Goal: Task Accomplishment & Management: Manage account settings

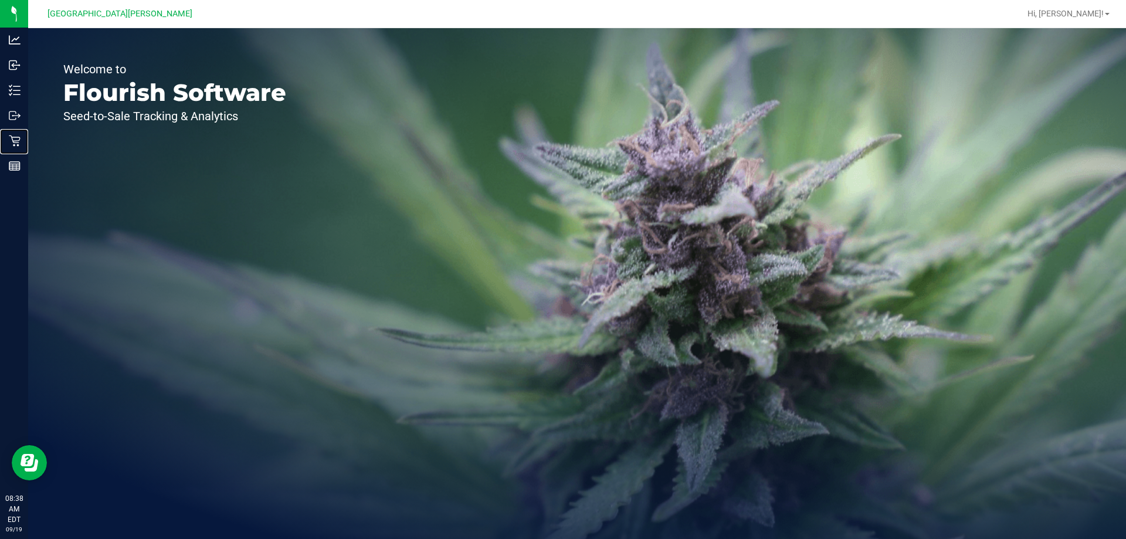
click at [0, 0] on p "Retail" at bounding box center [0, 0] width 0 height 0
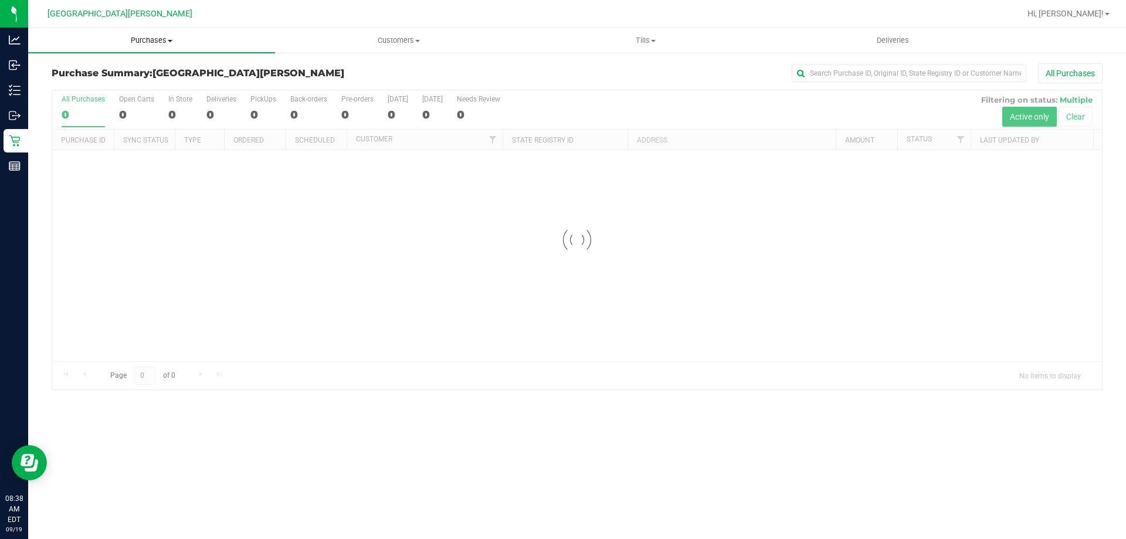
click at [150, 34] on uib-tab-heading "Purchases Summary of purchases Fulfillment All purchases" at bounding box center [151, 40] width 247 height 25
click at [50, 90] on span "Fulfillment" at bounding box center [64, 85] width 73 height 10
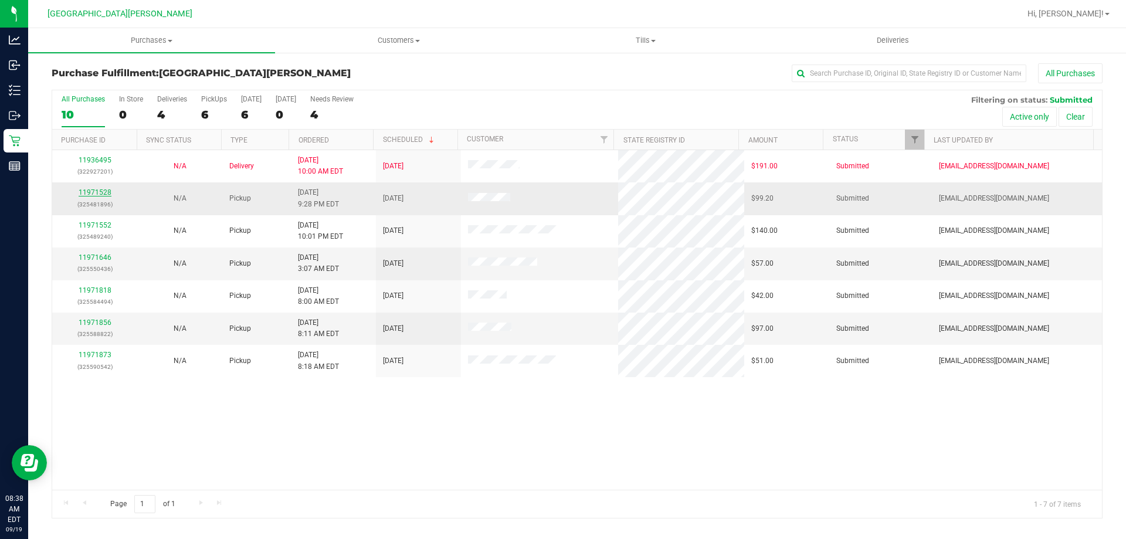
click at [86, 189] on link "11971528" at bounding box center [95, 192] width 33 height 8
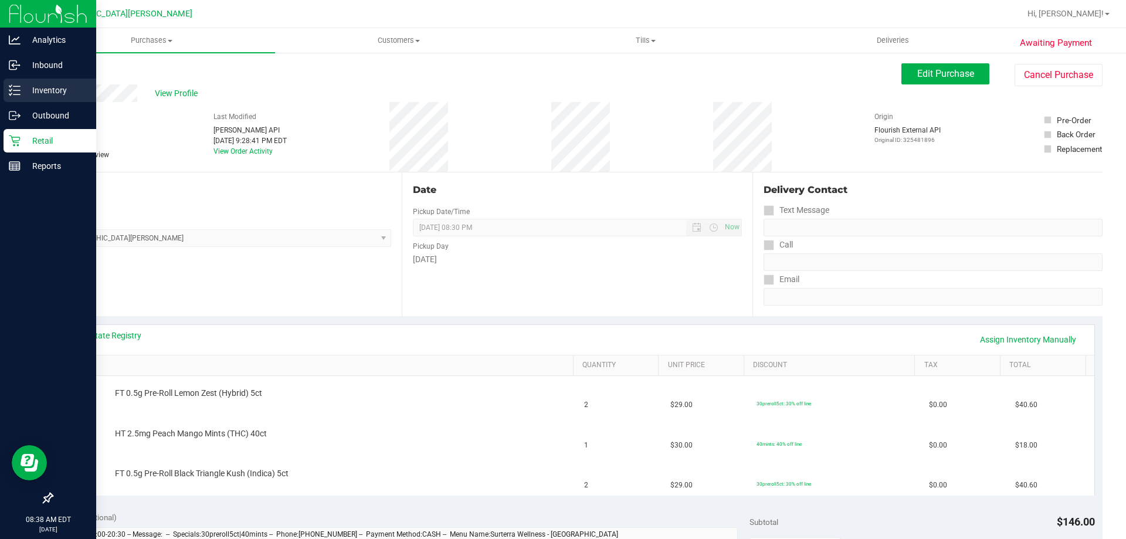
click at [43, 93] on p "Inventory" at bounding box center [56, 90] width 70 height 14
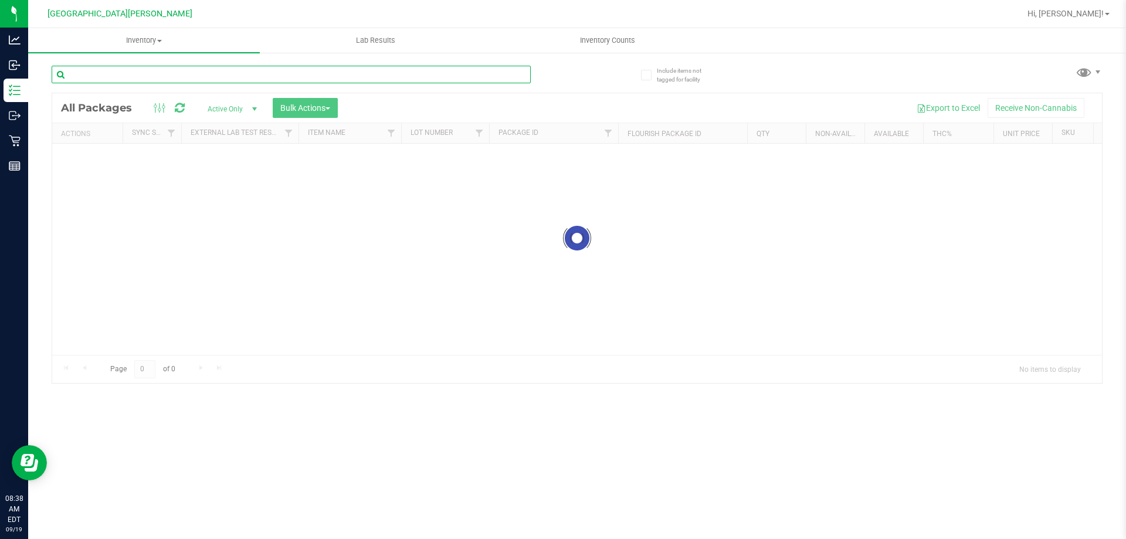
click at [142, 72] on input "text" at bounding box center [291, 75] width 479 height 18
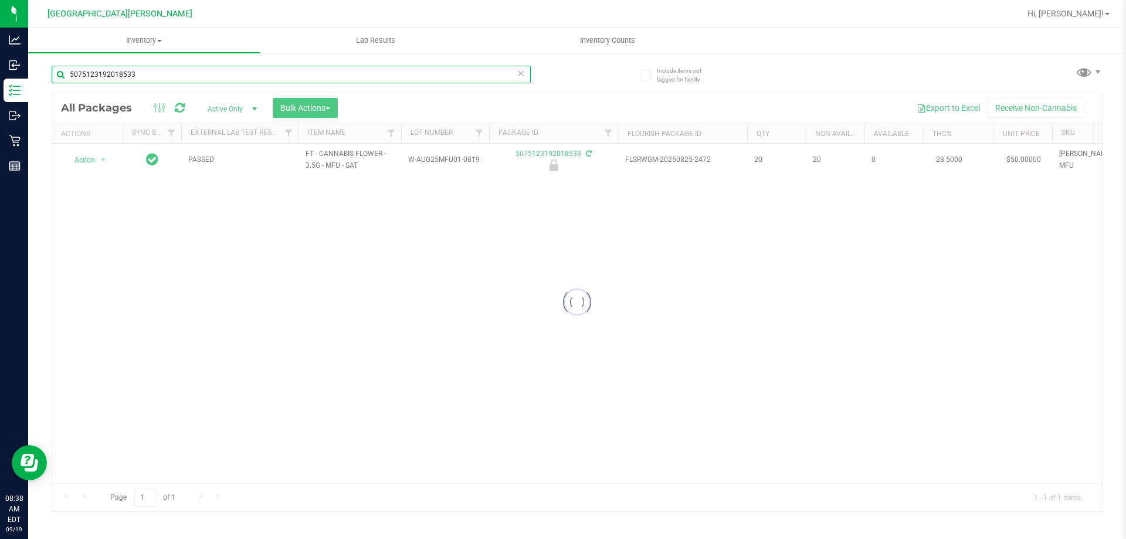
type input "5075123192018533"
click at [94, 157] on div at bounding box center [577, 302] width 1050 height 418
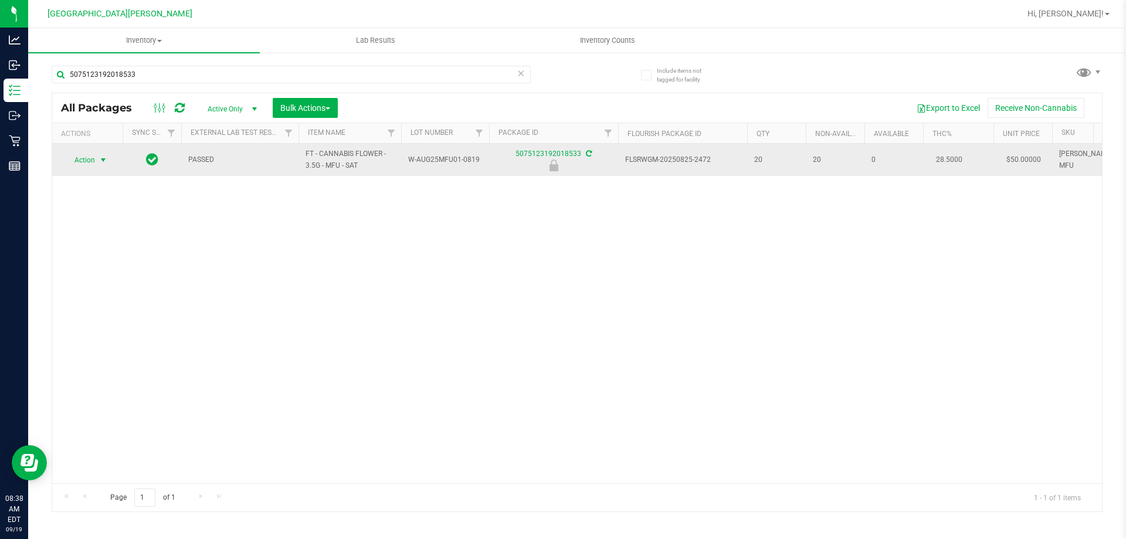
click at [82, 161] on span "Action" at bounding box center [80, 160] width 32 height 16
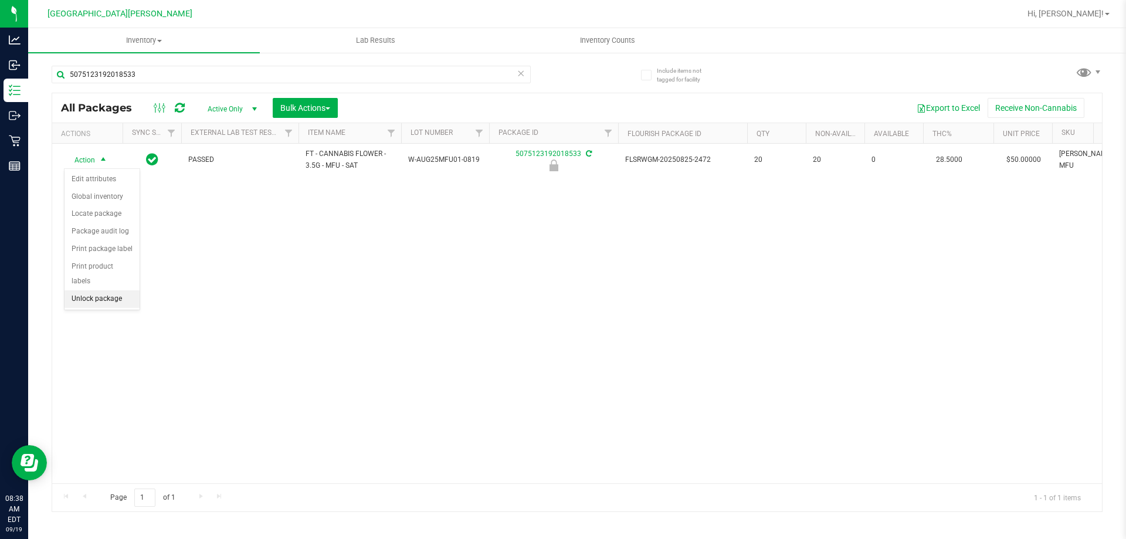
click at [101, 290] on li "Unlock package" at bounding box center [102, 299] width 75 height 18
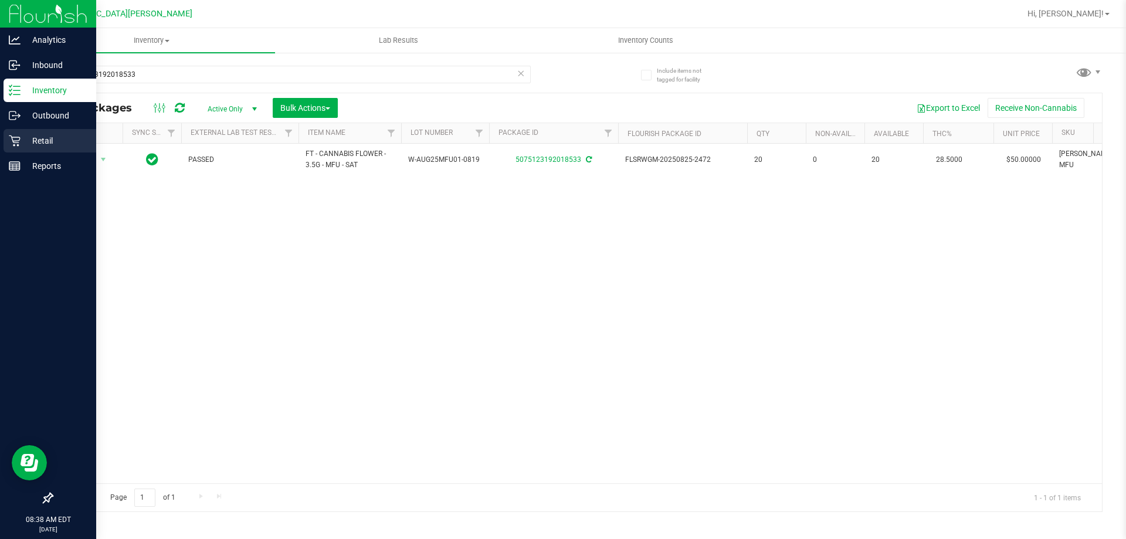
click at [48, 133] on div "Retail" at bounding box center [50, 140] width 93 height 23
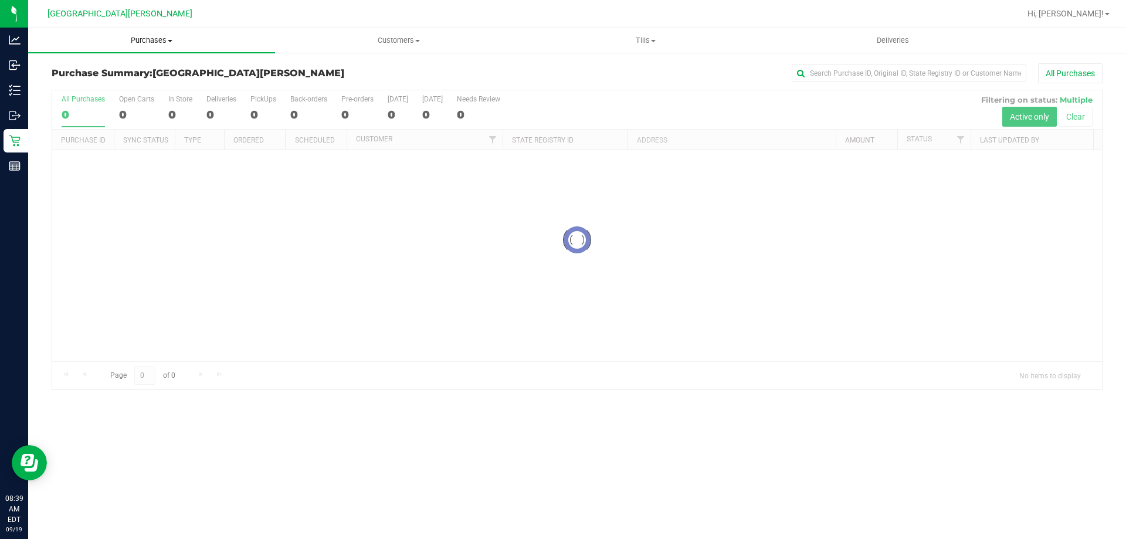
click at [152, 42] on span "Purchases" at bounding box center [151, 40] width 247 height 11
click at [100, 85] on li "Fulfillment" at bounding box center [151, 85] width 247 height 14
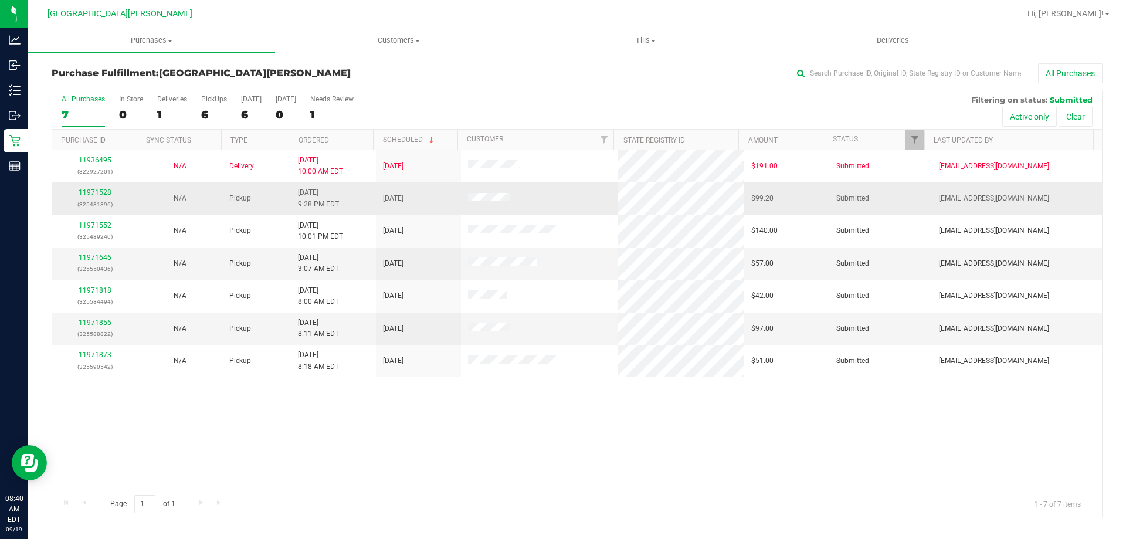
click at [92, 196] on link "11971528" at bounding box center [95, 192] width 33 height 8
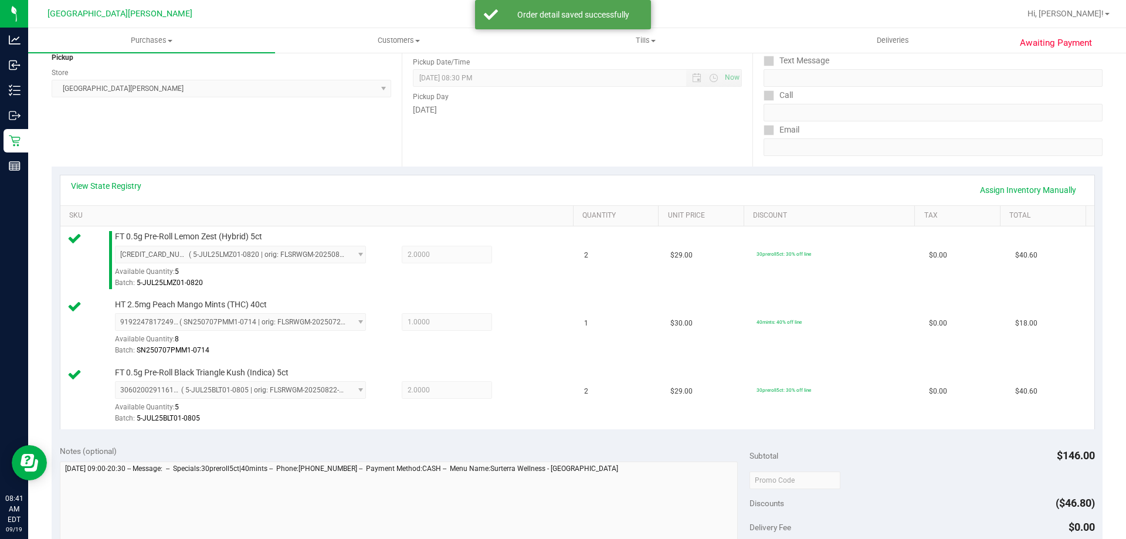
scroll to position [411, 0]
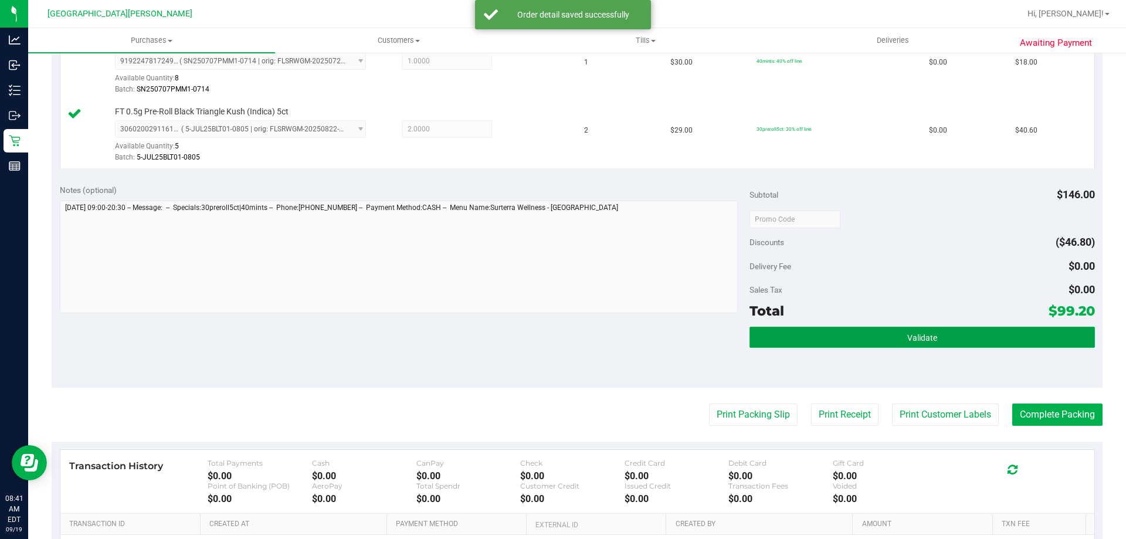
click at [778, 332] on button "Validate" at bounding box center [922, 337] width 345 height 21
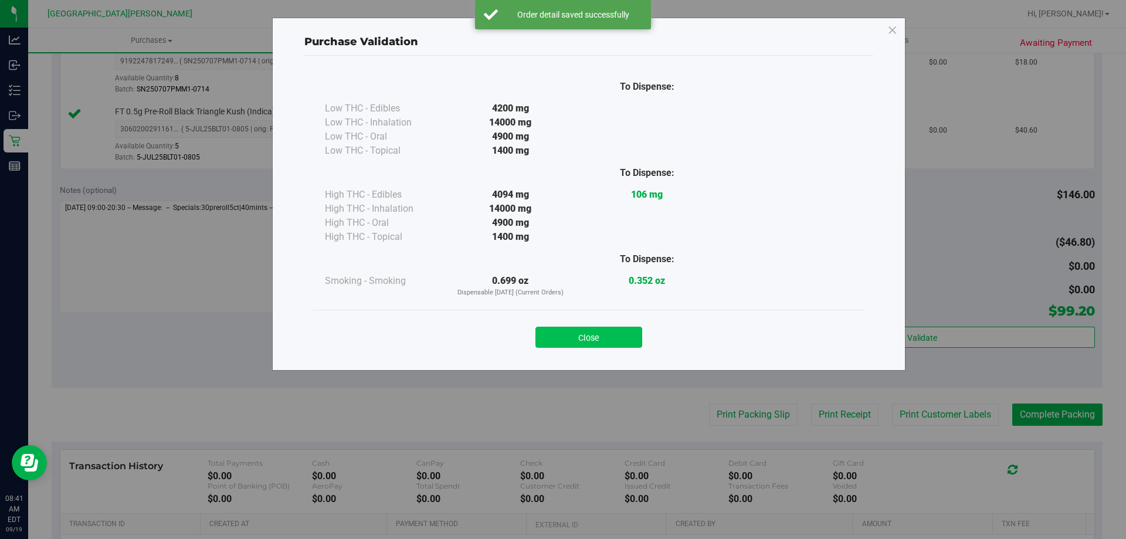
click at [582, 333] on button "Close" at bounding box center [588, 337] width 107 height 21
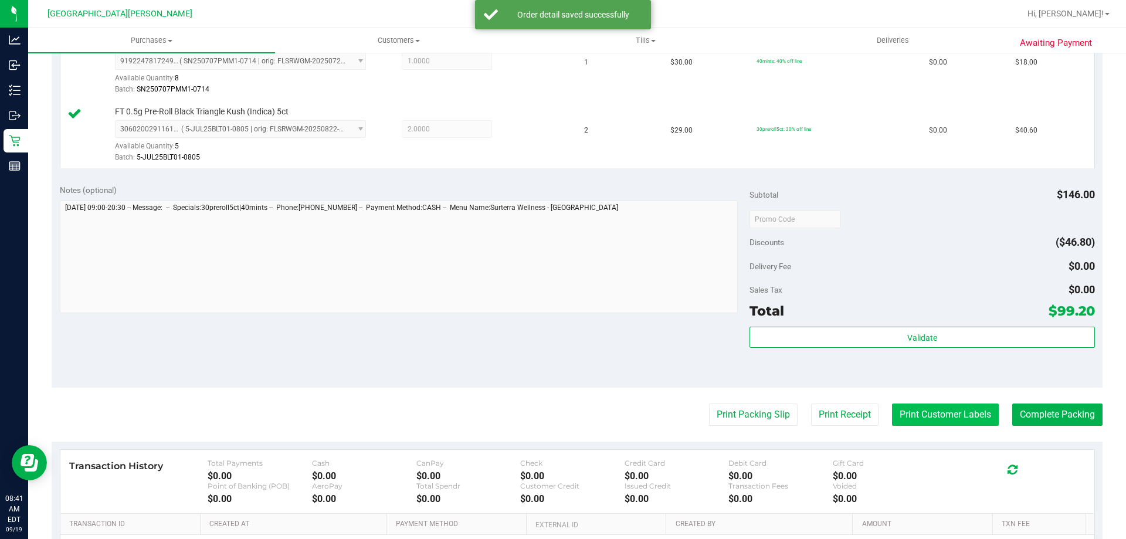
click at [910, 412] on button "Print Customer Labels" at bounding box center [945, 414] width 107 height 22
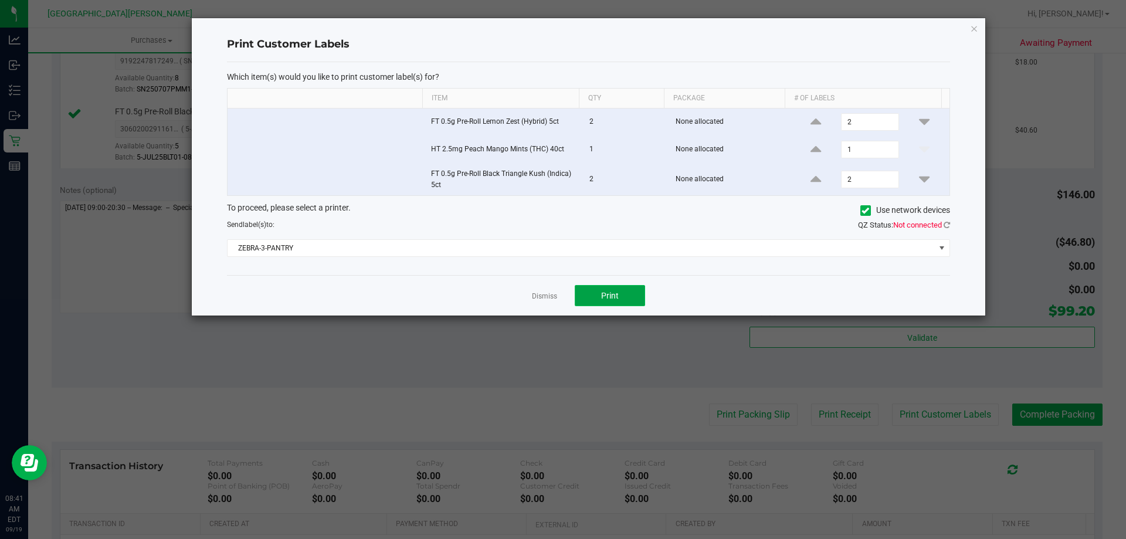
click at [620, 298] on button "Print" at bounding box center [610, 295] width 70 height 21
click at [533, 292] on link "Dismiss" at bounding box center [544, 296] width 25 height 10
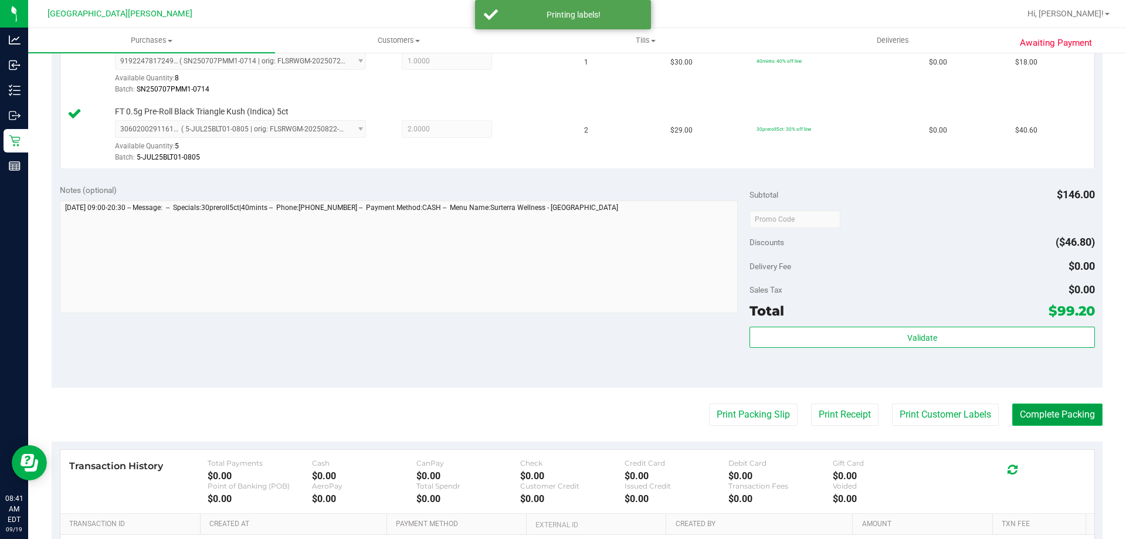
click at [1027, 408] on button "Complete Packing" at bounding box center [1057, 414] width 90 height 22
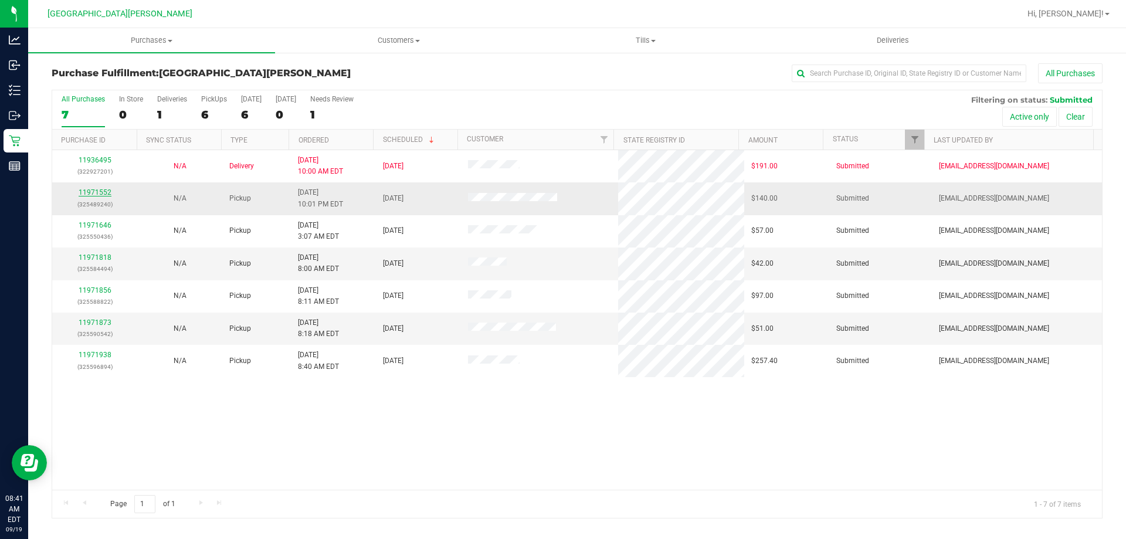
click at [102, 189] on link "11971552" at bounding box center [95, 192] width 33 height 8
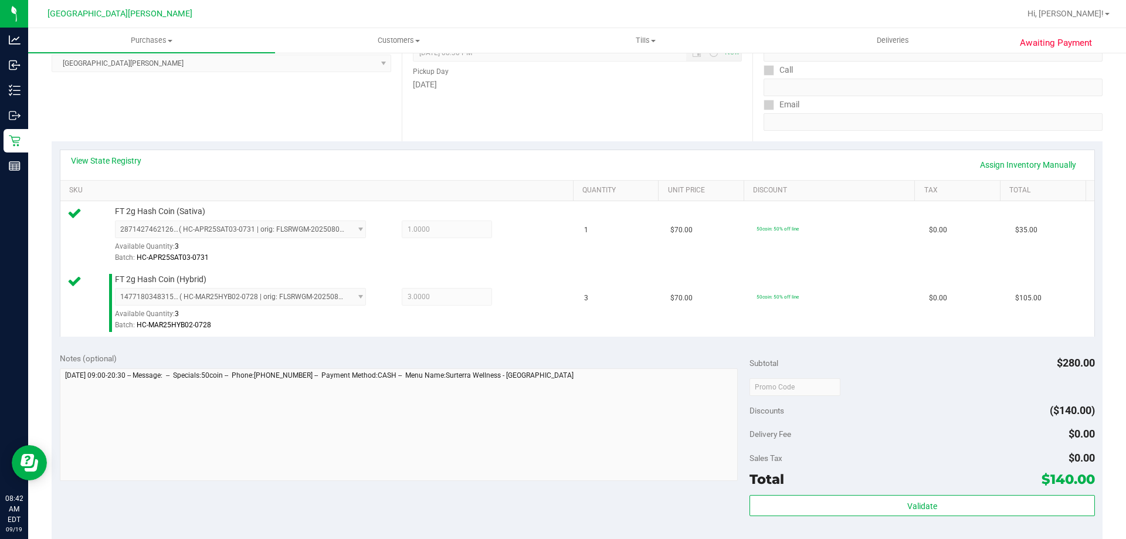
scroll to position [176, 0]
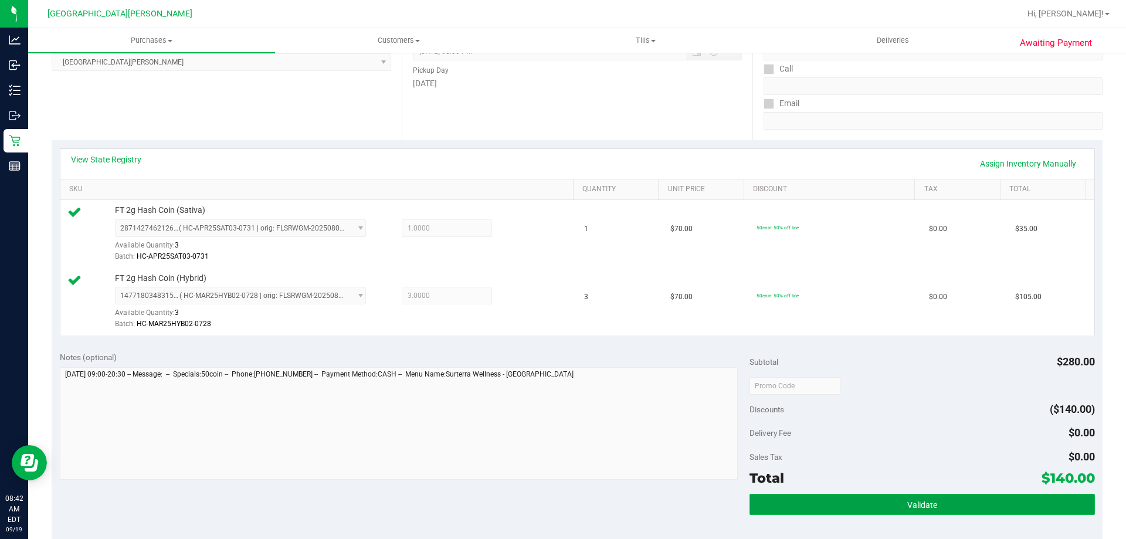
click at [853, 513] on button "Validate" at bounding box center [922, 504] width 345 height 21
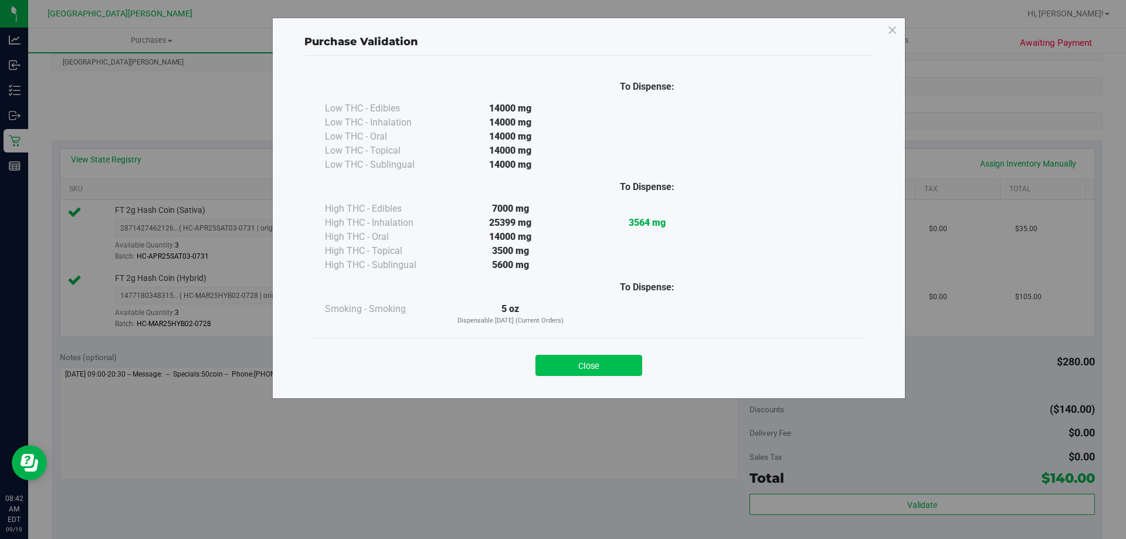
click at [613, 371] on button "Close" at bounding box center [588, 365] width 107 height 21
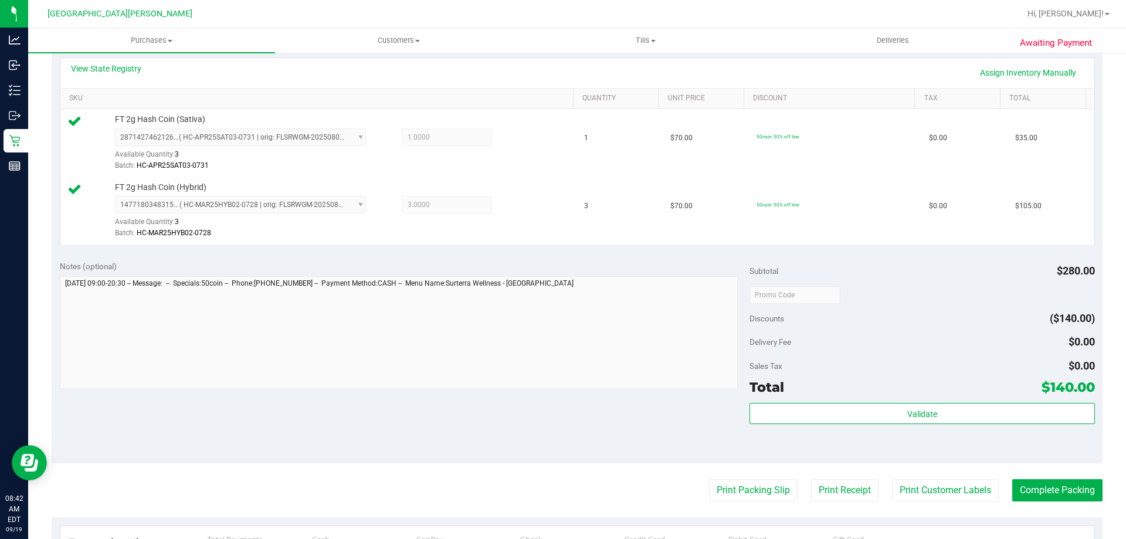
scroll to position [352, 0]
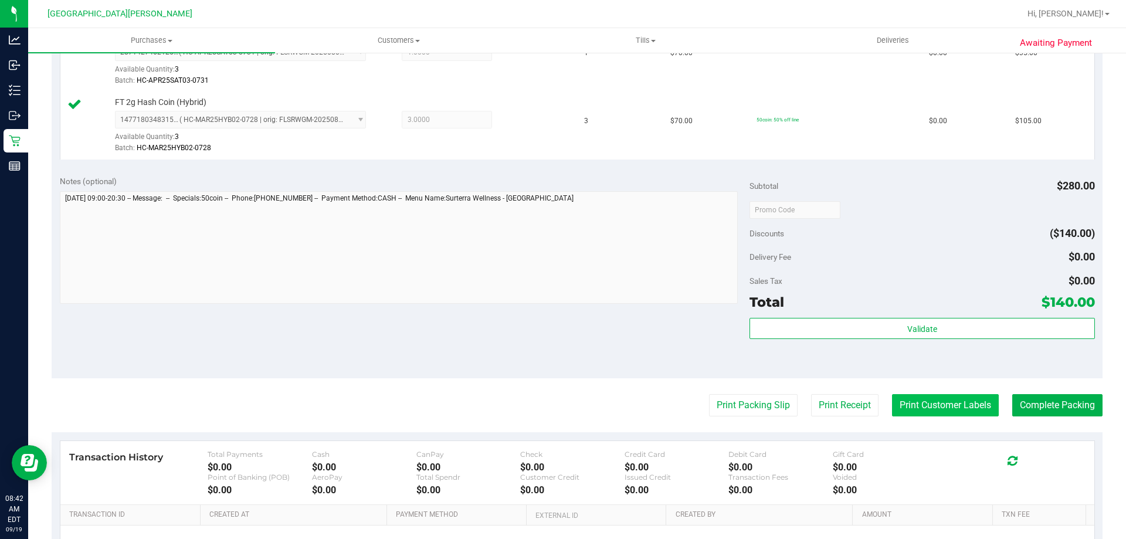
click at [918, 400] on button "Print Customer Labels" at bounding box center [945, 405] width 107 height 22
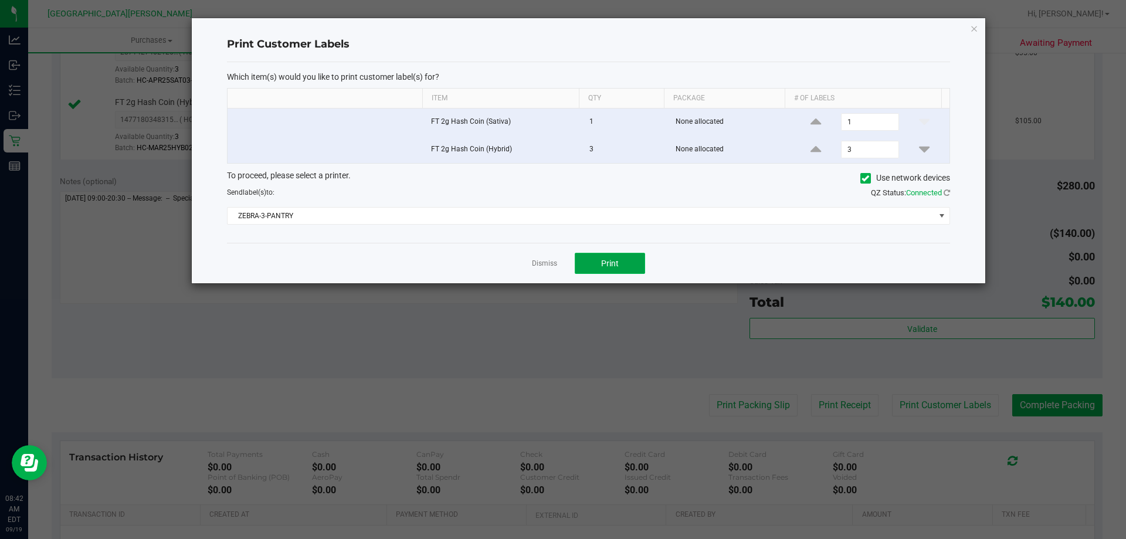
click at [629, 270] on button "Print" at bounding box center [610, 263] width 70 height 21
click at [547, 267] on link "Dismiss" at bounding box center [544, 264] width 25 height 10
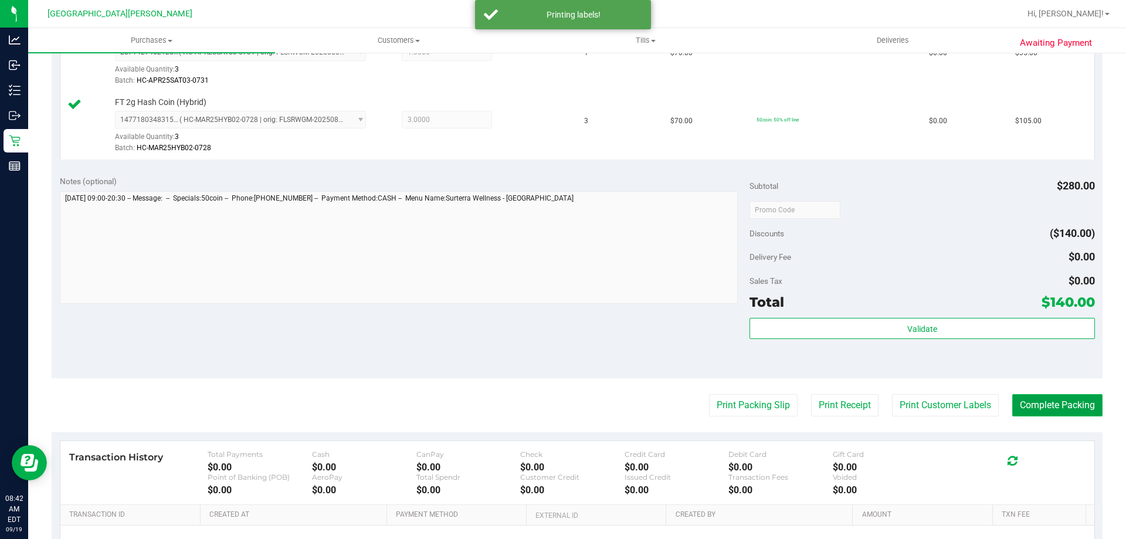
click at [1034, 410] on button "Complete Packing" at bounding box center [1057, 405] width 90 height 22
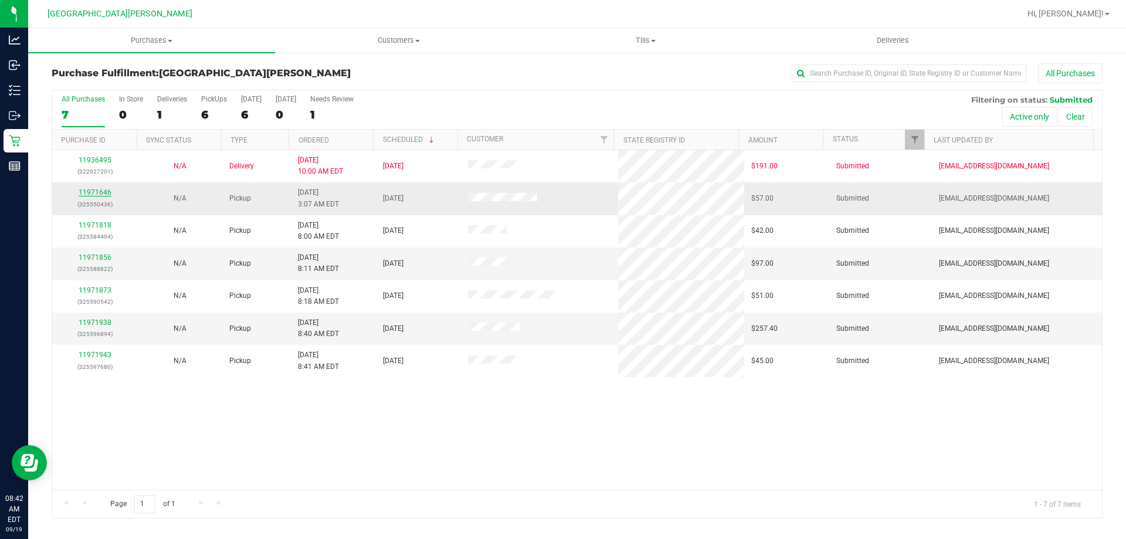
click at [100, 195] on link "11971646" at bounding box center [95, 192] width 33 height 8
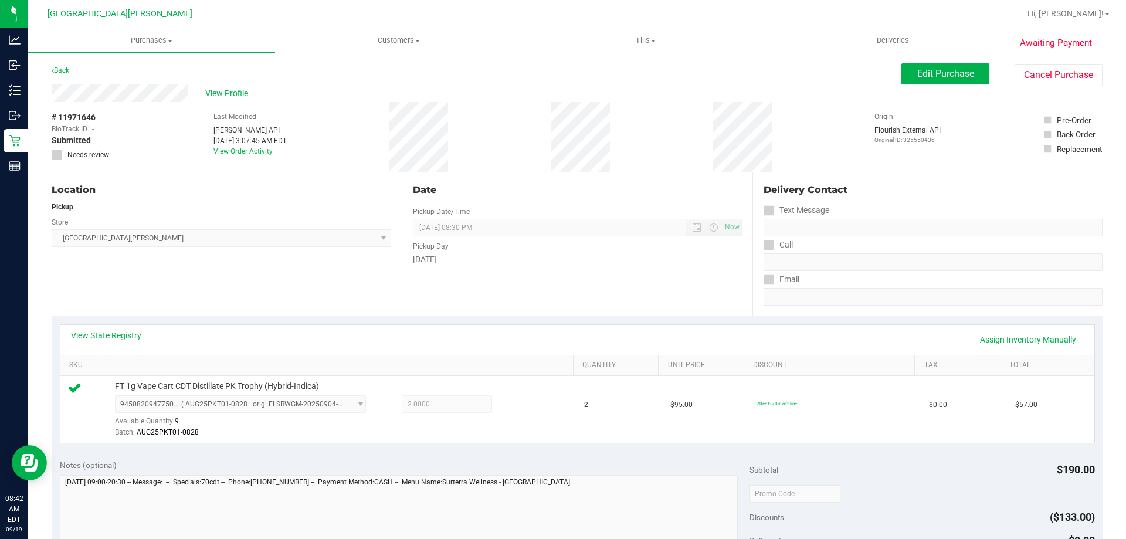
scroll to position [176, 0]
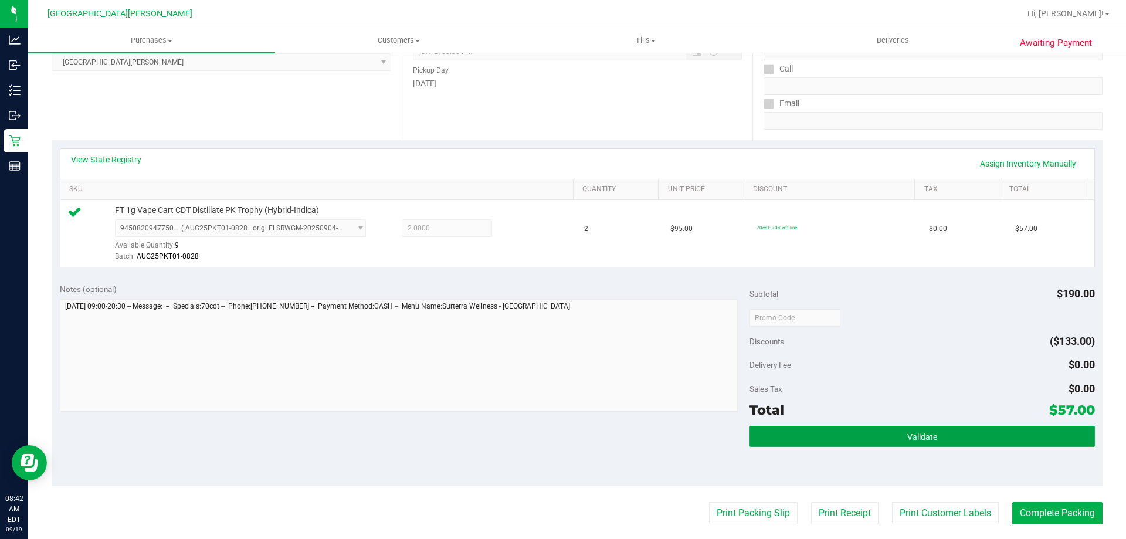
click at [815, 442] on button "Validate" at bounding box center [922, 436] width 345 height 21
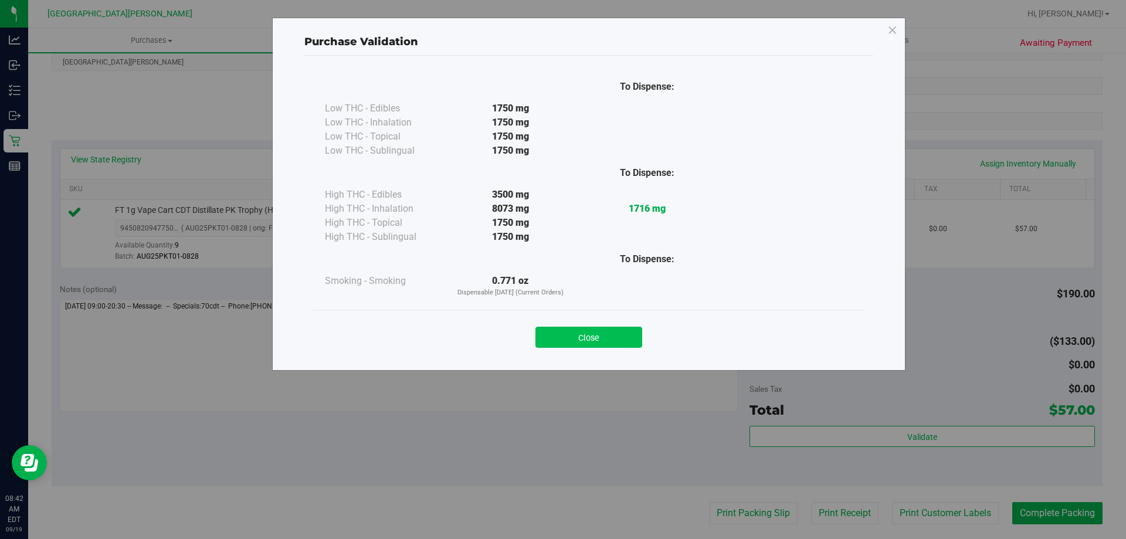
click at [604, 341] on button "Close" at bounding box center [588, 337] width 107 height 21
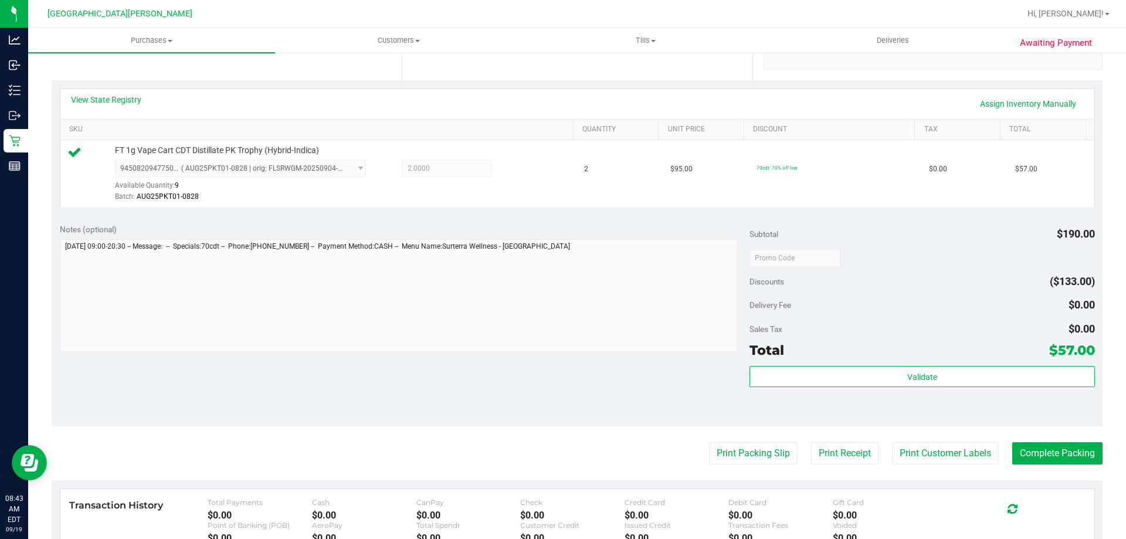
scroll to position [293, 0]
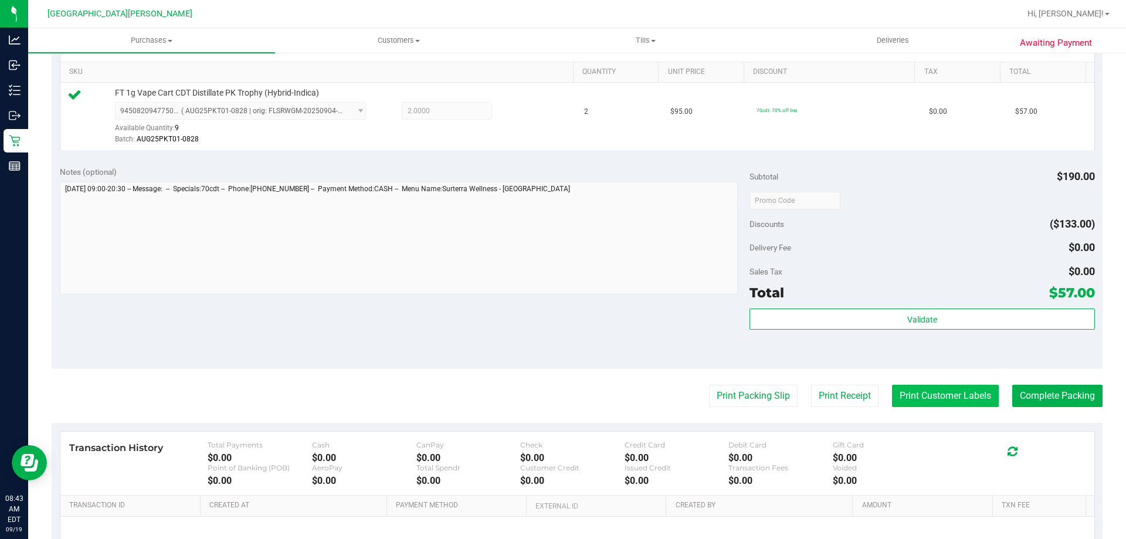
click at [934, 399] on button "Print Customer Labels" at bounding box center [945, 396] width 107 height 22
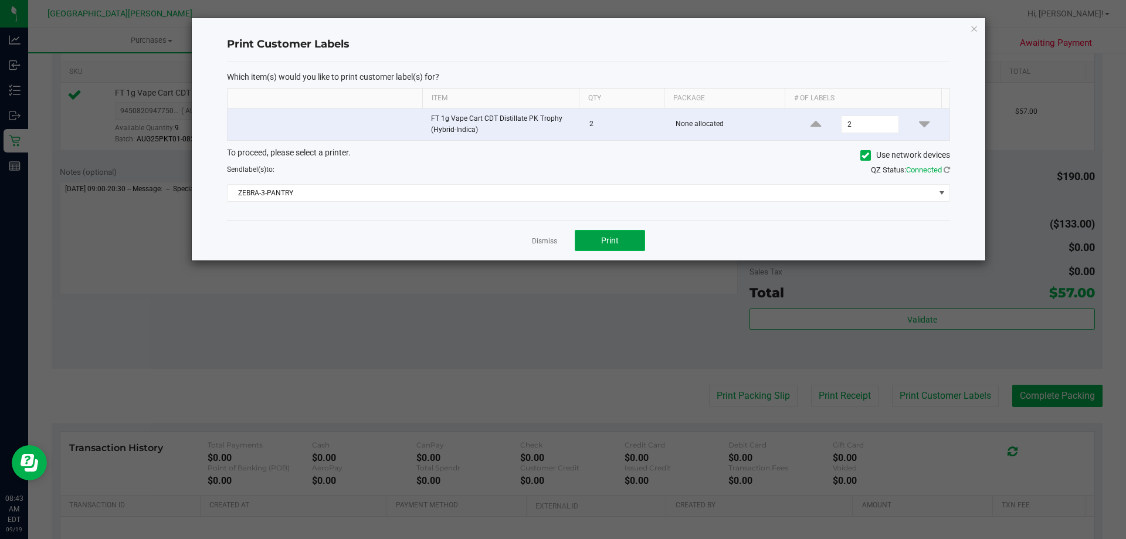
click at [615, 234] on button "Print" at bounding box center [610, 240] width 70 height 21
click at [551, 243] on link "Dismiss" at bounding box center [544, 241] width 25 height 10
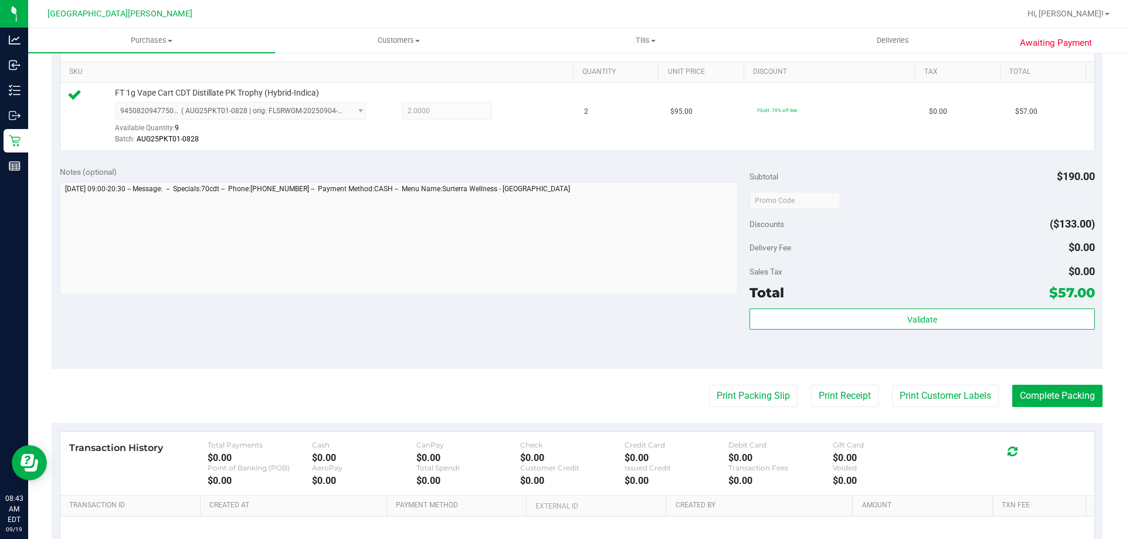
click at [1085, 384] on purchase-details "Back Edit Purchase Cancel Purchase View Profile # 11971646 BioTrack ID: - Submi…" at bounding box center [577, 206] width 1051 height 872
click at [1083, 393] on button "Complete Packing" at bounding box center [1057, 396] width 90 height 22
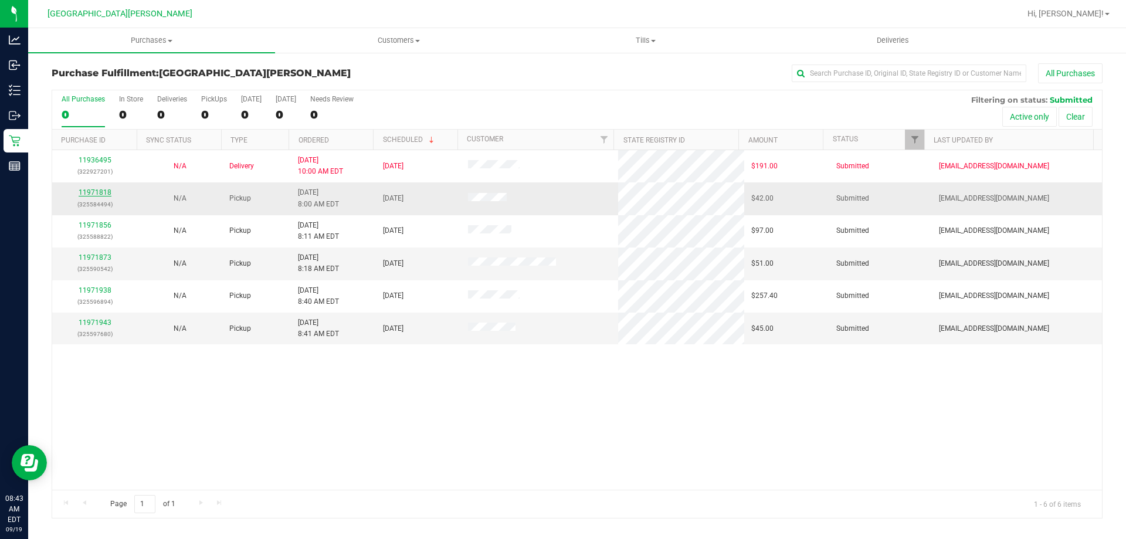
click at [104, 194] on link "11971818" at bounding box center [95, 192] width 33 height 8
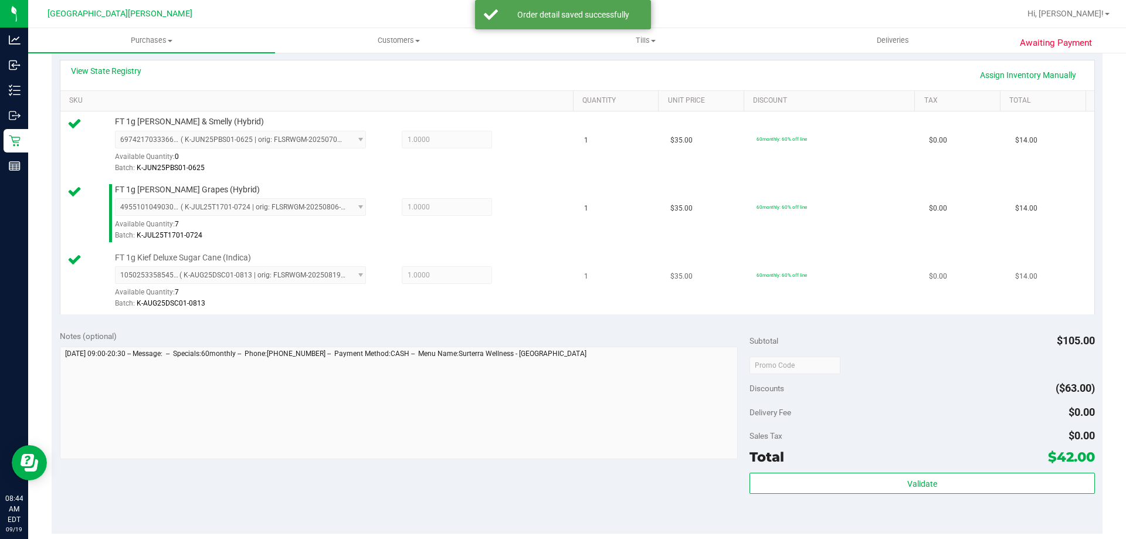
scroll to position [352, 0]
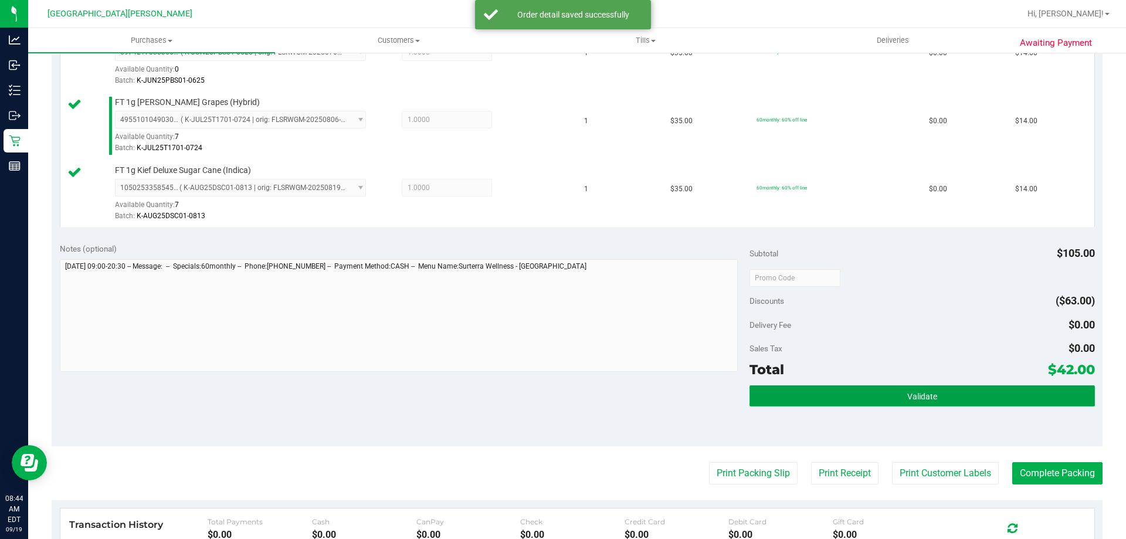
click at [912, 392] on span "Validate" at bounding box center [922, 396] width 30 height 9
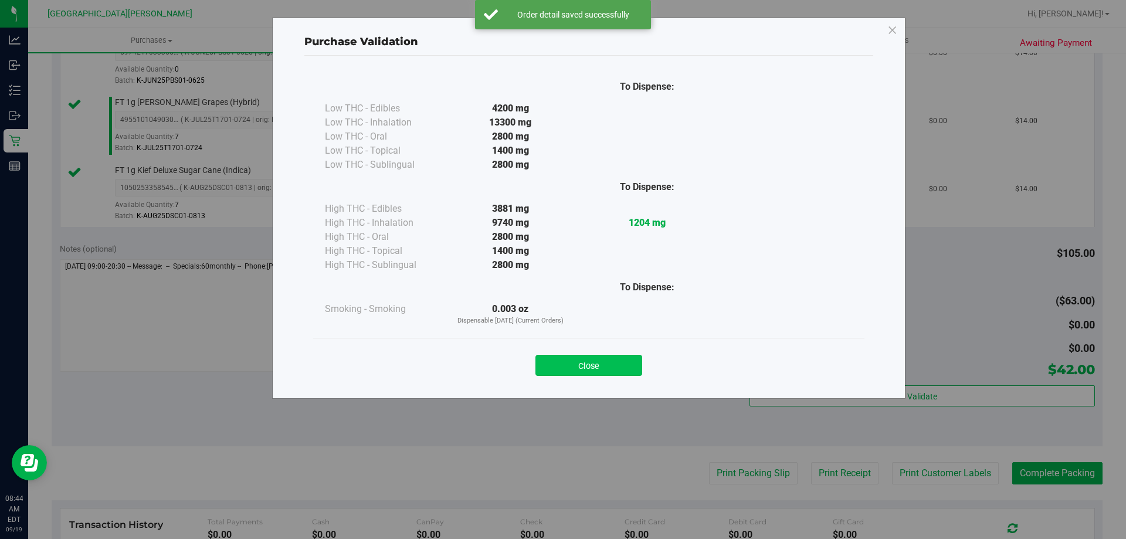
click at [633, 368] on button "Close" at bounding box center [588, 365] width 107 height 21
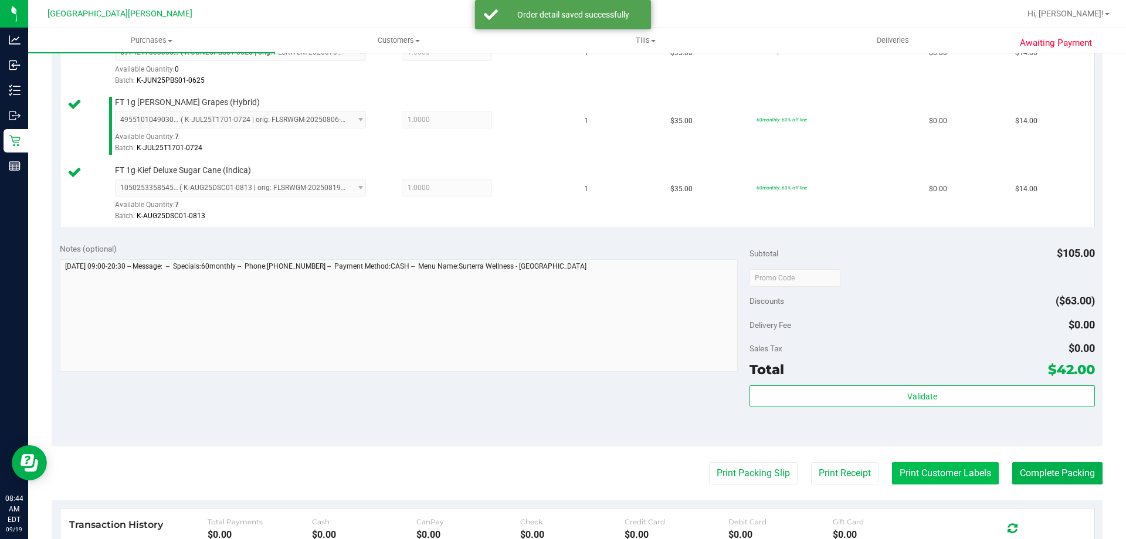
click at [905, 469] on button "Print Customer Labels" at bounding box center [945, 473] width 107 height 22
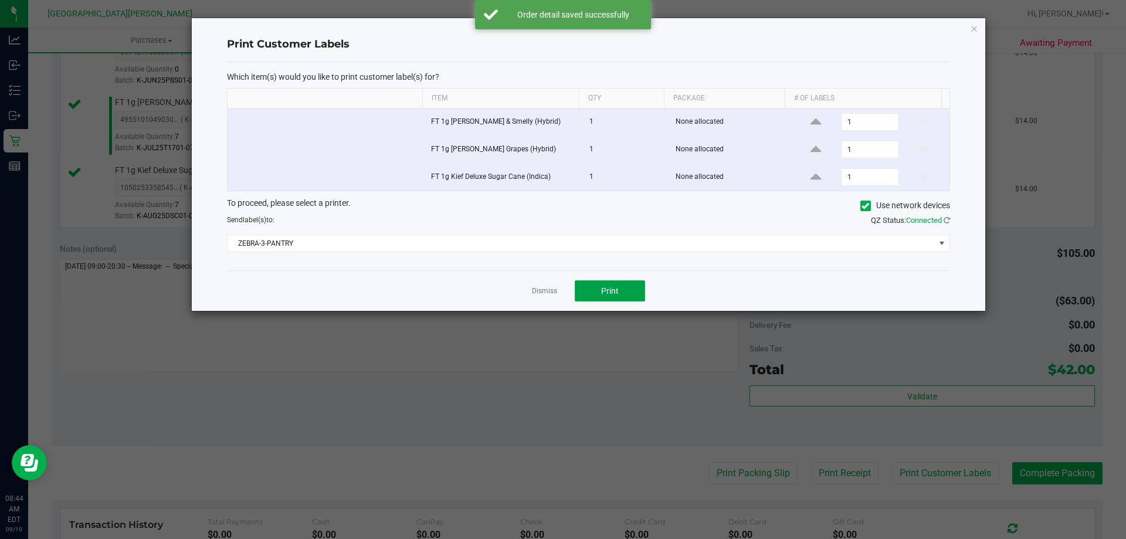
click at [643, 294] on button "Print" at bounding box center [610, 290] width 70 height 21
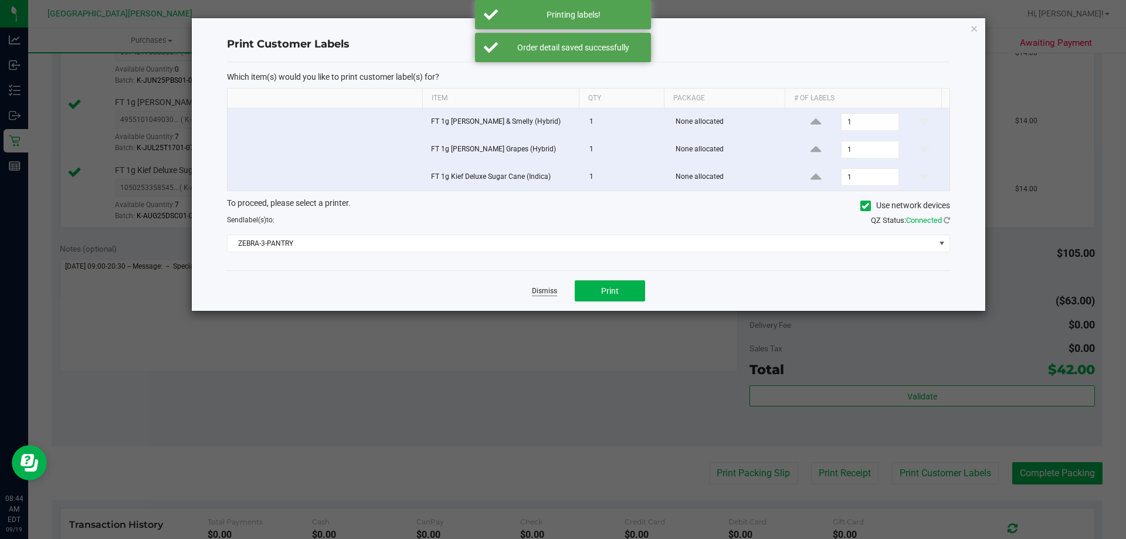
click at [544, 291] on link "Dismiss" at bounding box center [544, 291] width 25 height 10
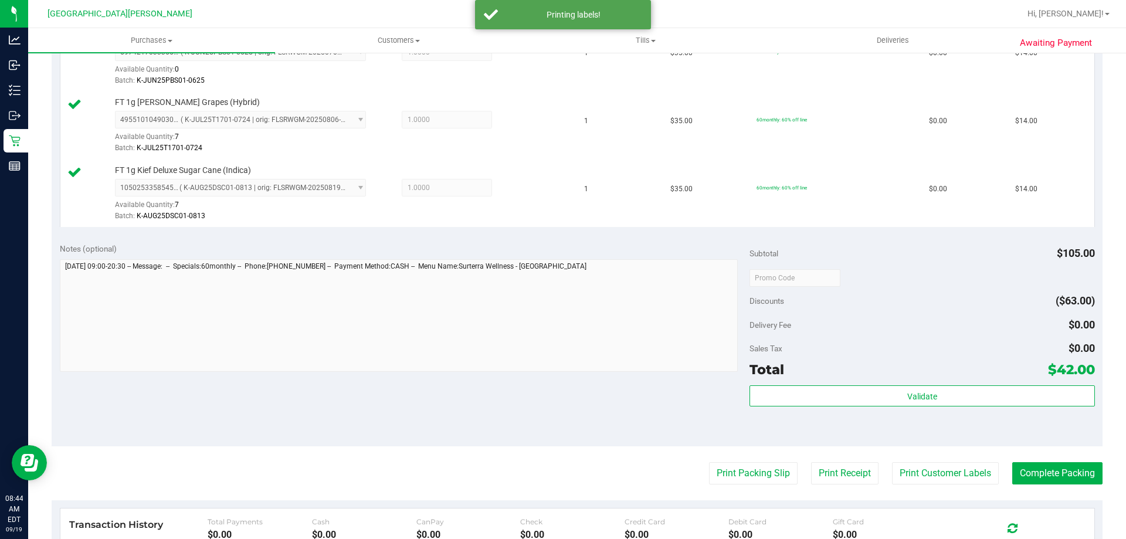
click at [1032, 488] on purchase-details "Back Edit Purchase Cancel Purchase View Profile # 11971818 BioTrack ID: - Submi…" at bounding box center [577, 215] width 1051 height 1008
click at [1036, 473] on button "Complete Packing" at bounding box center [1057, 473] width 90 height 22
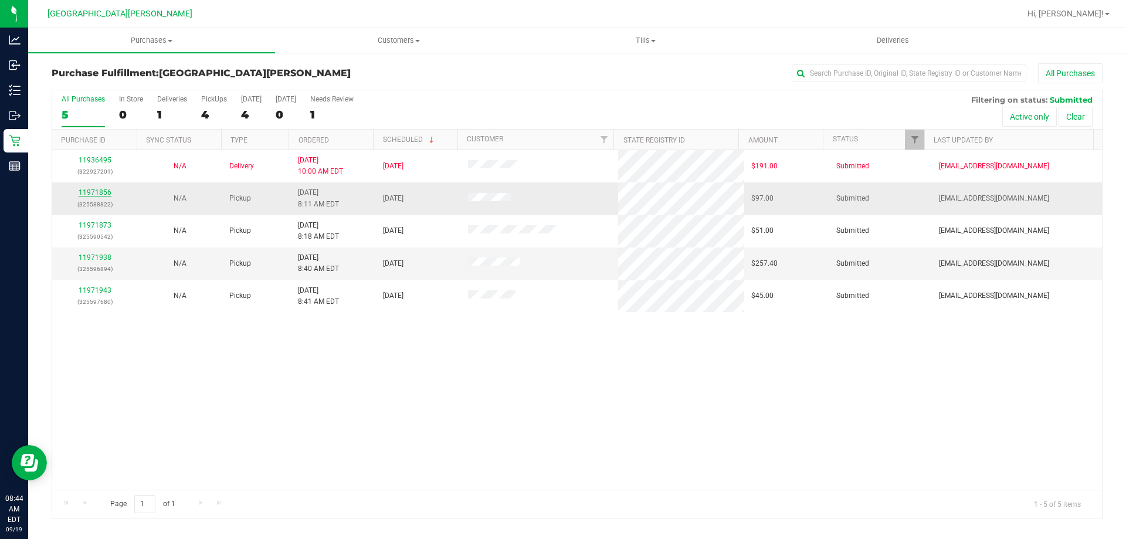
click at [103, 196] on link "11971856" at bounding box center [95, 192] width 33 height 8
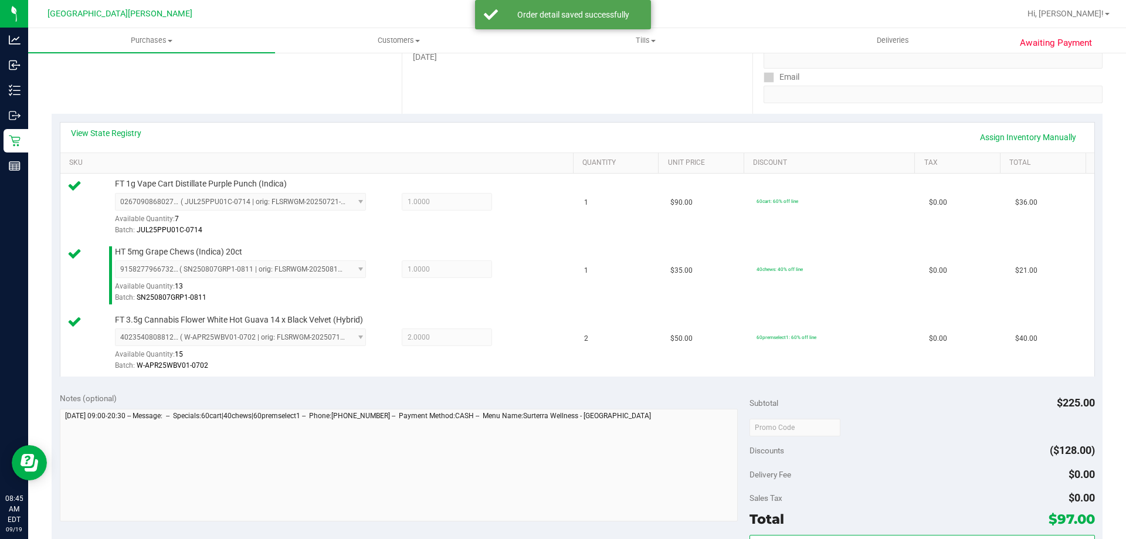
scroll to position [293, 0]
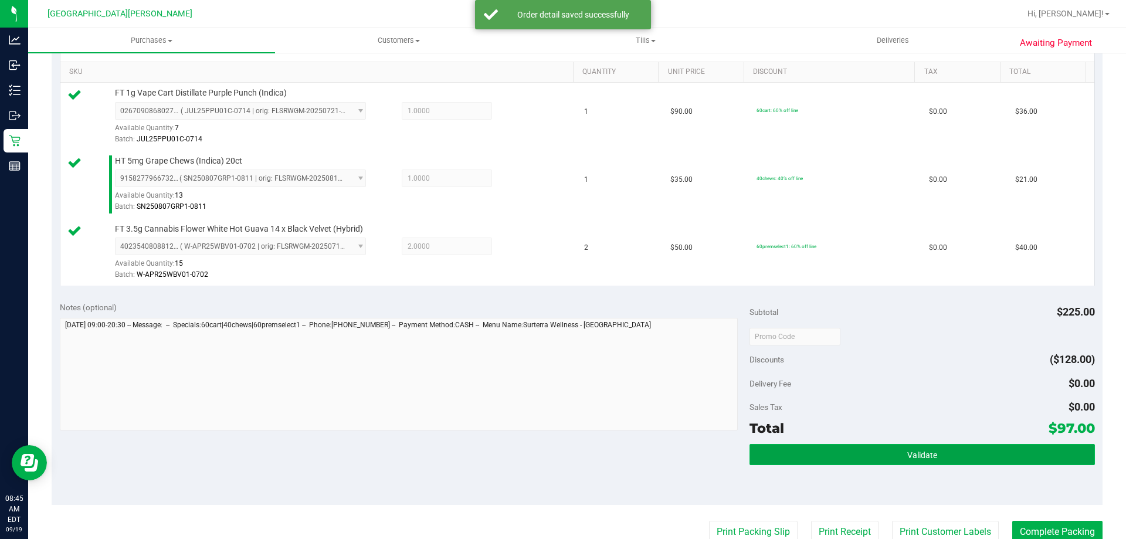
click at [852, 447] on button "Validate" at bounding box center [922, 454] width 345 height 21
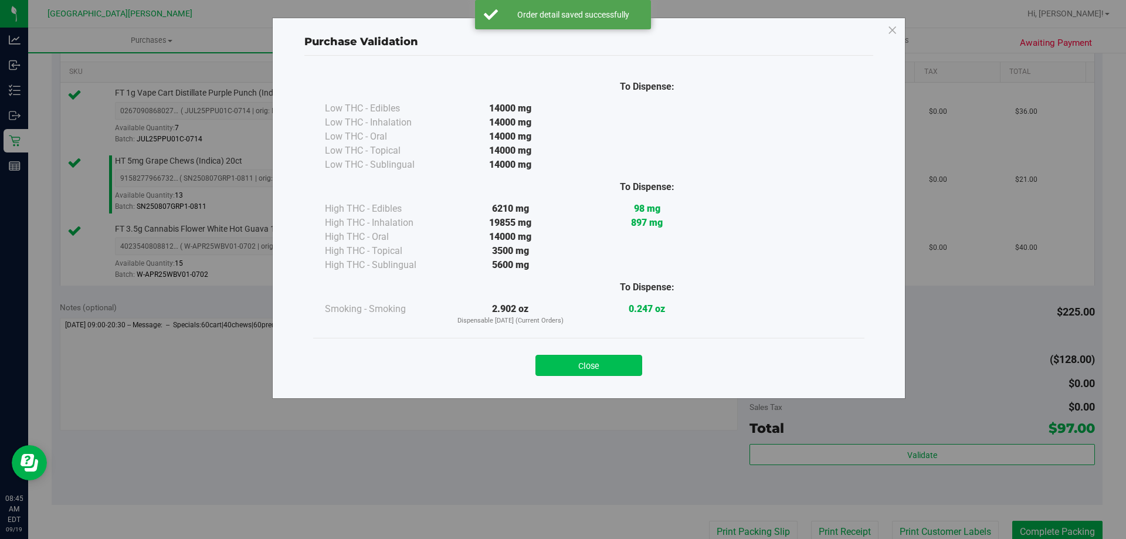
click at [591, 369] on button "Close" at bounding box center [588, 365] width 107 height 21
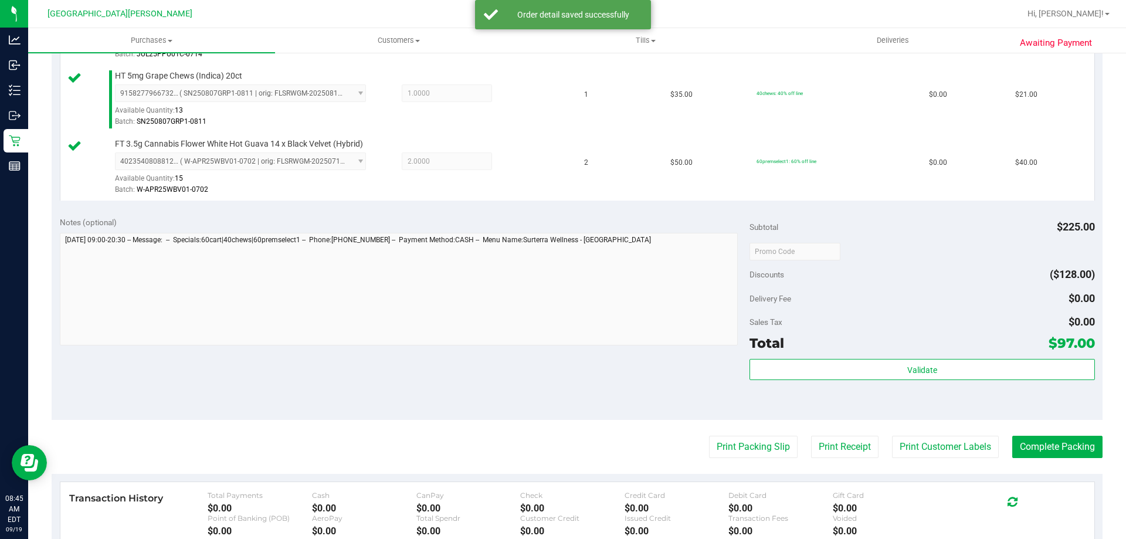
scroll to position [469, 0]
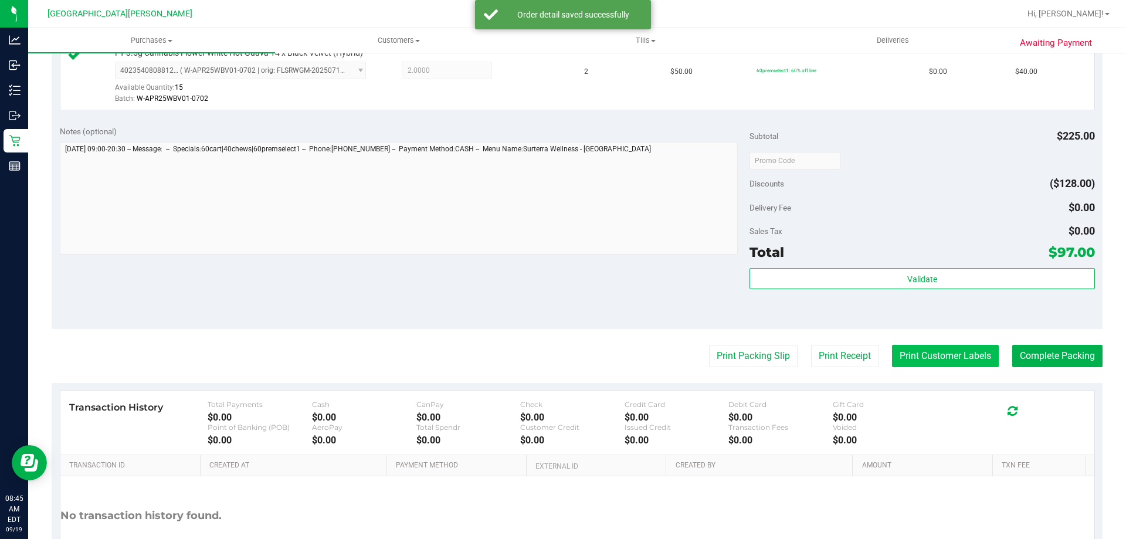
click at [915, 350] on button "Print Customer Labels" at bounding box center [945, 356] width 107 height 22
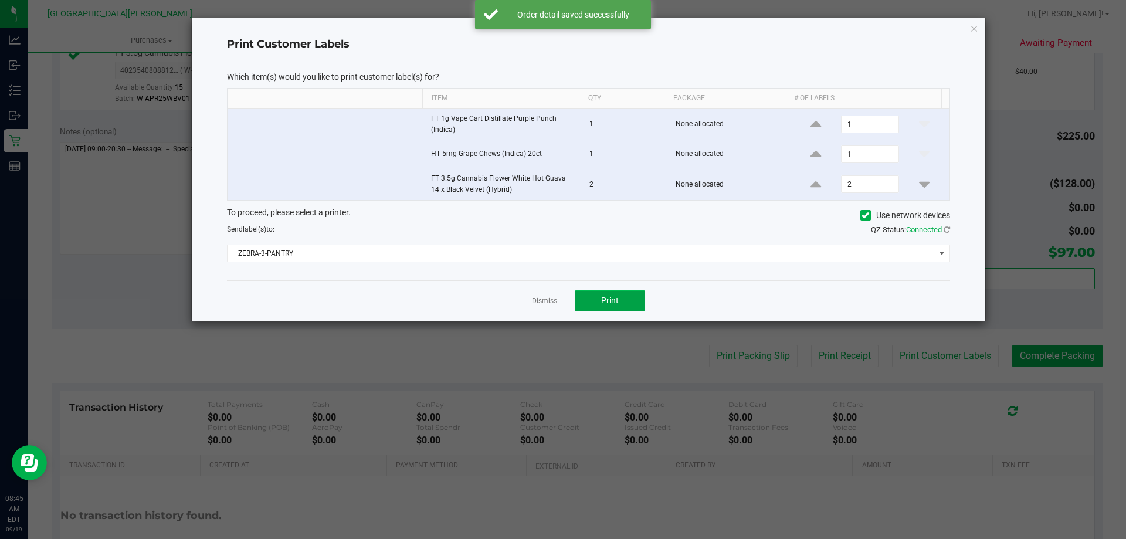
click at [608, 308] on button "Print" at bounding box center [610, 300] width 70 height 21
click at [548, 304] on link "Dismiss" at bounding box center [544, 301] width 25 height 10
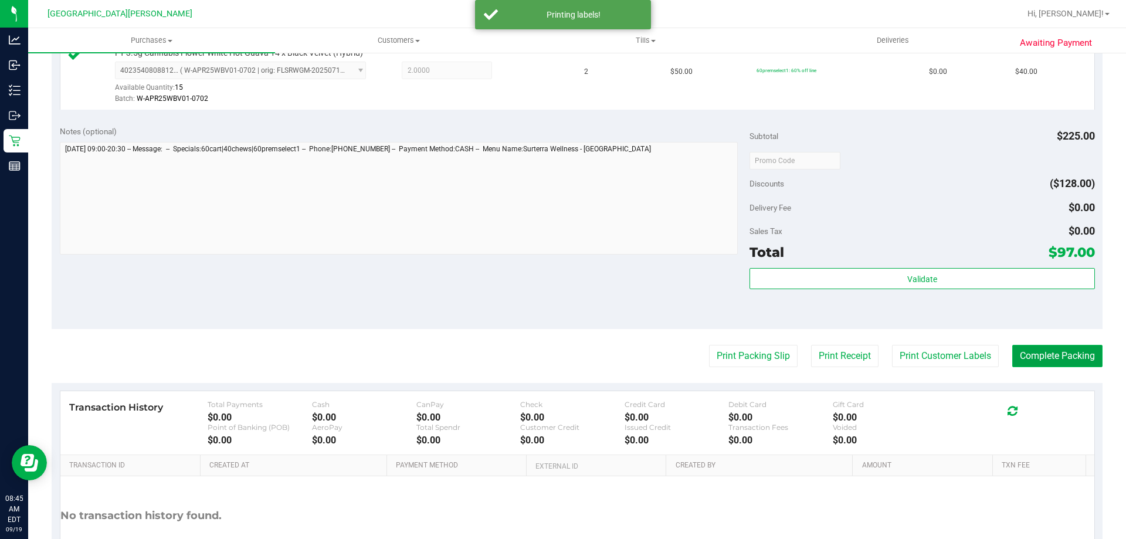
click at [1036, 349] on button "Complete Packing" at bounding box center [1057, 356] width 90 height 22
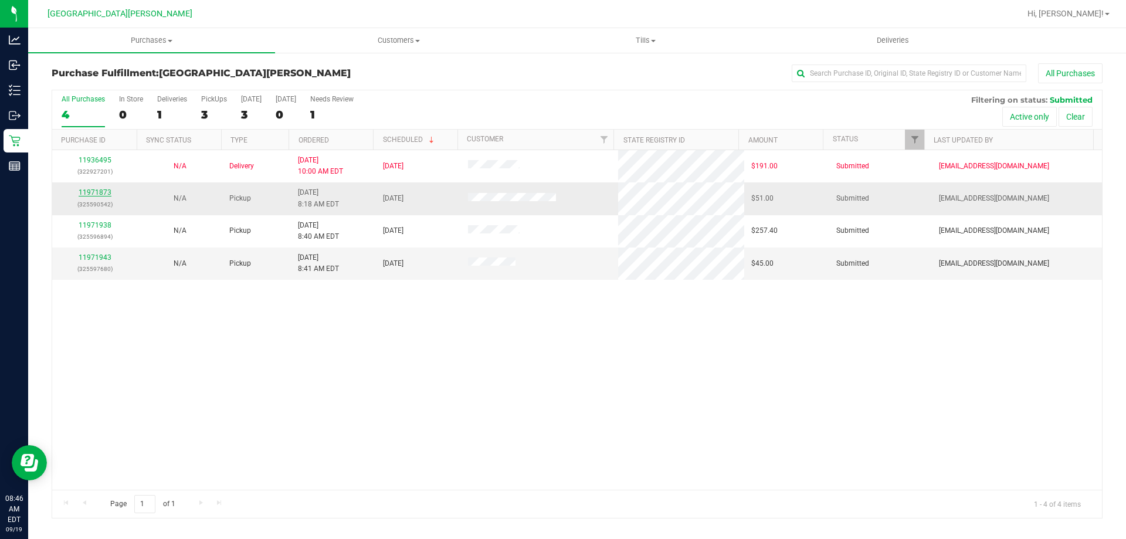
click at [85, 192] on link "11971873" at bounding box center [95, 192] width 33 height 8
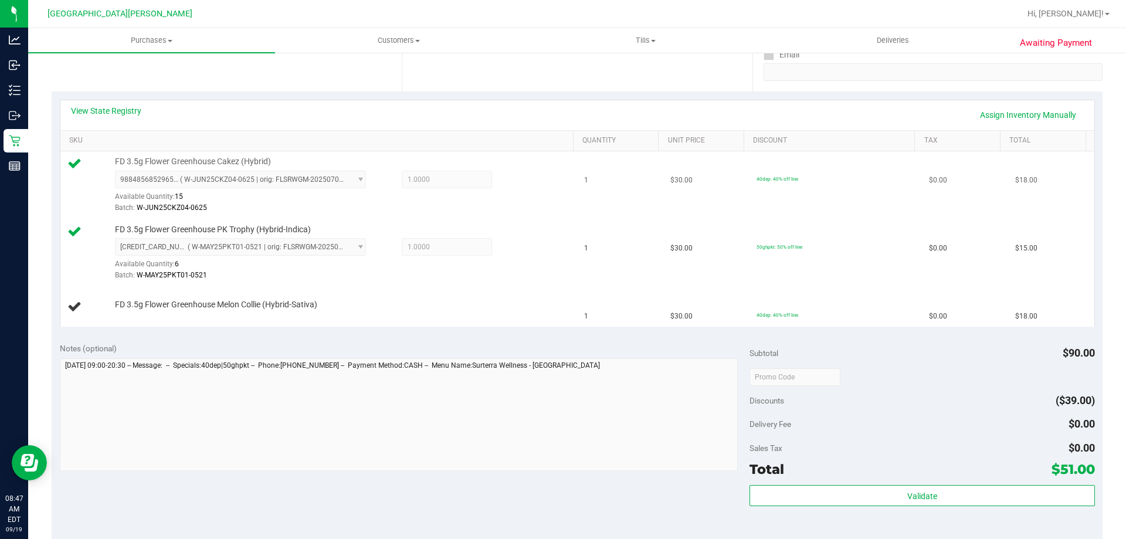
scroll to position [235, 0]
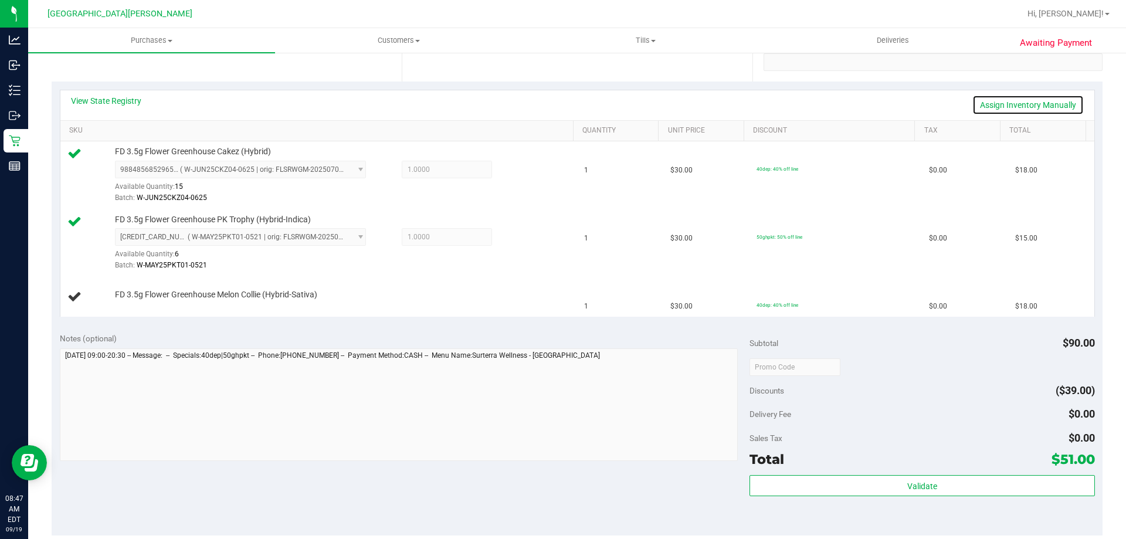
click at [1030, 97] on link "Assign Inventory Manually" at bounding box center [1027, 105] width 111 height 20
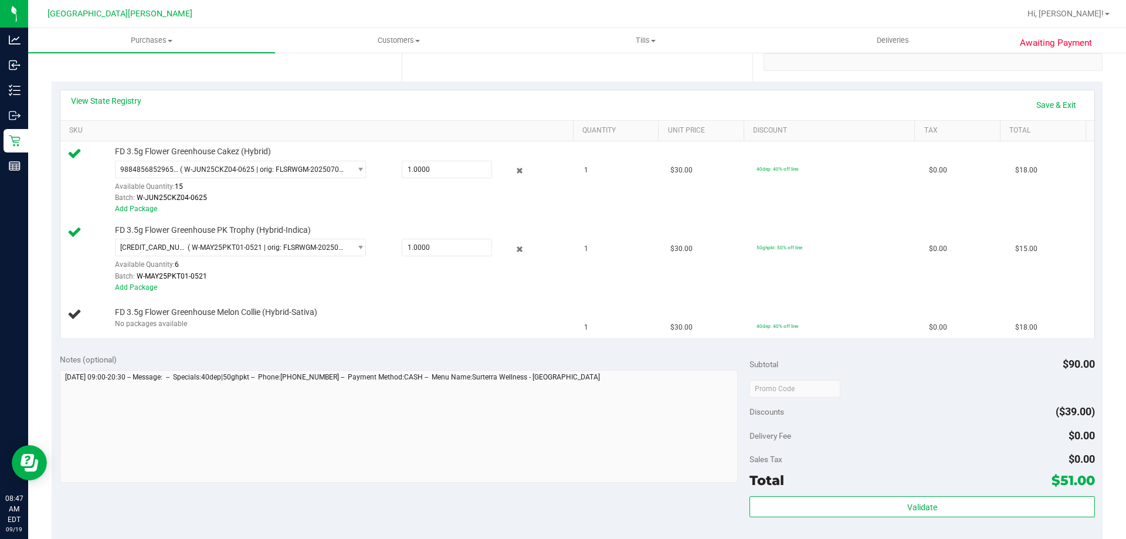
click at [74, 70] on div "Location Pickup Store Key West WC Select Store Bonita Springs WC Boynton Beach …" at bounding box center [227, 10] width 350 height 144
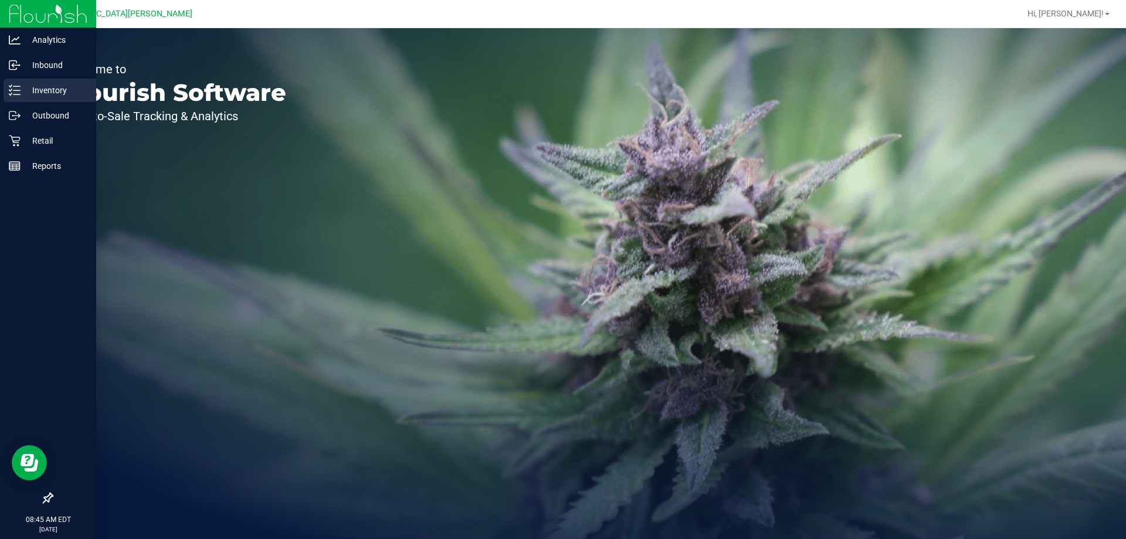
click at [30, 81] on div "Inventory" at bounding box center [50, 90] width 93 height 23
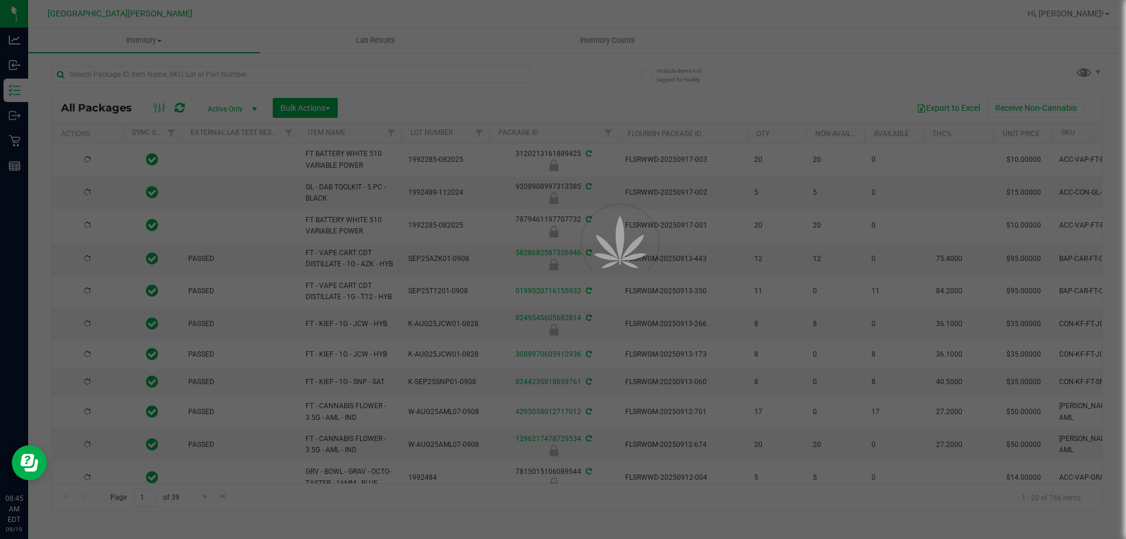
click at [155, 79] on div at bounding box center [563, 269] width 1126 height 539
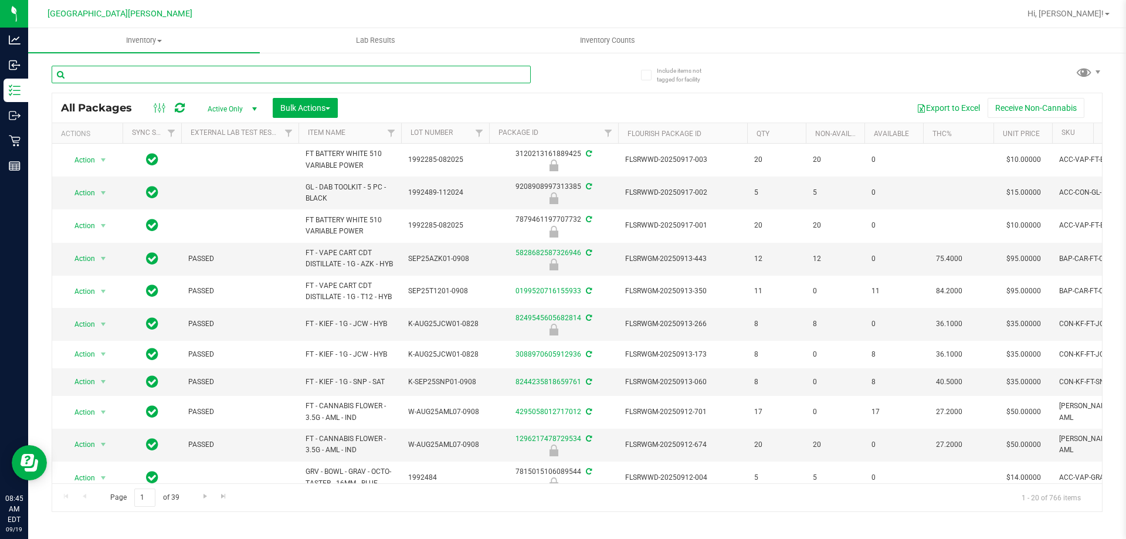
click at [155, 77] on input "text" at bounding box center [291, 75] width 479 height 18
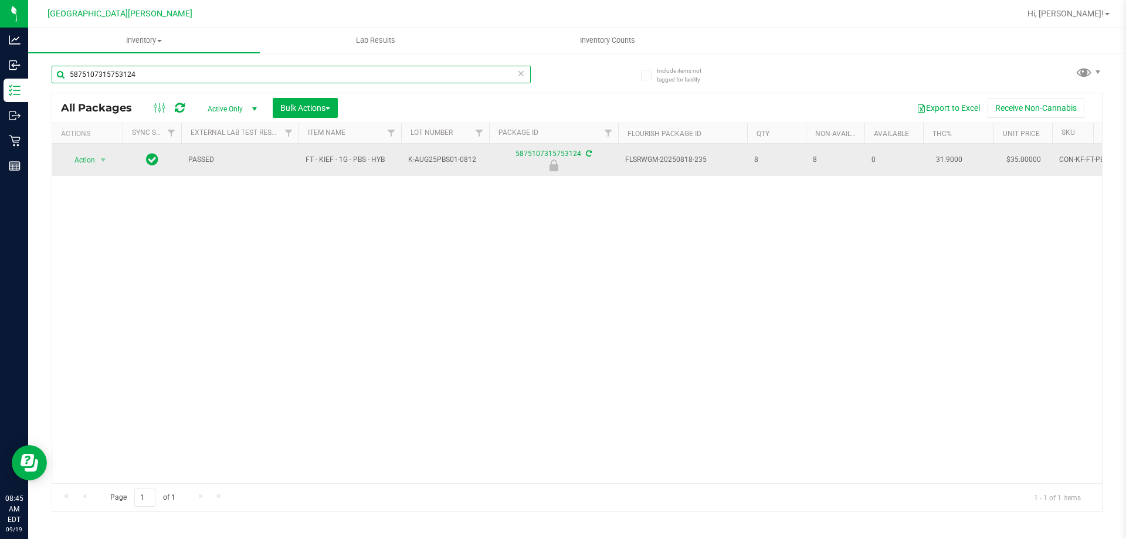
type input "5875107315753124"
click at [103, 170] on td "Action Action Edit attributes Global inventory Locate package Package audit log…" at bounding box center [87, 160] width 70 height 32
click at [103, 162] on span "select" at bounding box center [103, 159] width 9 height 9
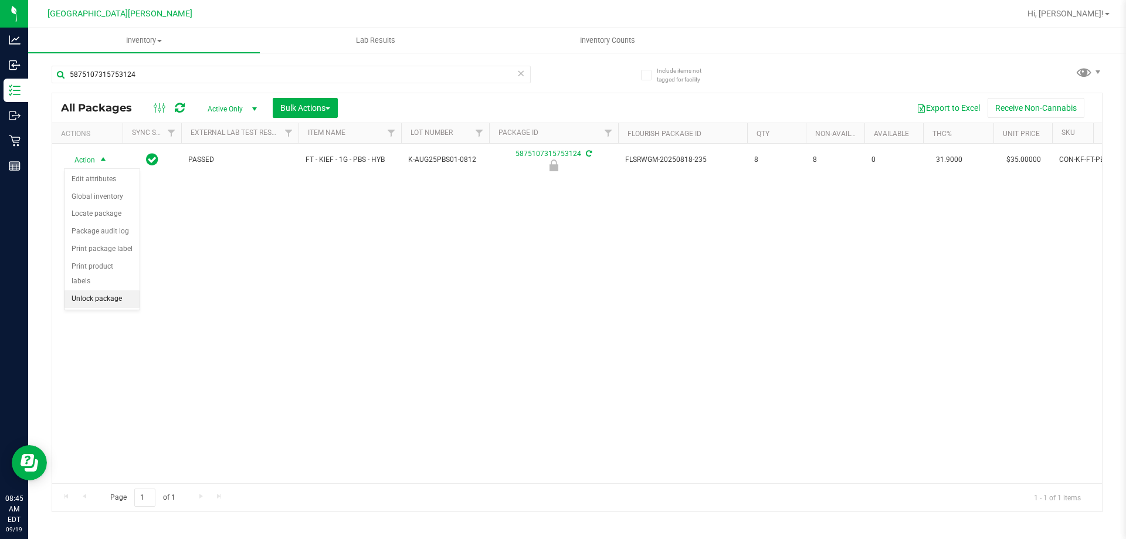
click at [113, 290] on li "Unlock package" at bounding box center [102, 299] width 75 height 18
click at [144, 84] on div "5875107315753124" at bounding box center [291, 79] width 479 height 27
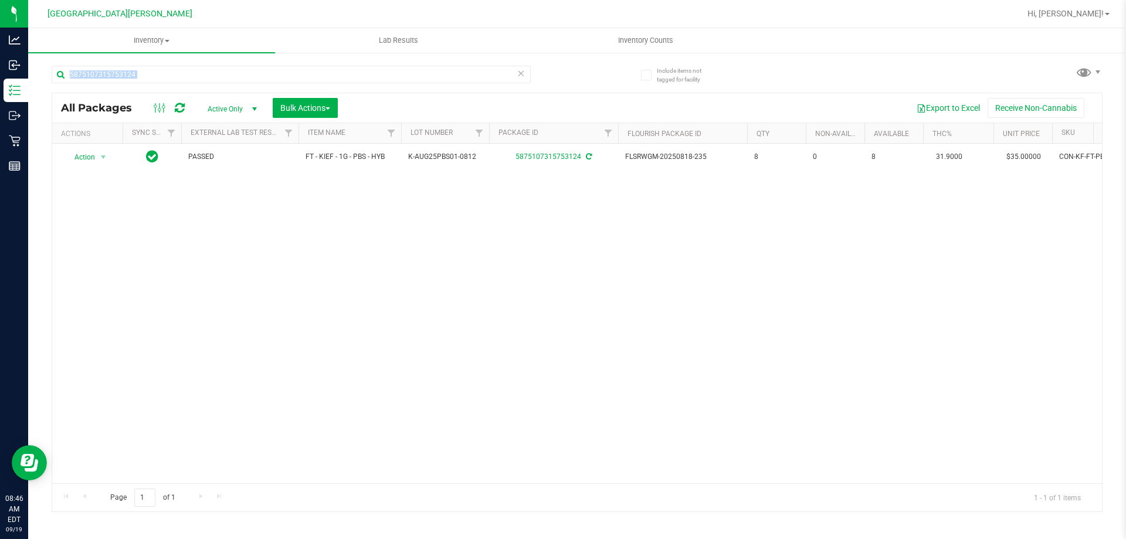
click at [144, 84] on div "5875107315753124" at bounding box center [291, 79] width 479 height 27
click at [180, 69] on input "5875107315753124" at bounding box center [291, 75] width 479 height 18
click at [179, 69] on input "5875107315753124" at bounding box center [291, 75] width 479 height 18
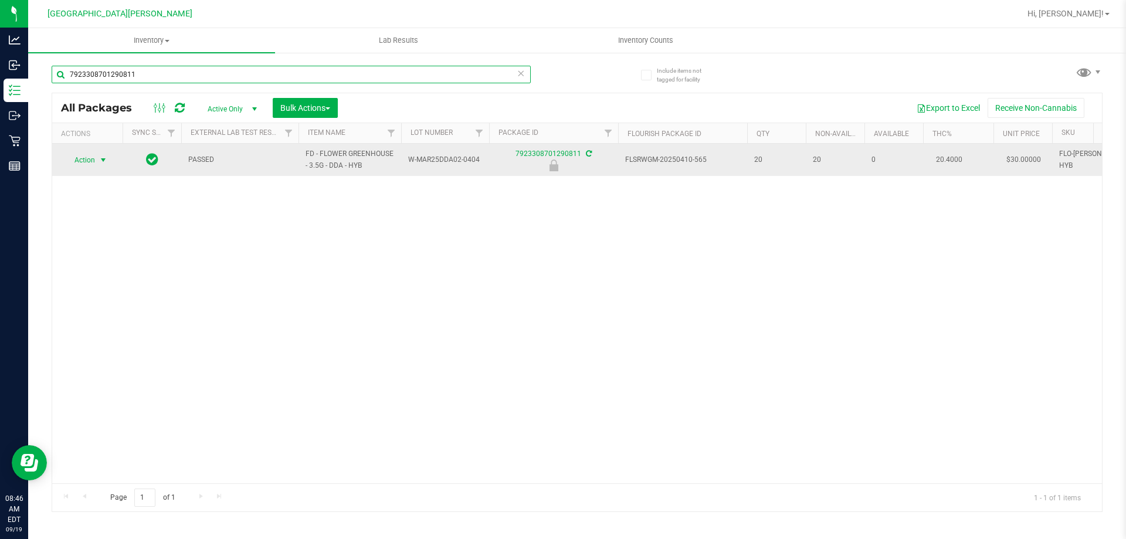
type input "7923308701290811"
click at [79, 164] on span "Action" at bounding box center [80, 160] width 32 height 16
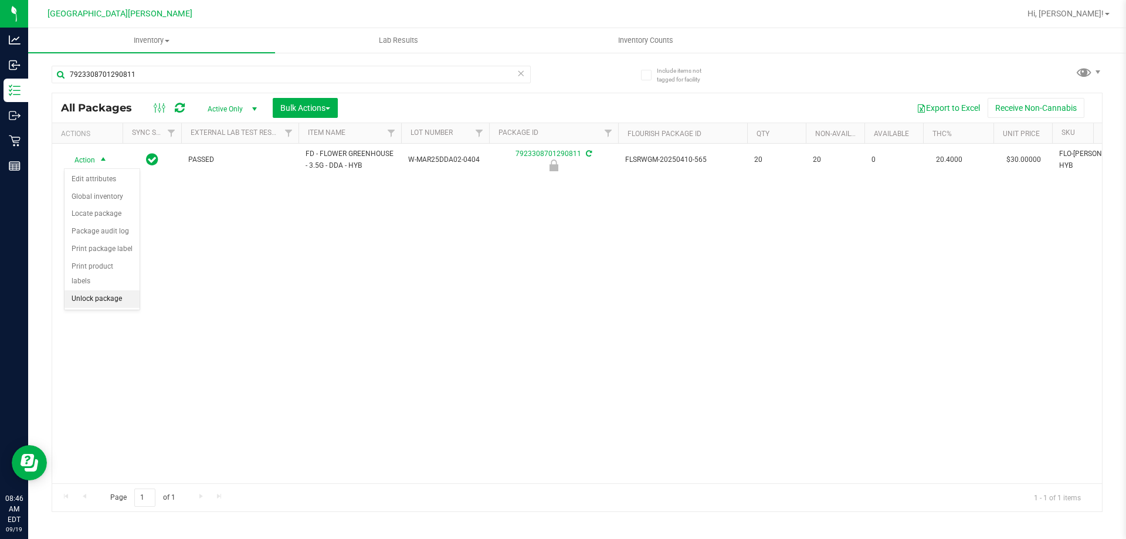
click at [93, 290] on li "Unlock package" at bounding box center [102, 299] width 75 height 18
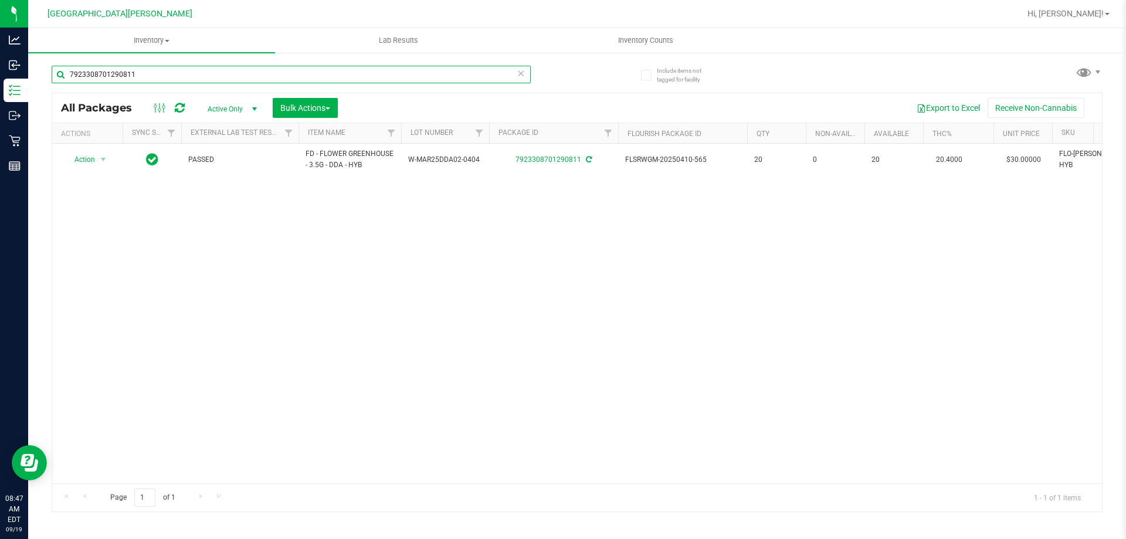
click at [130, 80] on input "7923308701290811" at bounding box center [291, 75] width 479 height 18
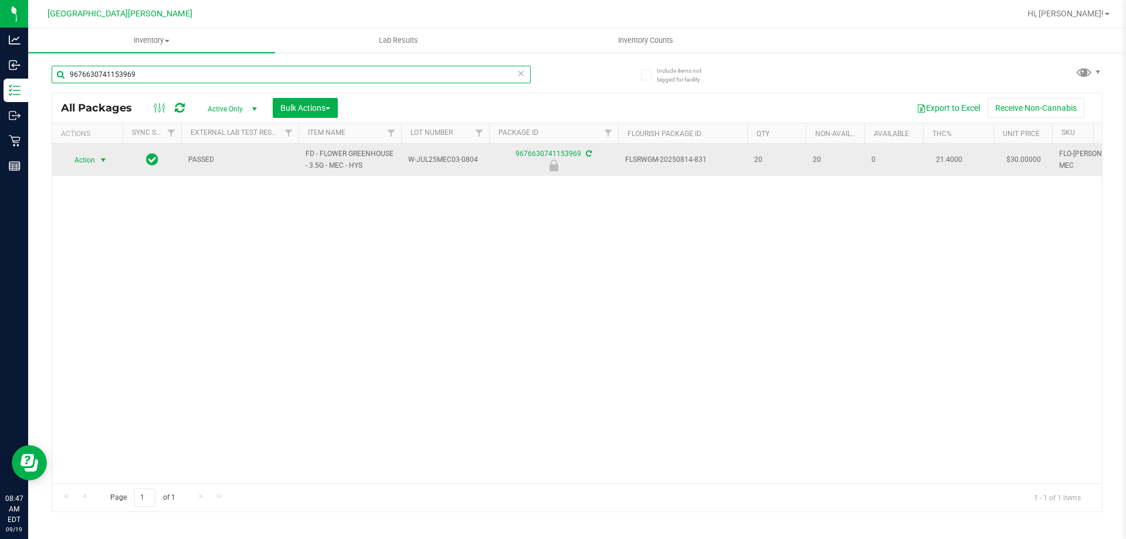
type input "9676630741153969"
click at [104, 161] on span "select" at bounding box center [103, 159] width 9 height 9
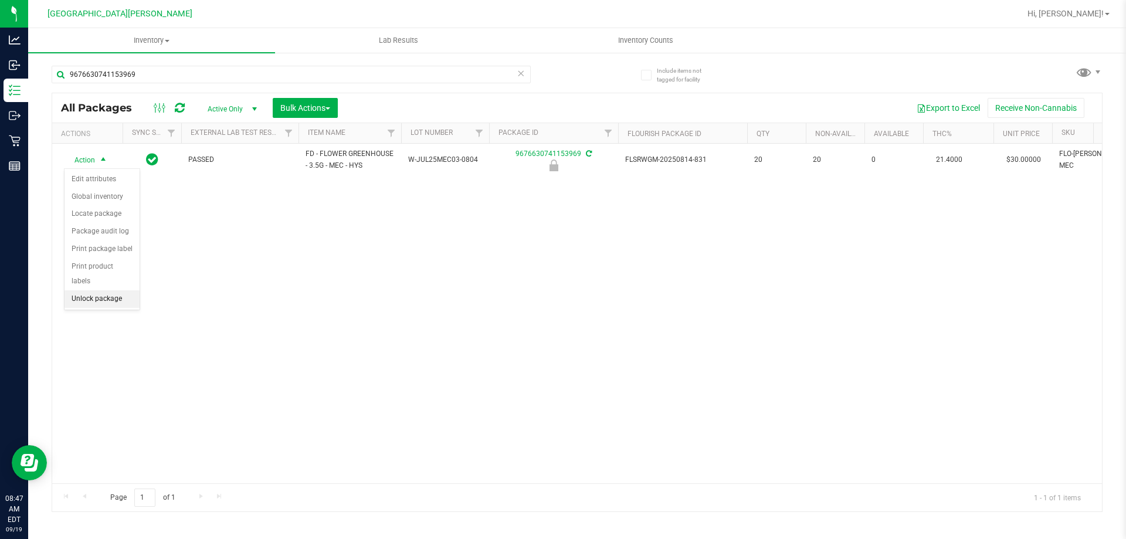
click at [102, 290] on li "Unlock package" at bounding box center [102, 299] width 75 height 18
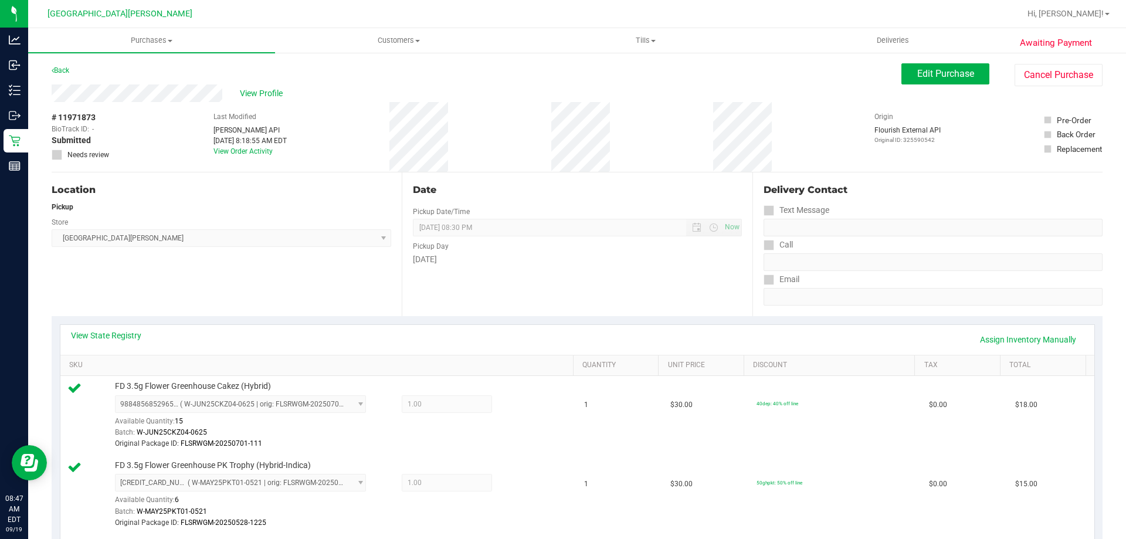
click at [208, 213] on div "Store" at bounding box center [222, 220] width 340 height 17
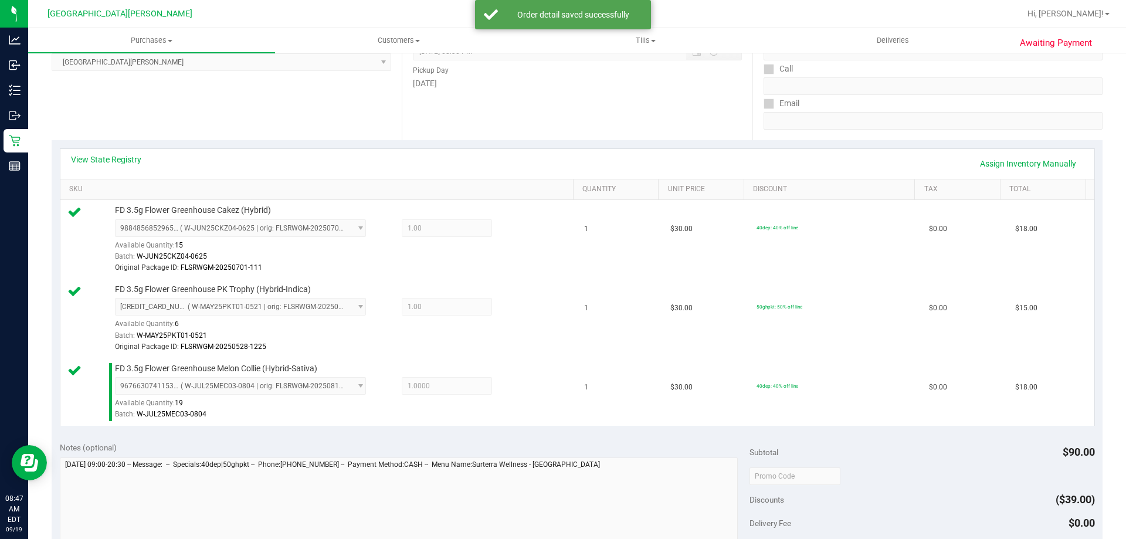
scroll to position [352, 0]
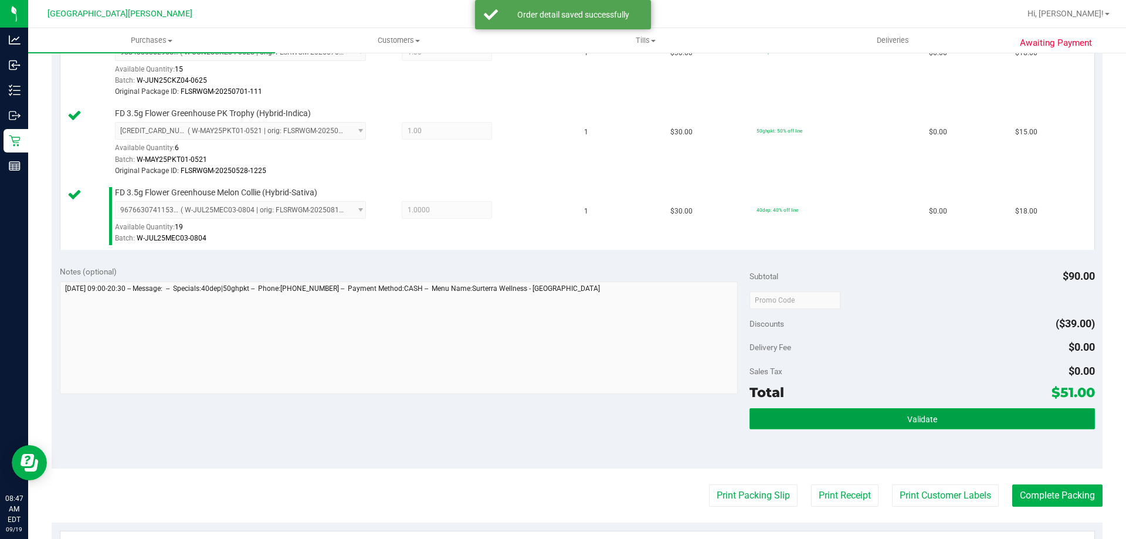
click at [864, 419] on button "Validate" at bounding box center [922, 418] width 345 height 21
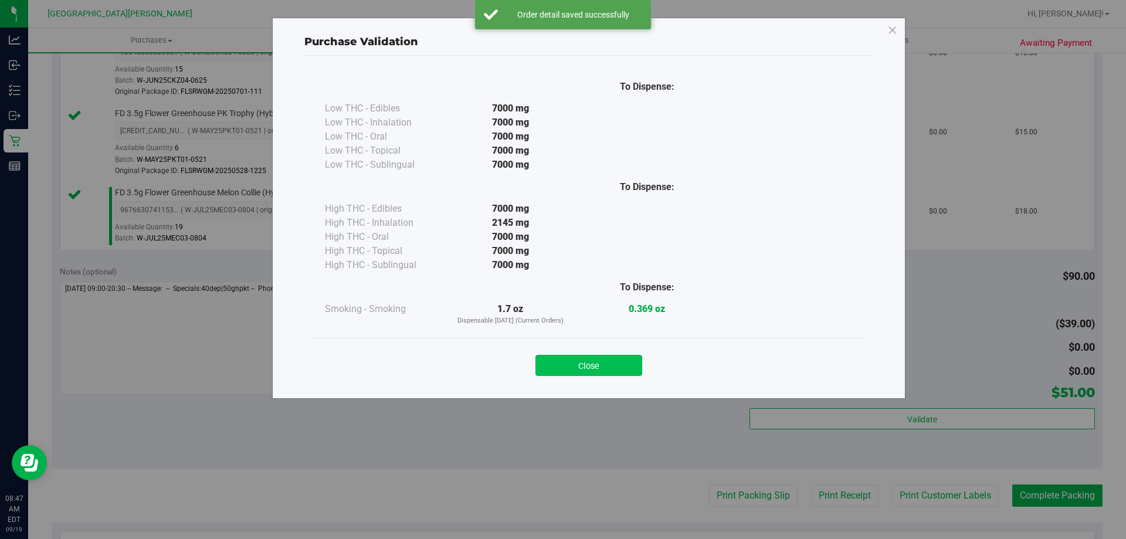
click at [592, 358] on button "Close" at bounding box center [588, 365] width 107 height 21
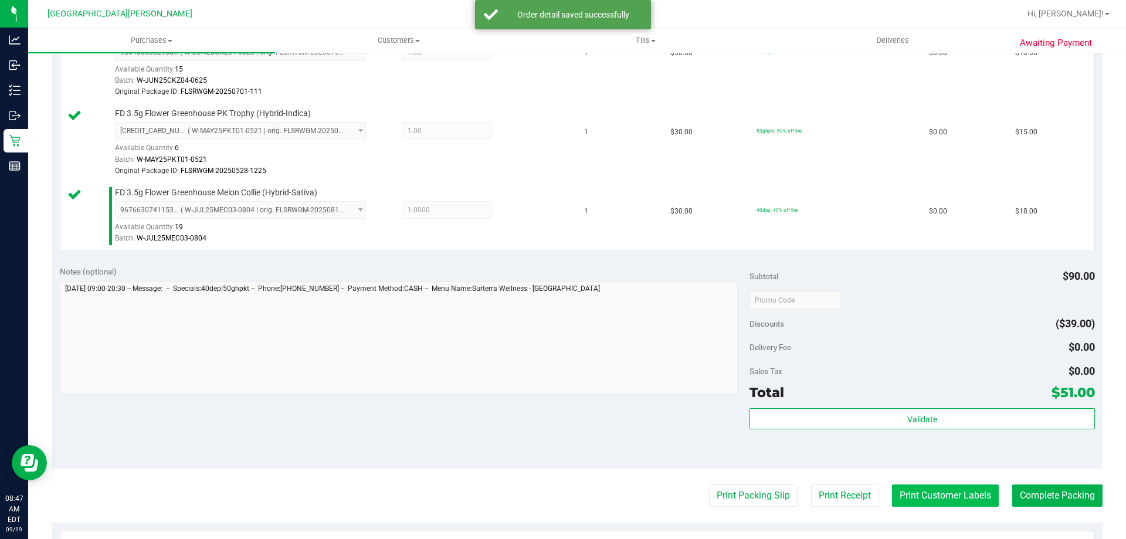
click at [903, 484] on button "Print Customer Labels" at bounding box center [945, 495] width 107 height 22
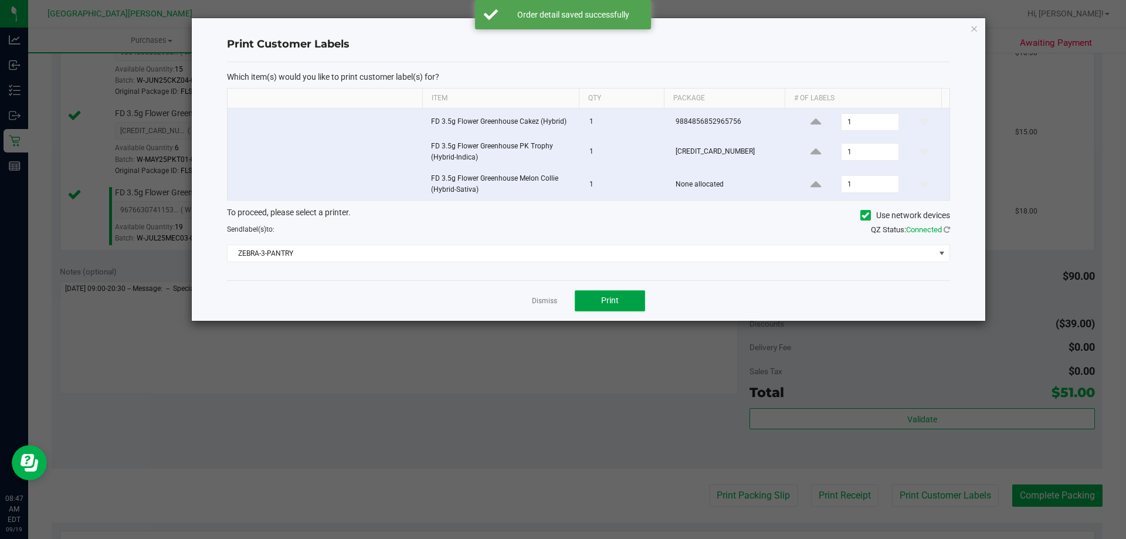
click at [612, 299] on span "Print" at bounding box center [610, 300] width 18 height 9
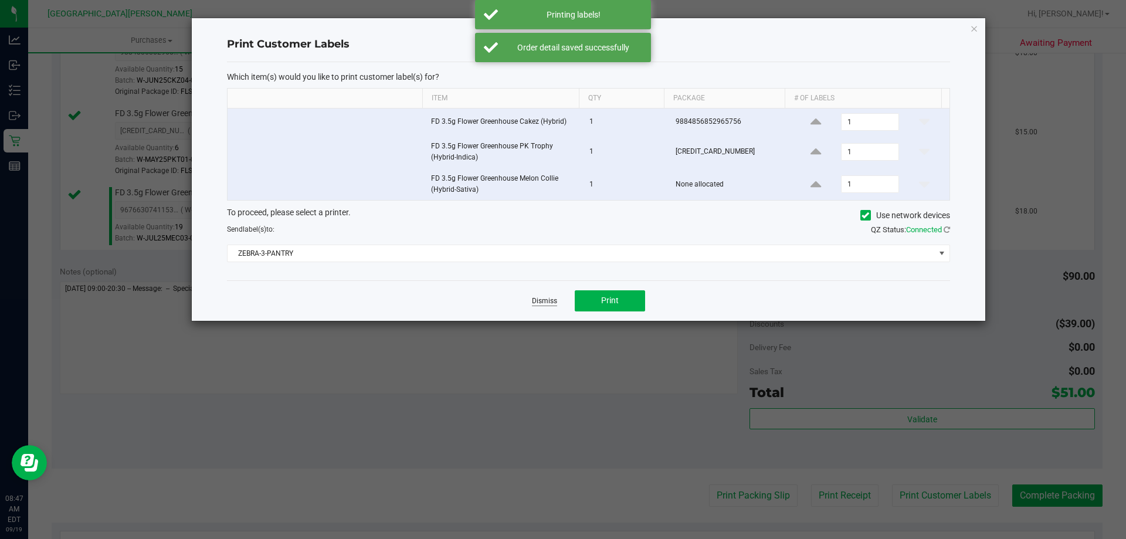
click at [548, 304] on link "Dismiss" at bounding box center [544, 301] width 25 height 10
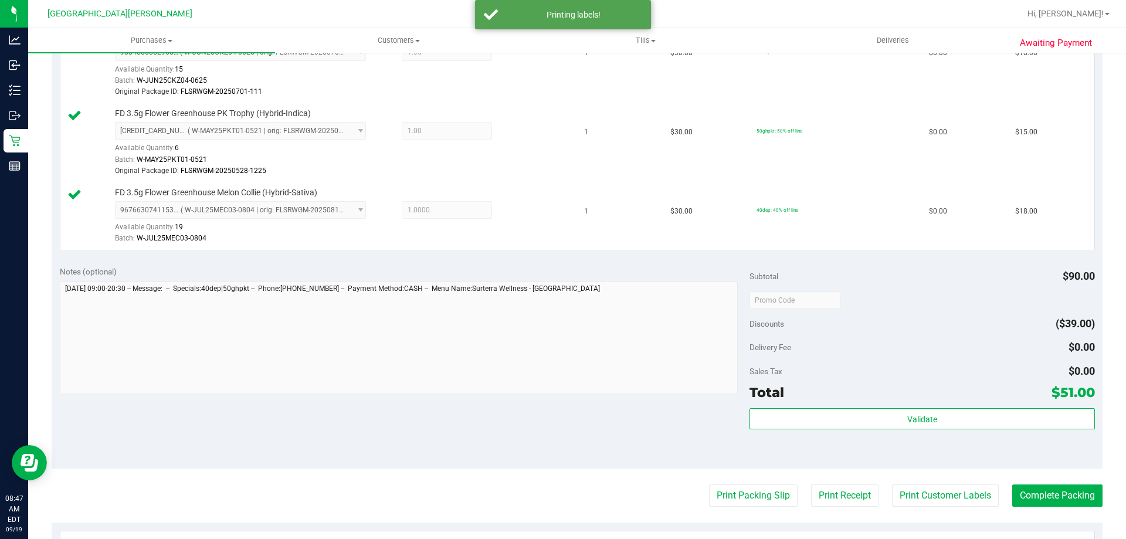
click at [1043, 484] on purchase-details "Back Edit Purchase Cancel Purchase View Profile # 11971873 BioTrack ID: - Submi…" at bounding box center [577, 226] width 1051 height 1030
click at [1044, 489] on button "Complete Packing" at bounding box center [1057, 495] width 90 height 22
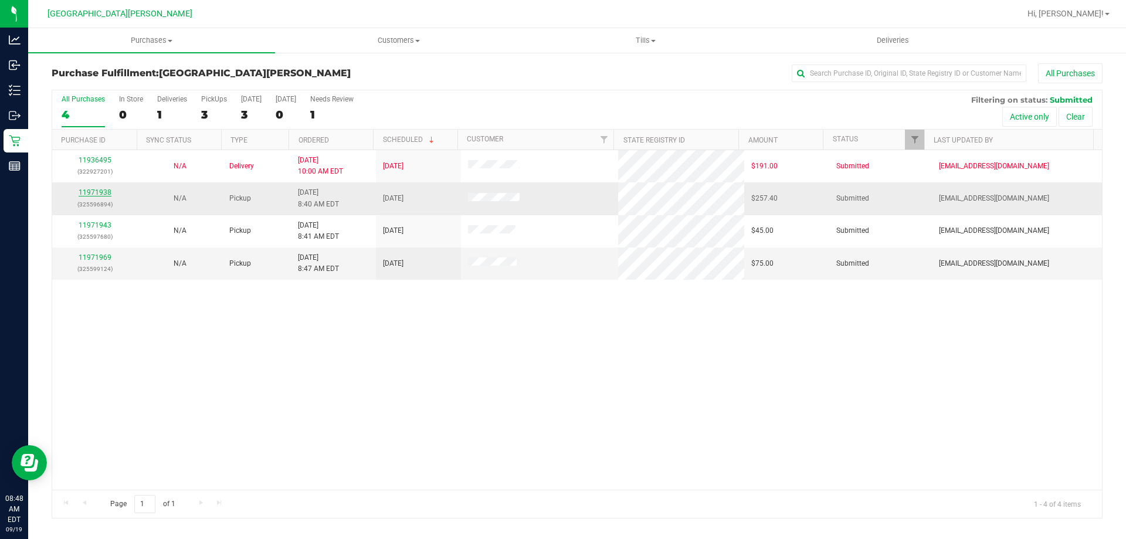
click at [101, 191] on link "11971938" at bounding box center [95, 192] width 33 height 8
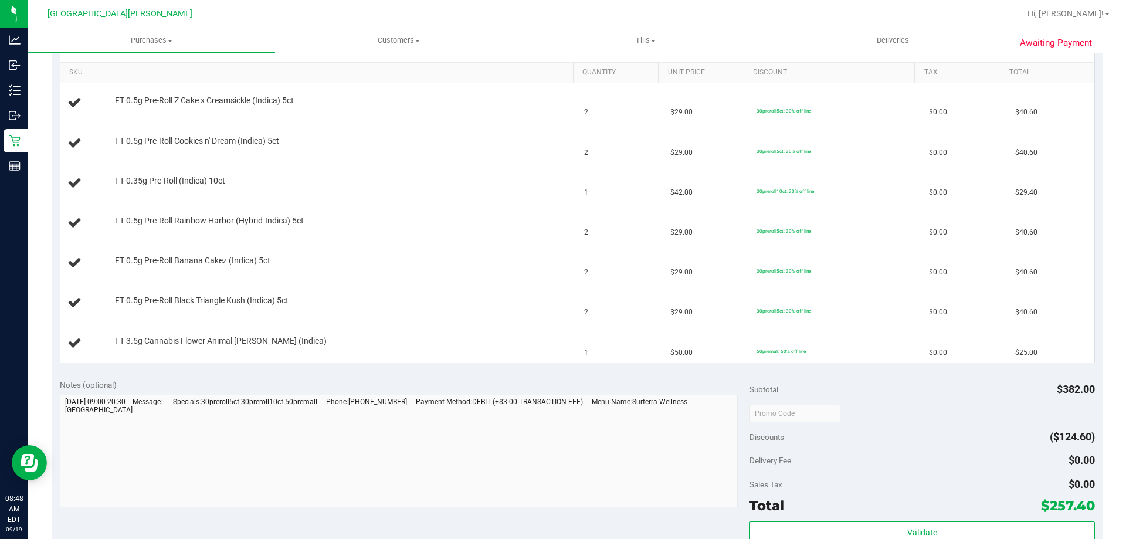
scroll to position [235, 0]
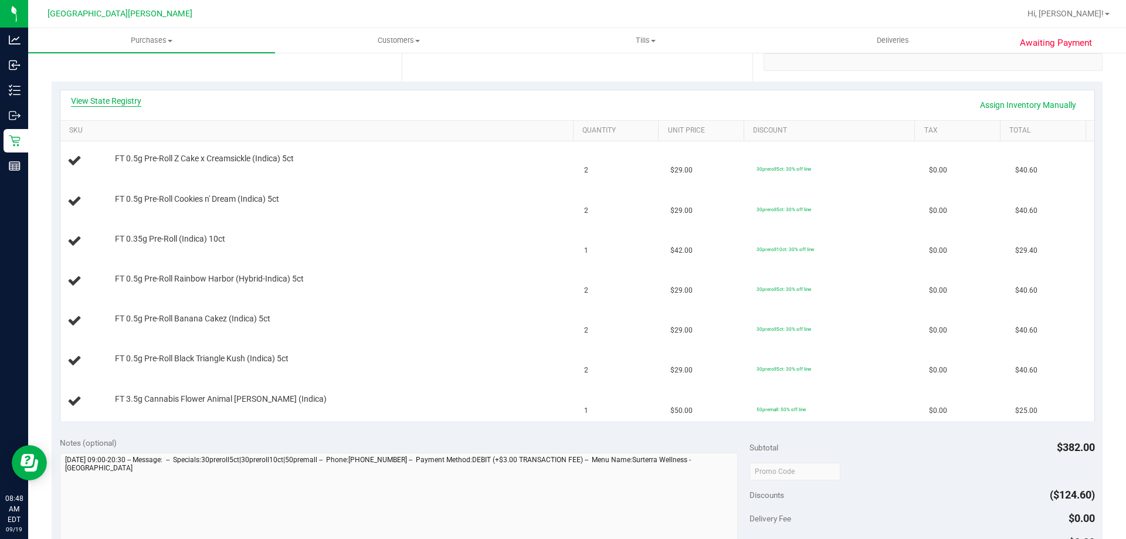
click at [108, 101] on link "View State Registry" at bounding box center [106, 101] width 70 height 12
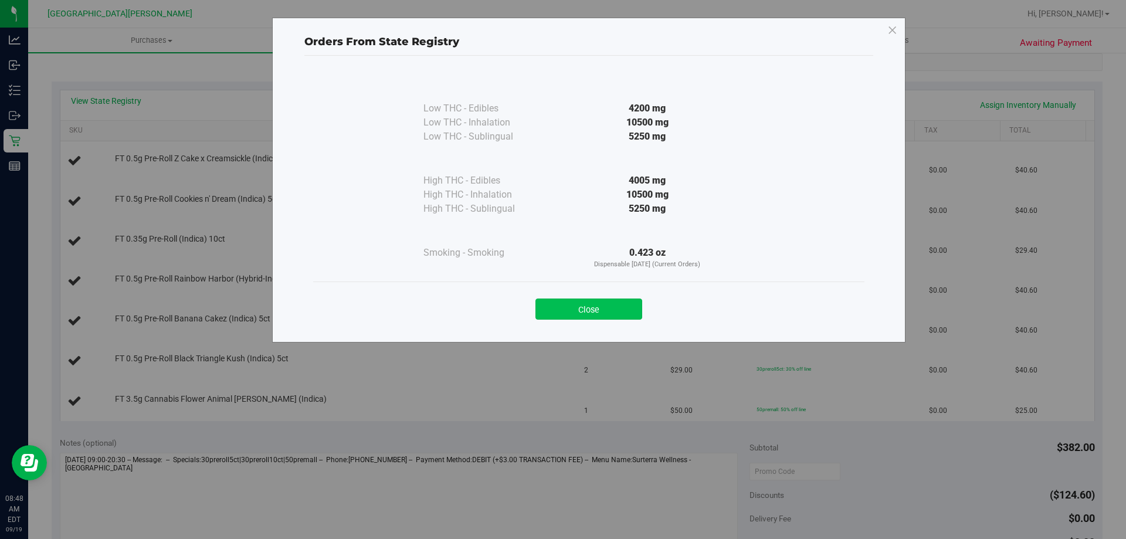
click at [560, 308] on button "Close" at bounding box center [588, 309] width 107 height 21
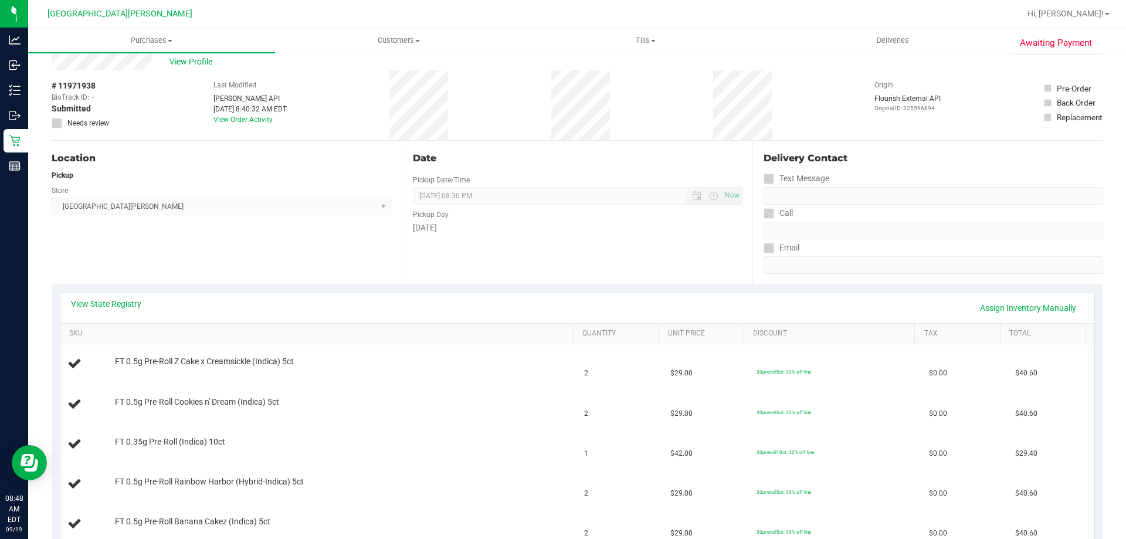
scroll to position [0, 0]
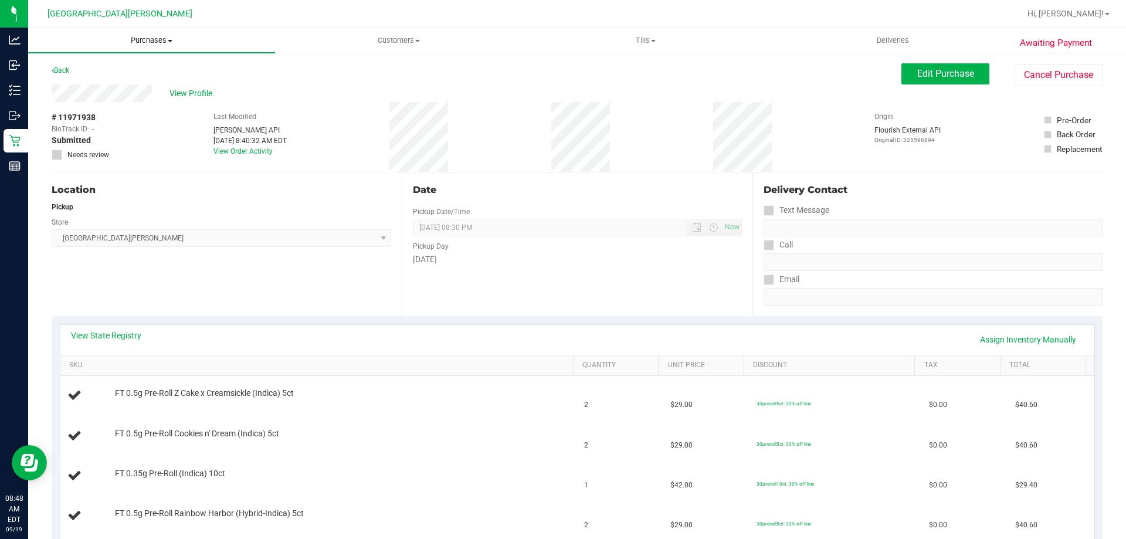
click at [141, 38] on span "Purchases" at bounding box center [151, 40] width 247 height 11
click at [142, 92] on li "All purchases" at bounding box center [151, 99] width 247 height 14
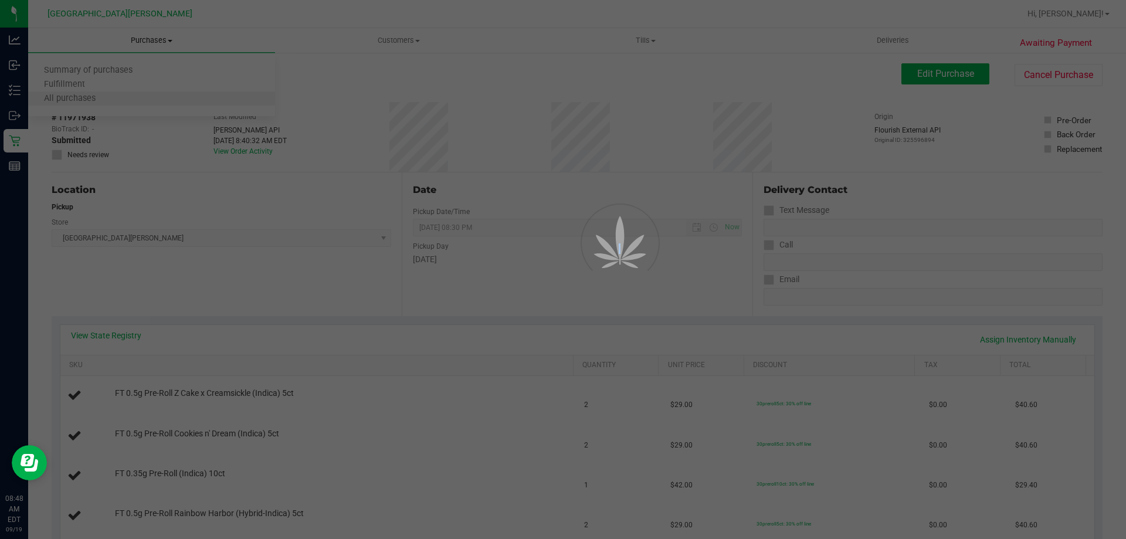
click at [142, 91] on div at bounding box center [563, 269] width 1126 height 539
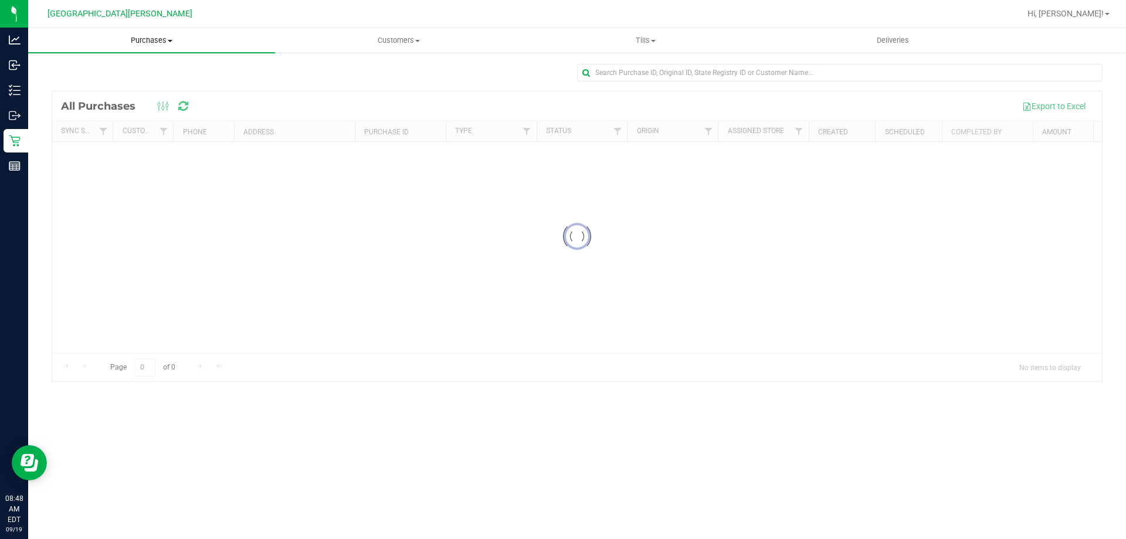
click at [154, 46] on uib-tab-heading "Purchases Summary of purchases Fulfillment All purchases" at bounding box center [151, 40] width 247 height 25
click at [136, 84] on li "Fulfillment" at bounding box center [151, 85] width 247 height 14
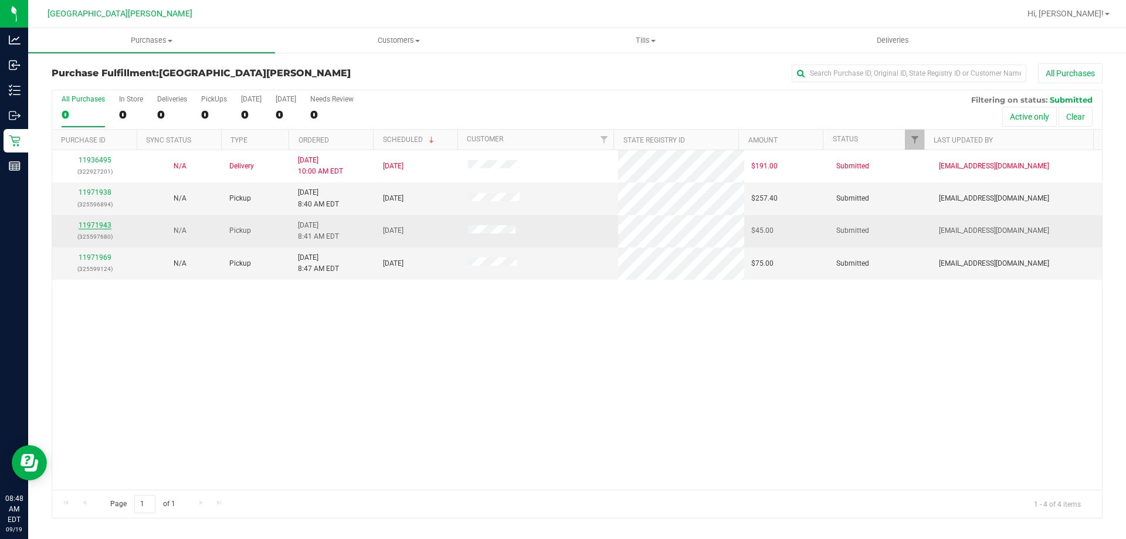
click at [100, 225] on link "11971943" at bounding box center [95, 225] width 33 height 8
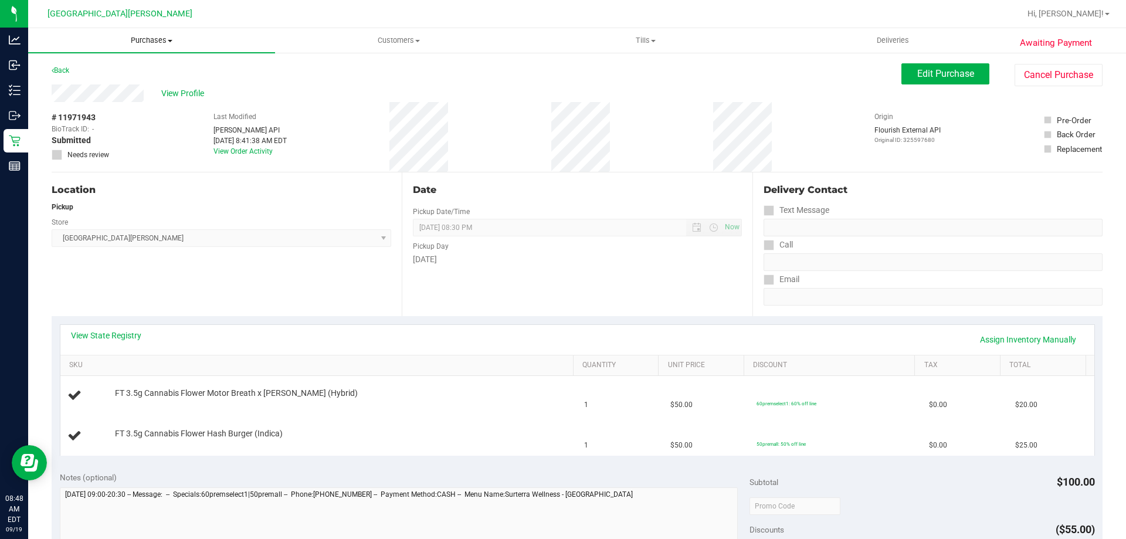
click at [137, 36] on span "Purchases" at bounding box center [151, 40] width 247 height 11
click at [133, 83] on li "Fulfillment" at bounding box center [151, 85] width 247 height 14
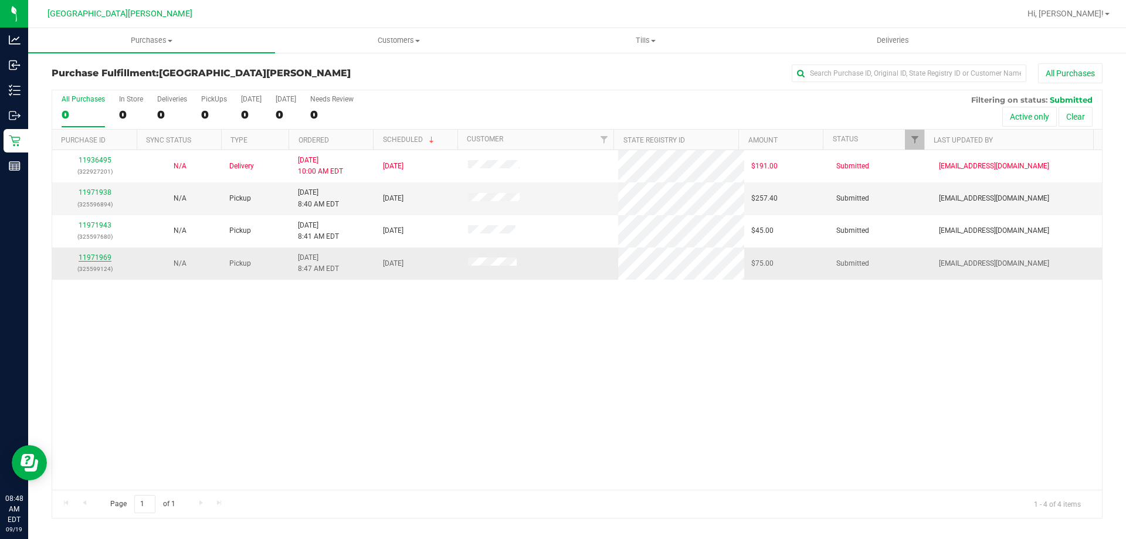
click at [107, 257] on link "11971969" at bounding box center [95, 257] width 33 height 8
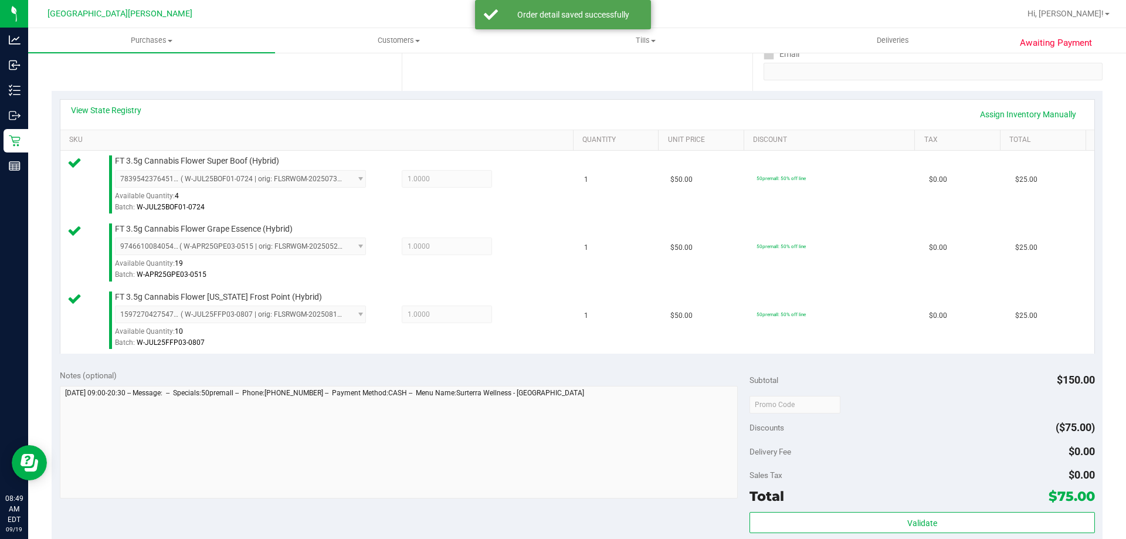
scroll to position [235, 0]
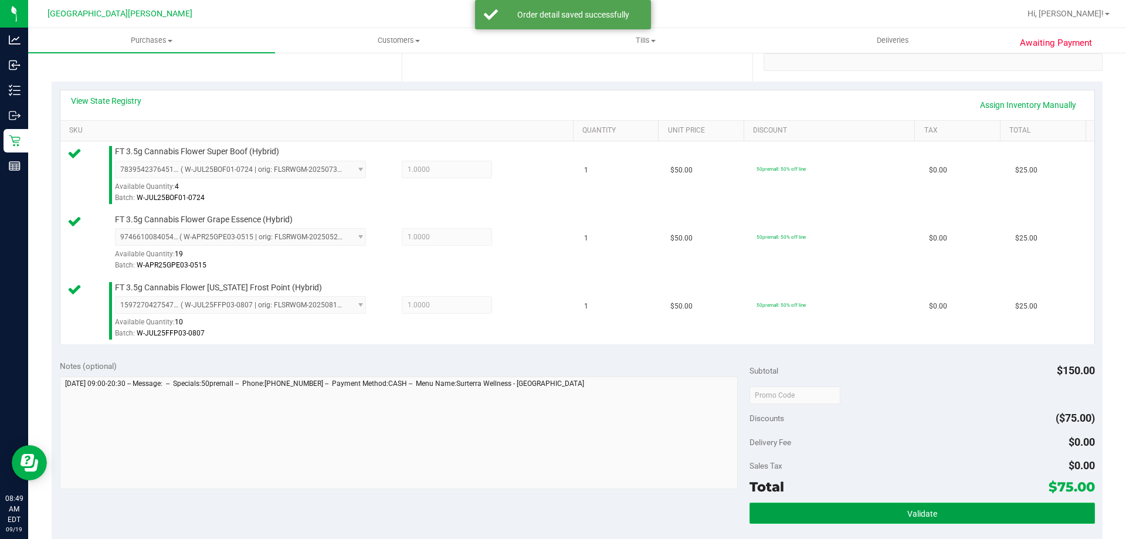
click at [873, 517] on button "Validate" at bounding box center [922, 513] width 345 height 21
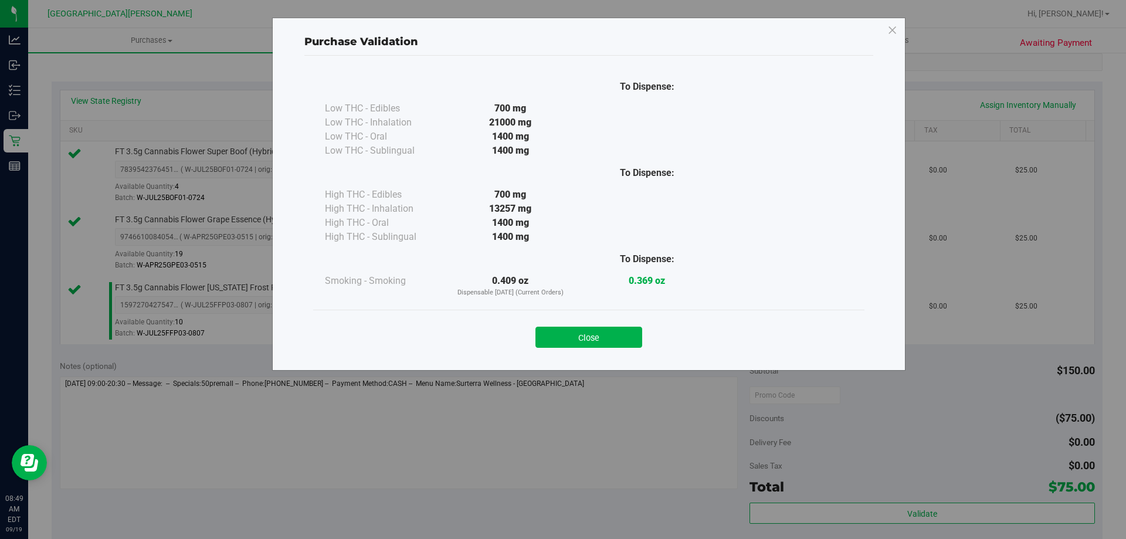
click at [620, 326] on div "Close" at bounding box center [589, 333] width 534 height 29
click at [626, 345] on button "Close" at bounding box center [588, 337] width 107 height 21
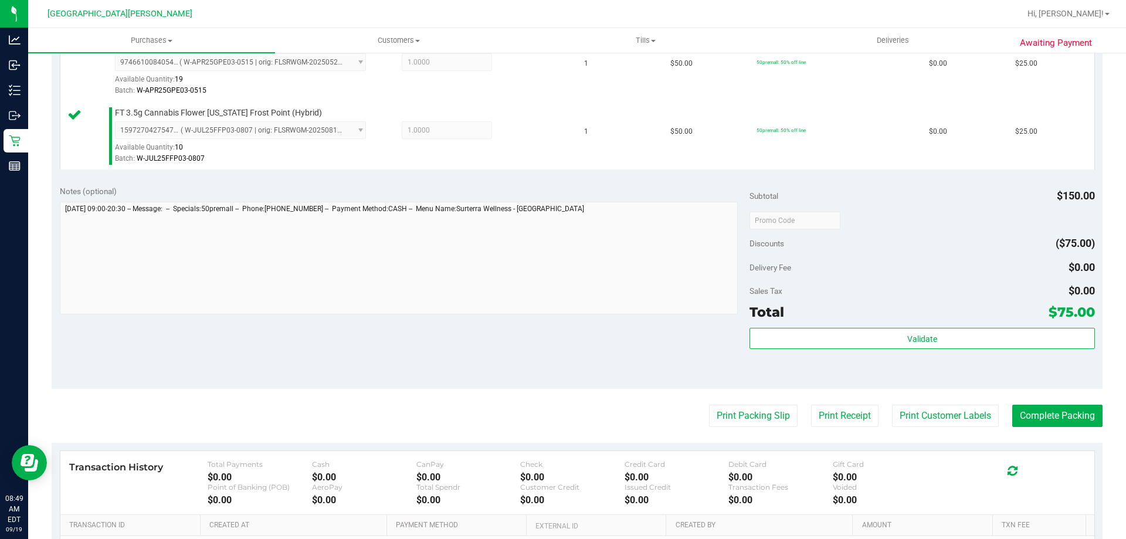
scroll to position [411, 0]
click at [923, 413] on button "Print Customer Labels" at bounding box center [945, 414] width 107 height 22
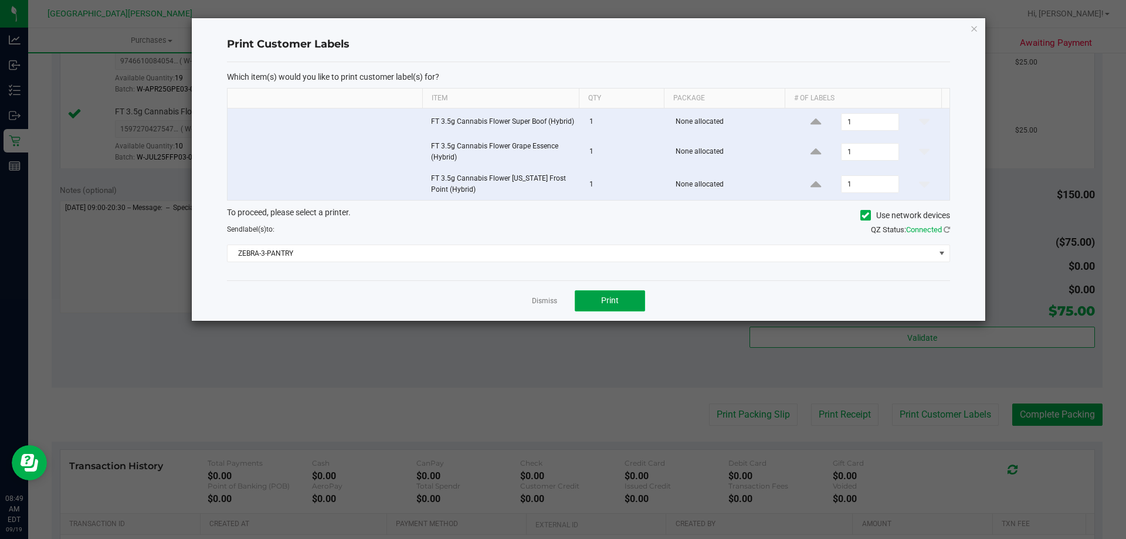
click at [596, 303] on button "Print" at bounding box center [610, 300] width 70 height 21
click at [550, 301] on link "Dismiss" at bounding box center [544, 301] width 25 height 10
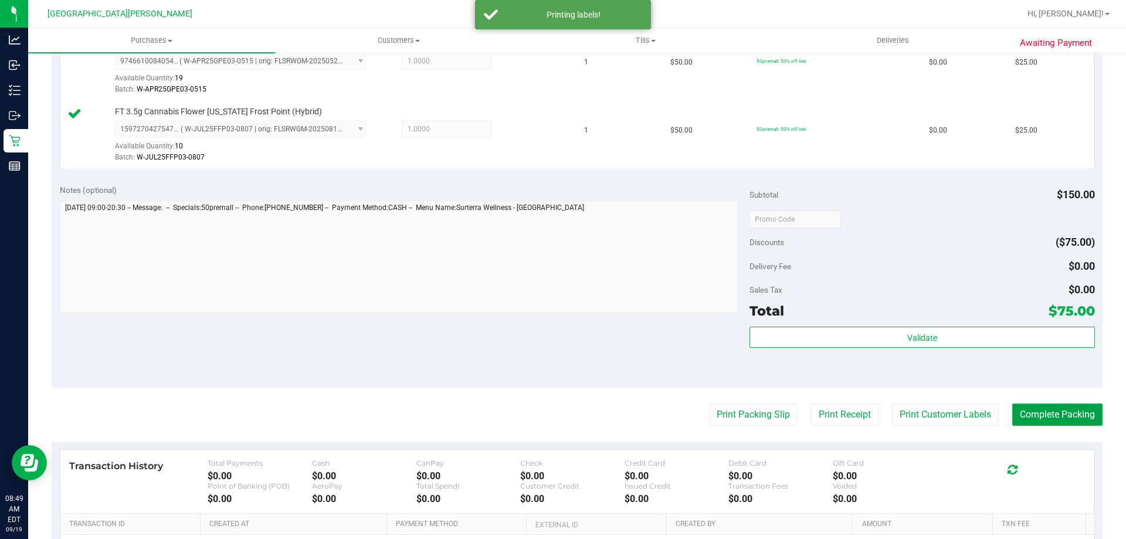
click at [1050, 409] on button "Complete Packing" at bounding box center [1057, 414] width 90 height 22
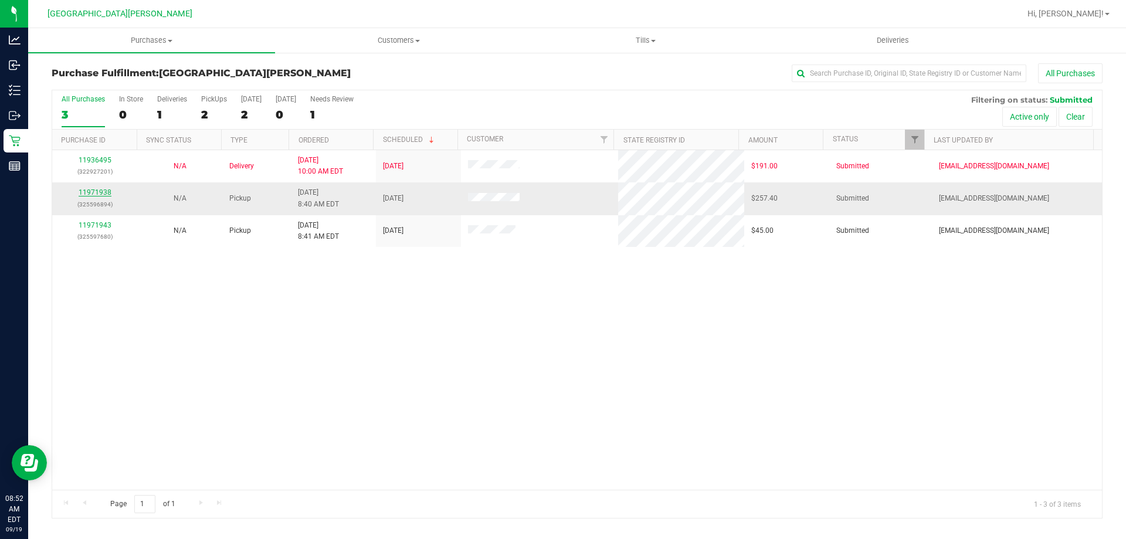
click at [102, 191] on link "11971938" at bounding box center [95, 192] width 33 height 8
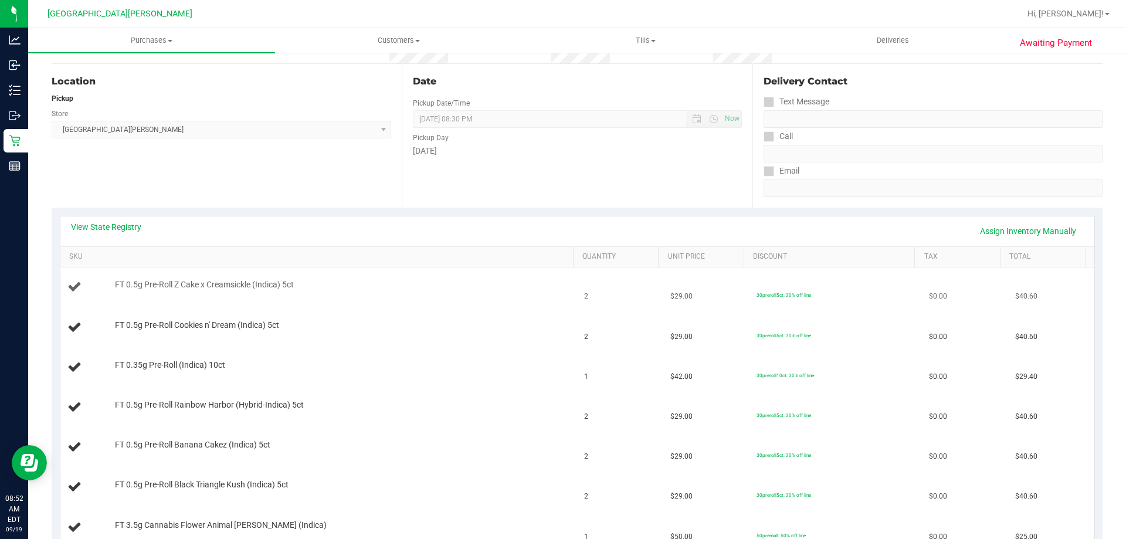
scroll to position [117, 0]
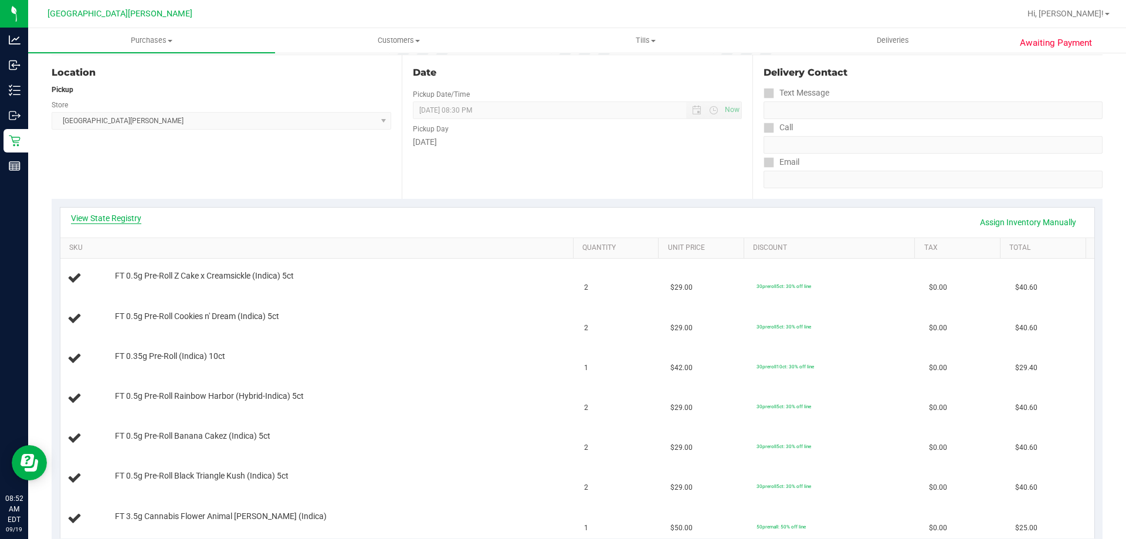
click at [116, 223] on link "View State Registry" at bounding box center [106, 218] width 70 height 12
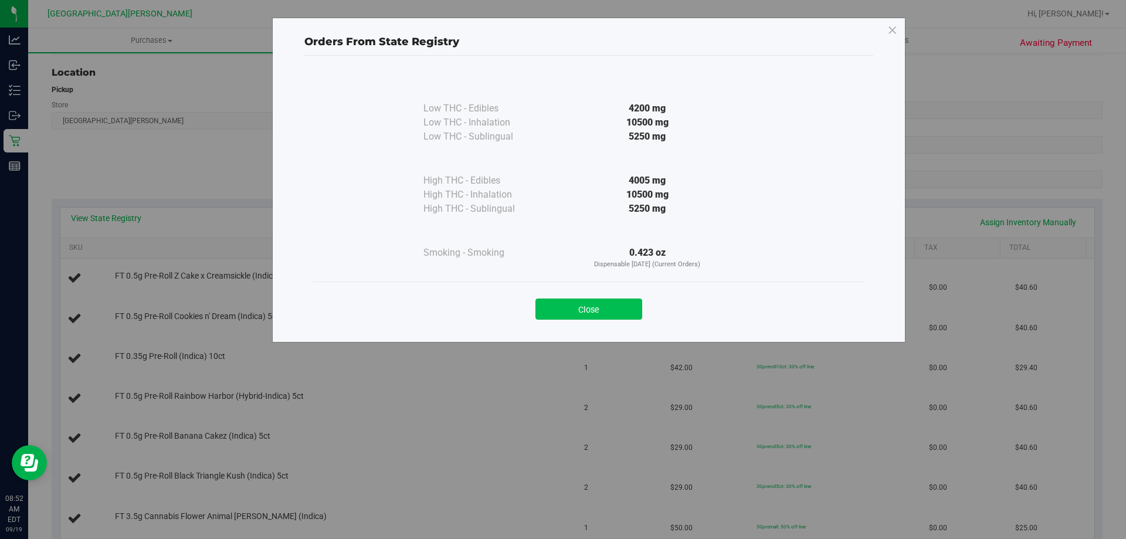
click at [633, 301] on button "Close" at bounding box center [588, 309] width 107 height 21
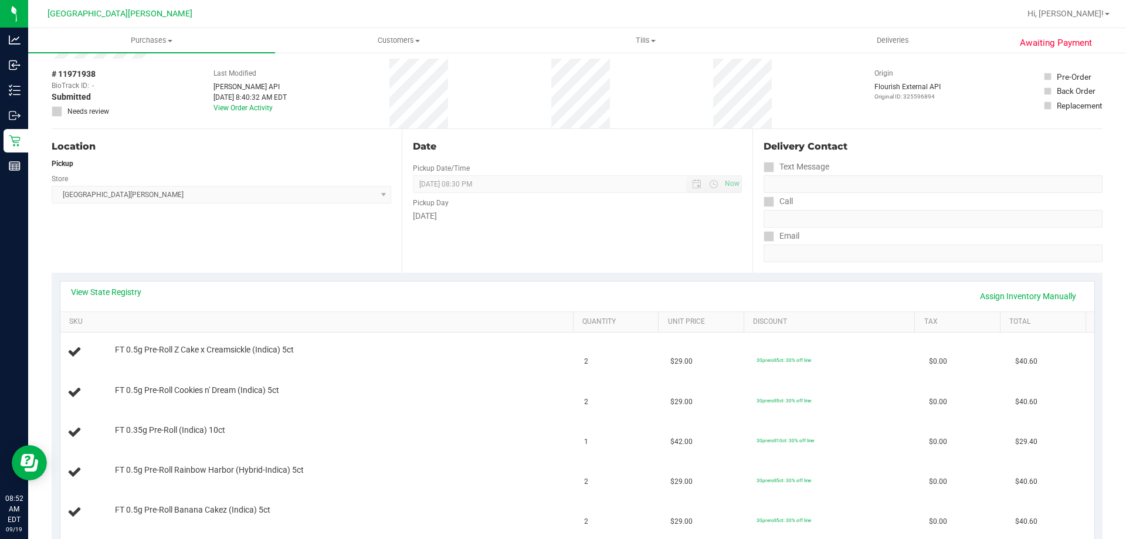
scroll to position [0, 0]
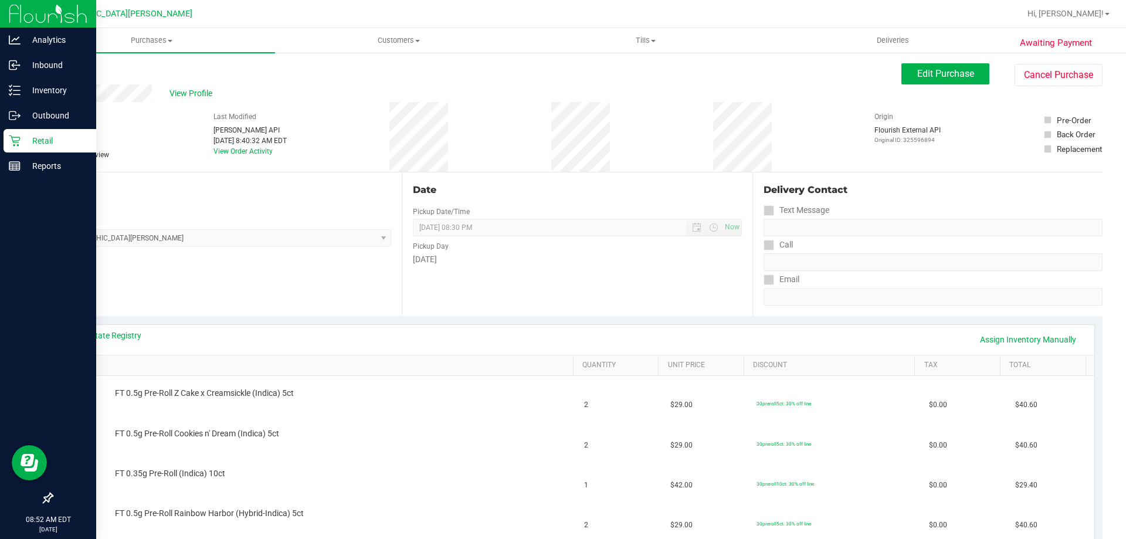
click at [0, 147] on link "Retail" at bounding box center [48, 141] width 96 height 25
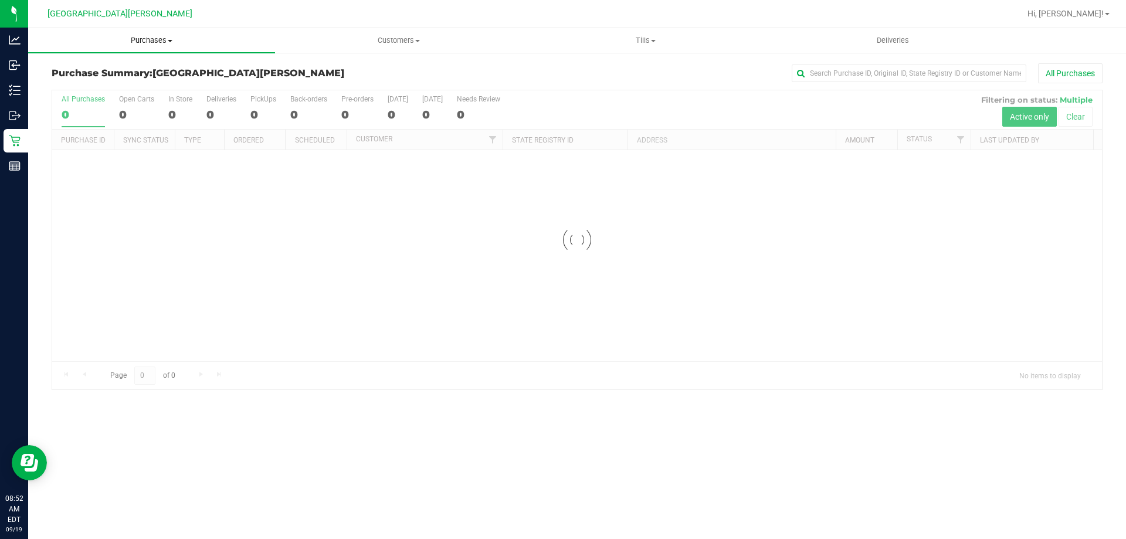
click at [141, 40] on span "Purchases" at bounding box center [151, 40] width 247 height 11
click at [91, 82] on span "Fulfillment" at bounding box center [64, 85] width 73 height 10
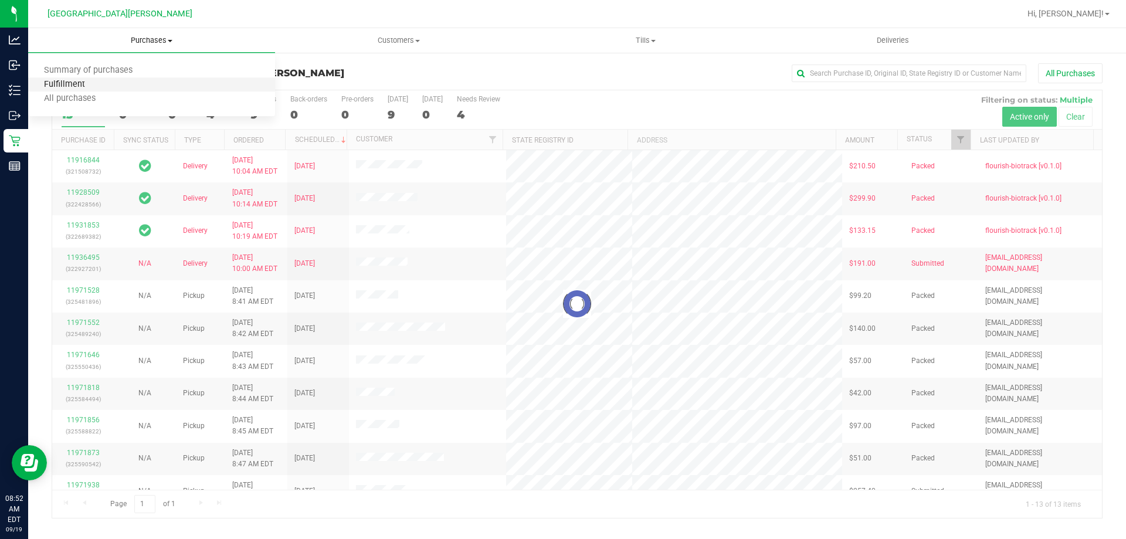
click at [74, 85] on span "Fulfillment" at bounding box center [64, 85] width 73 height 10
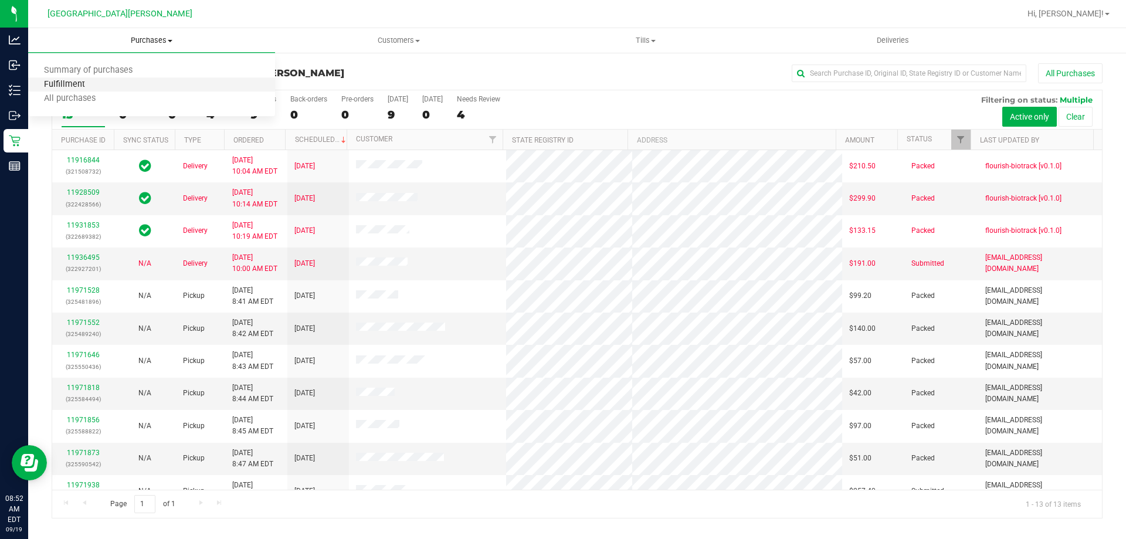
click at [74, 86] on span "Fulfillment" at bounding box center [64, 85] width 73 height 10
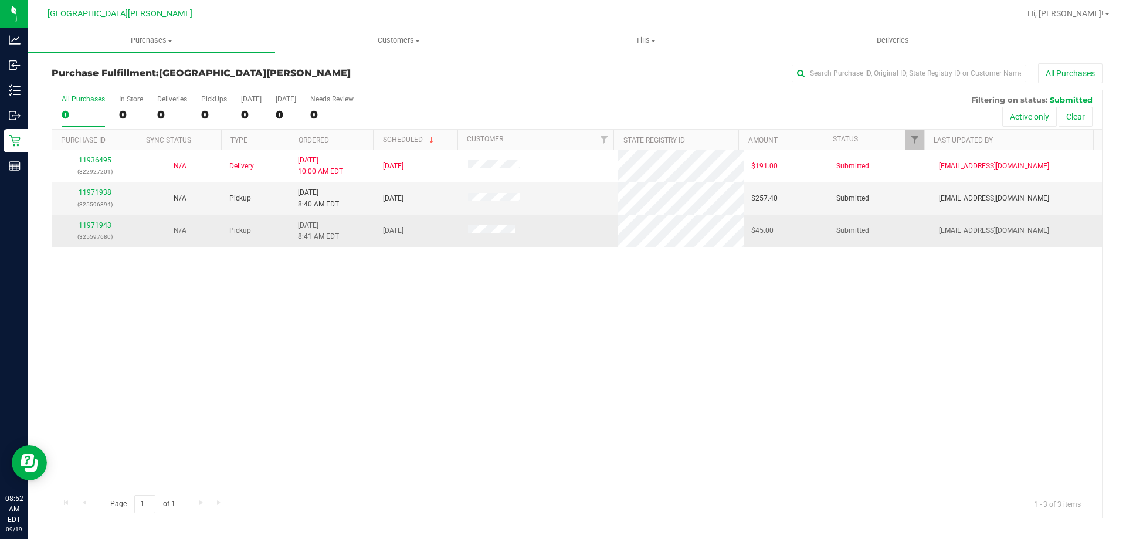
click at [99, 222] on link "11971943" at bounding box center [95, 225] width 33 height 8
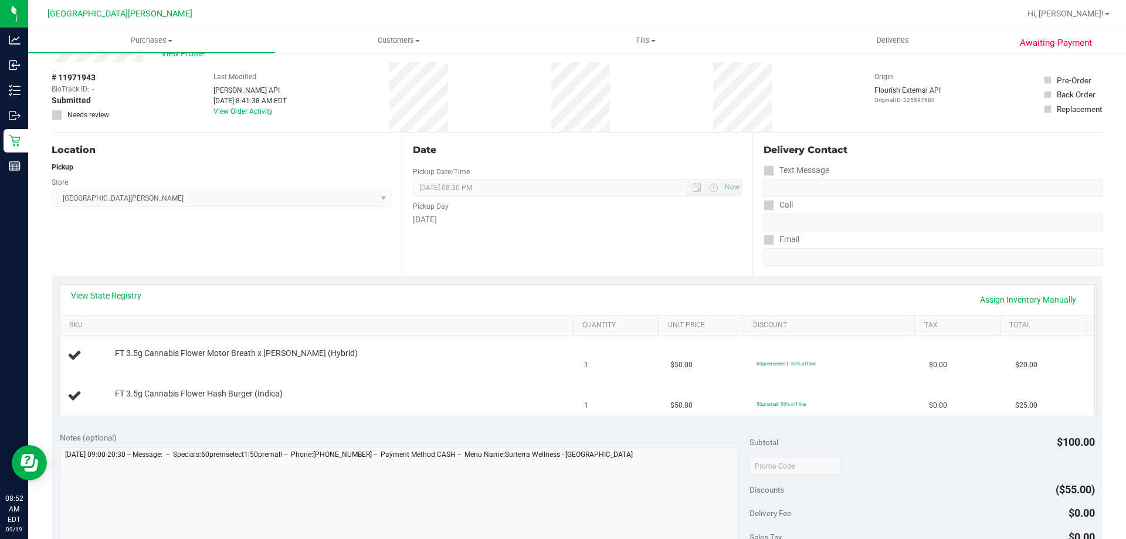
scroll to position [59, 0]
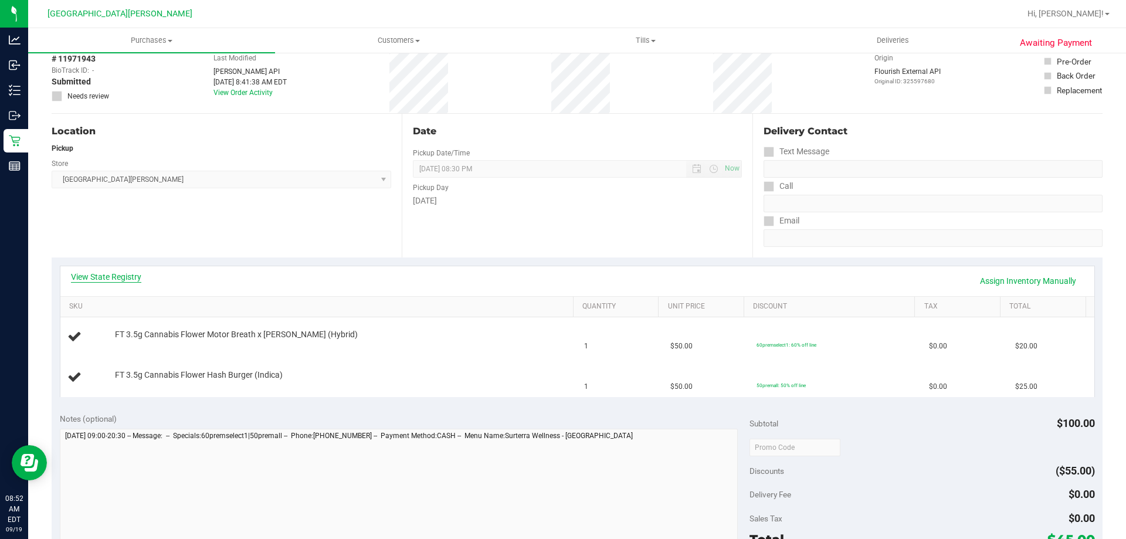
click at [89, 272] on link "View State Registry" at bounding box center [106, 277] width 70 height 12
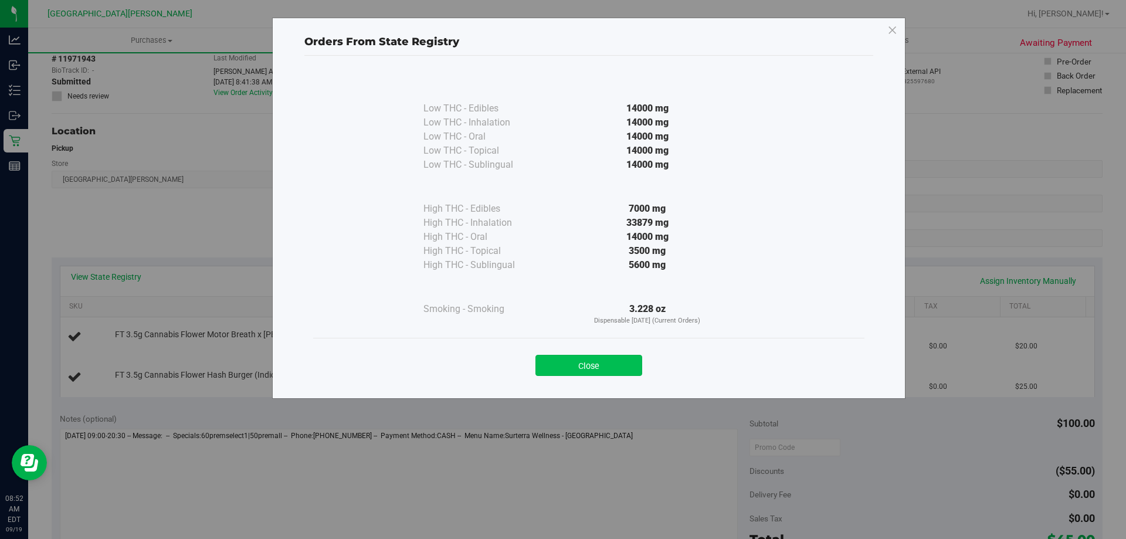
click at [616, 364] on button "Close" at bounding box center [588, 365] width 107 height 21
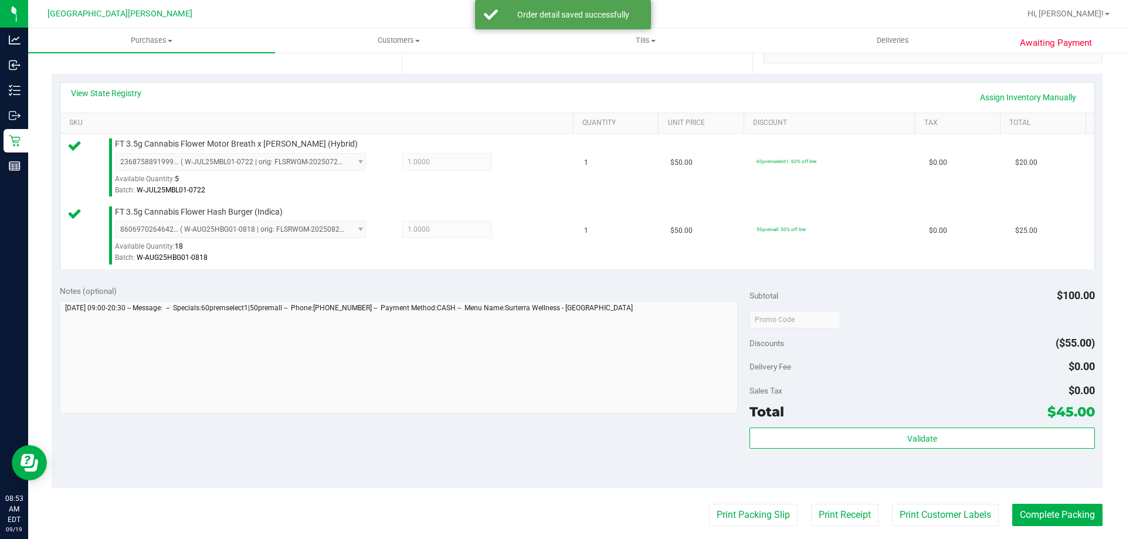
scroll to position [469, 0]
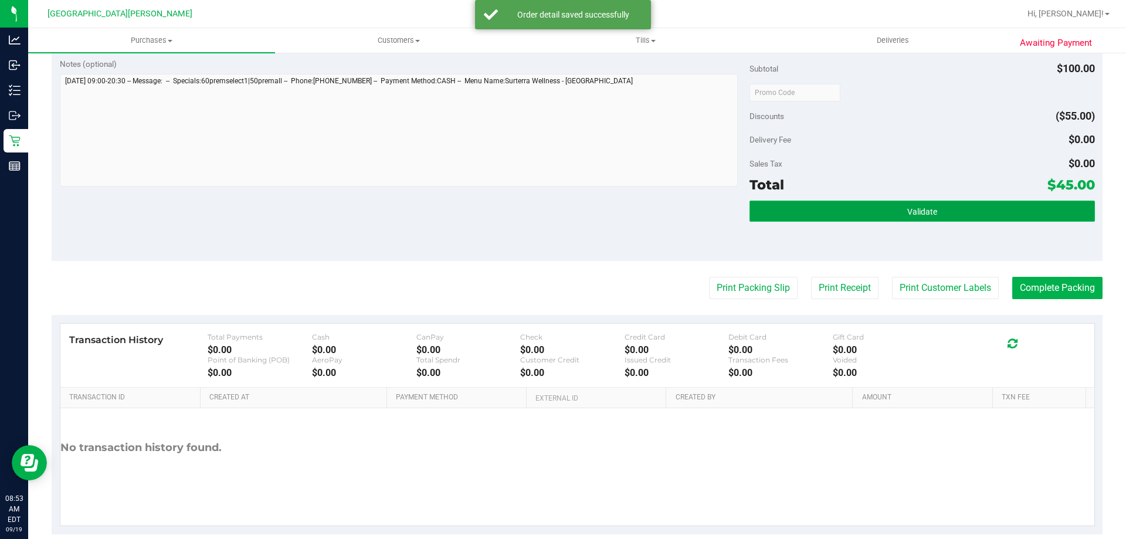
click at [928, 208] on span "Validate" at bounding box center [922, 211] width 30 height 9
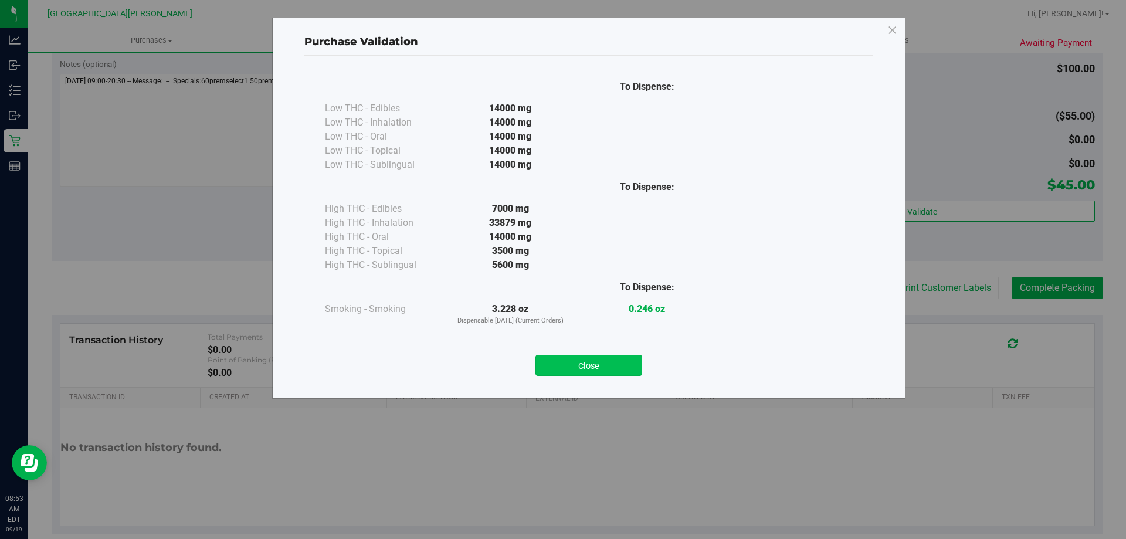
click at [623, 358] on button "Close" at bounding box center [588, 365] width 107 height 21
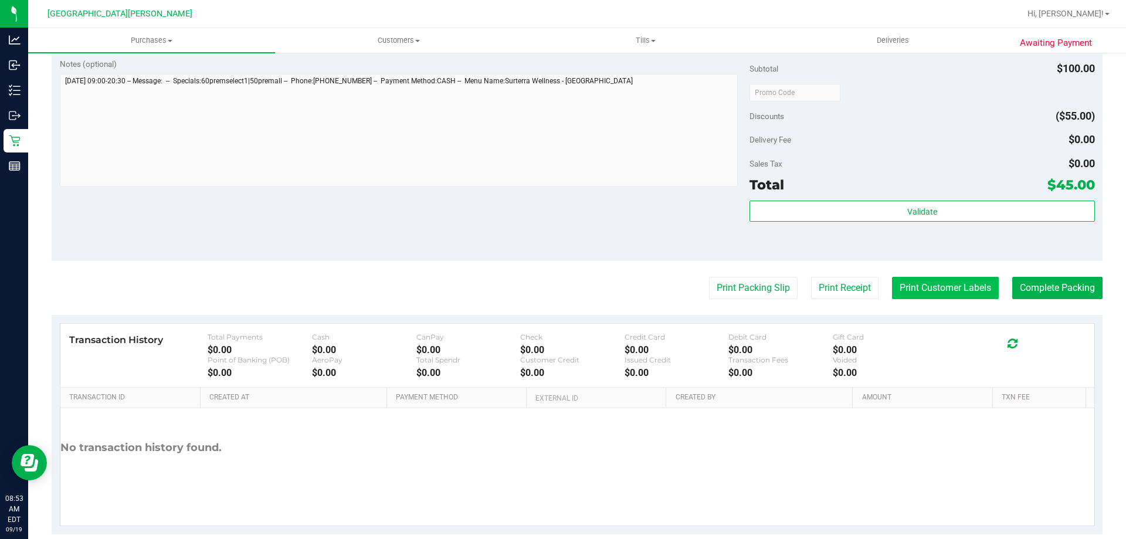
click at [961, 286] on button "Print Customer Labels" at bounding box center [945, 288] width 107 height 22
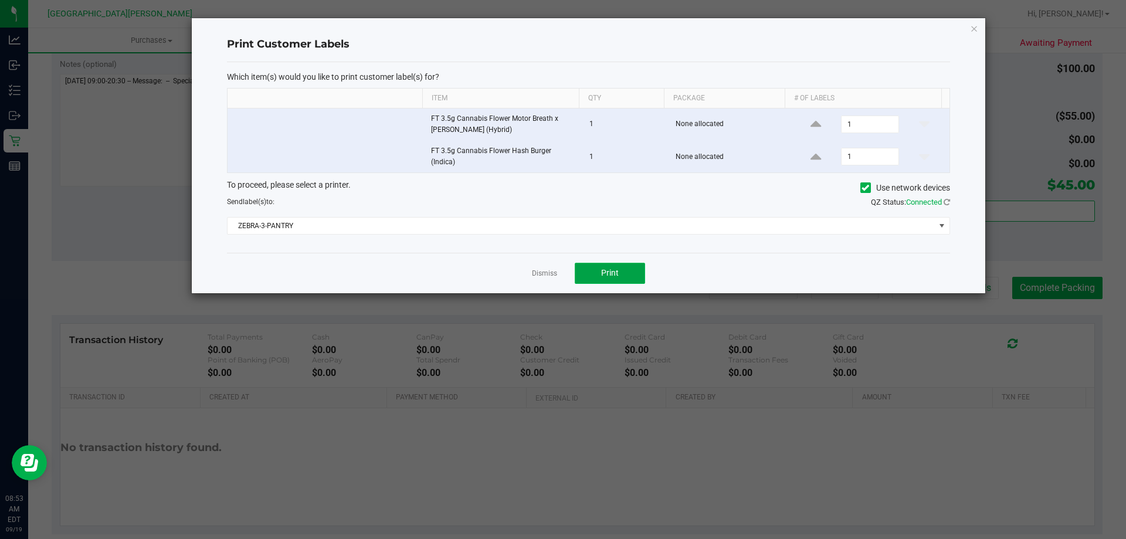
click at [624, 273] on button "Print" at bounding box center [610, 273] width 70 height 21
click at [544, 275] on link "Dismiss" at bounding box center [544, 274] width 25 height 10
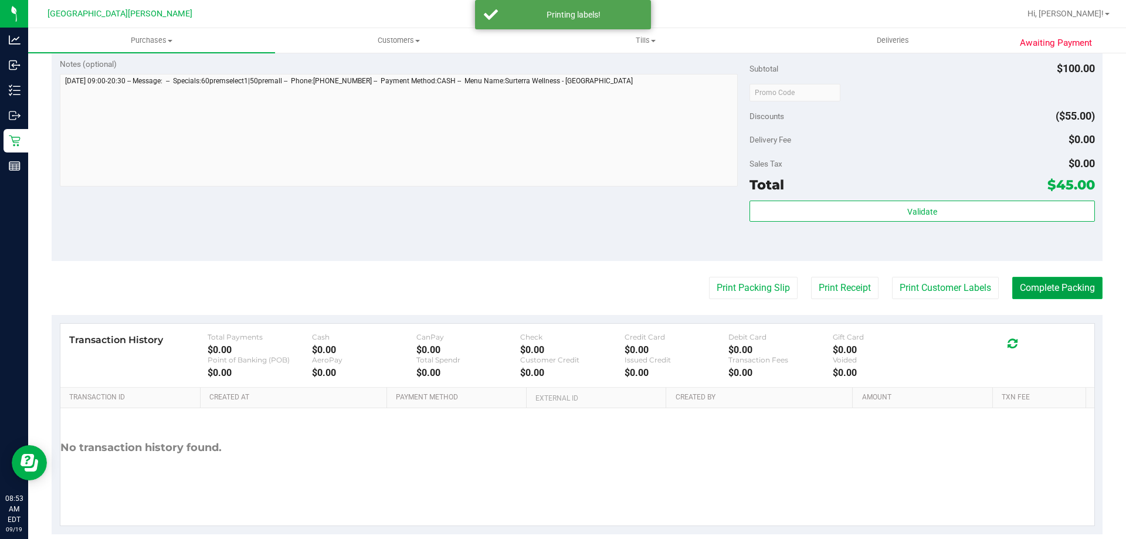
click at [1037, 283] on button "Complete Packing" at bounding box center [1057, 288] width 90 height 22
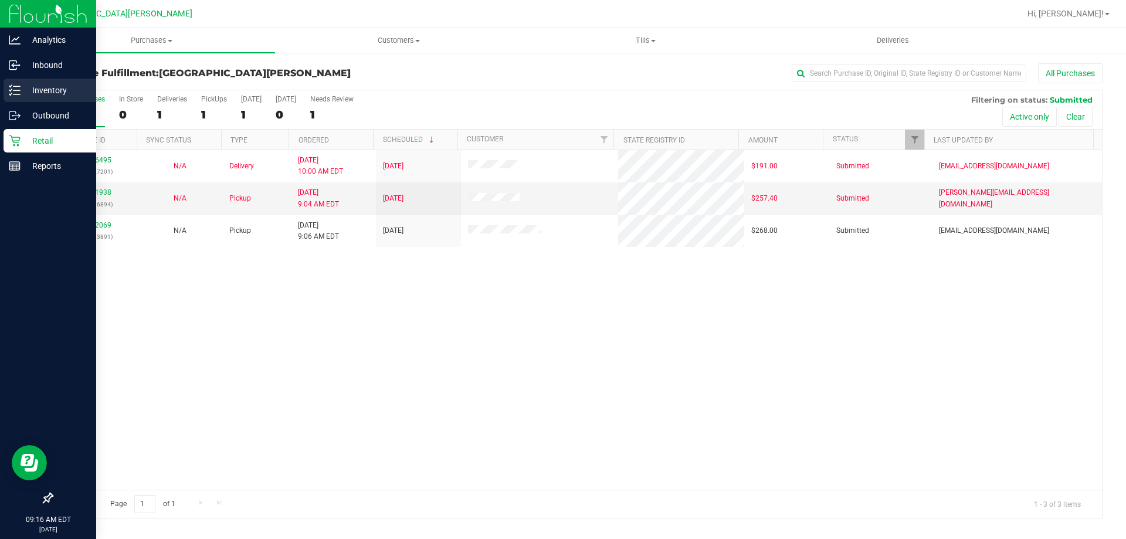
click at [25, 93] on p "Inventory" at bounding box center [56, 90] width 70 height 14
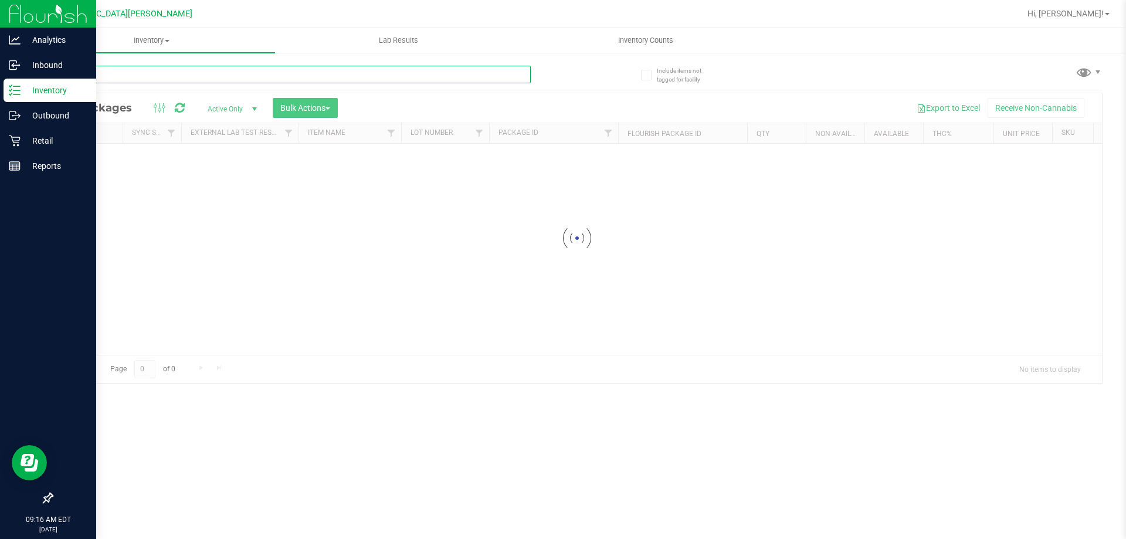
click at [149, 74] on input "text" at bounding box center [291, 75] width 479 height 18
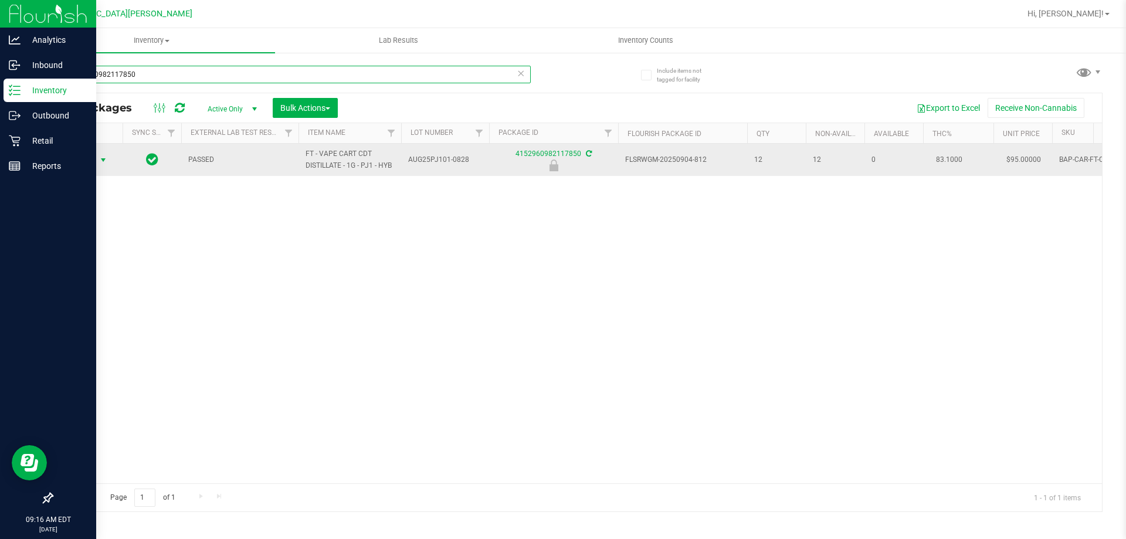
type input "4152960982117850"
click at [86, 161] on span "Action" at bounding box center [80, 160] width 32 height 16
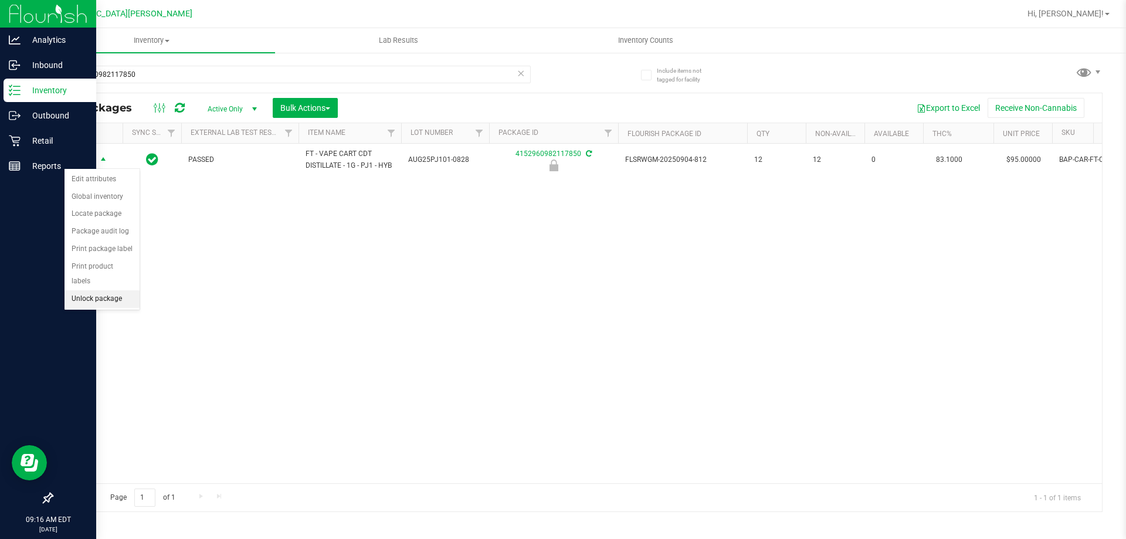
click at [110, 290] on li "Unlock package" at bounding box center [102, 299] width 75 height 18
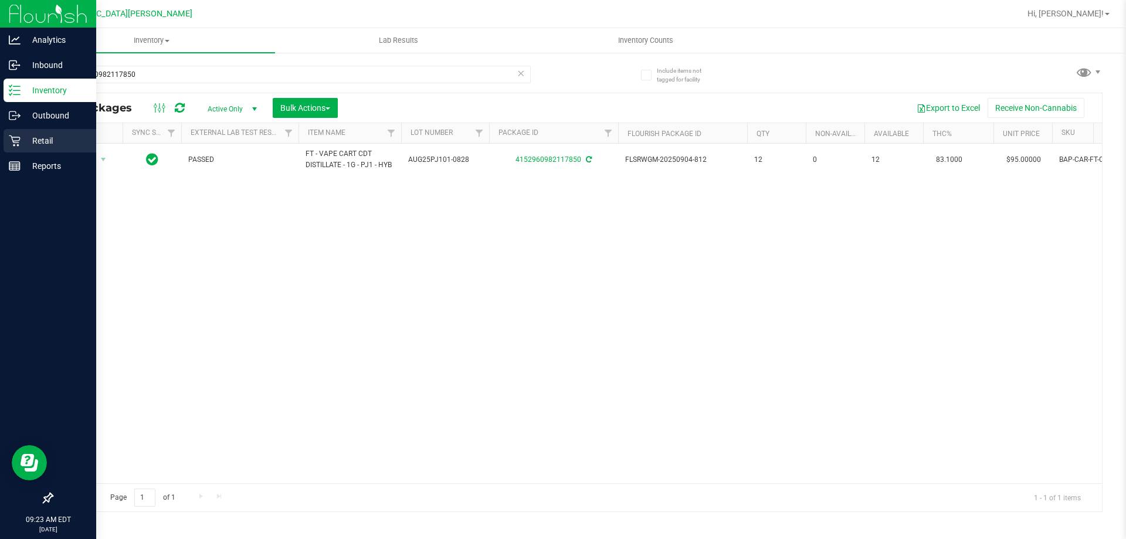
click at [26, 148] on div "Retail" at bounding box center [50, 140] width 93 height 23
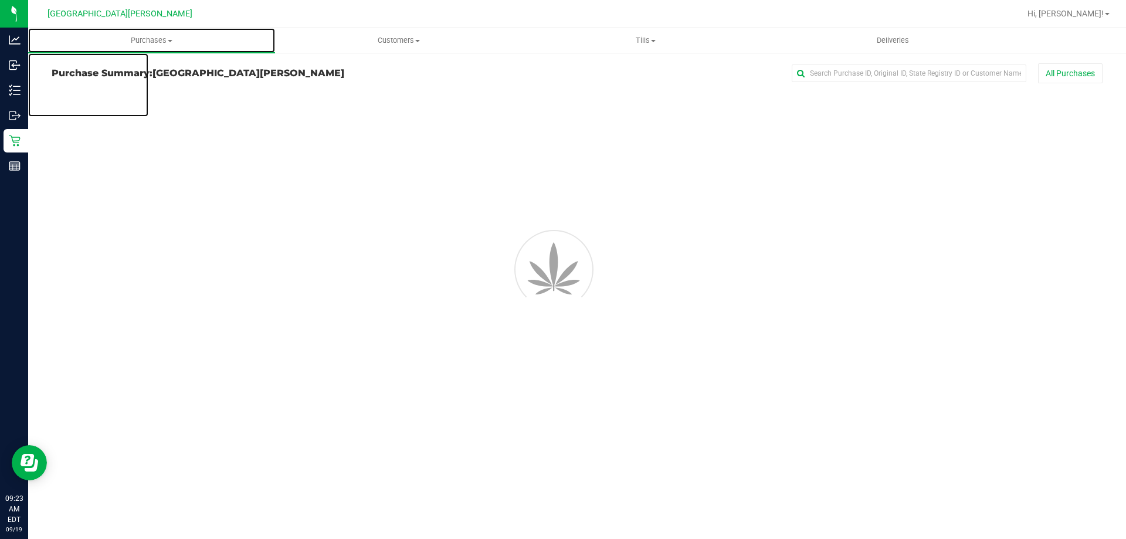
click at [140, 43] on span "Purchases" at bounding box center [151, 40] width 247 height 11
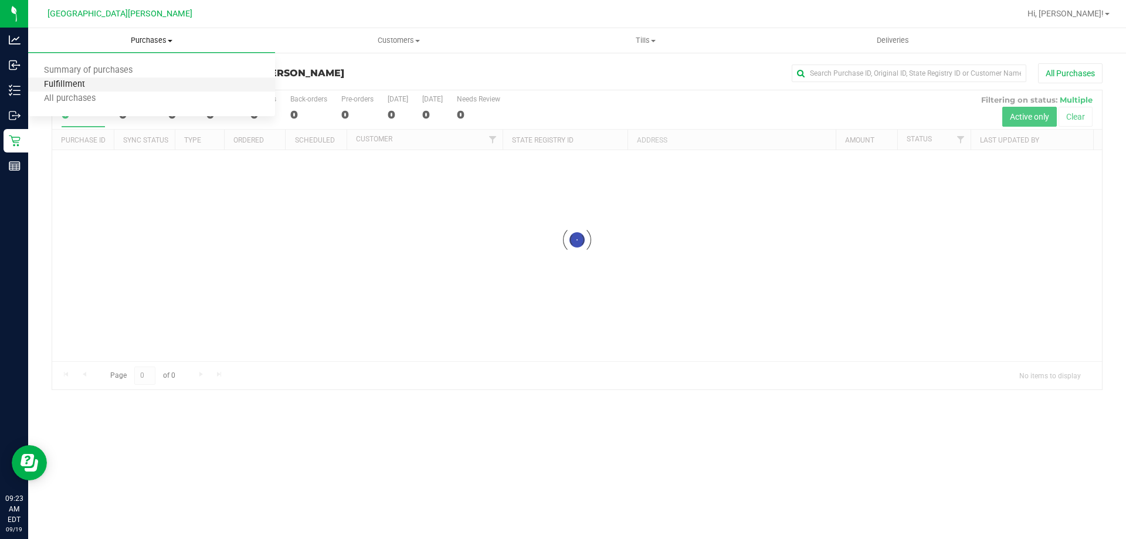
click at [80, 84] on span "Fulfillment" at bounding box center [64, 85] width 73 height 10
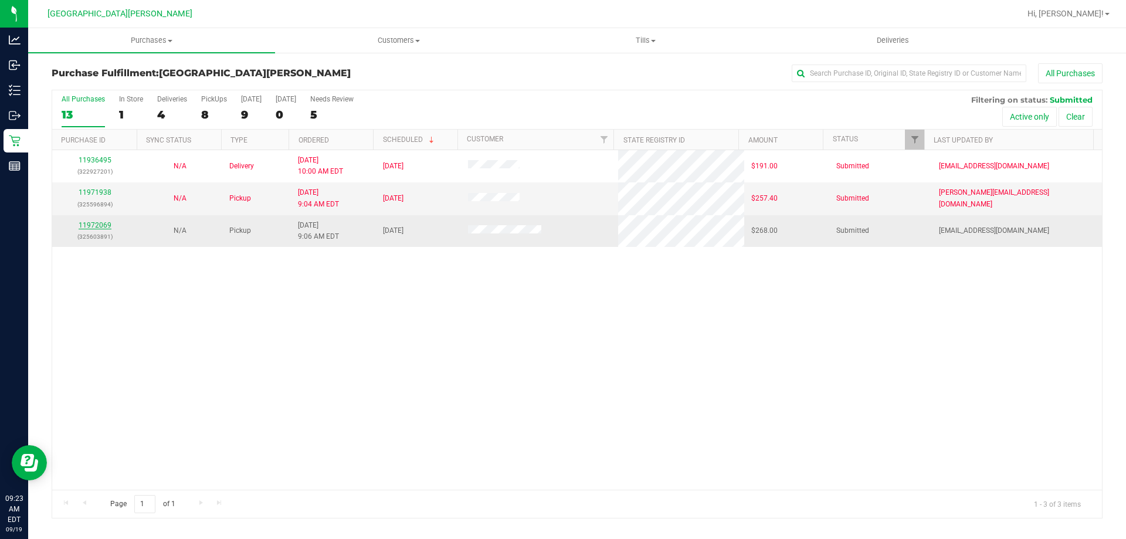
click at [100, 227] on link "11972069" at bounding box center [95, 225] width 33 height 8
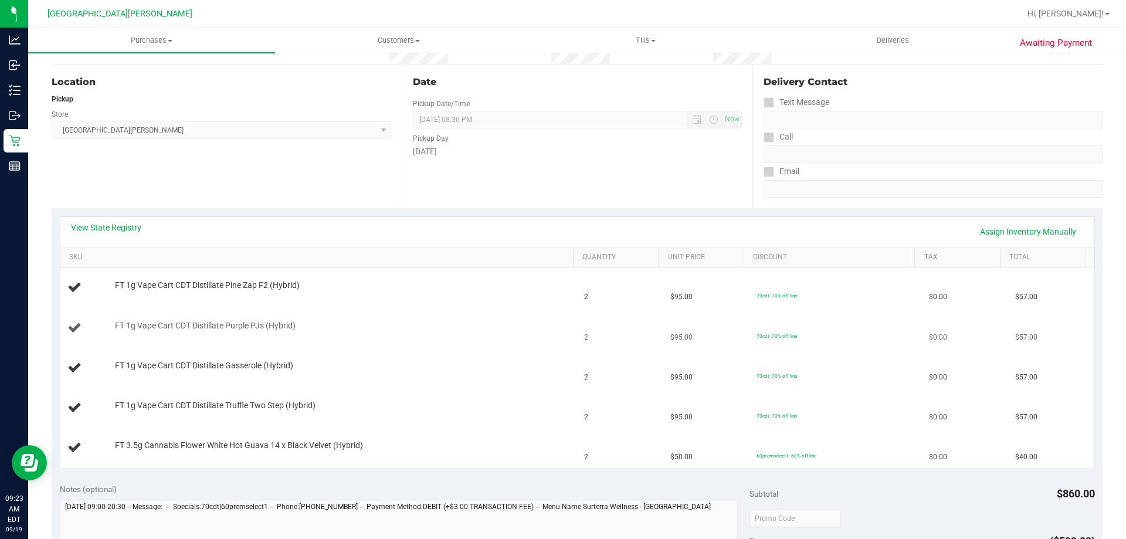
scroll to position [117, 0]
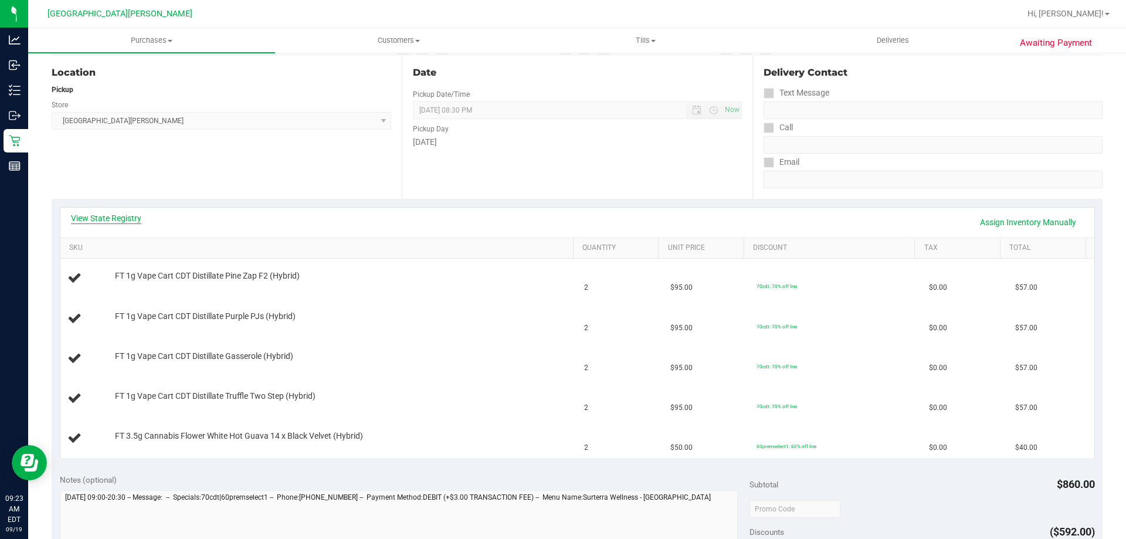
click at [117, 221] on link "View State Registry" at bounding box center [106, 218] width 70 height 12
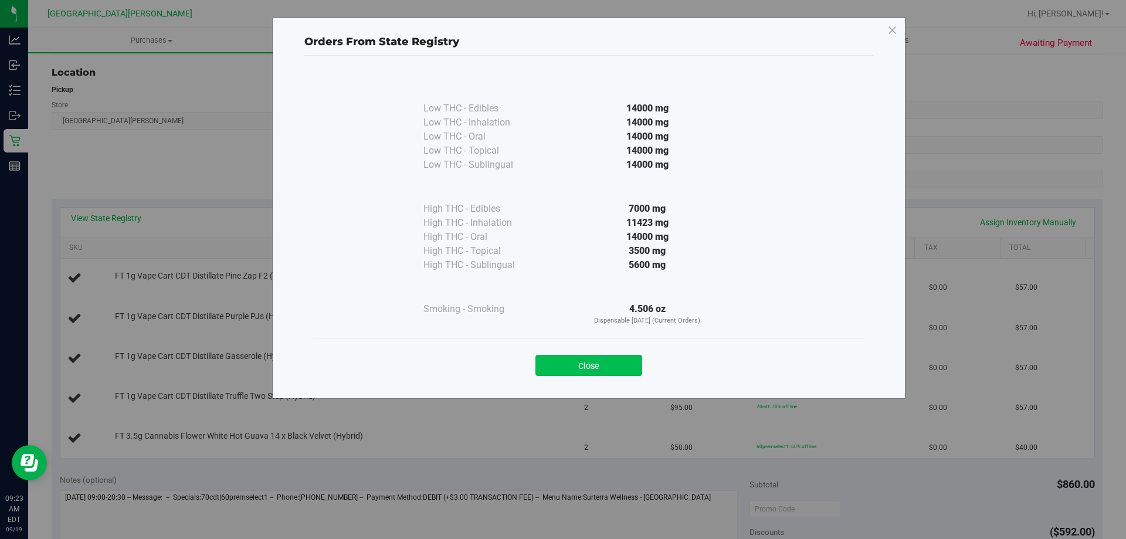
click at [619, 364] on button "Close" at bounding box center [588, 365] width 107 height 21
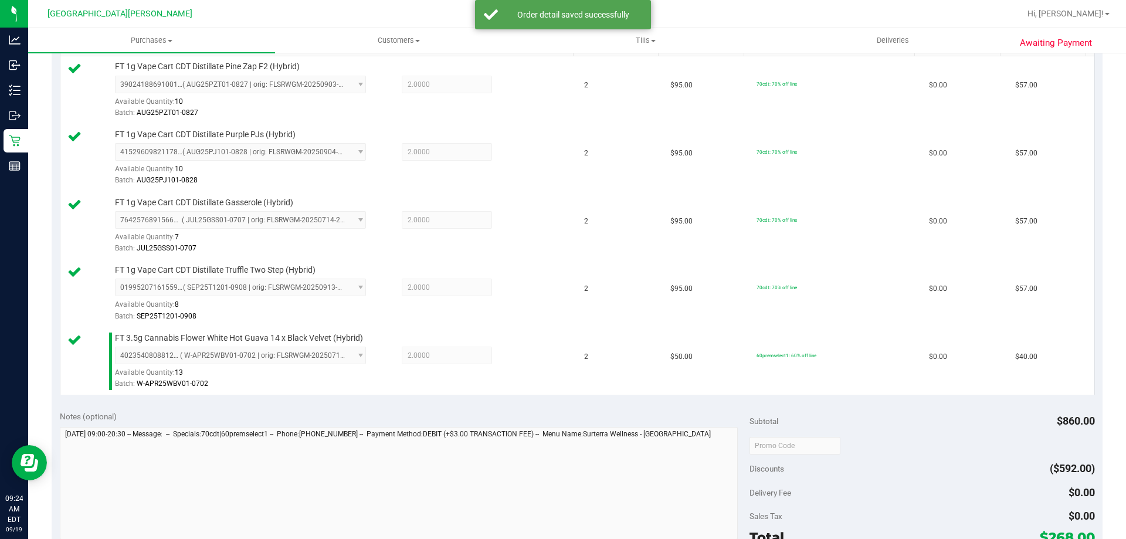
scroll to position [411, 0]
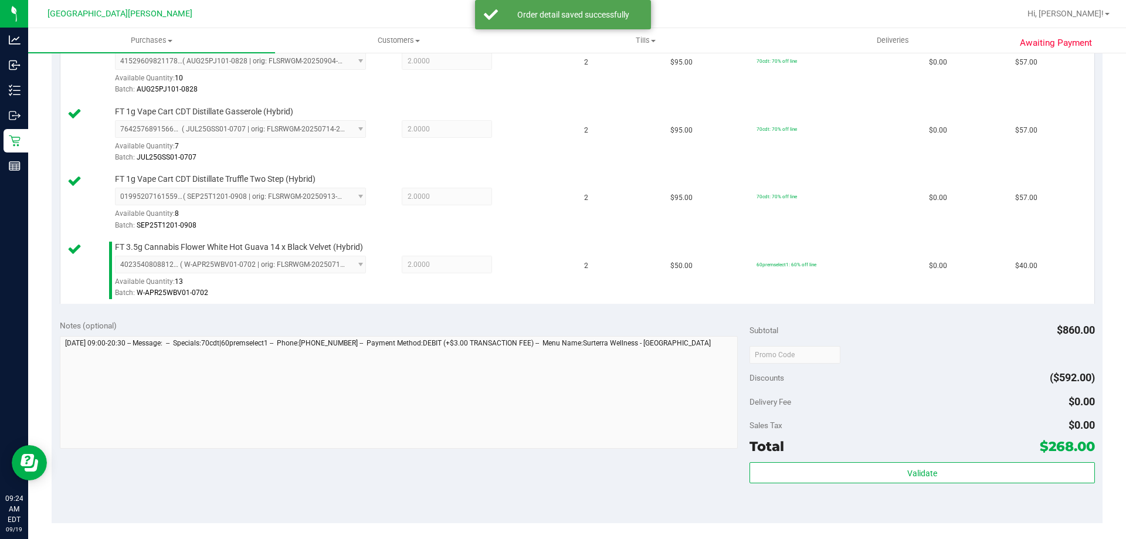
click at [859, 457] on div "Total $268.00" at bounding box center [922, 446] width 345 height 21
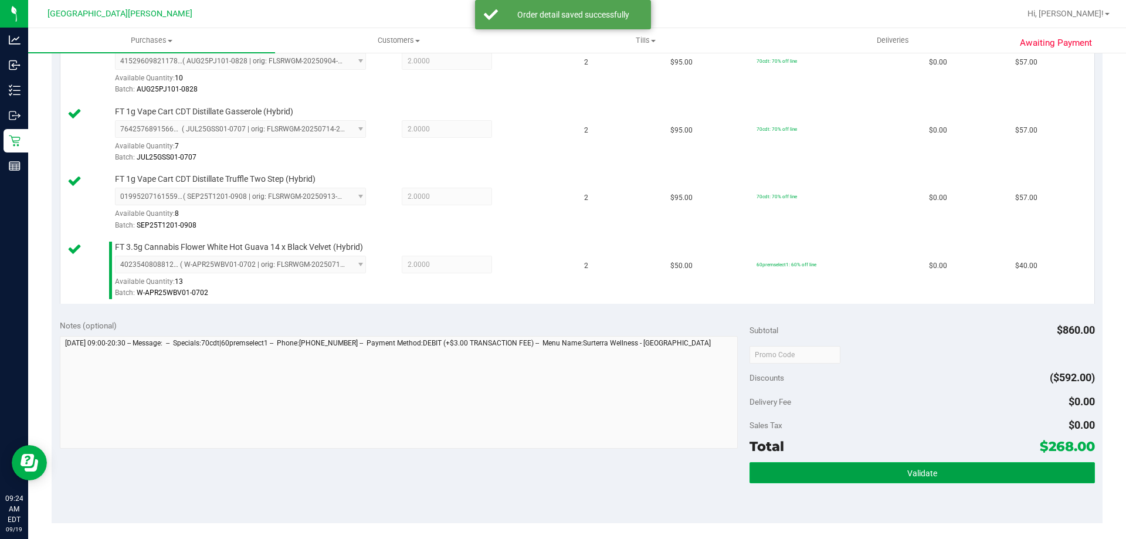
click at [860, 462] on button "Validate" at bounding box center [922, 472] width 345 height 21
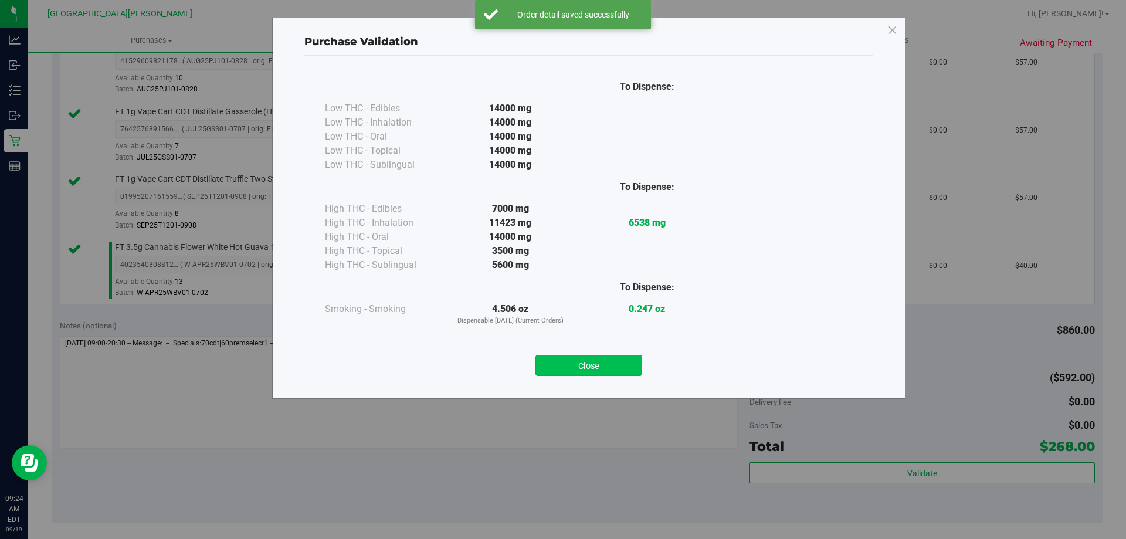
click at [612, 369] on button "Close" at bounding box center [588, 365] width 107 height 21
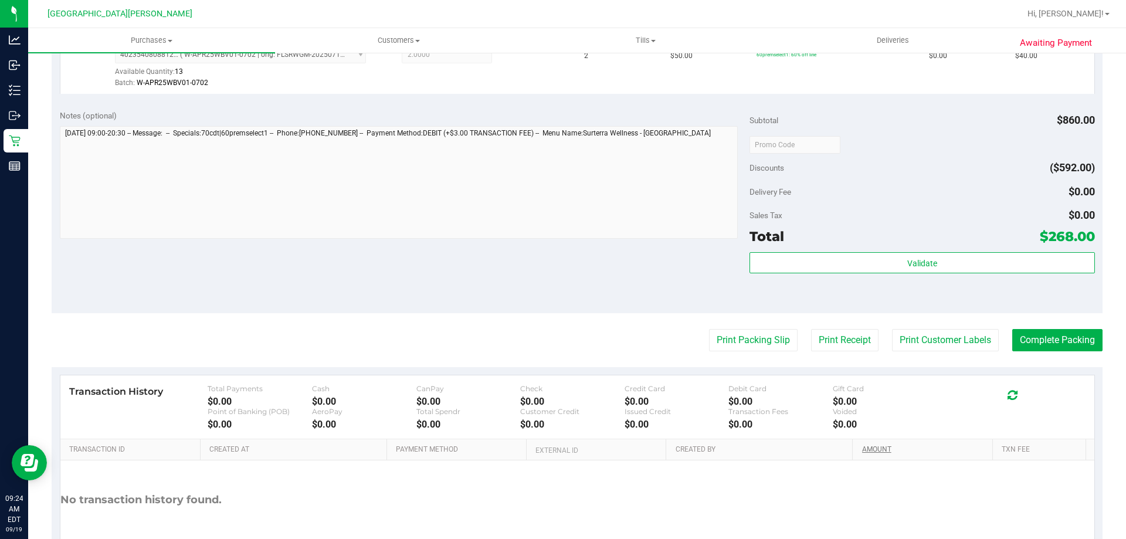
scroll to position [691, 0]
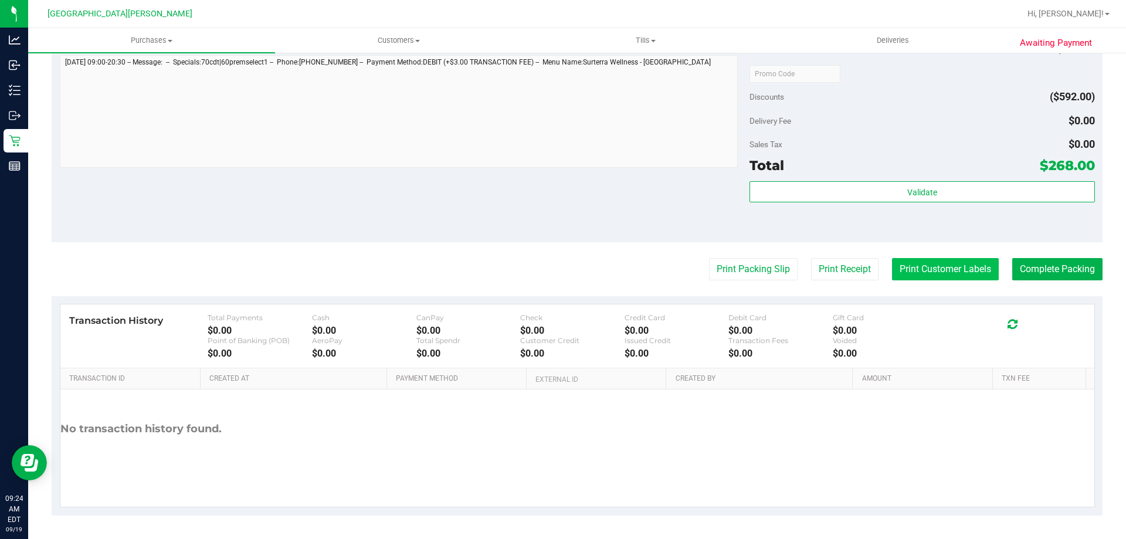
click at [908, 264] on button "Print Customer Labels" at bounding box center [945, 269] width 107 height 22
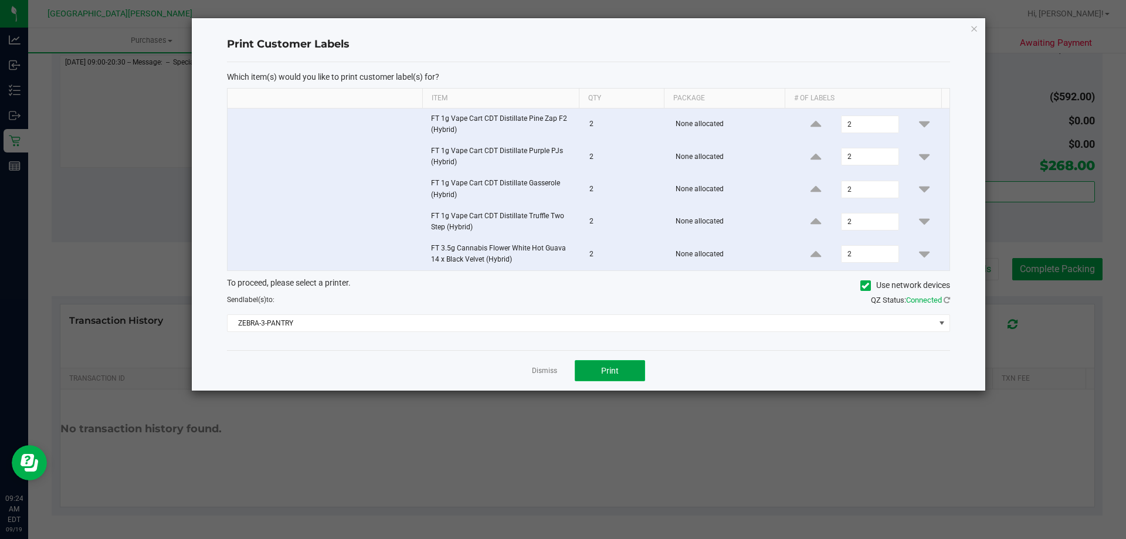
click at [611, 369] on span "Print" at bounding box center [610, 370] width 18 height 9
click at [539, 367] on link "Dismiss" at bounding box center [544, 371] width 25 height 10
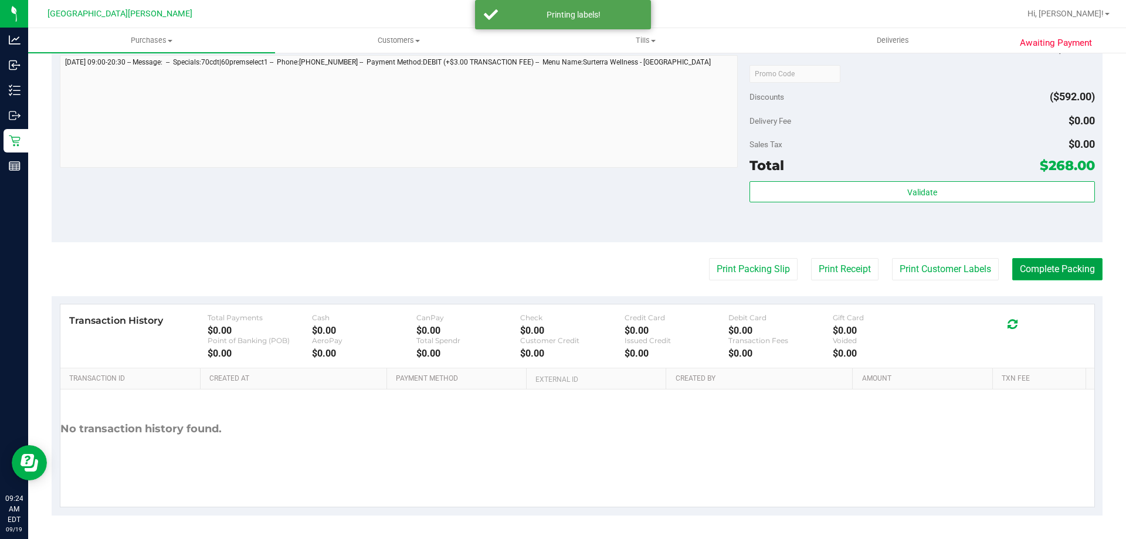
click at [1041, 272] on button "Complete Packing" at bounding box center [1057, 269] width 90 height 22
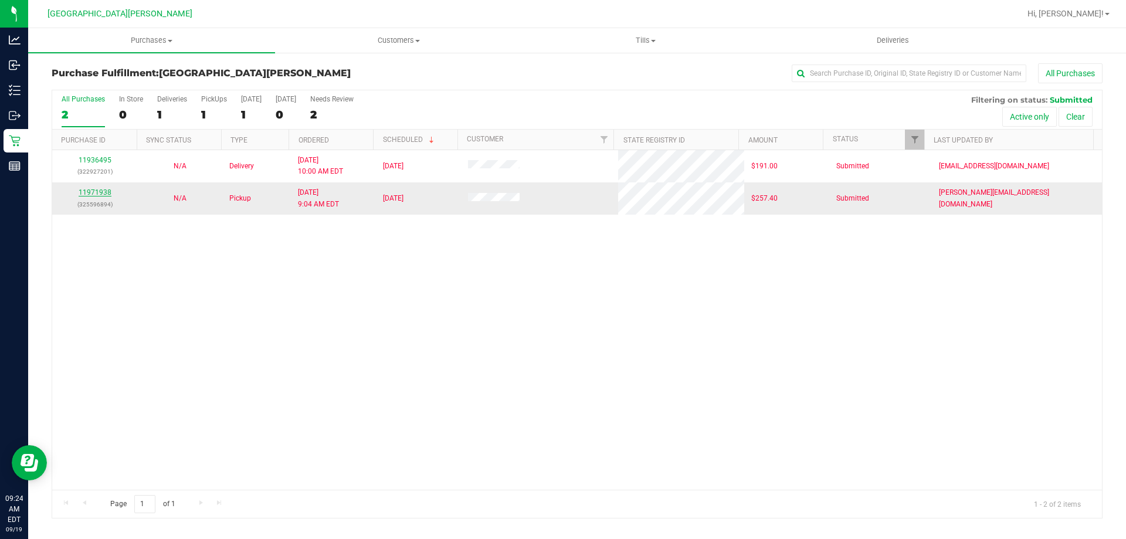
click at [91, 194] on link "11971938" at bounding box center [95, 192] width 33 height 8
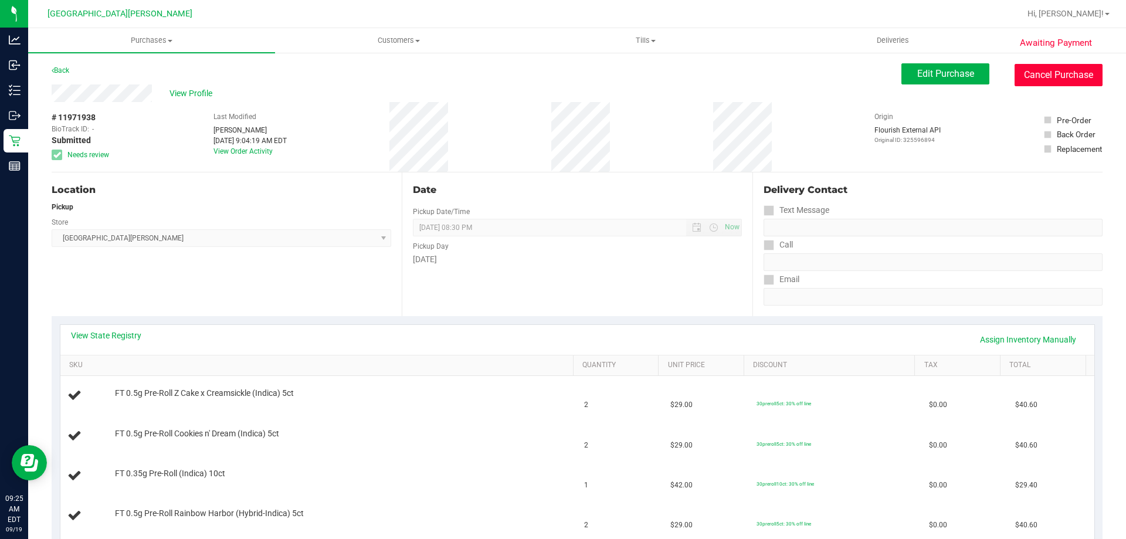
click at [1023, 74] on button "Cancel Purchase" at bounding box center [1059, 75] width 88 height 22
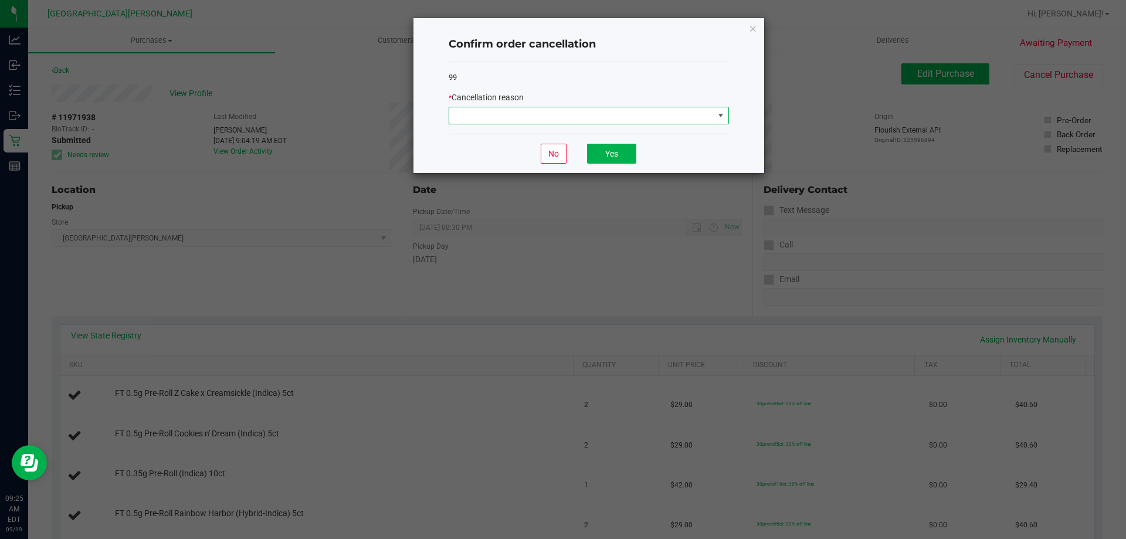
click at [563, 107] on span at bounding box center [589, 116] width 280 height 18
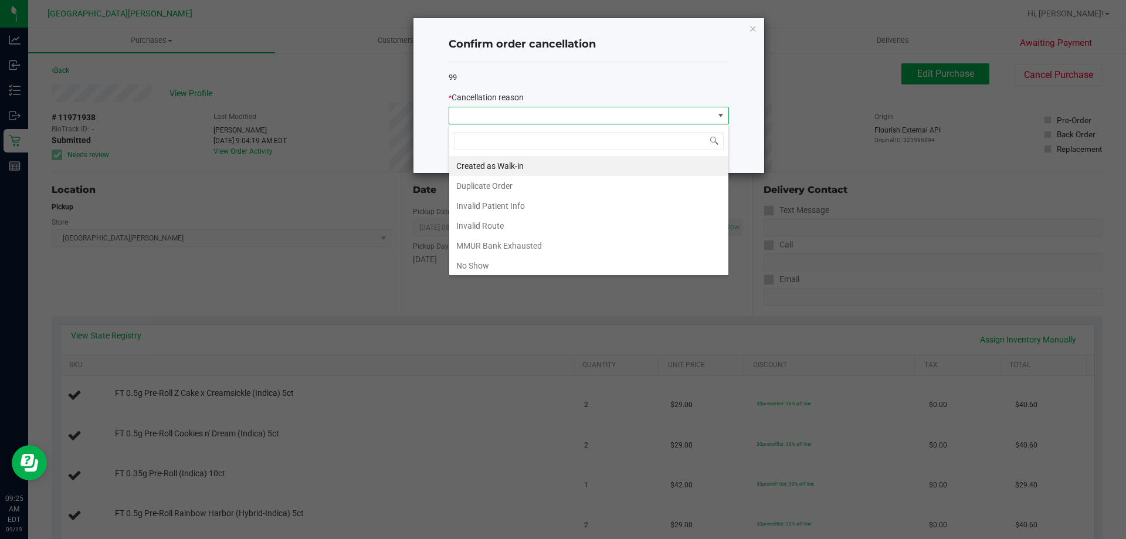
scroll to position [18, 280]
click at [493, 186] on li "Duplicate Order" at bounding box center [588, 186] width 279 height 20
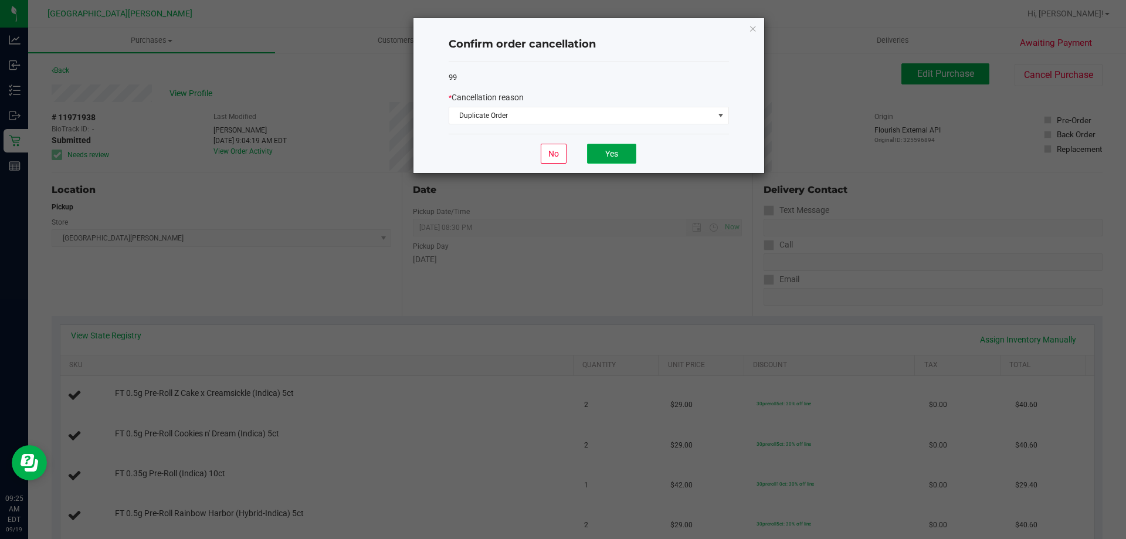
click at [608, 154] on button "Yes" at bounding box center [611, 154] width 49 height 20
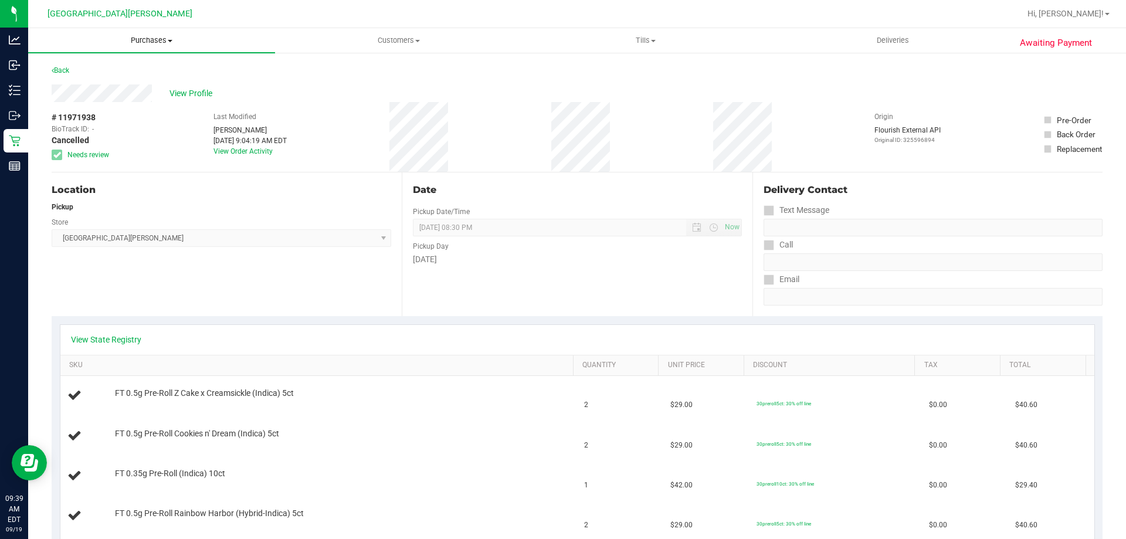
click at [137, 45] on span "Purchases" at bounding box center [151, 40] width 247 height 11
click at [92, 85] on span "Fulfillment" at bounding box center [64, 85] width 73 height 10
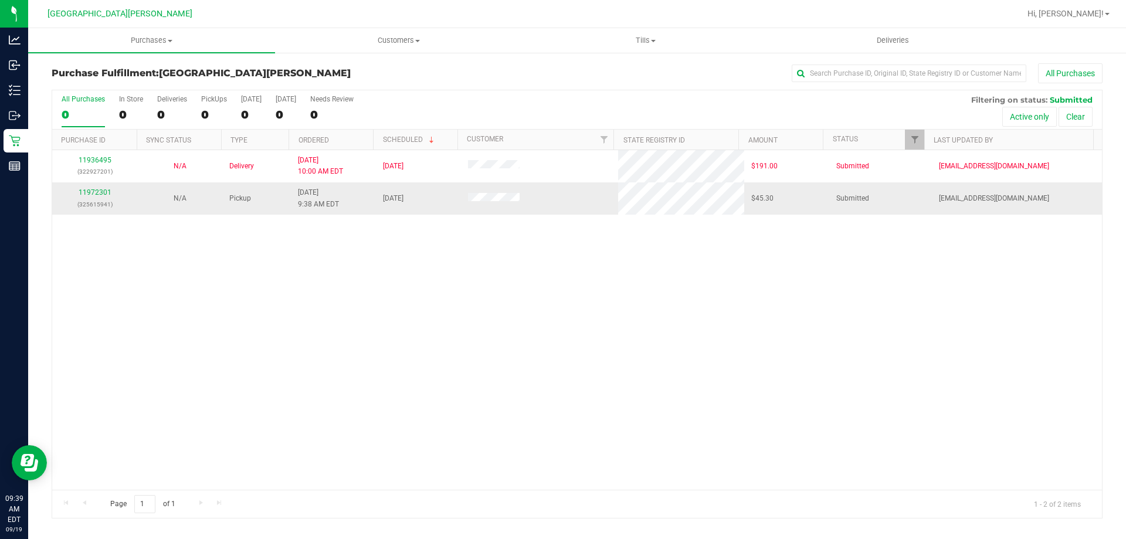
click at [90, 196] on div "11972301 (325615941)" at bounding box center [94, 198] width 71 height 22
click at [94, 188] on link "11972301" at bounding box center [95, 192] width 33 height 8
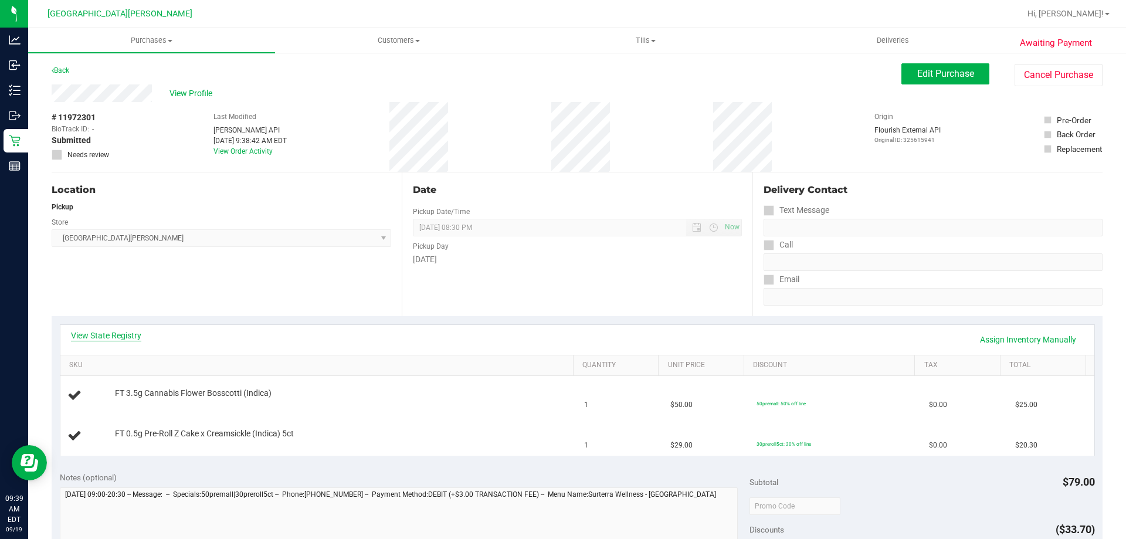
click at [127, 340] on link "View State Registry" at bounding box center [106, 336] width 70 height 12
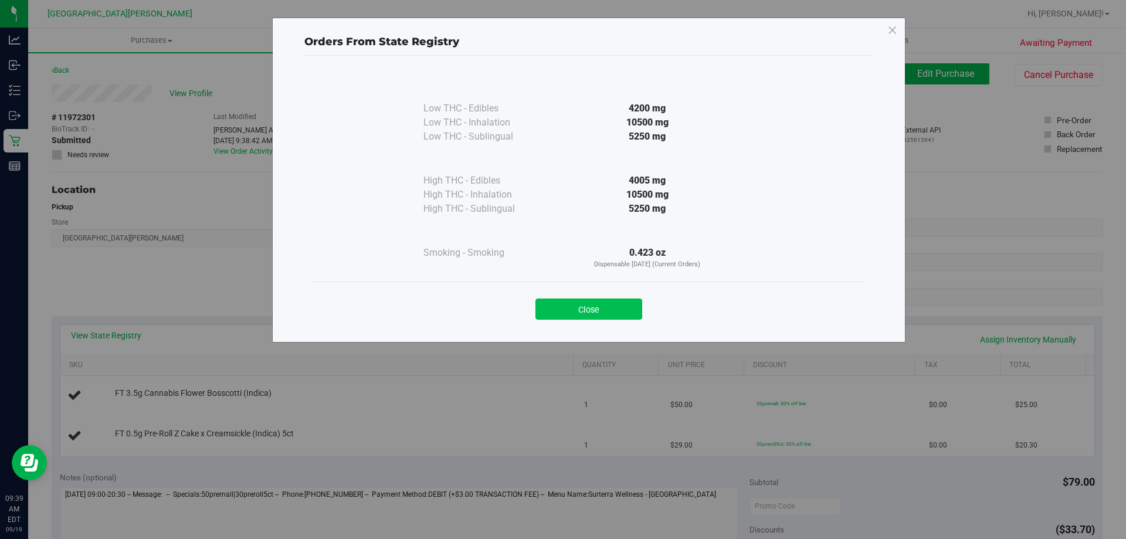
click at [561, 308] on button "Close" at bounding box center [588, 309] width 107 height 21
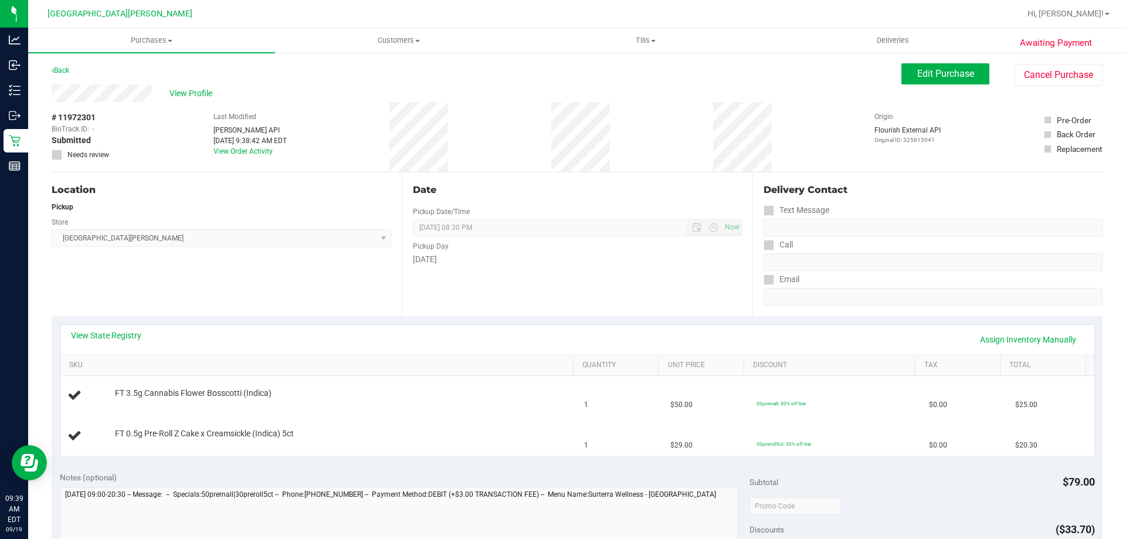
click at [455, 344] on div "View State Registry Assign Inventory Manually" at bounding box center [577, 340] width 1013 height 20
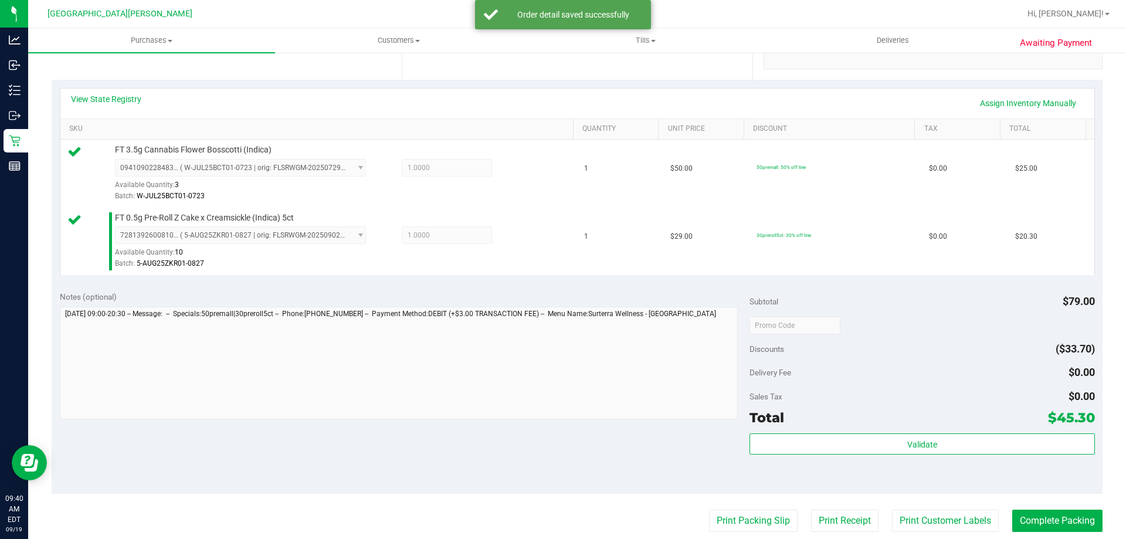
scroll to position [293, 0]
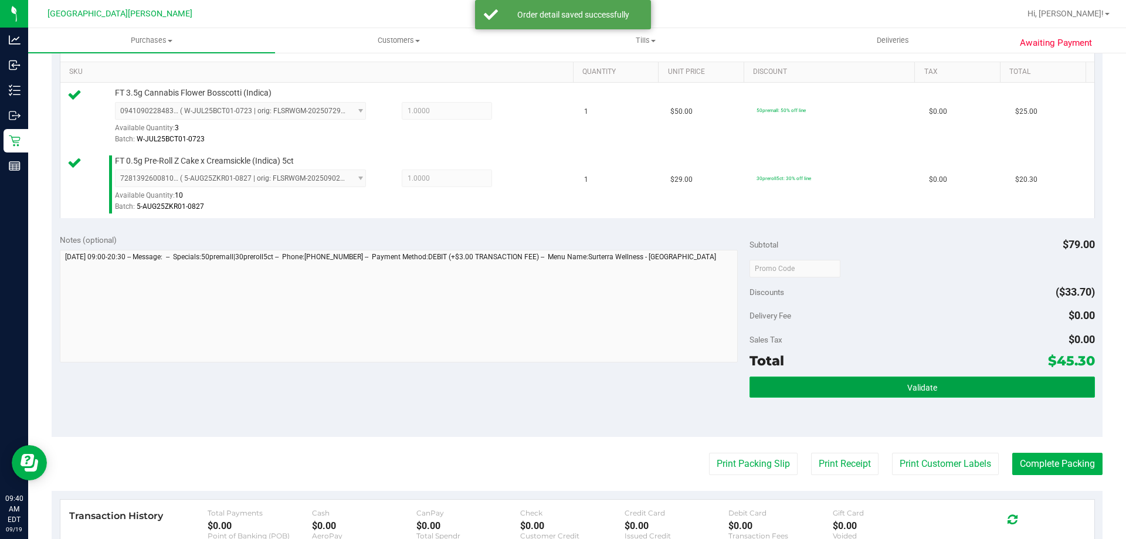
click at [857, 387] on button "Validate" at bounding box center [922, 387] width 345 height 21
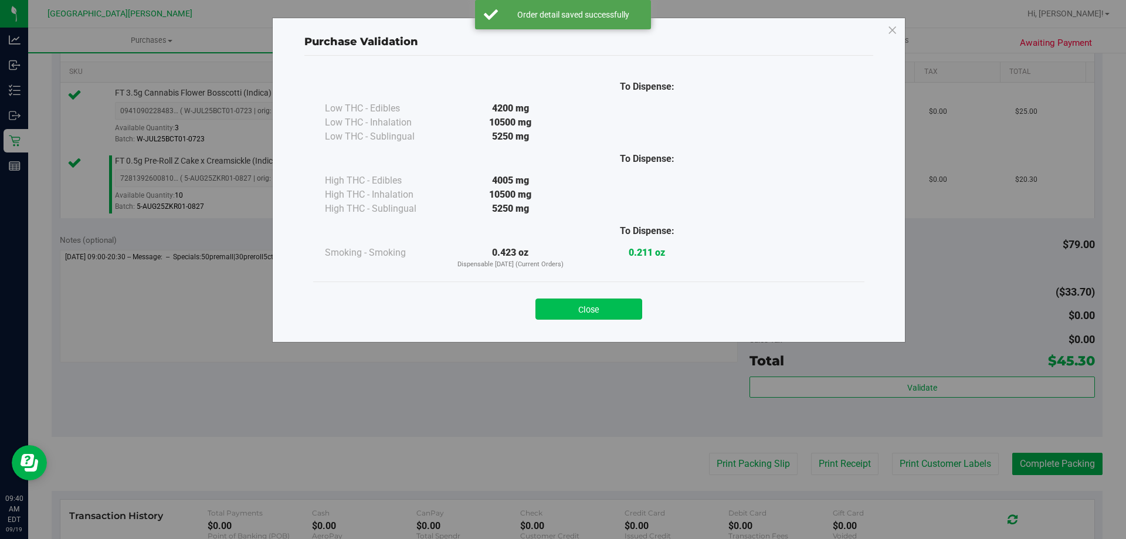
click at [582, 305] on button "Close" at bounding box center [588, 309] width 107 height 21
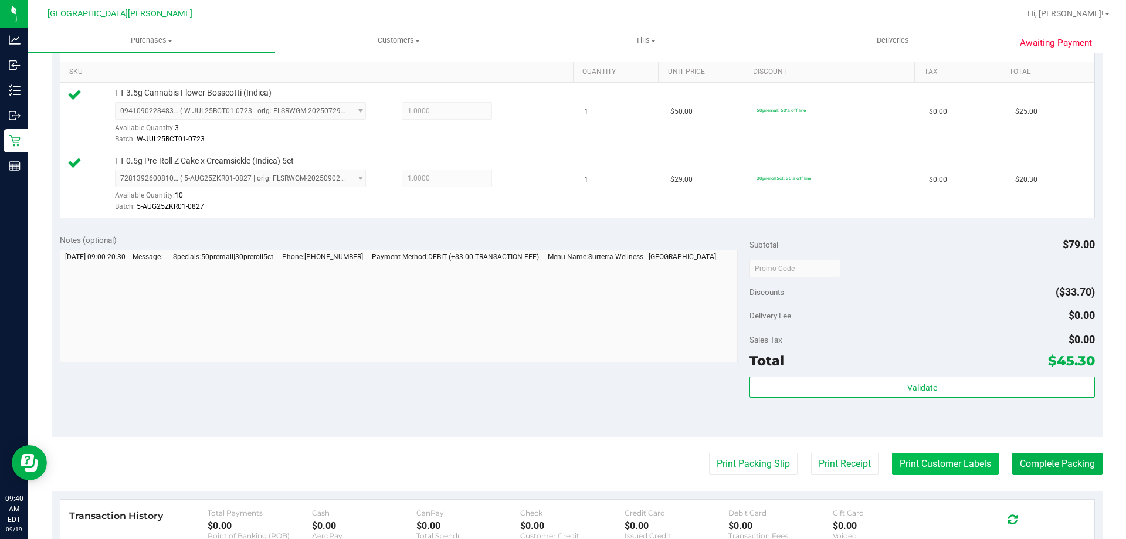
click at [901, 460] on button "Print Customer Labels" at bounding box center [945, 464] width 107 height 22
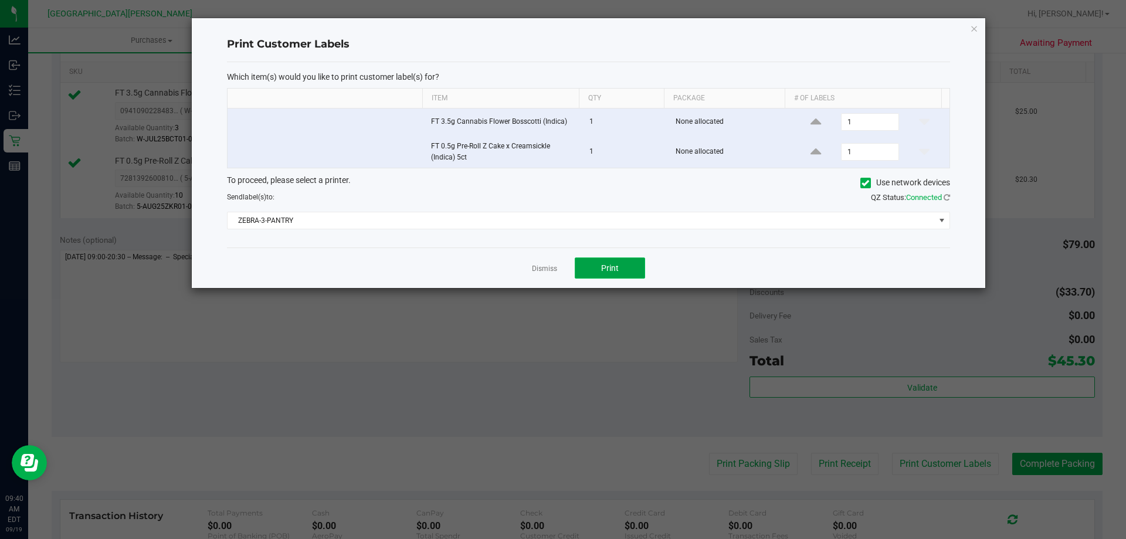
click at [602, 261] on button "Print" at bounding box center [610, 267] width 70 height 21
click at [550, 270] on link "Dismiss" at bounding box center [544, 269] width 25 height 10
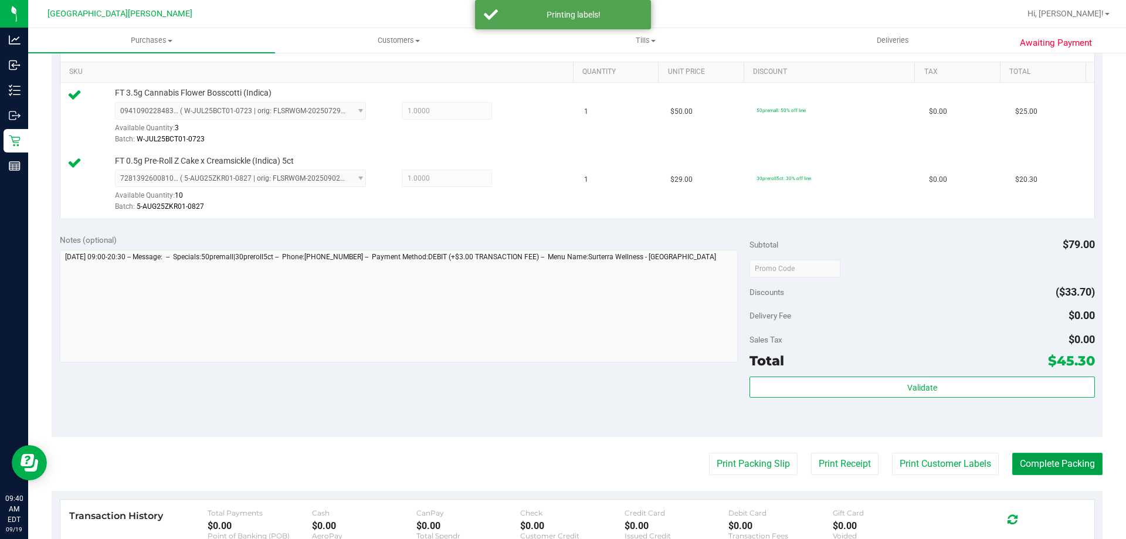
click at [1068, 462] on button "Complete Packing" at bounding box center [1057, 464] width 90 height 22
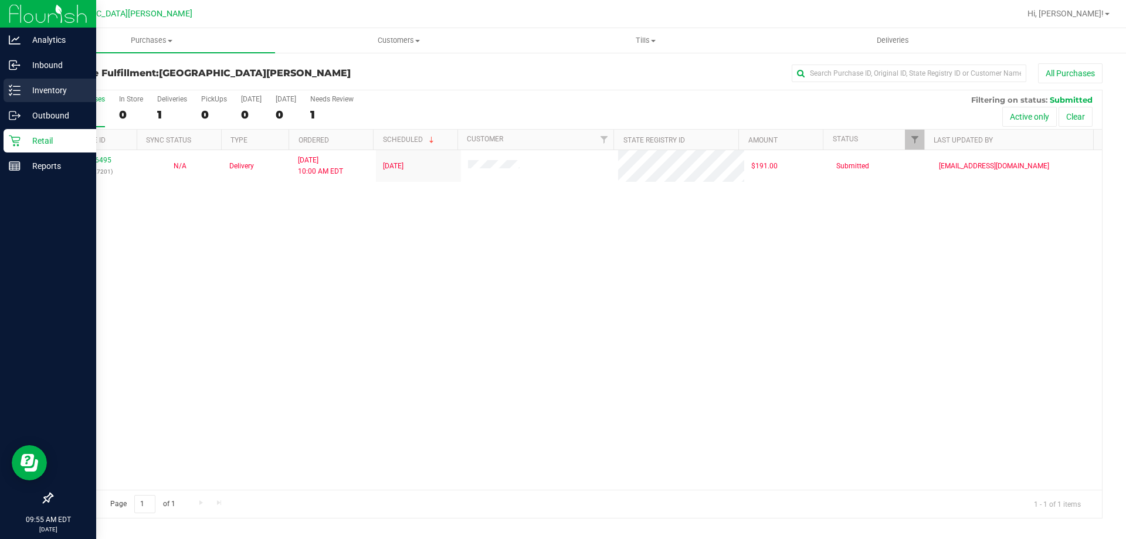
click at [29, 91] on p "Inventory" at bounding box center [56, 90] width 70 height 14
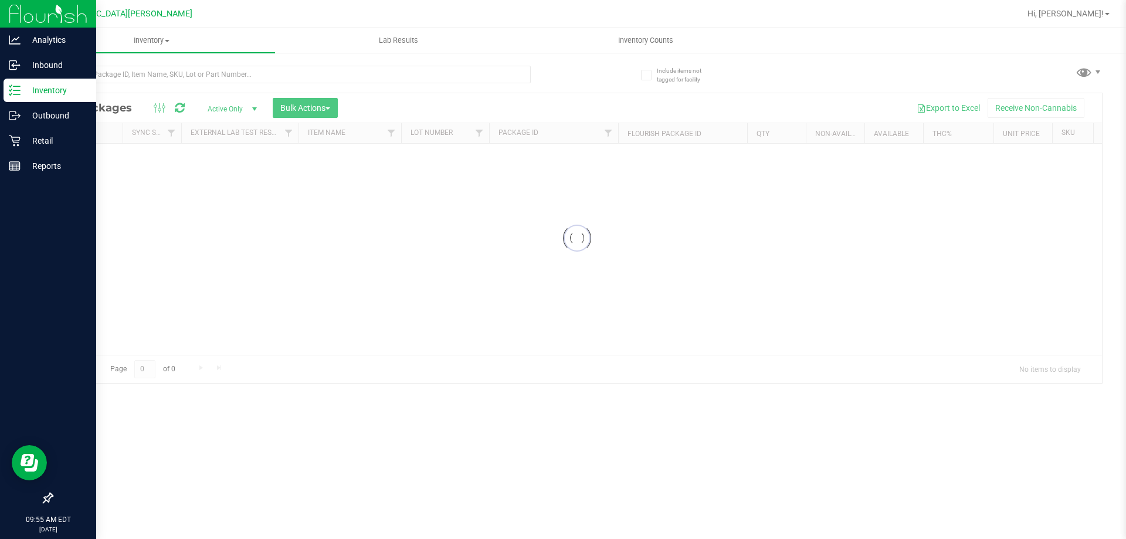
click at [122, 63] on div at bounding box center [314, 74] width 525 height 38
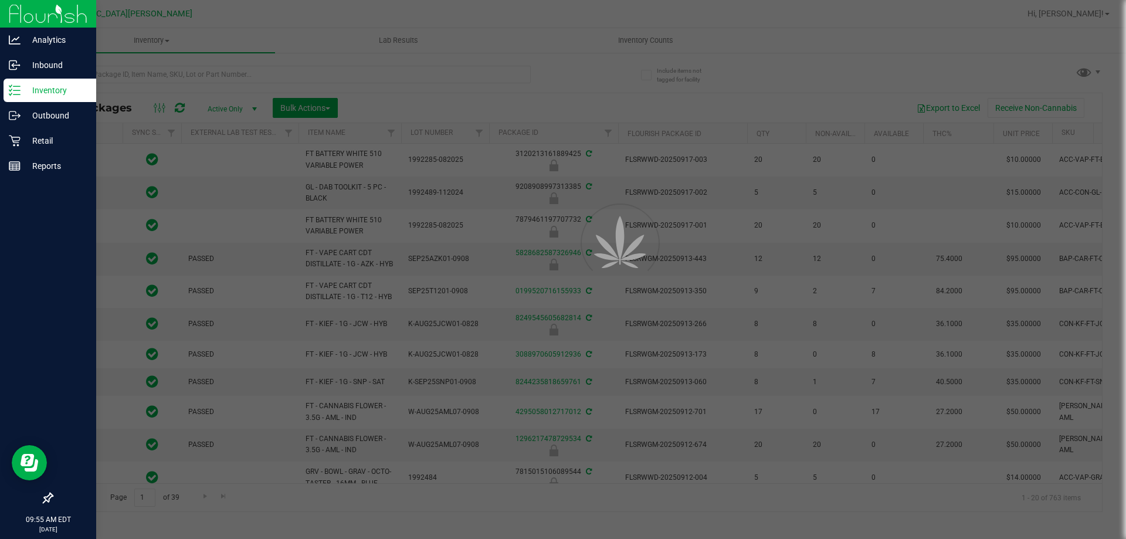
click at [119, 78] on div at bounding box center [563, 269] width 1126 height 539
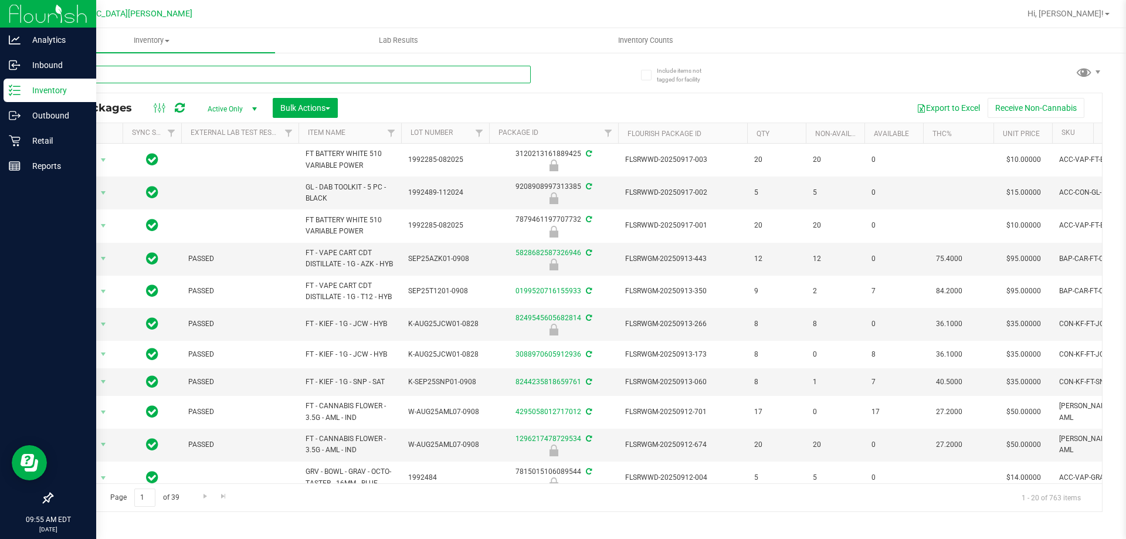
click at [119, 78] on input "text" at bounding box center [291, 75] width 479 height 18
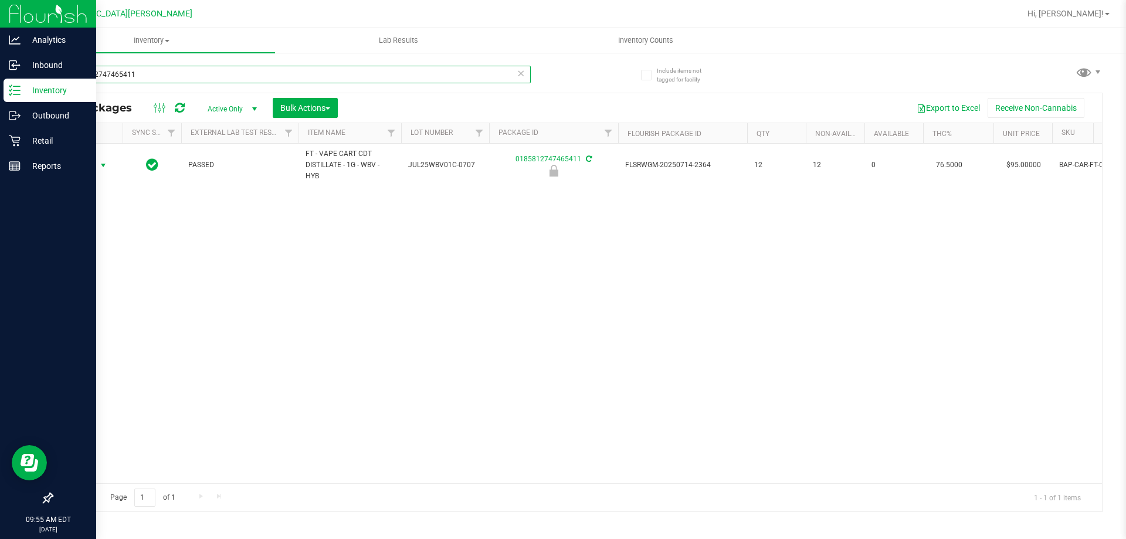
type input "0185812747465411"
click at [90, 164] on span "Action" at bounding box center [80, 165] width 32 height 16
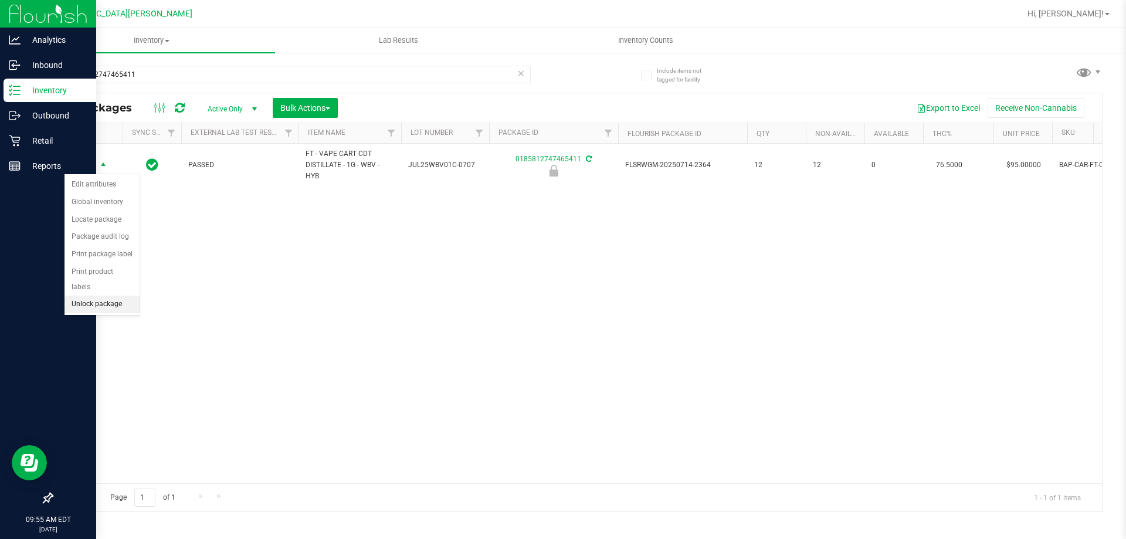
click at [105, 296] on li "Unlock package" at bounding box center [102, 305] width 75 height 18
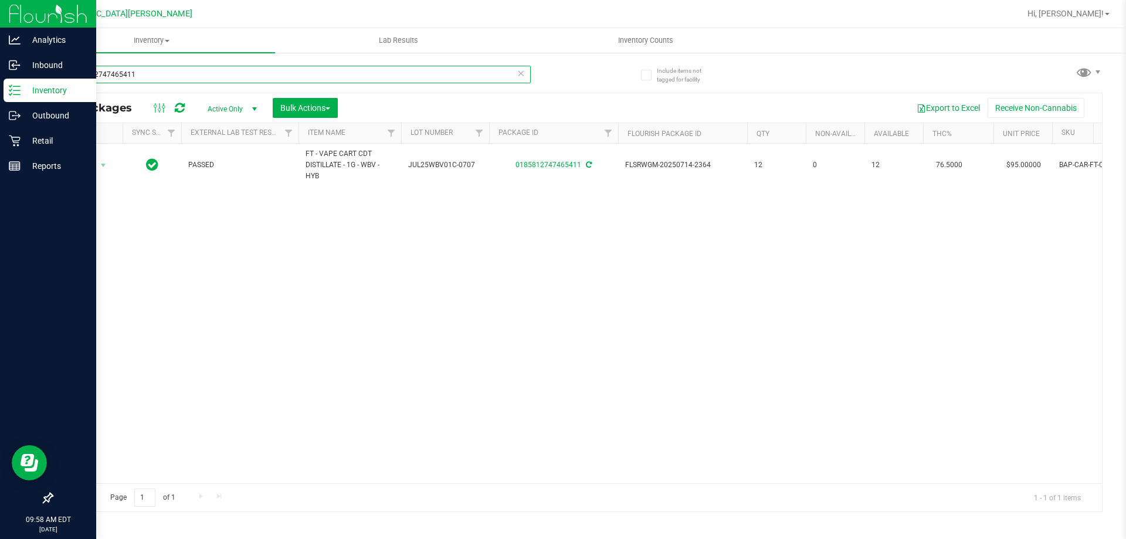
click at [155, 79] on input "0185812747465411" at bounding box center [291, 75] width 479 height 18
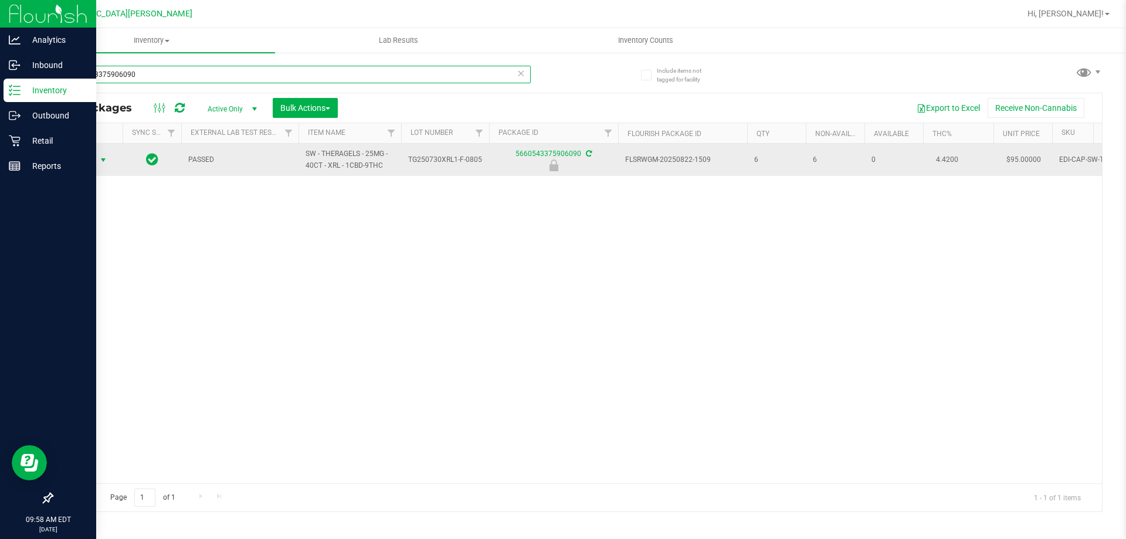
type input "5660543375906090"
click at [96, 162] on span "select" at bounding box center [103, 160] width 15 height 16
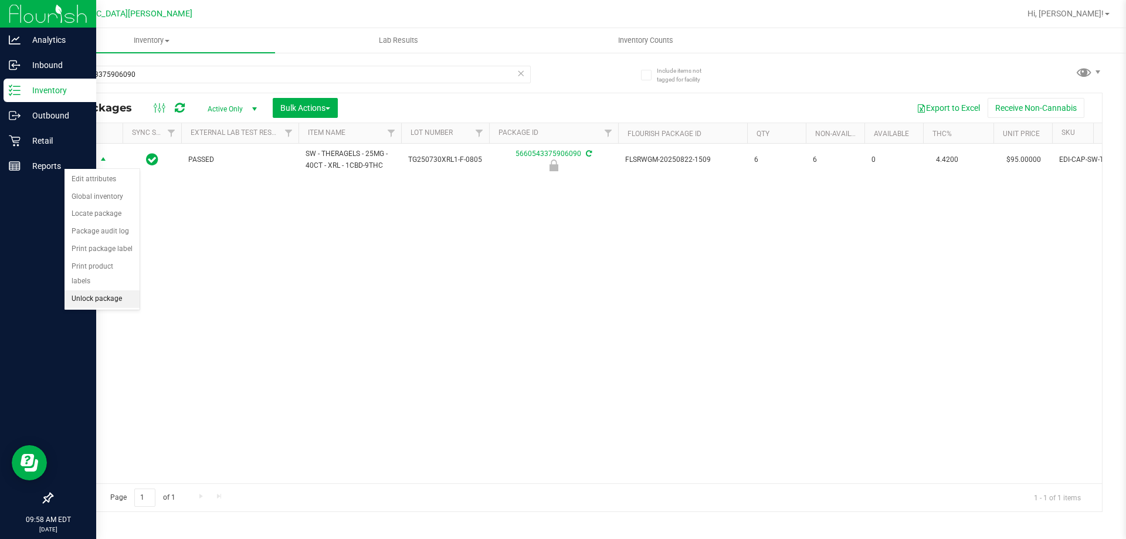
click at [105, 290] on li "Unlock package" at bounding box center [102, 299] width 75 height 18
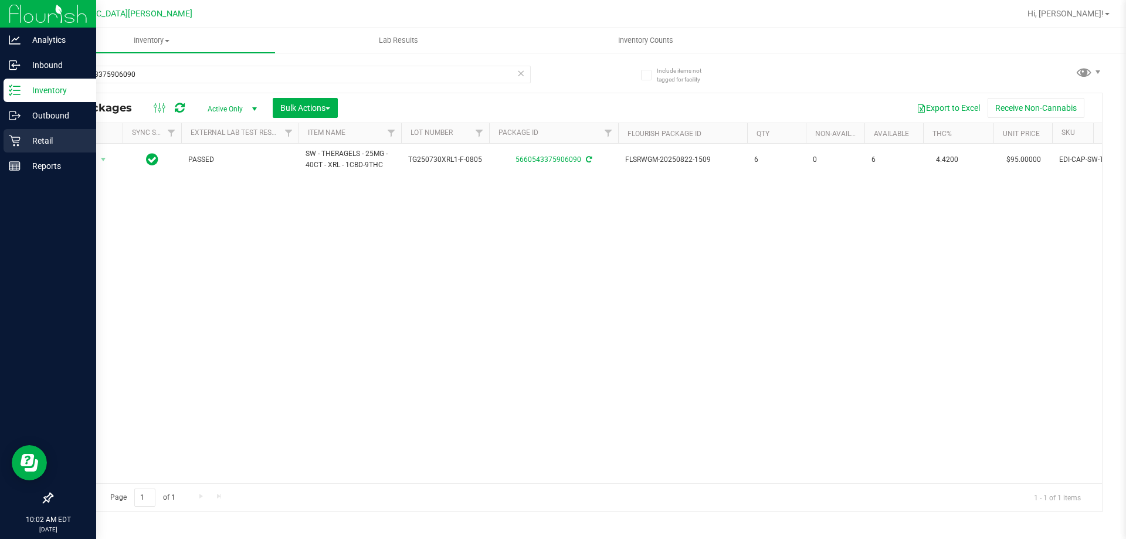
click at [43, 133] on div "Retail" at bounding box center [50, 140] width 93 height 23
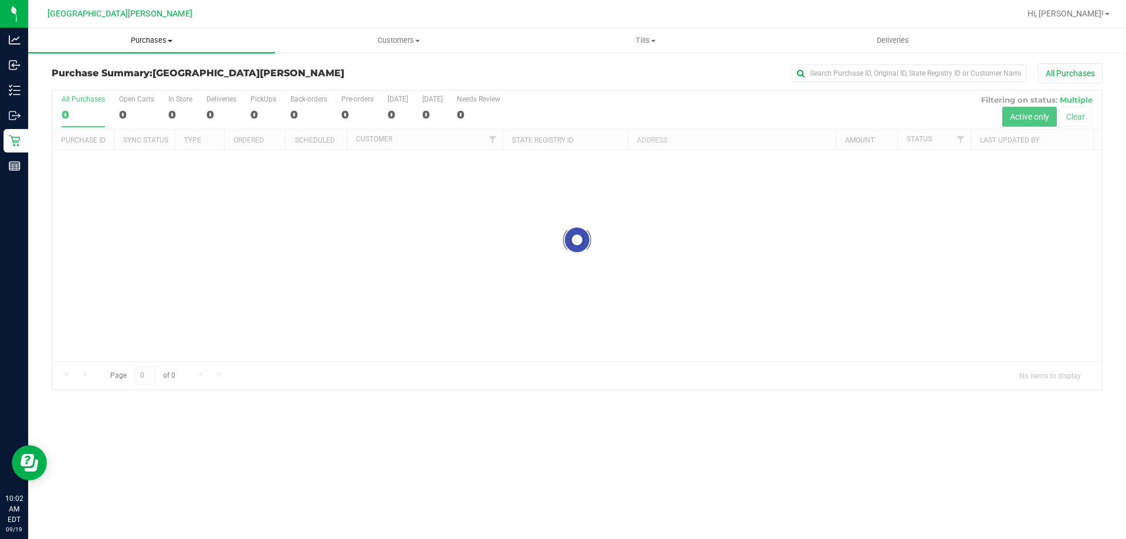
click at [151, 43] on span "Purchases" at bounding box center [151, 40] width 247 height 11
click at [94, 82] on span "Fulfillment" at bounding box center [64, 85] width 73 height 10
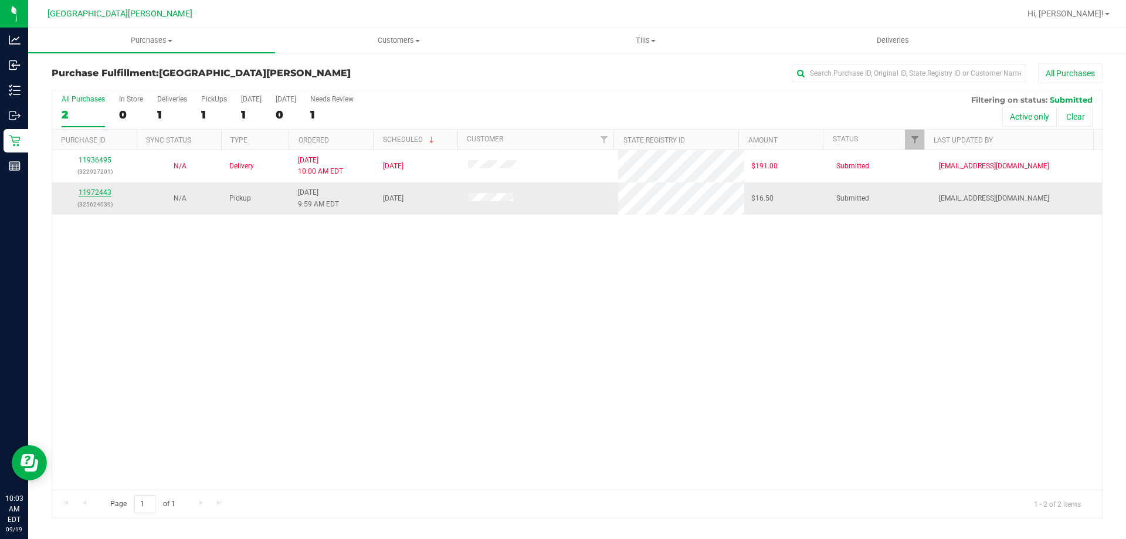
click at [99, 194] on link "11972443" at bounding box center [95, 192] width 33 height 8
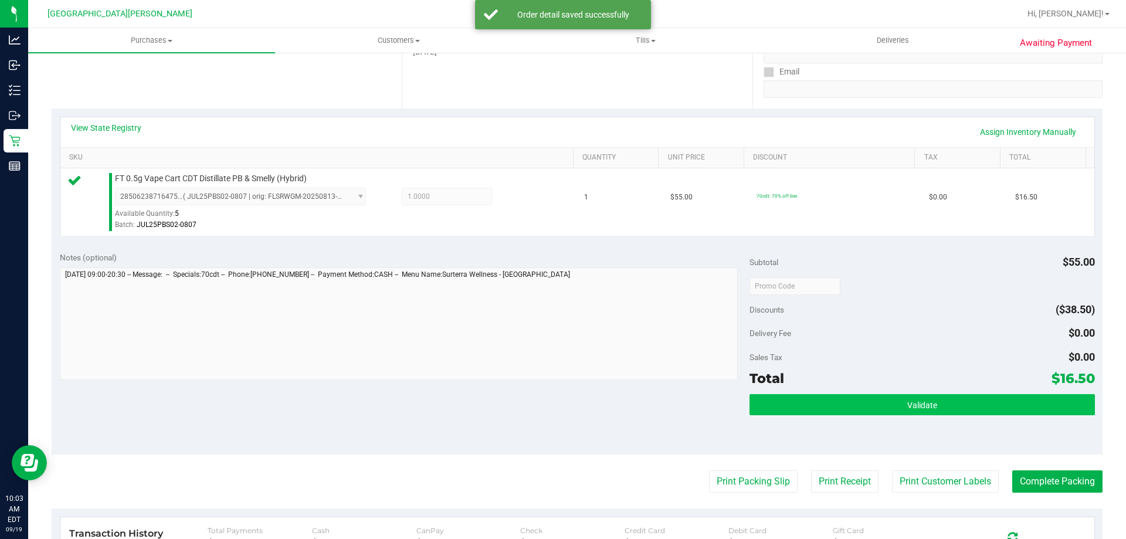
scroll to position [293, 0]
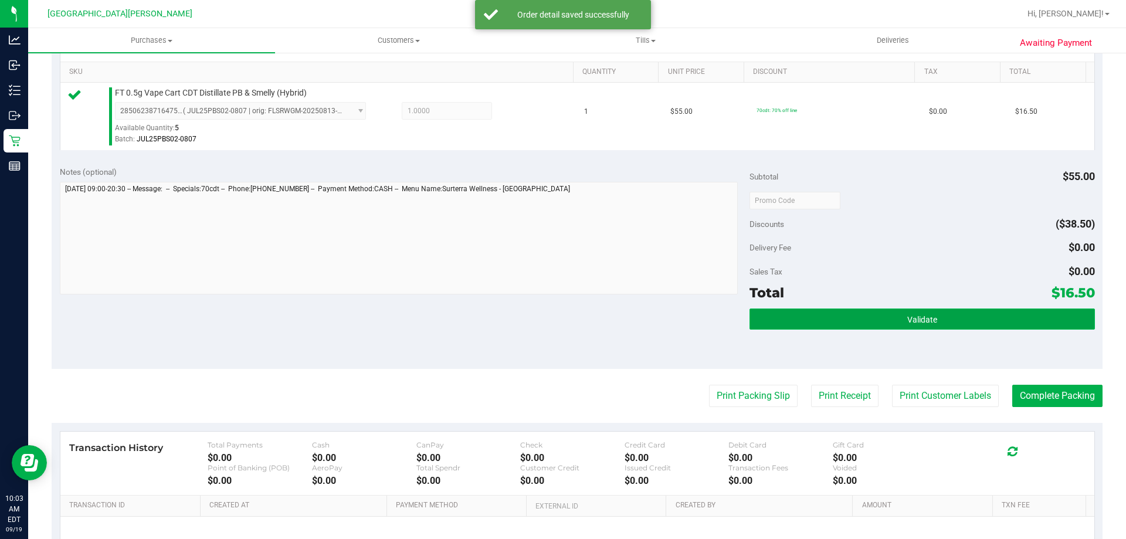
click at [831, 308] on button "Validate" at bounding box center [922, 318] width 345 height 21
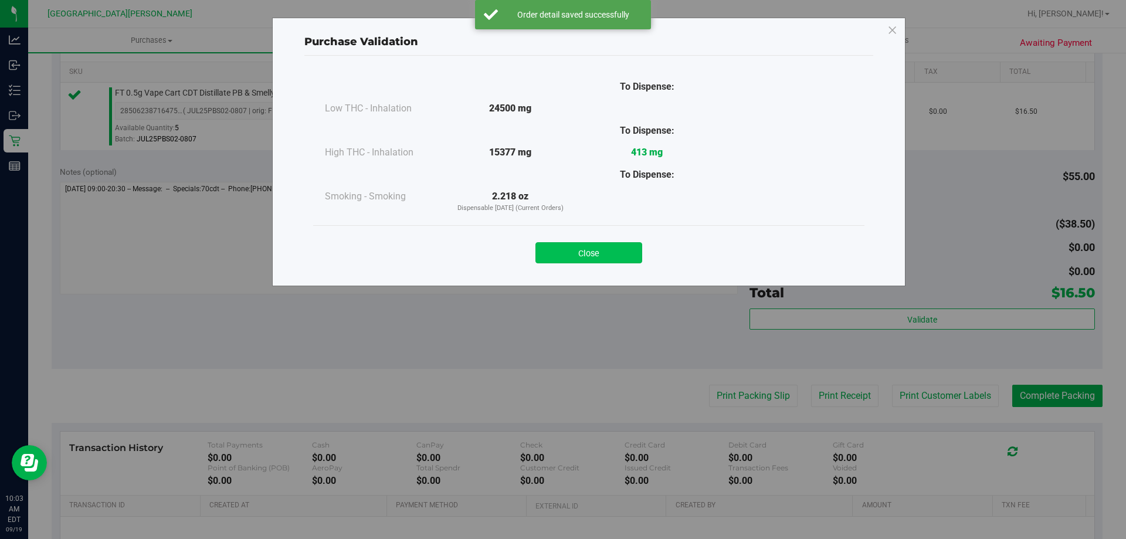
click at [610, 249] on button "Close" at bounding box center [588, 252] width 107 height 21
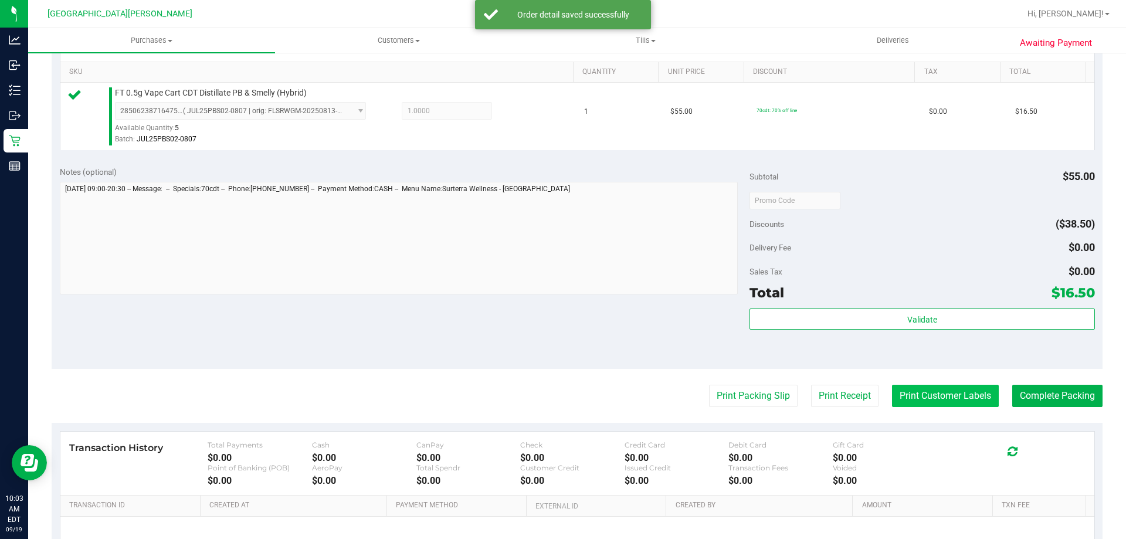
click at [921, 399] on button "Print Customer Labels" at bounding box center [945, 396] width 107 height 22
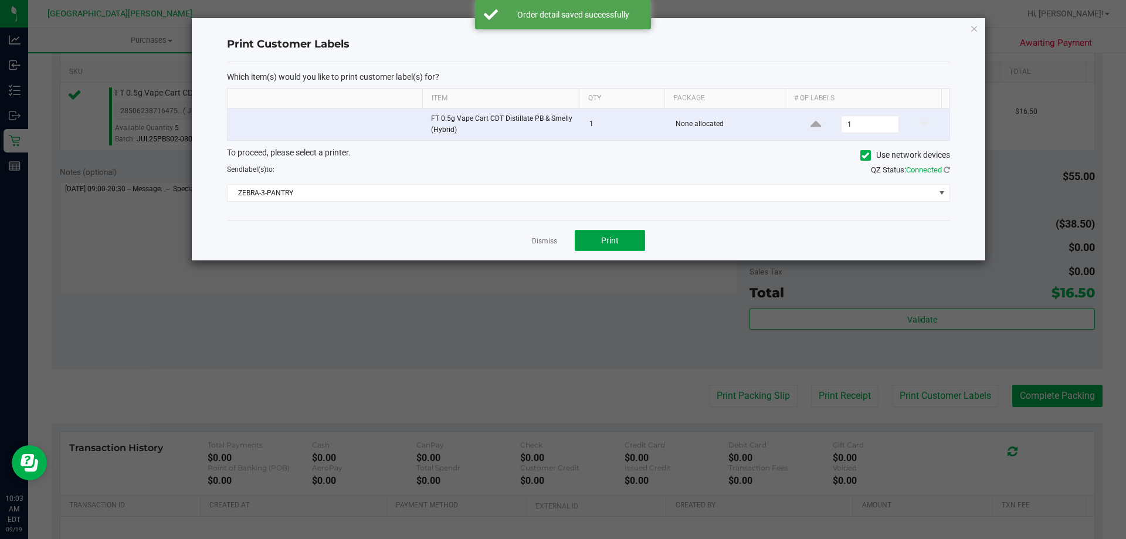
click at [638, 250] on button "Print" at bounding box center [610, 240] width 70 height 21
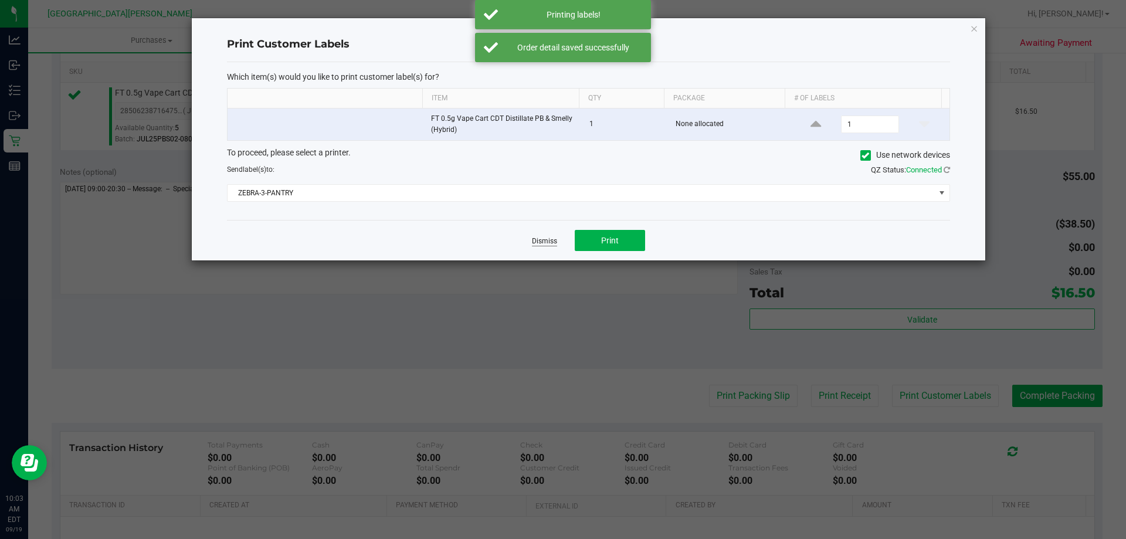
click at [535, 241] on link "Dismiss" at bounding box center [544, 241] width 25 height 10
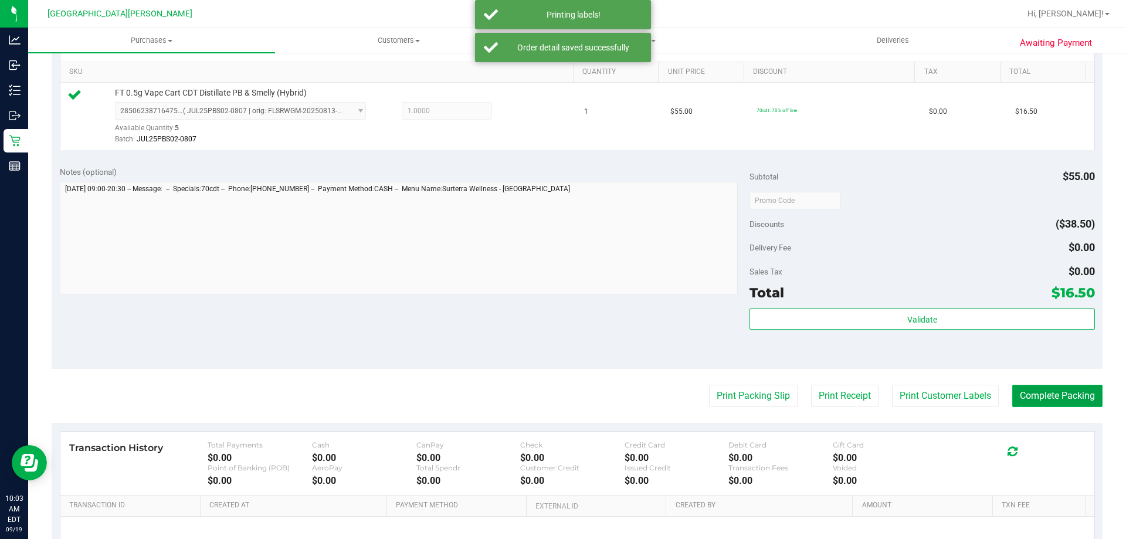
click at [1024, 394] on button "Complete Packing" at bounding box center [1057, 396] width 90 height 22
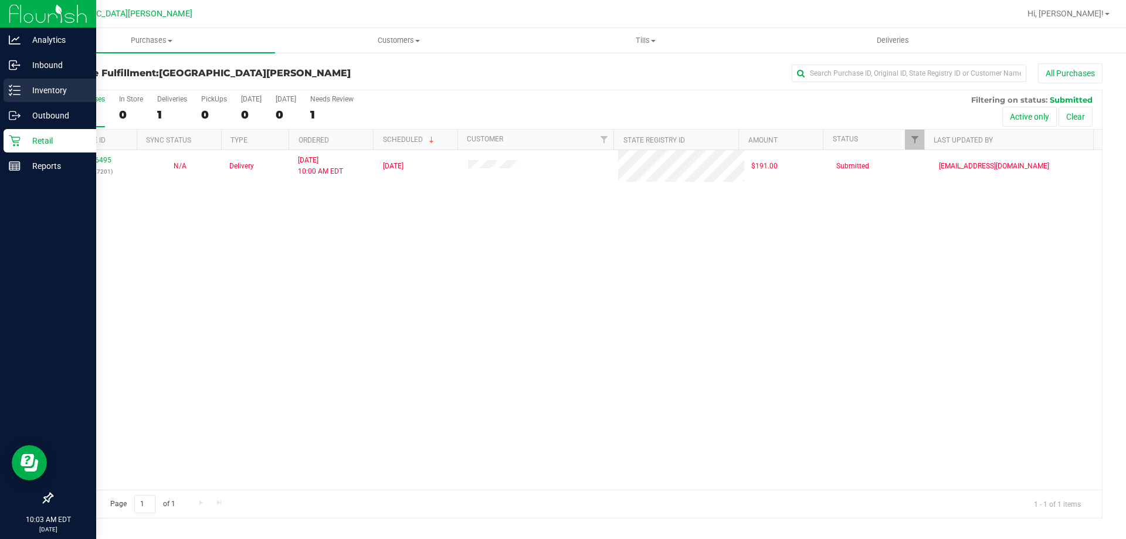
click at [22, 94] on p "Inventory" at bounding box center [56, 90] width 70 height 14
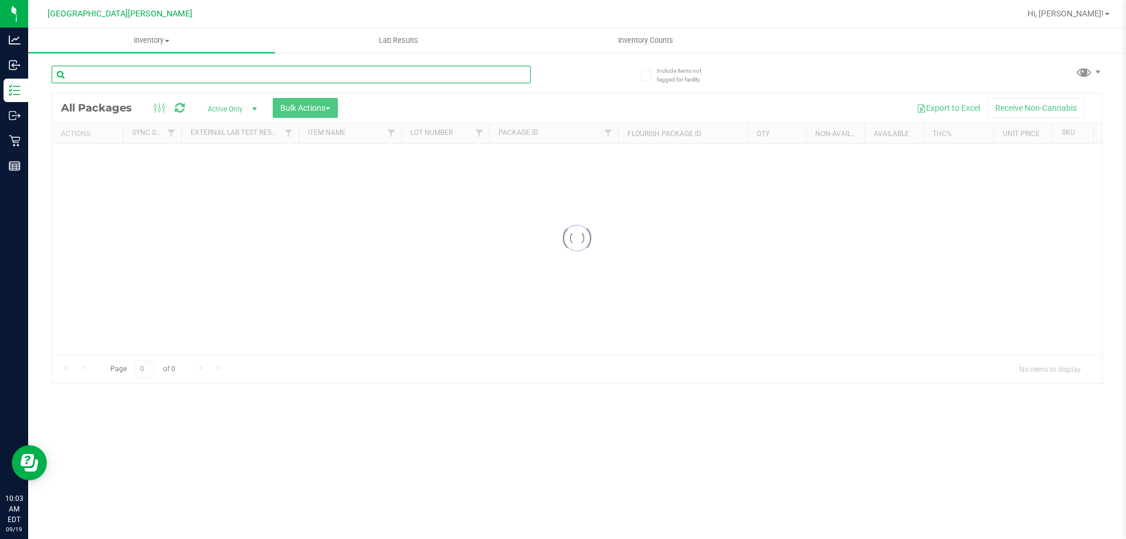
click at [124, 80] on input "text" at bounding box center [291, 75] width 479 height 18
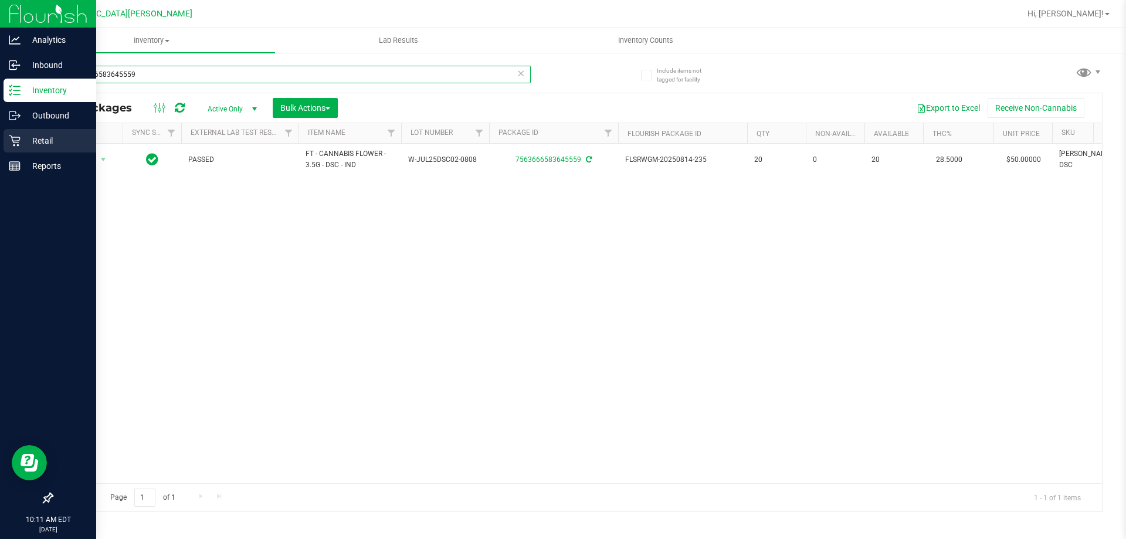
type input "7563666583645559"
click at [12, 141] on icon at bounding box center [15, 141] width 12 height 12
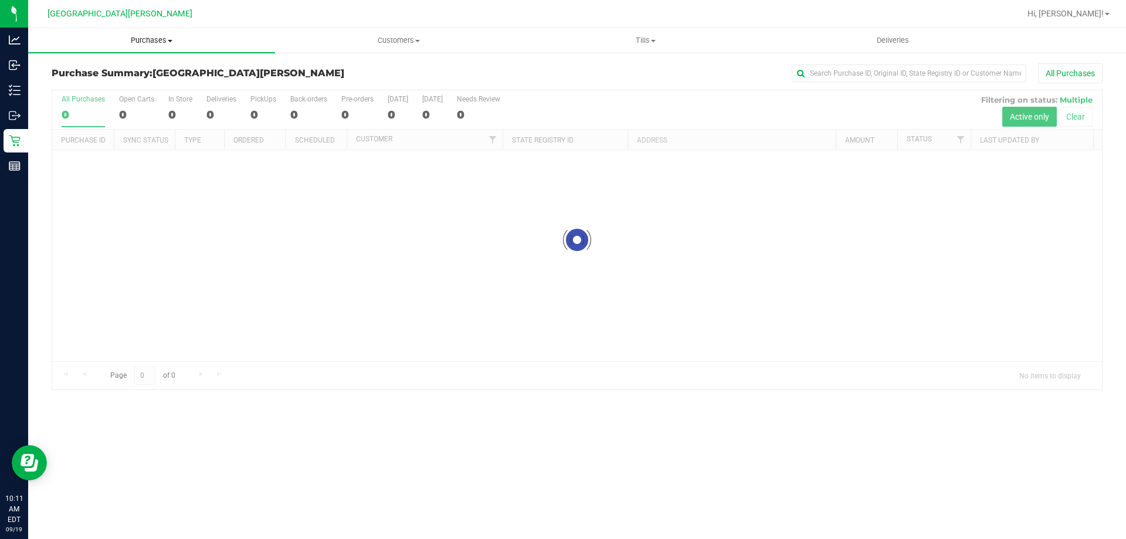
click at [154, 40] on span "Purchases" at bounding box center [151, 40] width 247 height 11
click at [81, 83] on span "Fulfillment" at bounding box center [64, 85] width 73 height 10
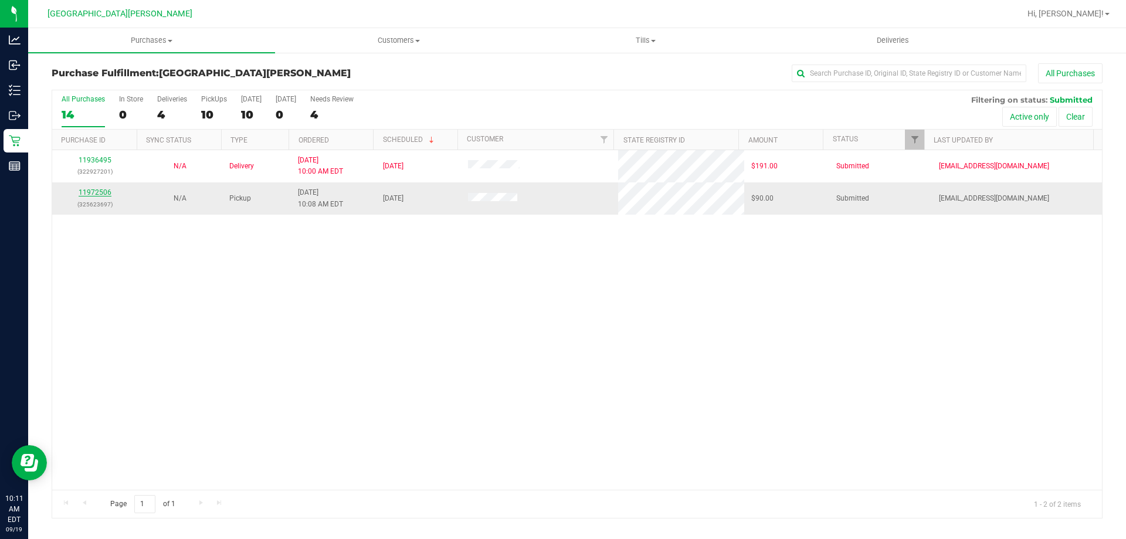
click at [93, 189] on link "11972506" at bounding box center [95, 192] width 33 height 8
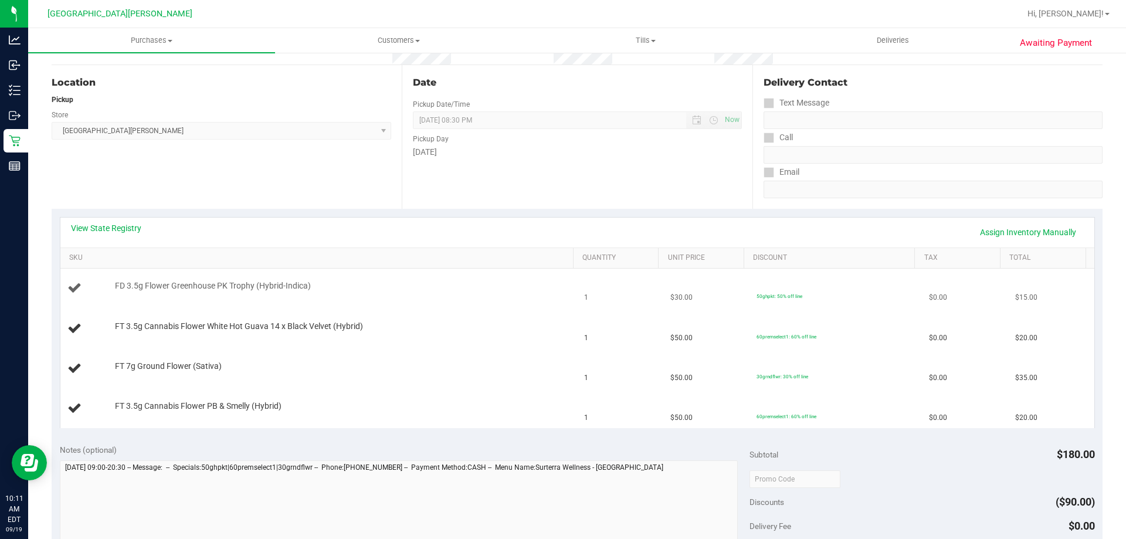
scroll to position [117, 0]
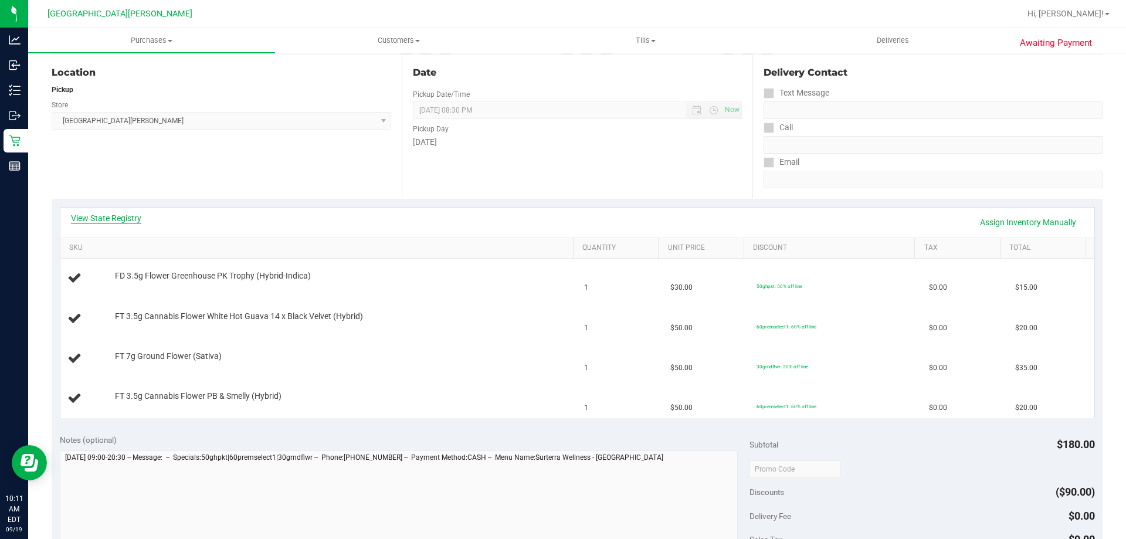
click at [132, 220] on link "View State Registry" at bounding box center [106, 218] width 70 height 12
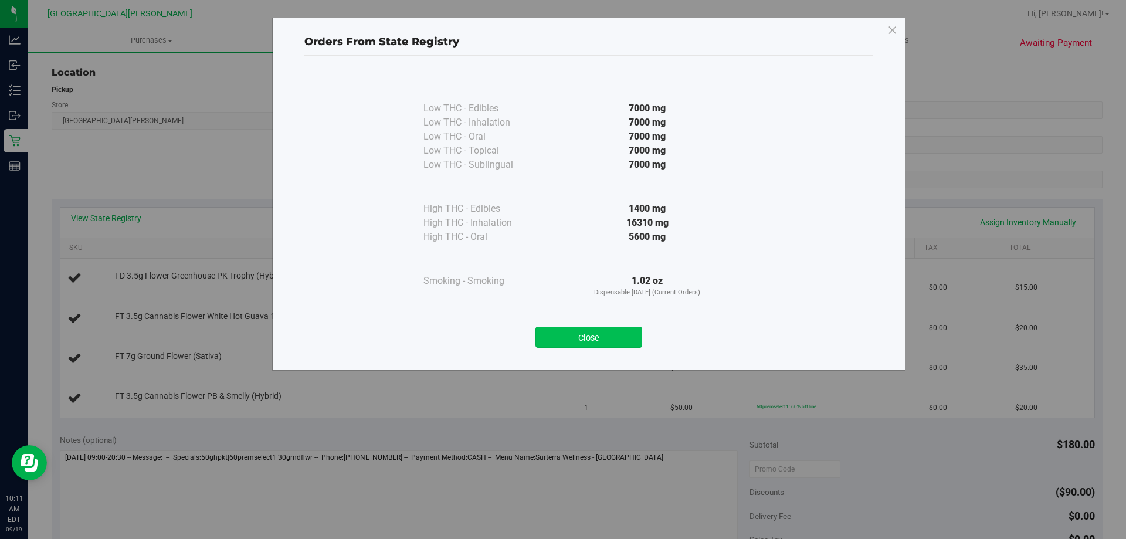
click at [598, 333] on button "Close" at bounding box center [588, 337] width 107 height 21
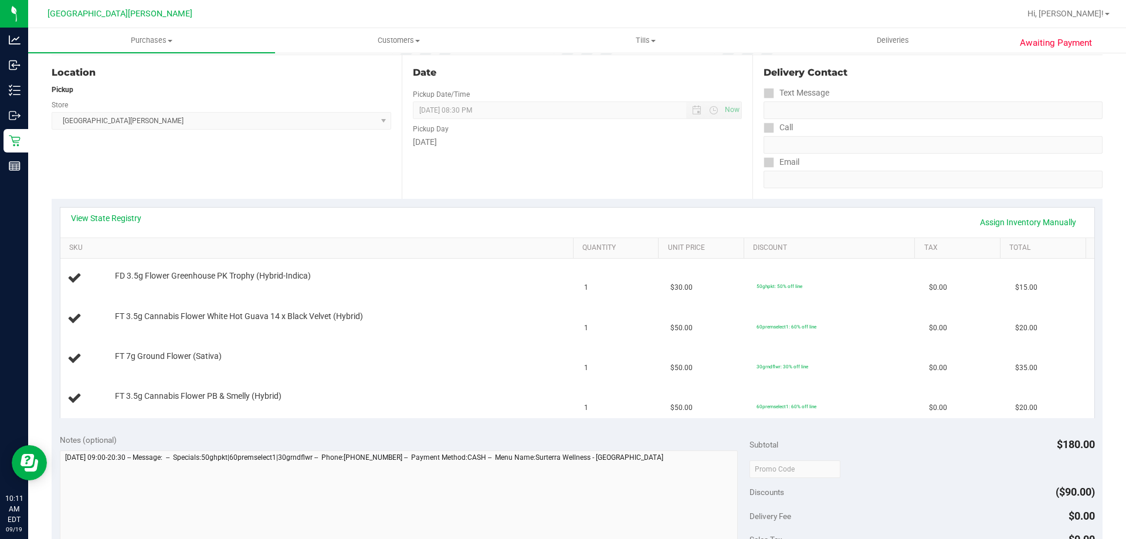
click at [557, 217] on div "View State Registry Assign Inventory Manually" at bounding box center [577, 222] width 1013 height 20
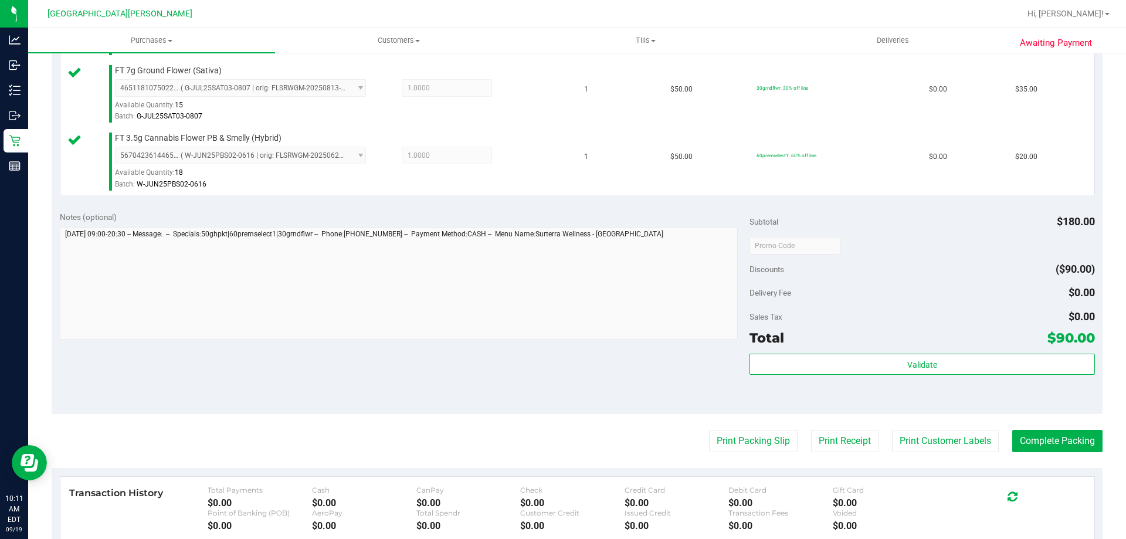
scroll to position [469, 0]
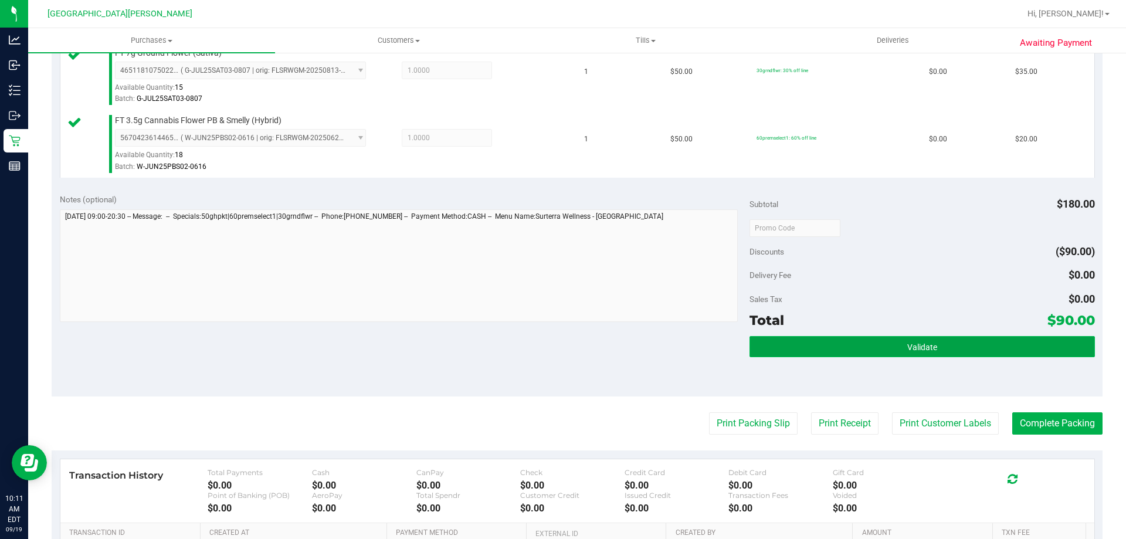
click at [835, 343] on button "Validate" at bounding box center [922, 346] width 345 height 21
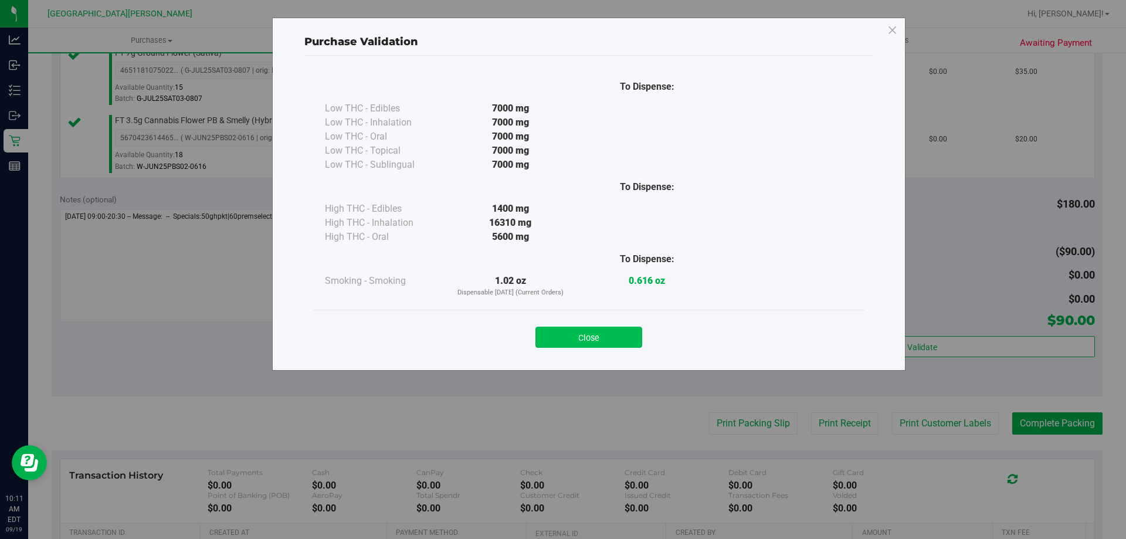
click at [597, 338] on button "Close" at bounding box center [588, 337] width 107 height 21
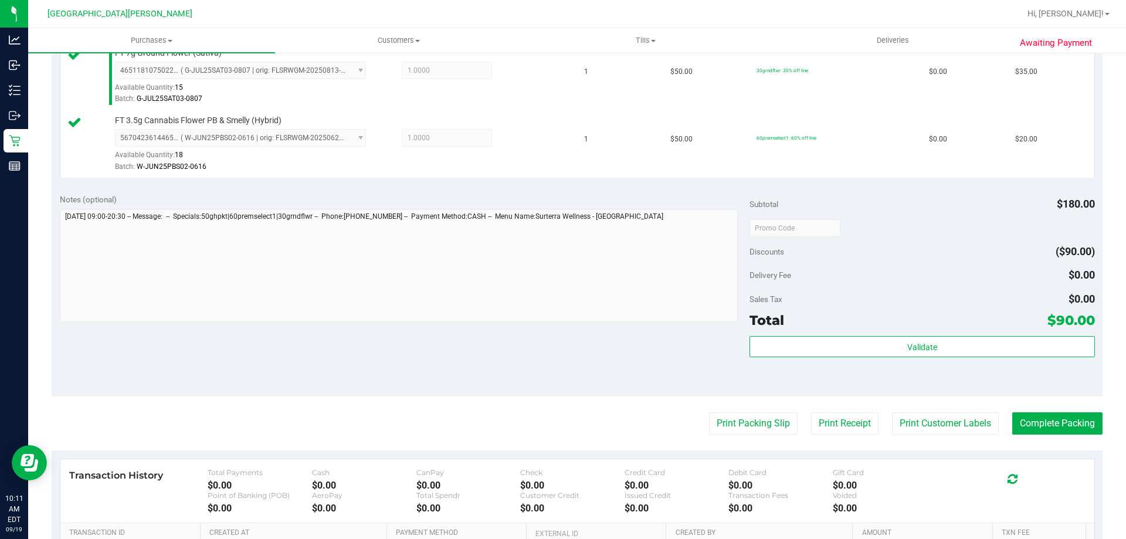
click at [957, 435] on purchase-details "Back Edit Purchase Cancel Purchase View Profile # 11972506 BioTrack ID: - Submi…" at bounding box center [577, 132] width 1051 height 1076
click at [935, 423] on button "Print Customer Labels" at bounding box center [945, 423] width 107 height 22
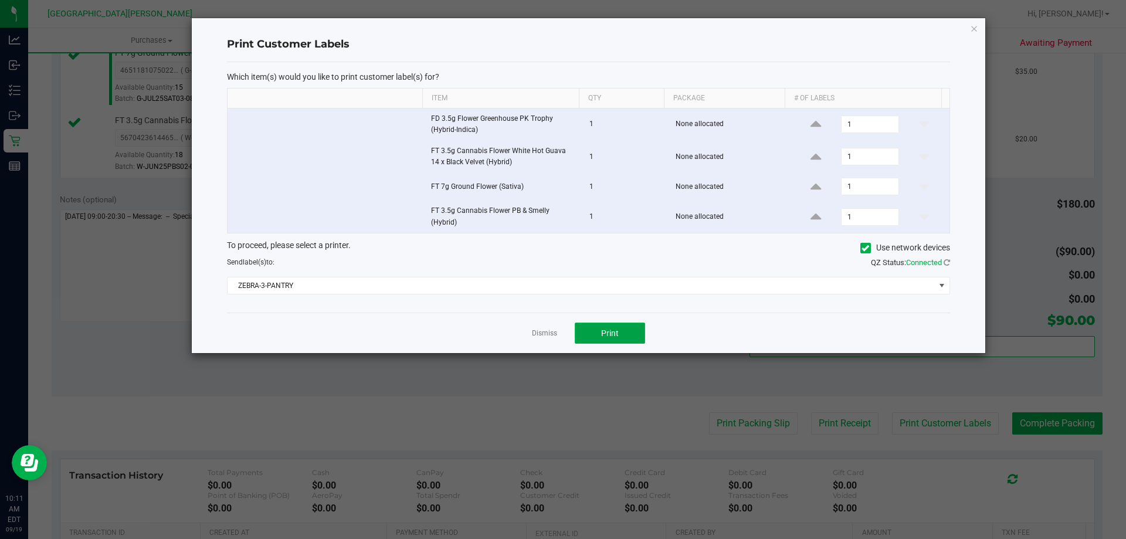
click at [608, 338] on span "Print" at bounding box center [610, 332] width 18 height 9
click at [535, 331] on link "Dismiss" at bounding box center [544, 333] width 25 height 10
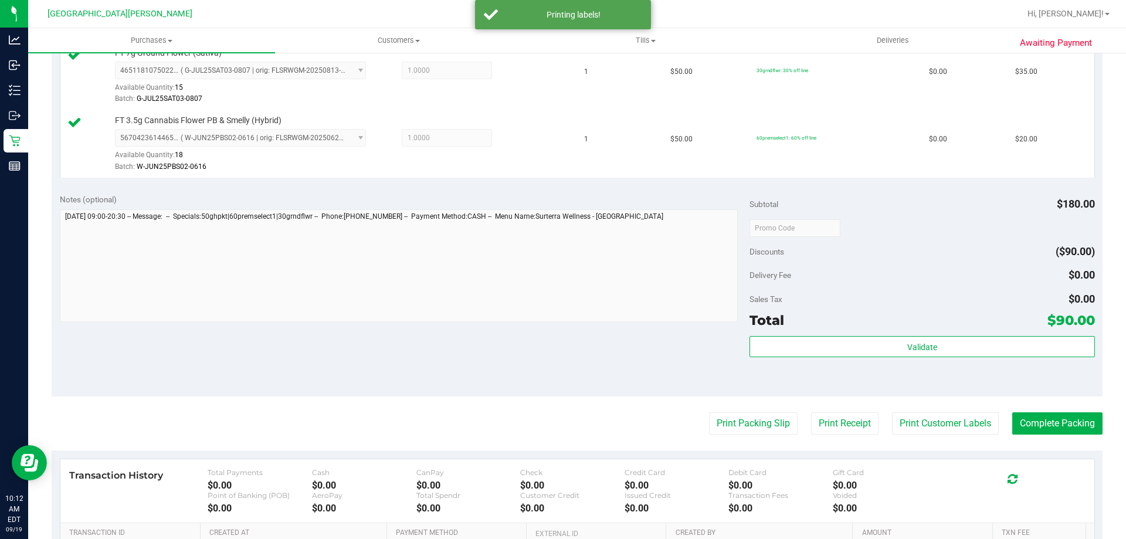
click at [512, 331] on div "Notes (optional) Subtotal $180.00 Discounts ($90.00) Delivery Fee $0.00 Sales T…" at bounding box center [577, 290] width 1051 height 211
click at [1038, 428] on button "Complete Packing" at bounding box center [1057, 423] width 90 height 22
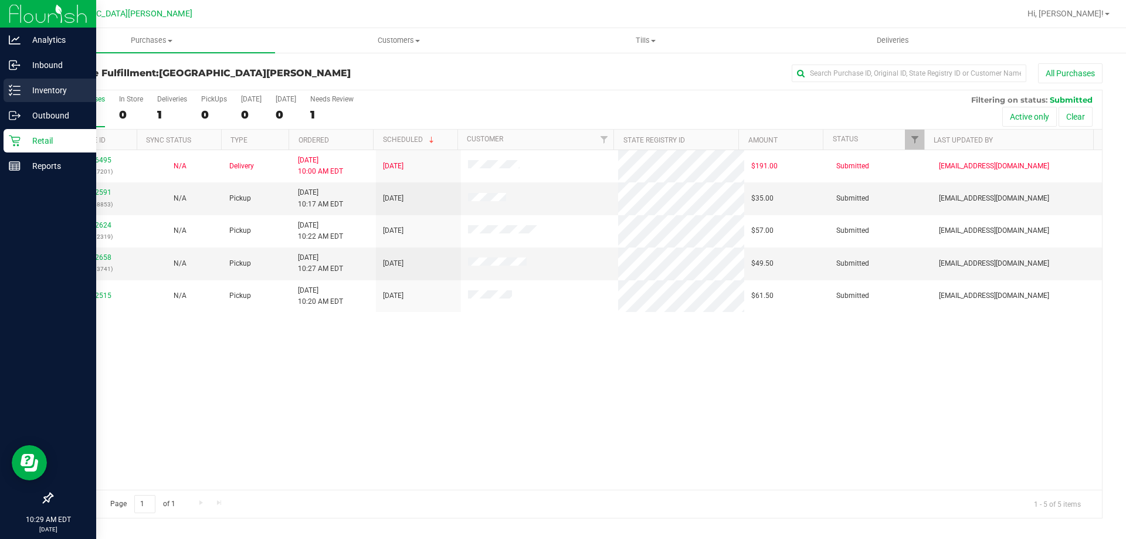
click at [39, 96] on p "Inventory" at bounding box center [56, 90] width 70 height 14
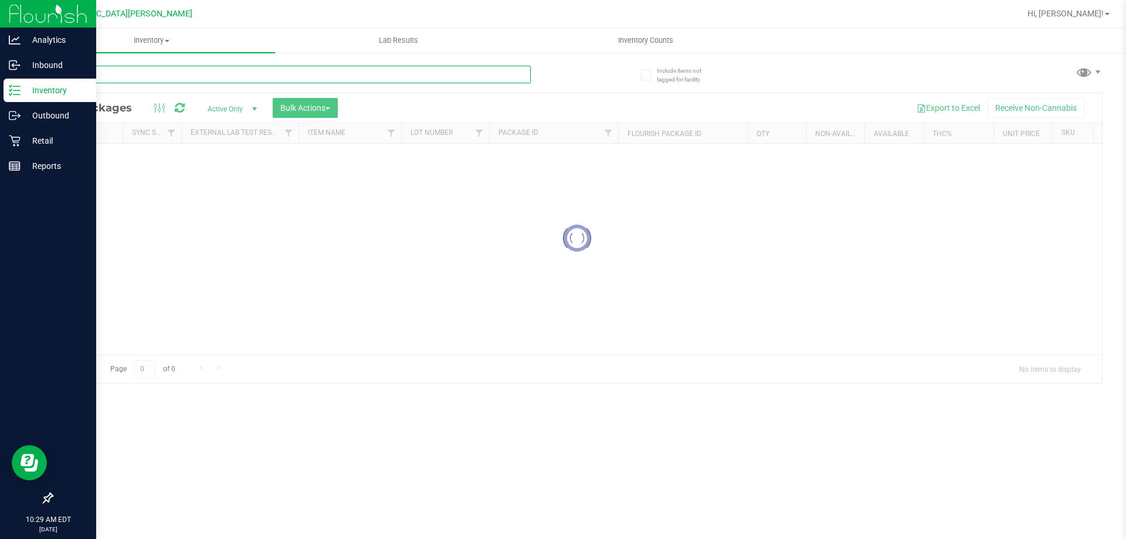
click at [126, 71] on input "text" at bounding box center [291, 75] width 479 height 18
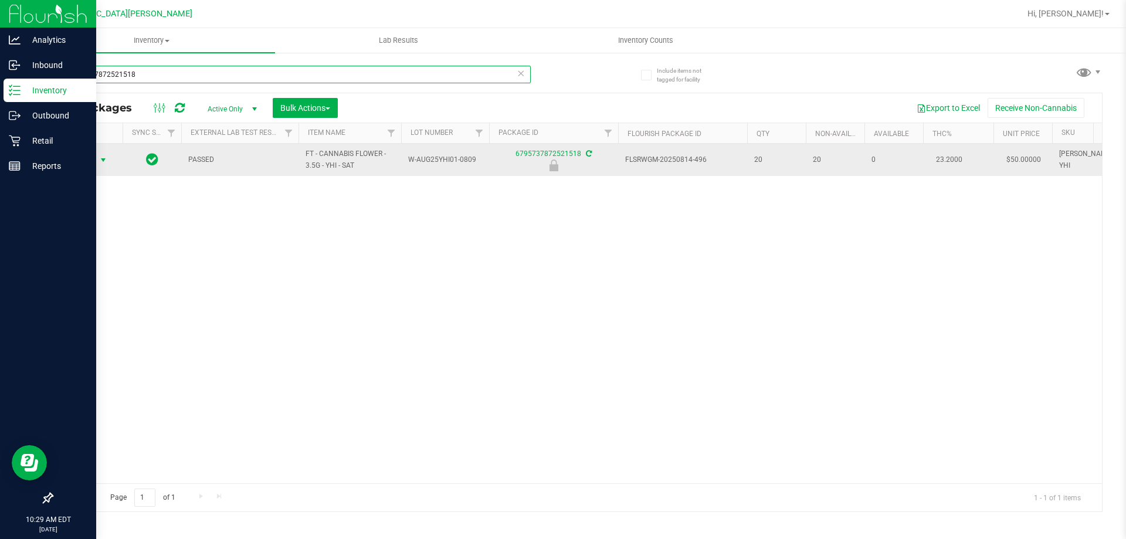
type input "6795737872521518"
click at [99, 163] on span "select" at bounding box center [103, 159] width 9 height 9
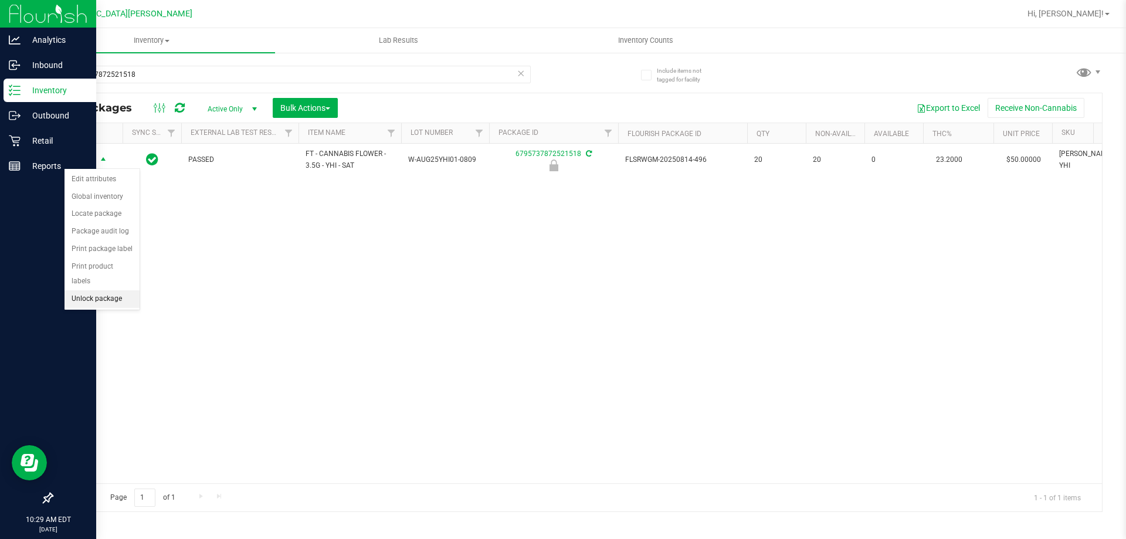
click at [84, 291] on li "Unlock package" at bounding box center [102, 299] width 75 height 18
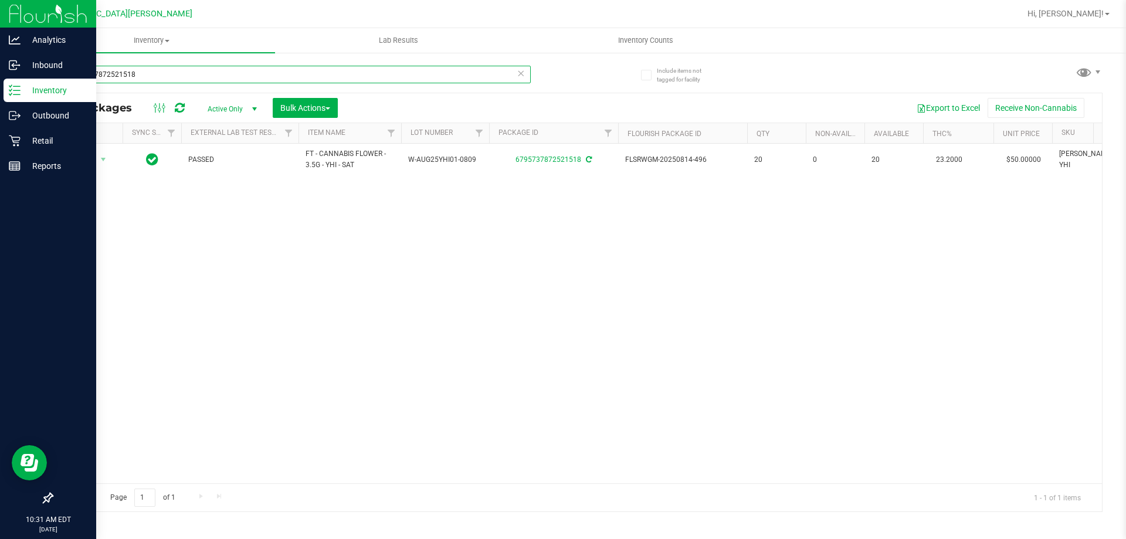
click at [138, 79] on input "6795737872521518" at bounding box center [291, 75] width 479 height 18
type input "6380445722299043"
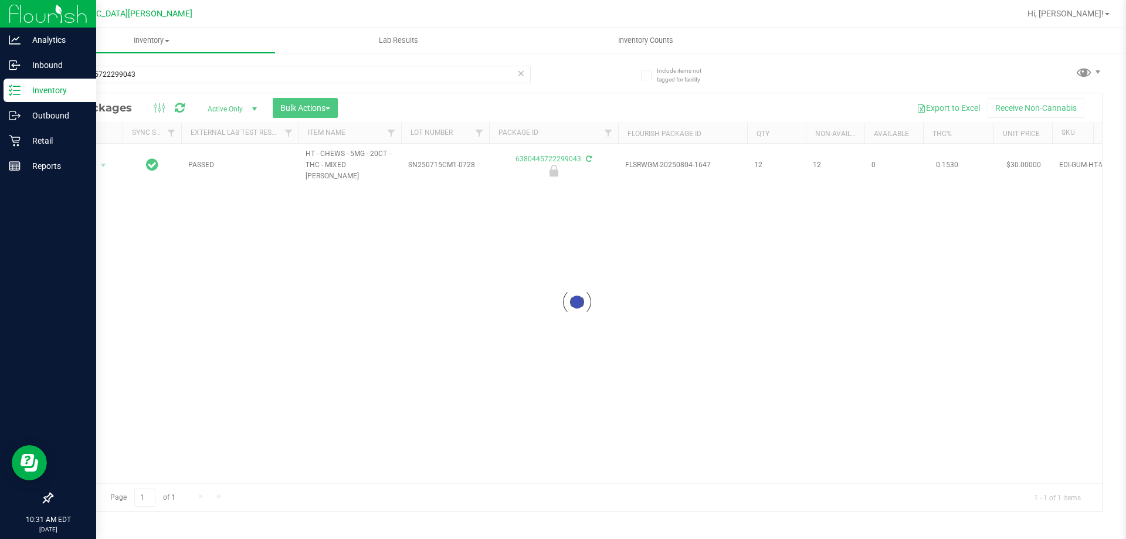
click at [86, 159] on div at bounding box center [577, 302] width 1050 height 418
click at [86, 159] on span "Action" at bounding box center [80, 165] width 32 height 16
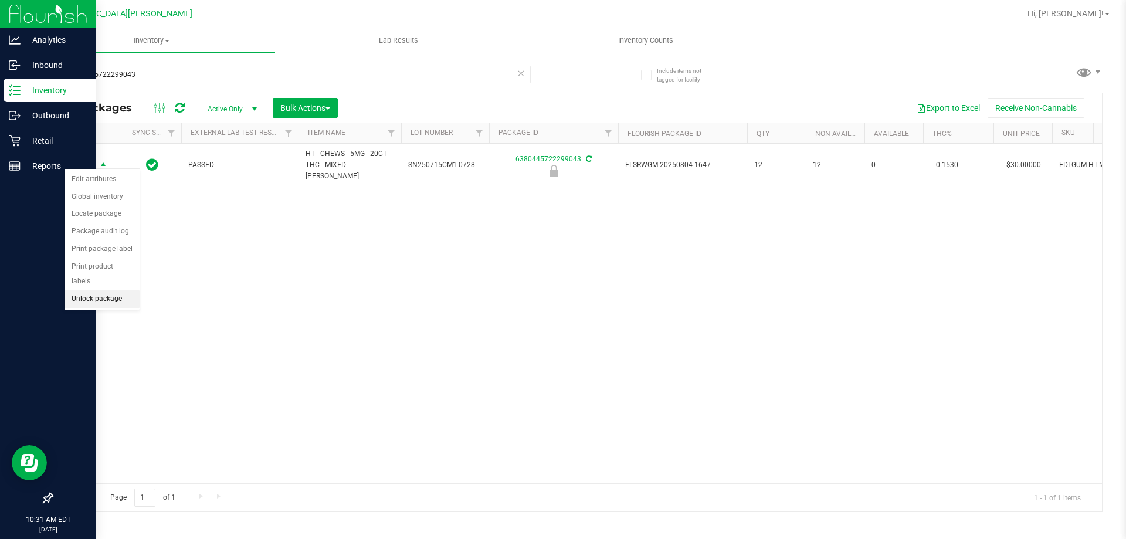
click at [106, 290] on li "Unlock package" at bounding box center [102, 299] width 75 height 18
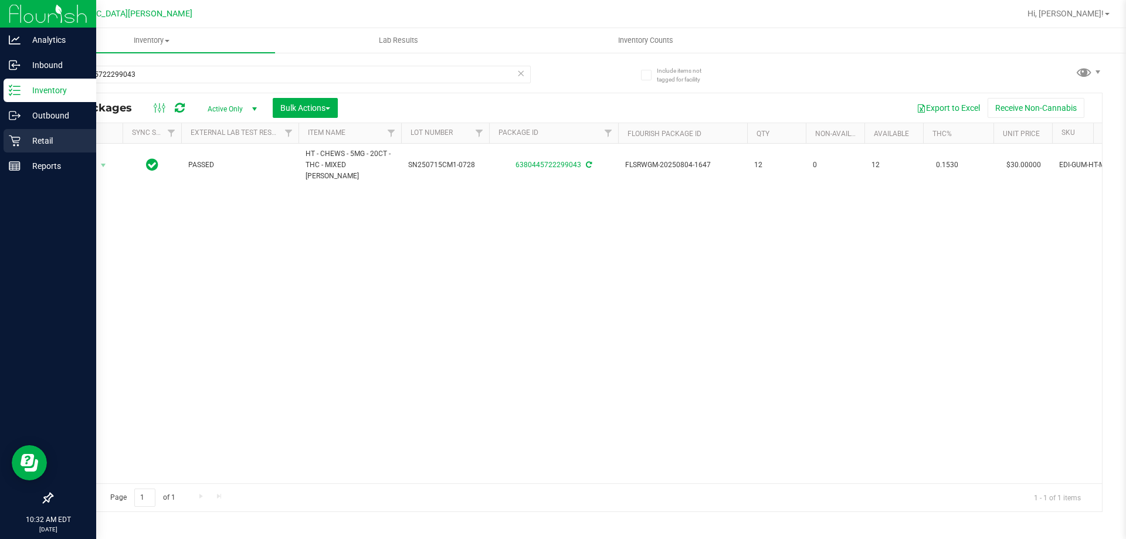
click at [23, 144] on p "Retail" at bounding box center [56, 141] width 70 height 14
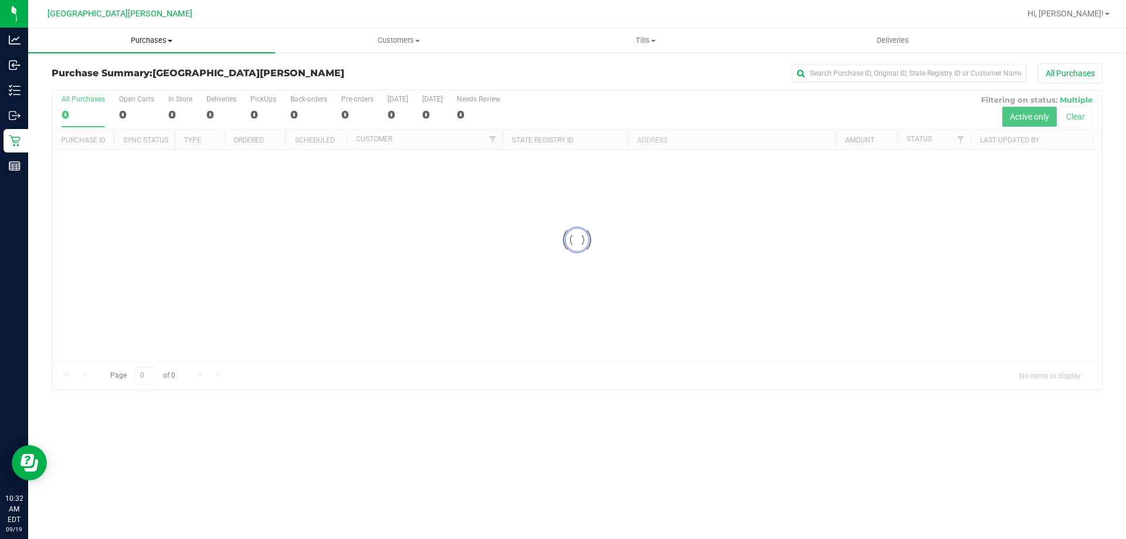
click at [155, 46] on uib-tab-heading "Purchases Summary of purchases Fulfillment All purchases" at bounding box center [151, 40] width 247 height 25
click at [75, 86] on span "Fulfillment" at bounding box center [64, 85] width 73 height 10
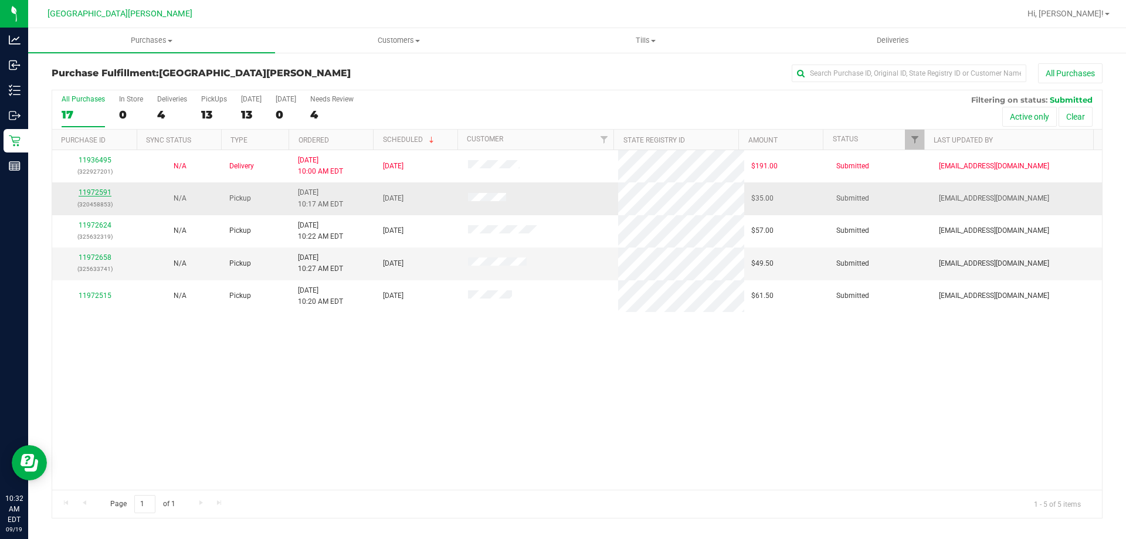
click at [104, 193] on link "11972591" at bounding box center [95, 192] width 33 height 8
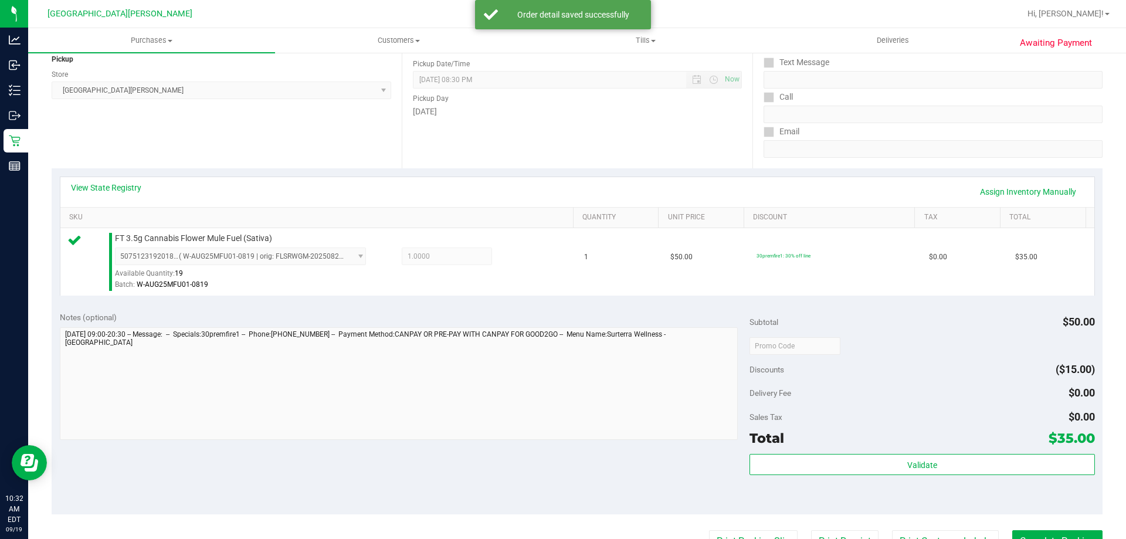
scroll to position [235, 0]
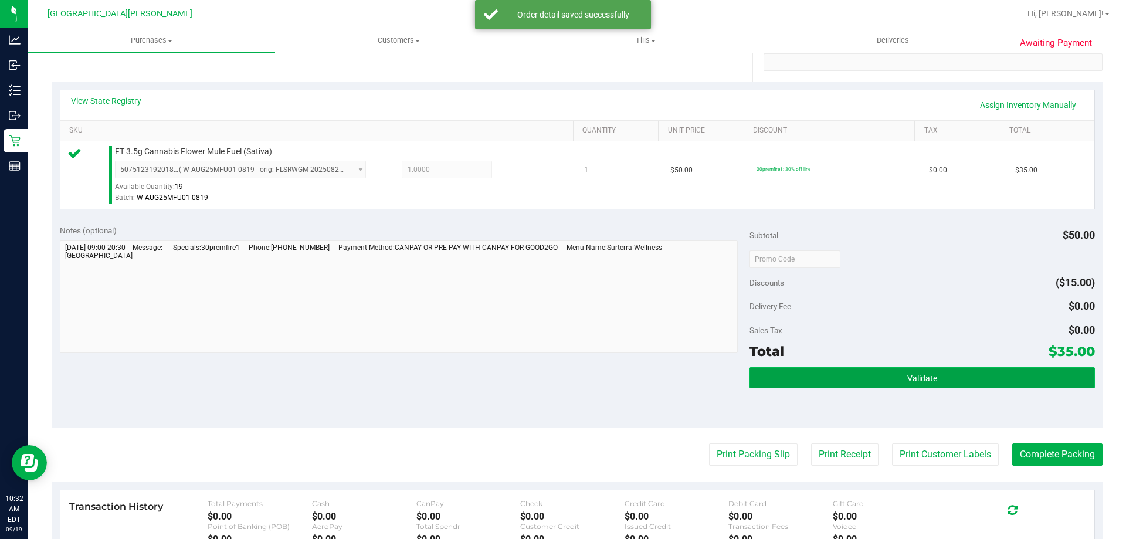
click at [876, 378] on button "Validate" at bounding box center [922, 377] width 345 height 21
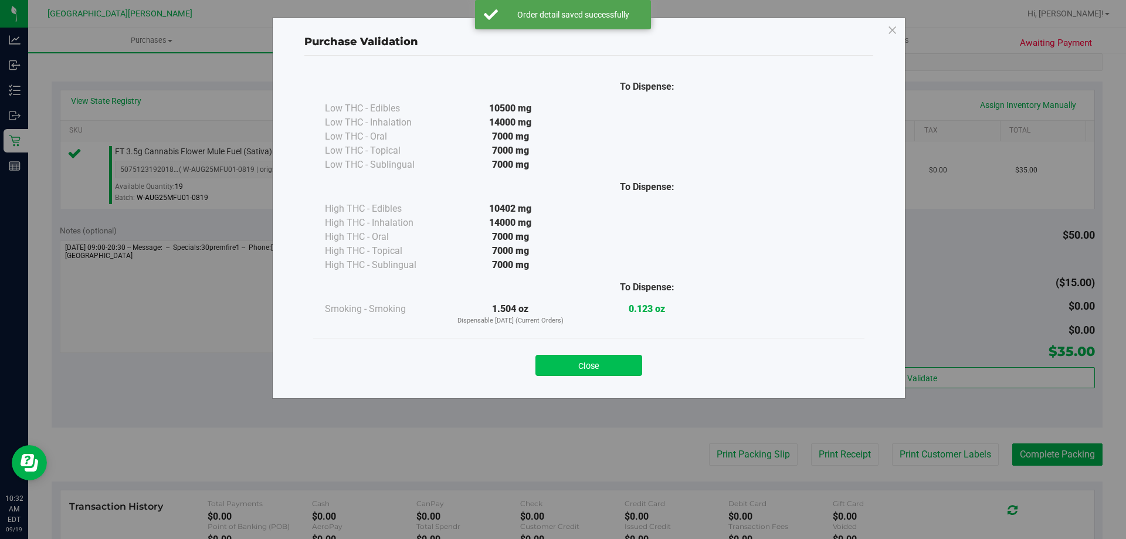
click at [602, 372] on button "Close" at bounding box center [588, 365] width 107 height 21
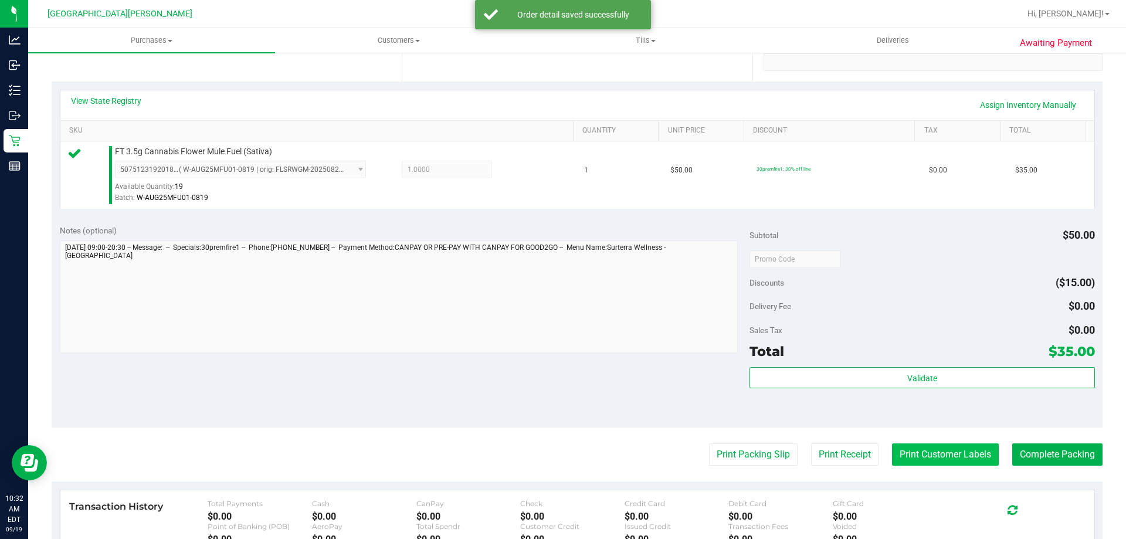
click at [912, 448] on button "Print Customer Labels" at bounding box center [945, 454] width 107 height 22
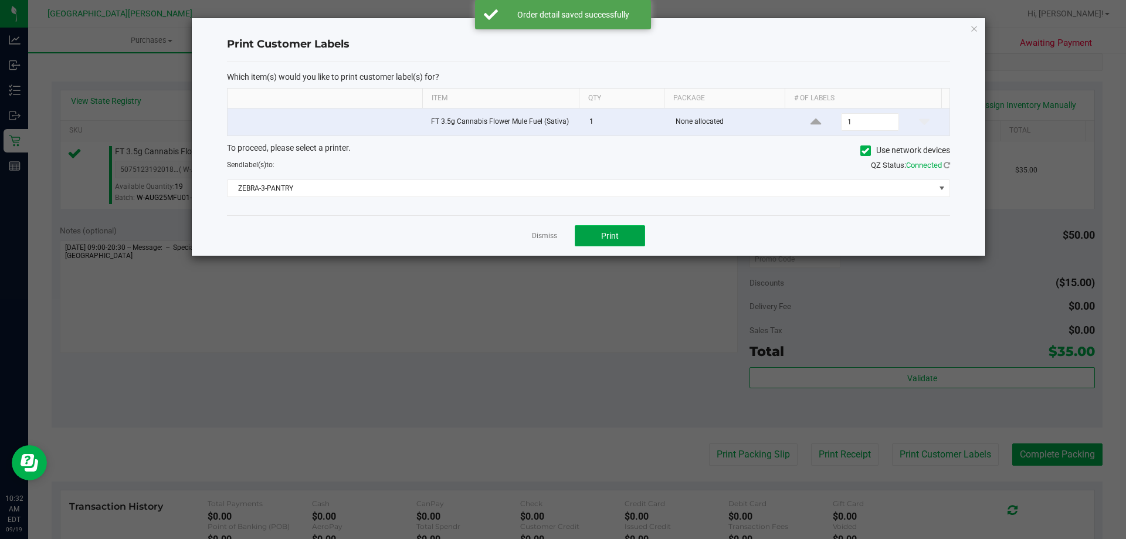
click at [616, 241] on button "Print" at bounding box center [610, 235] width 70 height 21
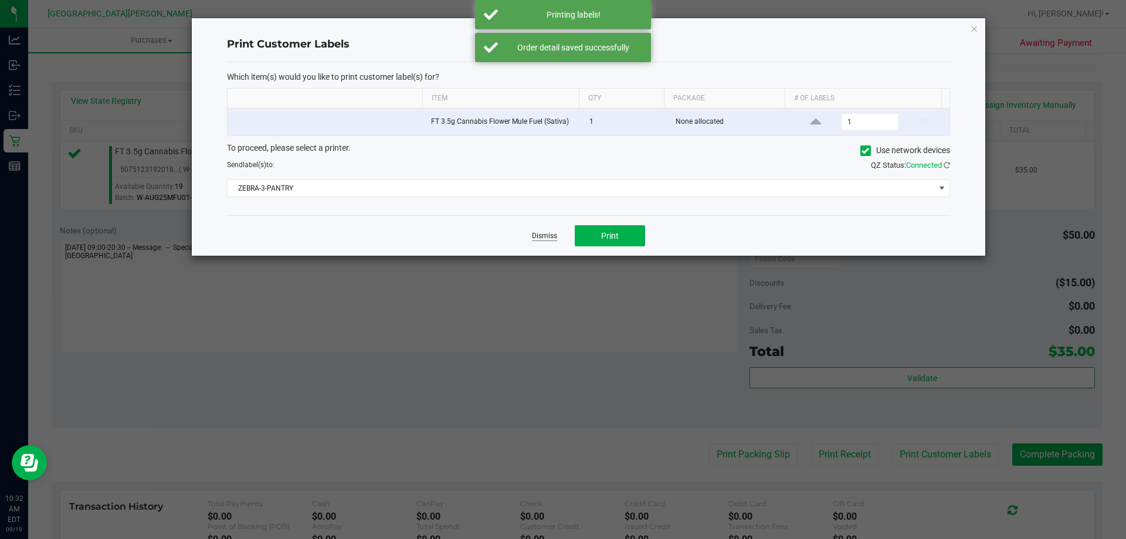
click at [548, 236] on link "Dismiss" at bounding box center [544, 236] width 25 height 10
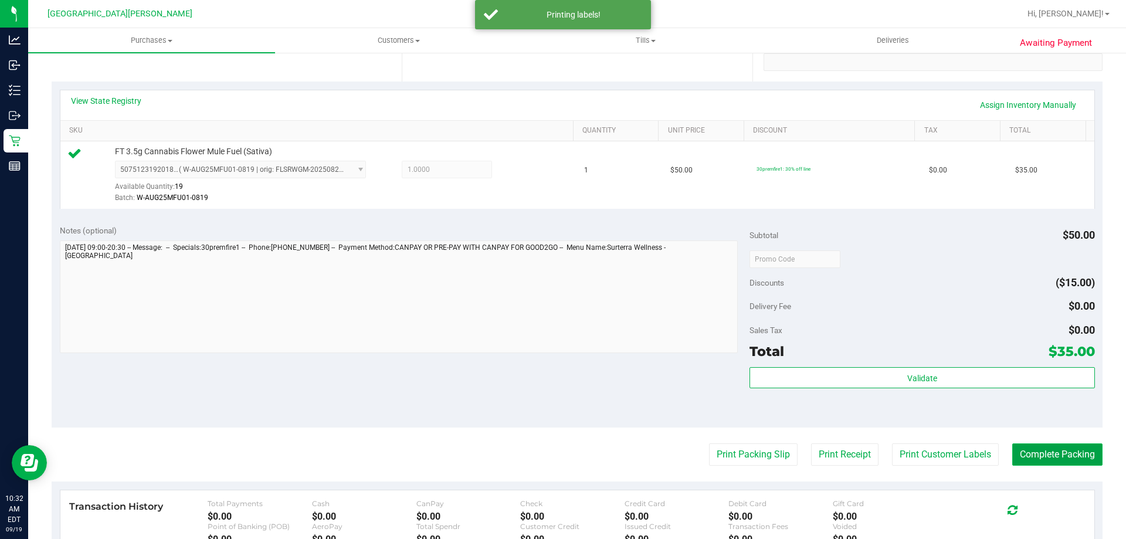
click at [1049, 452] on button "Complete Packing" at bounding box center [1057, 454] width 90 height 22
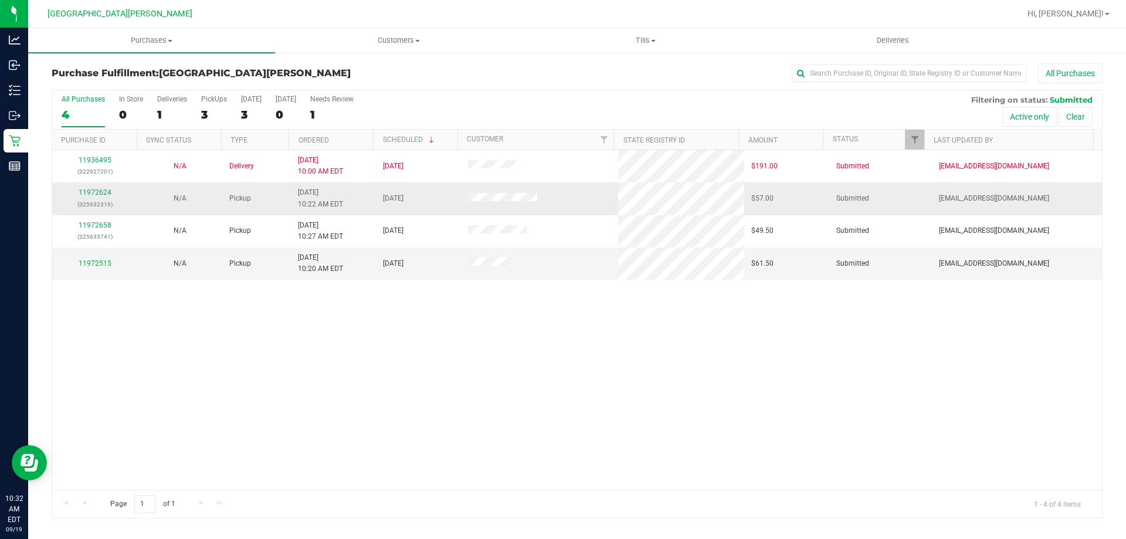
click at [94, 187] on div "11972624 (325632319)" at bounding box center [94, 198] width 71 height 22
click at [94, 191] on link "11972624" at bounding box center [95, 192] width 33 height 8
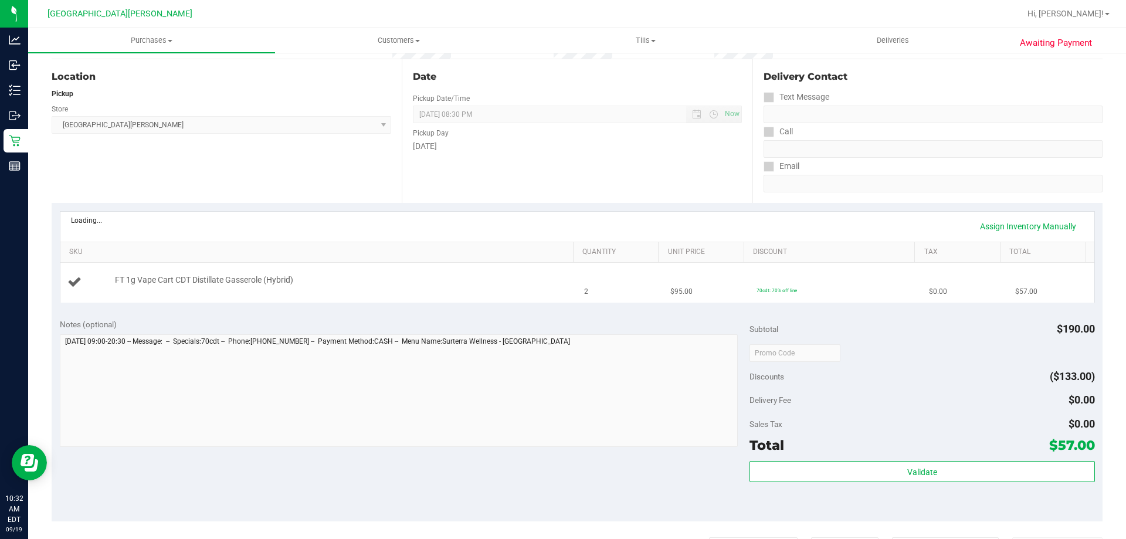
scroll to position [176, 0]
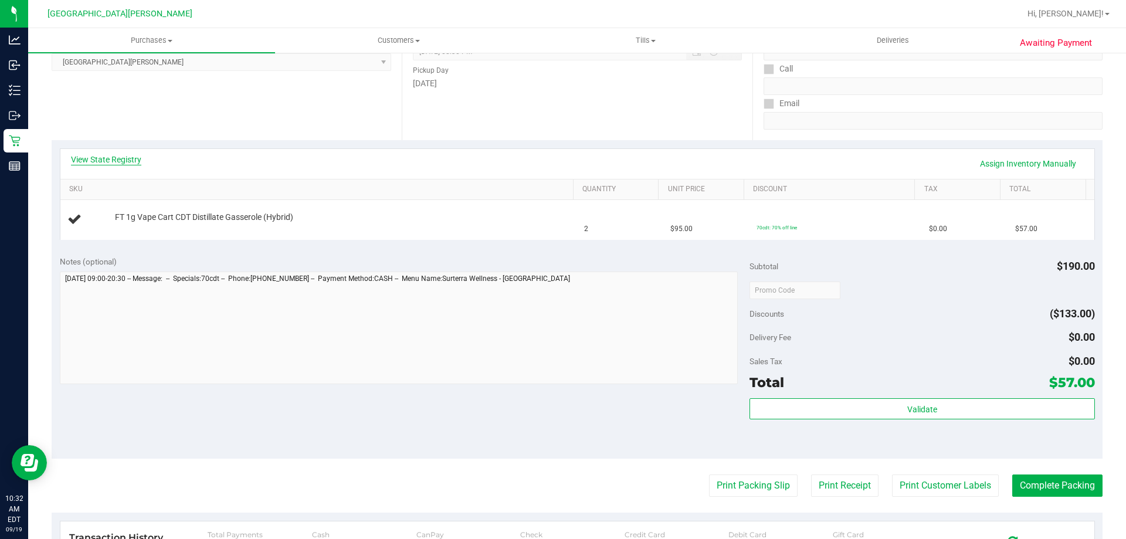
click at [112, 160] on link "View State Registry" at bounding box center [106, 160] width 70 height 12
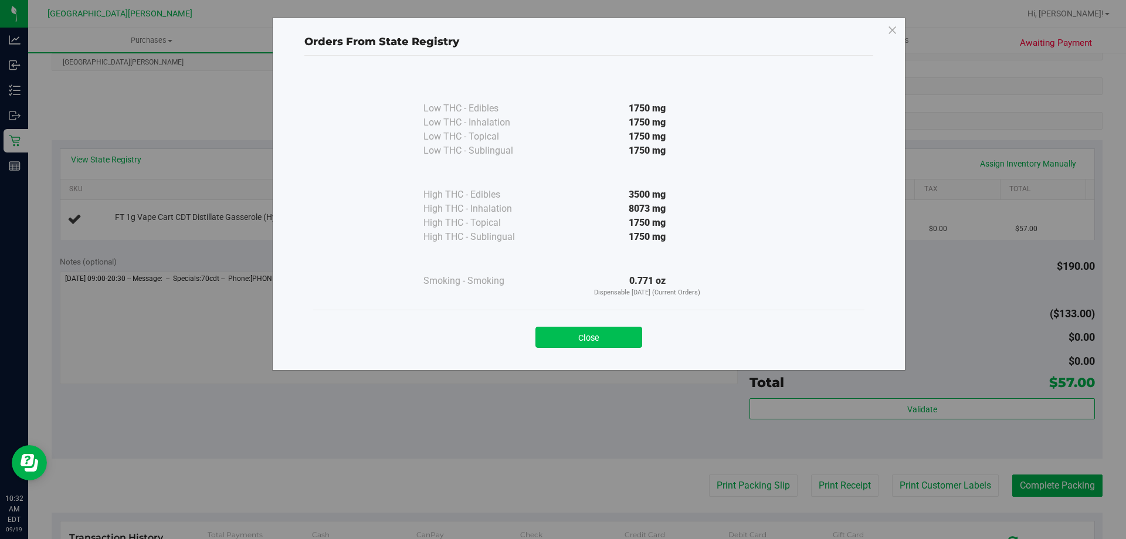
click at [620, 330] on button "Close" at bounding box center [588, 337] width 107 height 21
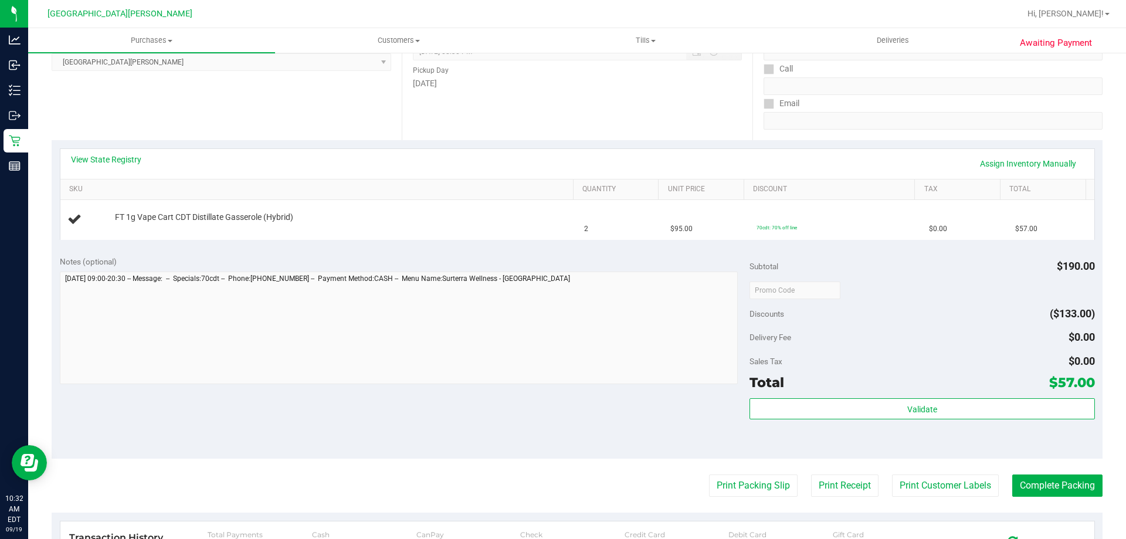
click at [580, 144] on div "View State Registry Assign Inventory Manually SKU Quantity Unit Price Discount …" at bounding box center [577, 193] width 1051 height 107
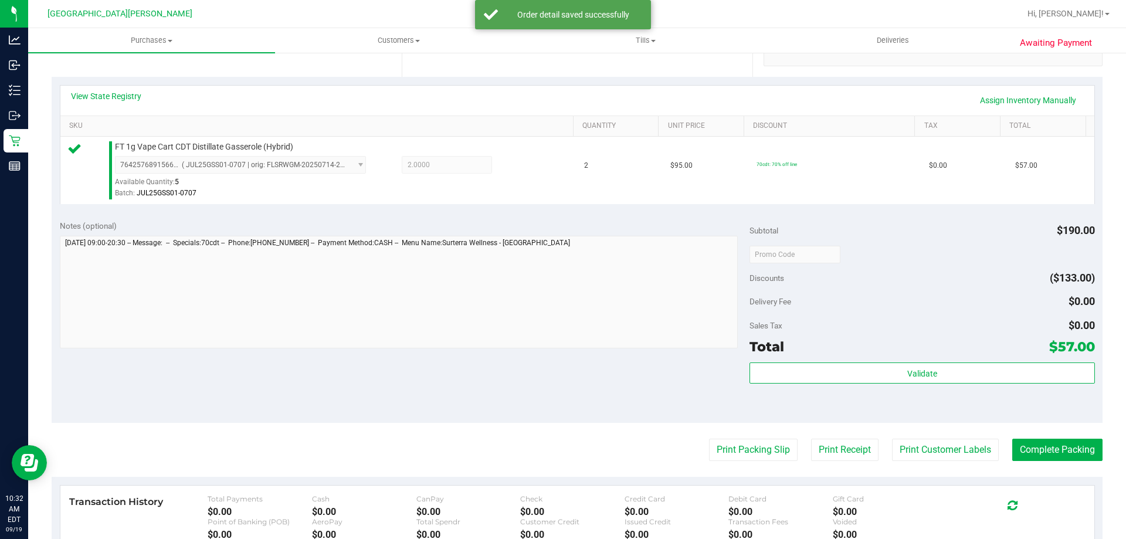
scroll to position [293, 0]
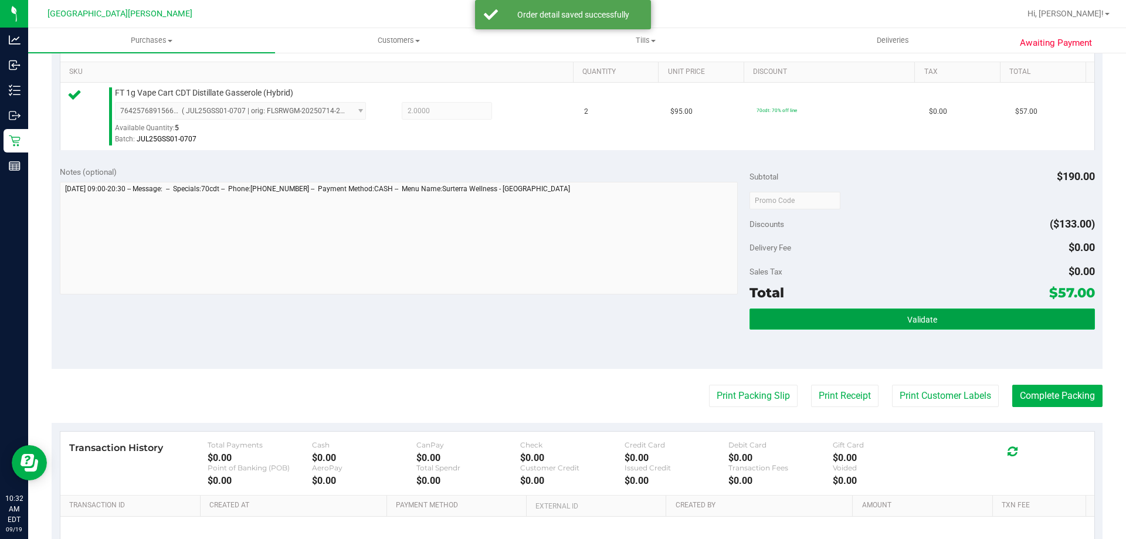
click at [895, 325] on button "Validate" at bounding box center [922, 318] width 345 height 21
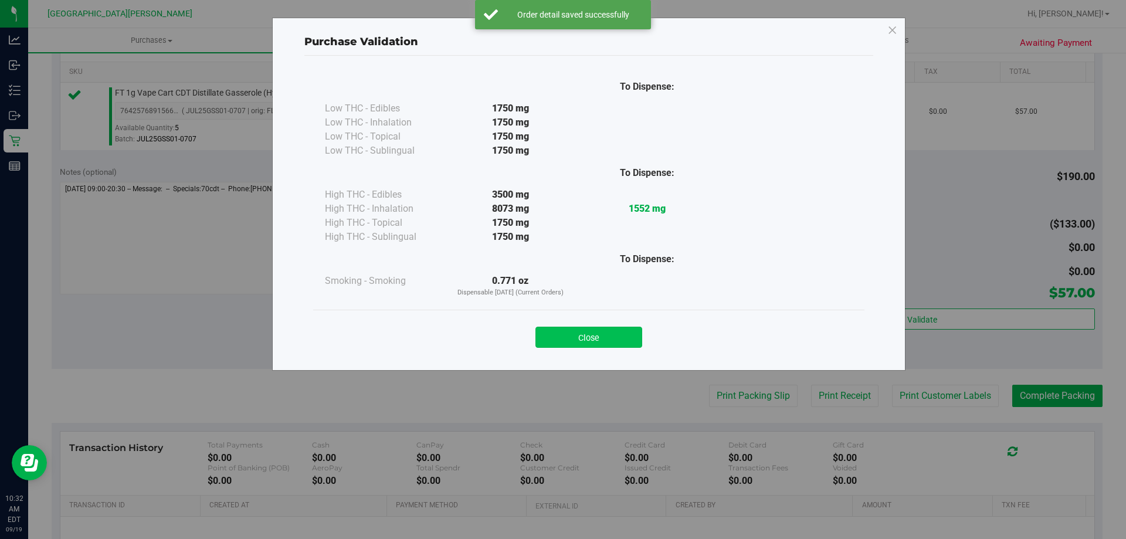
click at [610, 331] on button "Close" at bounding box center [588, 337] width 107 height 21
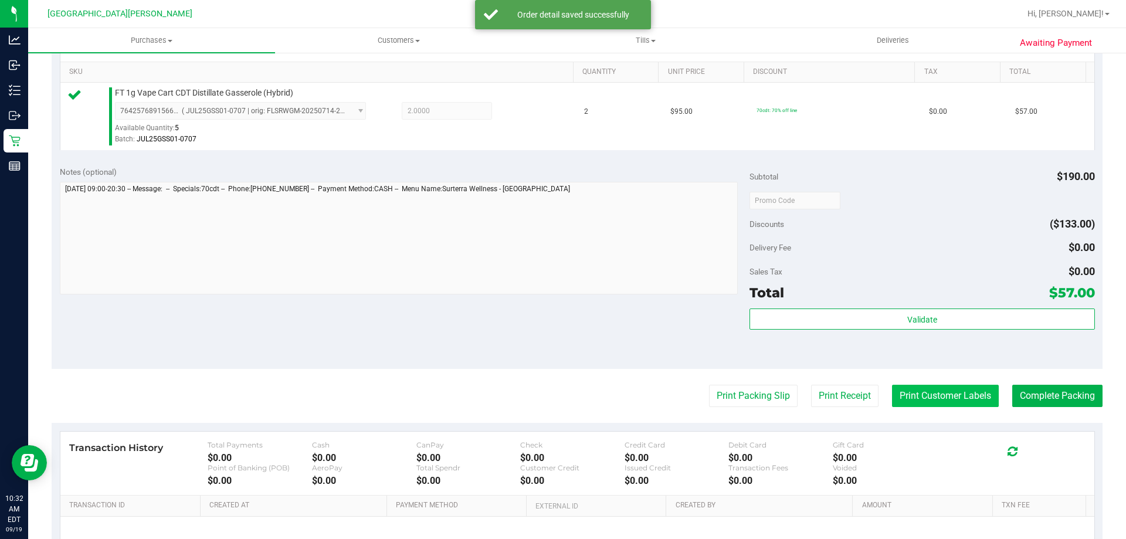
click at [925, 395] on button "Print Customer Labels" at bounding box center [945, 396] width 107 height 22
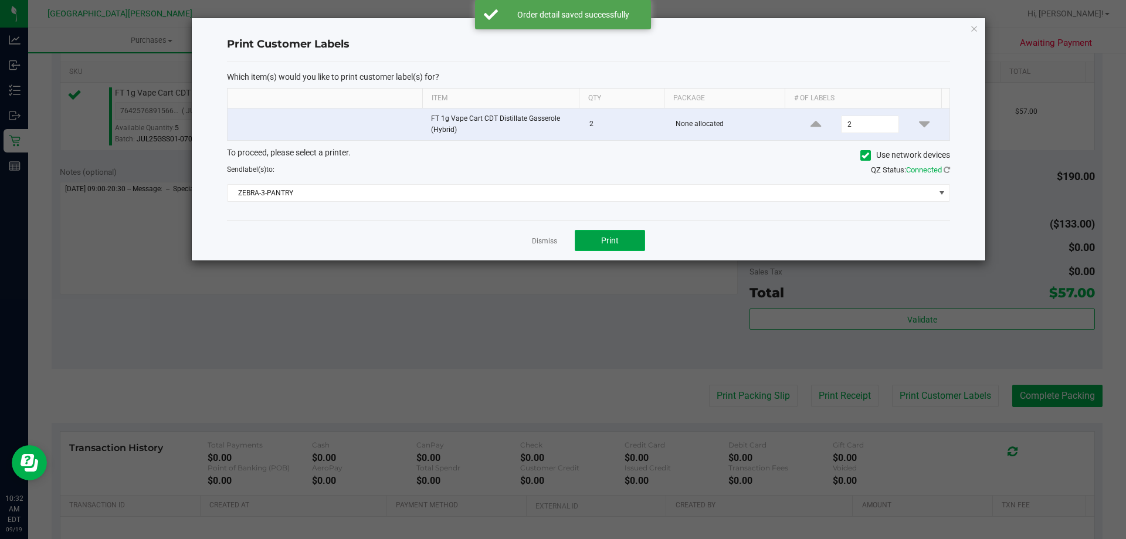
click at [620, 238] on button "Print" at bounding box center [610, 240] width 70 height 21
click at [537, 239] on link "Dismiss" at bounding box center [544, 241] width 25 height 10
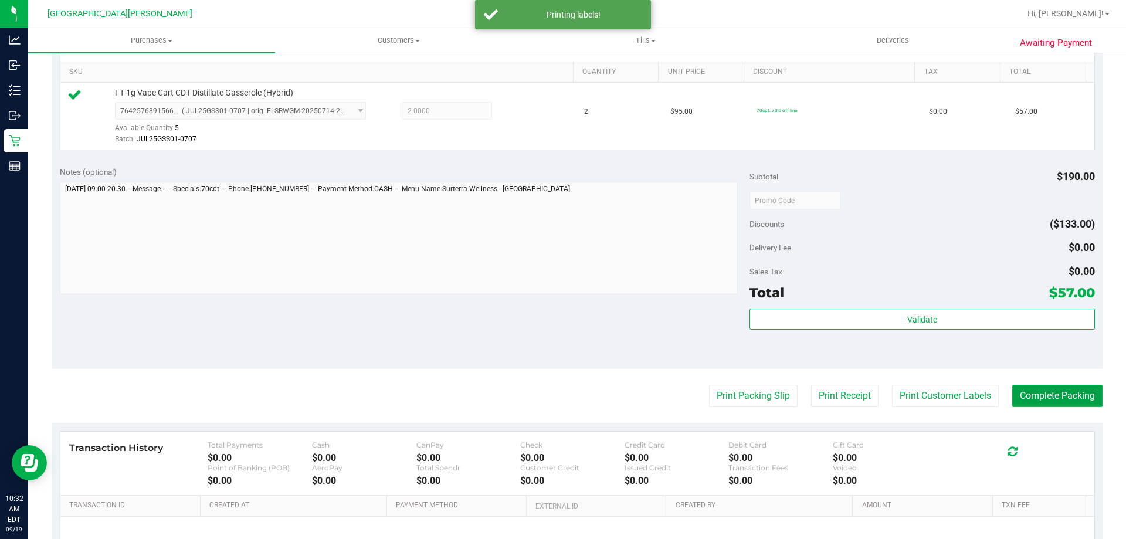
drag, startPoint x: 1048, startPoint y: 399, endPoint x: 1016, endPoint y: 376, distance: 39.1
click at [1046, 399] on button "Complete Packing" at bounding box center [1057, 396] width 90 height 22
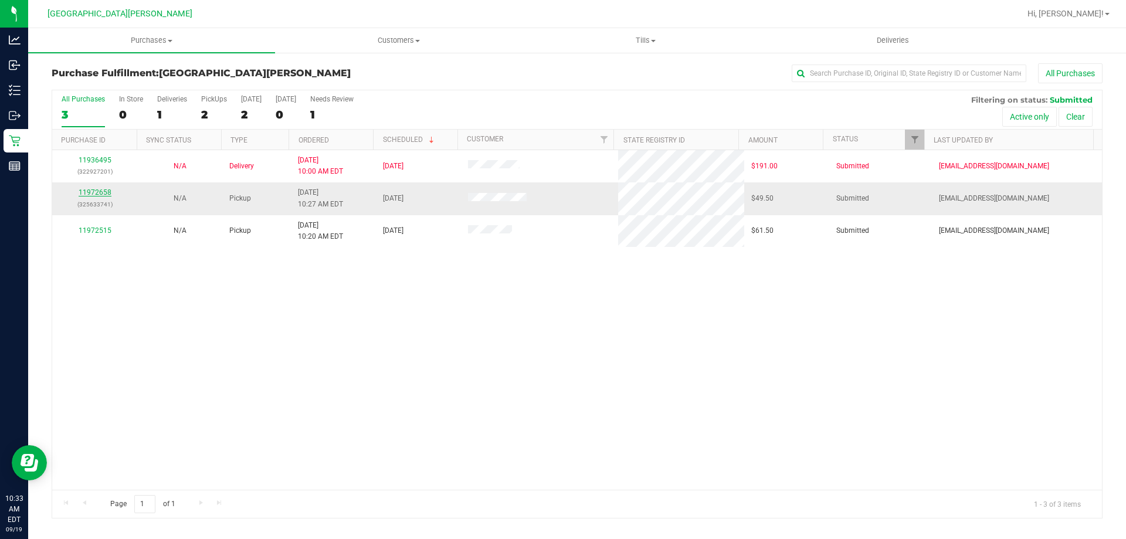
click at [100, 189] on link "11972658" at bounding box center [95, 192] width 33 height 8
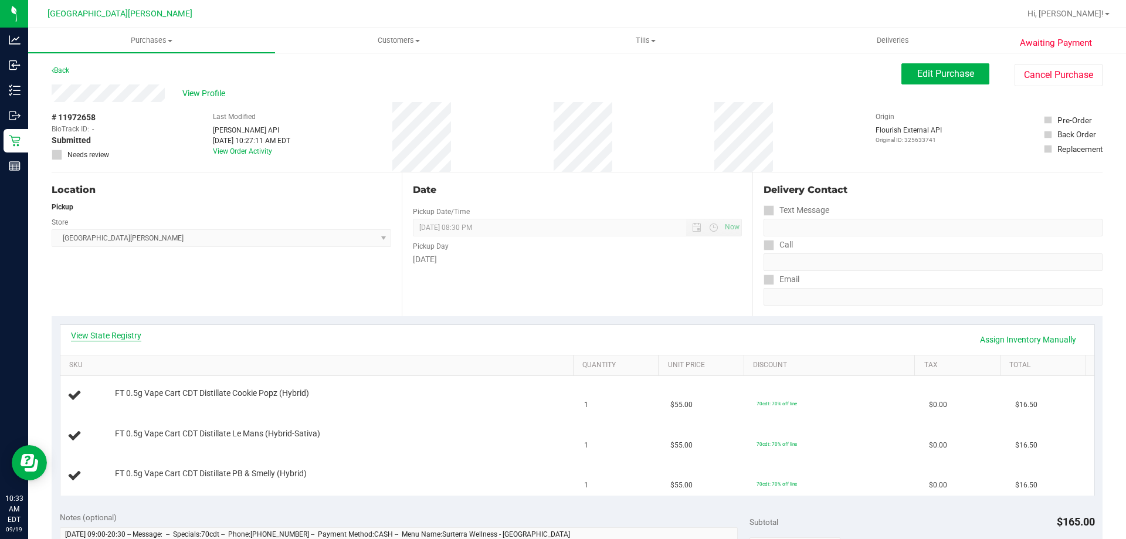
click at [127, 331] on link "View State Registry" at bounding box center [106, 336] width 70 height 12
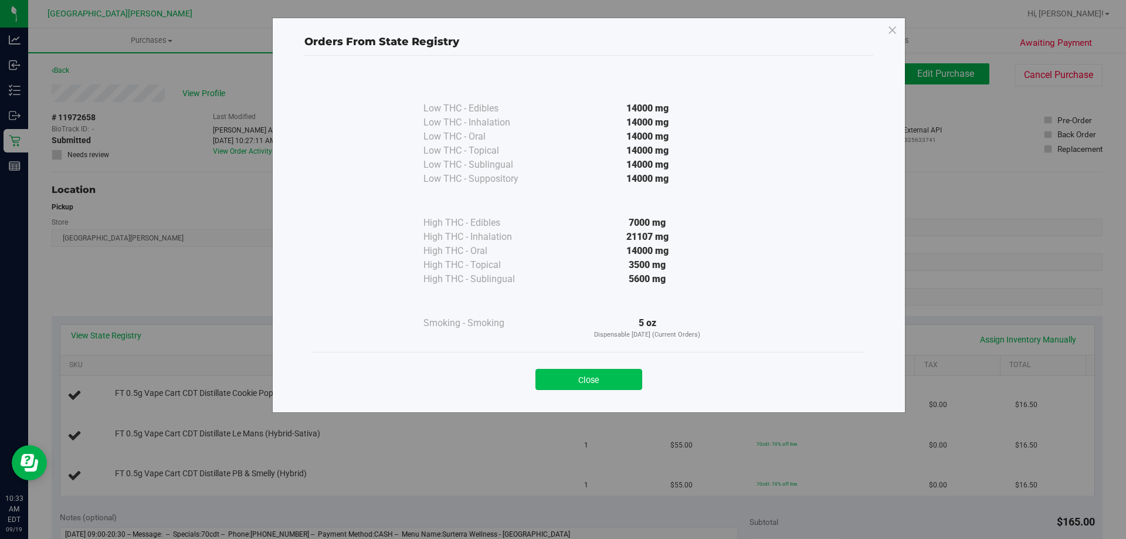
click at [623, 382] on button "Close" at bounding box center [588, 379] width 107 height 21
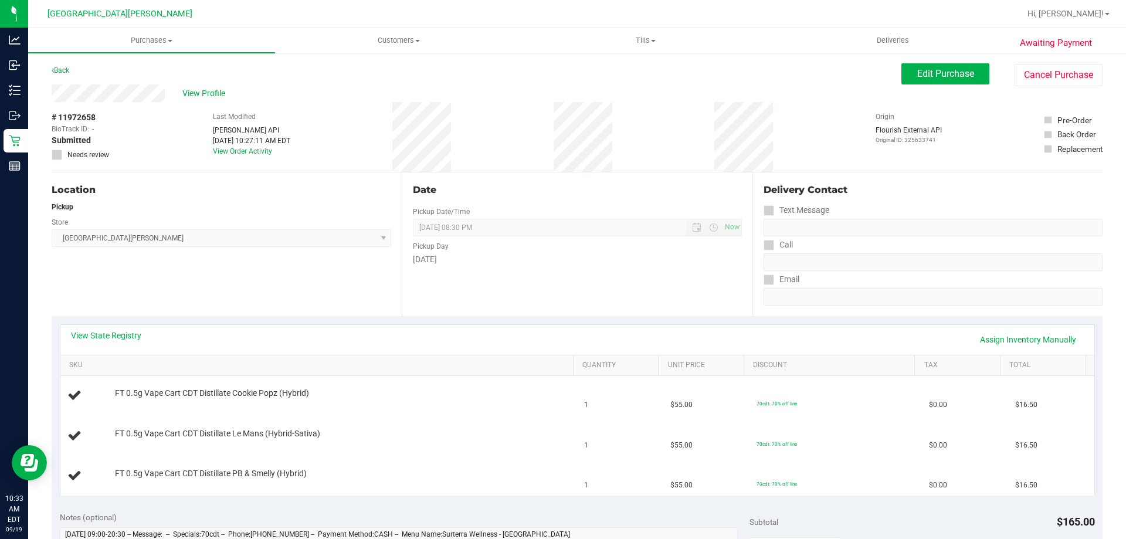
click at [513, 323] on div "View State Registry Assign Inventory Manually SKU Quantity Unit Price Discount …" at bounding box center [577, 409] width 1051 height 187
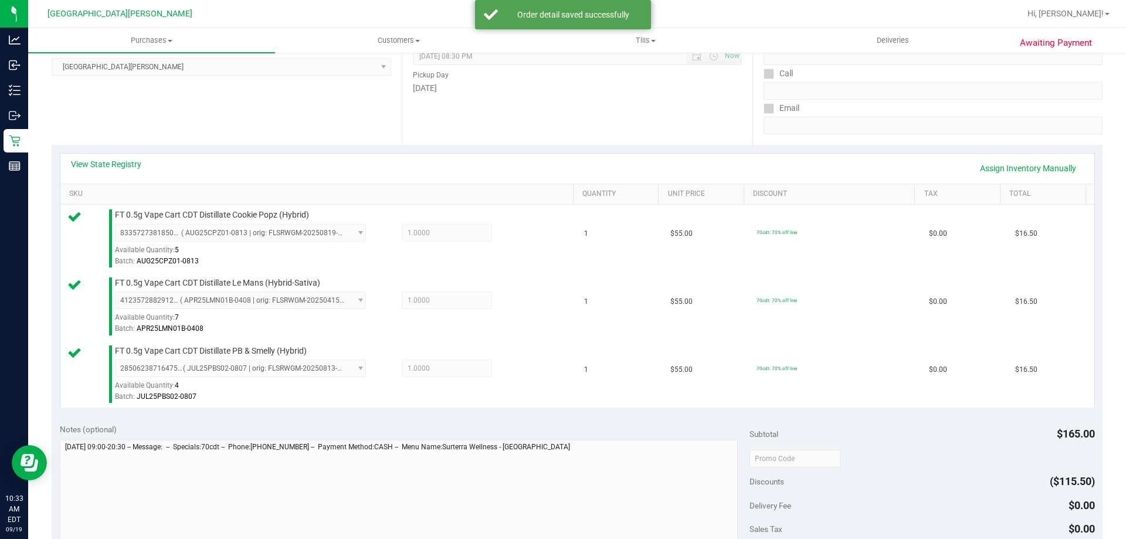
scroll to position [293, 0]
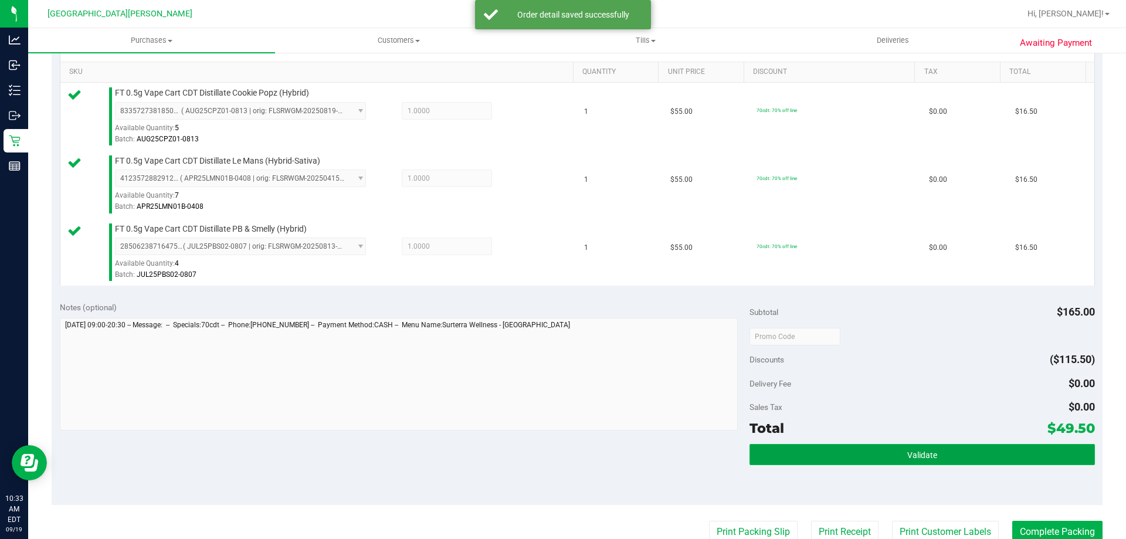
click at [862, 447] on button "Validate" at bounding box center [922, 454] width 345 height 21
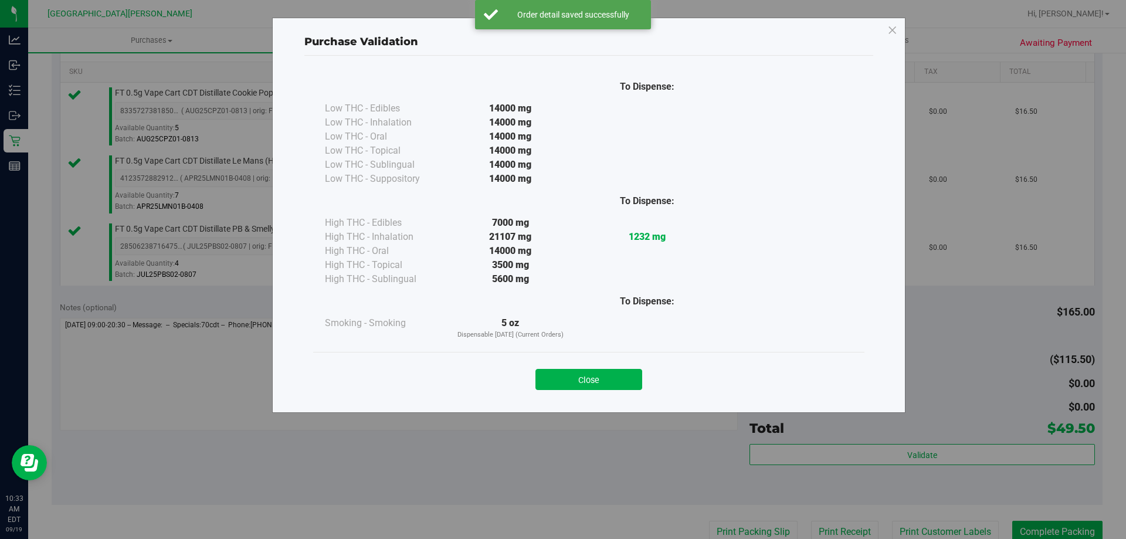
click at [628, 393] on div "Close" at bounding box center [588, 376] width 551 height 48
click at [629, 389] on button "Close" at bounding box center [588, 379] width 107 height 21
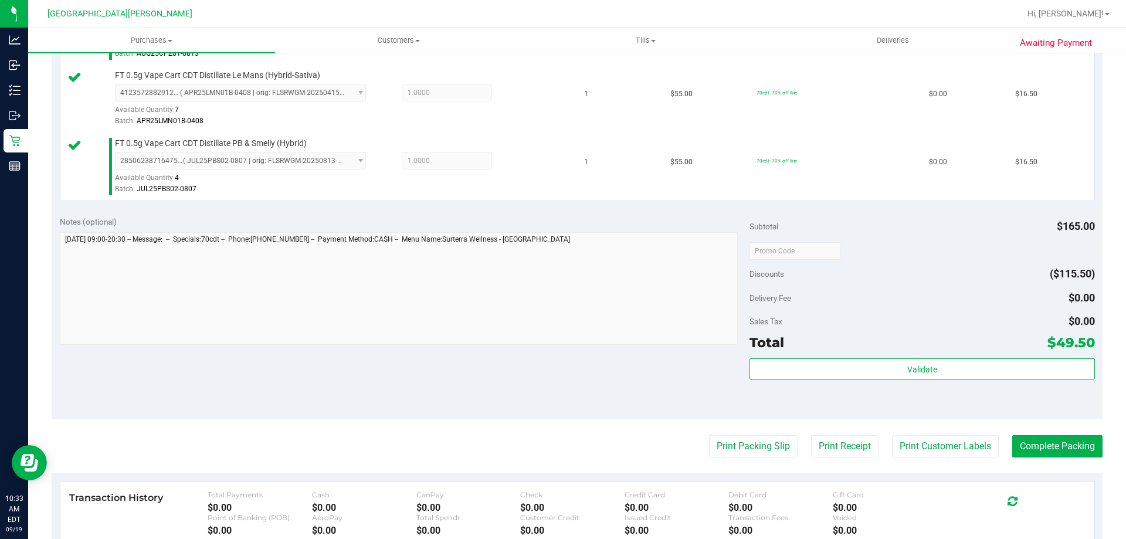
scroll to position [556, 0]
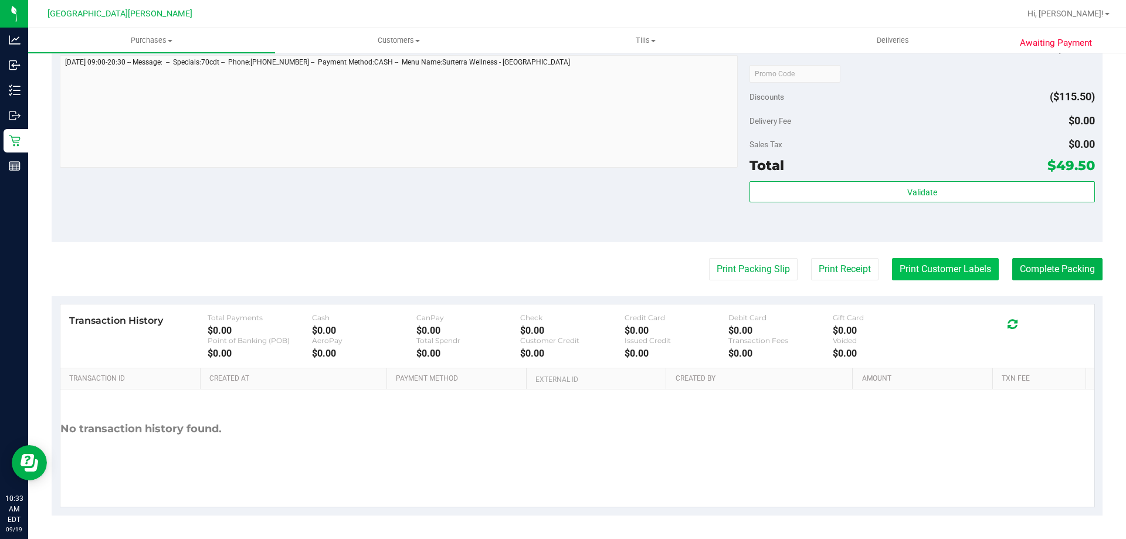
click at [913, 272] on button "Print Customer Labels" at bounding box center [945, 269] width 107 height 22
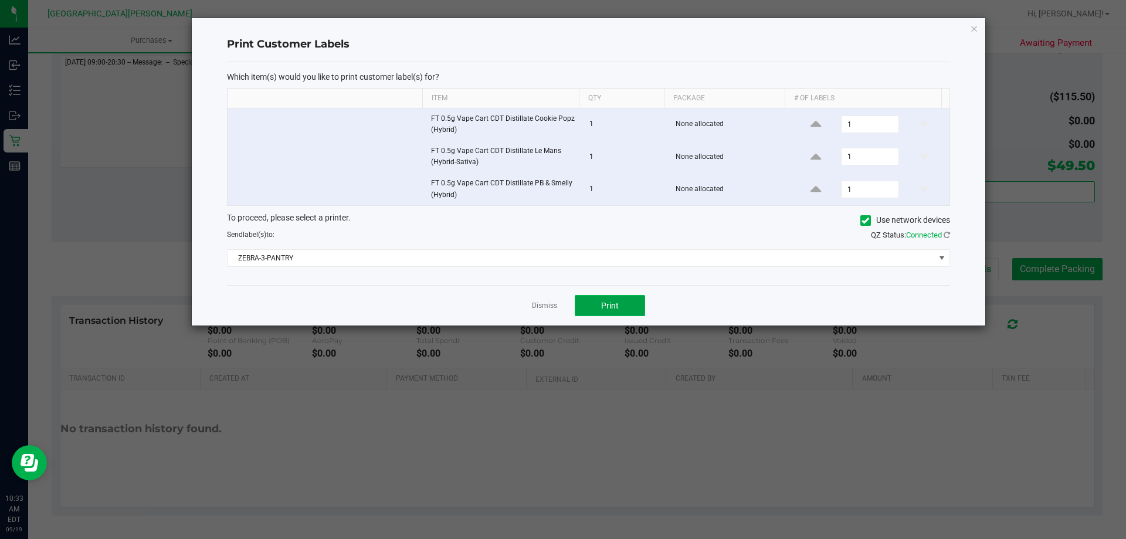
click at [611, 302] on span "Print" at bounding box center [610, 305] width 18 height 9
click at [552, 303] on link "Dismiss" at bounding box center [544, 306] width 25 height 10
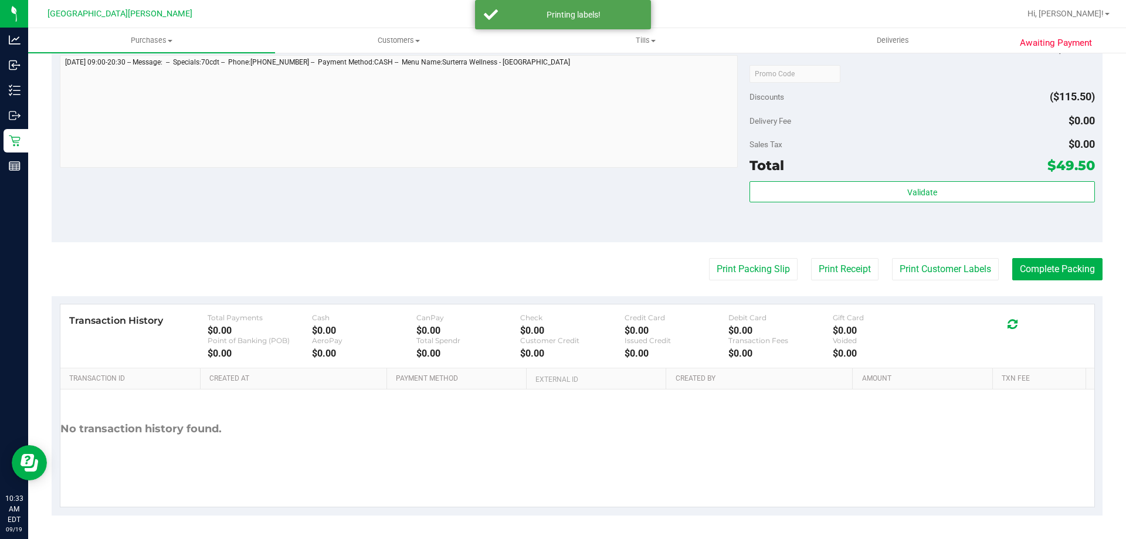
click at [555, 254] on purchase-details "Back Edit Purchase Cancel Purchase View Profile # 11972658 BioTrack ID: - Submi…" at bounding box center [577, 11] width 1051 height 1008
click at [1050, 266] on button "Complete Packing" at bounding box center [1057, 269] width 90 height 22
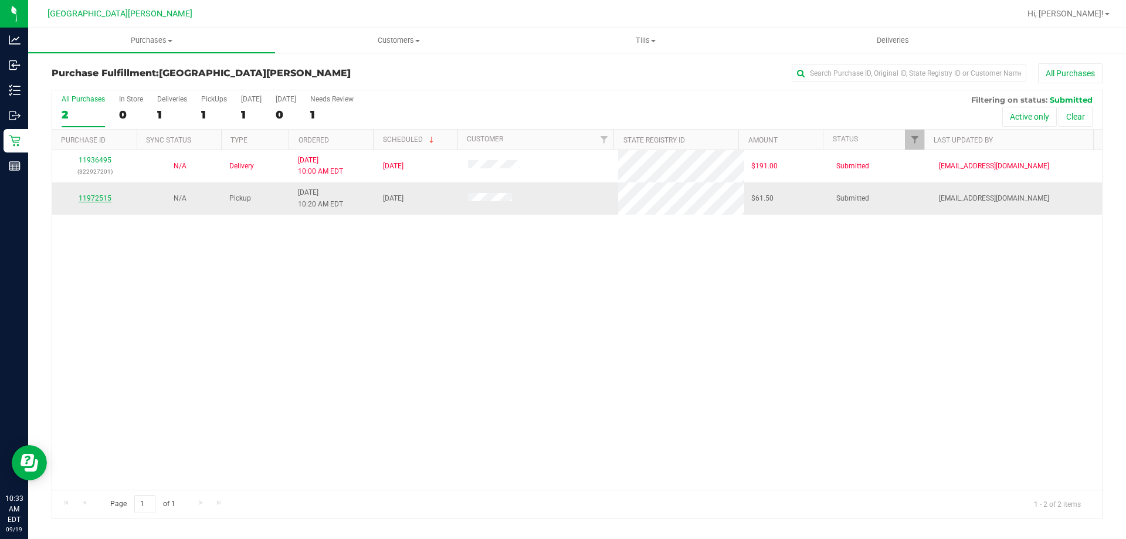
click at [99, 197] on link "11972515" at bounding box center [95, 198] width 33 height 8
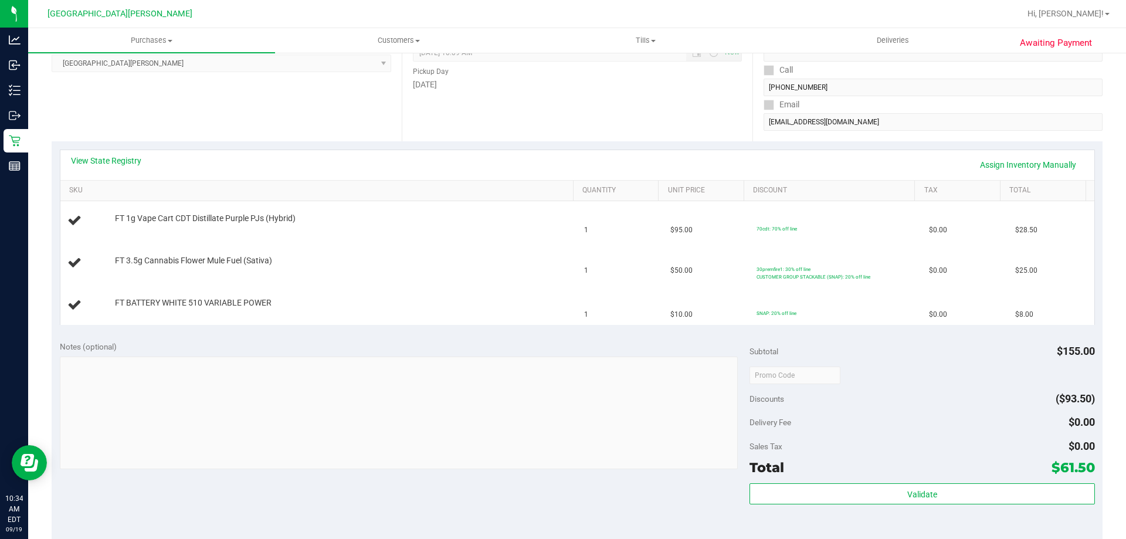
scroll to position [176, 0]
click at [93, 157] on link "View State Registry" at bounding box center [106, 160] width 70 height 12
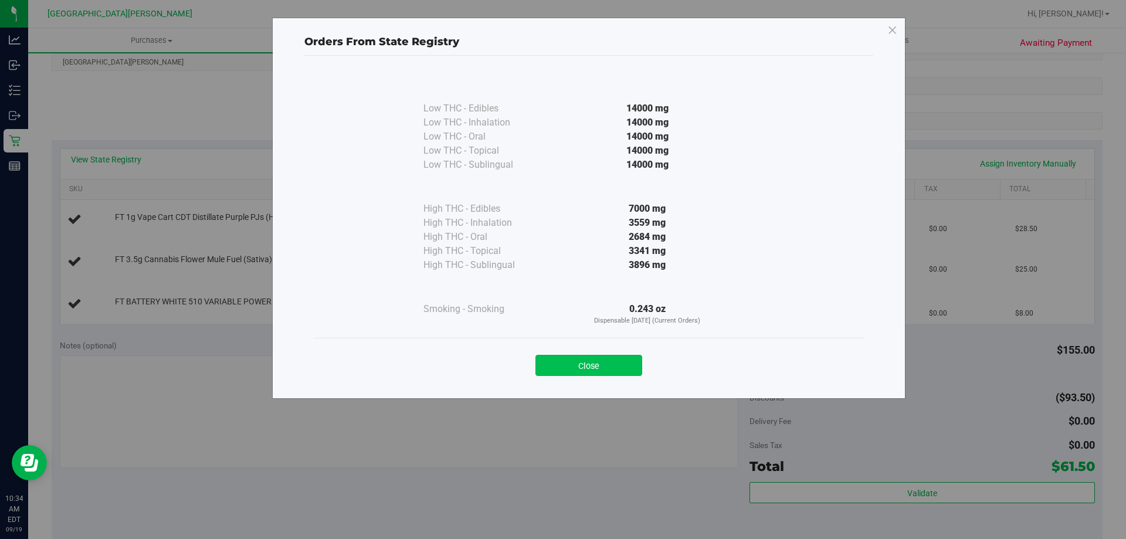
click at [616, 368] on button "Close" at bounding box center [588, 365] width 107 height 21
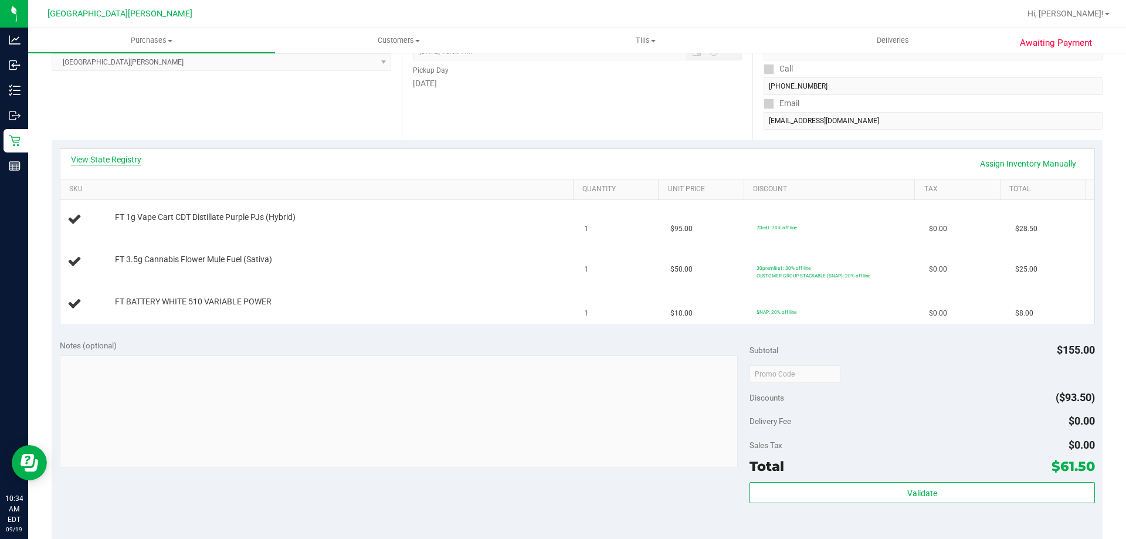
click at [125, 164] on link "View State Registry" at bounding box center [106, 160] width 70 height 12
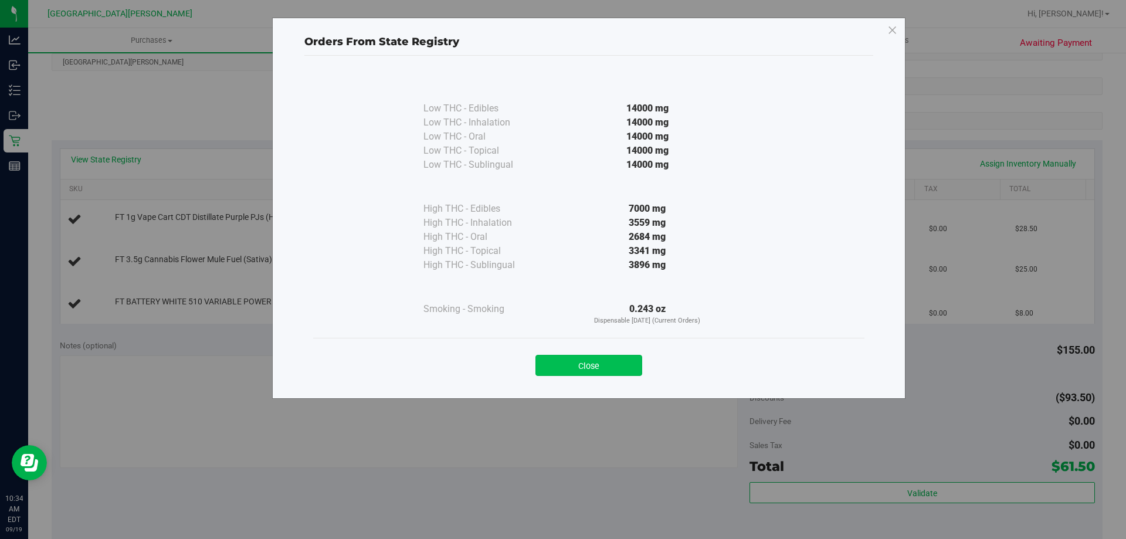
click at [585, 368] on button "Close" at bounding box center [588, 365] width 107 height 21
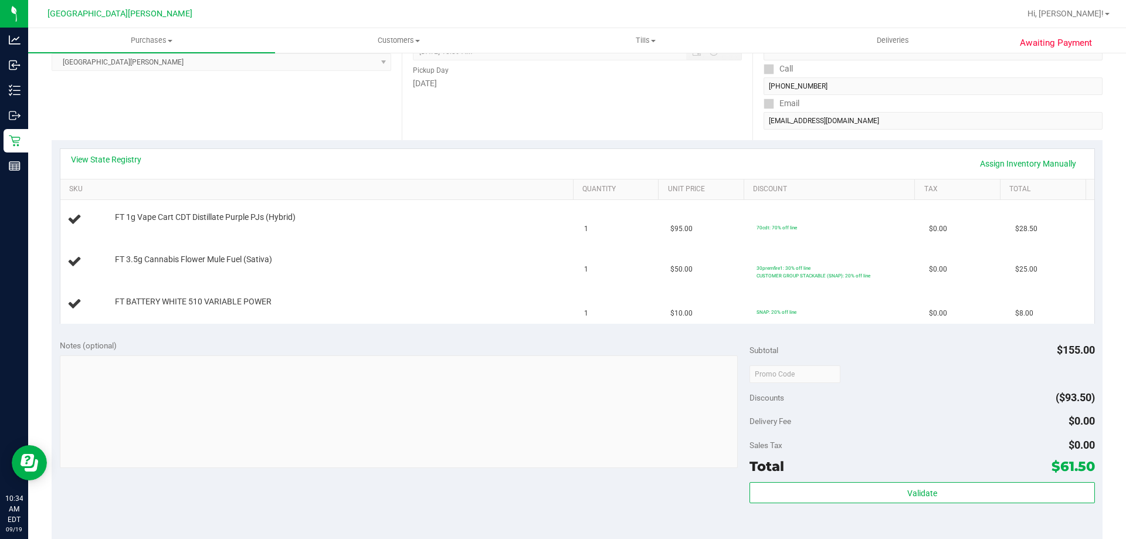
click at [483, 164] on div "View State Registry Assign Inventory Manually" at bounding box center [577, 164] width 1013 height 20
click at [110, 161] on link "View State Registry" at bounding box center [106, 160] width 70 height 12
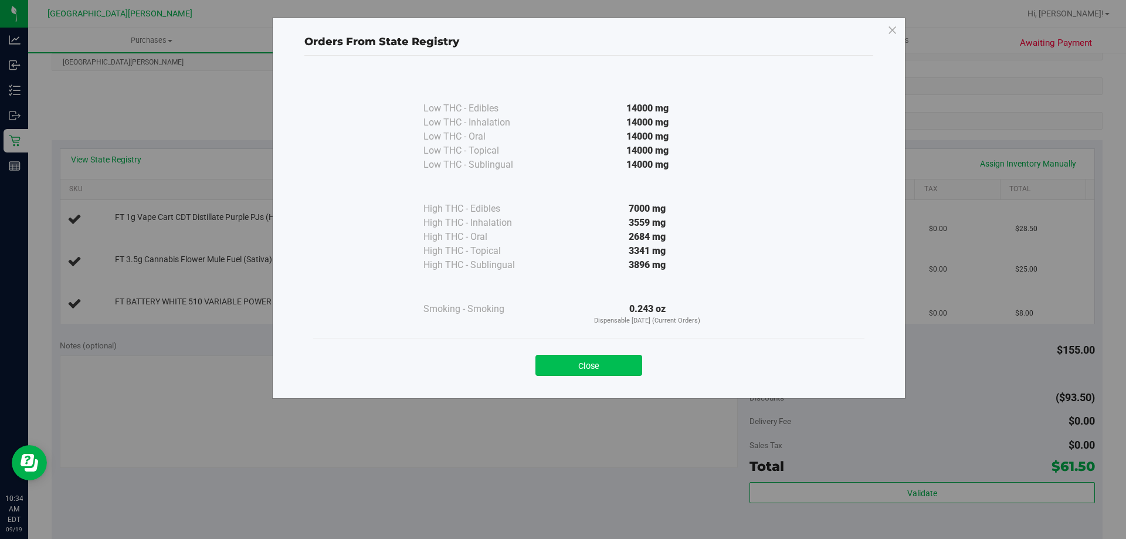
click at [597, 357] on button "Close" at bounding box center [588, 365] width 107 height 21
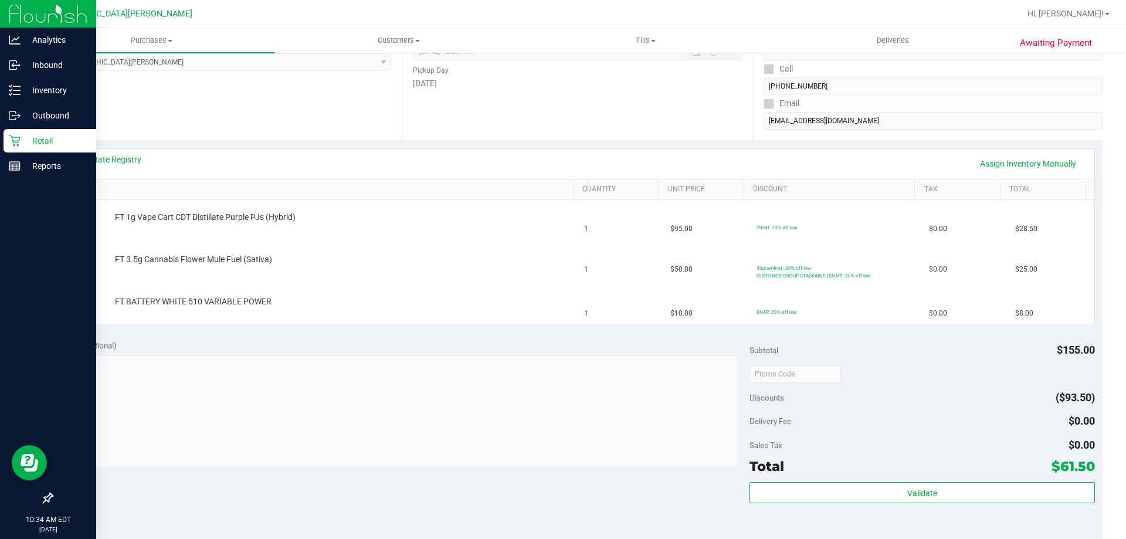
click at [5, 133] on div "Retail" at bounding box center [50, 140] width 93 height 23
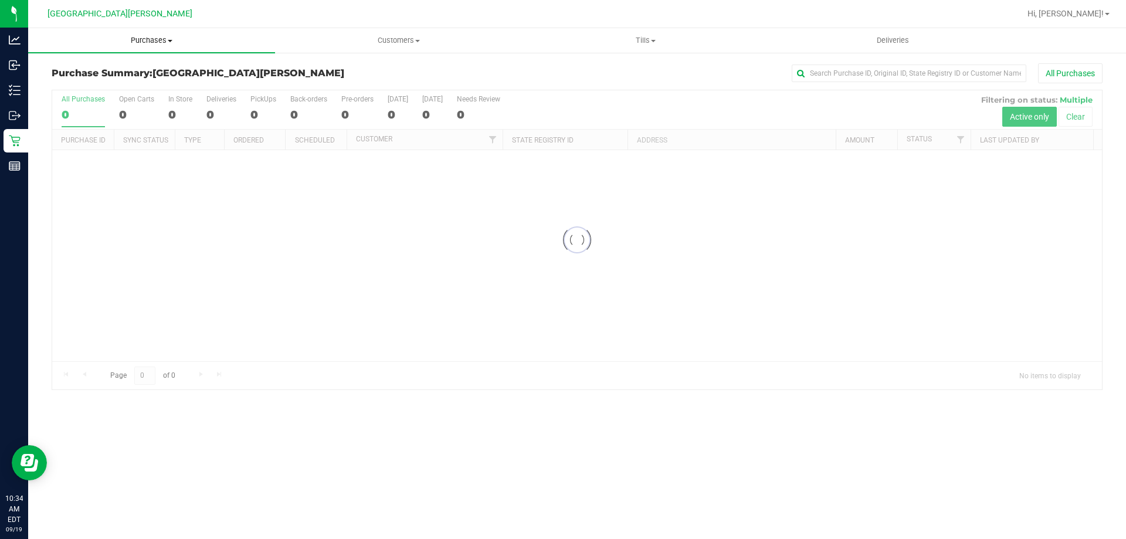
click at [154, 50] on uib-tab-heading "Purchases Summary of purchases Fulfillment All purchases" at bounding box center [151, 40] width 247 height 25
click at [82, 86] on span "Fulfillment" at bounding box center [64, 85] width 73 height 10
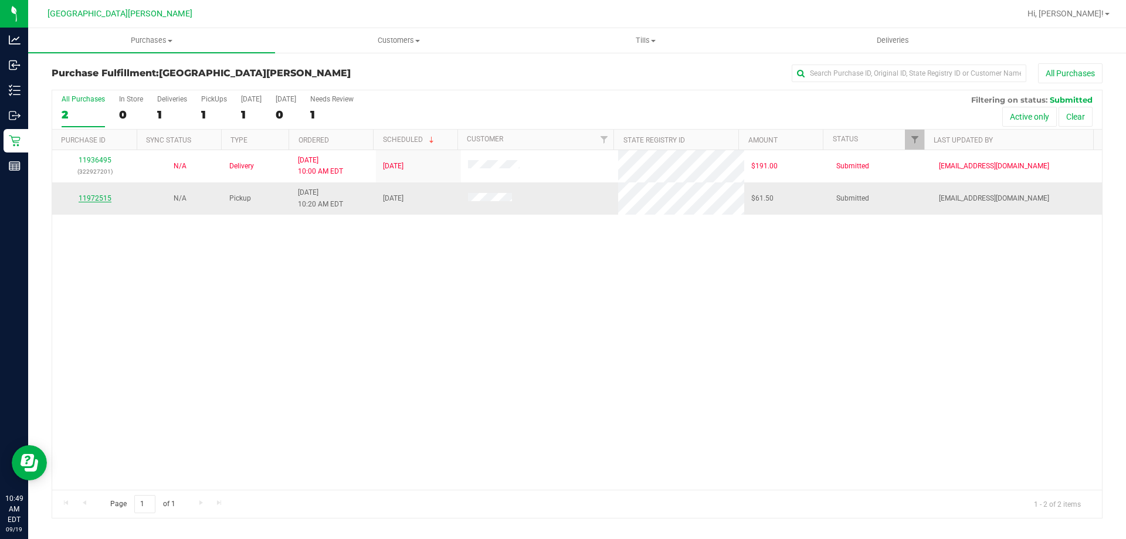
click at [100, 199] on link "11972515" at bounding box center [95, 198] width 33 height 8
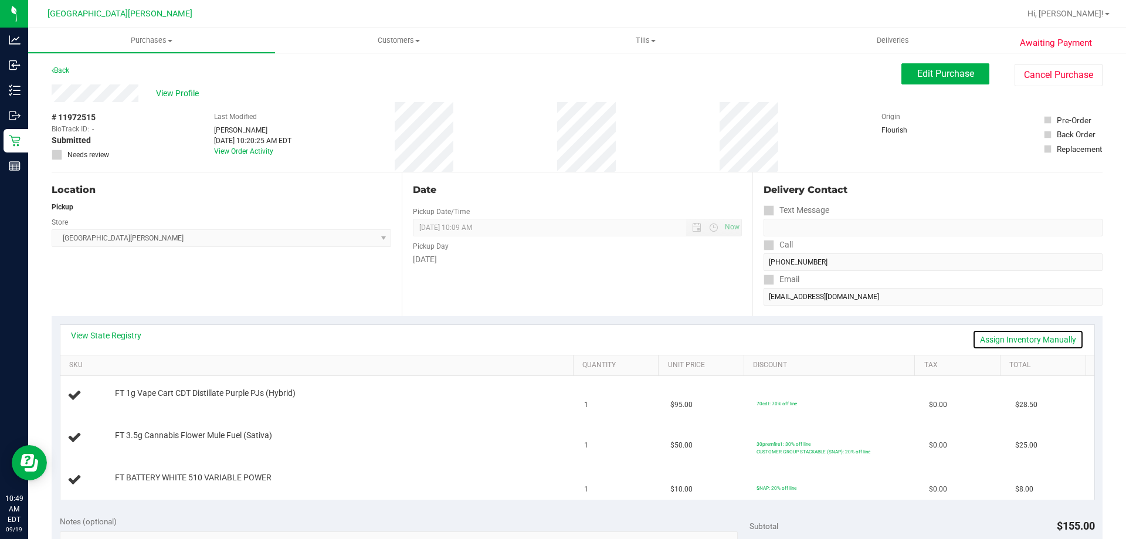
click at [999, 337] on link "Assign Inventory Manually" at bounding box center [1027, 340] width 111 height 20
click at [138, 482] on link "Add Package" at bounding box center [136, 485] width 42 height 8
click at [210, 476] on span "FT BATTERY WHITE 510 VARIABLE POWER" at bounding box center [193, 470] width 157 height 11
click at [211, 487] on span "Select Package" at bounding box center [233, 488] width 235 height 16
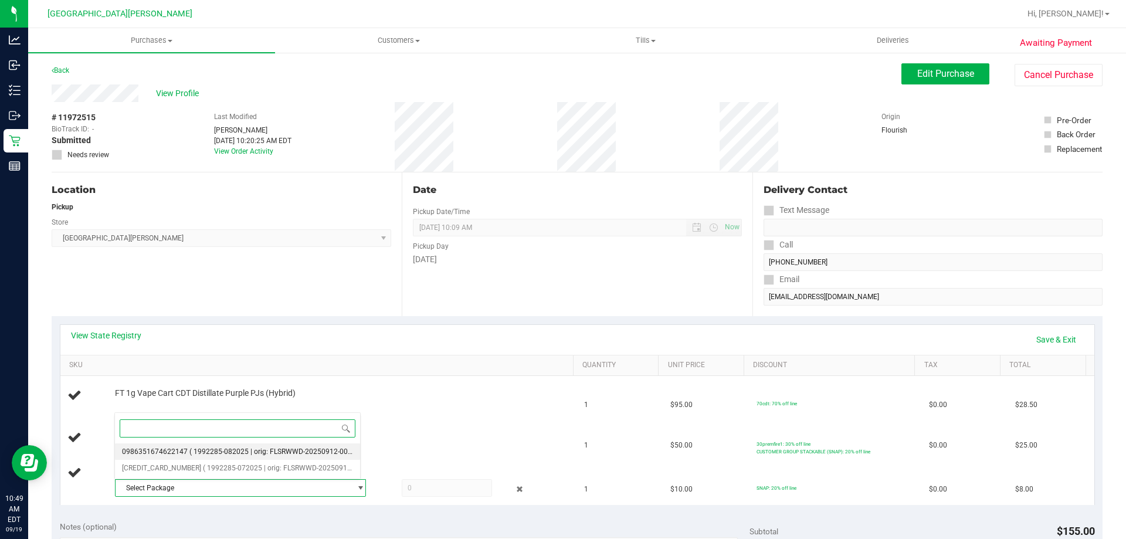
click at [218, 452] on span "( 1992285-082025 | orig: FLSRWWD-20250912-001 )" at bounding box center [272, 451] width 167 height 8
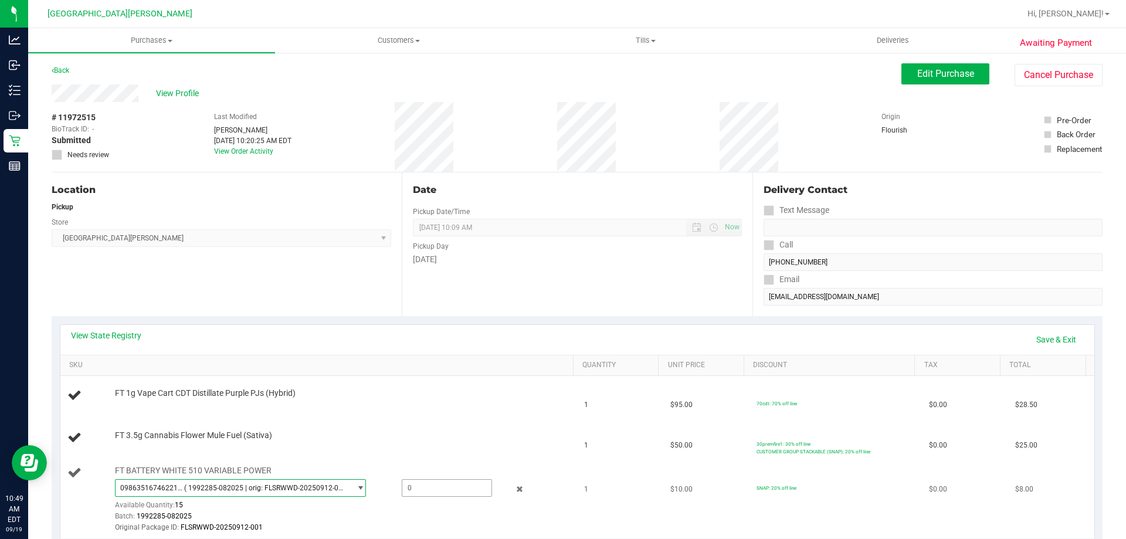
click at [411, 485] on span at bounding box center [447, 488] width 90 height 18
type input "1"
type input "1.0000"
click at [494, 325] on div "View State Registry Save & Exit" at bounding box center [577, 340] width 1034 height 30
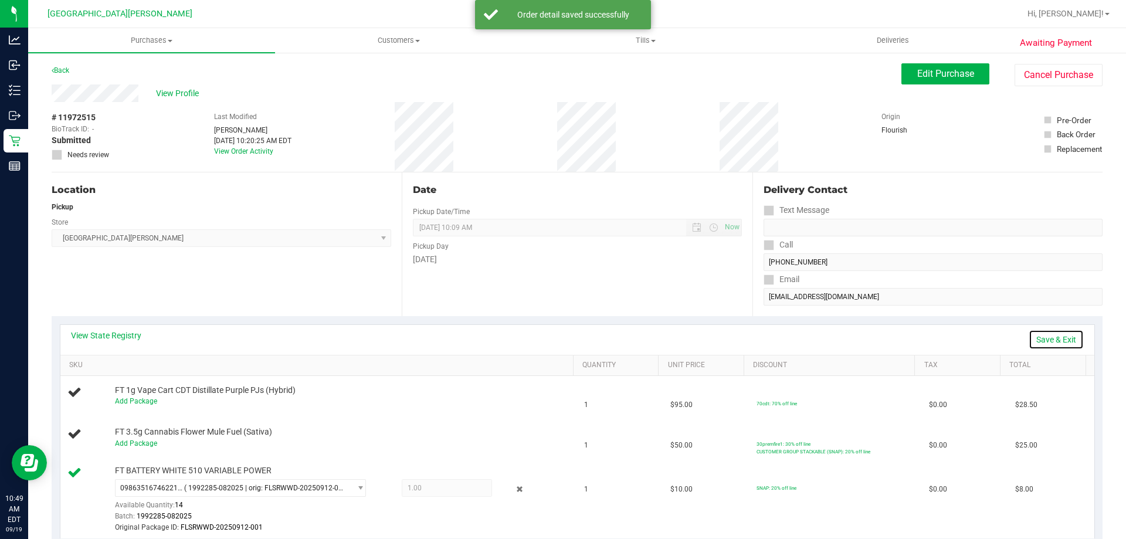
click at [1057, 341] on link "Save & Exit" at bounding box center [1056, 340] width 55 height 20
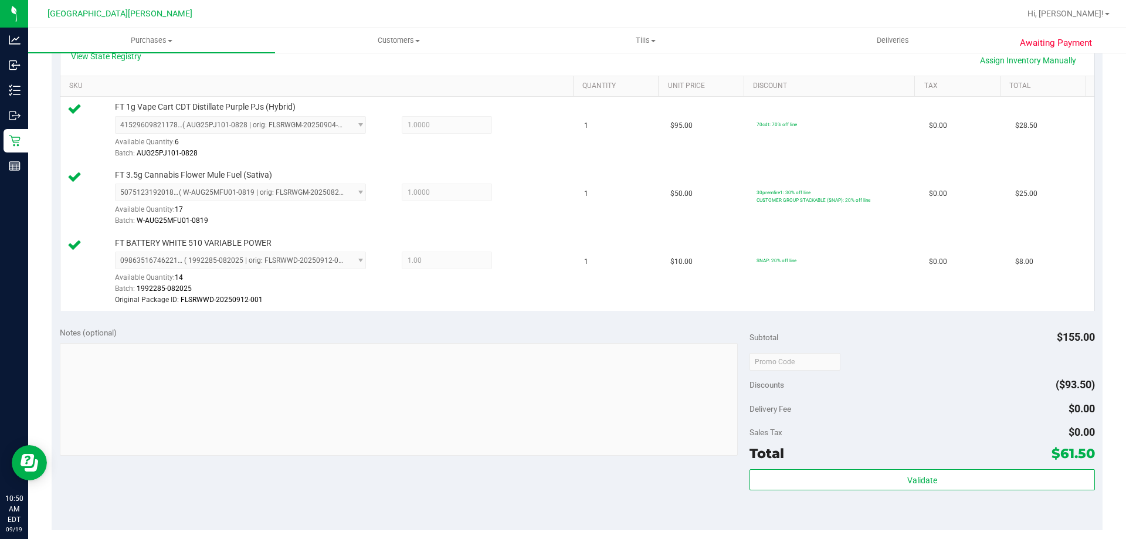
scroll to position [411, 0]
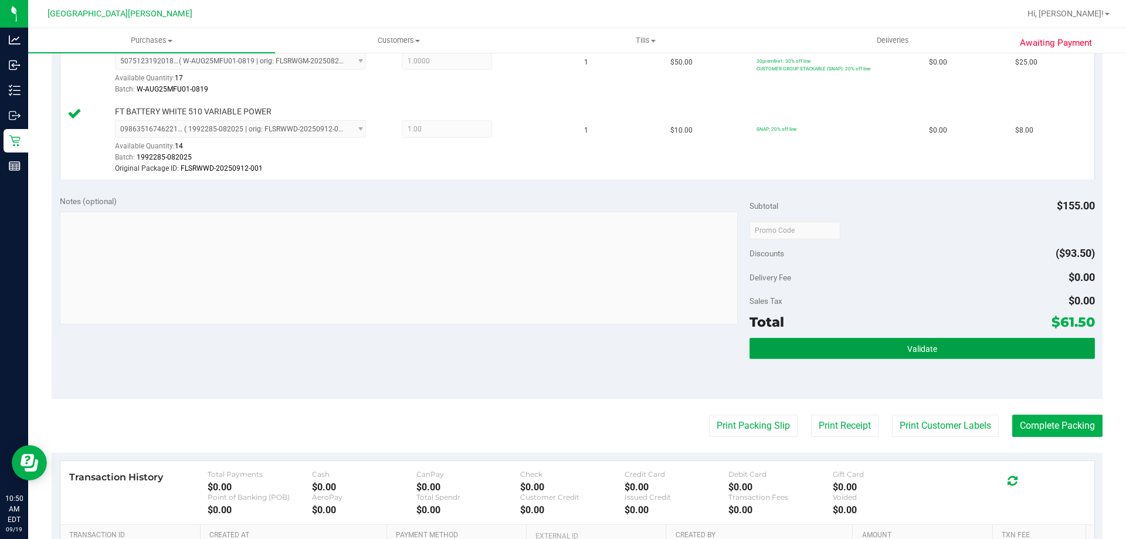
click at [950, 351] on button "Validate" at bounding box center [922, 348] width 345 height 21
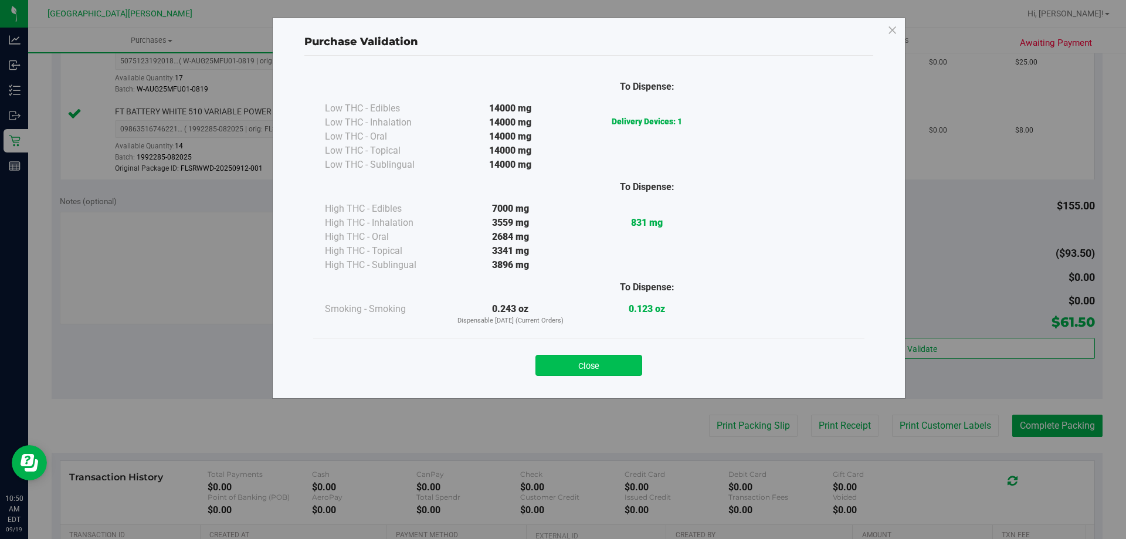
click at [629, 365] on button "Close" at bounding box center [588, 365] width 107 height 21
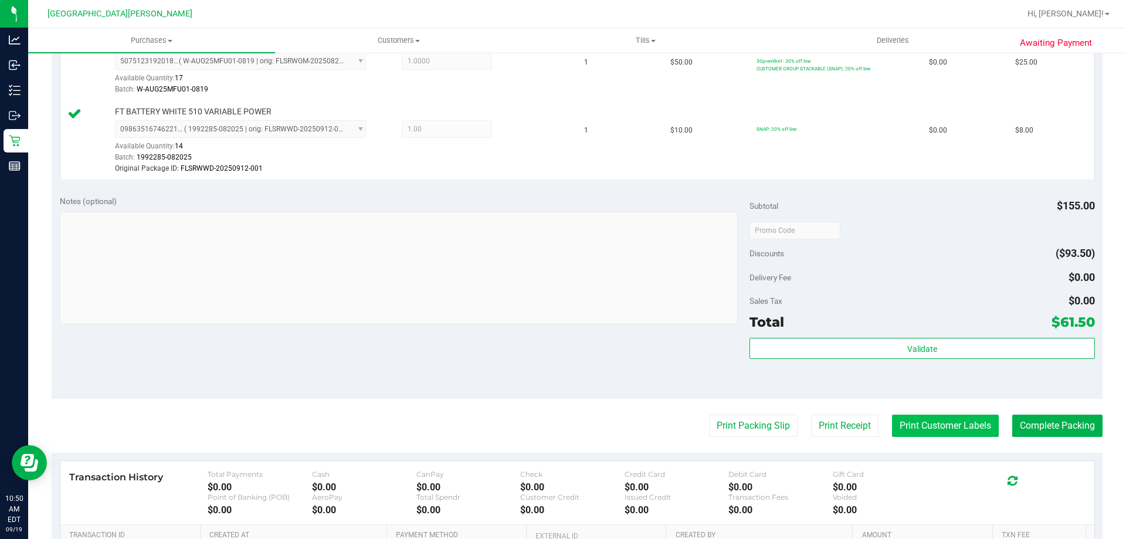
click at [915, 421] on button "Print Customer Labels" at bounding box center [945, 426] width 107 height 22
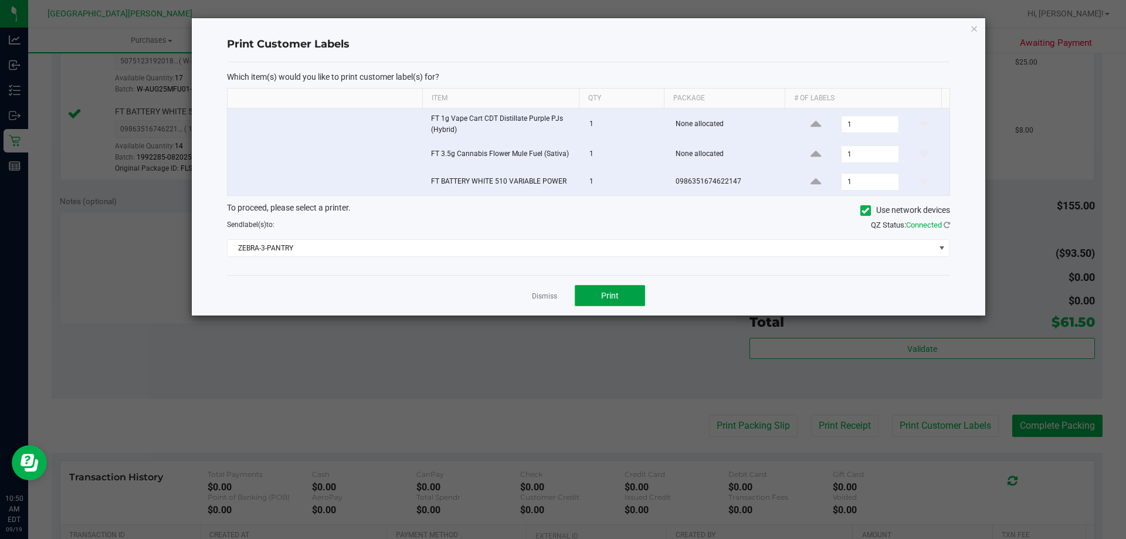
click at [615, 293] on span "Print" at bounding box center [610, 295] width 18 height 9
click at [535, 296] on link "Dismiss" at bounding box center [544, 296] width 25 height 10
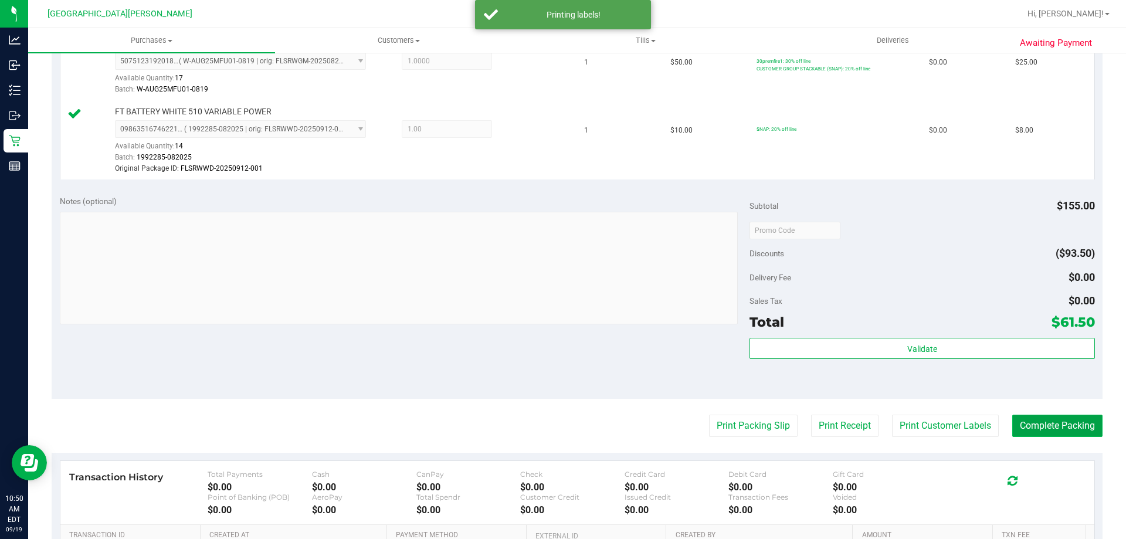
click at [1047, 422] on button "Complete Packing" at bounding box center [1057, 426] width 90 height 22
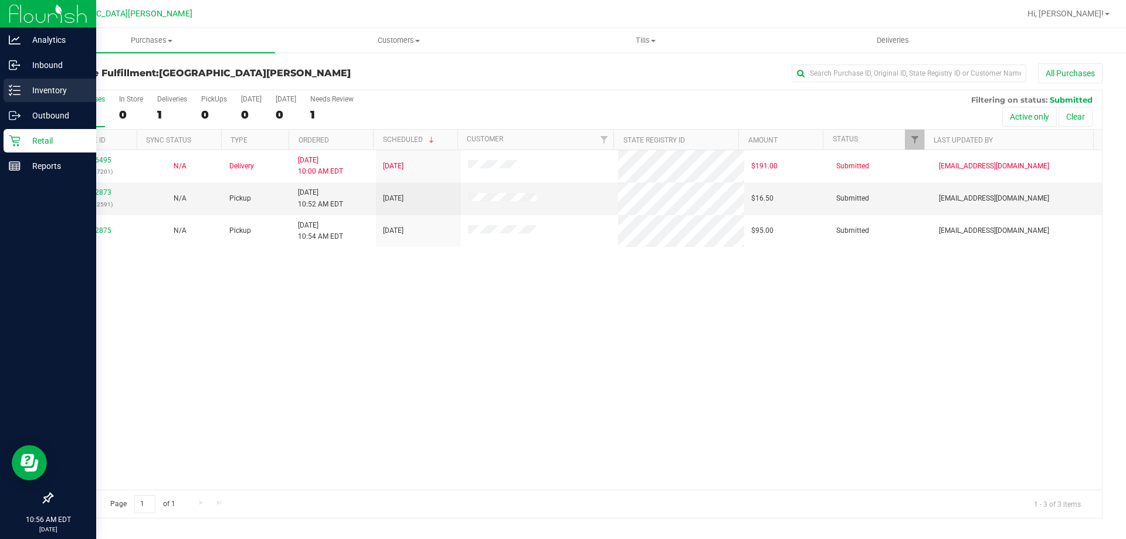
click at [32, 89] on p "Inventory" at bounding box center [56, 90] width 70 height 14
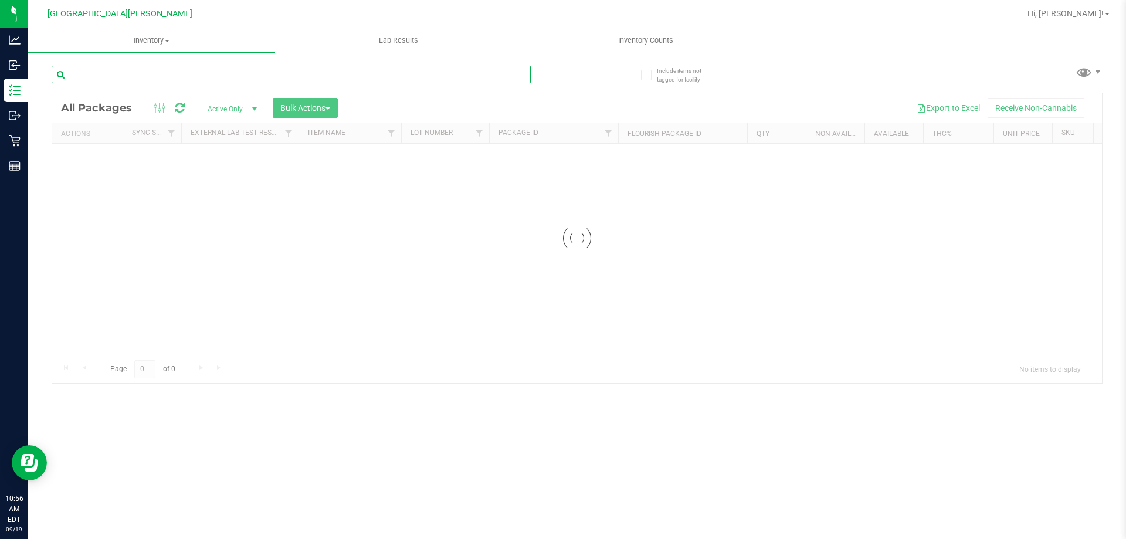
click at [121, 77] on input "text" at bounding box center [291, 75] width 479 height 18
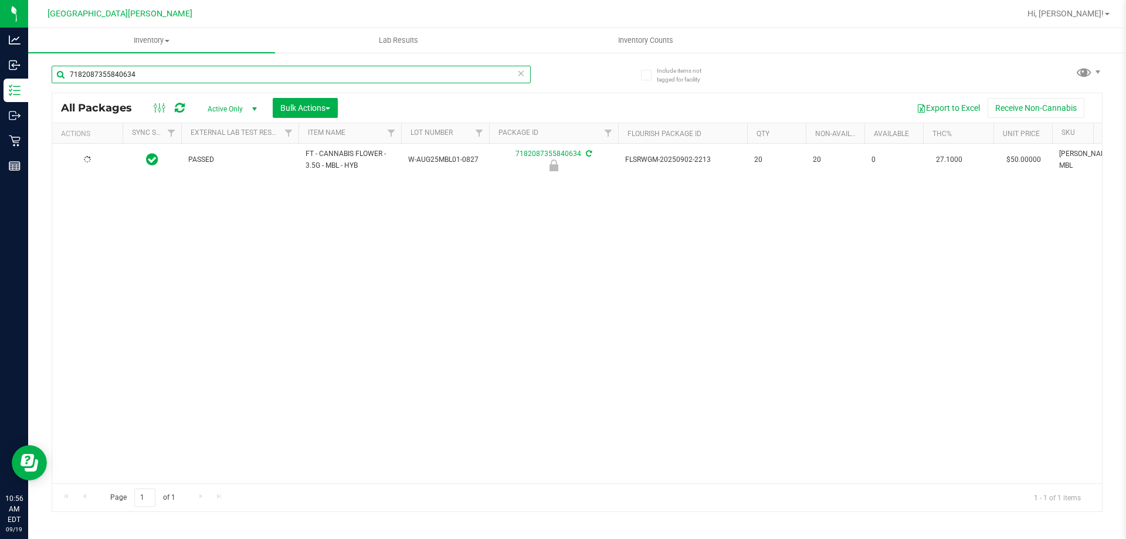
type input "7182087355840634"
click at [87, 162] on span "Action" at bounding box center [80, 160] width 32 height 16
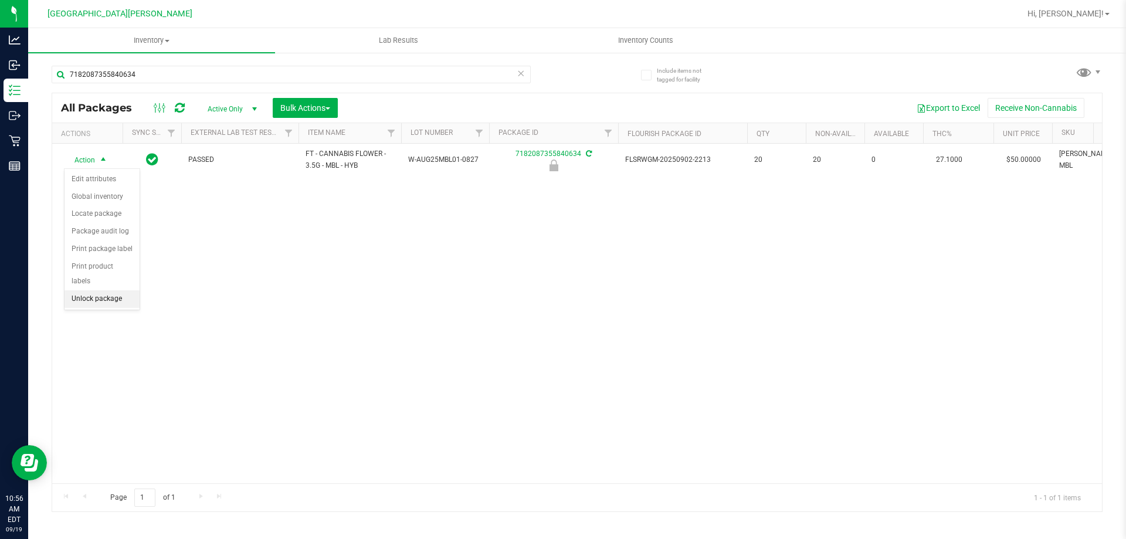
click at [117, 290] on li "Unlock package" at bounding box center [102, 299] width 75 height 18
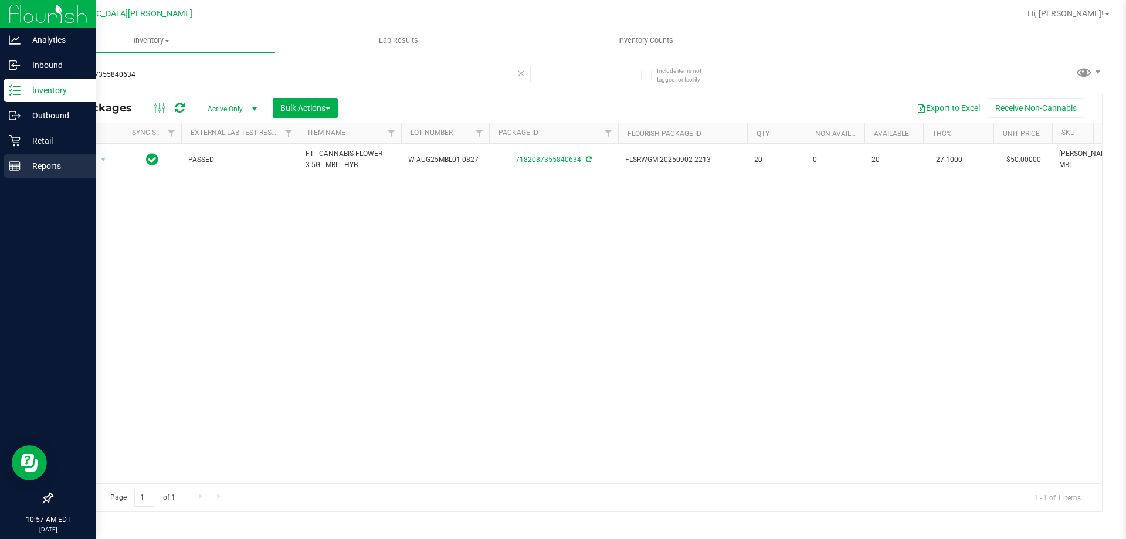
click at [21, 160] on p "Reports" at bounding box center [56, 166] width 70 height 14
click at [26, 150] on div "Retail" at bounding box center [50, 140] width 93 height 23
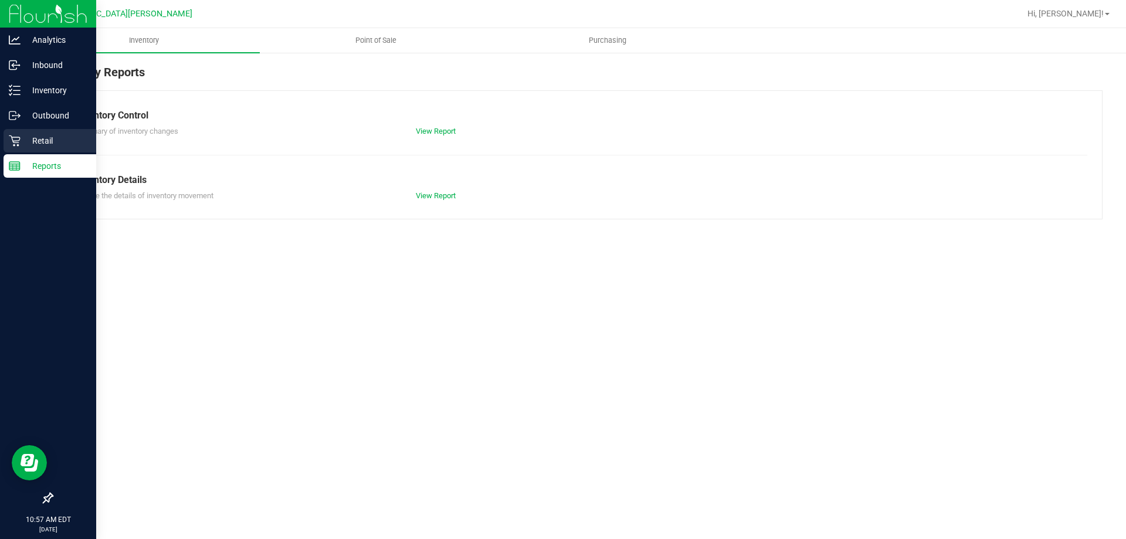
click at [25, 140] on p "Retail" at bounding box center [56, 141] width 70 height 14
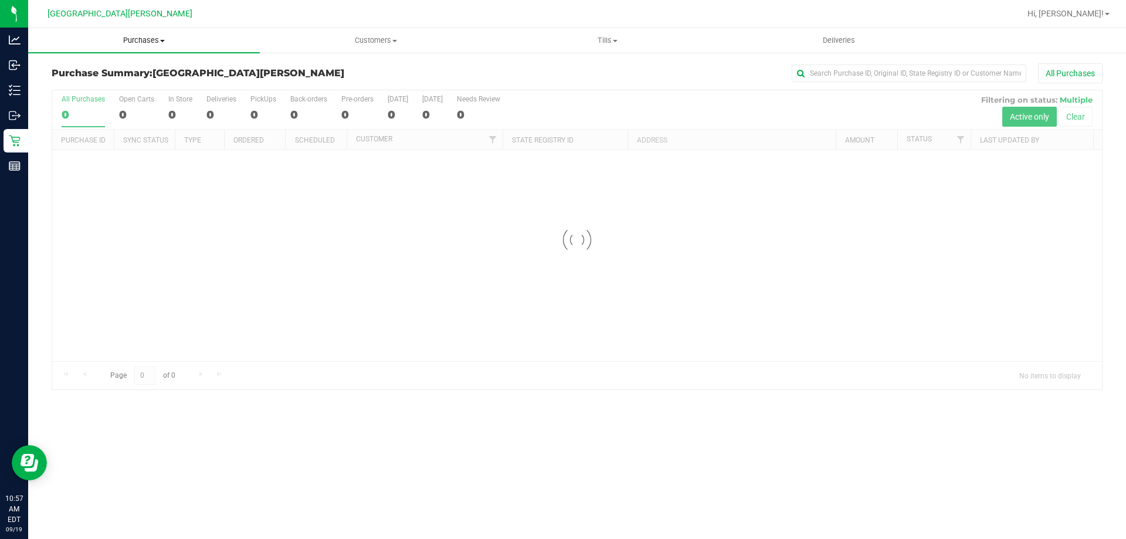
click at [128, 42] on span "Purchases" at bounding box center [144, 40] width 232 height 11
click at [113, 87] on li "Fulfillment" at bounding box center [144, 85] width 232 height 14
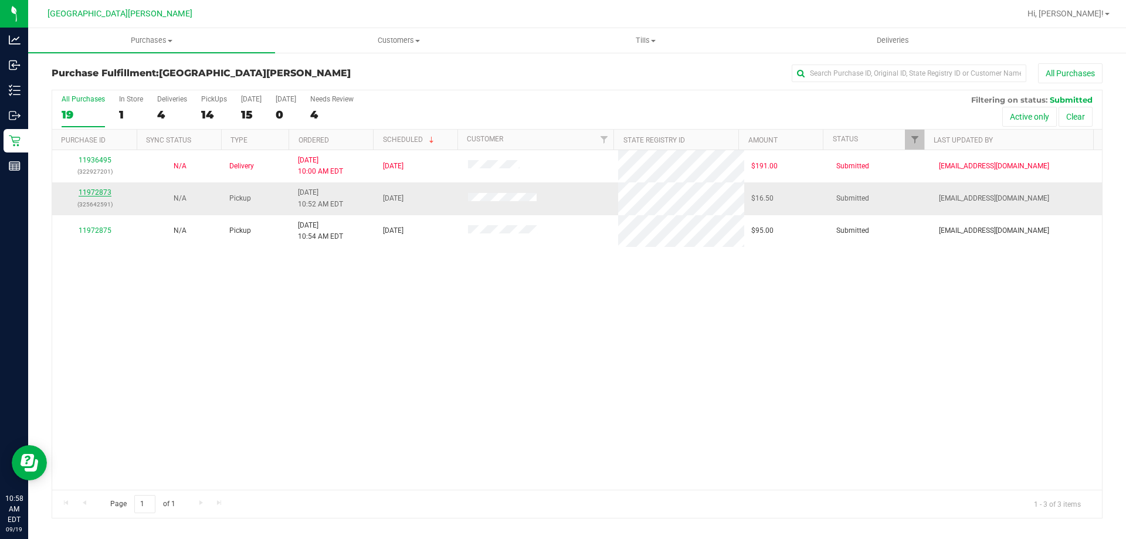
click at [94, 193] on link "11972873" at bounding box center [95, 192] width 33 height 8
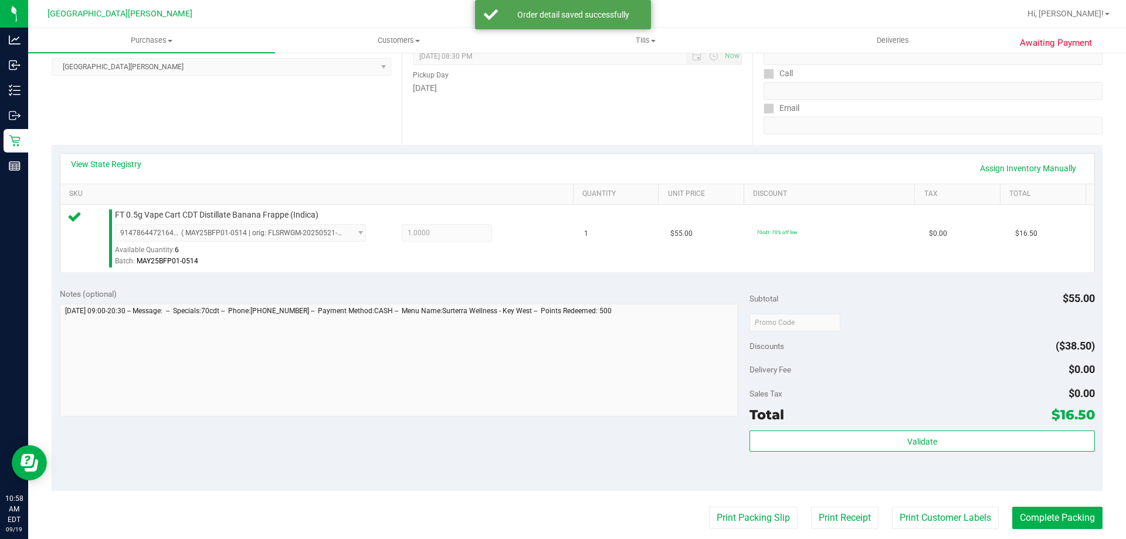
scroll to position [235, 0]
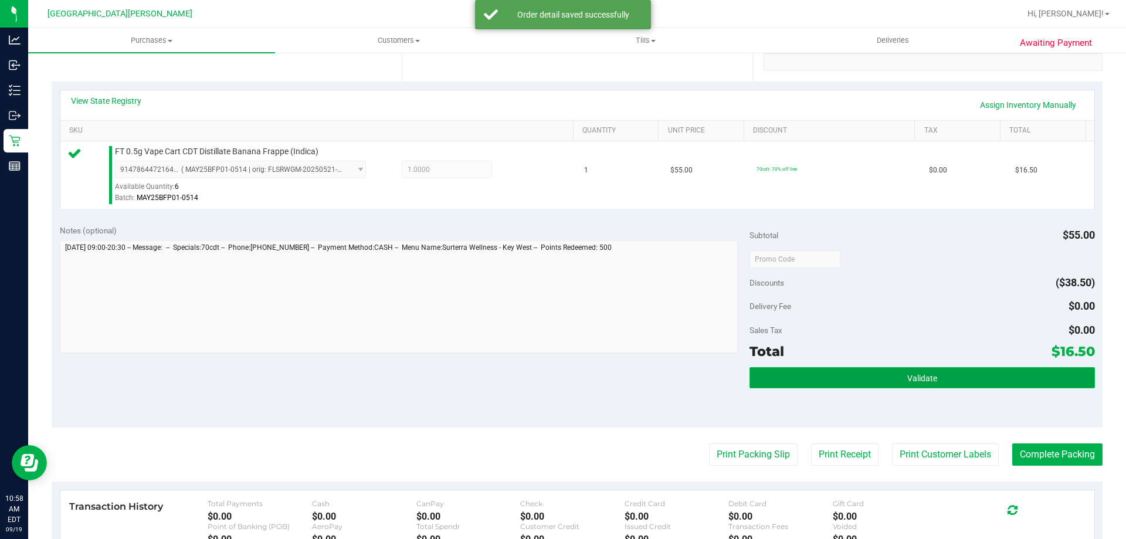
click at [921, 379] on span "Validate" at bounding box center [922, 378] width 30 height 9
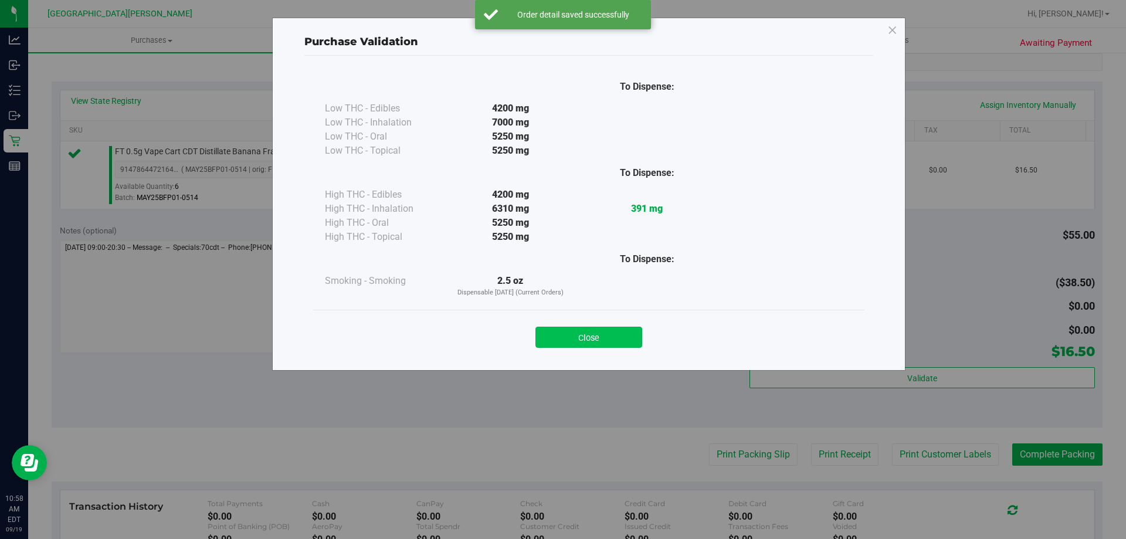
click at [579, 337] on button "Close" at bounding box center [588, 337] width 107 height 21
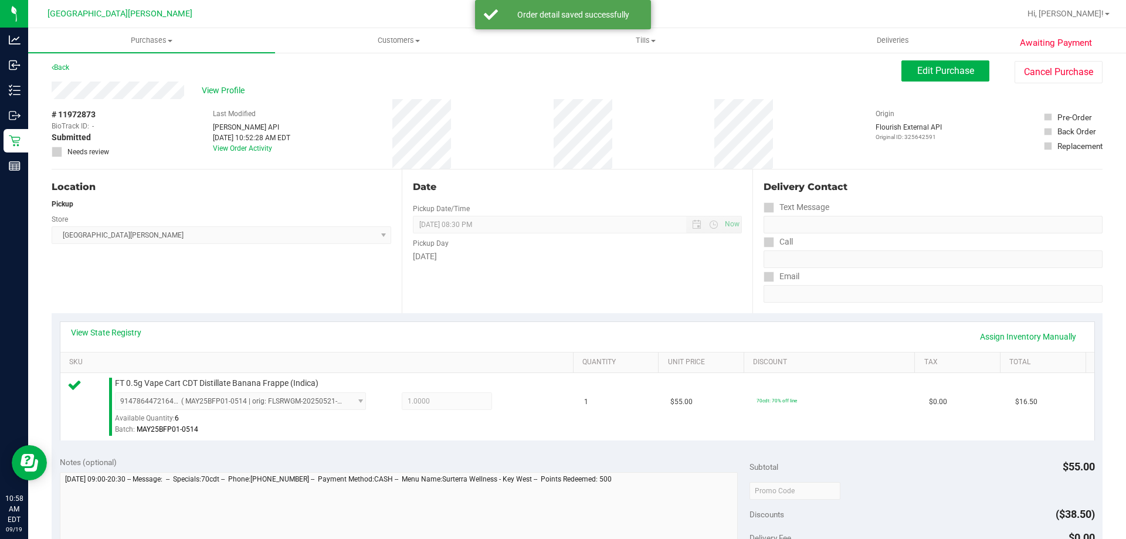
scroll to position [0, 0]
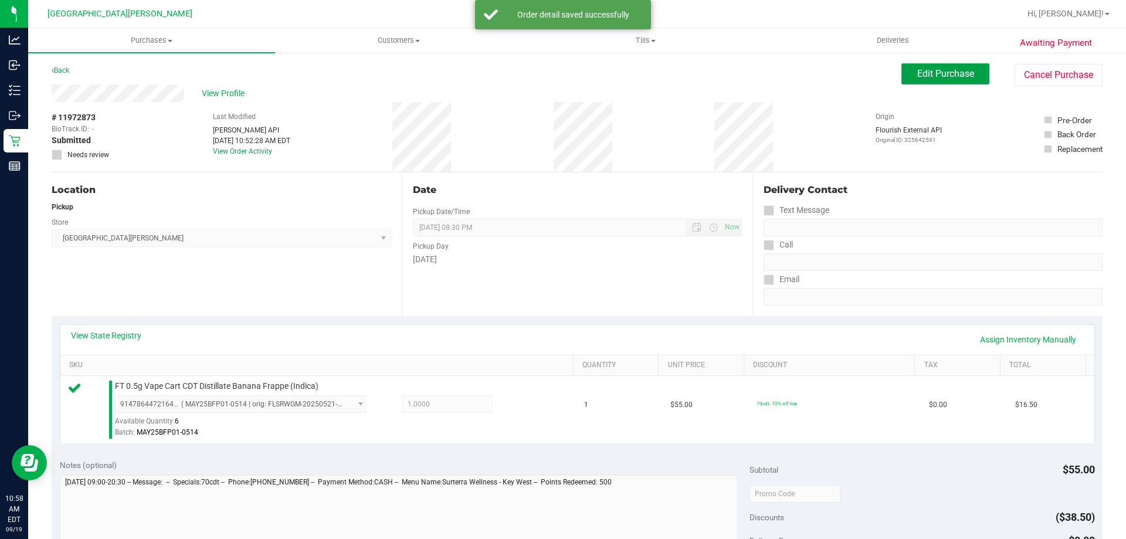
click at [921, 78] on span "Edit Purchase" at bounding box center [945, 73] width 57 height 11
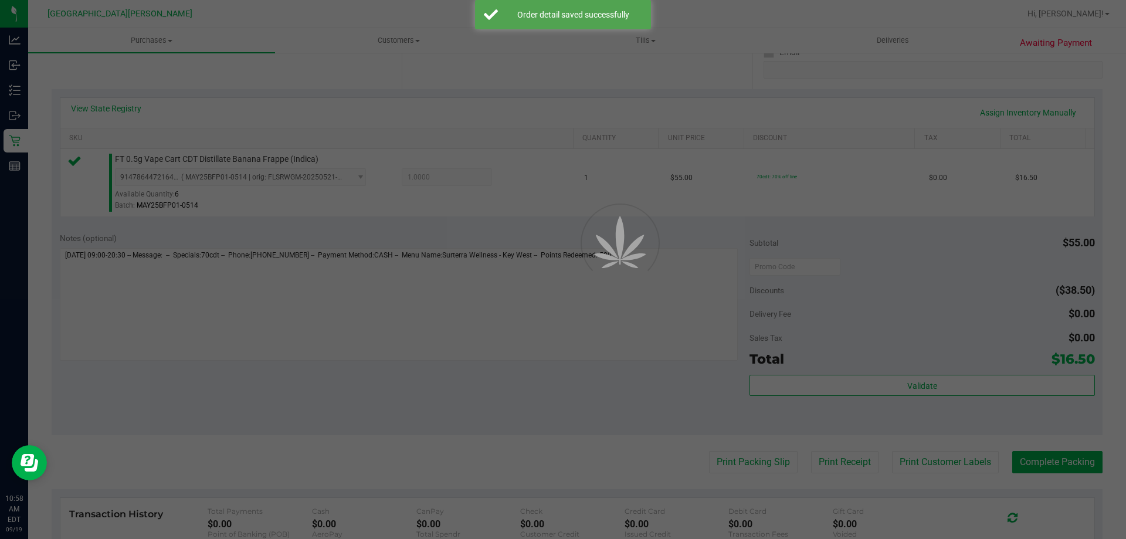
scroll to position [235, 0]
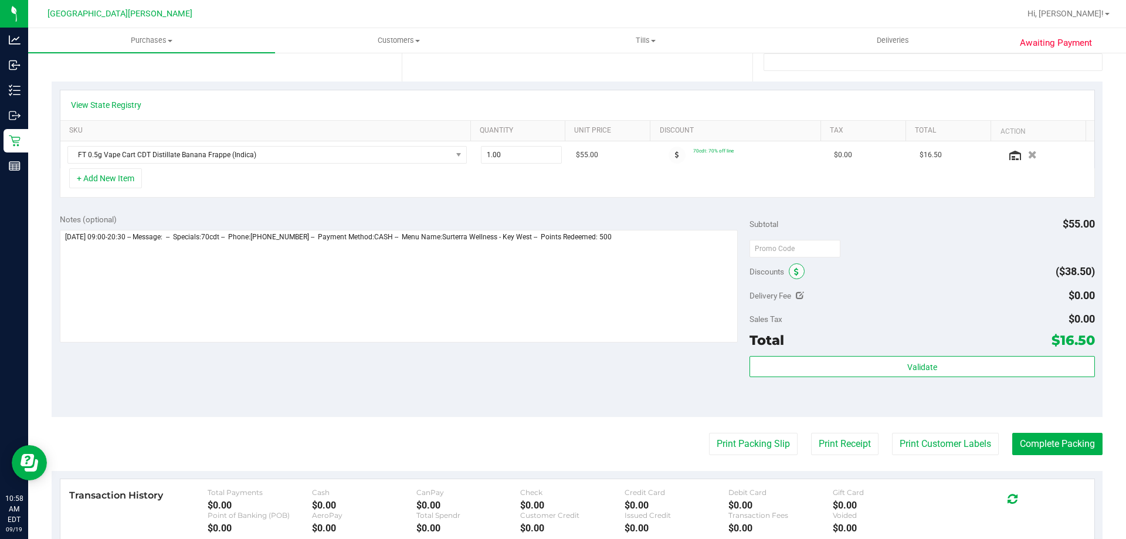
click at [794, 273] on icon at bounding box center [796, 272] width 5 height 8
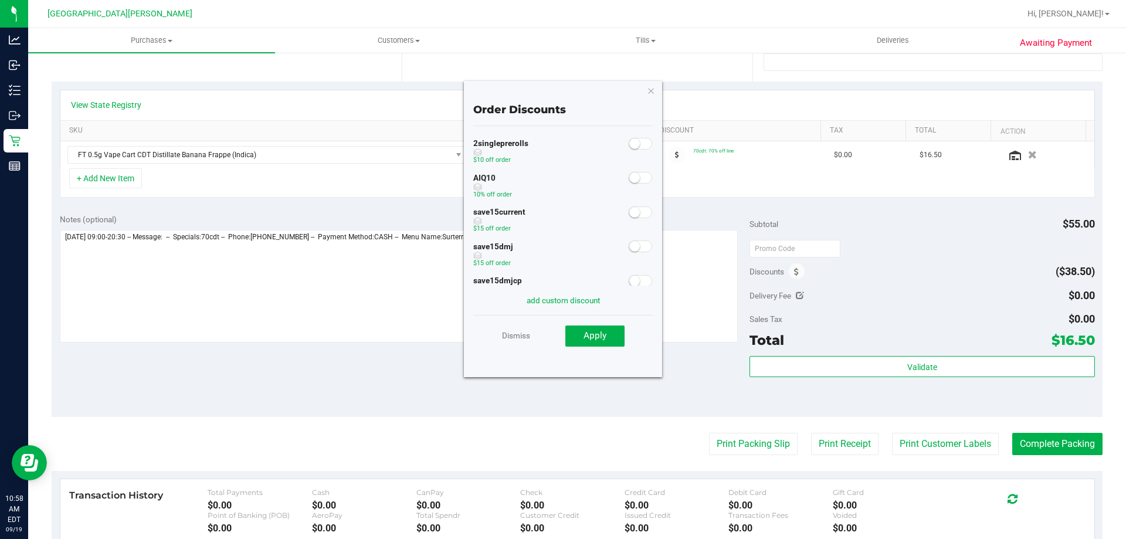
click at [630, 181] on span at bounding box center [640, 178] width 23 height 12
click at [598, 338] on span "Apply" at bounding box center [595, 335] width 23 height 11
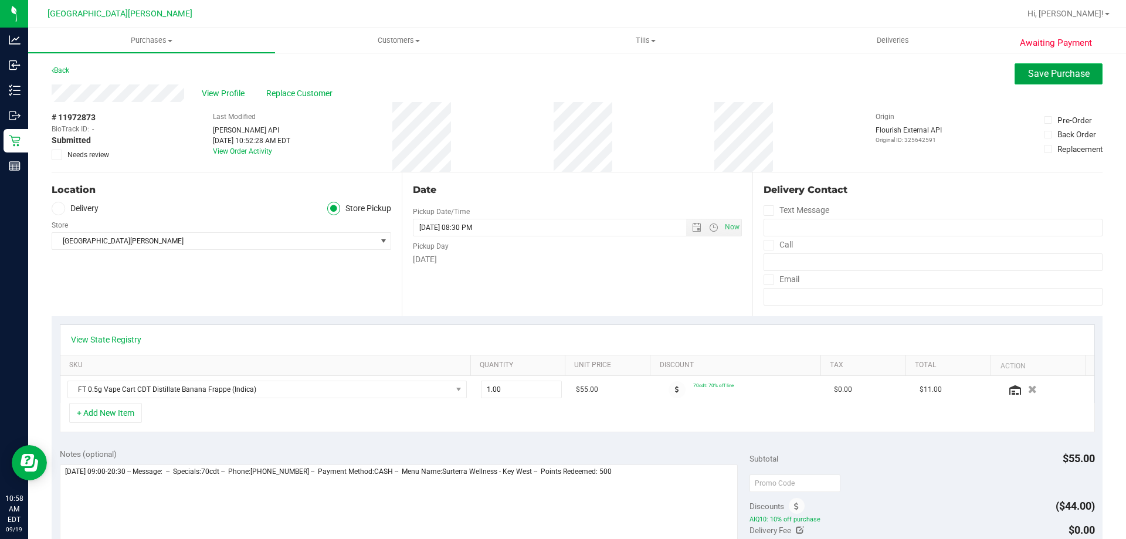
click at [1056, 74] on span "Save Purchase" at bounding box center [1059, 73] width 62 height 11
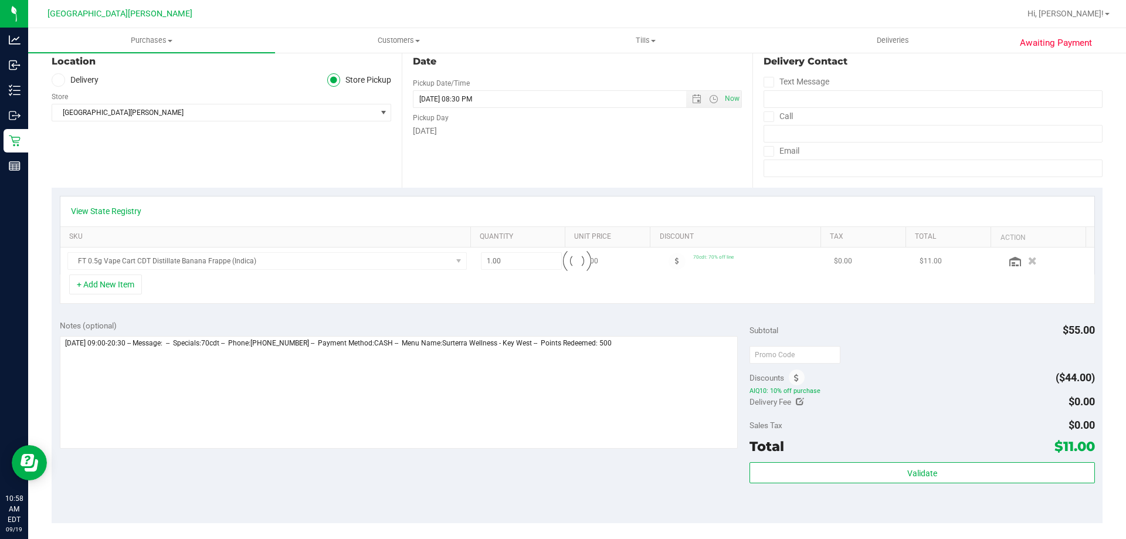
scroll to position [293, 0]
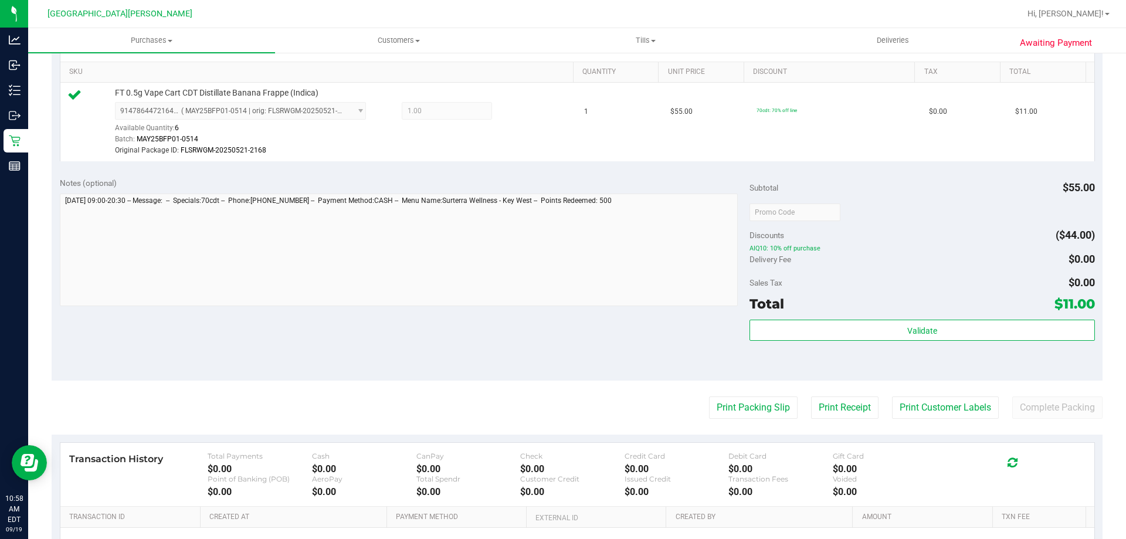
click at [828, 311] on div "Total $11.00" at bounding box center [922, 303] width 345 height 21
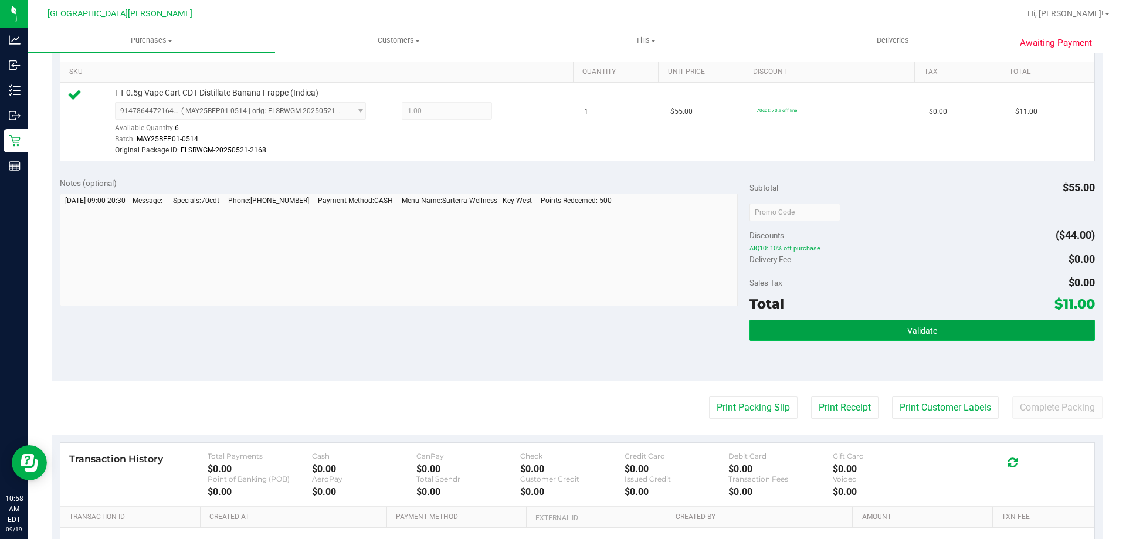
click at [833, 331] on button "Validate" at bounding box center [922, 330] width 345 height 21
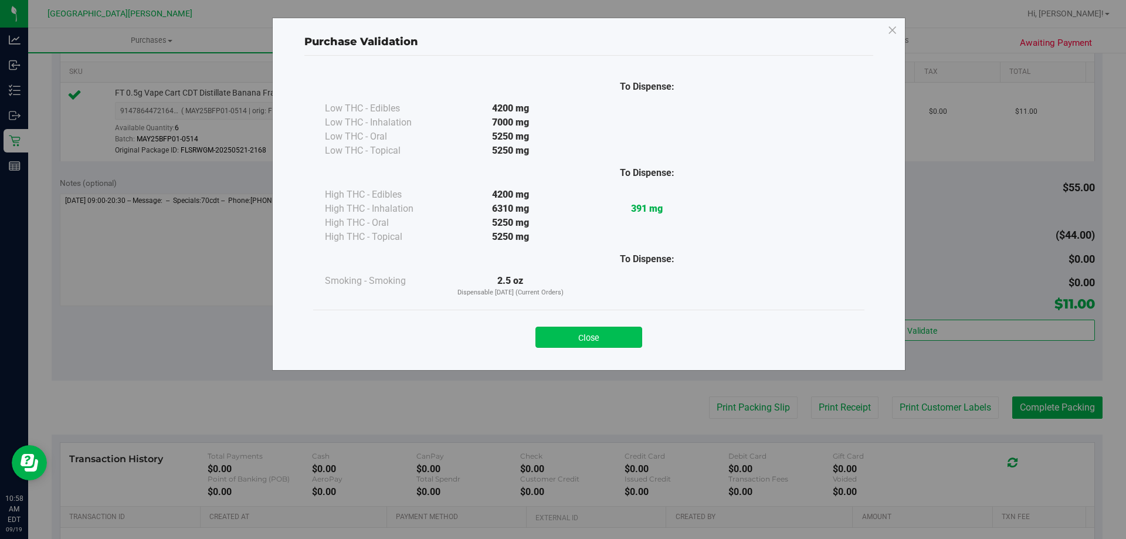
click at [605, 328] on button "Close" at bounding box center [588, 337] width 107 height 21
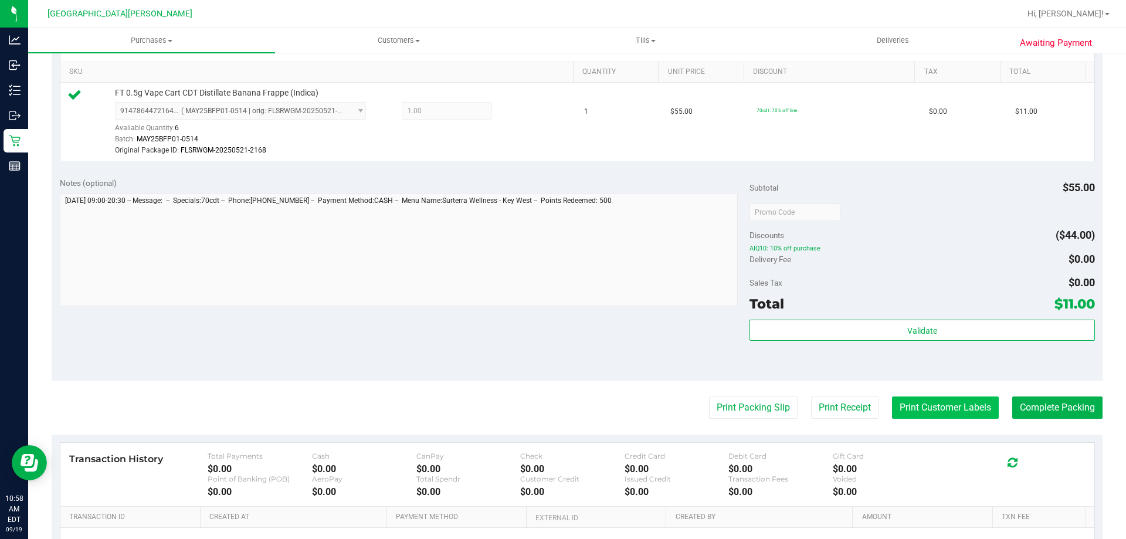
click at [930, 403] on button "Print Customer Labels" at bounding box center [945, 407] width 107 height 22
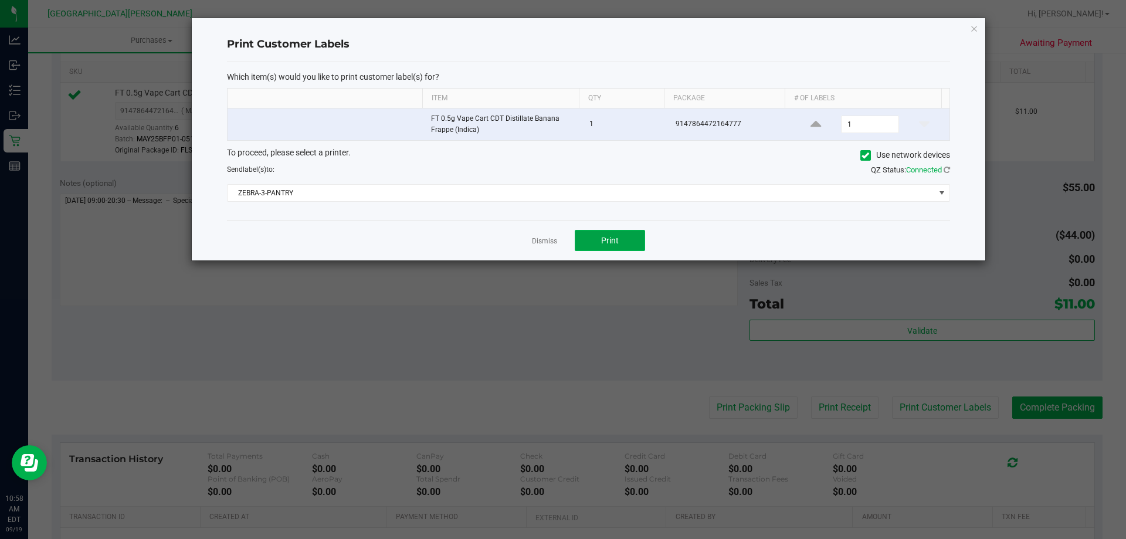
click at [617, 236] on span "Print" at bounding box center [610, 240] width 18 height 9
click at [549, 240] on link "Dismiss" at bounding box center [544, 241] width 25 height 10
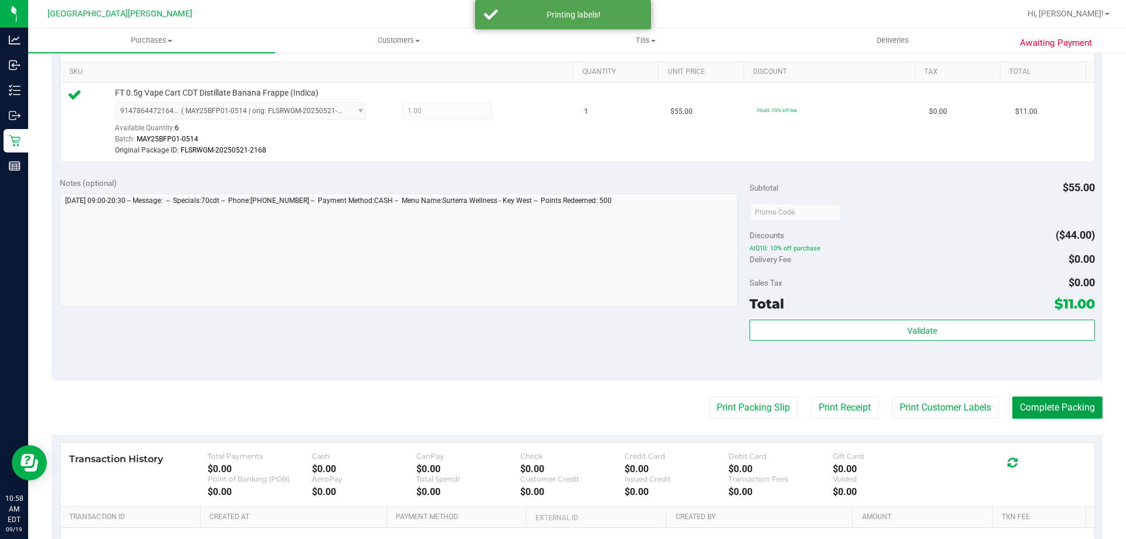
click at [1033, 414] on button "Complete Packing" at bounding box center [1057, 407] width 90 height 22
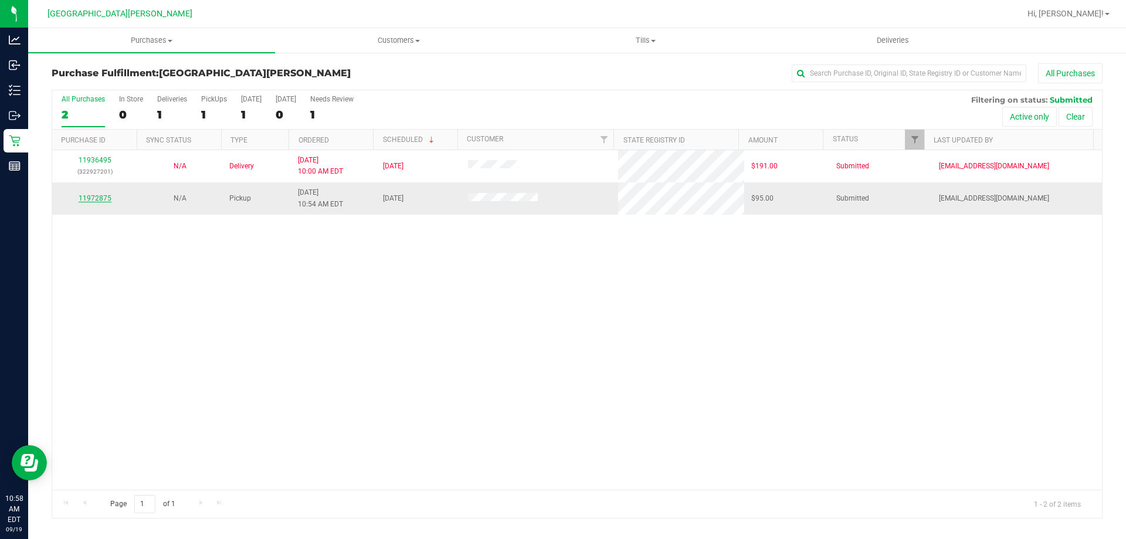
click at [106, 195] on link "11972875" at bounding box center [95, 198] width 33 height 8
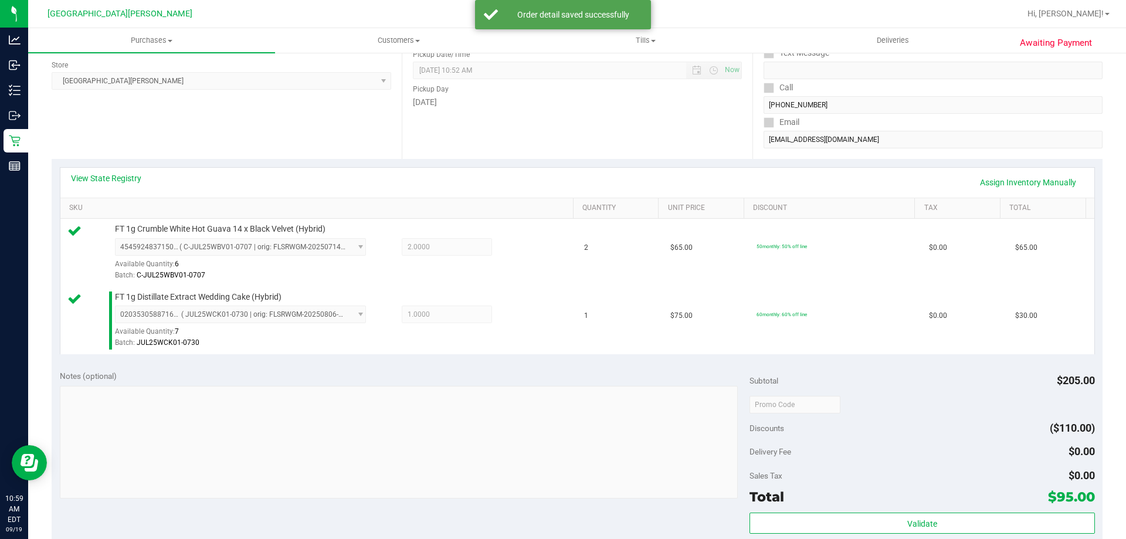
scroll to position [235, 0]
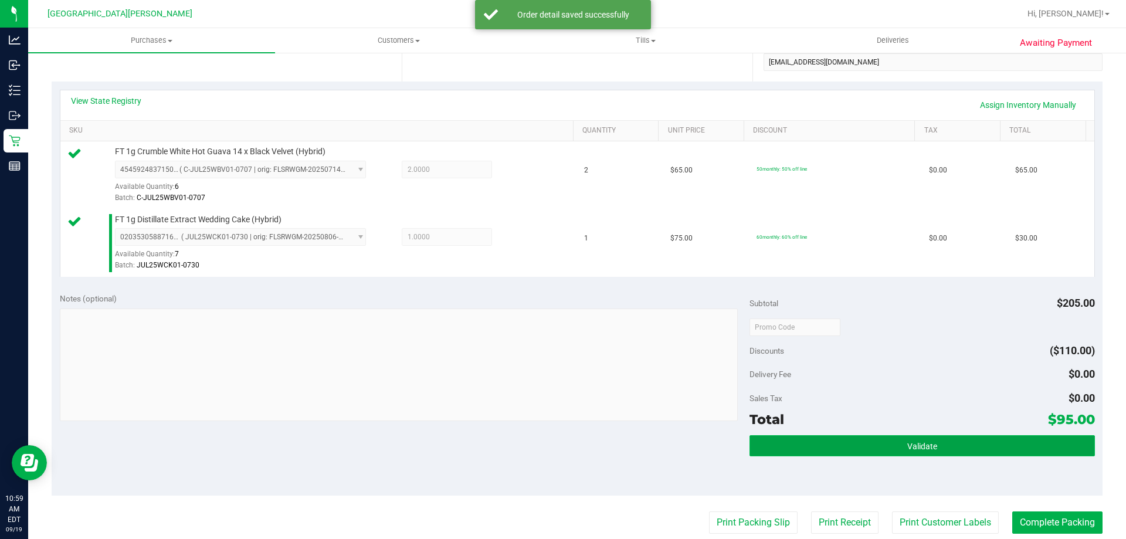
click at [893, 438] on button "Validate" at bounding box center [922, 445] width 345 height 21
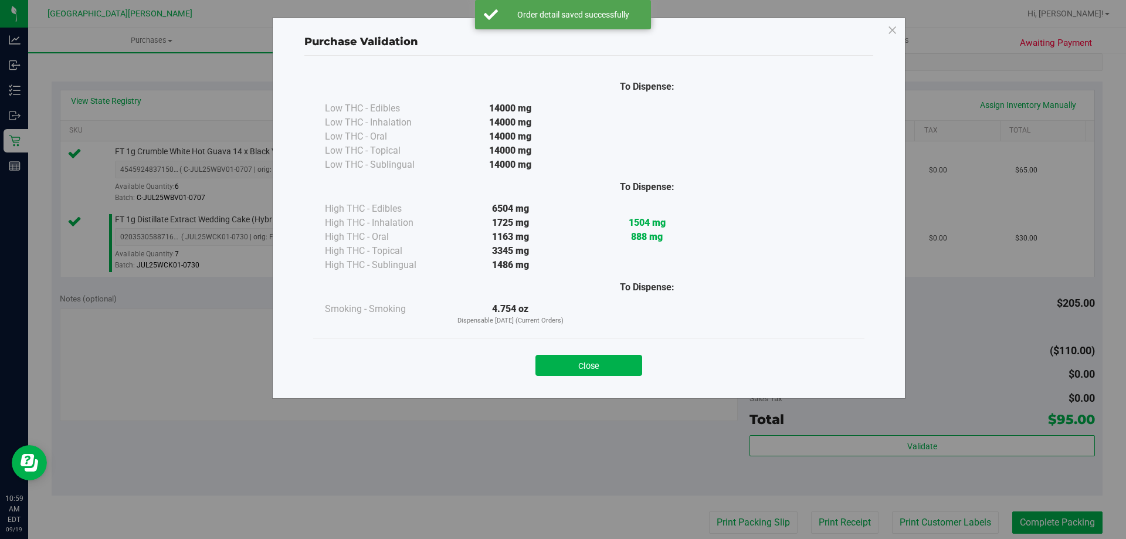
click at [570, 376] on div "Close" at bounding box center [588, 362] width 551 height 48
click at [575, 369] on button "Close" at bounding box center [588, 365] width 107 height 21
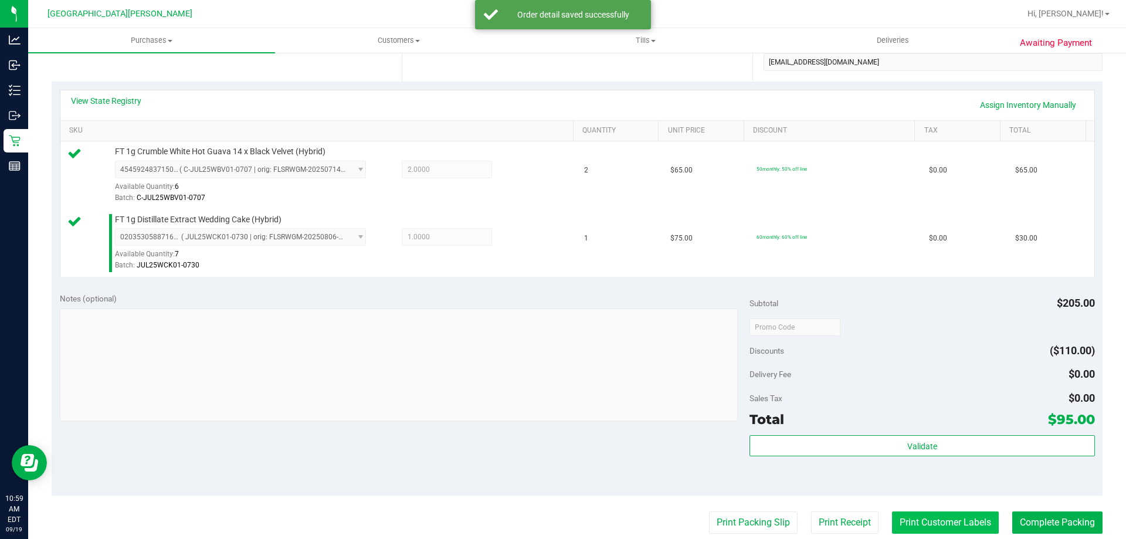
click at [914, 523] on button "Print Customer Labels" at bounding box center [945, 522] width 107 height 22
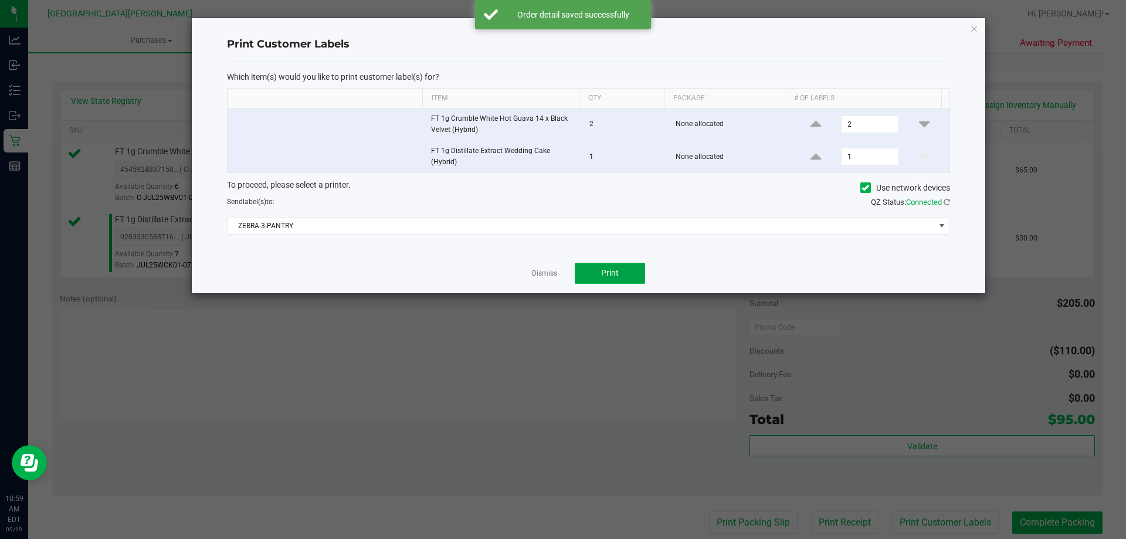
click at [628, 269] on button "Print" at bounding box center [610, 273] width 70 height 21
click at [550, 274] on link "Dismiss" at bounding box center [544, 274] width 25 height 10
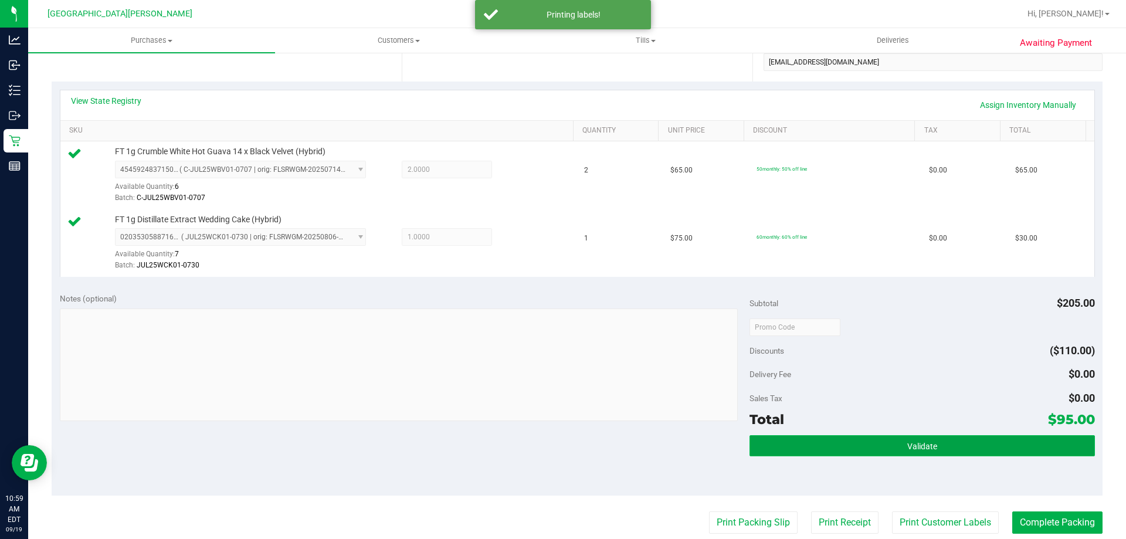
click at [998, 439] on button "Validate" at bounding box center [922, 445] width 345 height 21
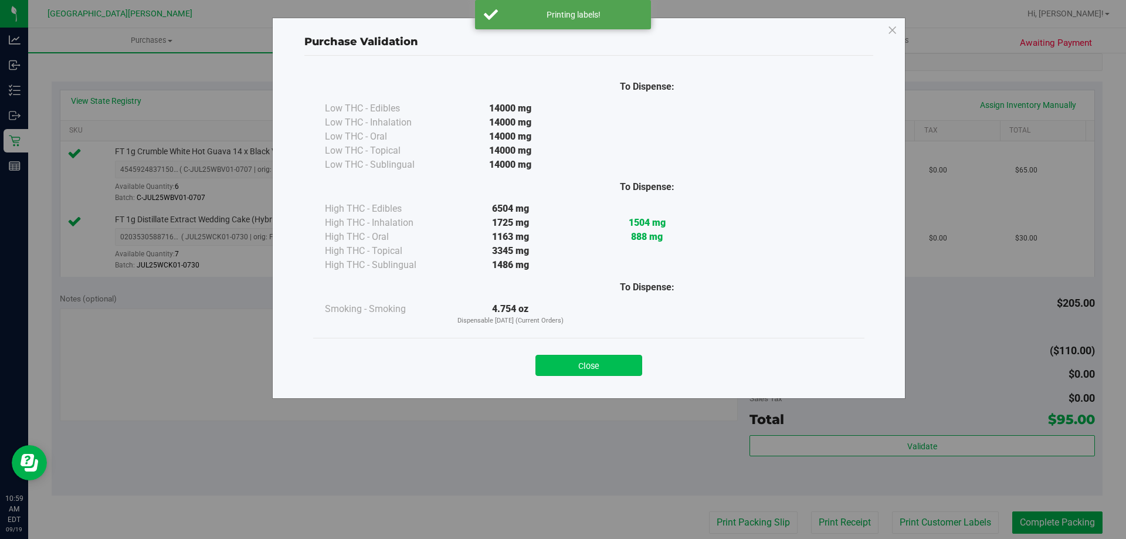
click at [604, 357] on button "Close" at bounding box center [588, 365] width 107 height 21
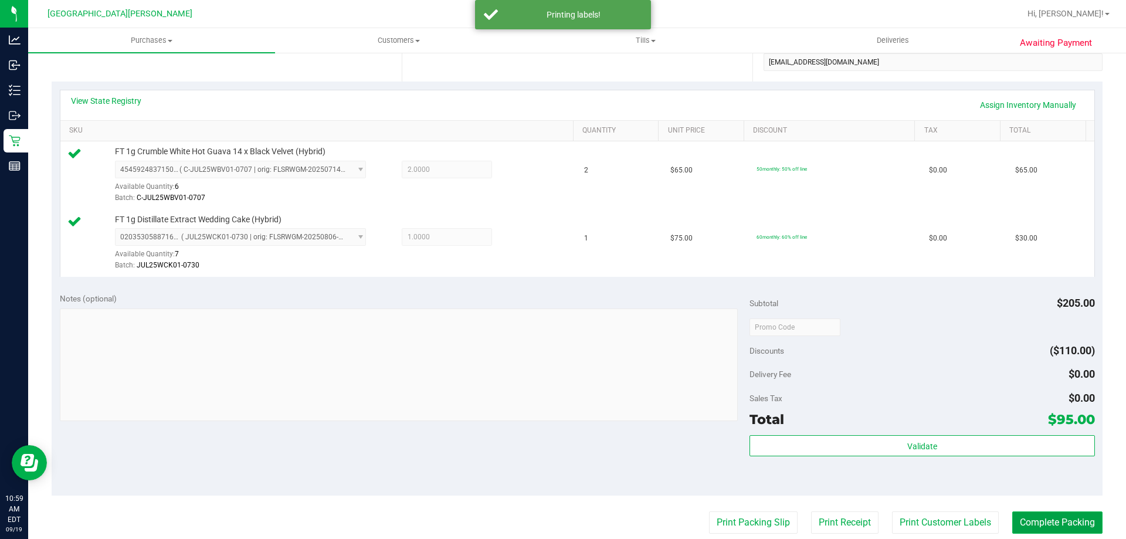
click at [1041, 514] on button "Complete Packing" at bounding box center [1057, 522] width 90 height 22
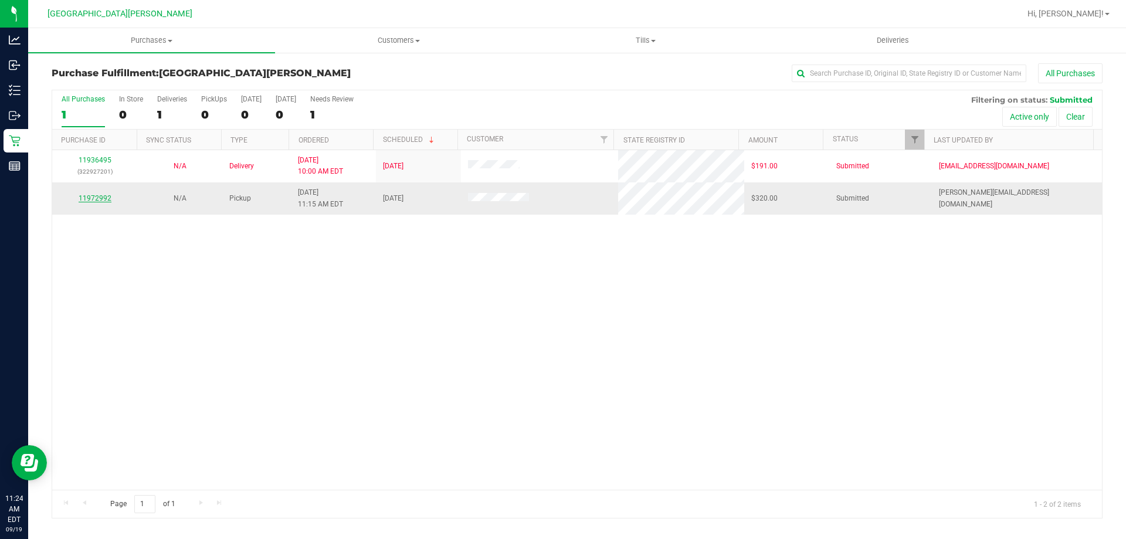
click at [99, 198] on link "11972992" at bounding box center [95, 198] width 33 height 8
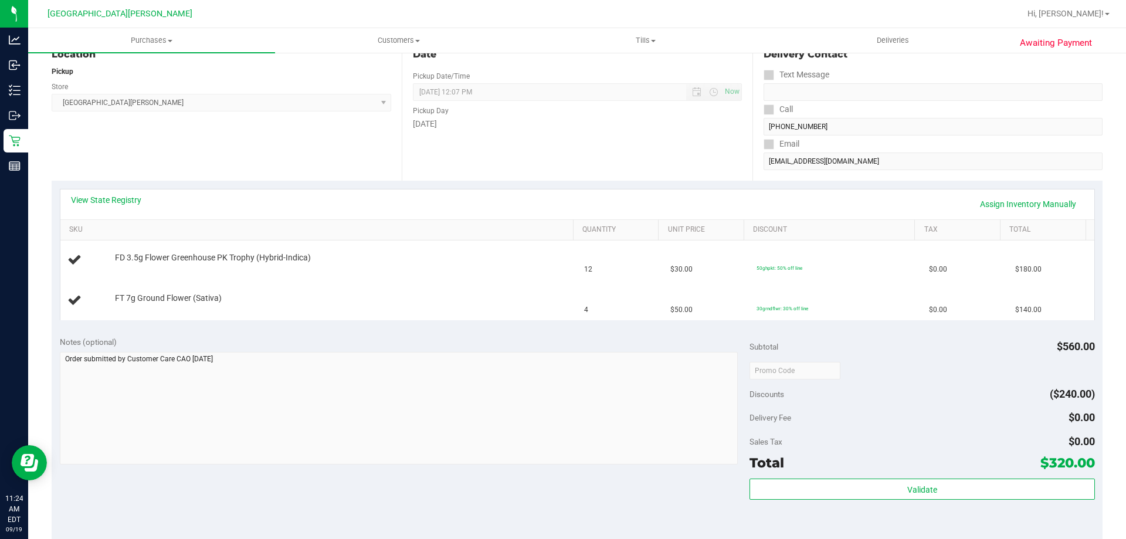
scroll to position [117, 0]
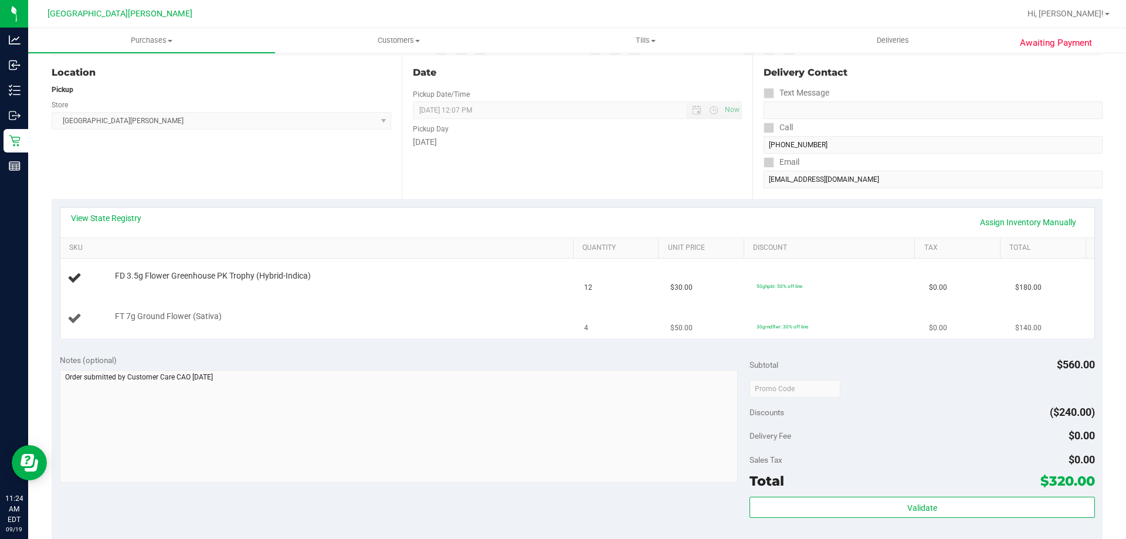
click at [346, 308] on td "FT 7g Ground Flower (Sativa)" at bounding box center [318, 318] width 517 height 39
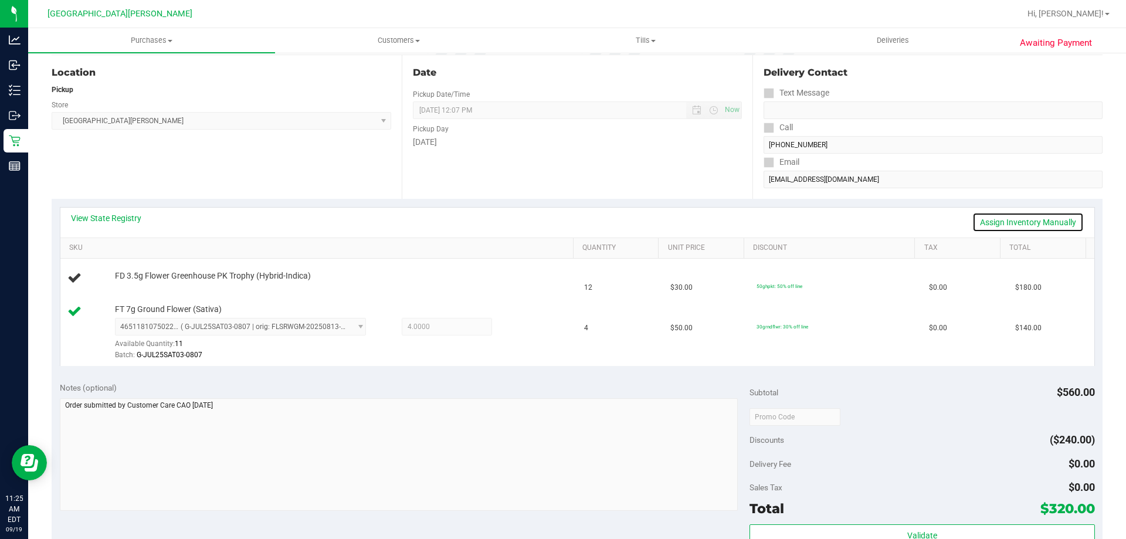
click at [993, 220] on link "Assign Inventory Manually" at bounding box center [1027, 222] width 111 height 20
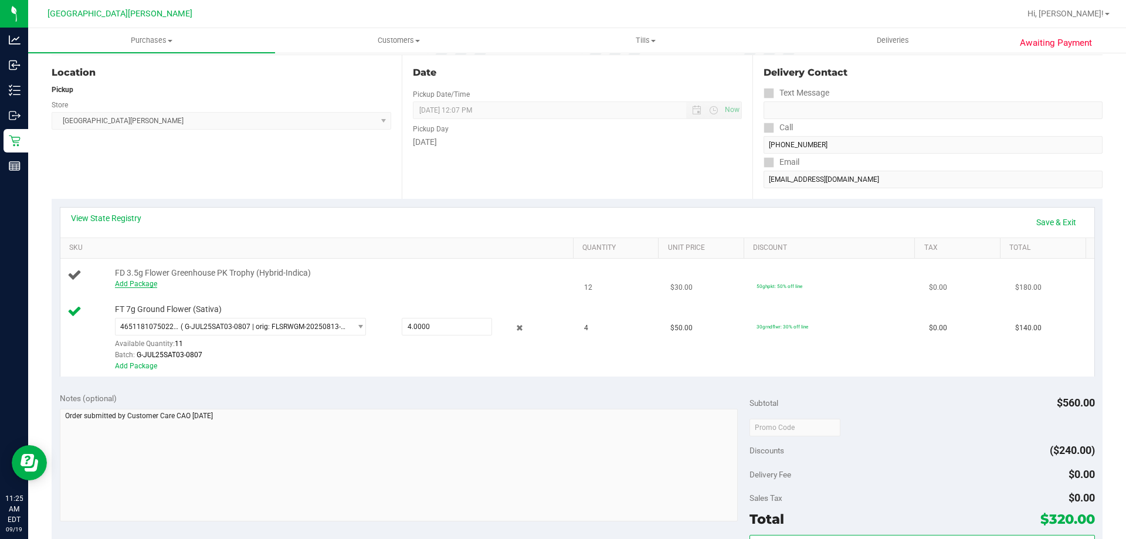
click at [137, 282] on link "Add Package" at bounding box center [136, 284] width 42 height 8
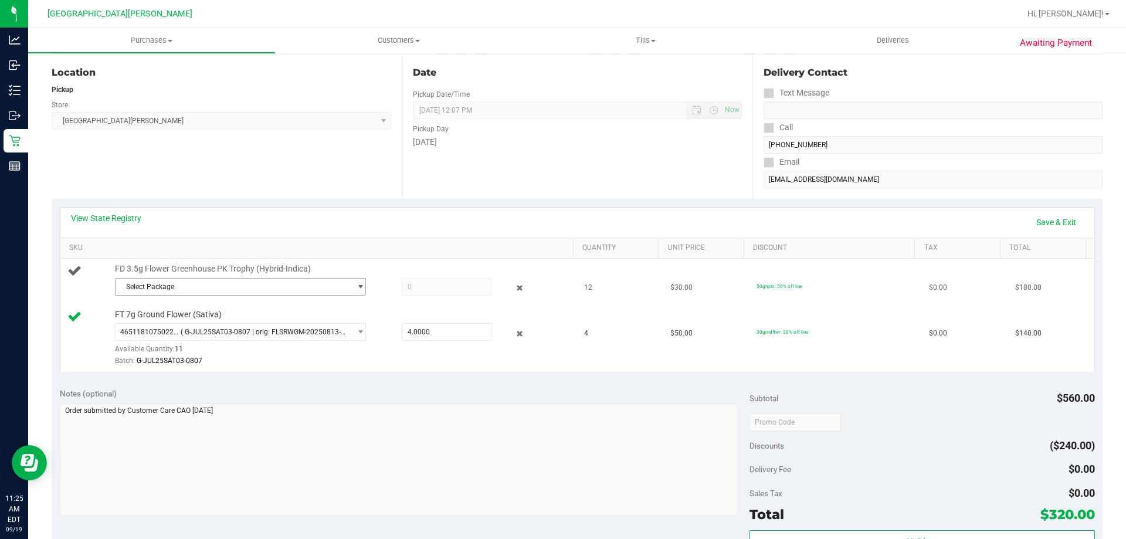
click at [161, 288] on span "Select Package" at bounding box center [233, 287] width 235 height 16
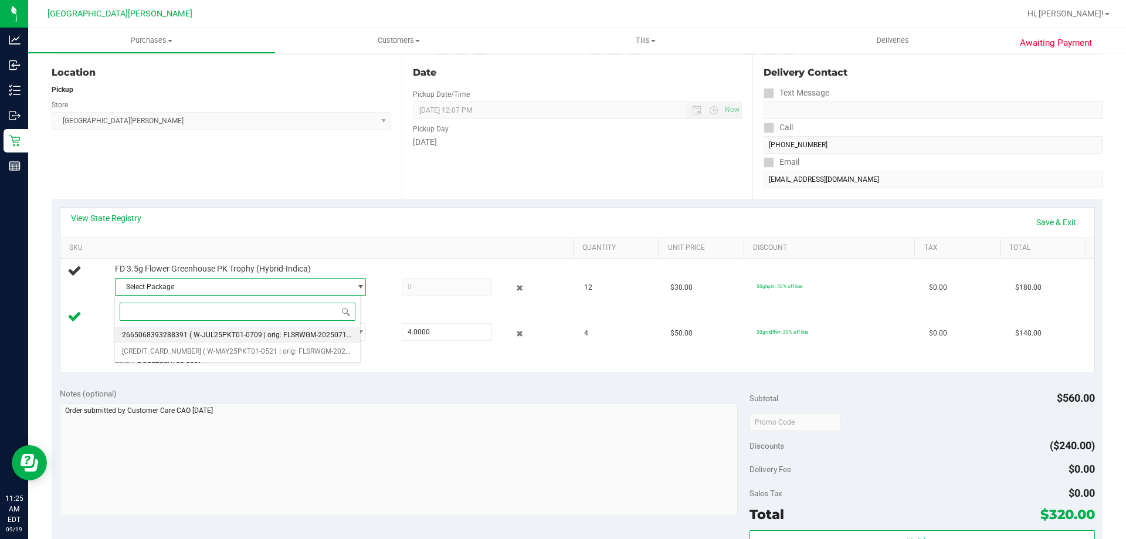
click at [177, 338] on span "2665068393288391" at bounding box center [155, 335] width 66 height 8
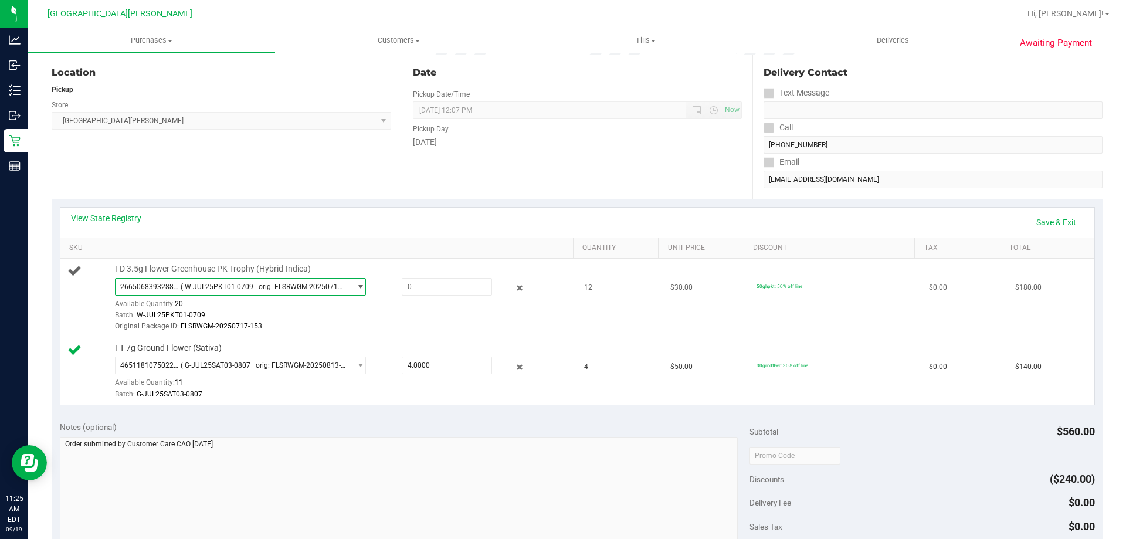
click at [297, 290] on span "( W-JUL25PKT01-0709 | orig: FLSRWGM-20250717-153 )" at bounding box center [263, 287] width 165 height 8
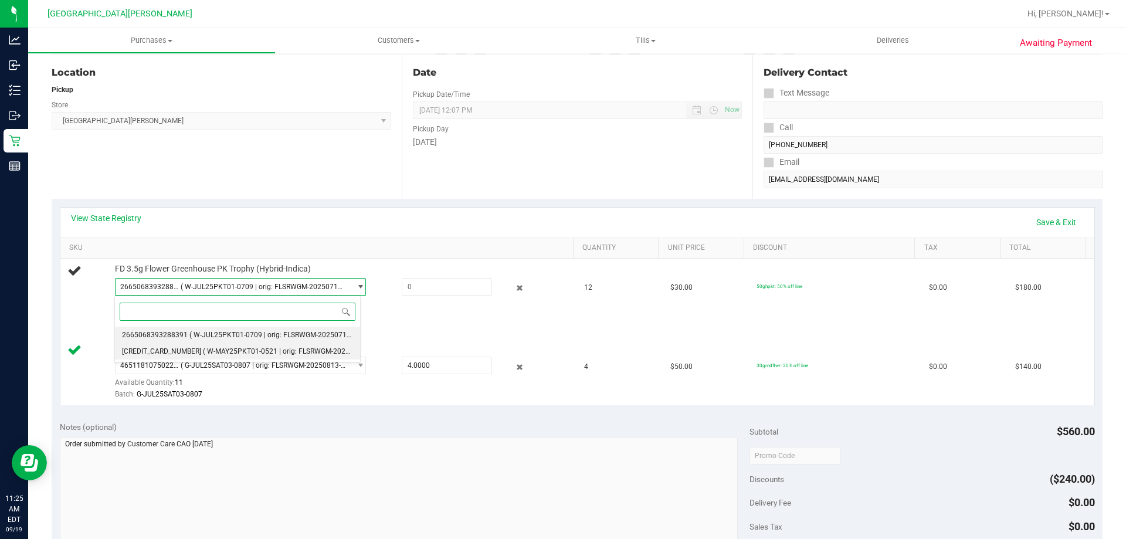
click at [210, 347] on li "3629411976631873 ( W-MAY25PKT01-0521 | orig: FLSRWGM-20250528-1225 )" at bounding box center [237, 351] width 245 height 16
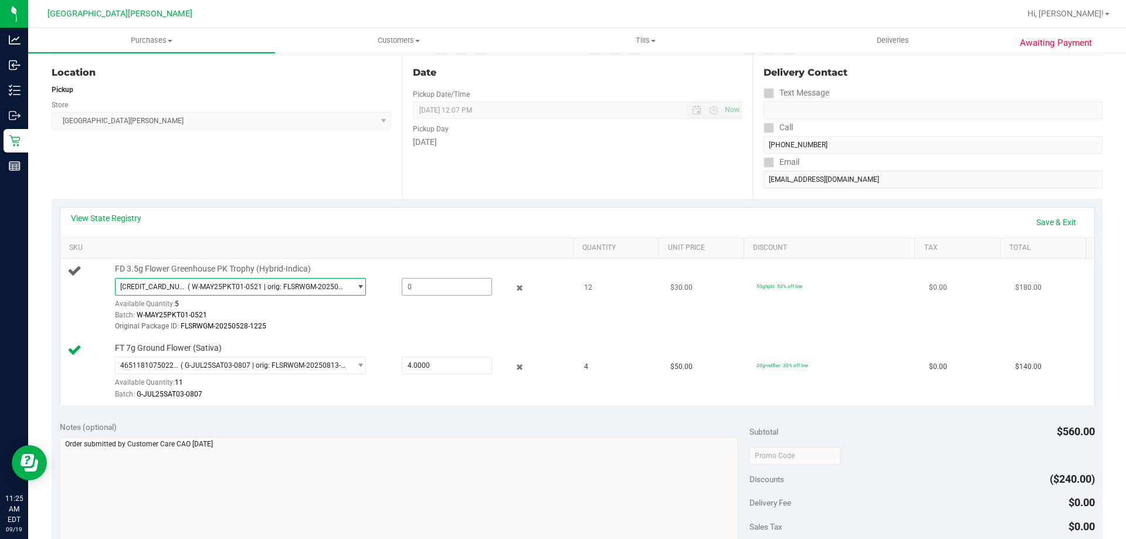
click at [425, 288] on span at bounding box center [447, 287] width 90 height 18
type input "5"
type input "5.0000"
click at [442, 320] on div "Batch: W-MAY25PKT01-0521" at bounding box center [341, 315] width 453 height 11
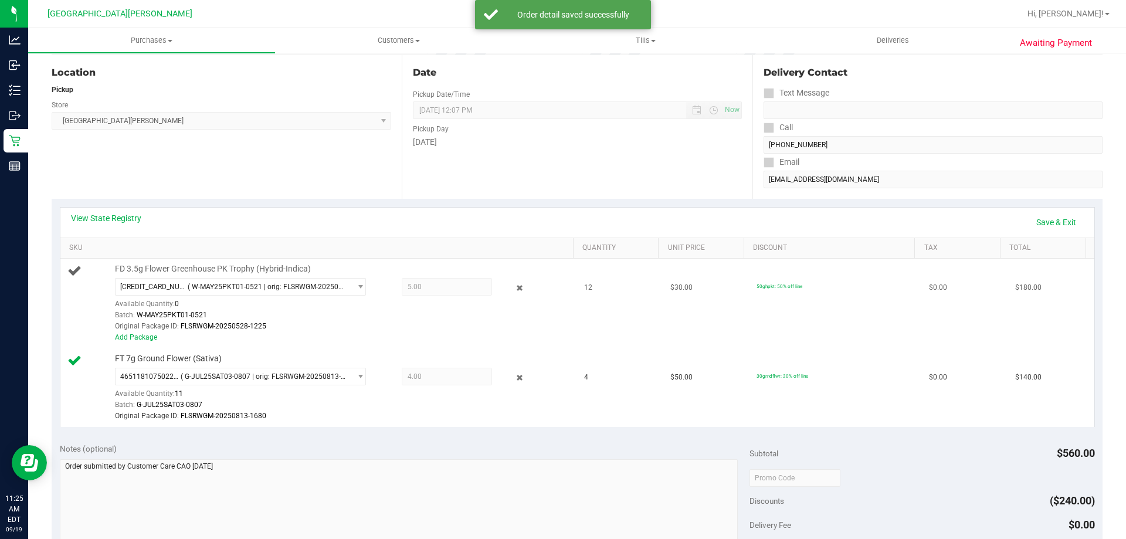
click at [136, 333] on div "Add Package" at bounding box center [341, 337] width 453 height 11
click at [145, 336] on link "Add Package" at bounding box center [136, 337] width 42 height 8
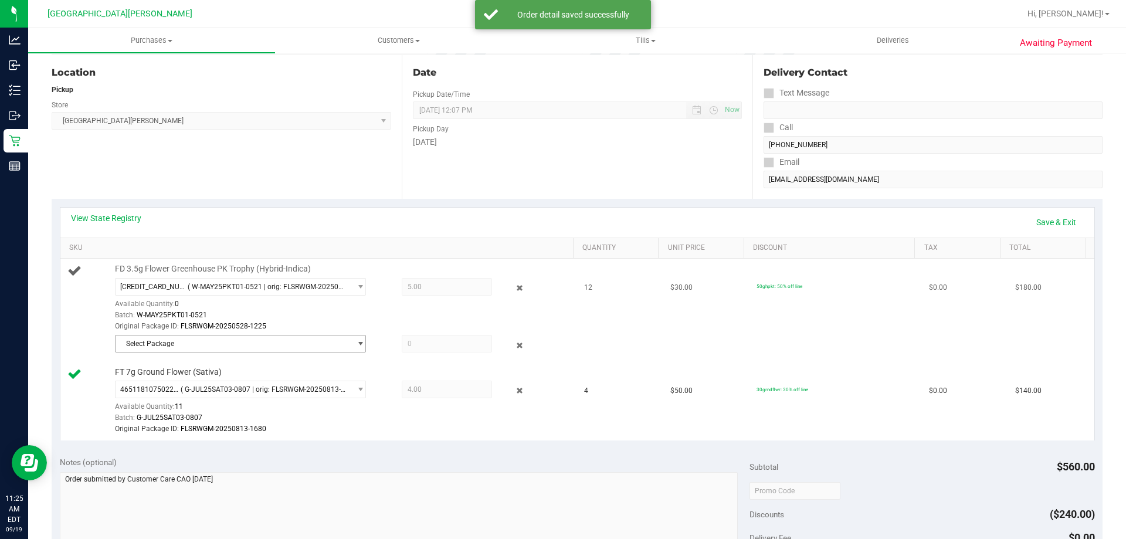
click at [175, 344] on span "Select Package" at bounding box center [233, 343] width 235 height 16
click at [189, 391] on span "( W-JUL25PKT01-0709 | orig: FLSRWGM-20250717-153 )" at bounding box center [278, 392] width 179 height 8
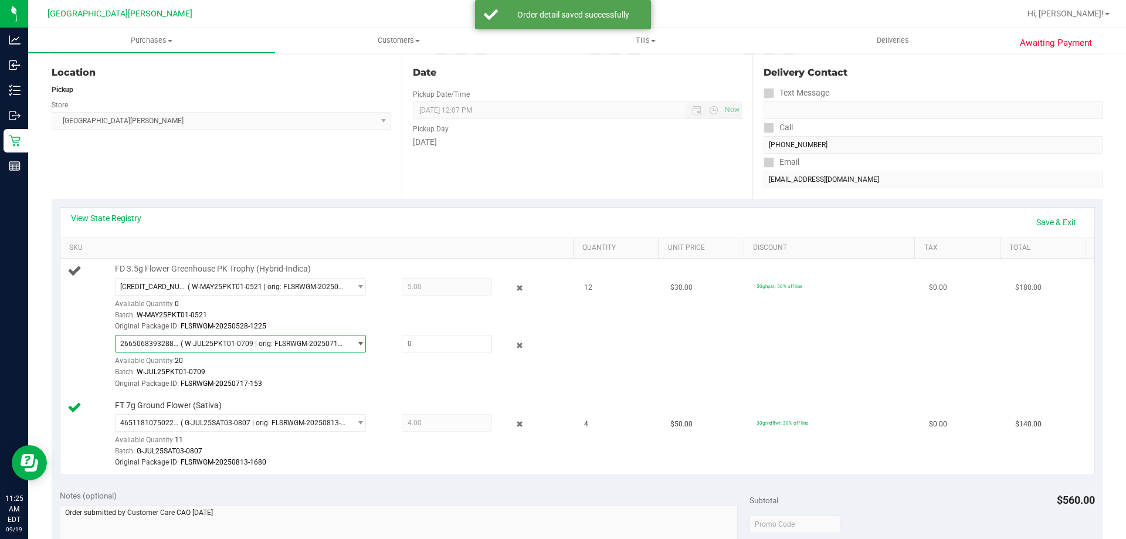
click at [294, 321] on div "Original Package ID: FLSRWGM-20250528-1225" at bounding box center [341, 326] width 453 height 11
click at [301, 321] on div "Original Package ID: FLSRWGM-20250528-1225" at bounding box center [341, 326] width 453 height 11
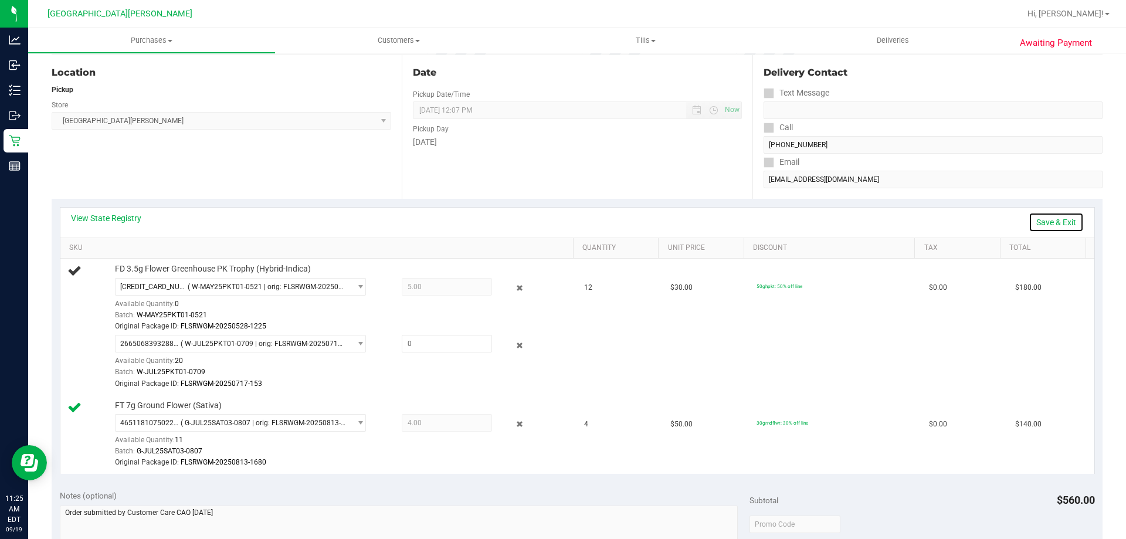
click at [1053, 224] on link "Save & Exit" at bounding box center [1056, 222] width 55 height 20
type input "7.00"
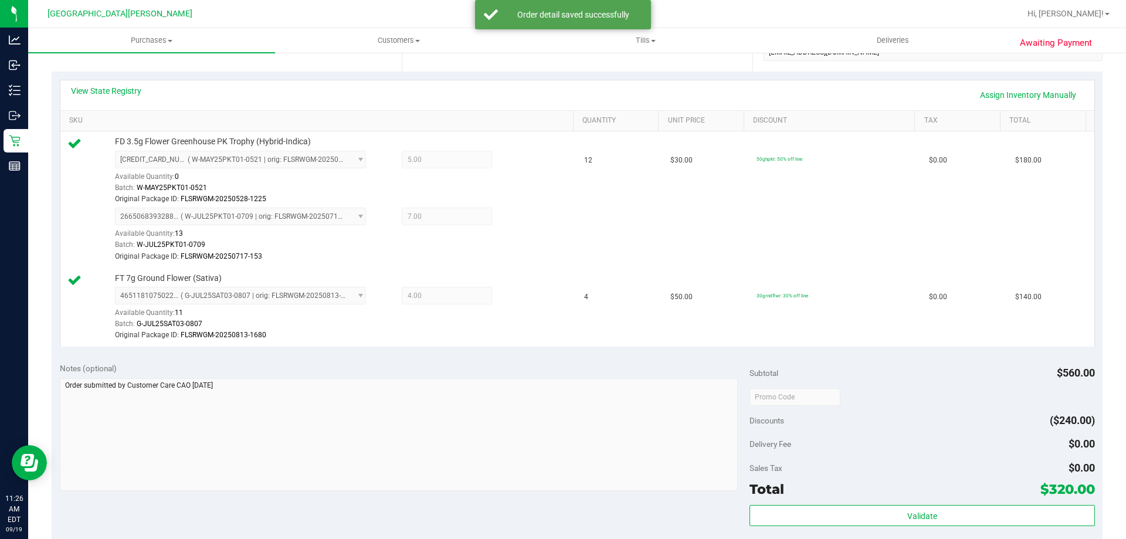
scroll to position [411, 0]
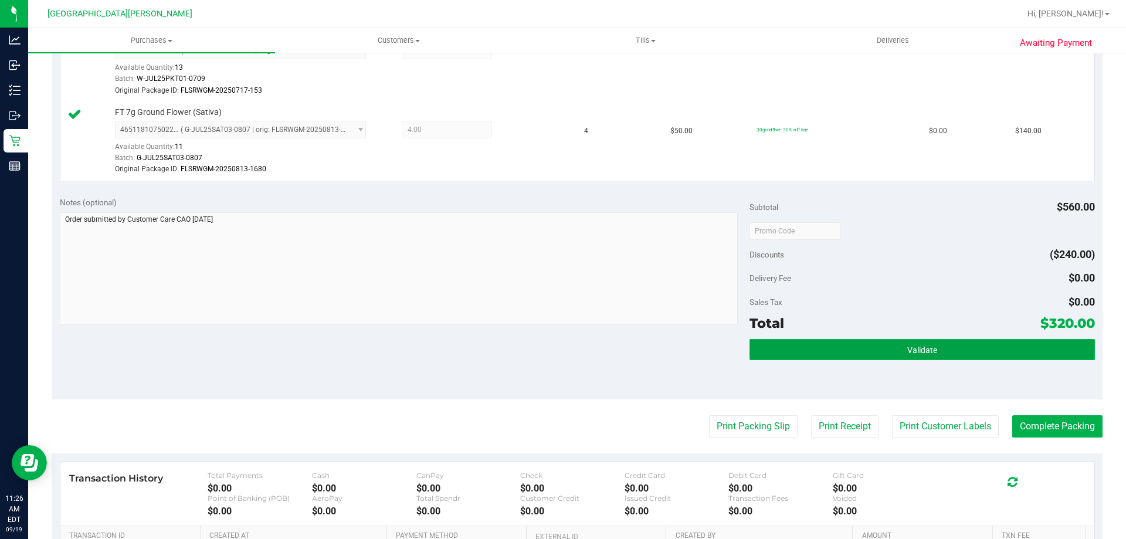
click at [860, 344] on button "Validate" at bounding box center [922, 349] width 345 height 21
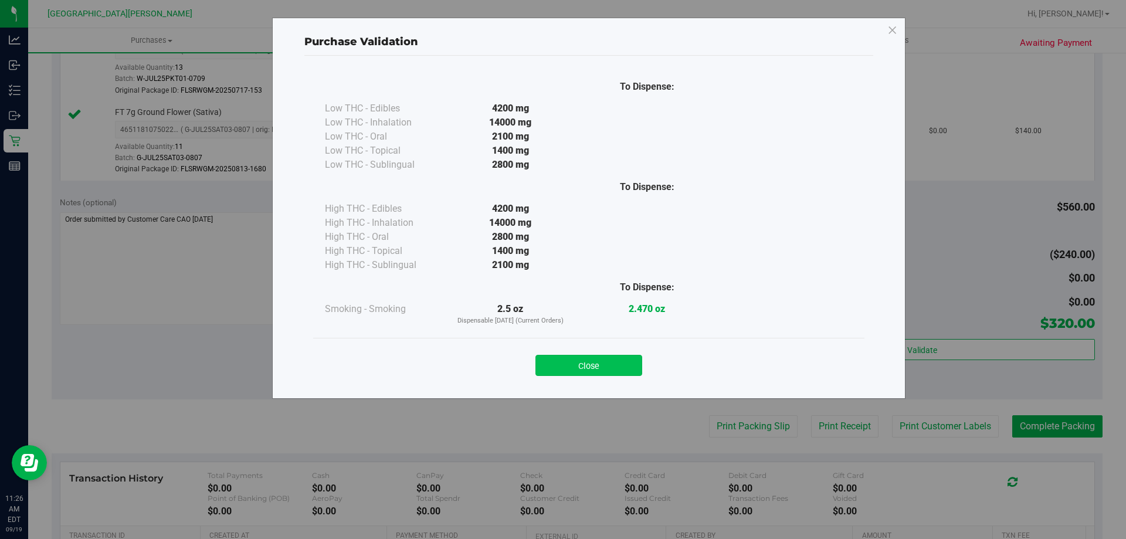
click at [571, 364] on button "Close" at bounding box center [588, 365] width 107 height 21
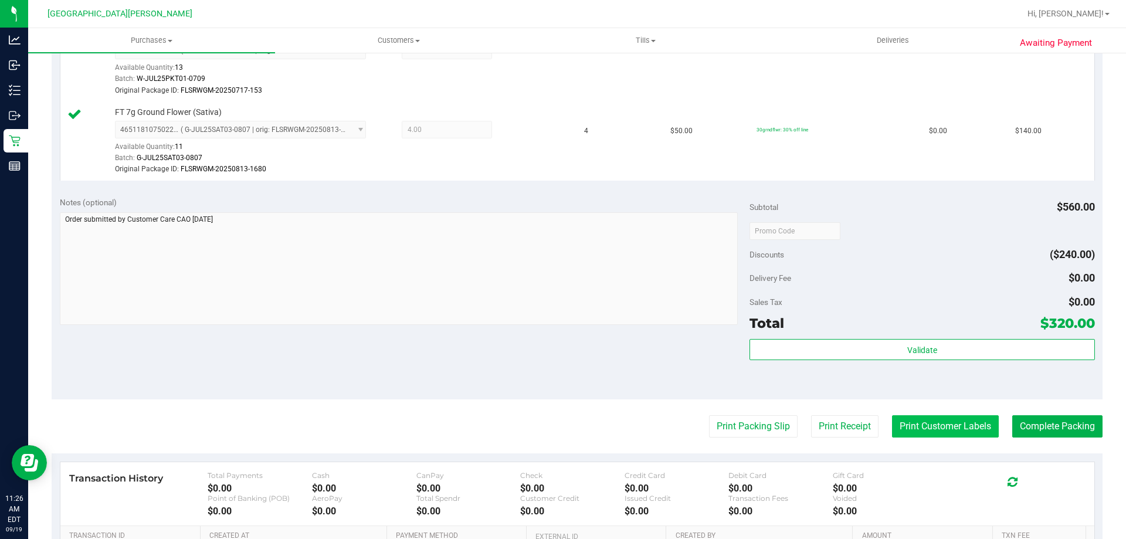
click at [947, 425] on button "Print Customer Labels" at bounding box center [945, 426] width 107 height 22
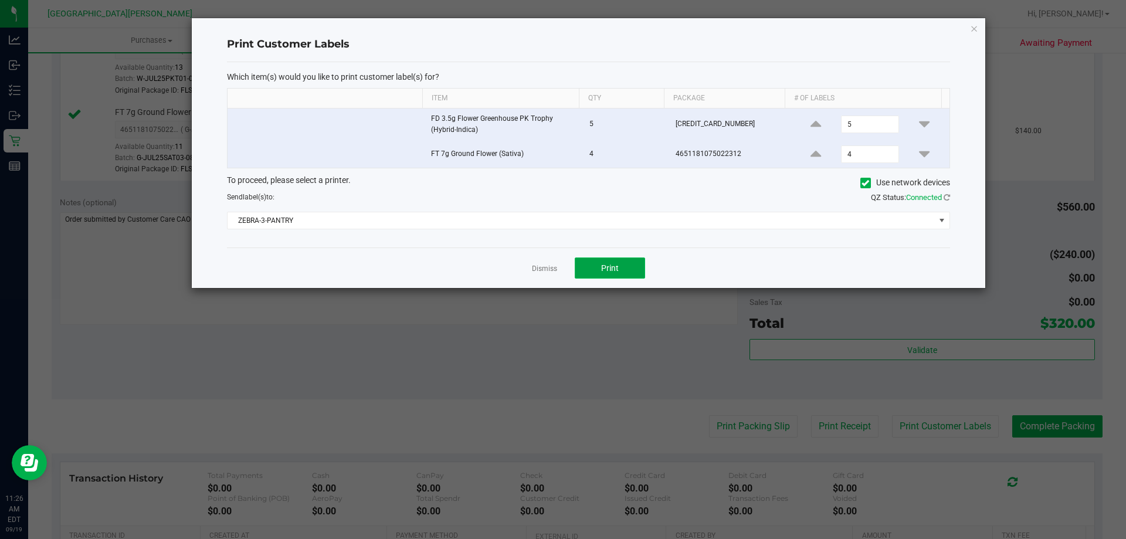
click at [628, 270] on button "Print" at bounding box center [610, 267] width 70 height 21
click at [548, 272] on link "Dismiss" at bounding box center [544, 269] width 25 height 10
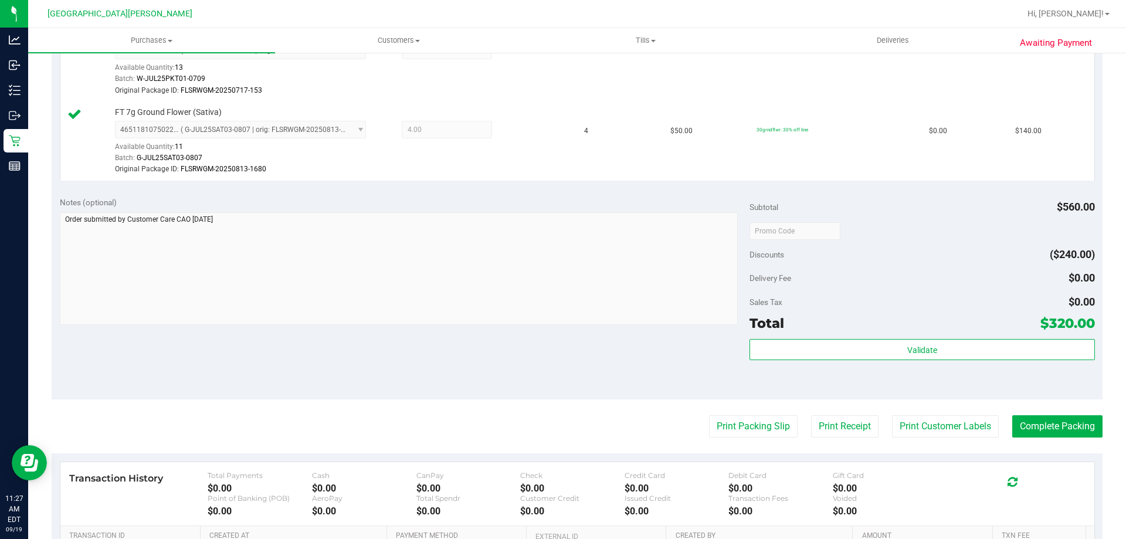
click at [574, 340] on div "Notes (optional) Subtotal $560.00 Discounts ($240.00) Delivery Fee $0.00 Sales …" at bounding box center [577, 293] width 1051 height 211
click at [987, 430] on button "Print Customer Labels" at bounding box center [945, 426] width 107 height 22
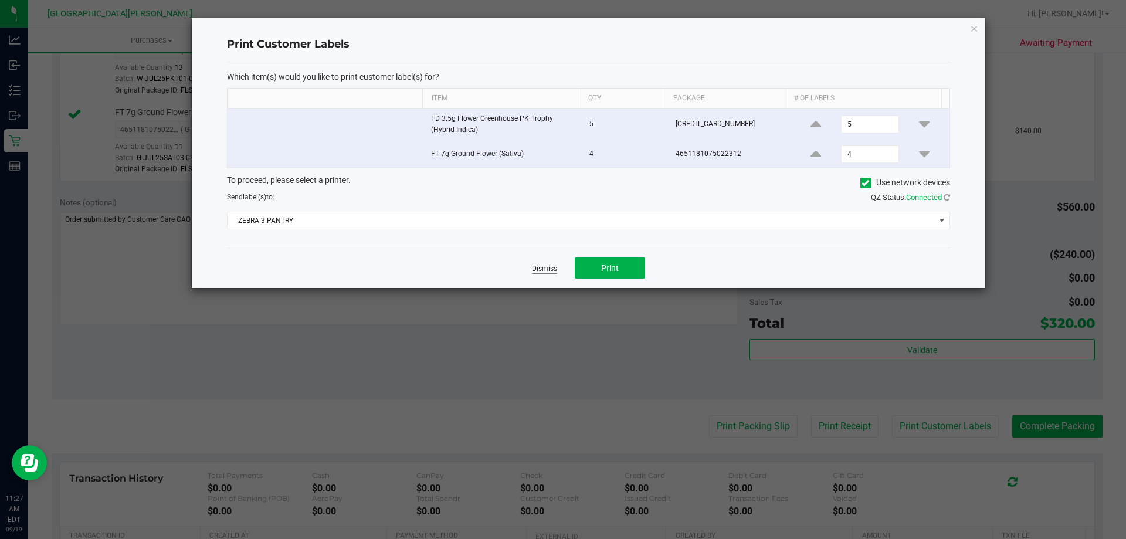
click at [548, 272] on link "Dismiss" at bounding box center [544, 269] width 25 height 10
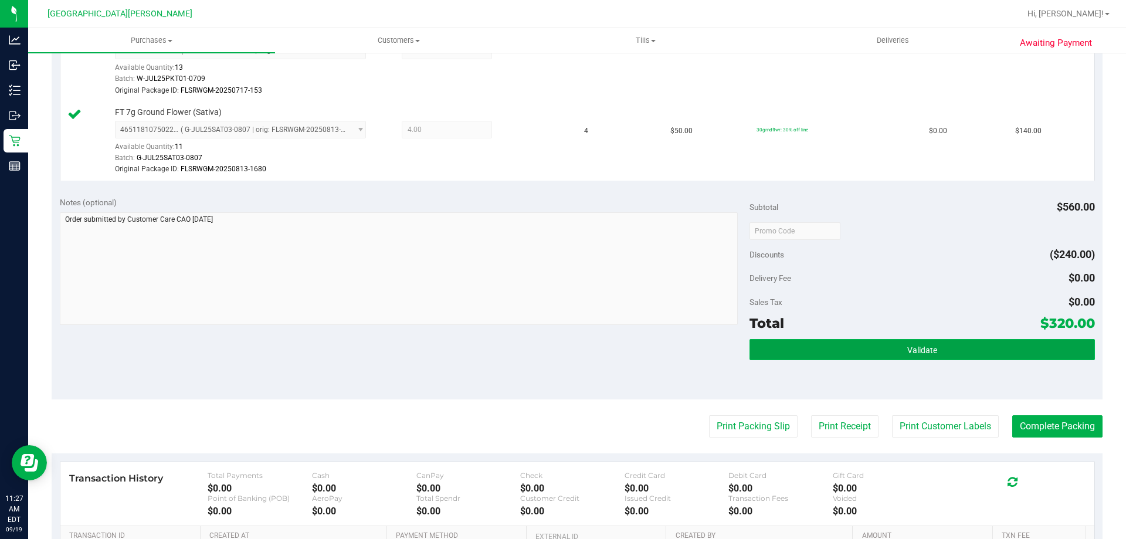
click at [906, 339] on button "Validate" at bounding box center [922, 349] width 345 height 21
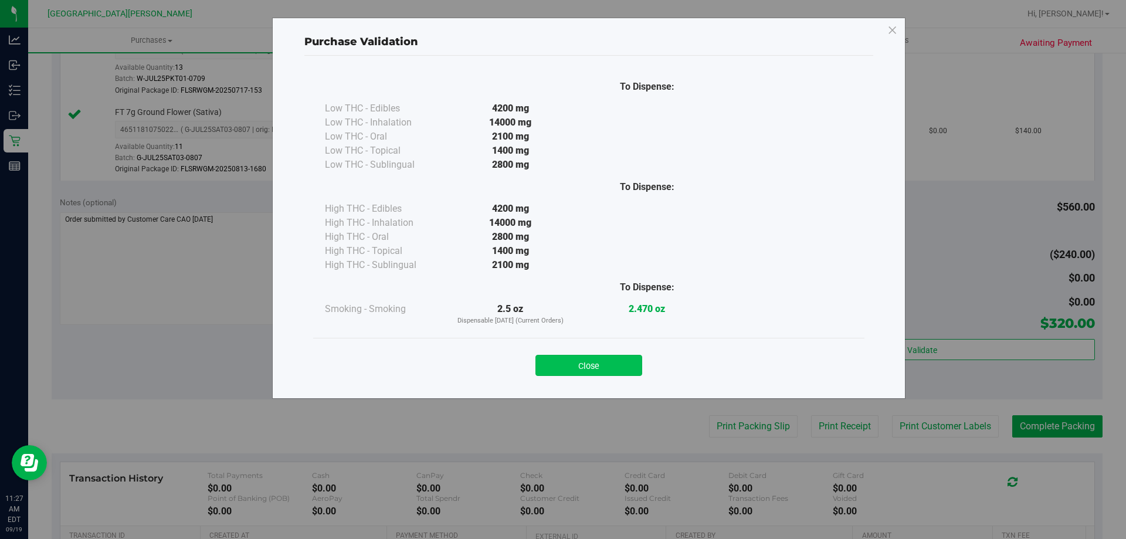
click at [588, 371] on button "Close" at bounding box center [588, 365] width 107 height 21
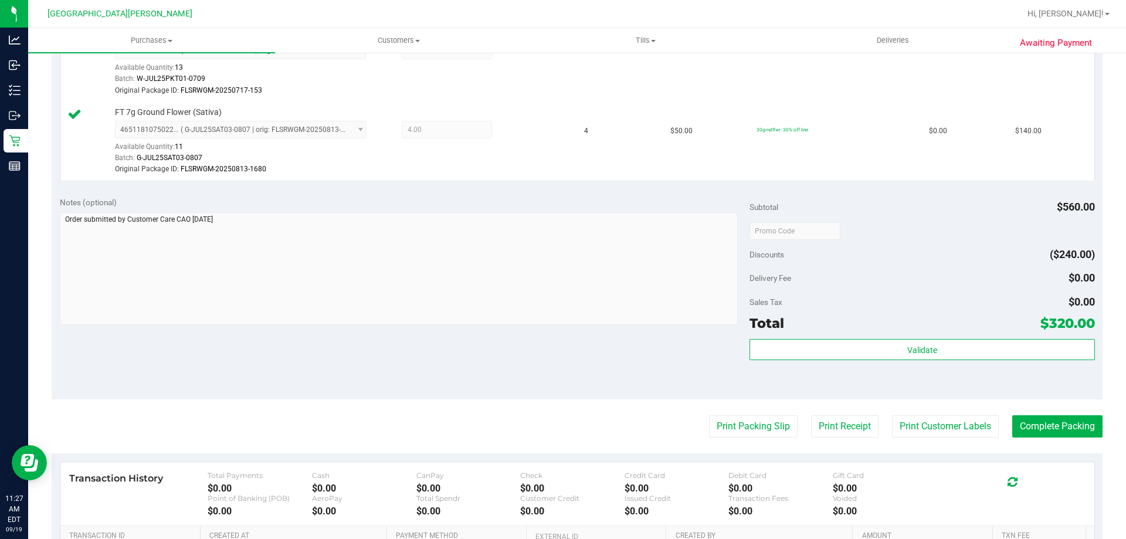
scroll to position [469, 0]
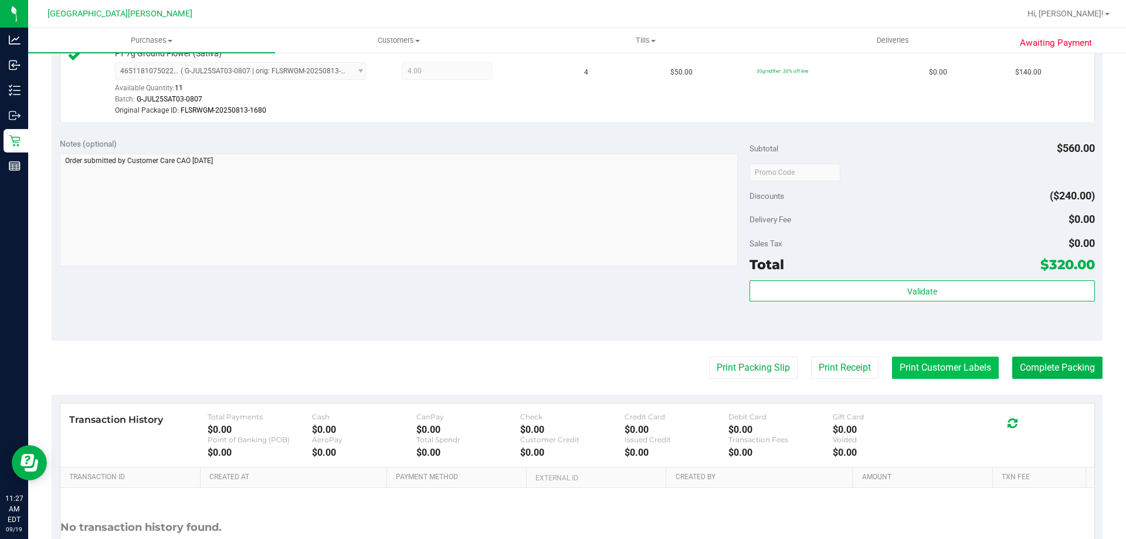
click at [931, 372] on button "Print Customer Labels" at bounding box center [945, 368] width 107 height 22
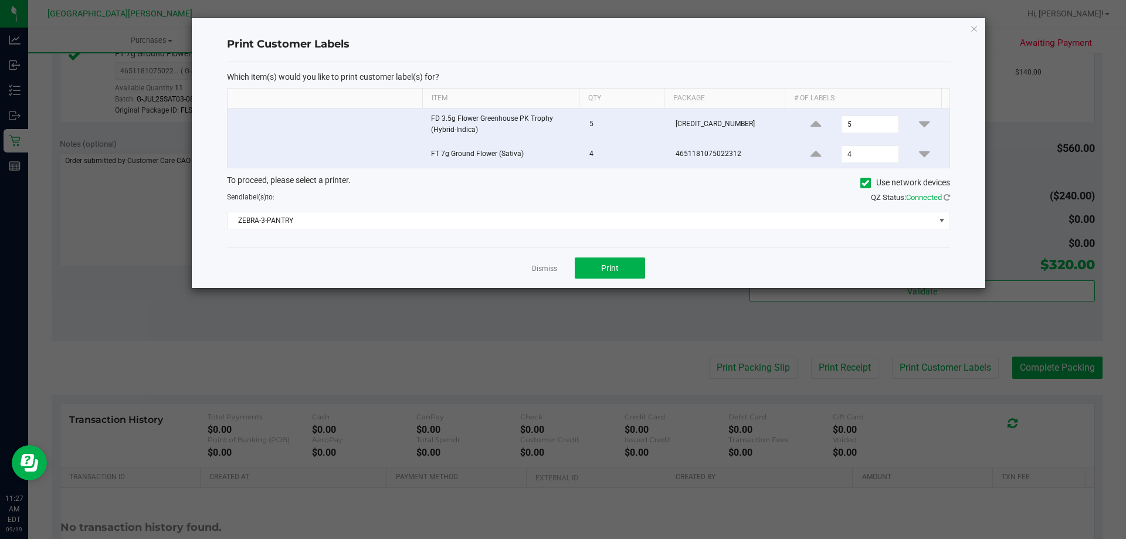
click at [562, 270] on div "Dismiss Print" at bounding box center [588, 267] width 723 height 40
click at [555, 273] on link "Dismiss" at bounding box center [544, 269] width 25 height 10
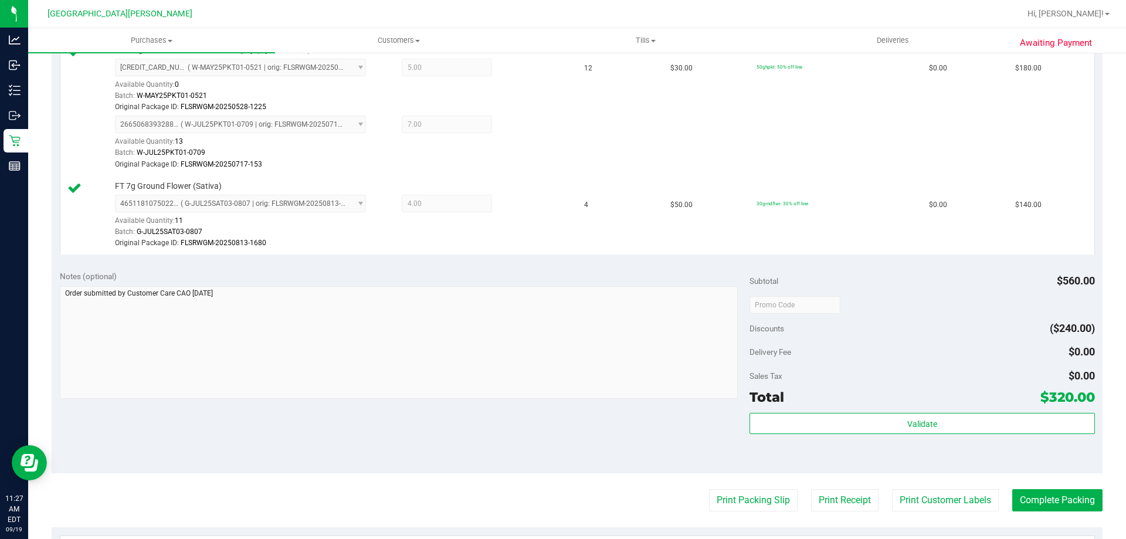
scroll to position [528, 0]
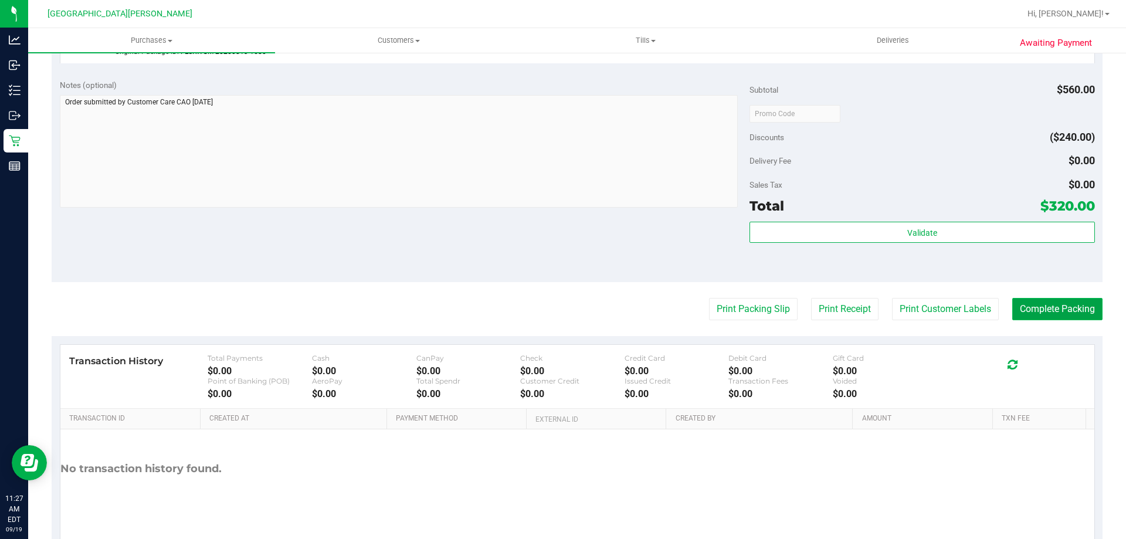
click at [1026, 318] on button "Complete Packing" at bounding box center [1057, 309] width 90 height 22
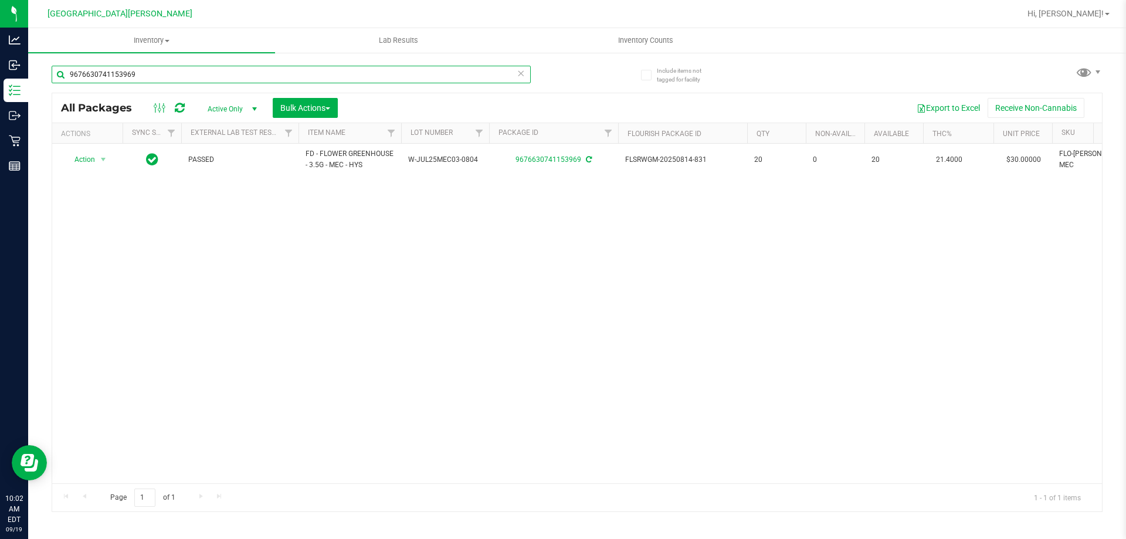
click at [167, 72] on input "9676630741153969" at bounding box center [291, 75] width 479 height 18
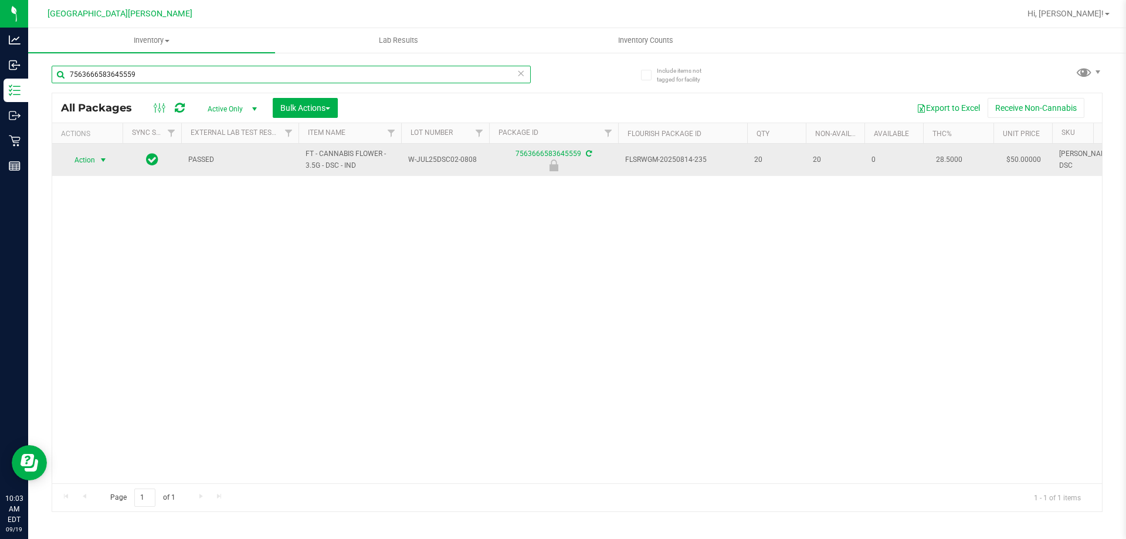
type input "7563666583645559"
click at [91, 161] on span "Action" at bounding box center [80, 160] width 32 height 16
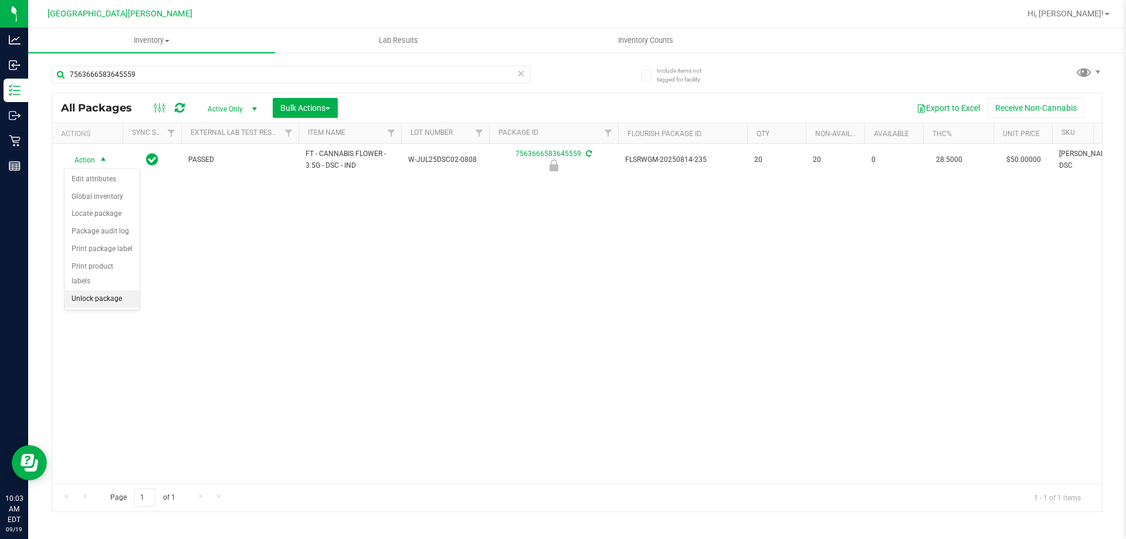
click at [93, 290] on li "Unlock package" at bounding box center [102, 299] width 75 height 18
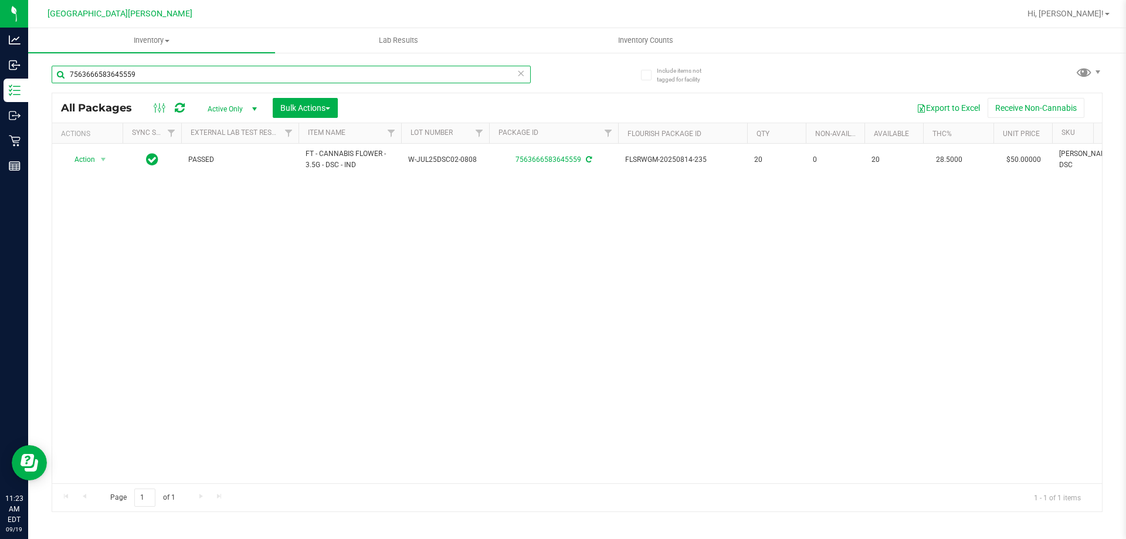
click at [129, 67] on input "7563666583645559" at bounding box center [291, 75] width 479 height 18
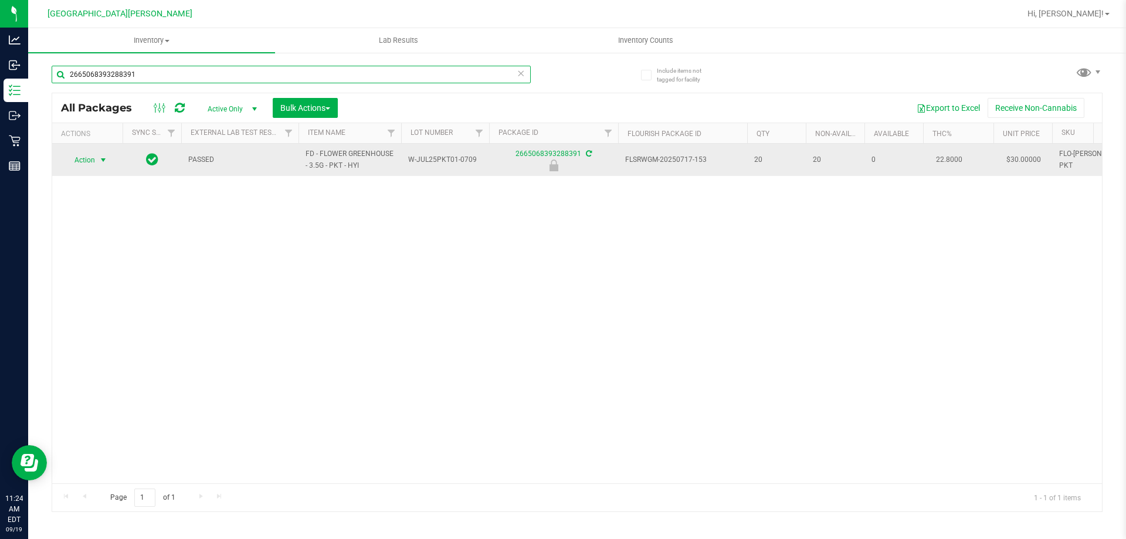
type input "2665068393288391"
click at [80, 164] on span "Action" at bounding box center [80, 160] width 32 height 16
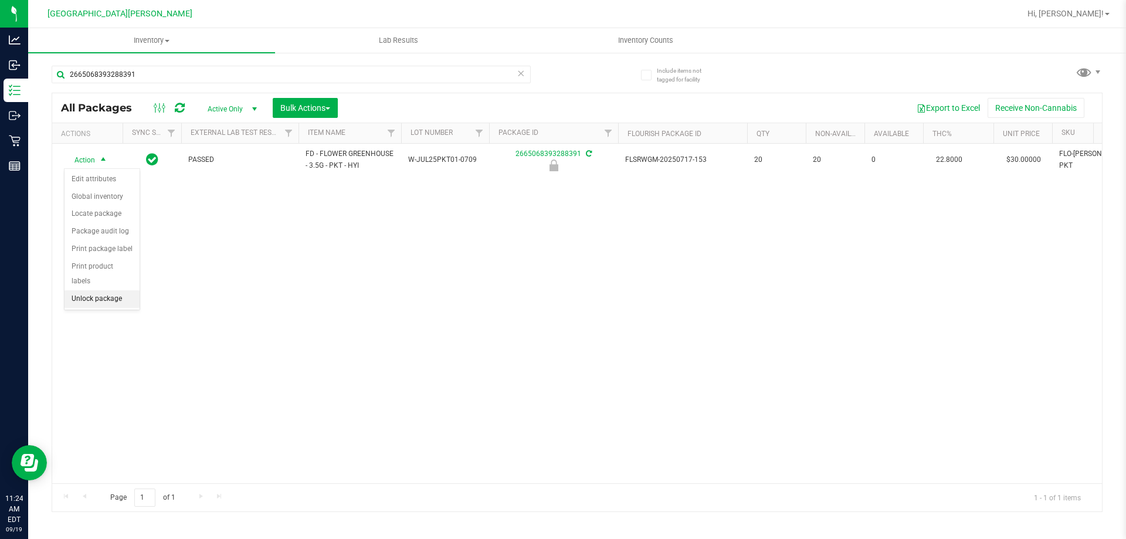
click at [103, 290] on li "Unlock package" at bounding box center [102, 299] width 75 height 18
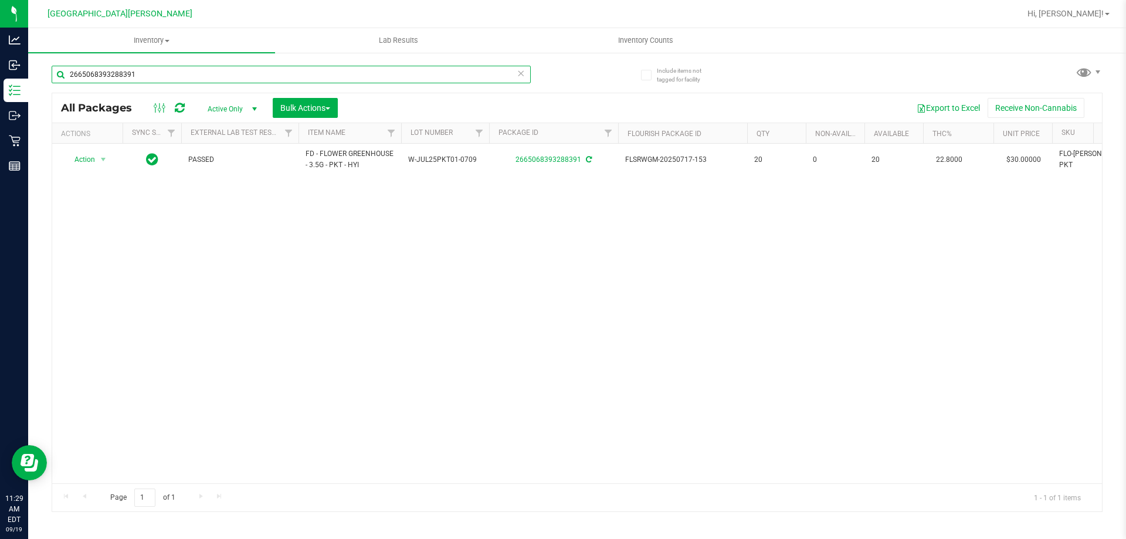
click at [121, 75] on input "2665068393288391" at bounding box center [291, 75] width 479 height 18
type input "5492862930805462"
click at [95, 162] on span "Action" at bounding box center [80, 160] width 32 height 16
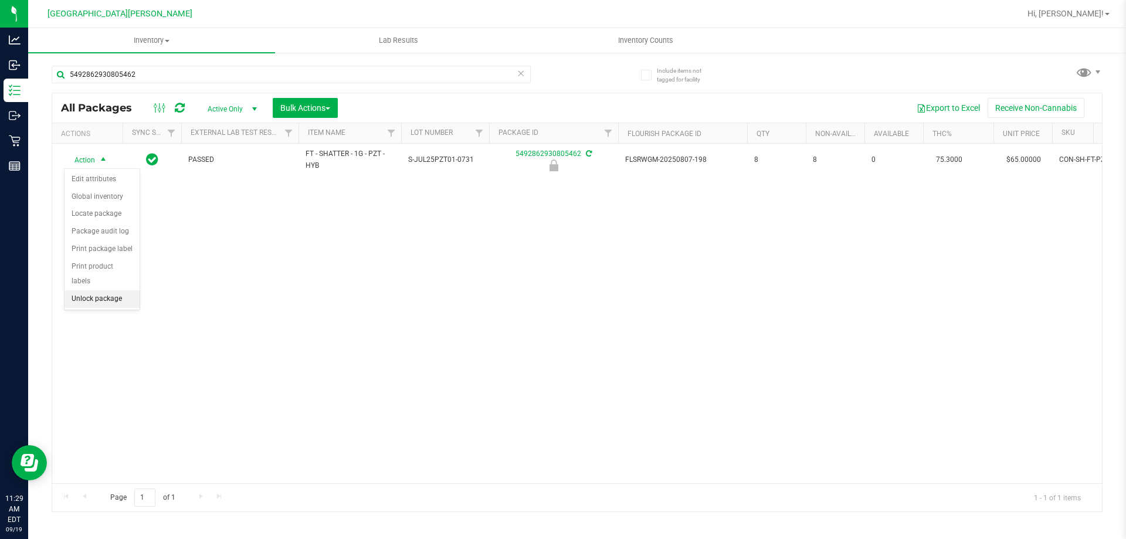
click at [107, 290] on li "Unlock package" at bounding box center [102, 299] width 75 height 18
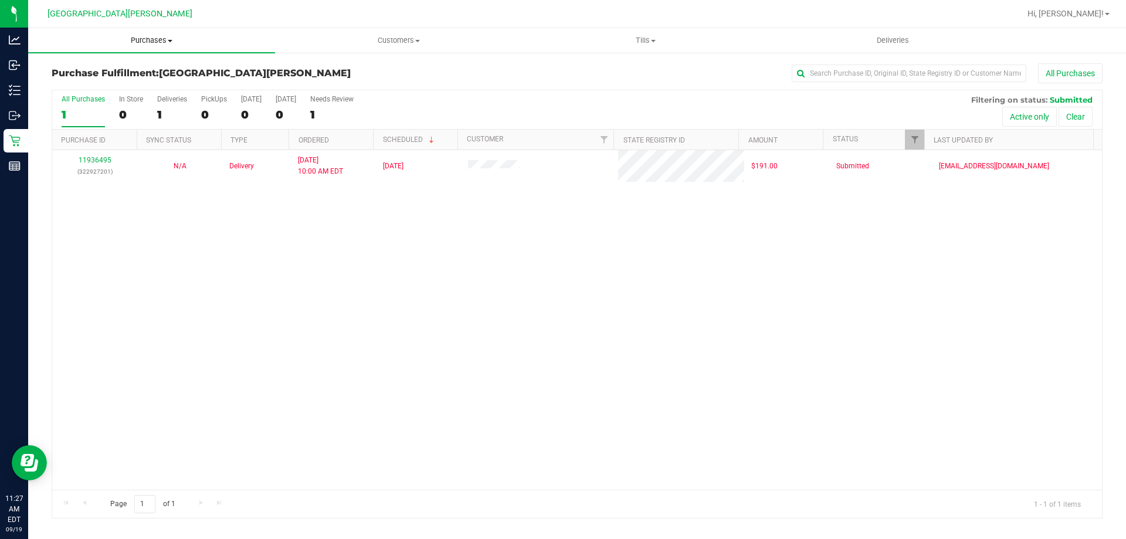
click at [165, 39] on span "Purchases" at bounding box center [151, 40] width 247 height 11
click at [113, 86] on li "Fulfillment" at bounding box center [151, 85] width 247 height 14
click at [132, 35] on uib-tab-heading "Purchases Summary of purchases Fulfillment All purchases" at bounding box center [151, 40] width 247 height 25
click at [99, 64] on li "Summary of purchases" at bounding box center [151, 71] width 247 height 14
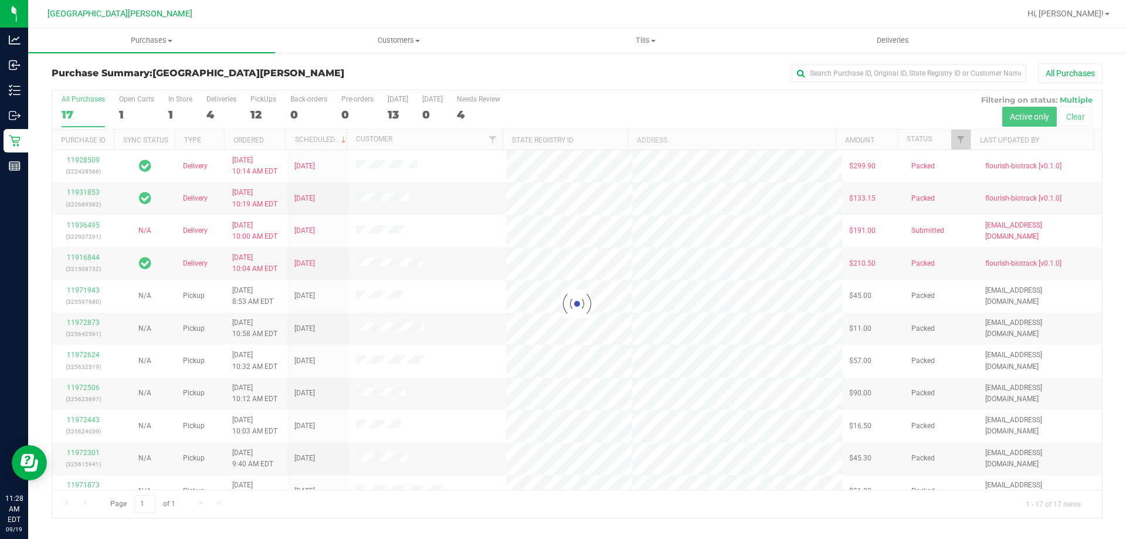
click at [267, 100] on div at bounding box center [577, 304] width 1050 height 428
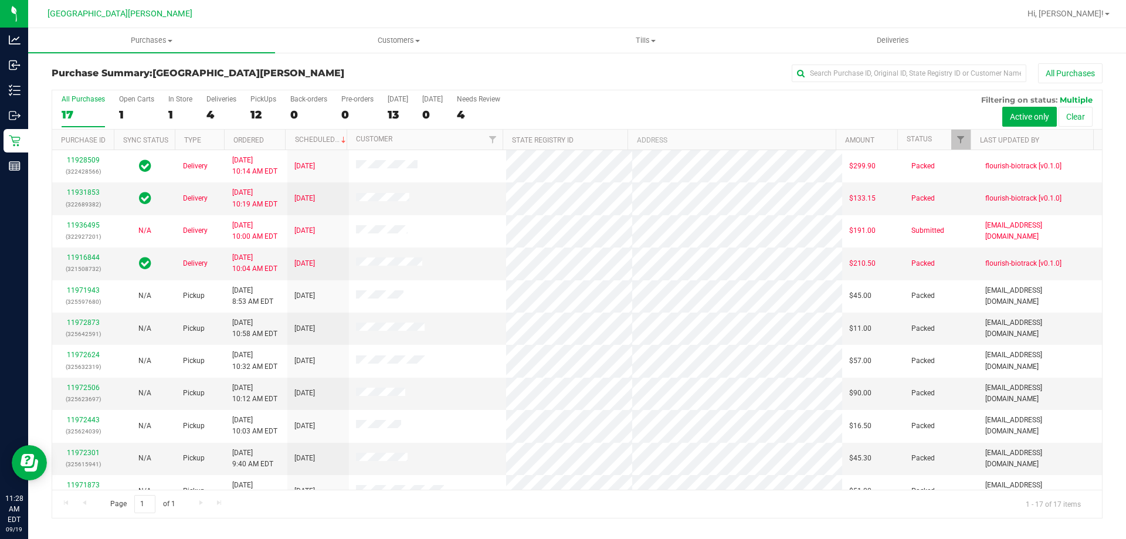
click at [262, 99] on div "PickUps" at bounding box center [263, 99] width 26 height 8
click at [0, 0] on input "PickUps 12" at bounding box center [0, 0] width 0 height 0
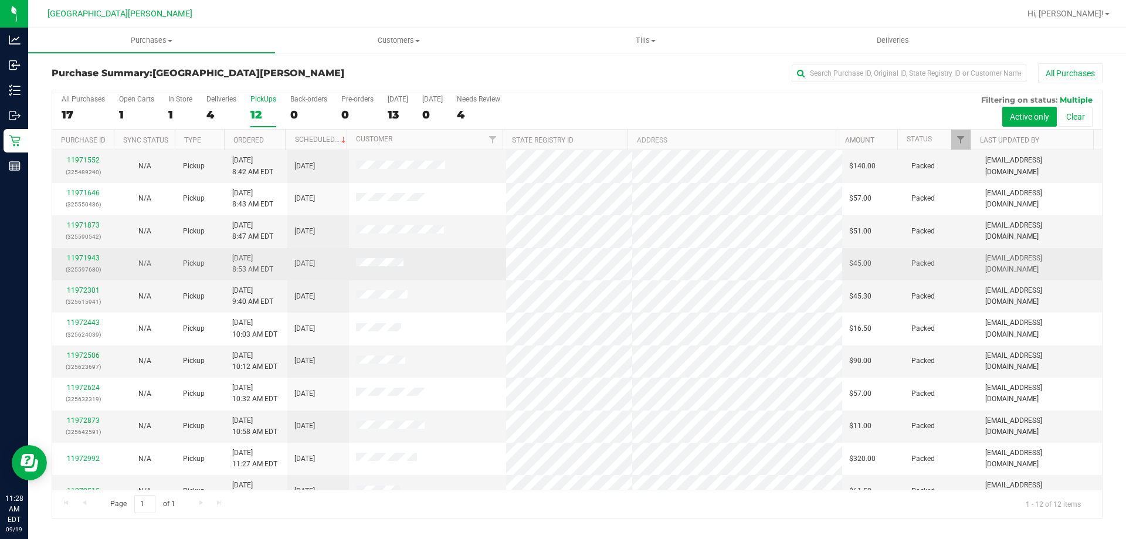
scroll to position [50, 0]
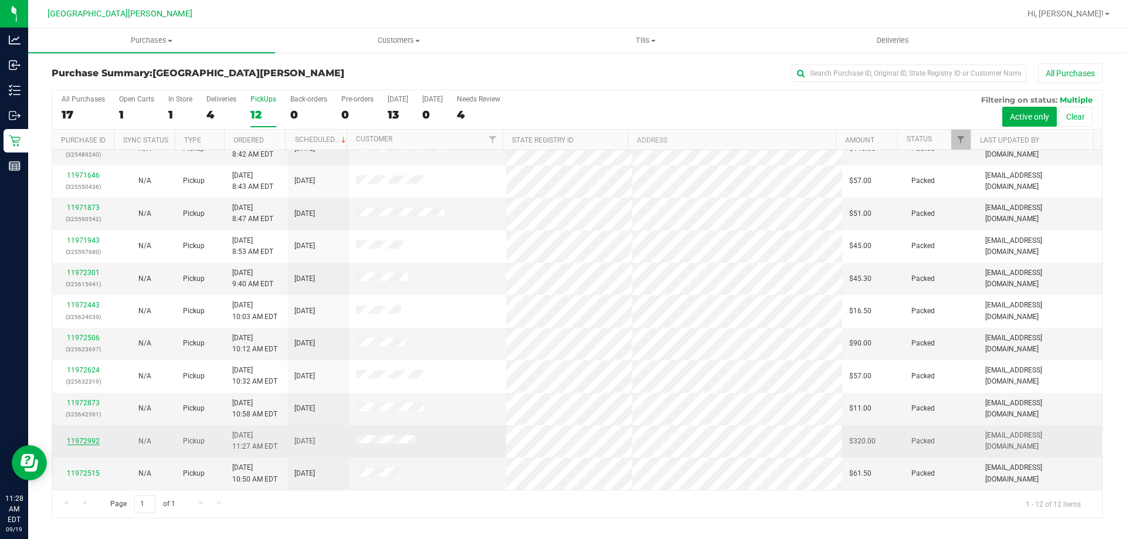
click at [90, 439] on link "11972992" at bounding box center [83, 441] width 33 height 8
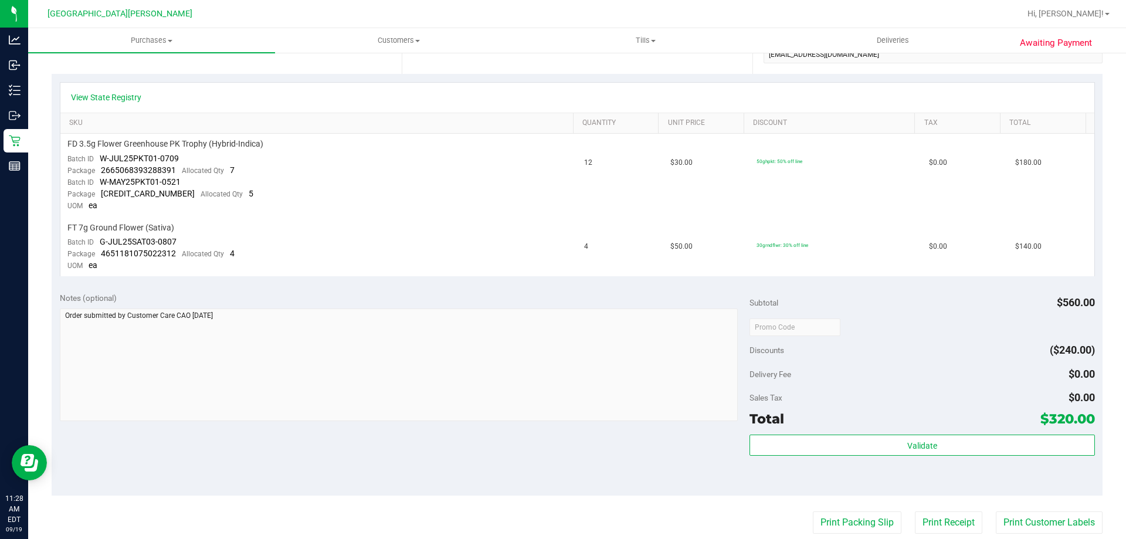
scroll to position [352, 0]
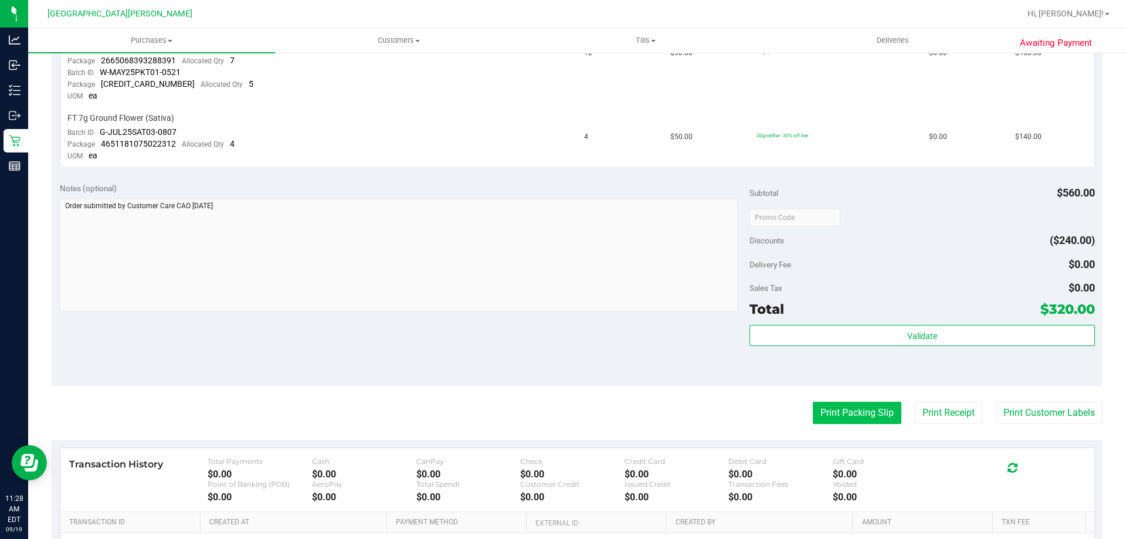
click at [846, 415] on button "Print Packing Slip" at bounding box center [857, 413] width 89 height 22
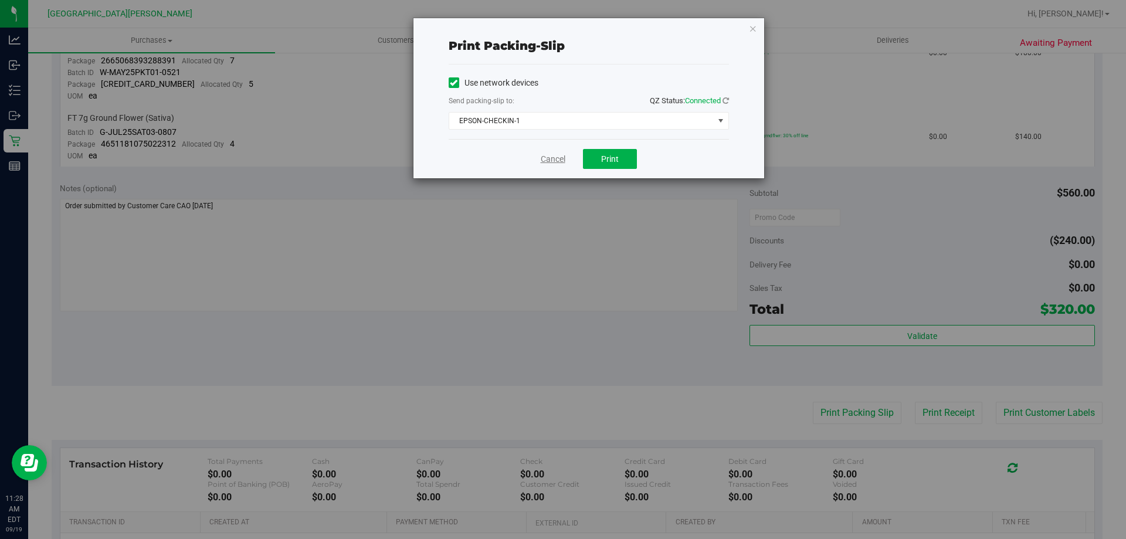
click at [544, 155] on link "Cancel" at bounding box center [553, 159] width 25 height 12
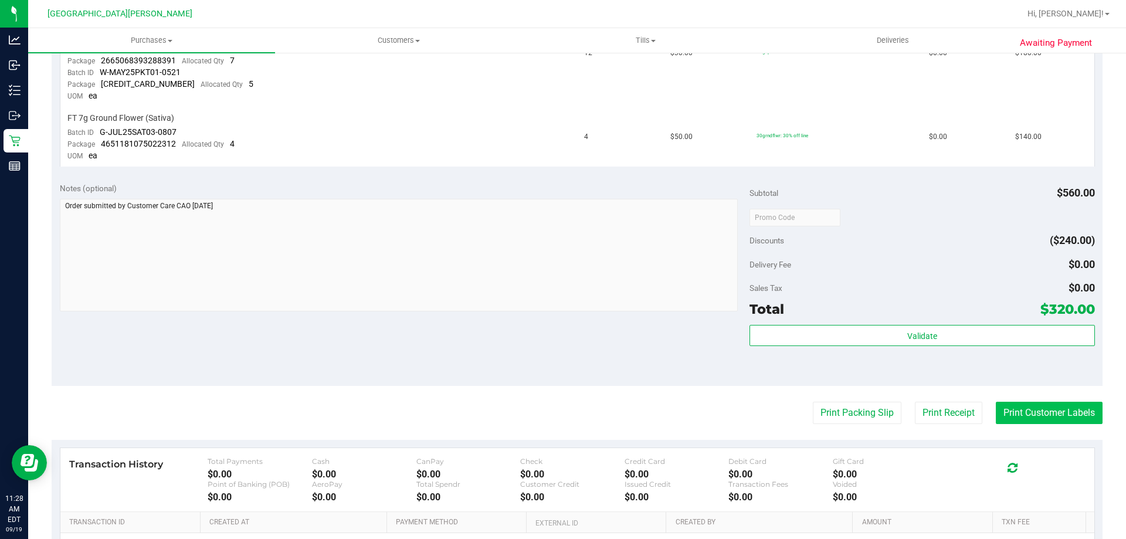
click at [1025, 402] on button "Print Customer Labels" at bounding box center [1049, 413] width 107 height 22
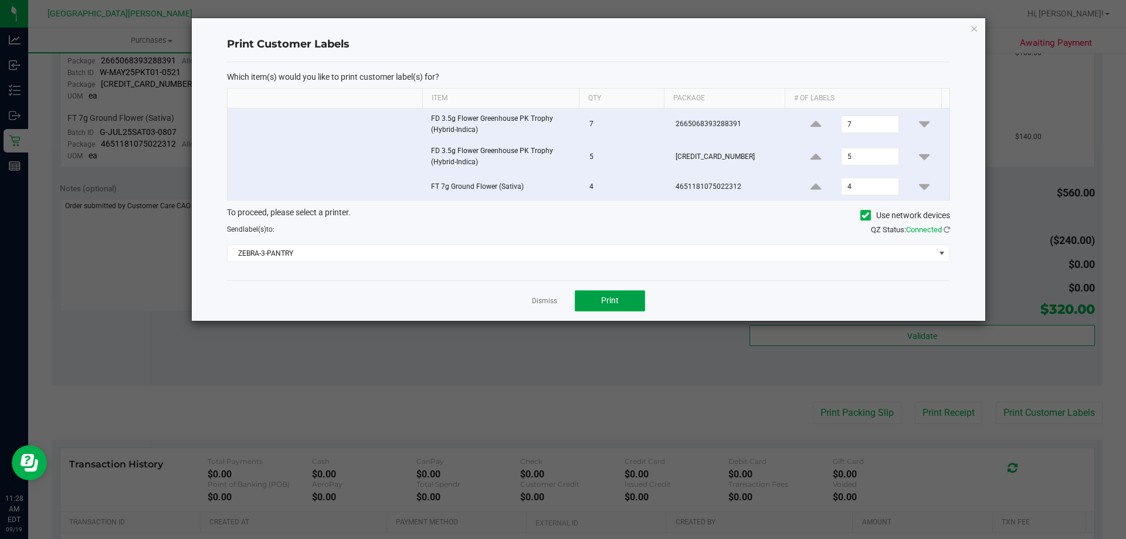
click at [631, 308] on button "Print" at bounding box center [610, 300] width 70 height 21
click at [628, 309] on button "Print" at bounding box center [610, 300] width 70 height 21
click at [545, 293] on div "Dismiss Print" at bounding box center [588, 300] width 723 height 40
click at [542, 298] on link "Dismiss" at bounding box center [544, 301] width 25 height 10
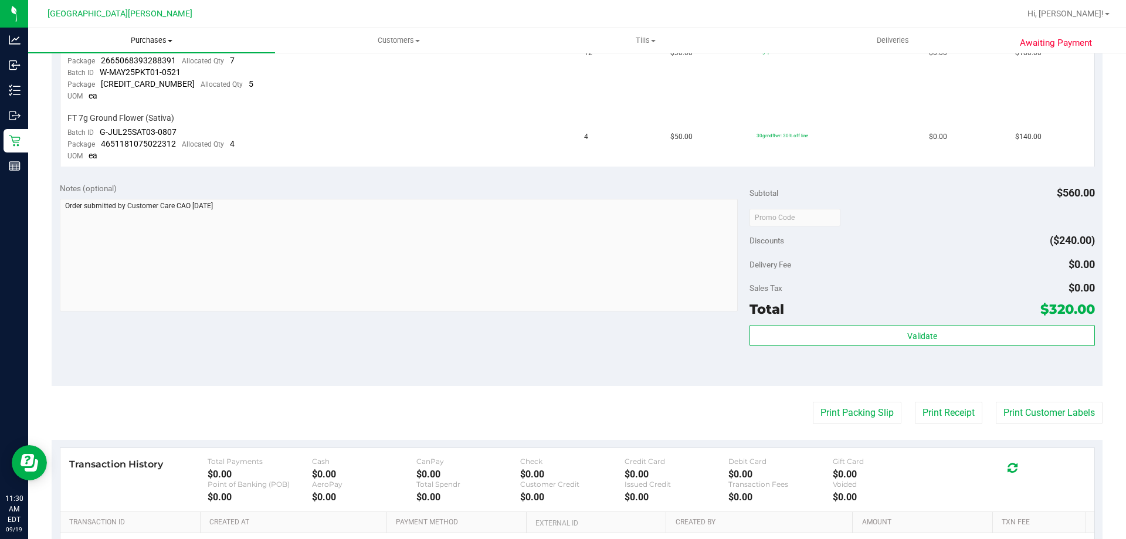
click at [155, 45] on span "Purchases" at bounding box center [151, 40] width 247 height 11
click at [126, 87] on li "Fulfillment" at bounding box center [151, 85] width 247 height 14
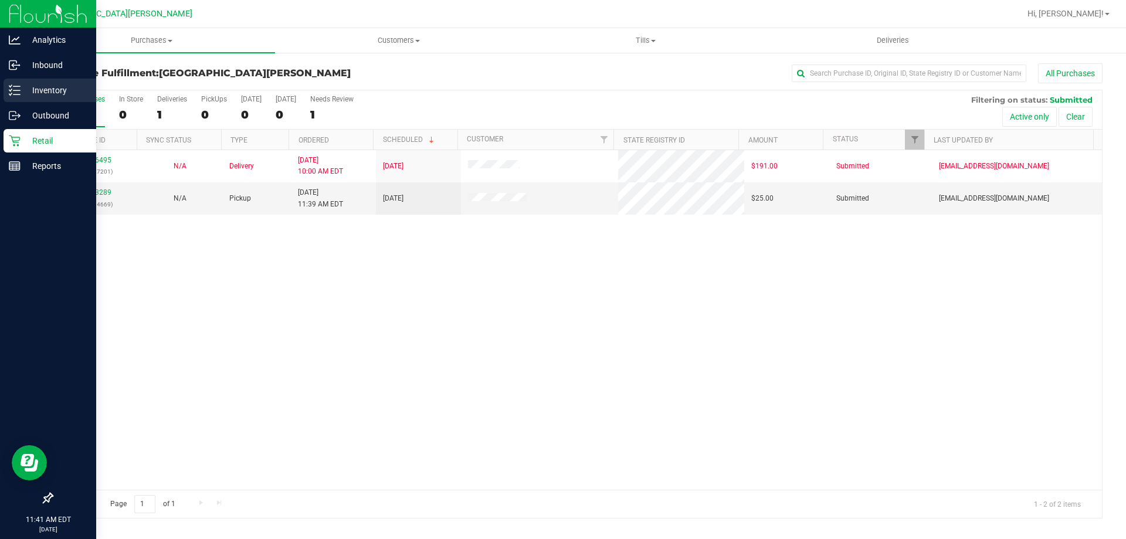
click at [38, 87] on p "Inventory" at bounding box center [56, 90] width 70 height 14
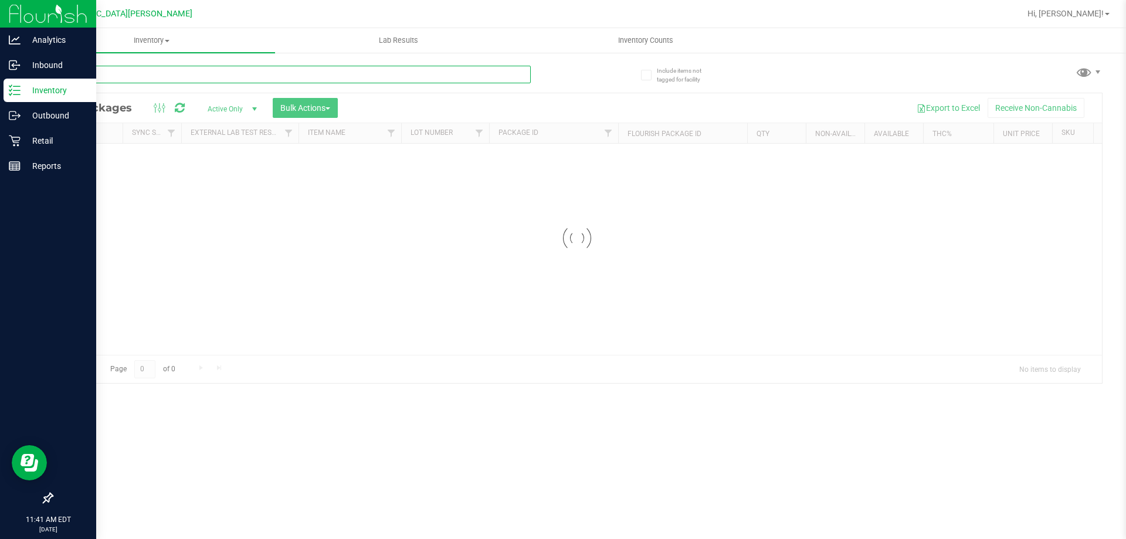
click at [151, 76] on input "text" at bounding box center [291, 75] width 479 height 18
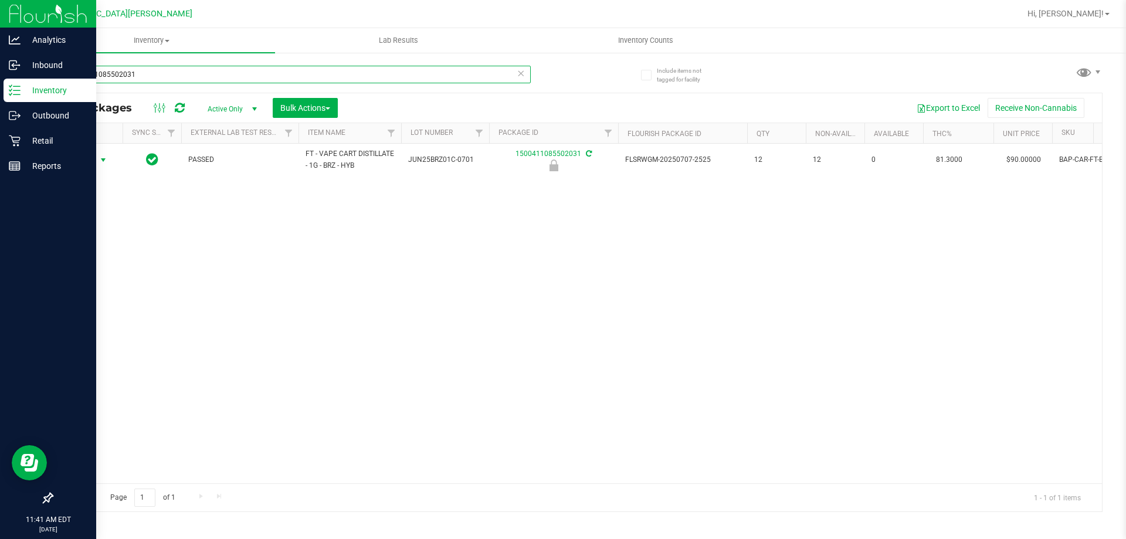
type input "1500411085502031"
click at [107, 164] on span "select" at bounding box center [103, 159] width 9 height 9
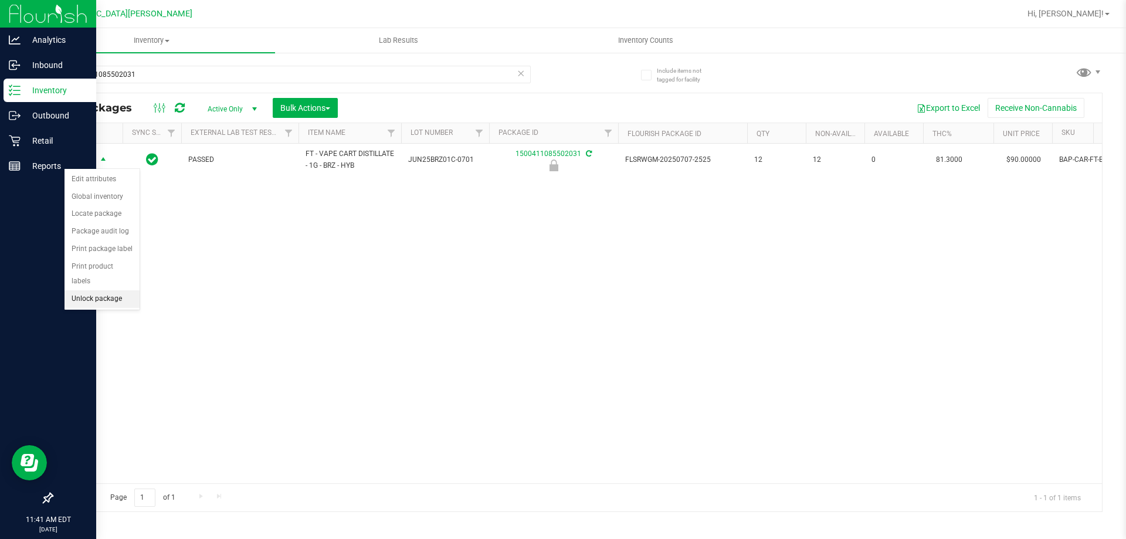
click at [120, 290] on li "Unlock package" at bounding box center [102, 299] width 75 height 18
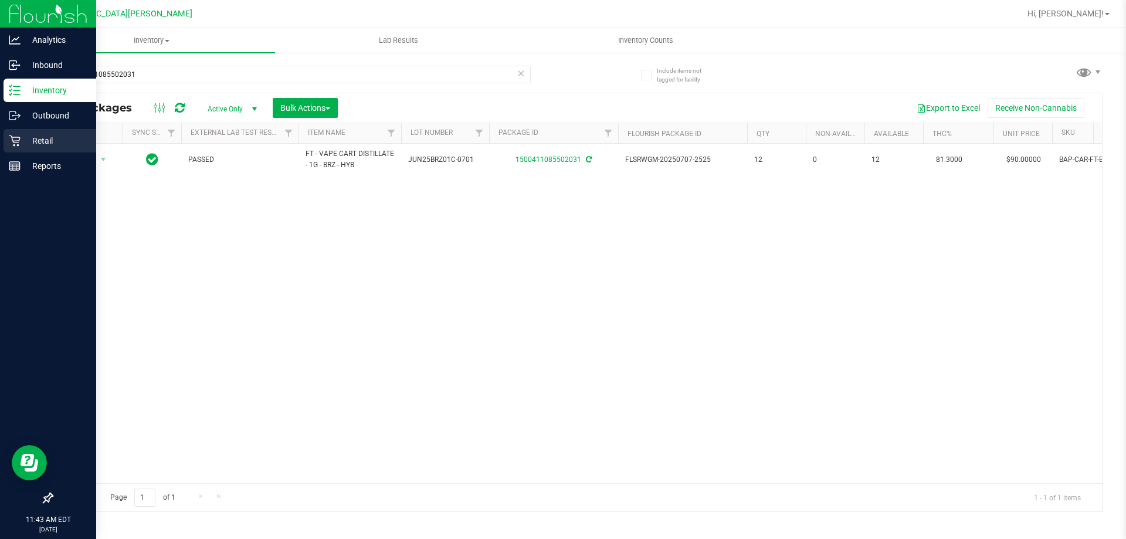
click at [13, 148] on div "Retail" at bounding box center [50, 140] width 93 height 23
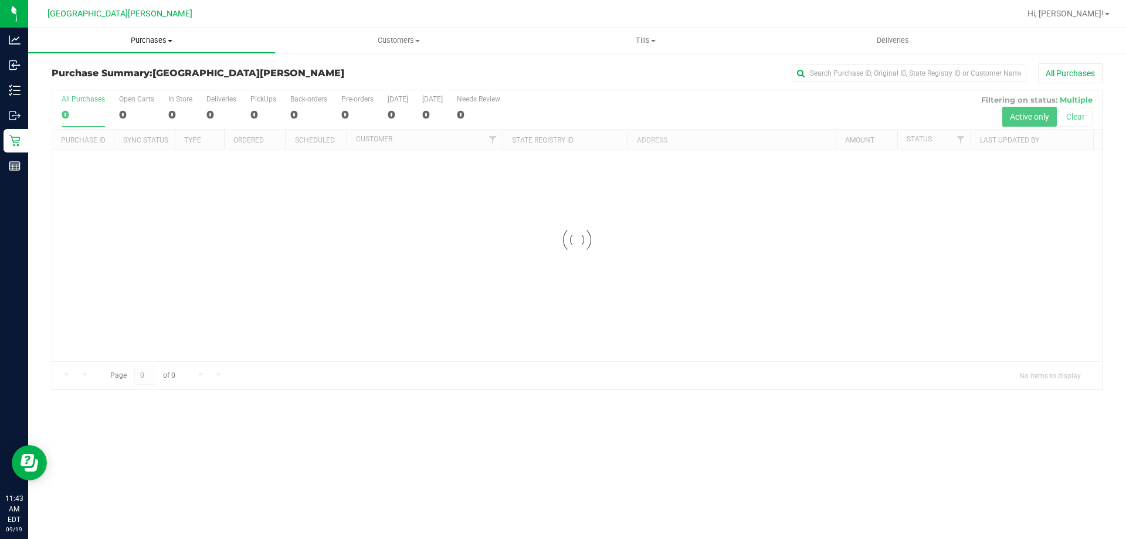
click at [148, 38] on span "Purchases" at bounding box center [151, 40] width 247 height 11
click at [74, 86] on span "Fulfillment" at bounding box center [64, 85] width 73 height 10
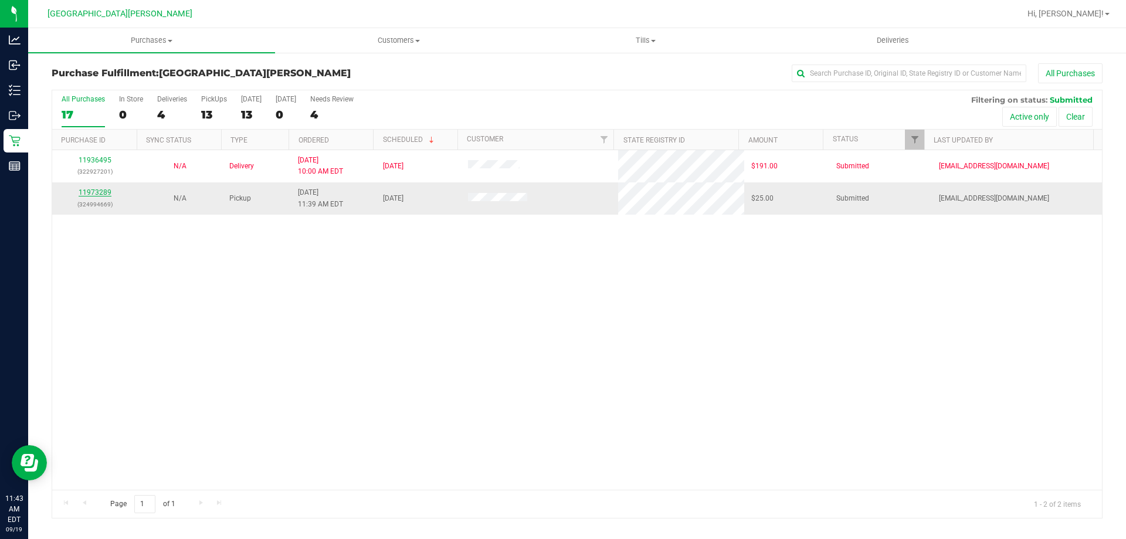
click at [94, 191] on link "11973289" at bounding box center [95, 192] width 33 height 8
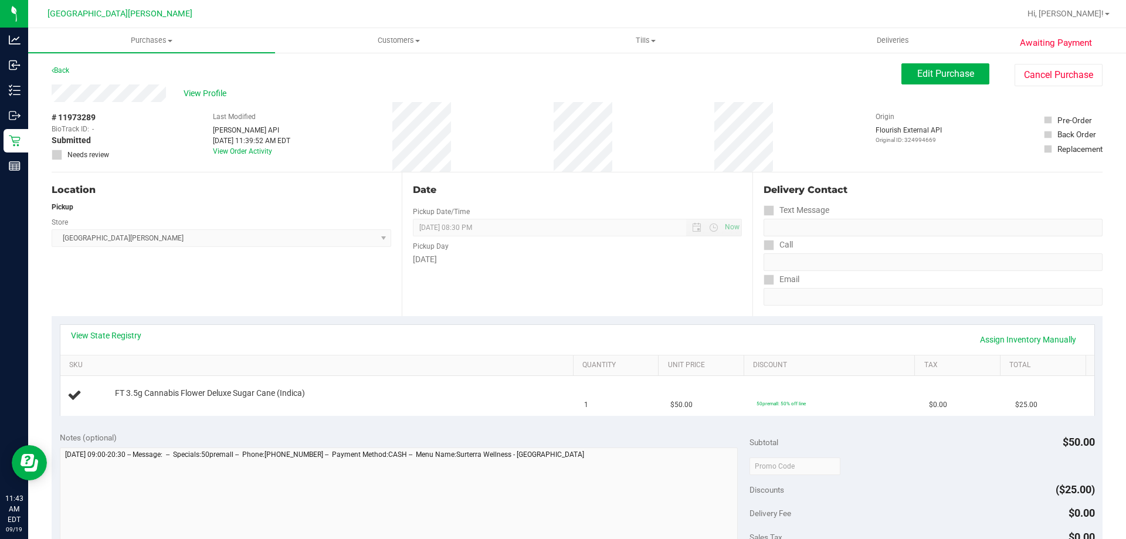
scroll to position [59, 0]
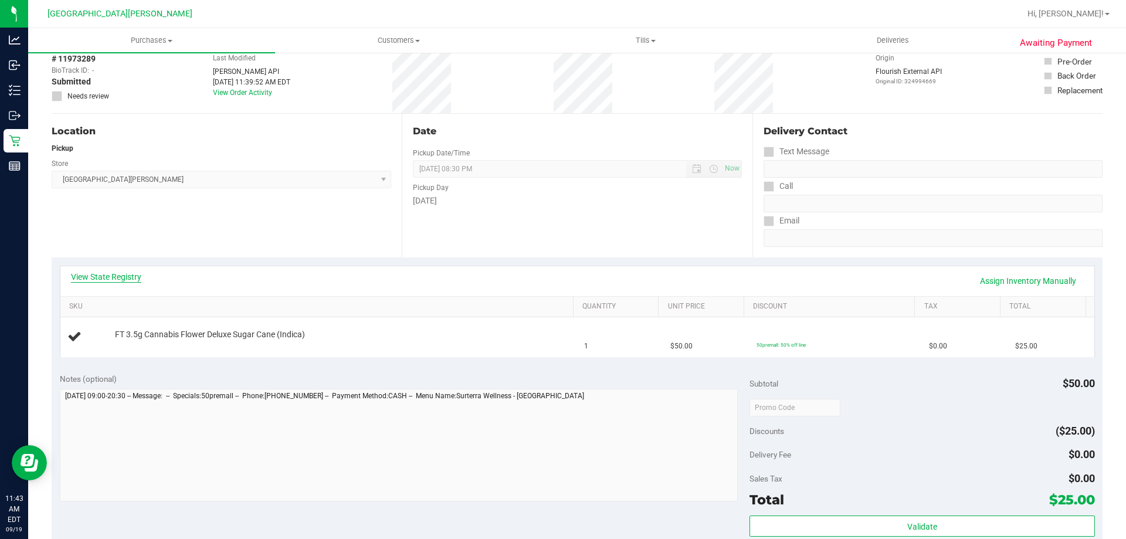
click at [128, 278] on link "View State Registry" at bounding box center [106, 277] width 70 height 12
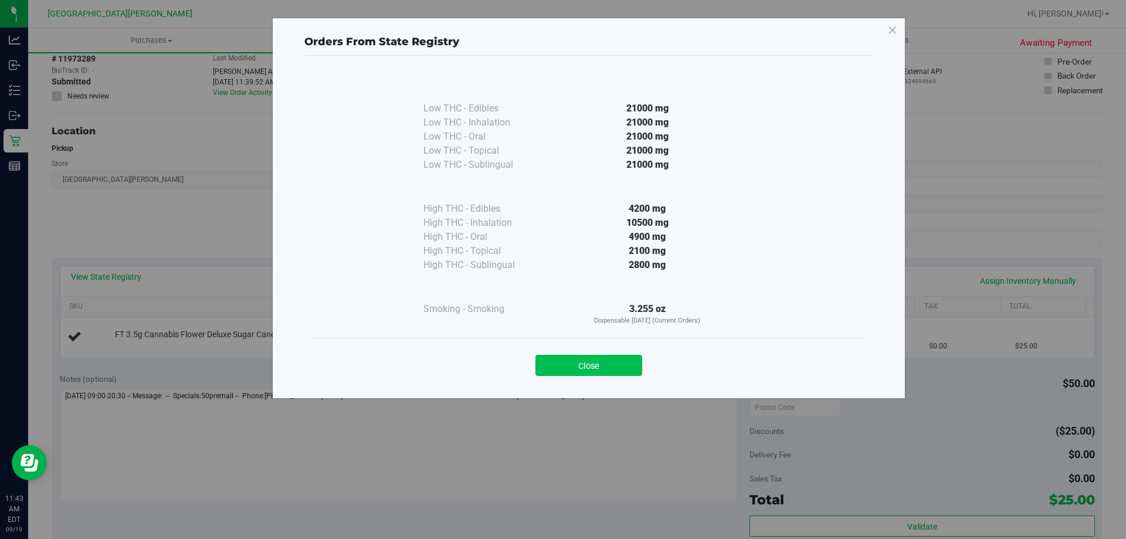
click at [575, 370] on button "Close" at bounding box center [588, 365] width 107 height 21
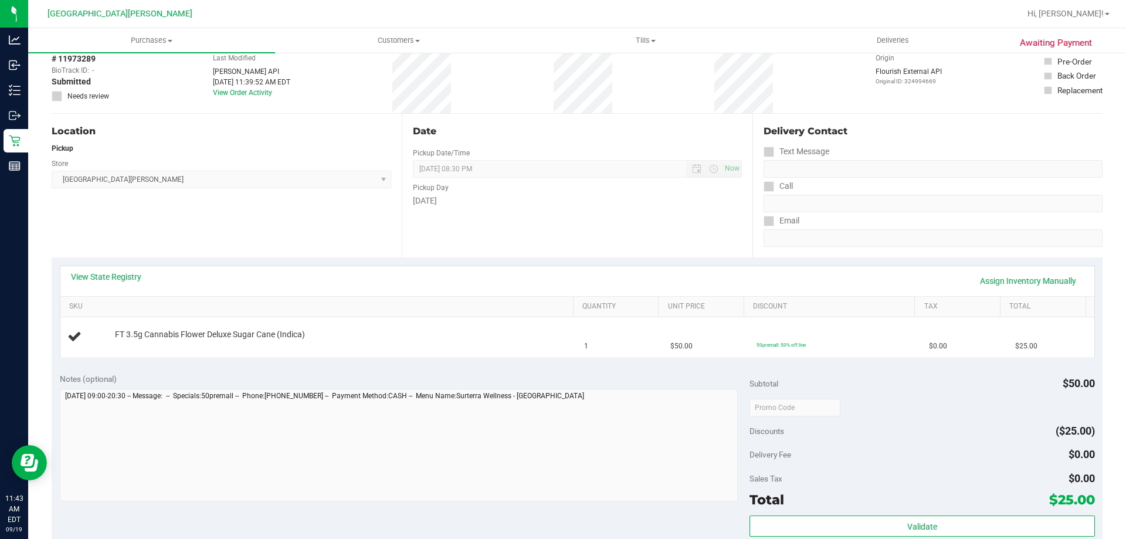
click at [528, 259] on div "View State Registry Assign Inventory Manually SKU Quantity Unit Price Discount …" at bounding box center [577, 310] width 1051 height 107
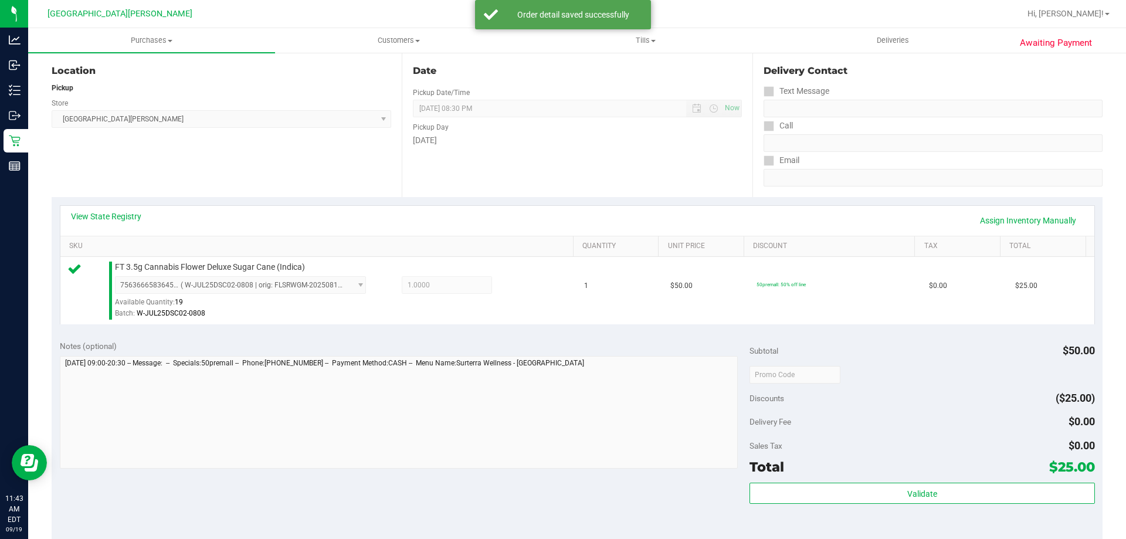
scroll to position [176, 0]
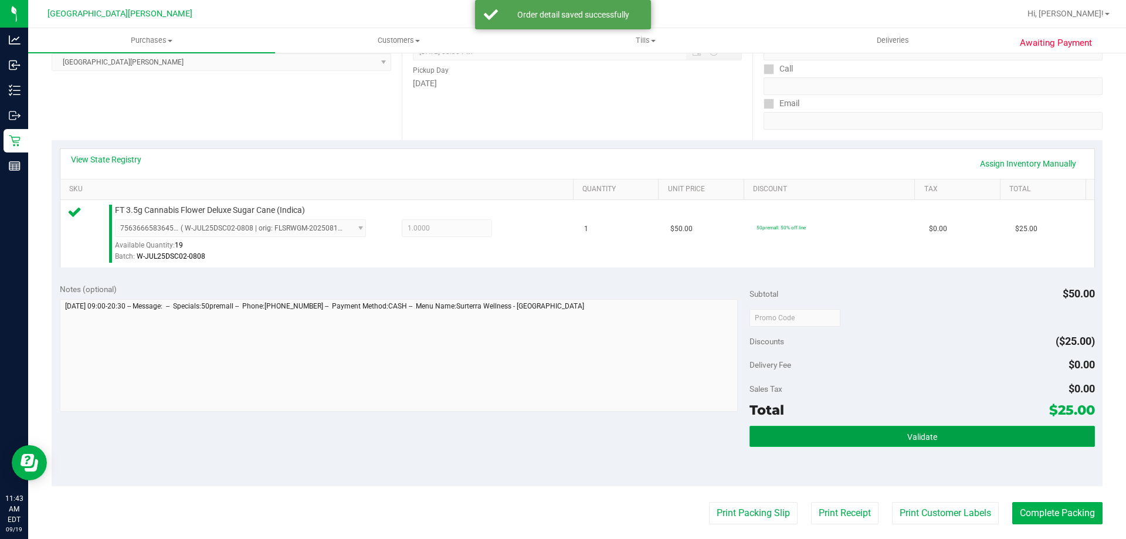
click at [890, 432] on button "Validate" at bounding box center [922, 436] width 345 height 21
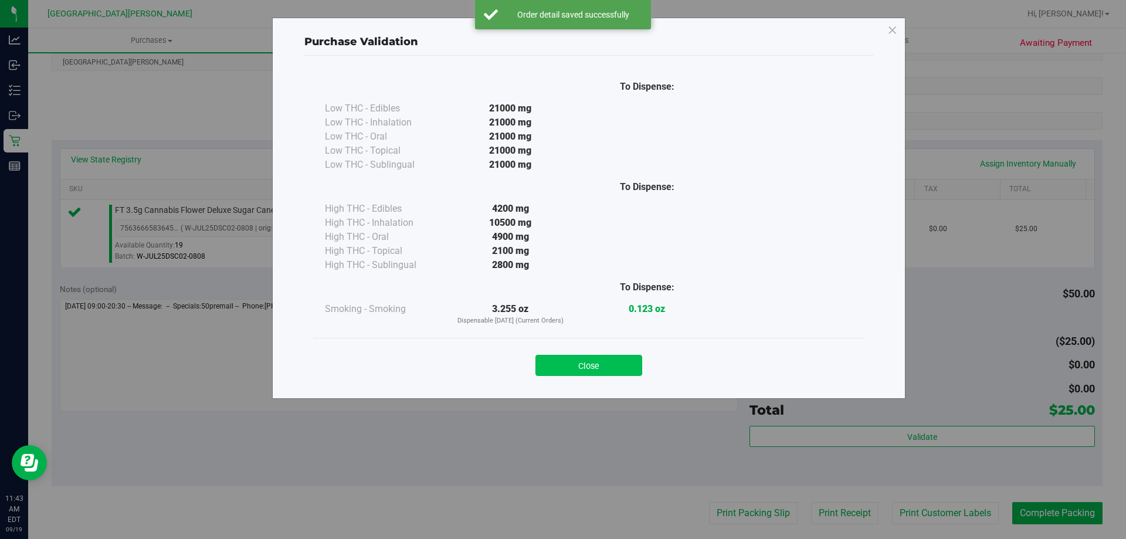
click at [581, 365] on button "Close" at bounding box center [588, 365] width 107 height 21
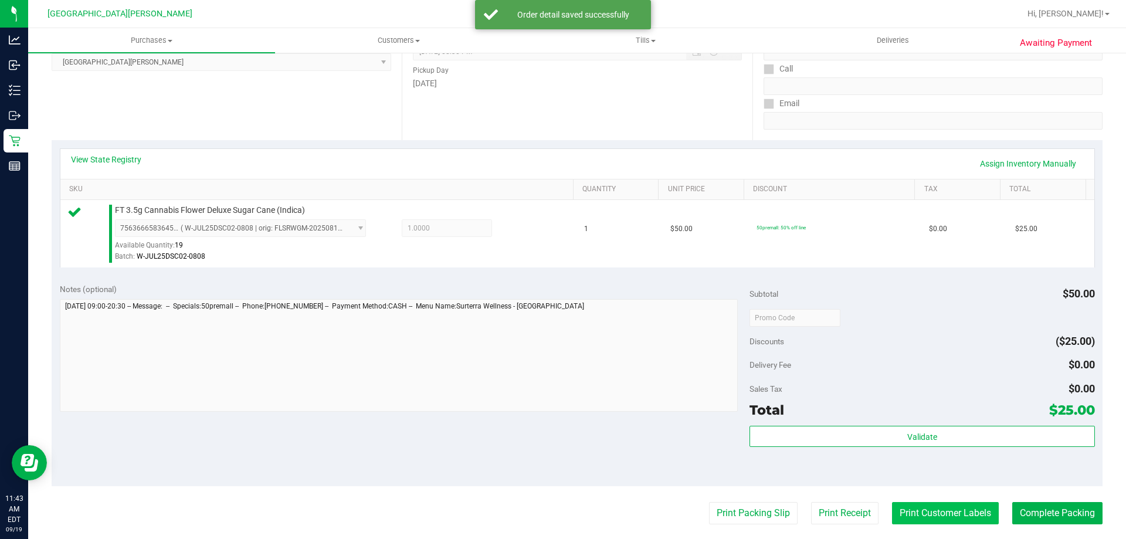
click at [930, 506] on button "Print Customer Labels" at bounding box center [945, 513] width 107 height 22
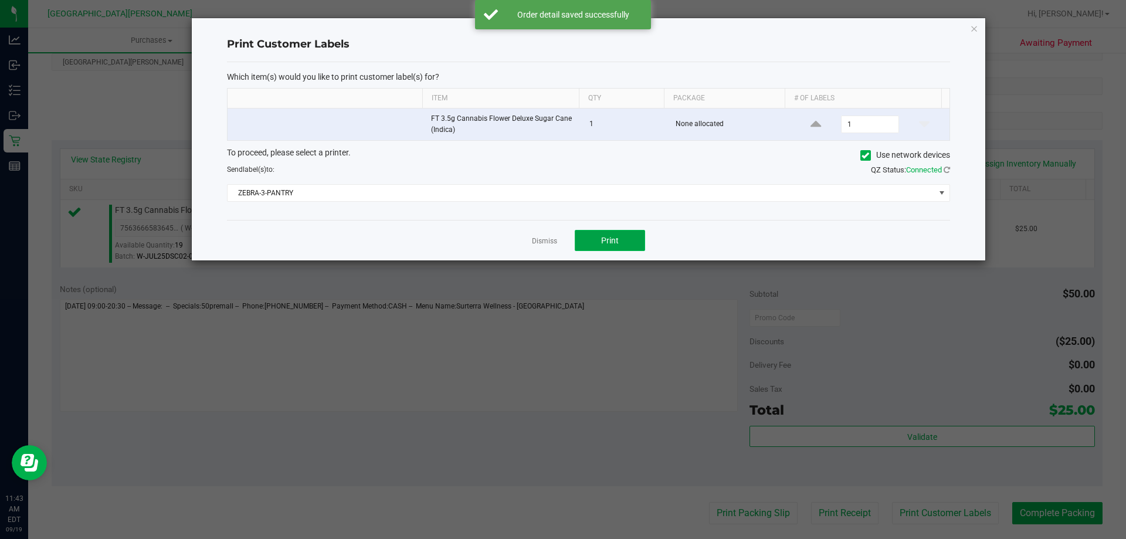
click at [624, 238] on button "Print" at bounding box center [610, 240] width 70 height 21
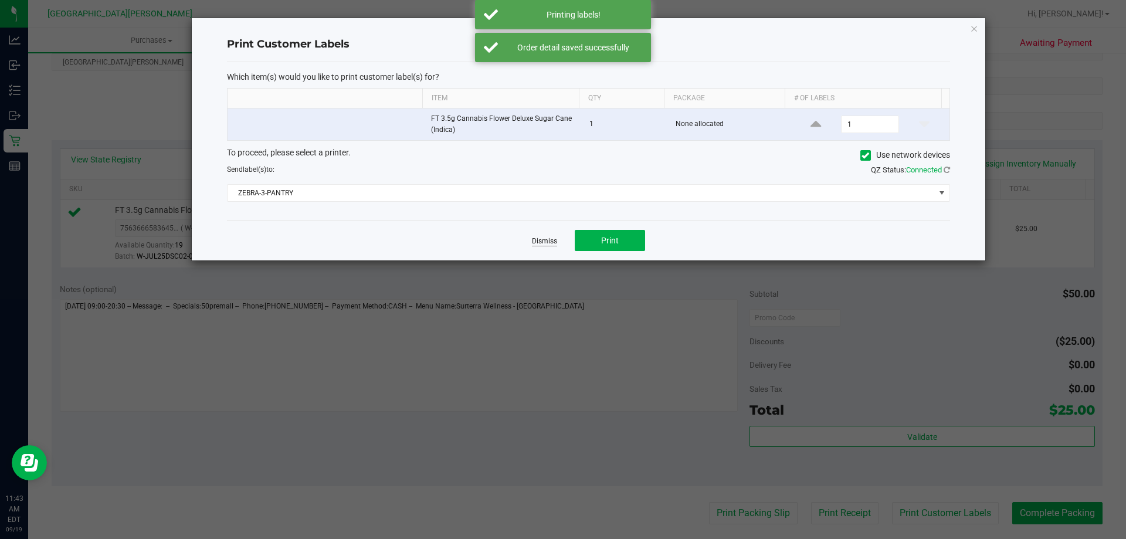
click at [545, 240] on link "Dismiss" at bounding box center [544, 241] width 25 height 10
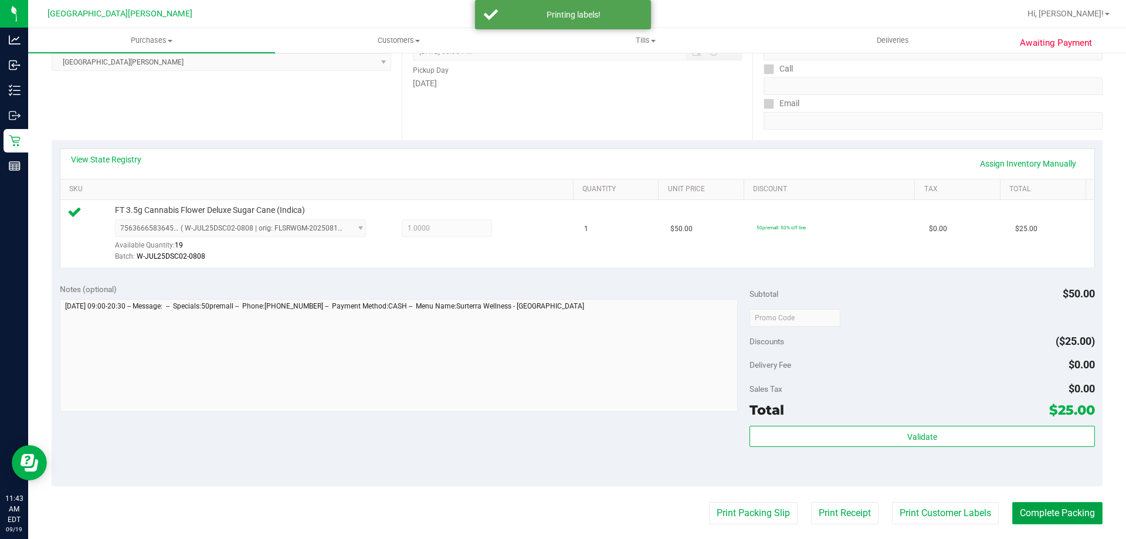
click at [1053, 510] on button "Complete Packing" at bounding box center [1057, 513] width 90 height 22
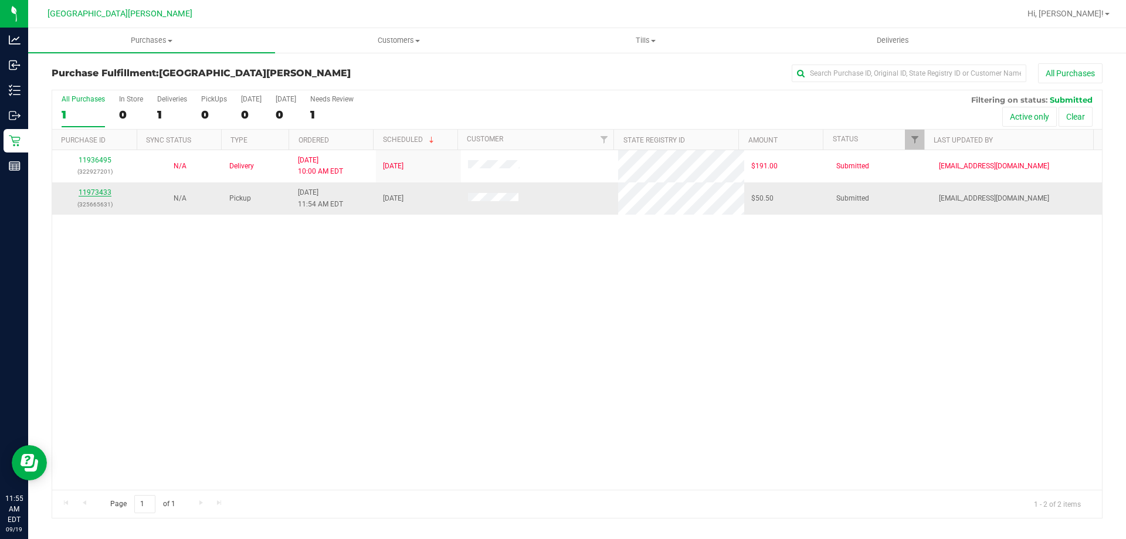
click at [91, 189] on link "11973433" at bounding box center [95, 192] width 33 height 8
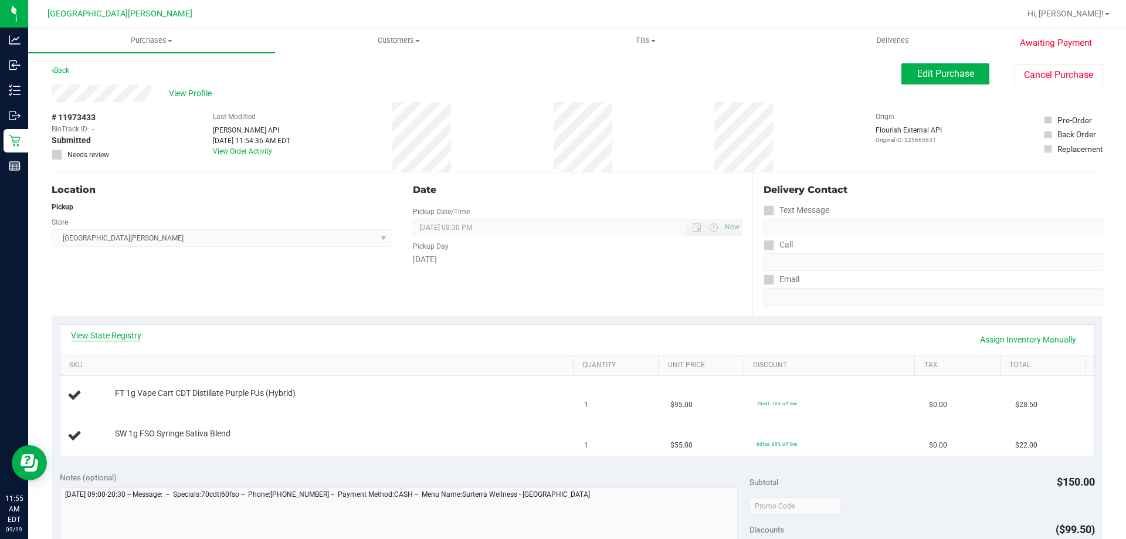
click at [124, 340] on link "View State Registry" at bounding box center [106, 336] width 70 height 12
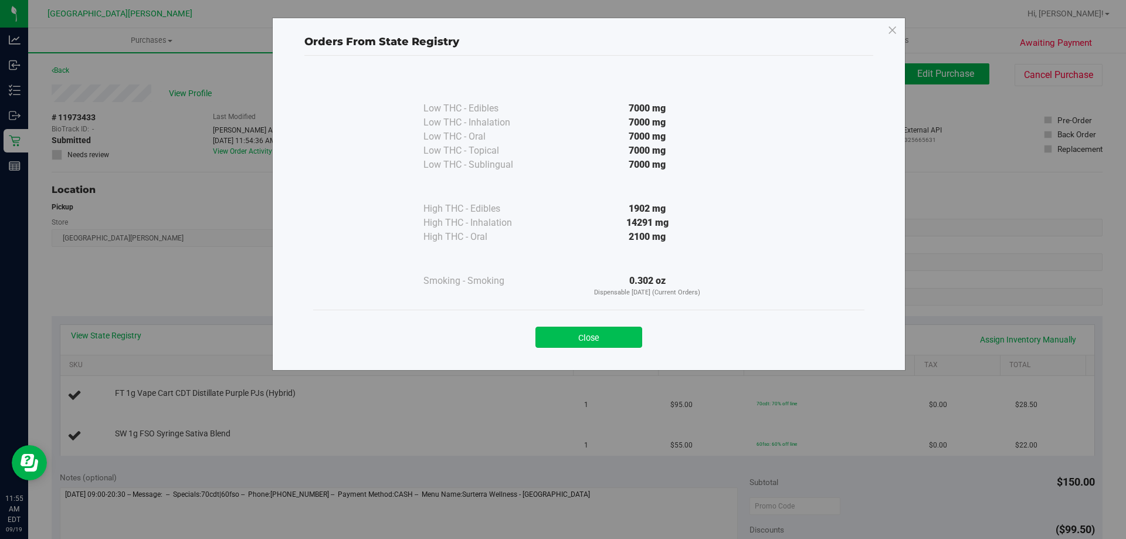
click at [619, 327] on button "Close" at bounding box center [588, 337] width 107 height 21
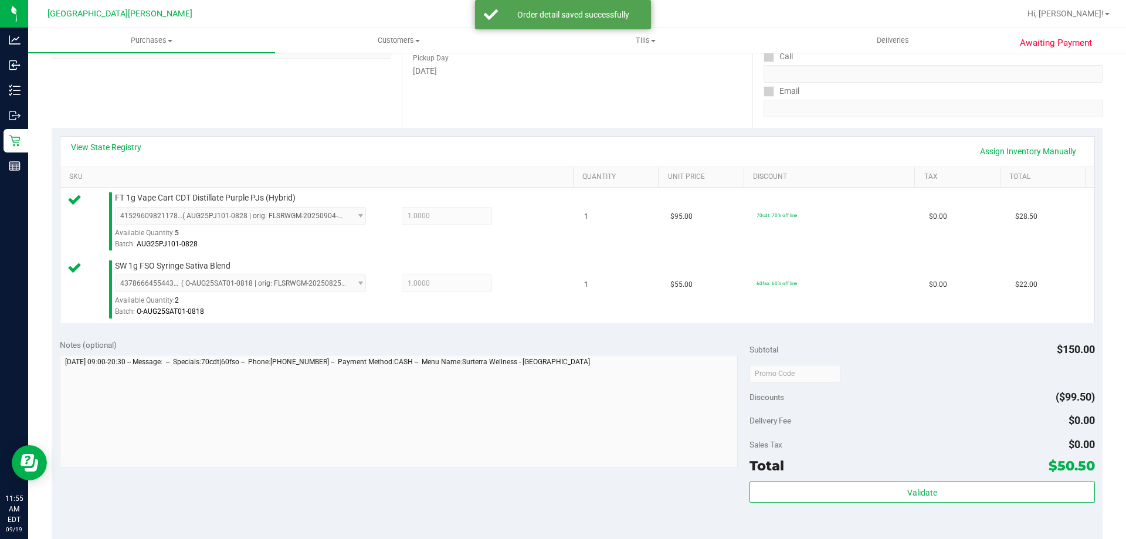
scroll to position [293, 0]
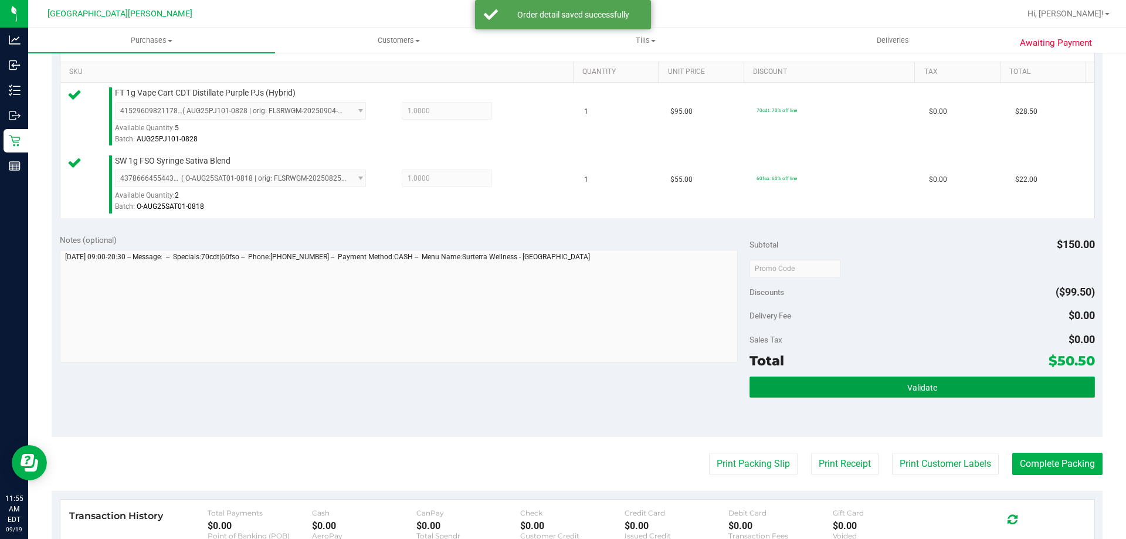
click at [920, 383] on span "Validate" at bounding box center [922, 387] width 30 height 9
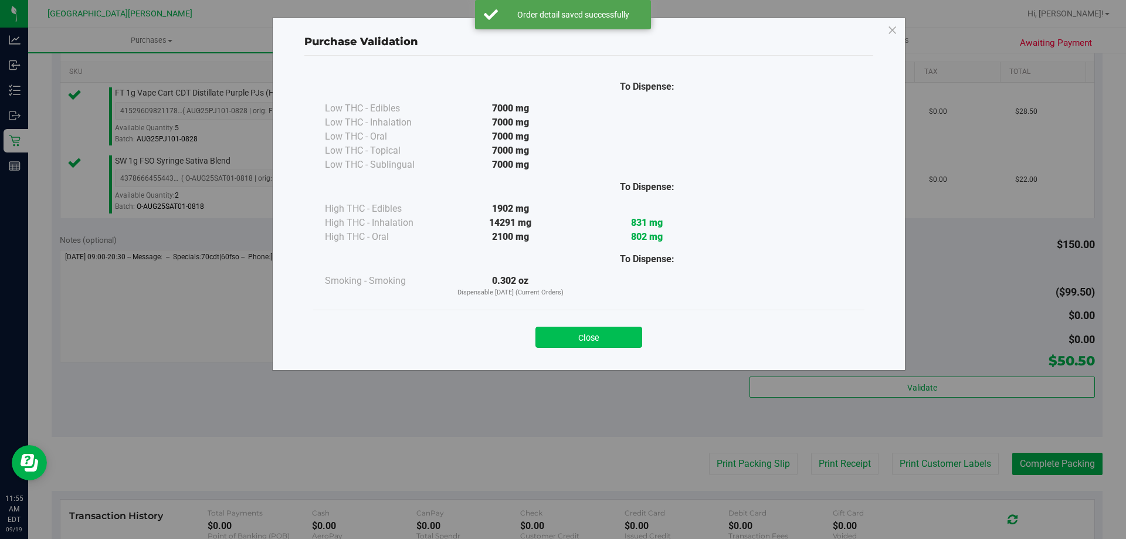
click at [585, 334] on button "Close" at bounding box center [588, 337] width 107 height 21
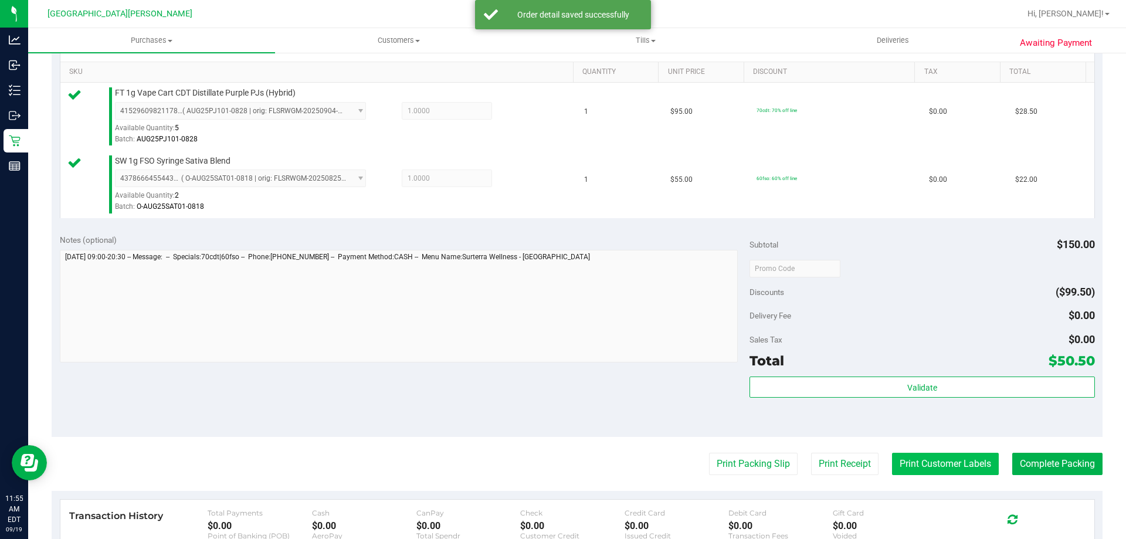
click at [903, 457] on button "Print Customer Labels" at bounding box center [945, 464] width 107 height 22
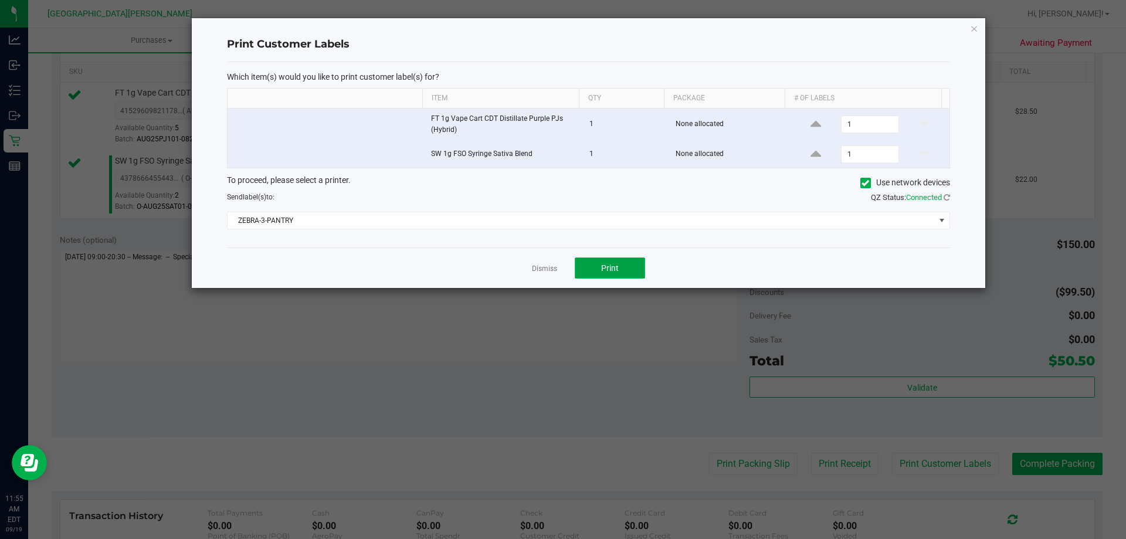
click at [612, 270] on span "Print" at bounding box center [610, 267] width 18 height 9
click at [548, 266] on link "Dismiss" at bounding box center [544, 269] width 25 height 10
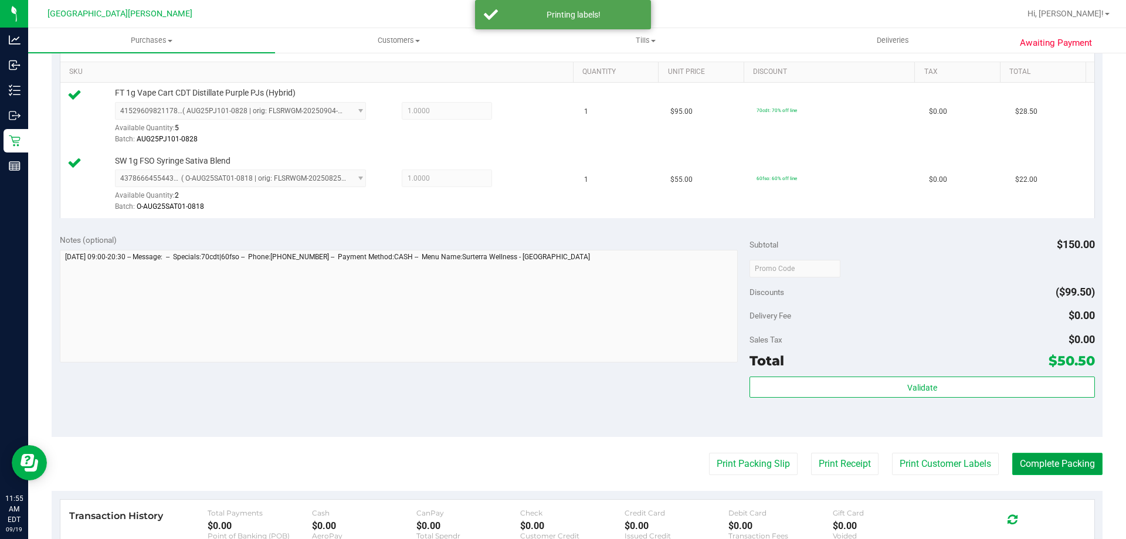
click at [1036, 457] on button "Complete Packing" at bounding box center [1057, 464] width 90 height 22
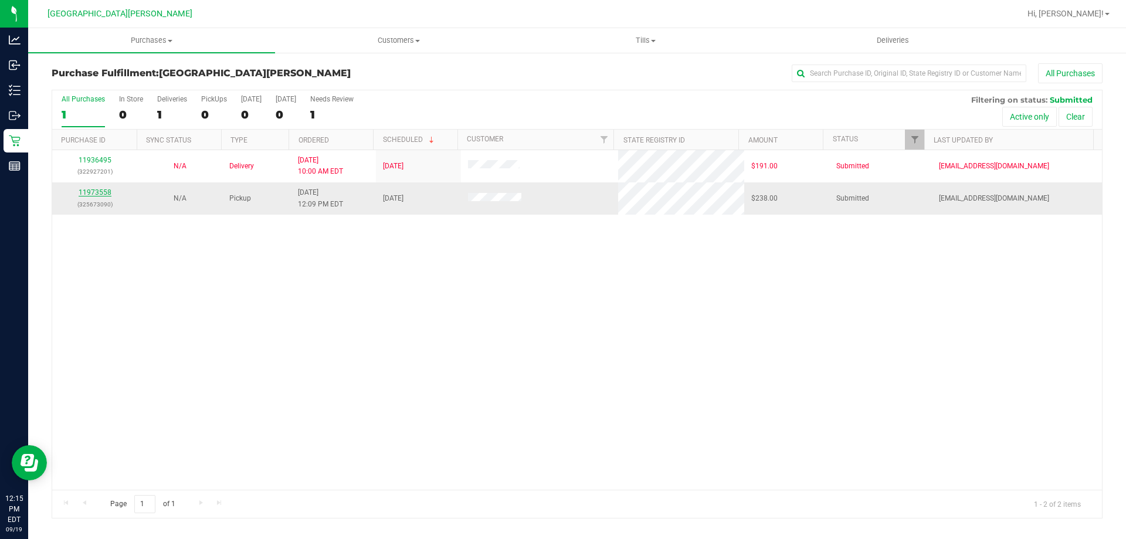
click at [93, 191] on link "11973558" at bounding box center [95, 192] width 33 height 8
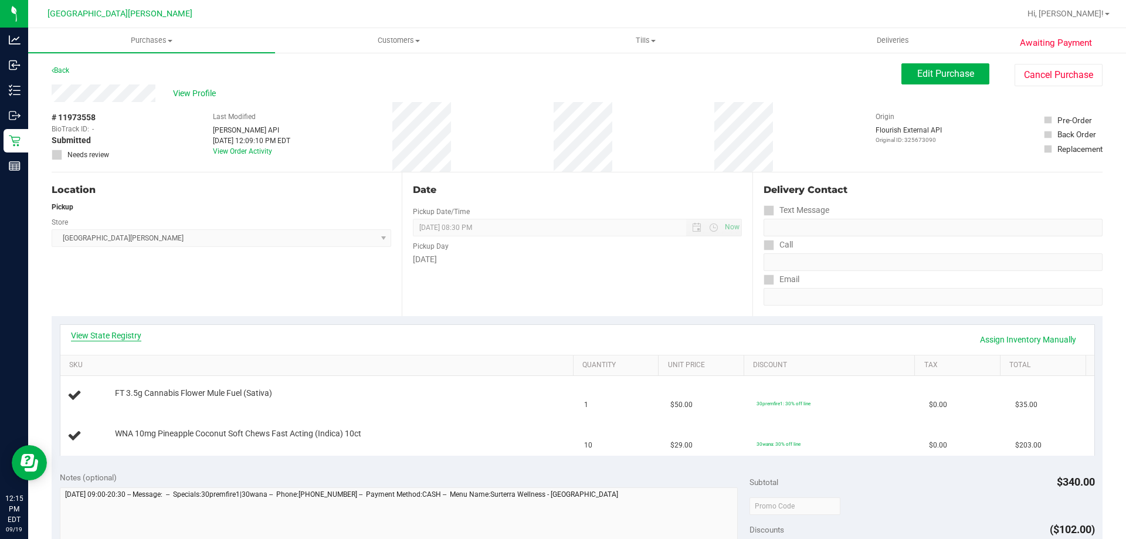
click at [118, 330] on link "View State Registry" at bounding box center [106, 336] width 70 height 12
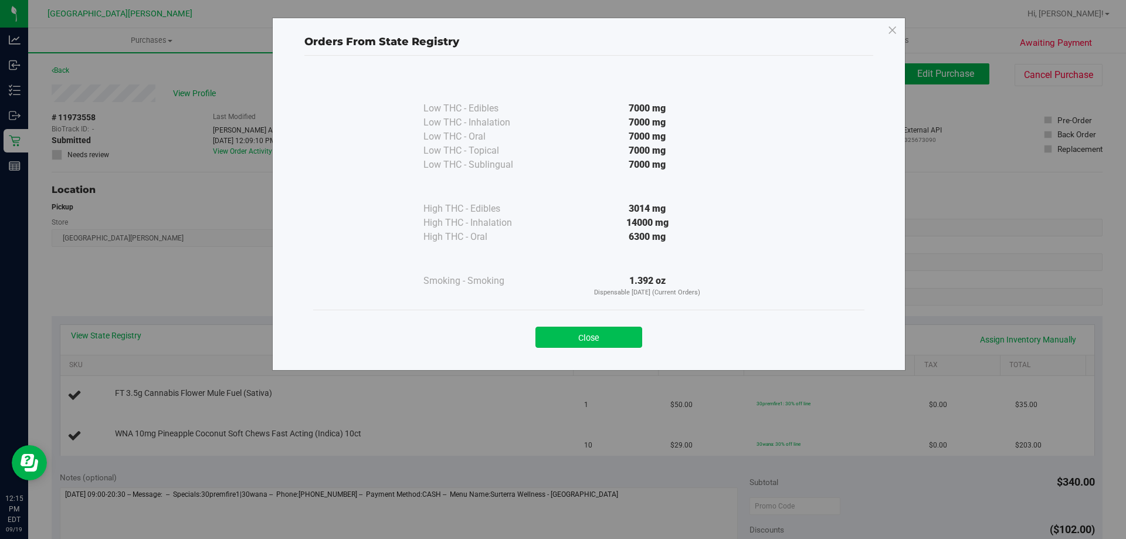
click at [605, 347] on button "Close" at bounding box center [588, 337] width 107 height 21
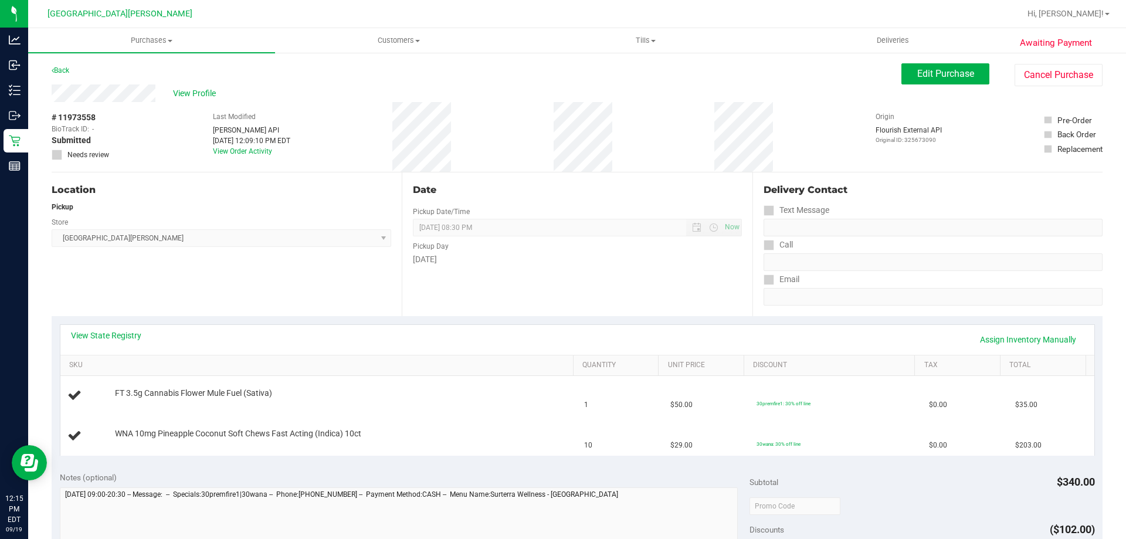
click at [565, 348] on div "View State Registry Assign Inventory Manually" at bounding box center [577, 340] width 1013 height 20
click at [549, 341] on div "View State Registry Assign Inventory Manually" at bounding box center [577, 340] width 1013 height 20
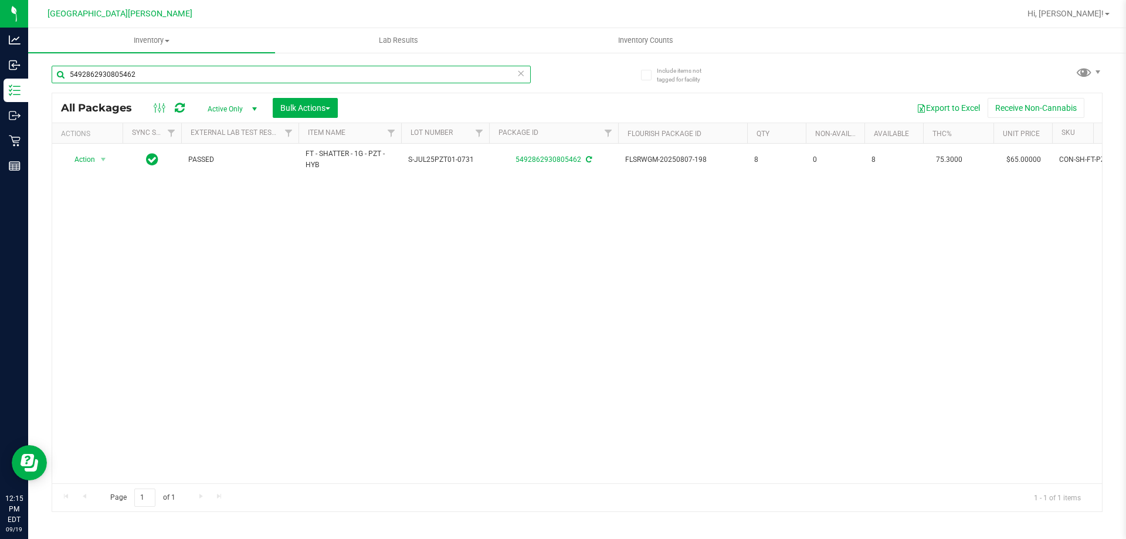
click at [135, 74] on input "5492862930805462" at bounding box center [291, 75] width 479 height 18
type input "1166691336673457"
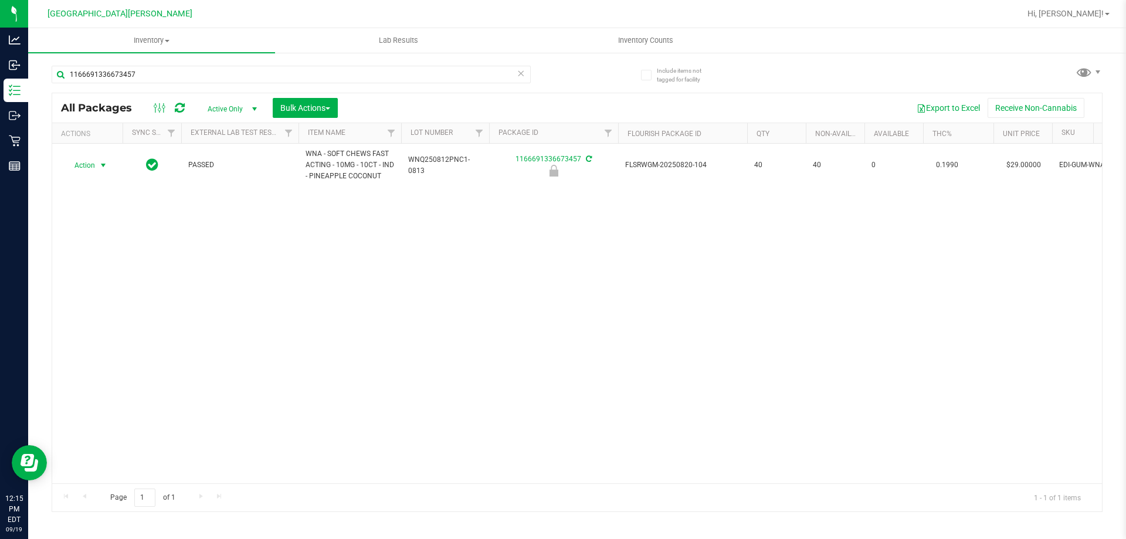
click at [97, 167] on span "select" at bounding box center [103, 165] width 15 height 16
click at [91, 296] on li "Unlock package" at bounding box center [102, 305] width 75 height 18
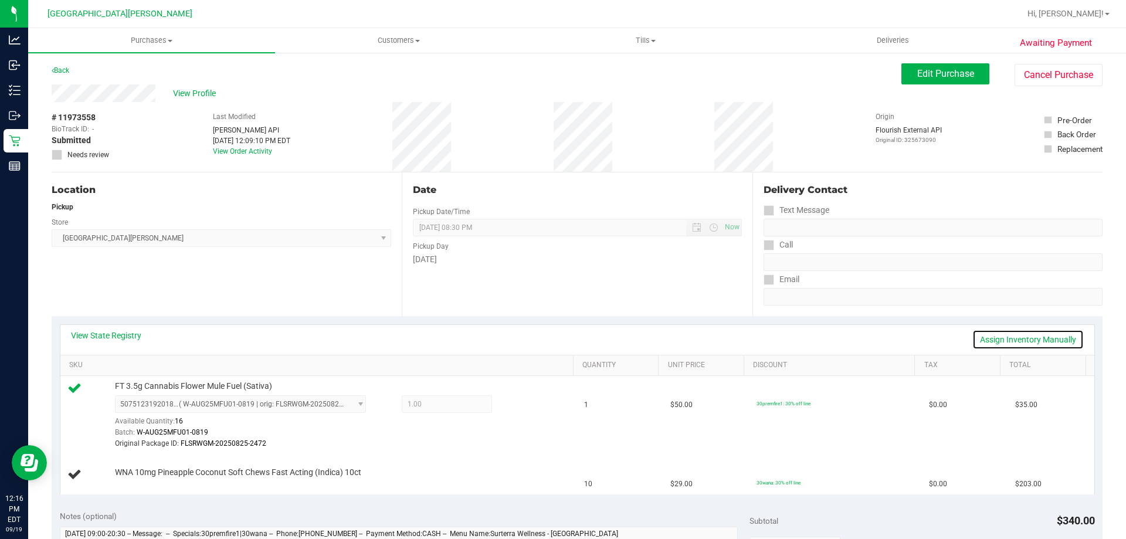
click at [1009, 341] on link "Assign Inventory Manually" at bounding box center [1027, 340] width 111 height 20
click at [152, 480] on link "Add Package" at bounding box center [136, 480] width 42 height 8
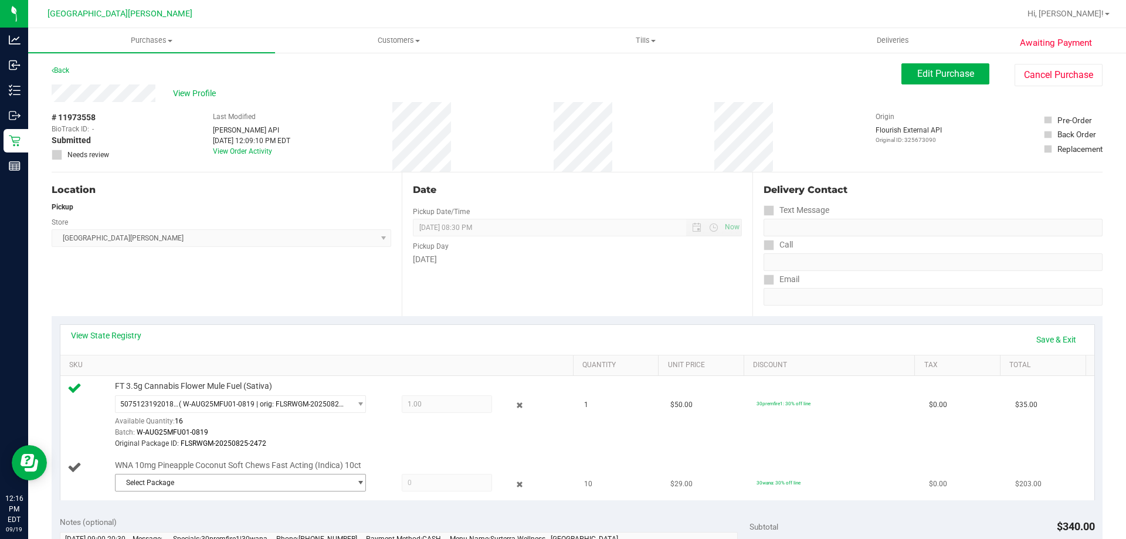
click at [170, 477] on span "Select Package" at bounding box center [233, 482] width 235 height 16
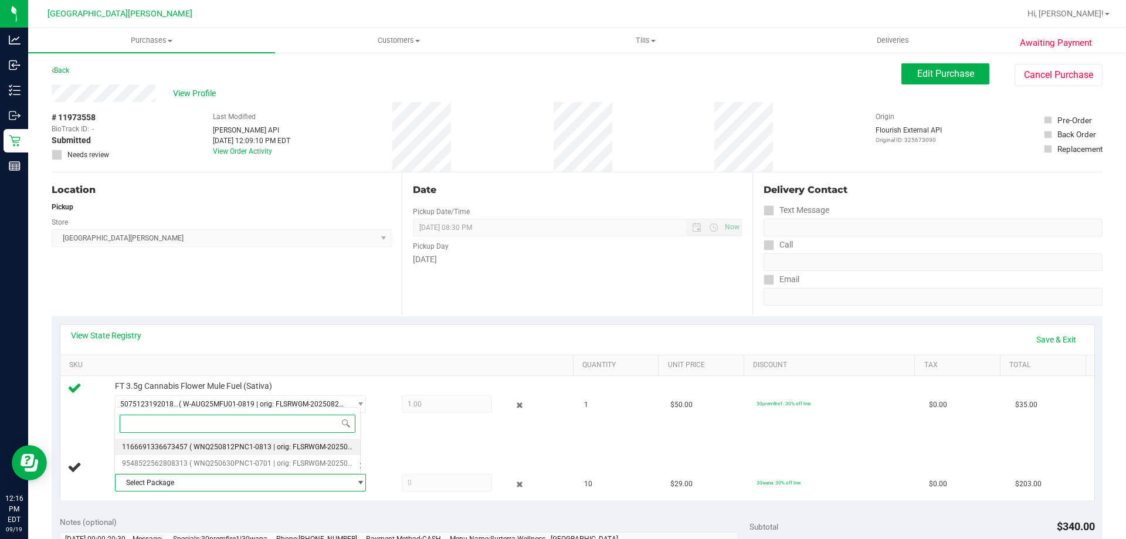
click at [180, 449] on span "1166691336673457" at bounding box center [155, 447] width 66 height 8
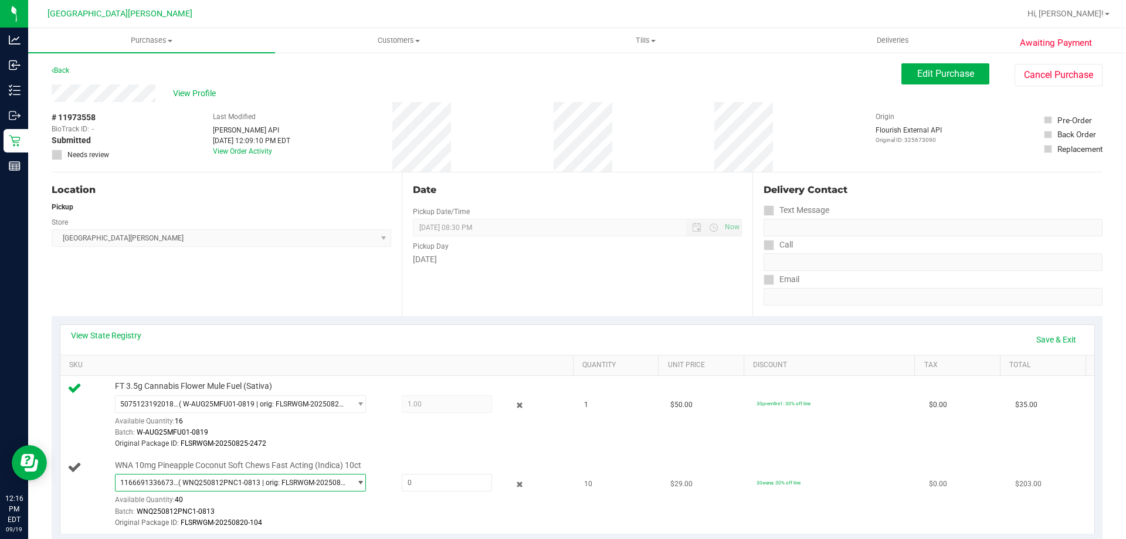
click at [185, 480] on span "( WNQ250812PNC1-0813 | orig: FLSRWGM-20250820-104 )" at bounding box center [261, 483] width 167 height 8
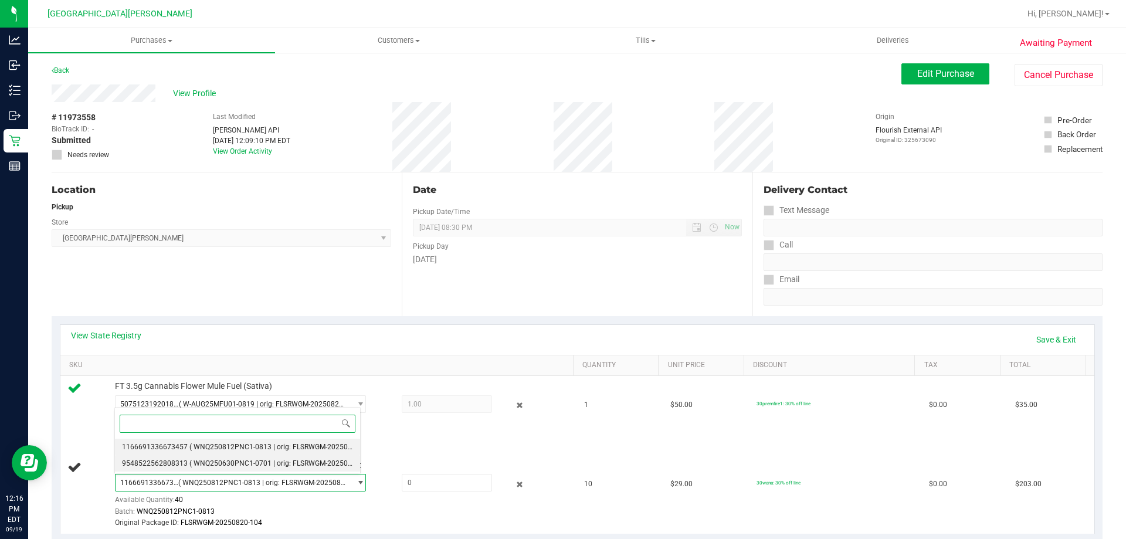
click at [197, 464] on span "( WNQ250630PNC1-0701 | orig: FLSRWGM-20250708-220 )" at bounding box center [283, 463] width 189 height 8
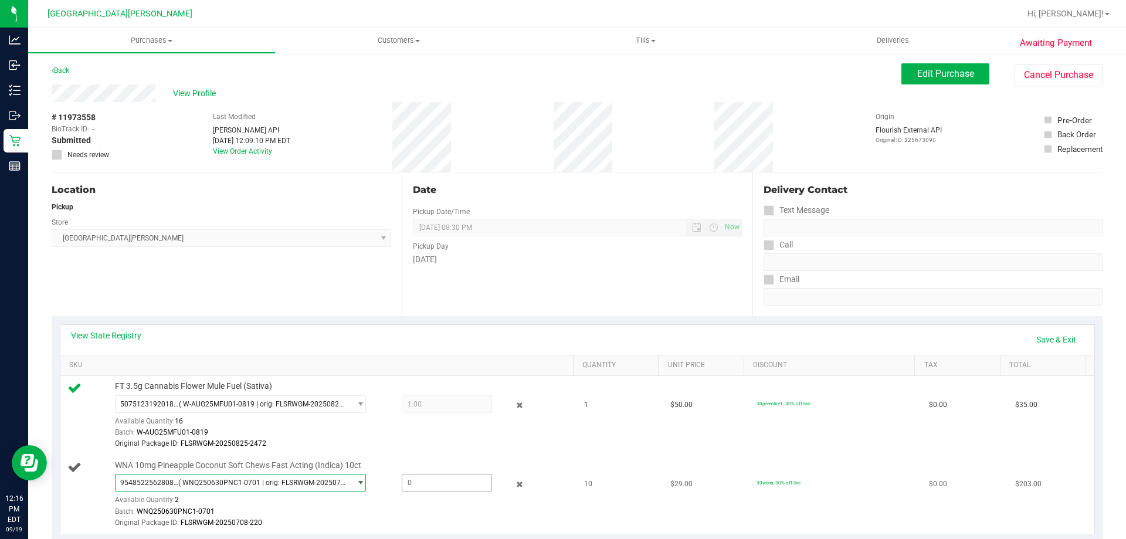
click at [426, 483] on span at bounding box center [447, 483] width 90 height 18
type input "2"
type input "2.0000"
click at [455, 321] on div "View State Registry Save & Exit SKU Quantity Unit Price Discount Tax Total FT 3…" at bounding box center [577, 428] width 1051 height 225
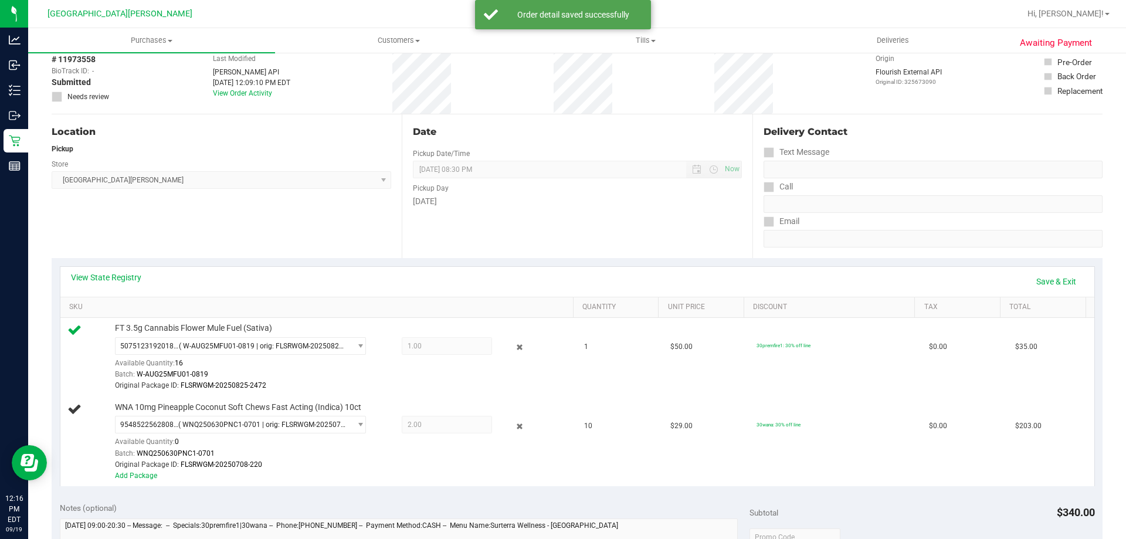
scroll to position [59, 0]
click at [152, 476] on link "Add Package" at bounding box center [136, 475] width 42 height 8
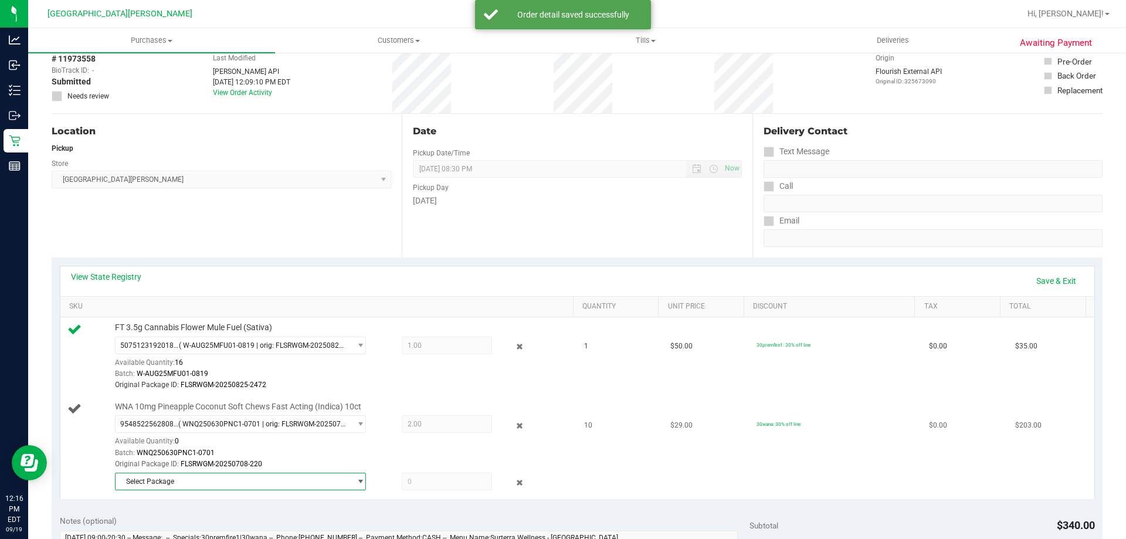
click at [194, 479] on span "Select Package" at bounding box center [233, 481] width 235 height 16
click at [192, 462] on span "( WNQ250812PNC1-0813 | orig: FLSRWGM-20250820-104 )" at bounding box center [283, 462] width 189 height 8
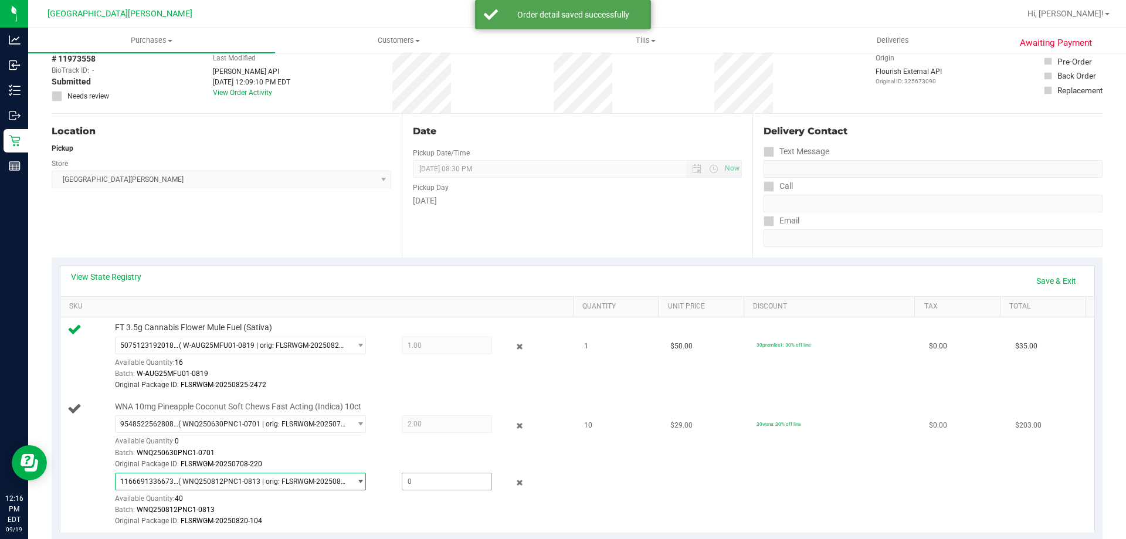
click at [450, 481] on span at bounding box center [447, 482] width 90 height 18
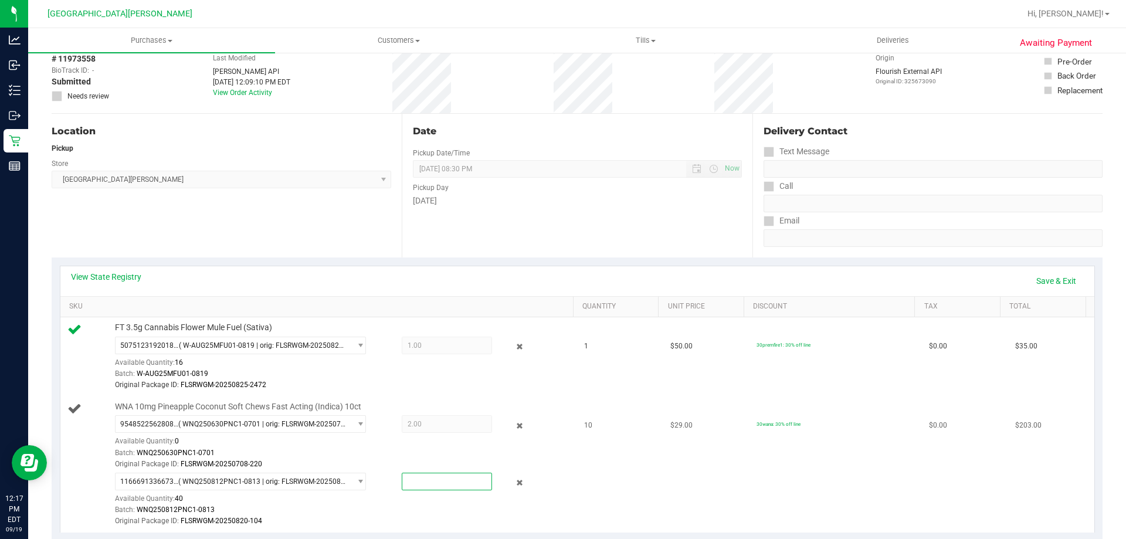
type input "8"
type input "8.0000"
click at [401, 274] on div "View State Registry Save & Exit" at bounding box center [577, 281] width 1013 height 20
click at [1035, 285] on link "Save & Exit" at bounding box center [1056, 281] width 55 height 20
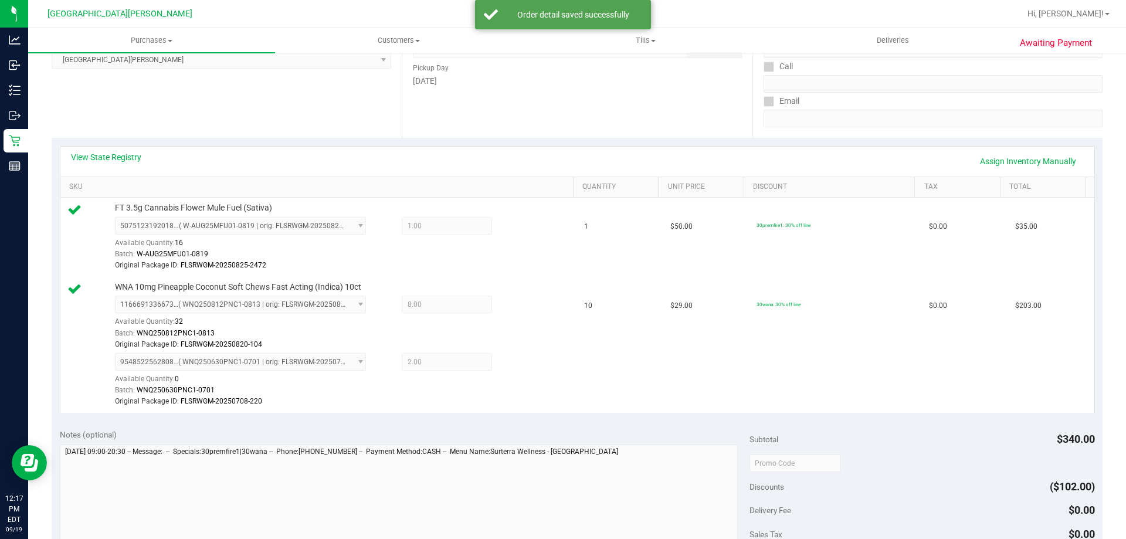
scroll to position [293, 0]
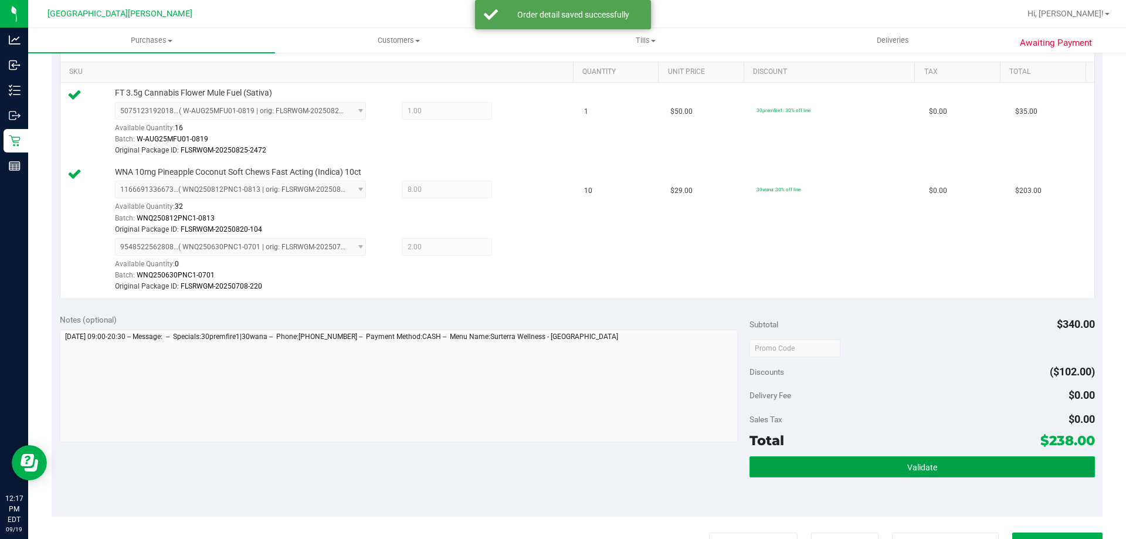
click at [884, 466] on button "Validate" at bounding box center [922, 466] width 345 height 21
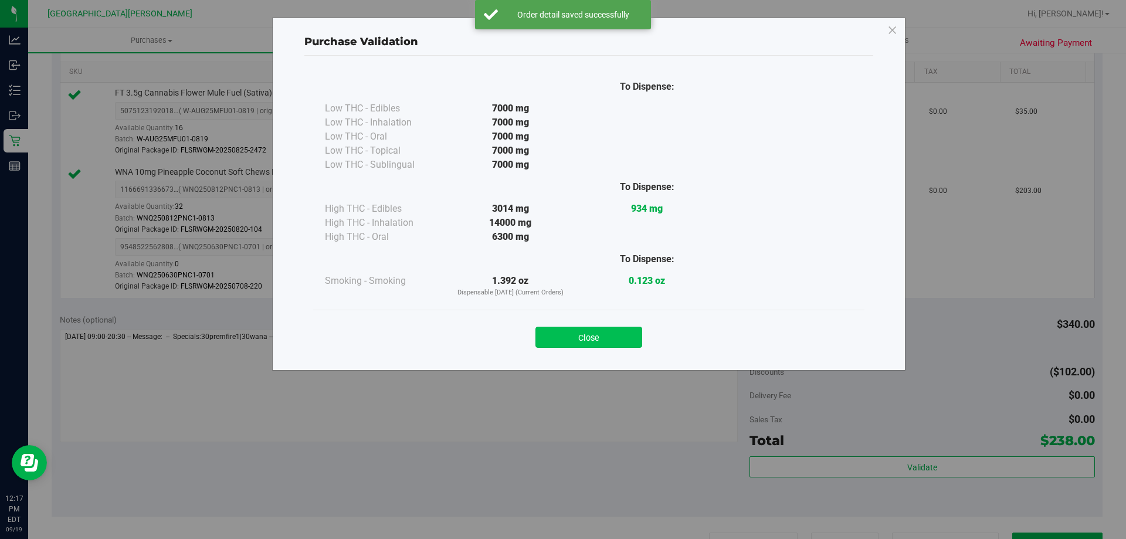
click at [599, 340] on button "Close" at bounding box center [588, 337] width 107 height 21
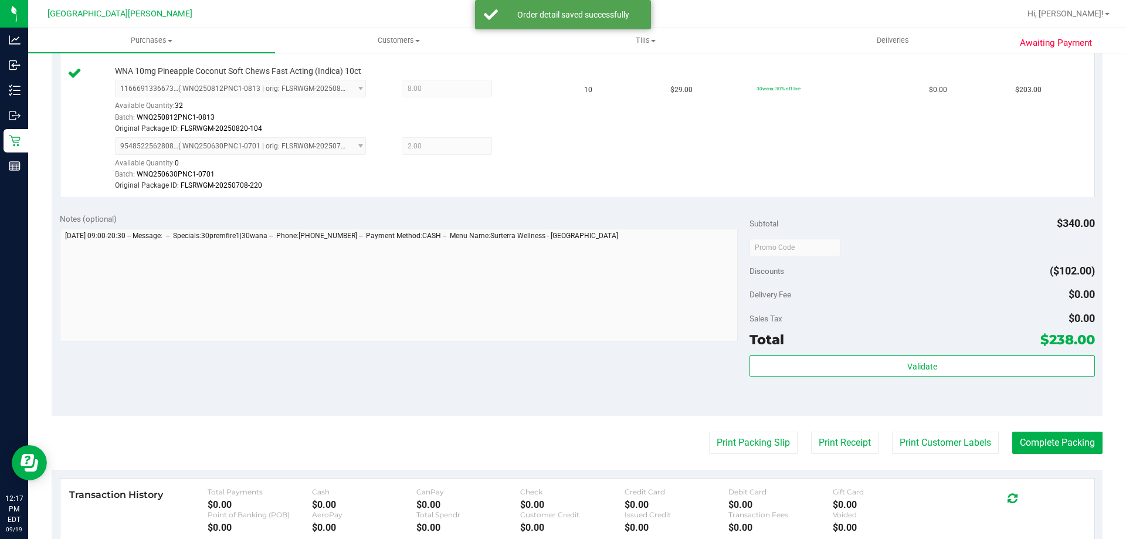
scroll to position [568, 0]
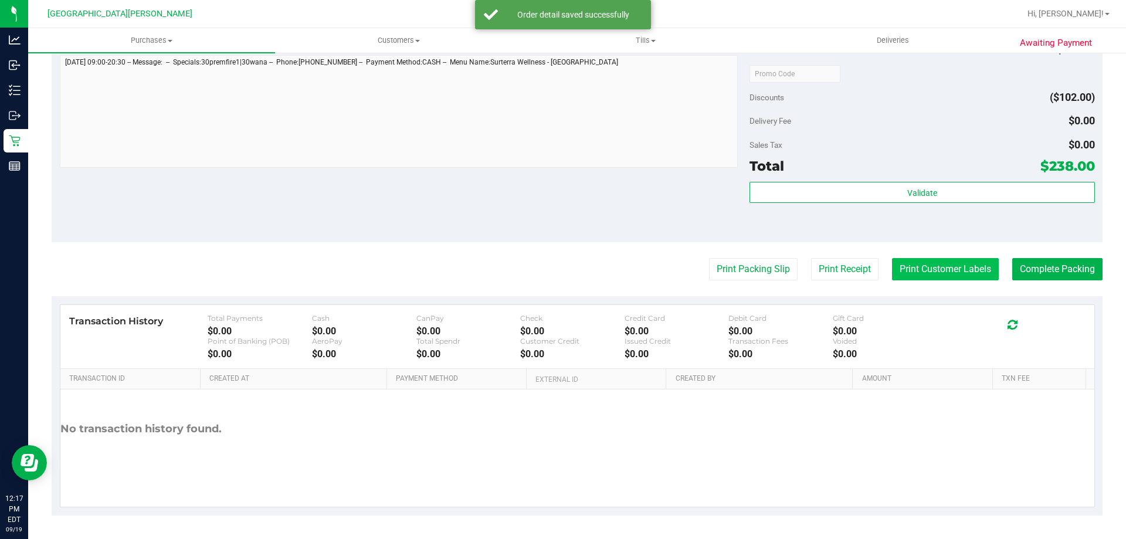
click at [948, 266] on button "Print Customer Labels" at bounding box center [945, 269] width 107 height 22
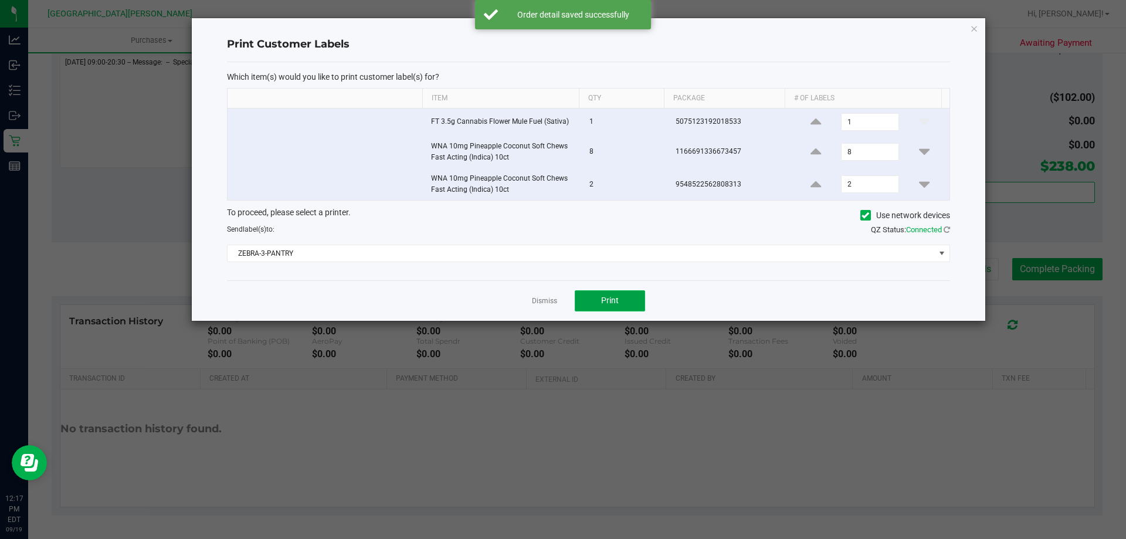
click at [604, 301] on span "Print" at bounding box center [610, 300] width 18 height 9
click at [542, 301] on link "Dismiss" at bounding box center [544, 301] width 25 height 10
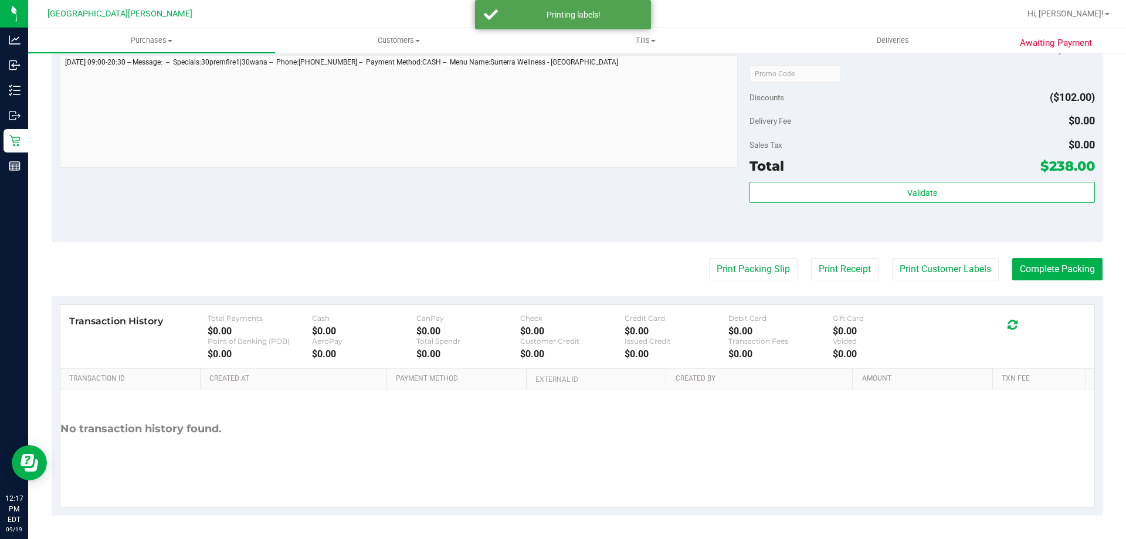
click at [545, 218] on div "Notes (optional) Subtotal $340.00 Discounts ($102.00) Delivery Fee $0.00 Sales …" at bounding box center [577, 136] width 1051 height 211
click at [1033, 263] on button "Complete Packing" at bounding box center [1057, 269] width 90 height 22
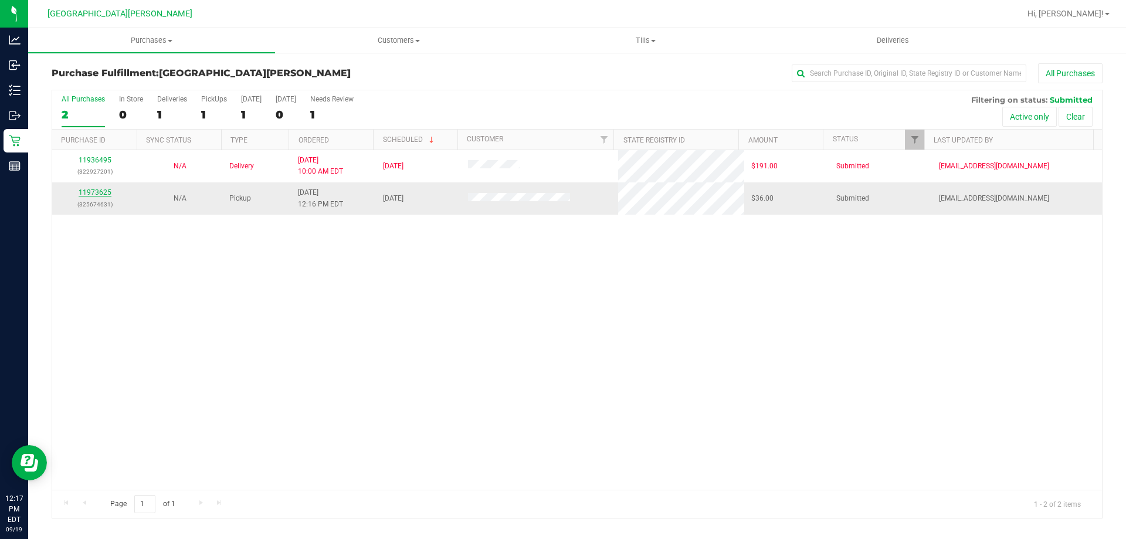
click at [102, 190] on link "11973625" at bounding box center [95, 192] width 33 height 8
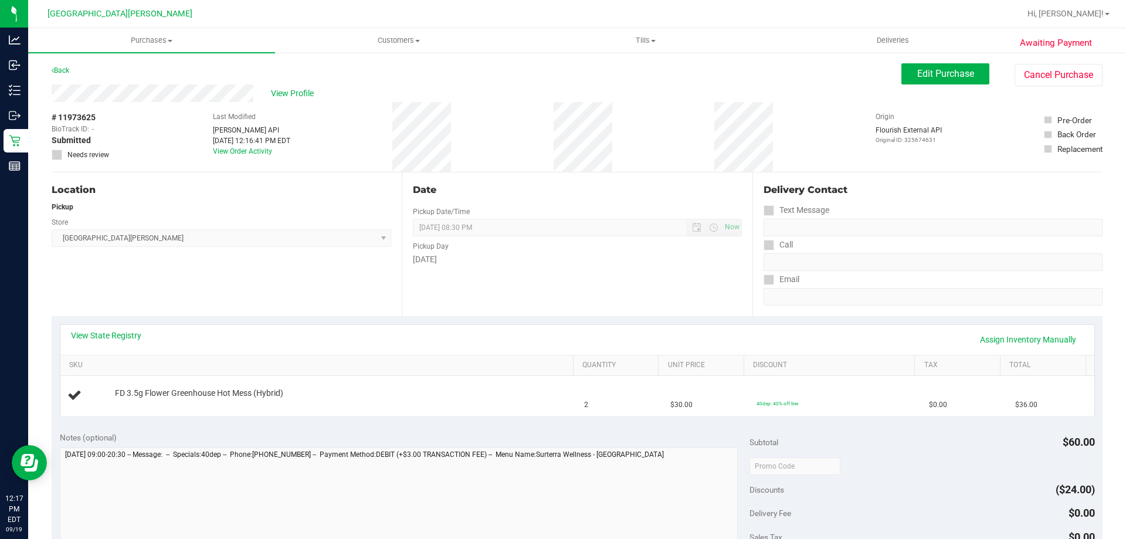
scroll to position [117, 0]
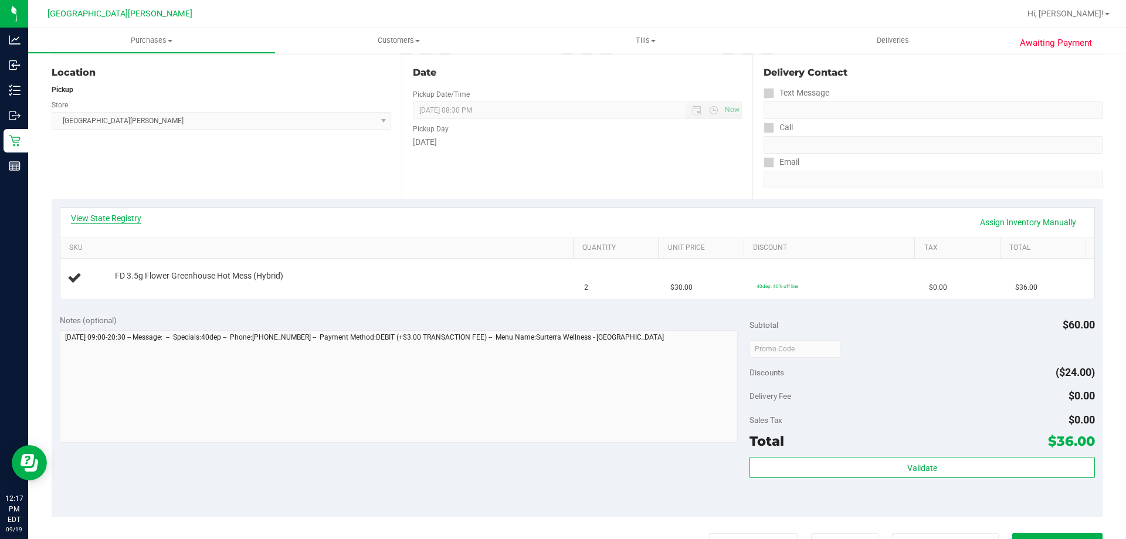
click at [114, 213] on link "View State Registry" at bounding box center [106, 218] width 70 height 12
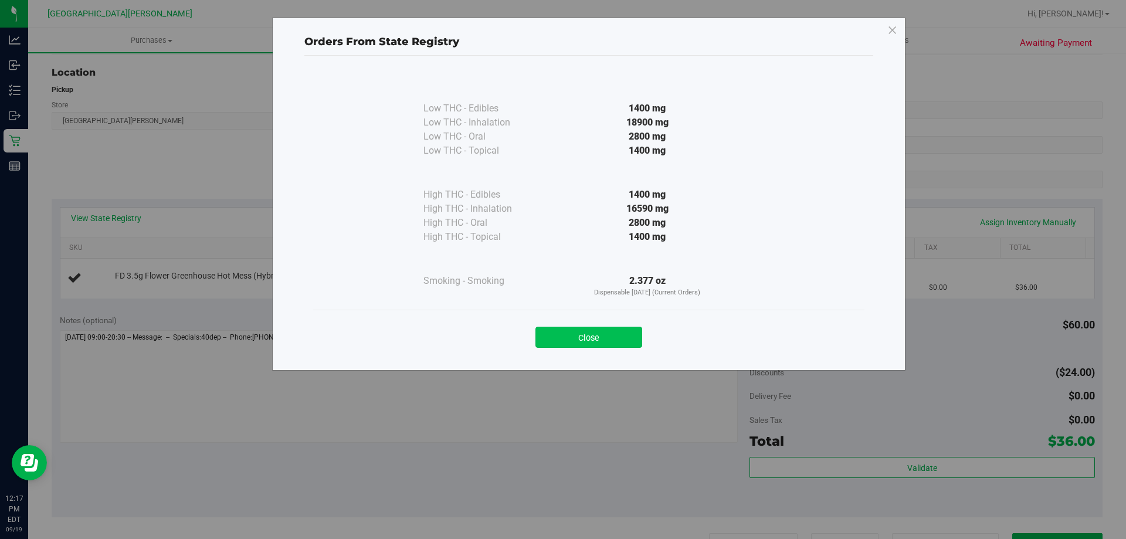
click at [574, 340] on button "Close" at bounding box center [588, 337] width 107 height 21
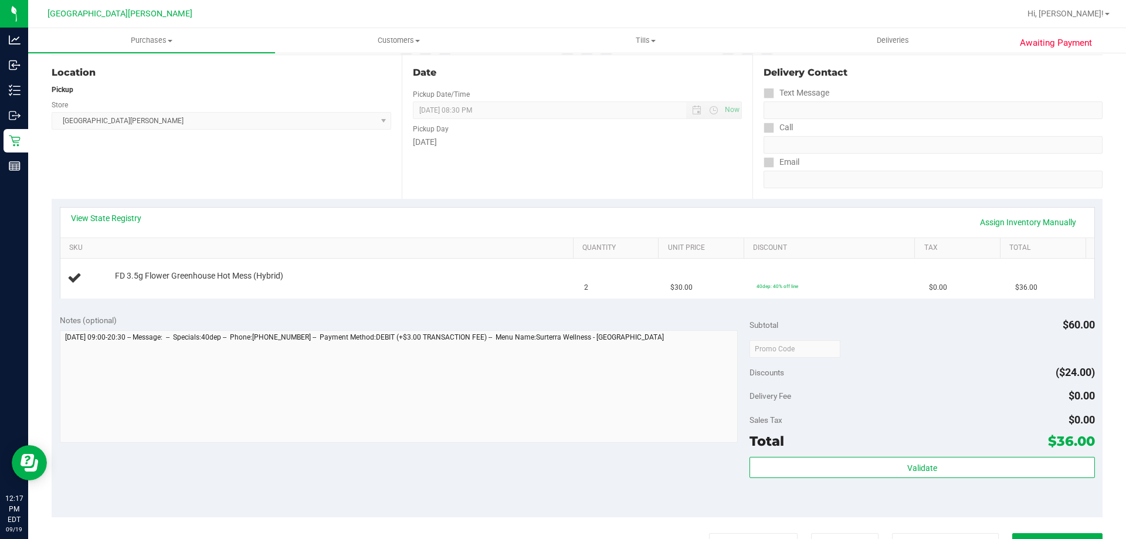
click at [533, 235] on div "View State Registry Assign Inventory Manually" at bounding box center [577, 223] width 1034 height 30
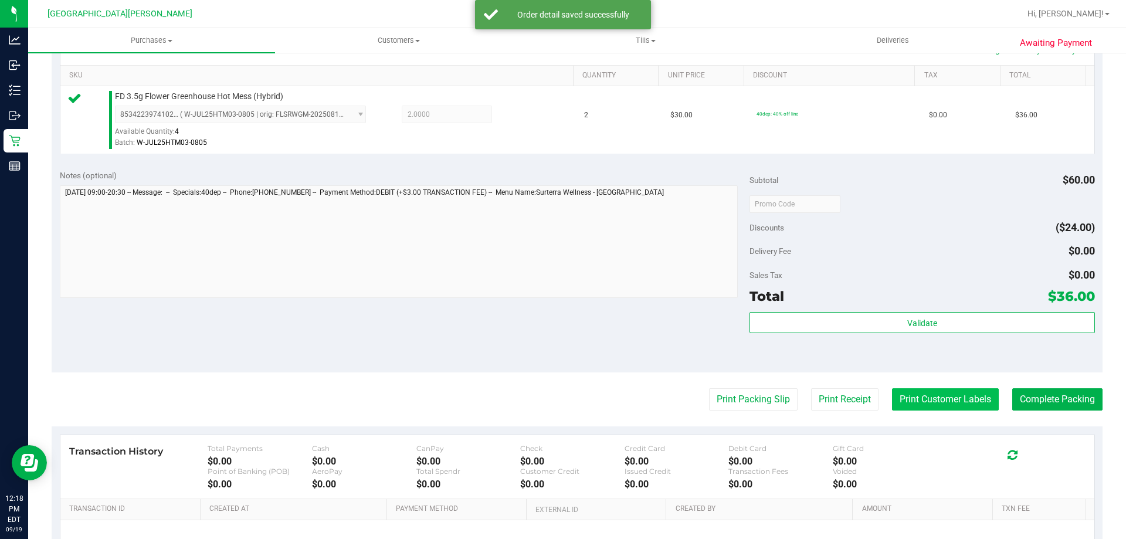
scroll to position [411, 0]
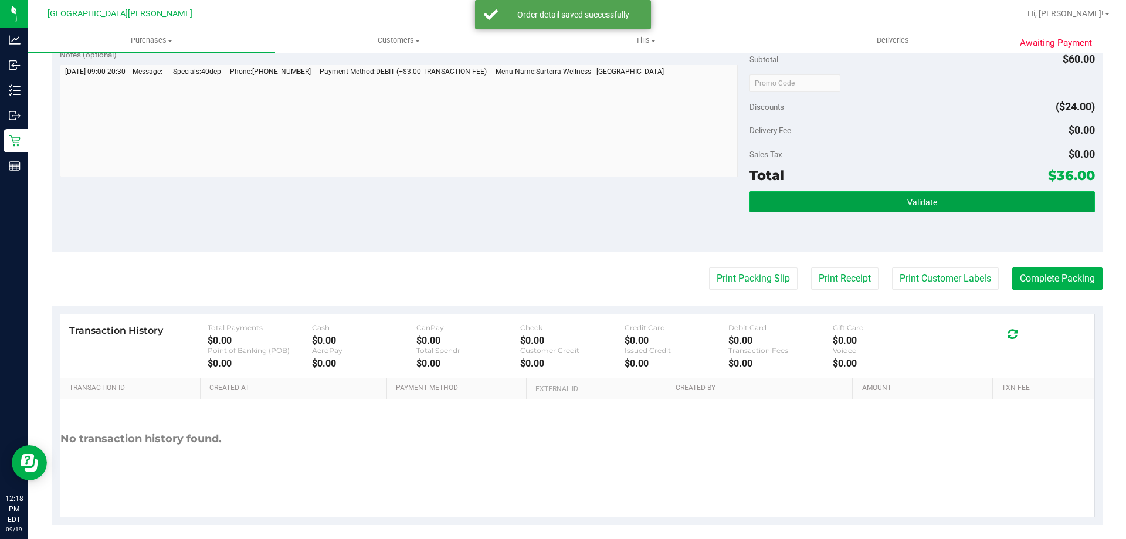
click at [937, 191] on button "Validate" at bounding box center [922, 201] width 345 height 21
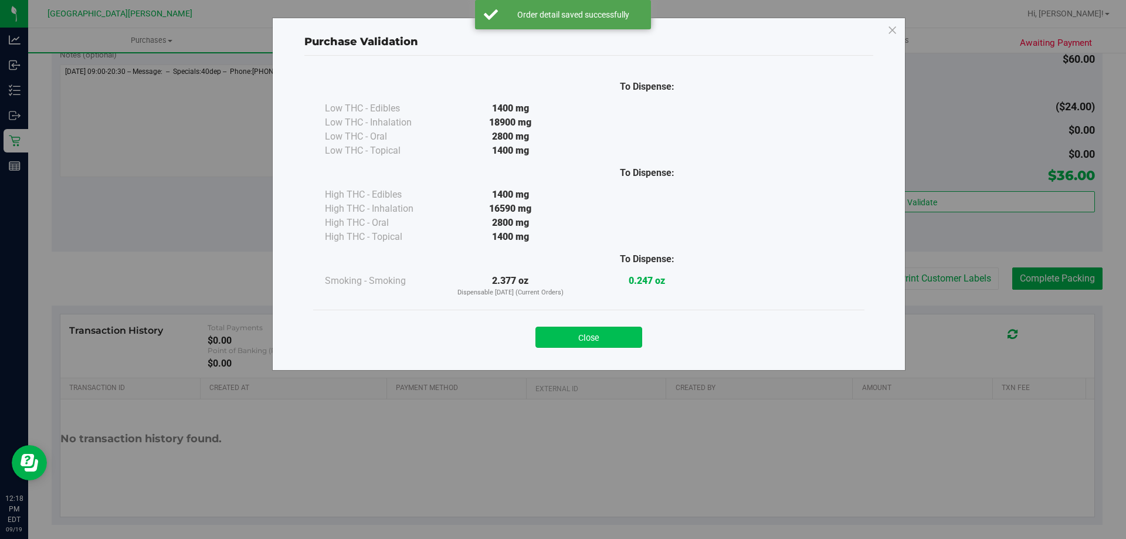
click at [616, 335] on button "Close" at bounding box center [588, 337] width 107 height 21
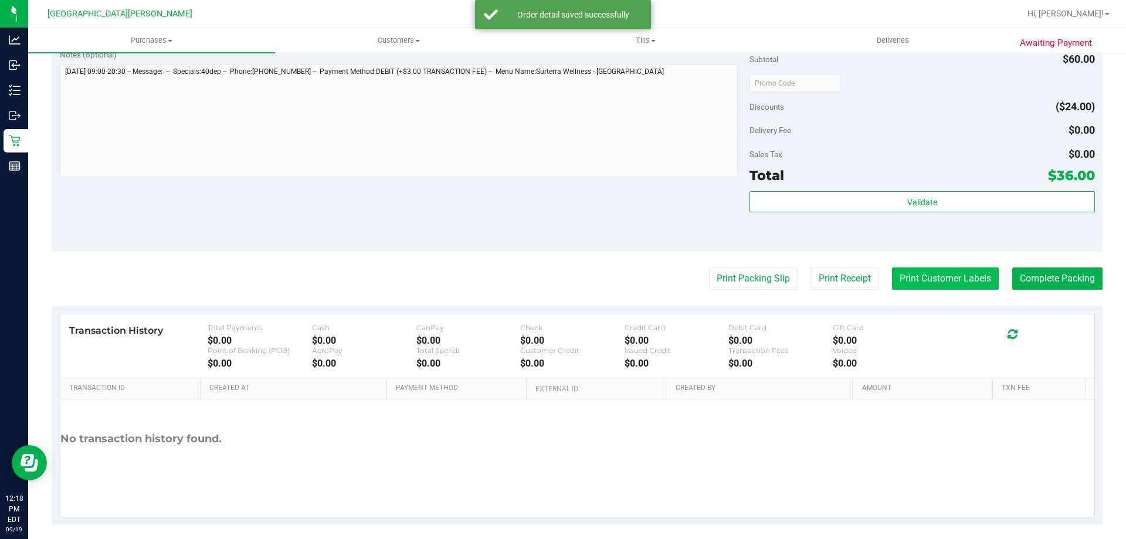
click at [924, 281] on button "Print Customer Labels" at bounding box center [945, 278] width 107 height 22
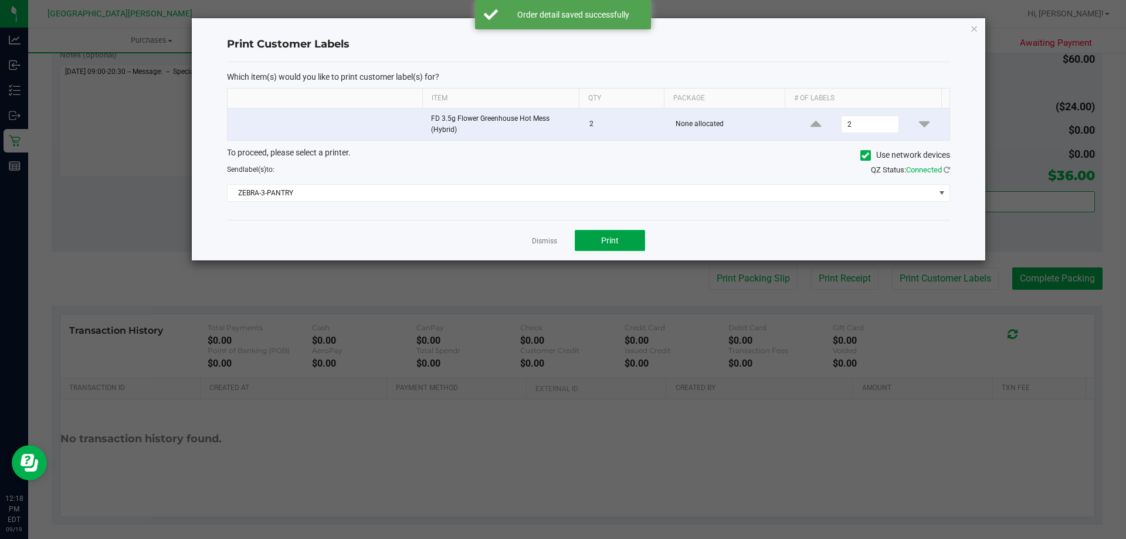
click at [625, 238] on button "Print" at bounding box center [610, 240] width 70 height 21
click at [539, 243] on link "Dismiss" at bounding box center [544, 241] width 25 height 10
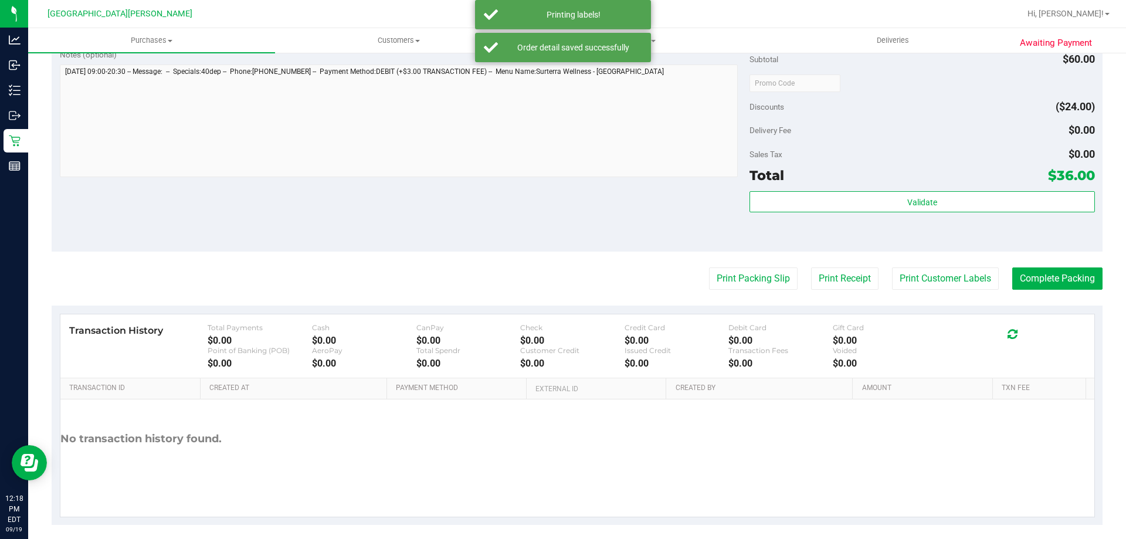
click at [471, 249] on div "Notes (optional) Subtotal $60.00 Discounts ($24.00) Delivery Fee $0.00 Sales Ta…" at bounding box center [577, 145] width 1051 height 211
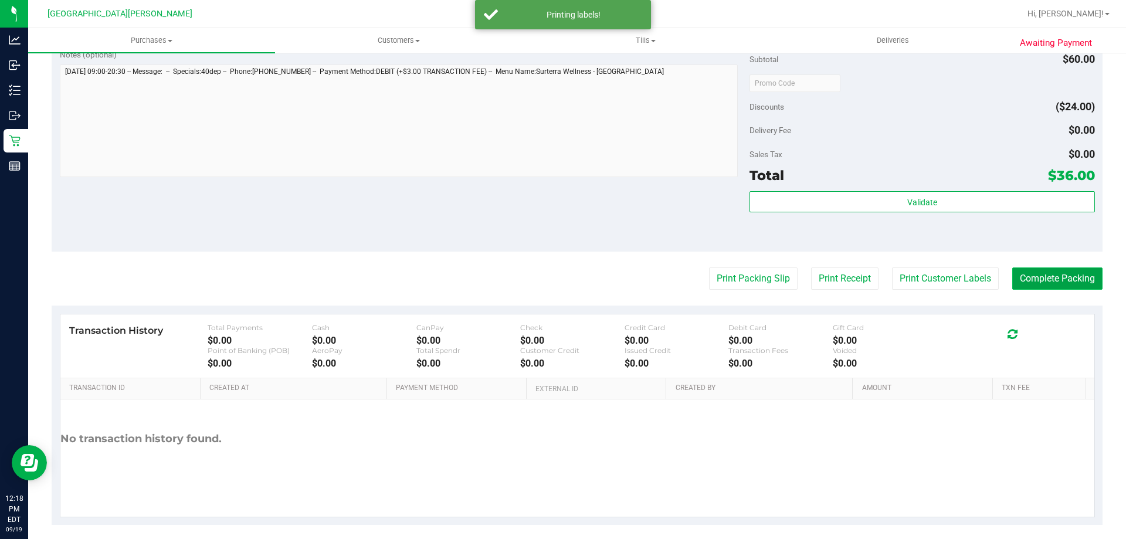
click at [1013, 281] on button "Complete Packing" at bounding box center [1057, 278] width 90 height 22
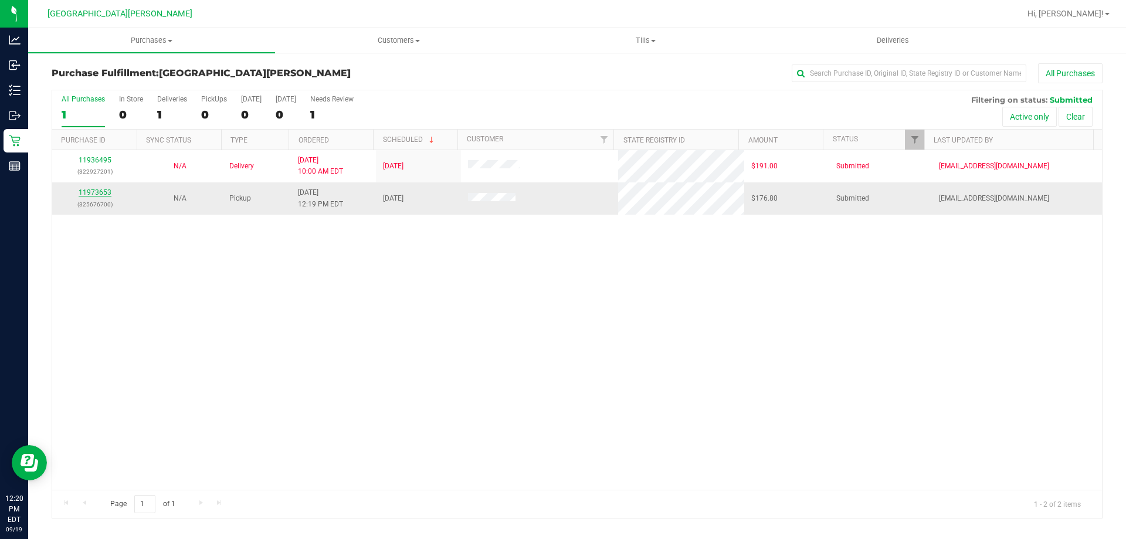
click at [101, 188] on link "11973653" at bounding box center [95, 192] width 33 height 8
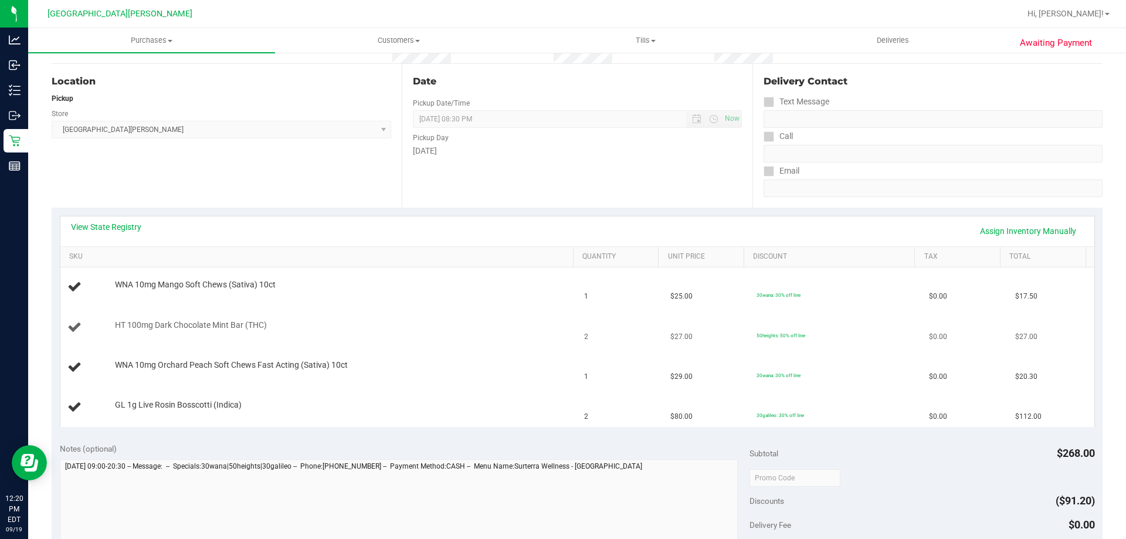
scroll to position [117, 0]
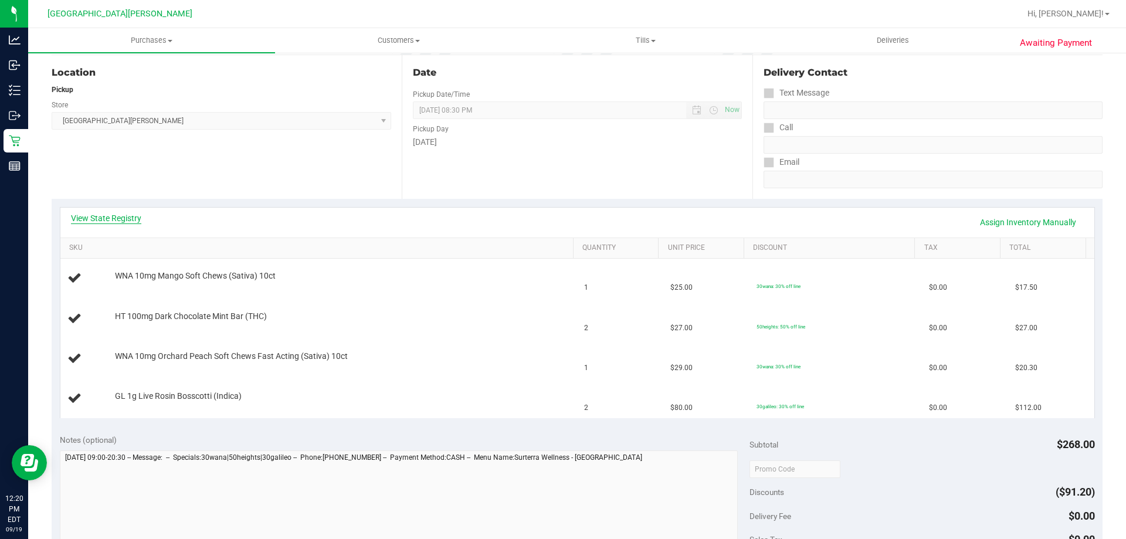
click at [135, 222] on link "View State Registry" at bounding box center [106, 218] width 70 height 12
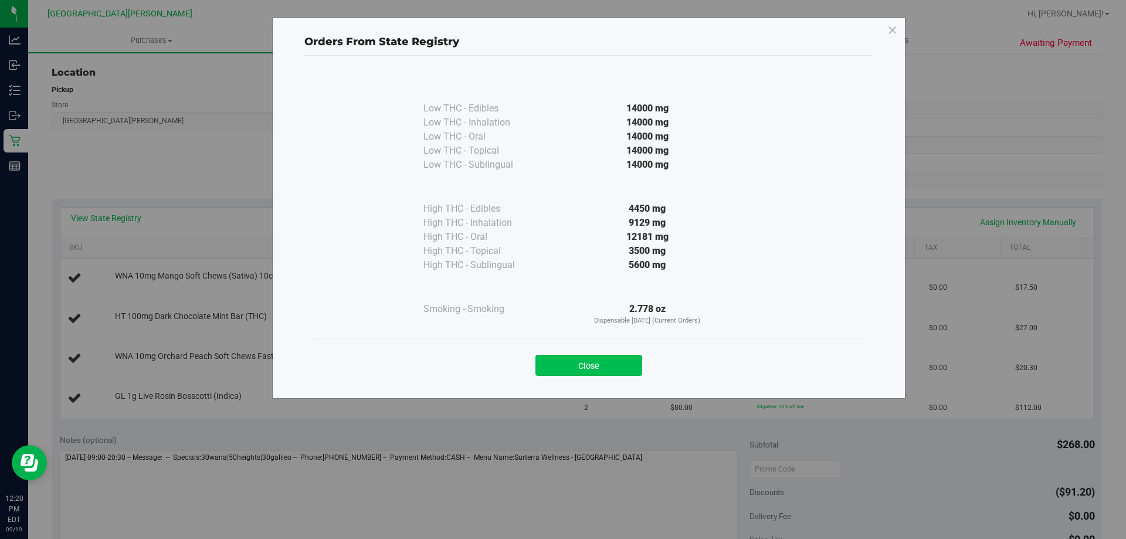
click at [588, 367] on button "Close" at bounding box center [588, 365] width 107 height 21
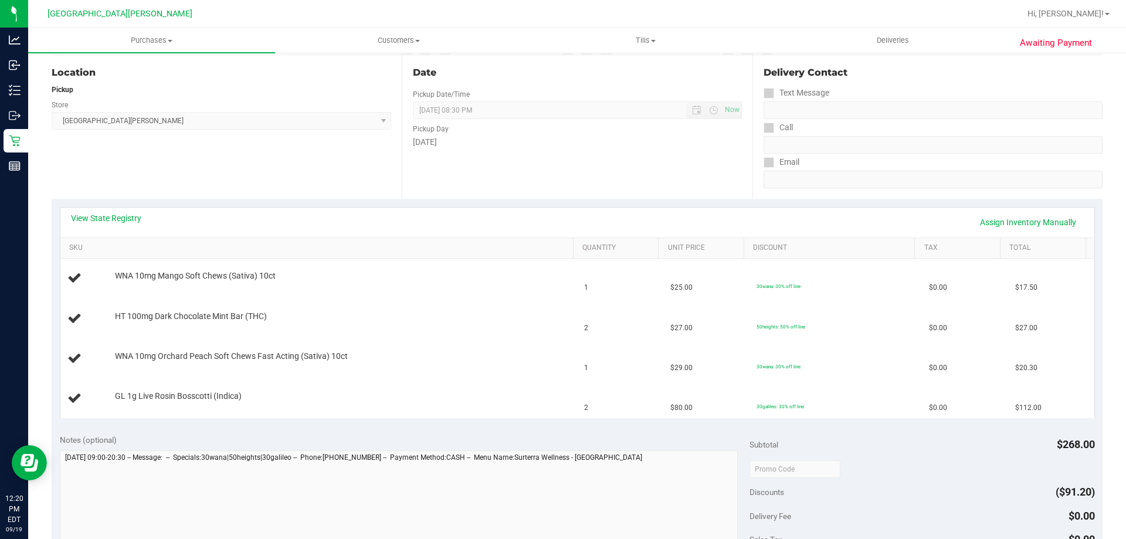
click at [544, 213] on div "View State Registry Assign Inventory Manually" at bounding box center [577, 222] width 1013 height 20
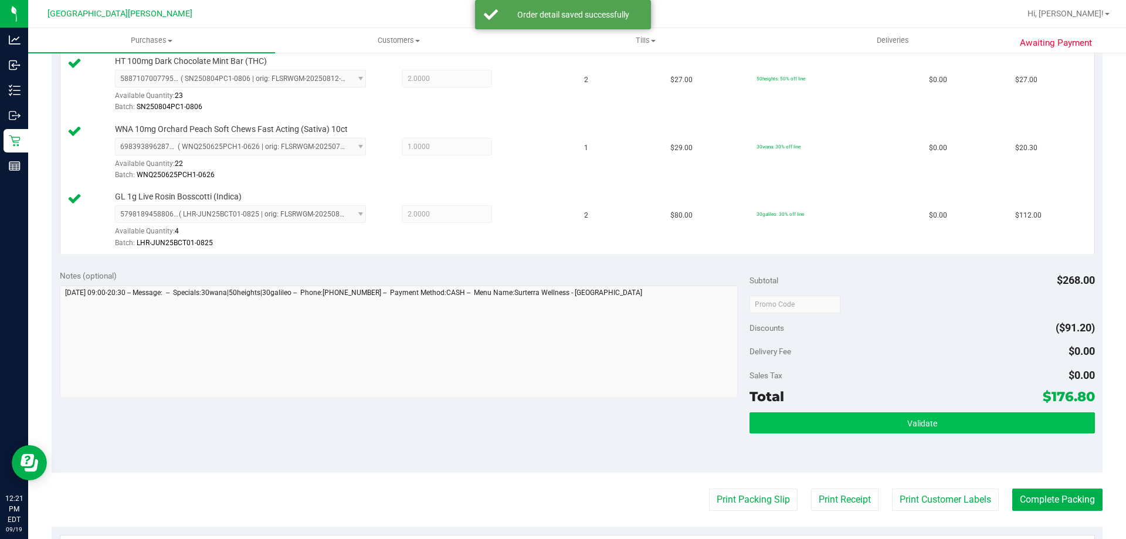
scroll to position [528, 0]
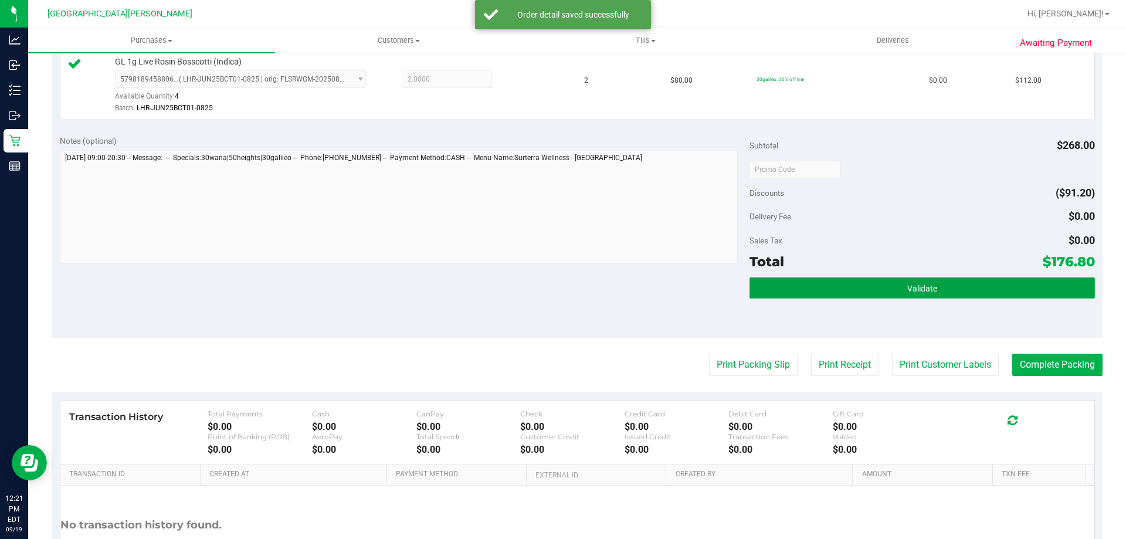
click at [829, 284] on button "Validate" at bounding box center [922, 287] width 345 height 21
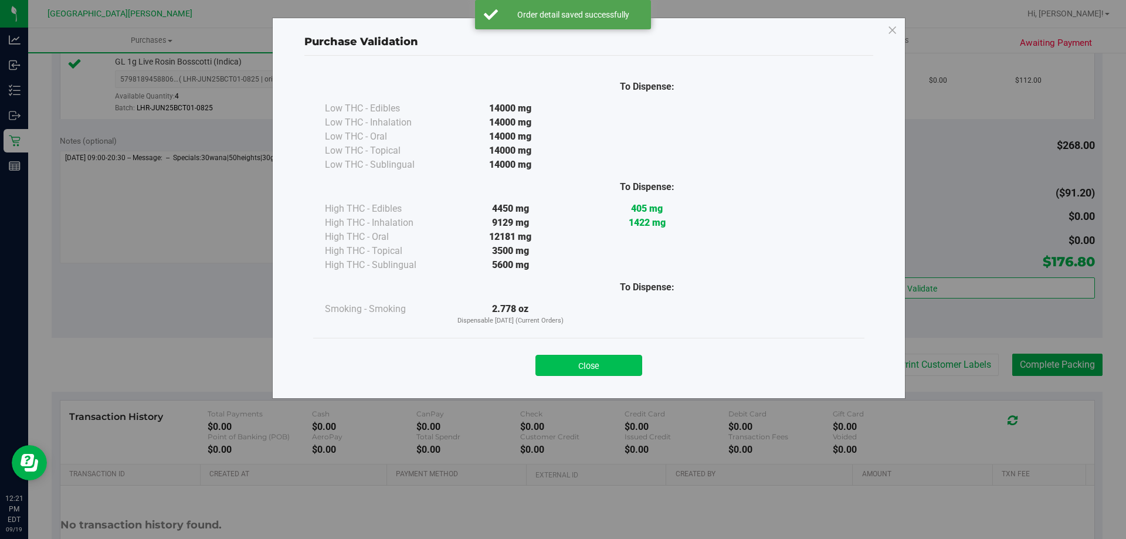
click at [597, 365] on button "Close" at bounding box center [588, 365] width 107 height 21
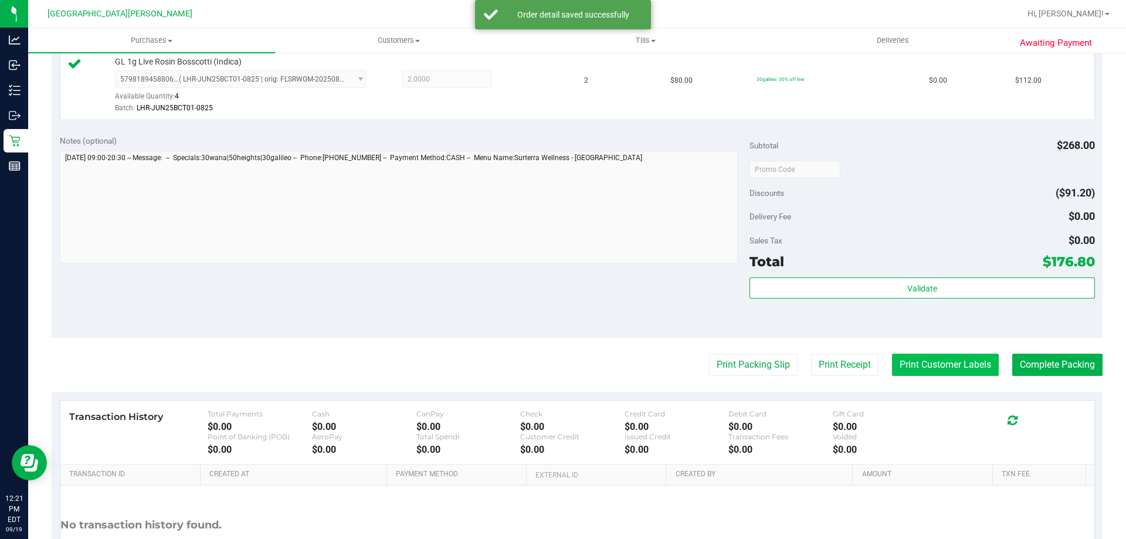
click at [914, 364] on button "Print Customer Labels" at bounding box center [945, 365] width 107 height 22
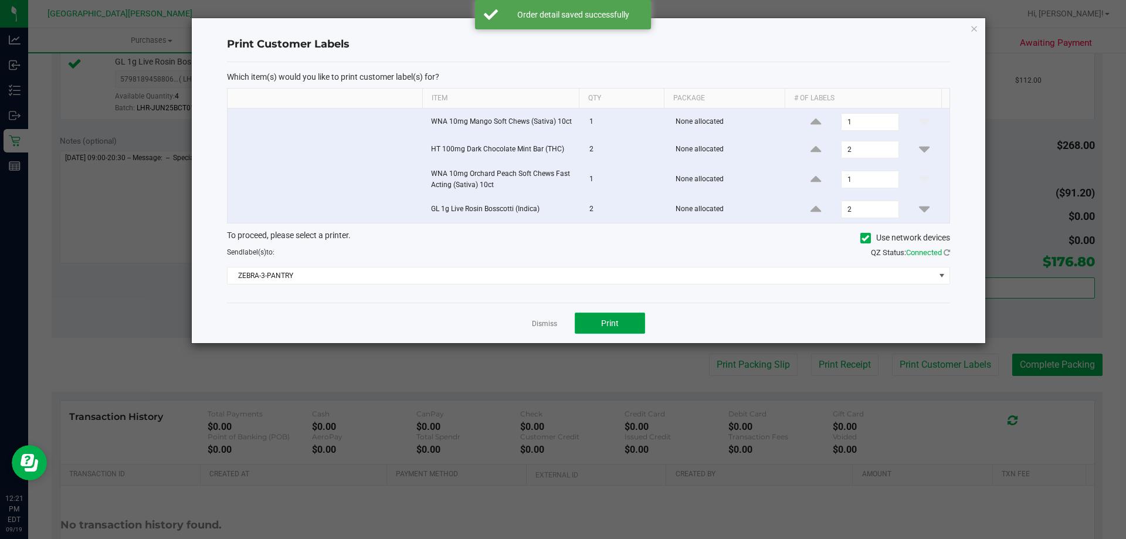
click at [611, 325] on span "Print" at bounding box center [610, 322] width 18 height 9
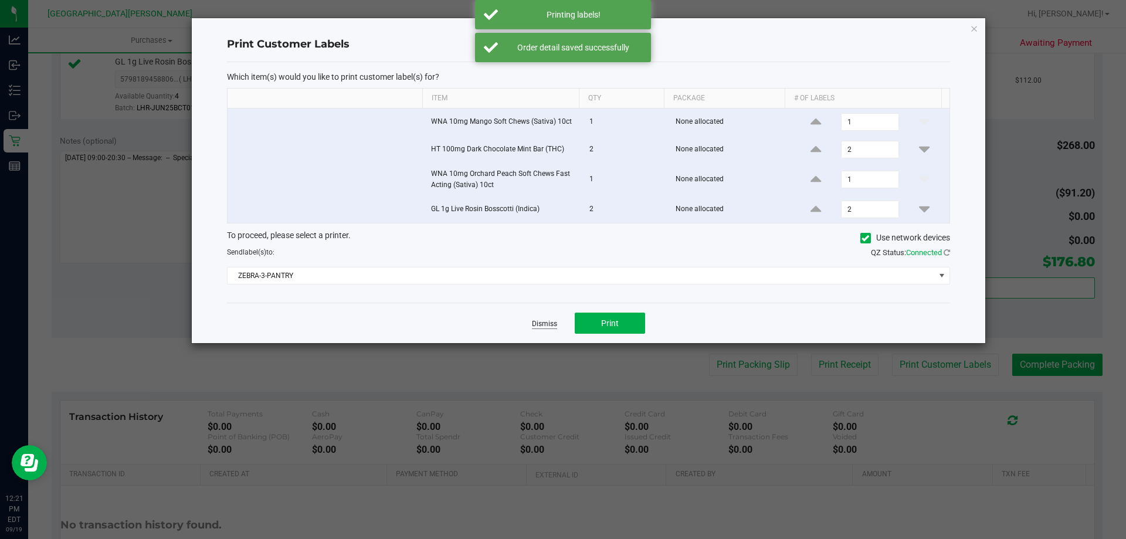
click at [533, 323] on link "Dismiss" at bounding box center [544, 324] width 25 height 10
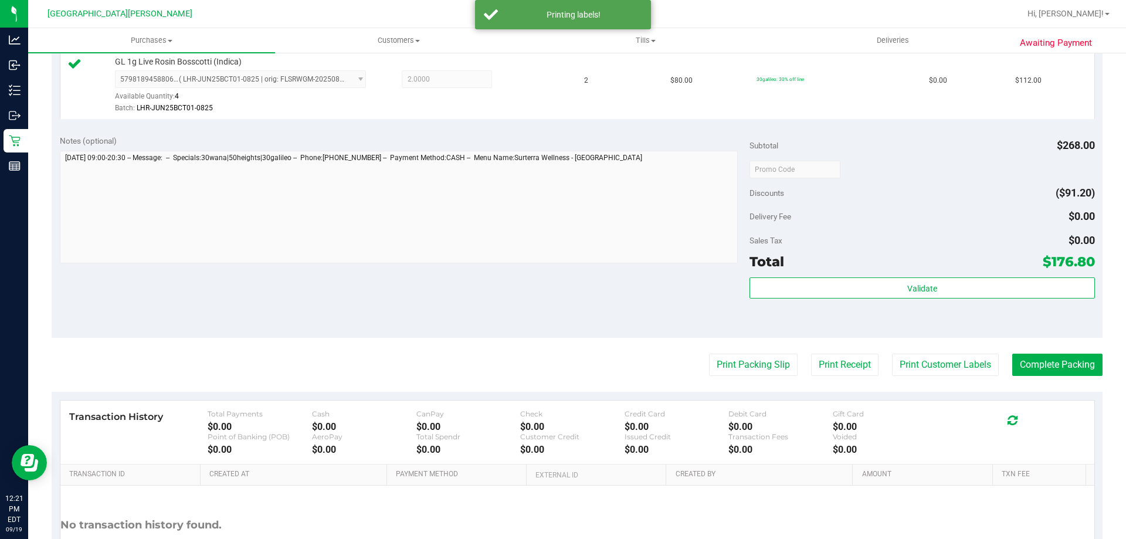
click at [482, 315] on div "Notes (optional) Subtotal $268.00 Discounts ($91.20) Delivery Fee $0.00 Sales T…" at bounding box center [577, 232] width 1051 height 211
click at [1057, 370] on button "Complete Packing" at bounding box center [1057, 365] width 90 height 22
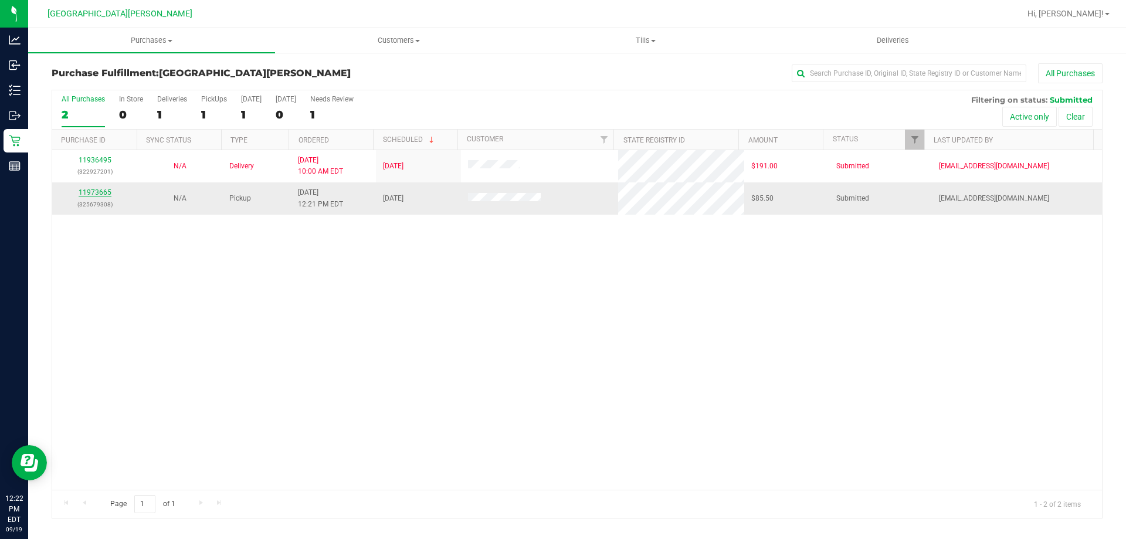
click at [88, 191] on link "11973665" at bounding box center [95, 192] width 33 height 8
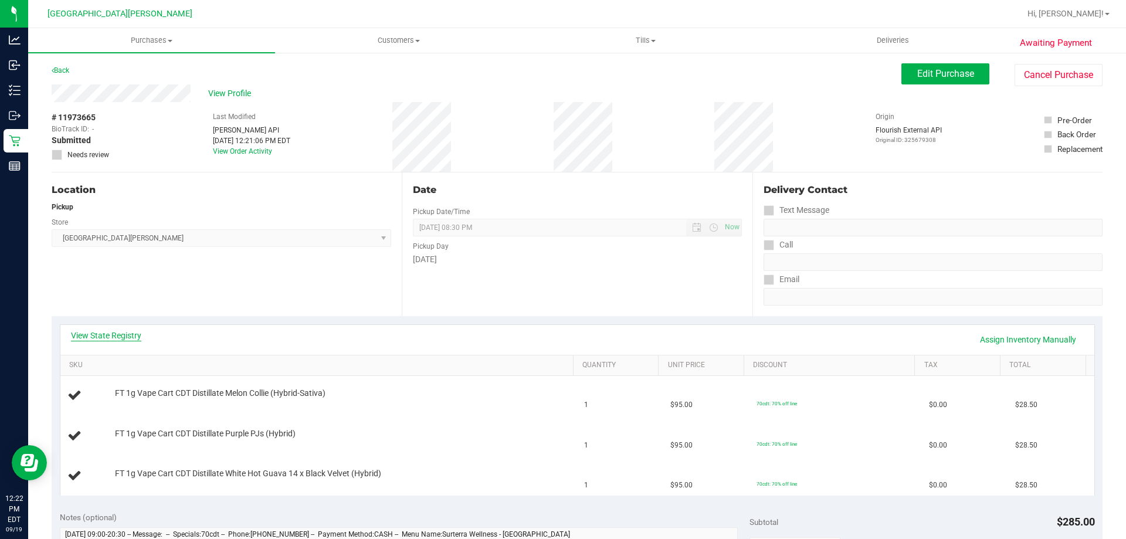
click at [106, 331] on link "View State Registry" at bounding box center [106, 336] width 70 height 12
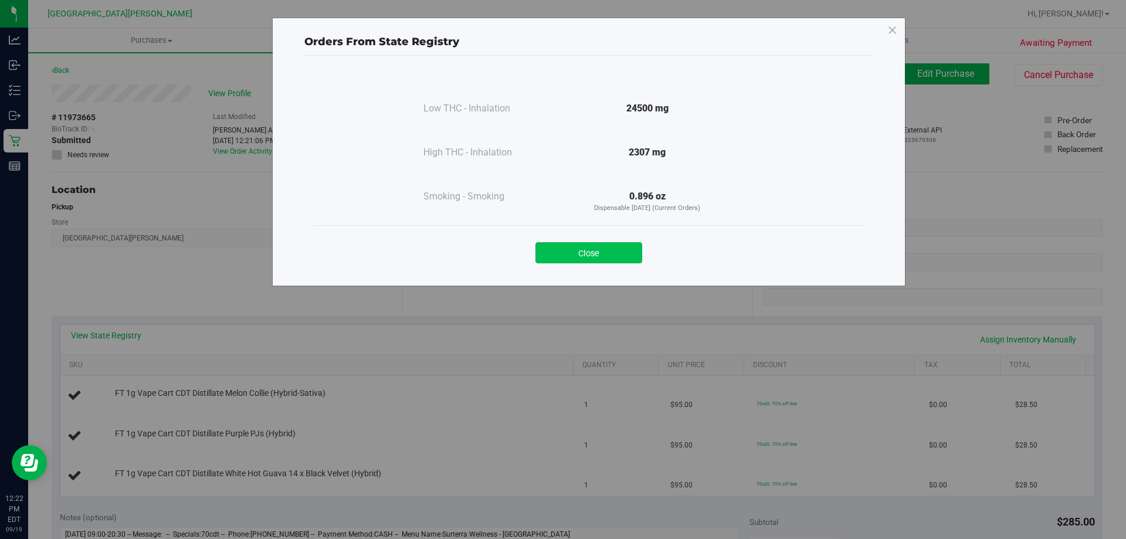
click at [583, 249] on button "Close" at bounding box center [588, 252] width 107 height 21
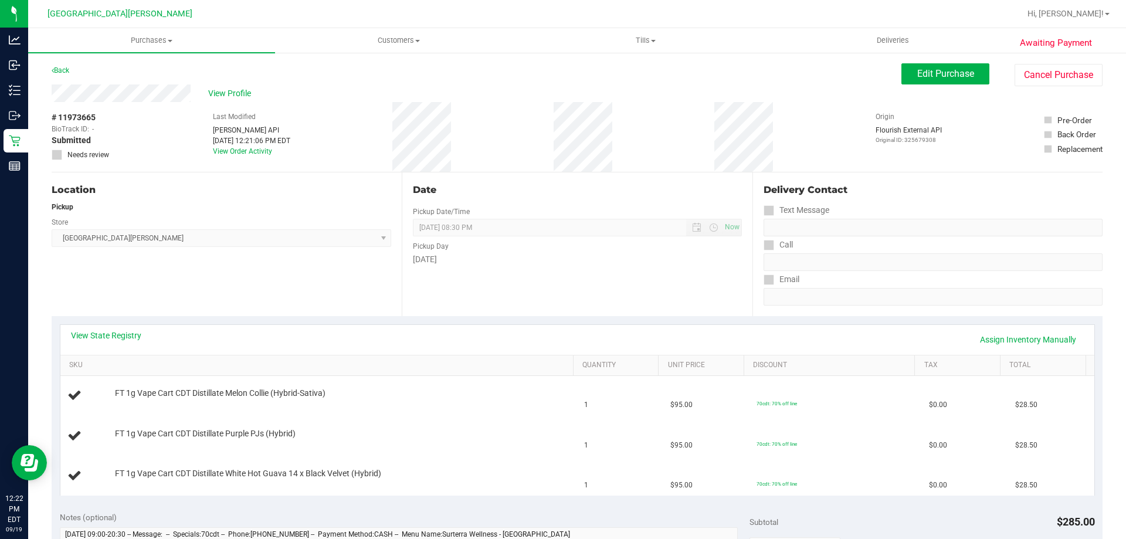
click at [511, 333] on div "View State Registry Assign Inventory Manually" at bounding box center [577, 340] width 1013 height 20
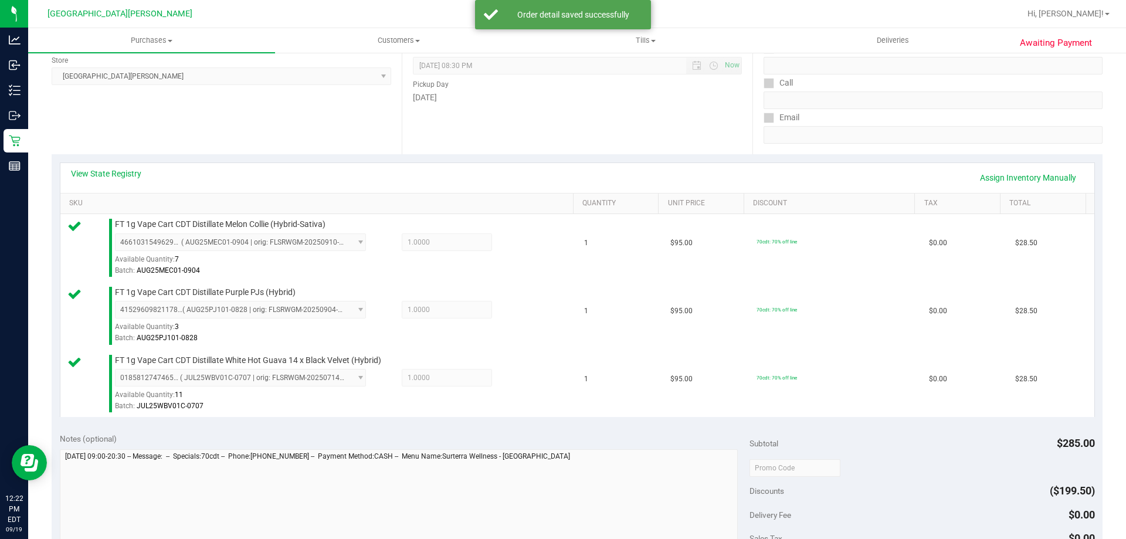
scroll to position [293, 0]
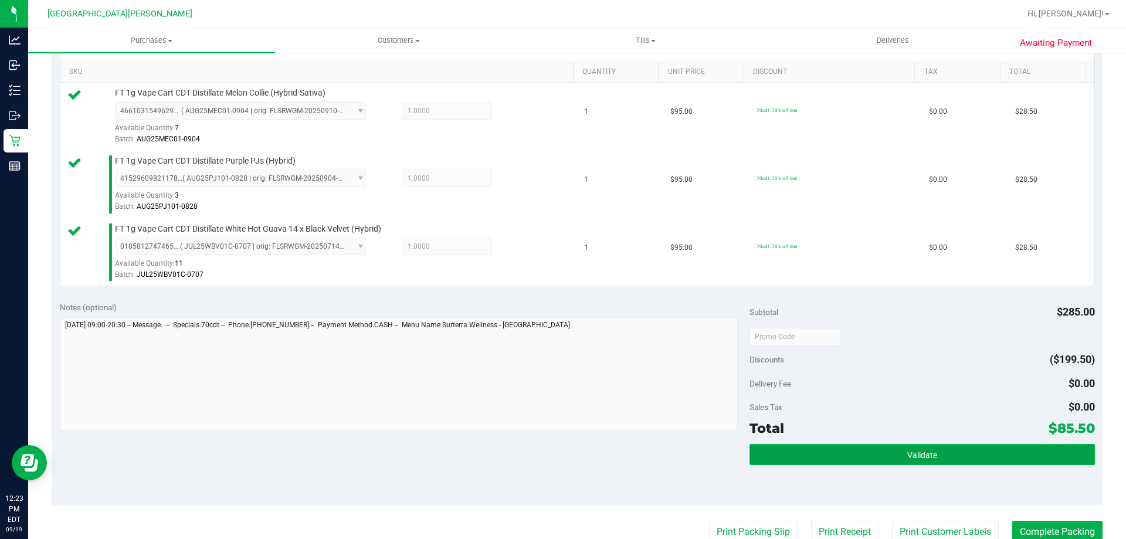
click at [851, 446] on button "Validate" at bounding box center [922, 454] width 345 height 21
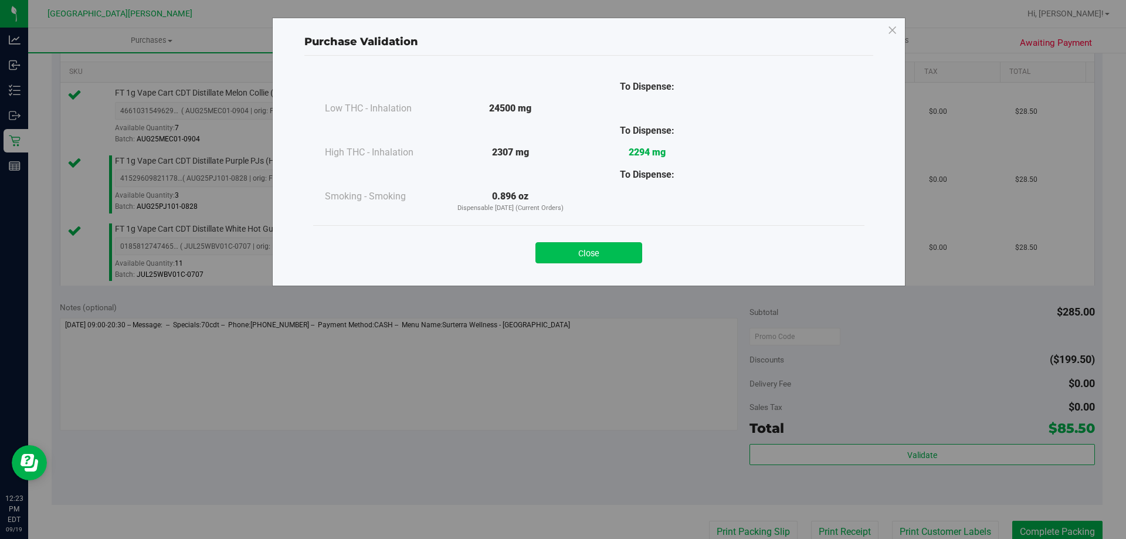
click at [609, 260] on button "Close" at bounding box center [588, 252] width 107 height 21
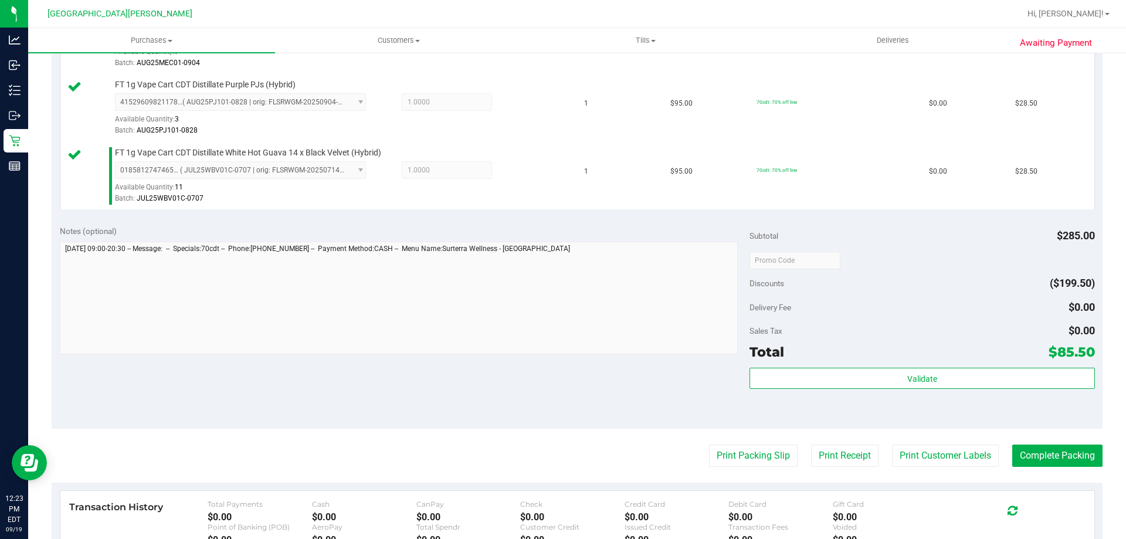
scroll to position [528, 0]
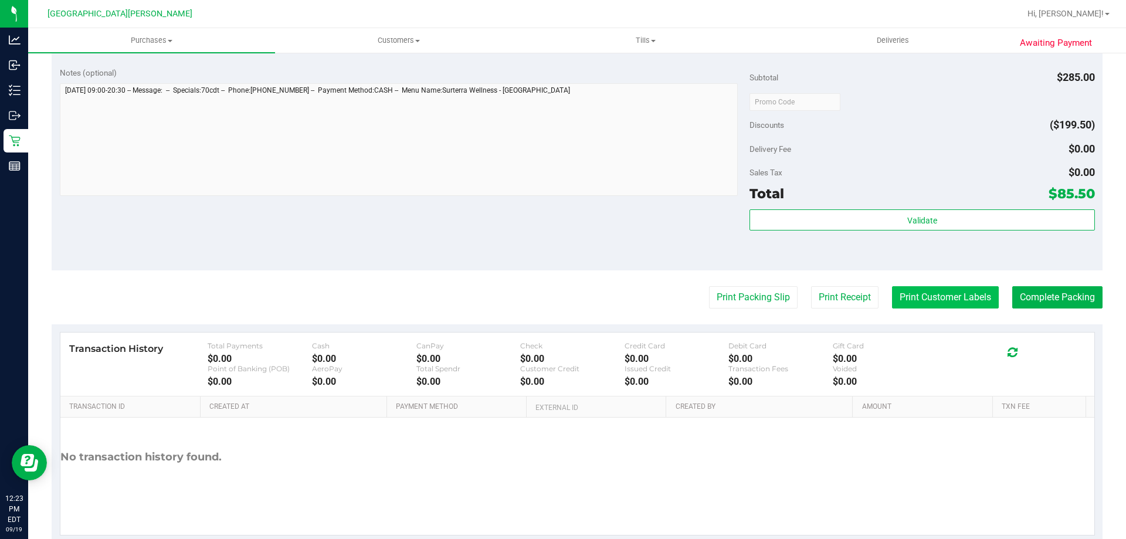
click at [947, 291] on button "Print Customer Labels" at bounding box center [945, 297] width 107 height 22
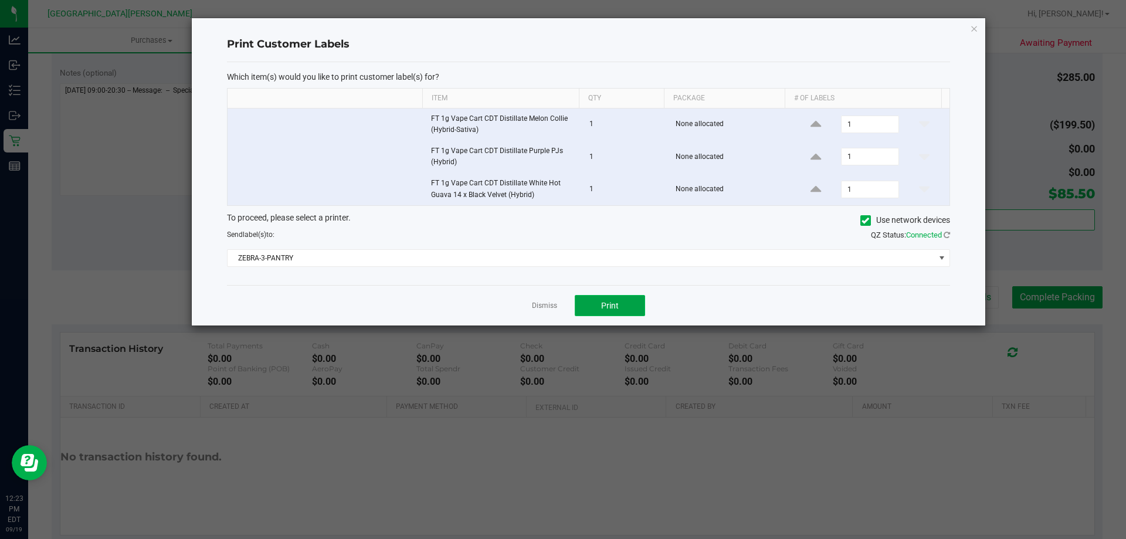
click at [620, 311] on button "Print" at bounding box center [610, 305] width 70 height 21
click at [542, 304] on link "Dismiss" at bounding box center [544, 306] width 25 height 10
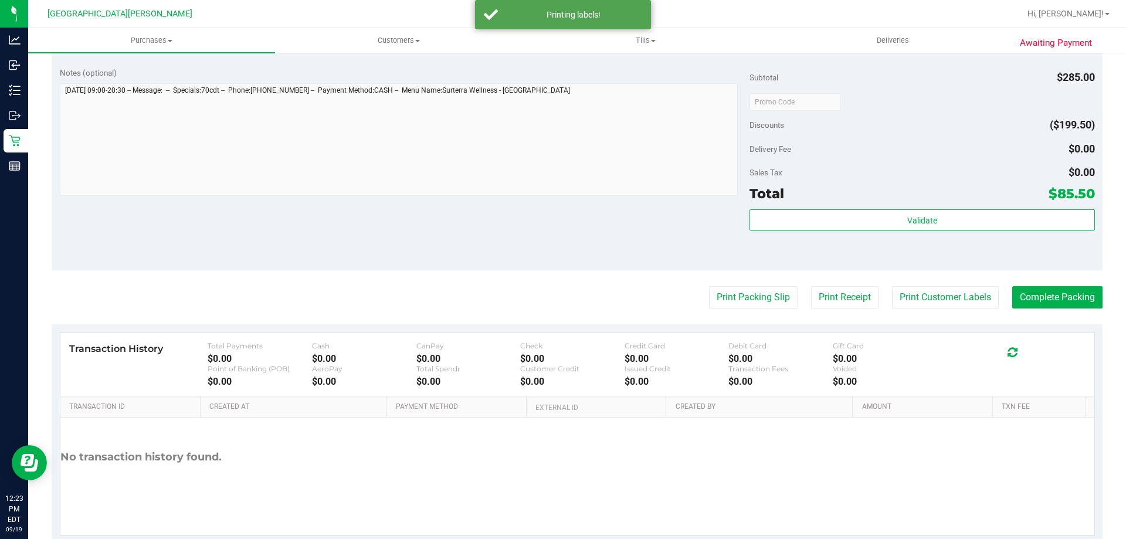
click at [537, 278] on purchase-details "Back Edit Purchase Cancel Purchase View Profile # 11973665 BioTrack ID: - Submi…" at bounding box center [577, 40] width 1051 height 1008
click at [1035, 293] on button "Complete Packing" at bounding box center [1057, 297] width 90 height 22
click at [1035, 293] on button "Complete Packing" at bounding box center [1053, 297] width 100 height 22
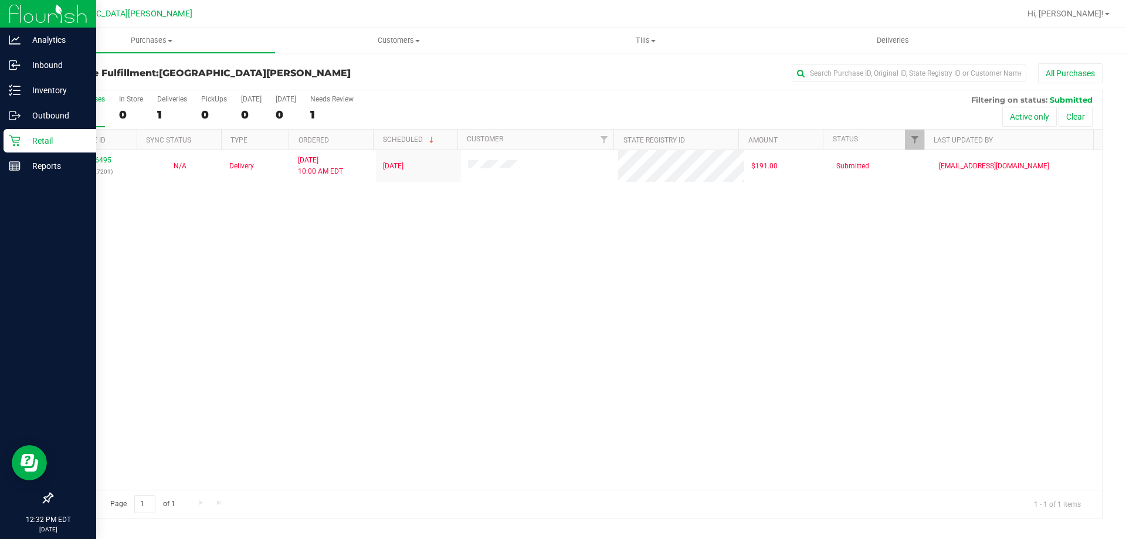
click at [37, 144] on p "Retail" at bounding box center [56, 141] width 70 height 14
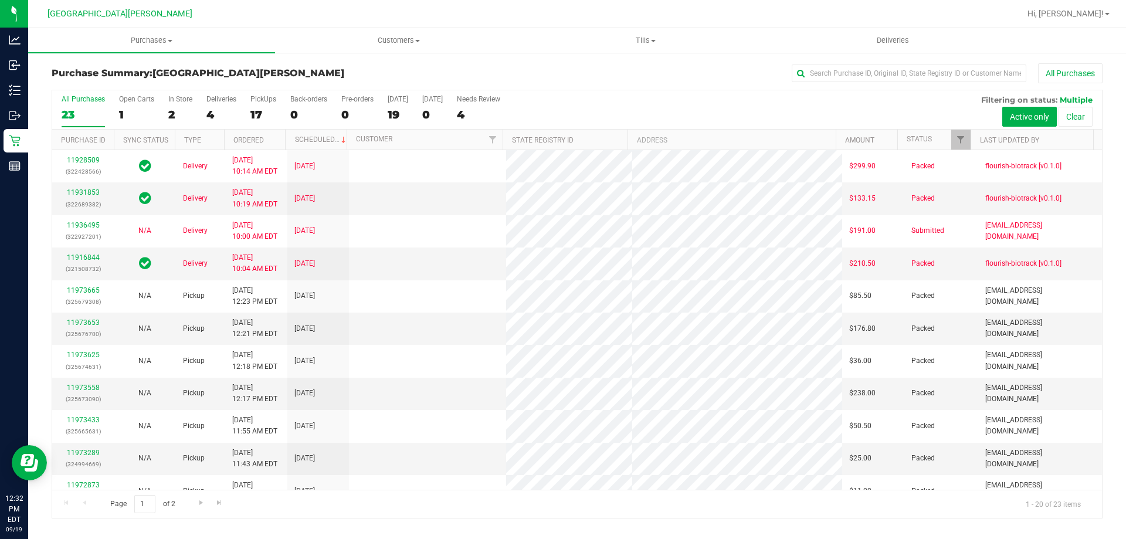
click at [172, 103] on div "In Store" at bounding box center [180, 99] width 24 height 8
click at [0, 0] on input "In Store 2" at bounding box center [0, 0] width 0 height 0
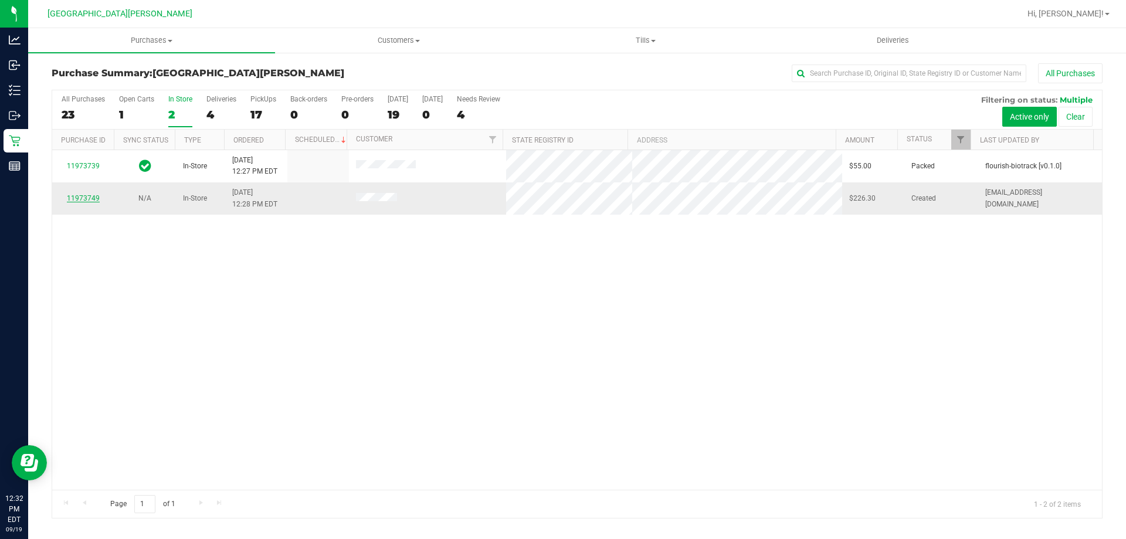
click at [81, 198] on link "11973749" at bounding box center [83, 198] width 33 height 8
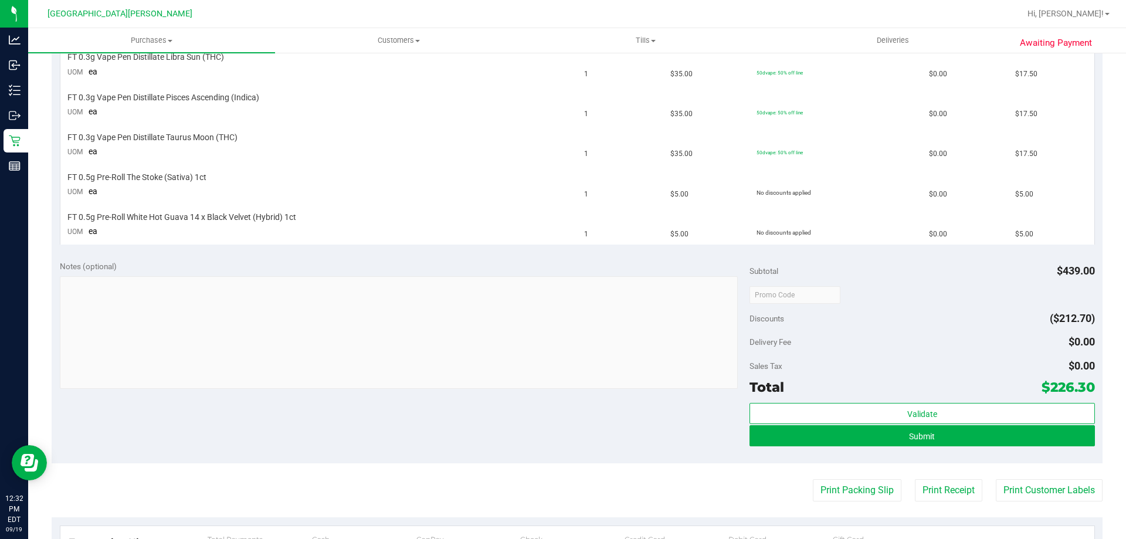
scroll to position [704, 0]
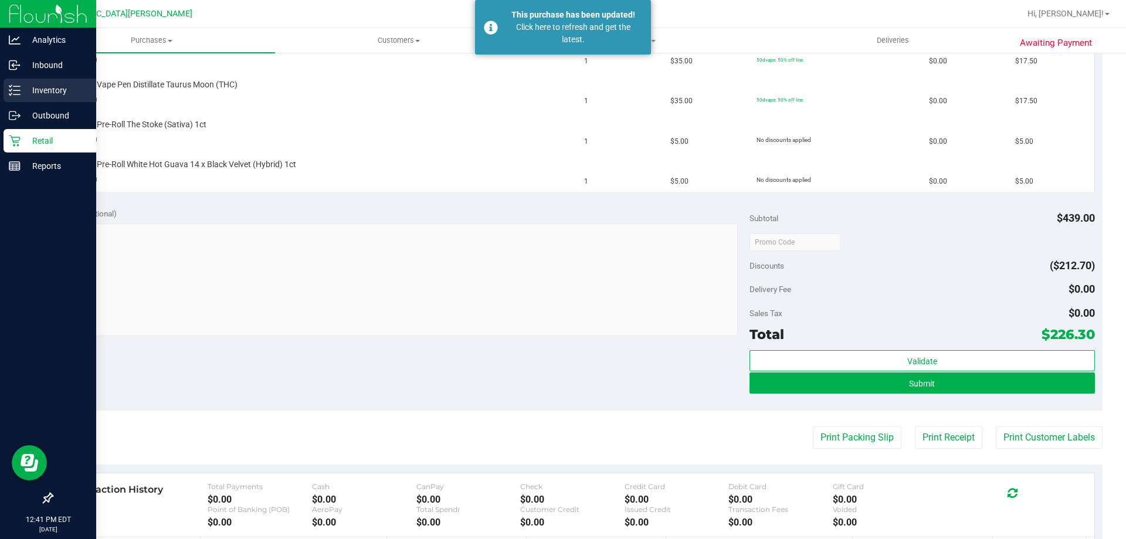
click at [47, 91] on p "Inventory" at bounding box center [56, 90] width 70 height 14
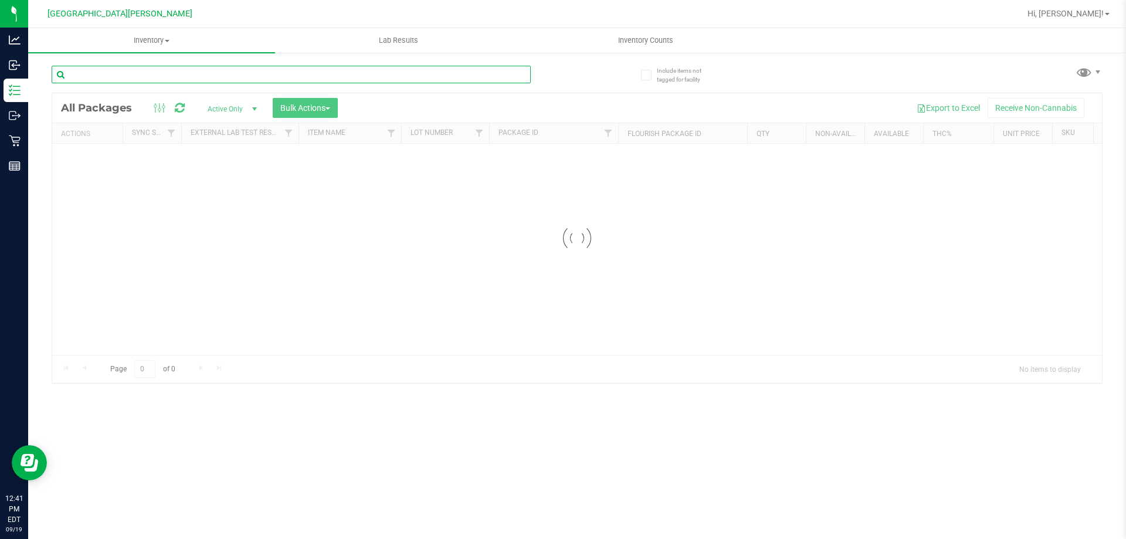
click at [117, 75] on input "text" at bounding box center [291, 75] width 479 height 18
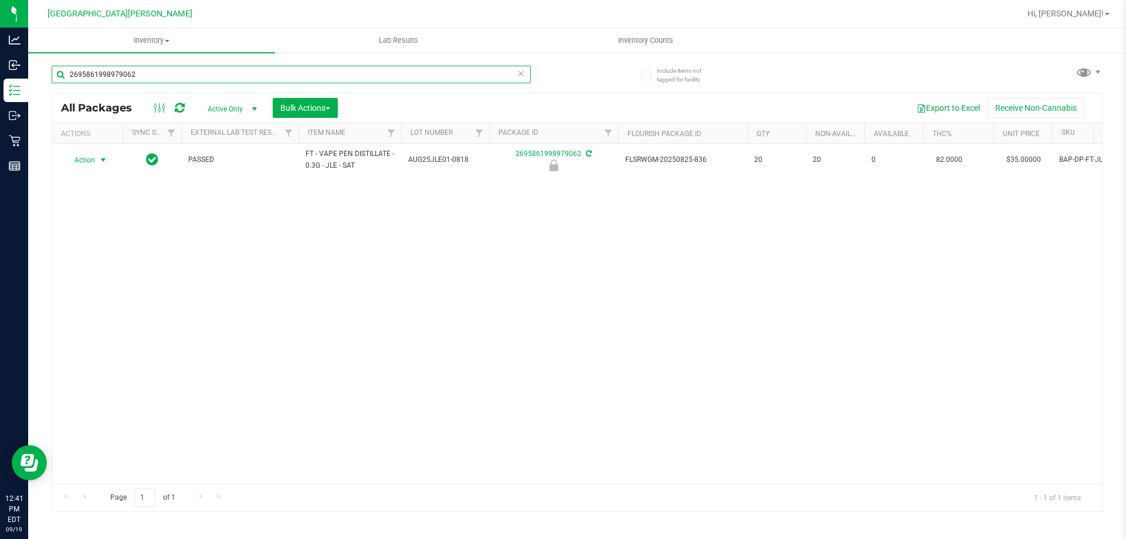
type input "2695861998979062"
click at [87, 161] on span "Action" at bounding box center [80, 160] width 32 height 16
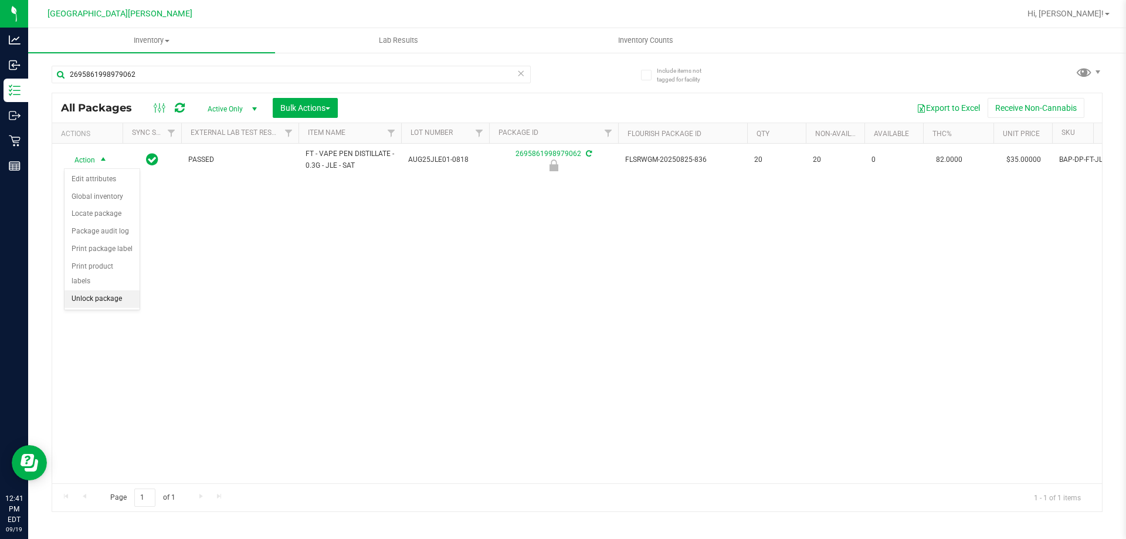
click at [90, 290] on li "Unlock package" at bounding box center [102, 299] width 75 height 18
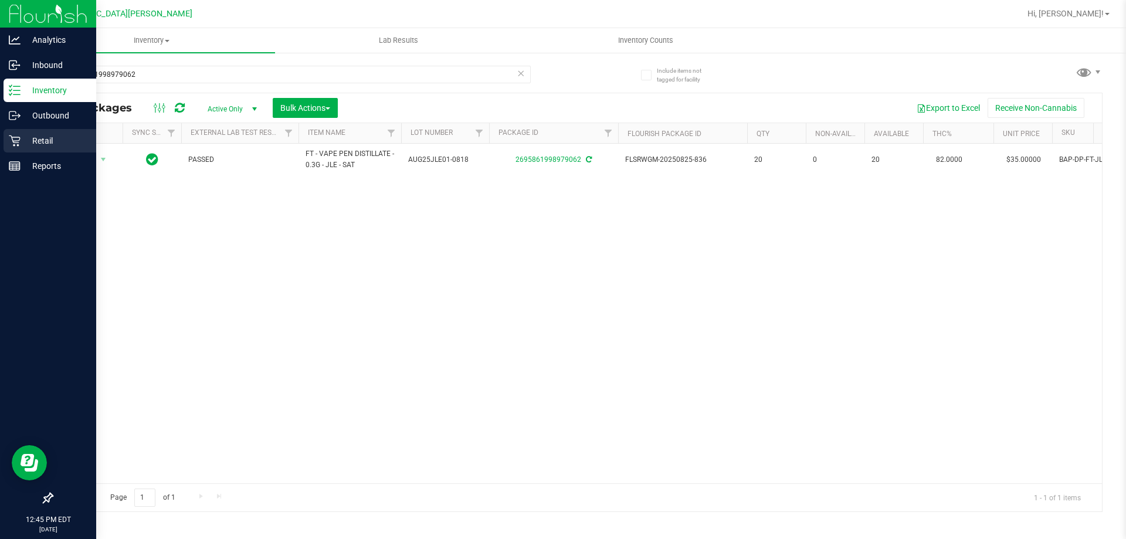
drag, startPoint x: 9, startPoint y: 131, endPoint x: 18, endPoint y: 137, distance: 10.3
click at [11, 131] on div "Retail" at bounding box center [50, 140] width 93 height 23
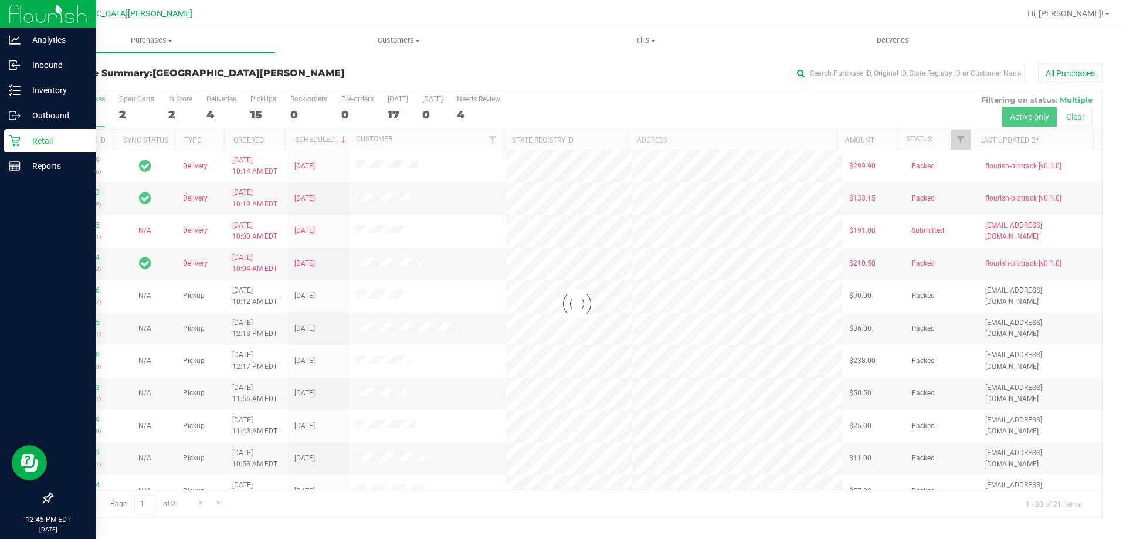
click at [177, 104] on div at bounding box center [577, 304] width 1050 height 428
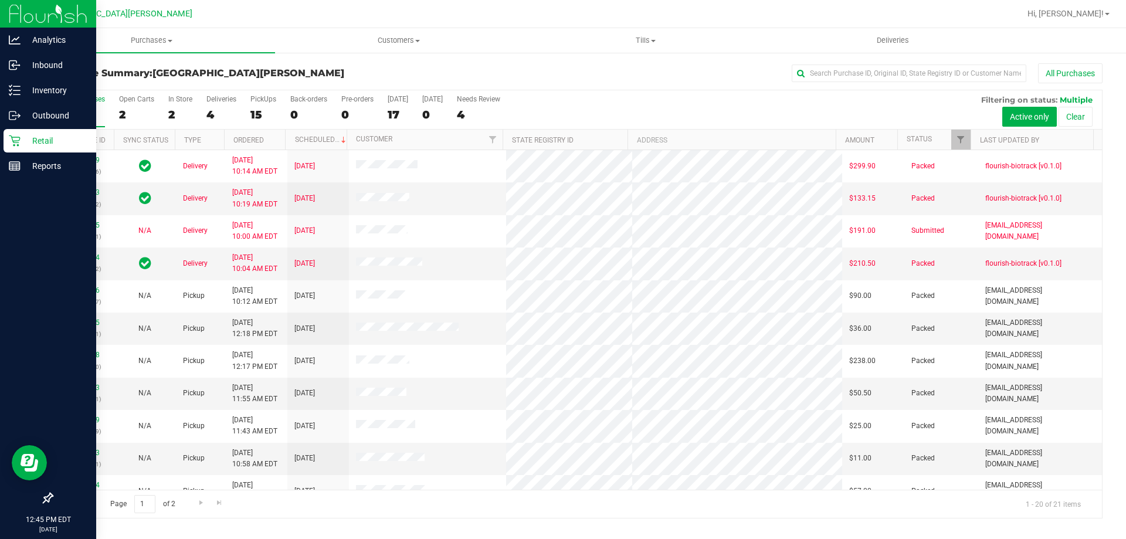
click at [177, 104] on label "In Store 2" at bounding box center [180, 111] width 24 height 32
click at [0, 0] on input "In Store 2" at bounding box center [0, 0] width 0 height 0
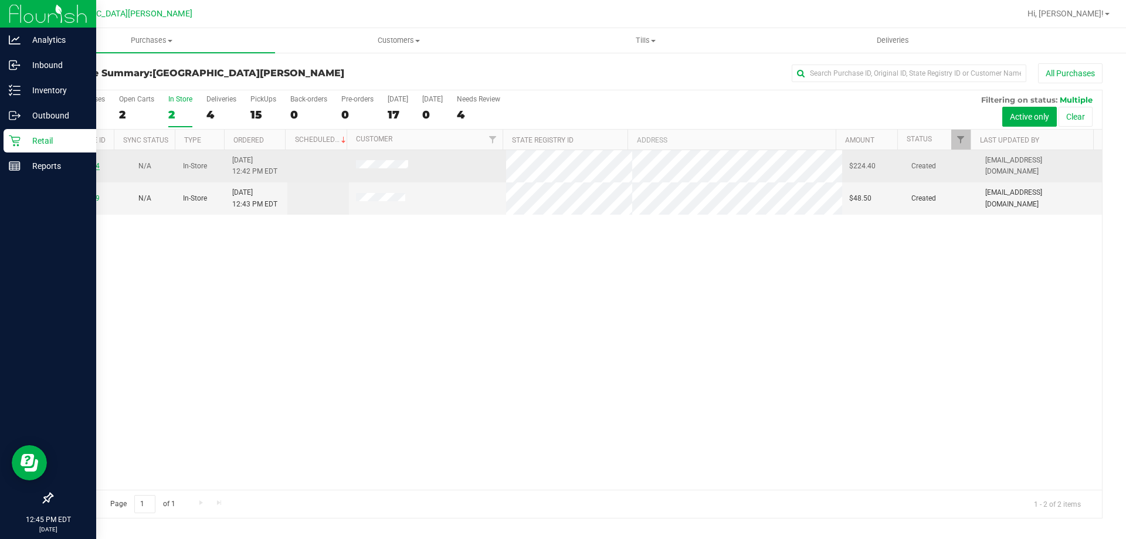
click at [94, 163] on link "11973884" at bounding box center [83, 166] width 33 height 8
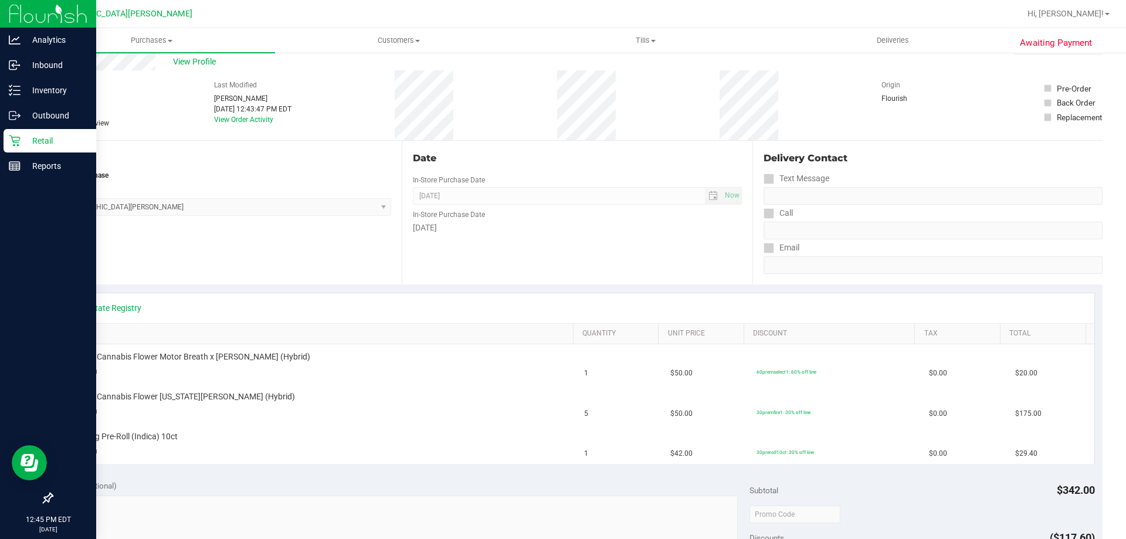
scroll to position [59, 0]
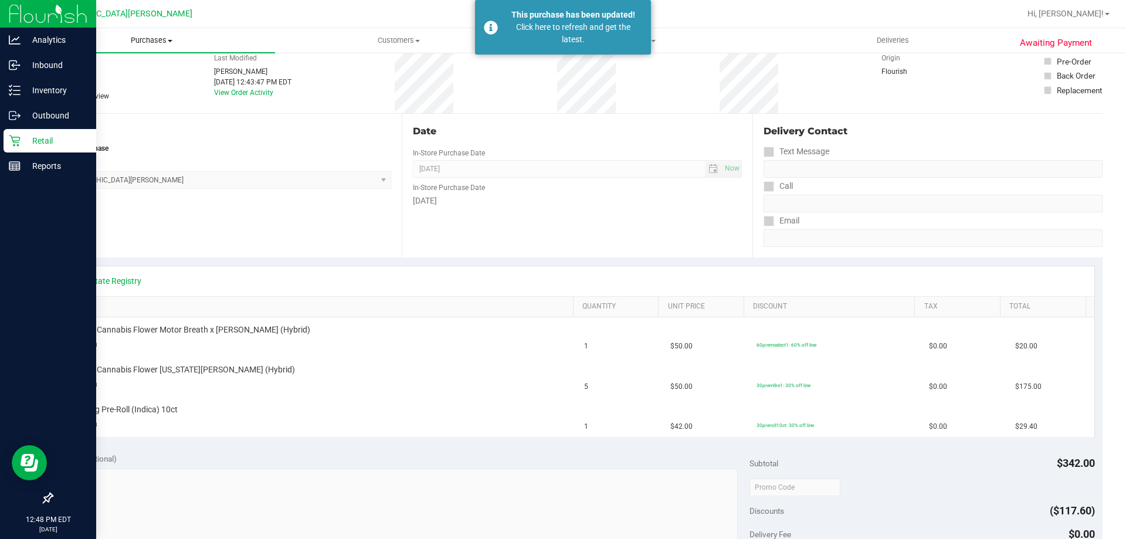
click at [161, 44] on span "Purchases" at bounding box center [151, 40] width 247 height 11
click at [87, 79] on li "Fulfillment" at bounding box center [151, 85] width 247 height 14
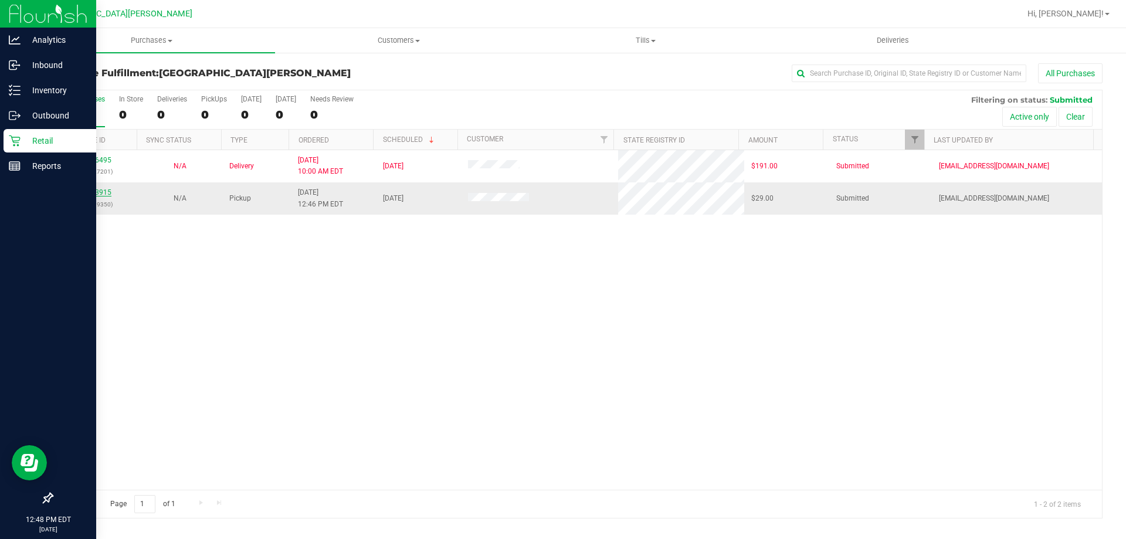
click at [93, 195] on link "11973915" at bounding box center [95, 192] width 33 height 8
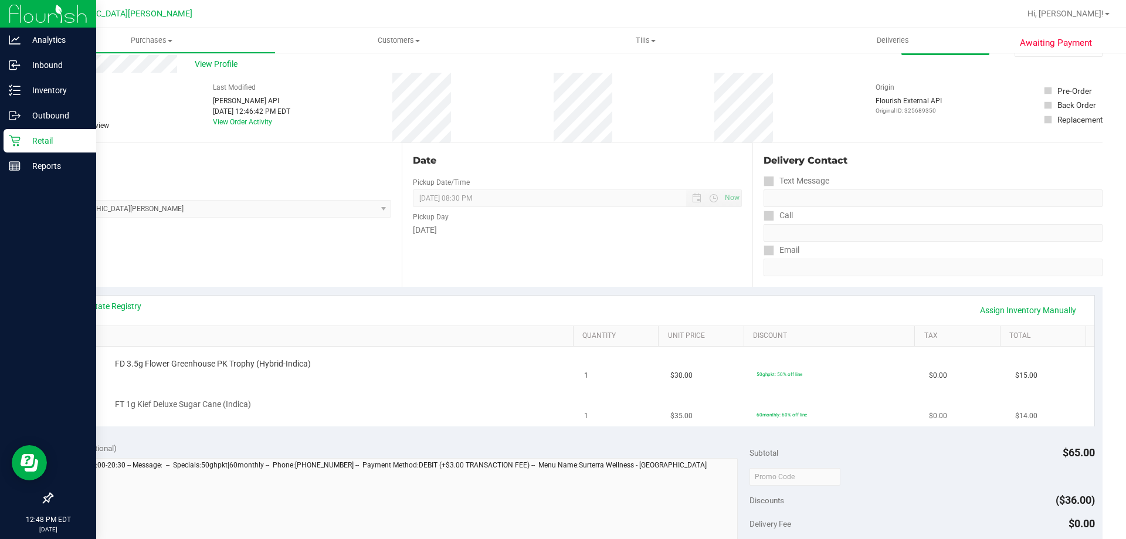
scroll to position [59, 0]
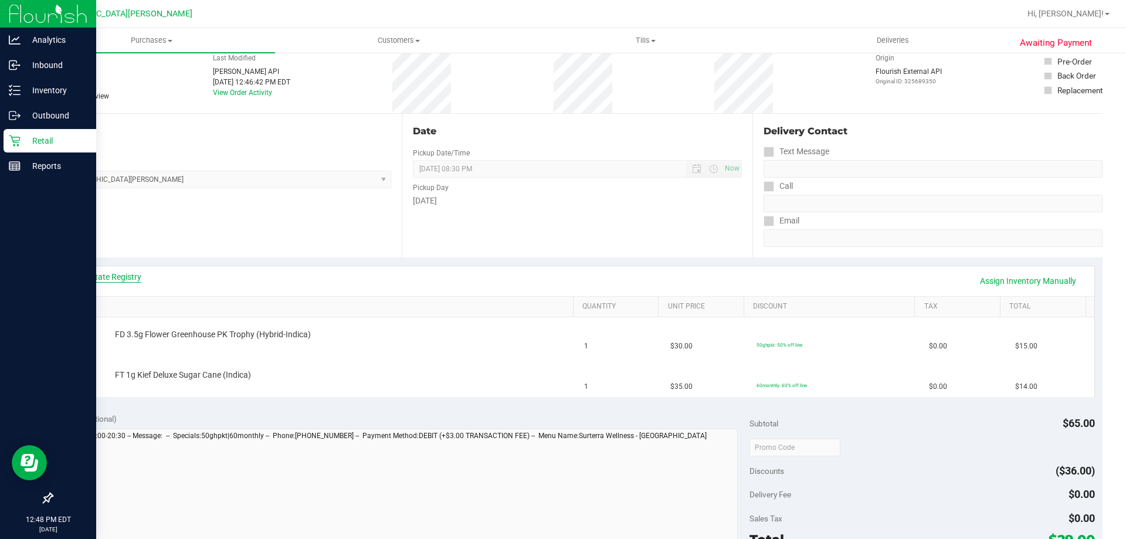
click at [117, 272] on link "View State Registry" at bounding box center [106, 277] width 70 height 12
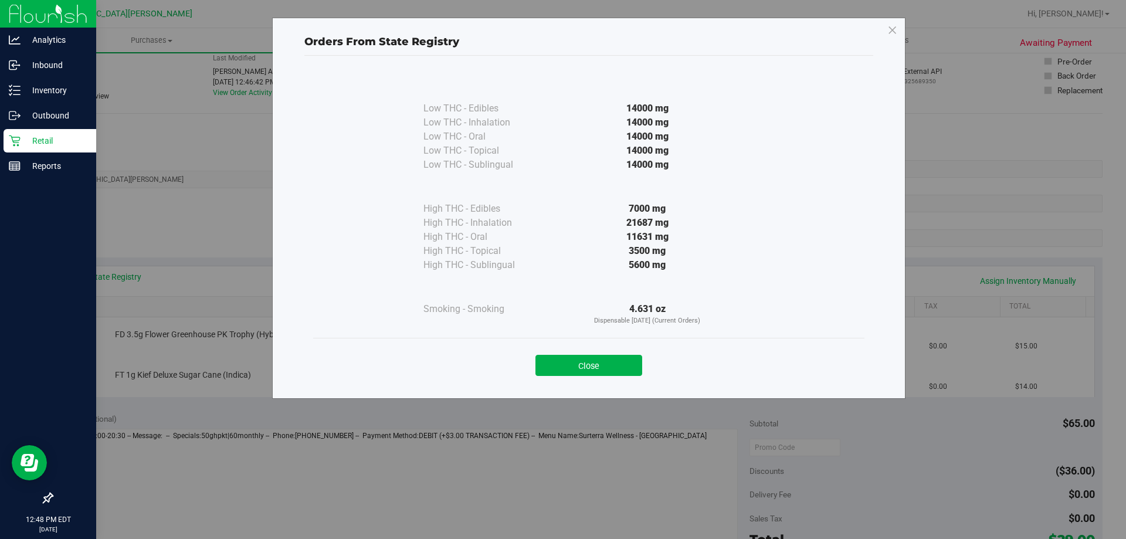
click at [606, 377] on div "Close" at bounding box center [588, 362] width 551 height 48
click at [590, 355] on button "Close" at bounding box center [588, 365] width 107 height 21
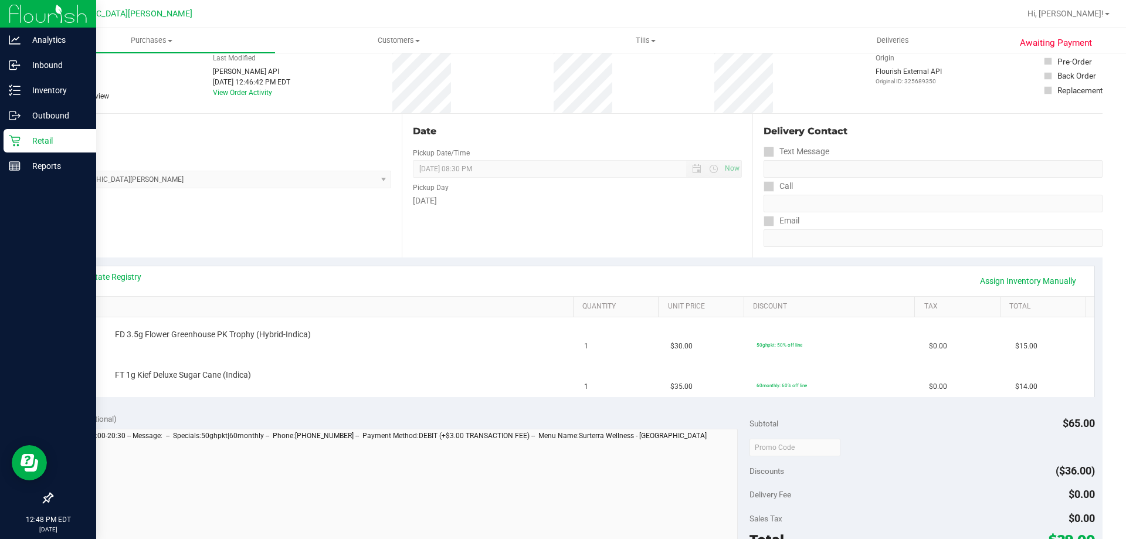
click at [562, 242] on div "Date Pickup Date/Time [DATE] Now [DATE] 08:30 PM Now Pickup Day [DATE]" at bounding box center [577, 186] width 350 height 144
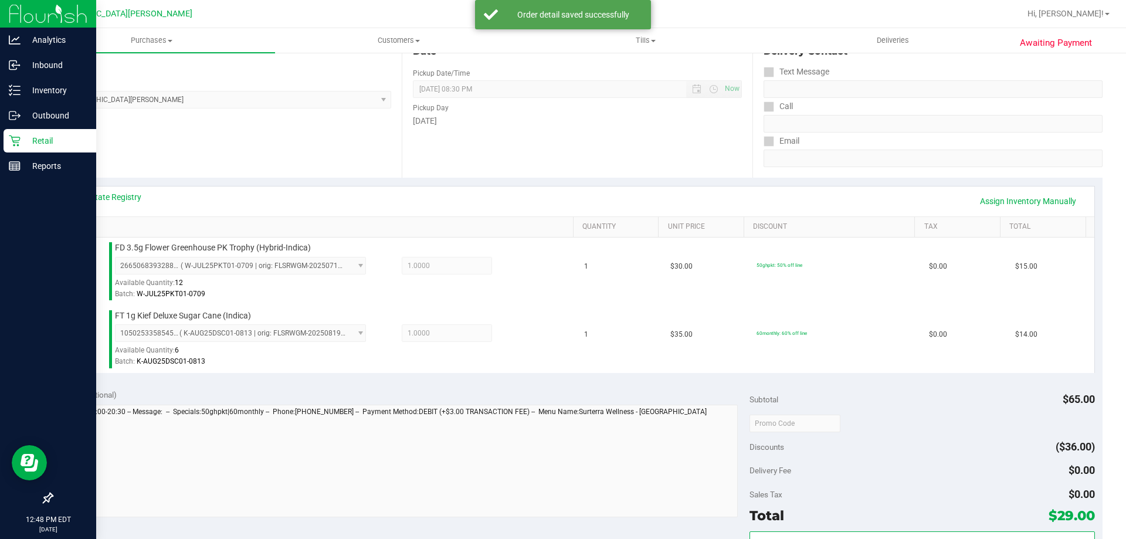
scroll to position [235, 0]
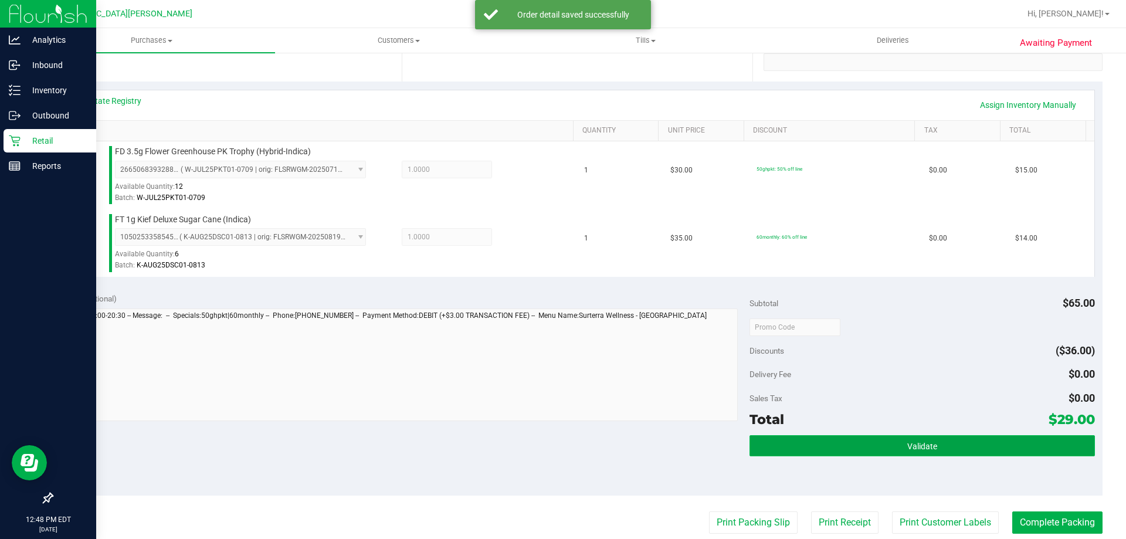
click at [904, 455] on button "Validate" at bounding box center [922, 445] width 345 height 21
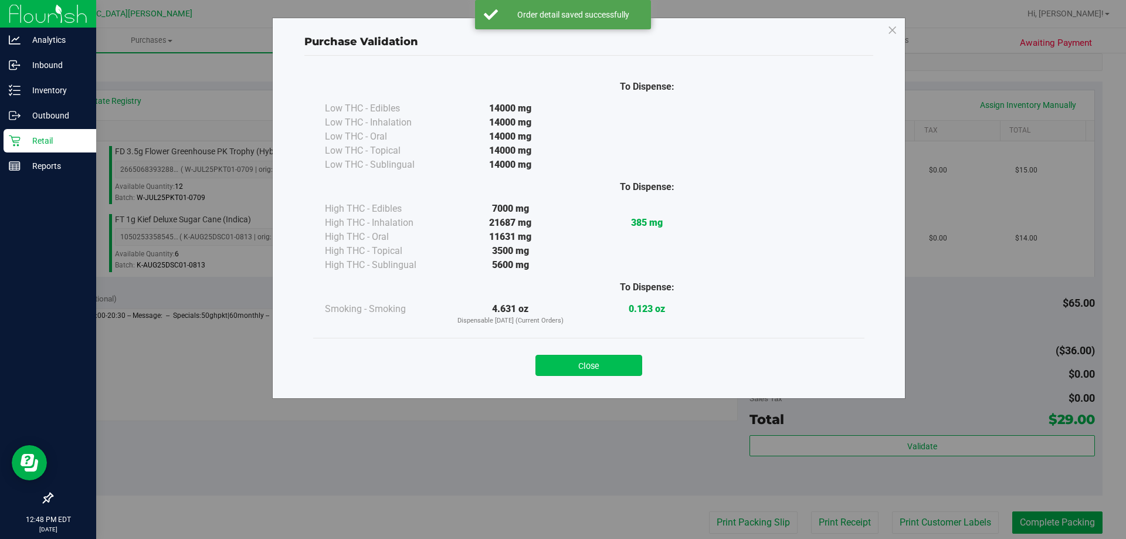
click at [590, 361] on button "Close" at bounding box center [588, 365] width 107 height 21
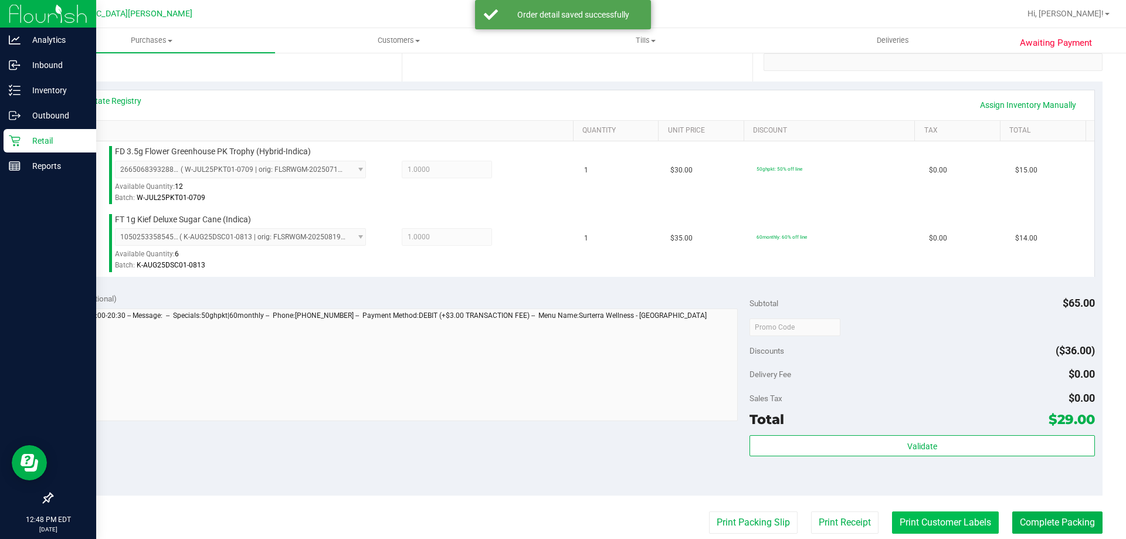
click at [942, 525] on button "Print Customer Labels" at bounding box center [945, 522] width 107 height 22
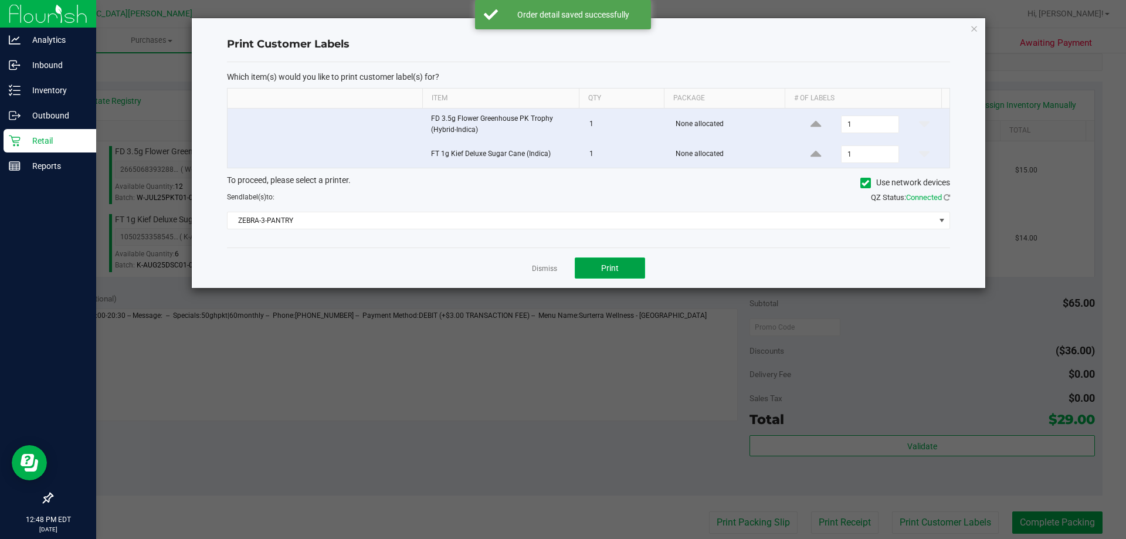
click at [612, 263] on span "Print" at bounding box center [610, 267] width 18 height 9
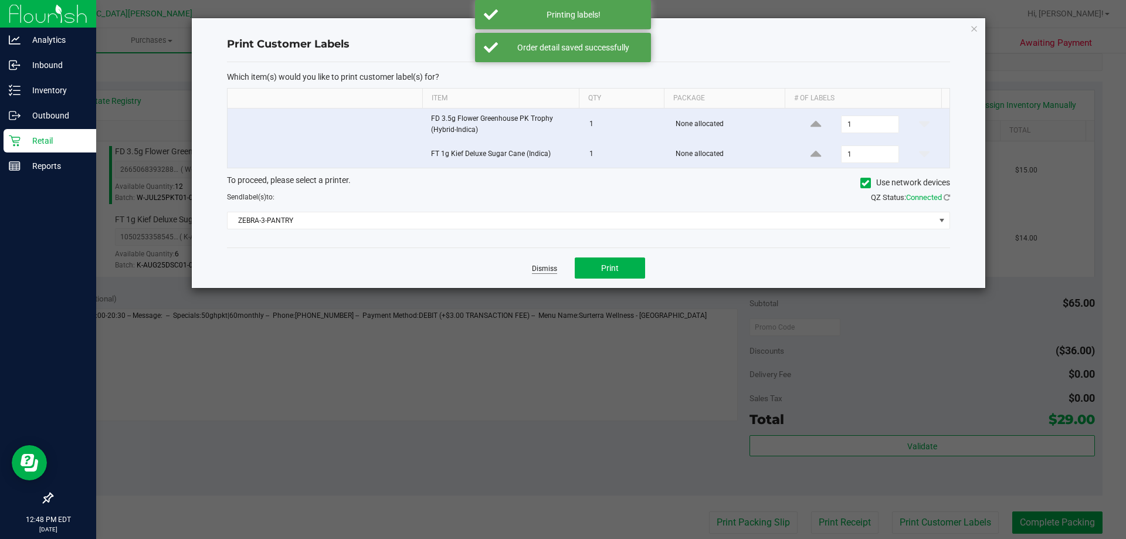
click at [534, 270] on link "Dismiss" at bounding box center [544, 269] width 25 height 10
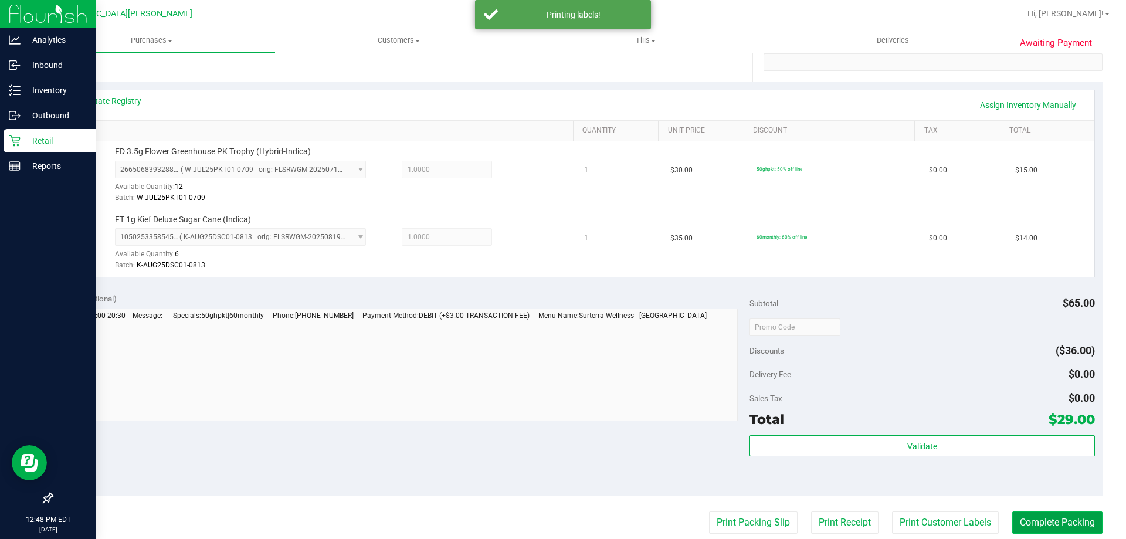
click at [1034, 520] on button "Complete Packing" at bounding box center [1057, 522] width 90 height 22
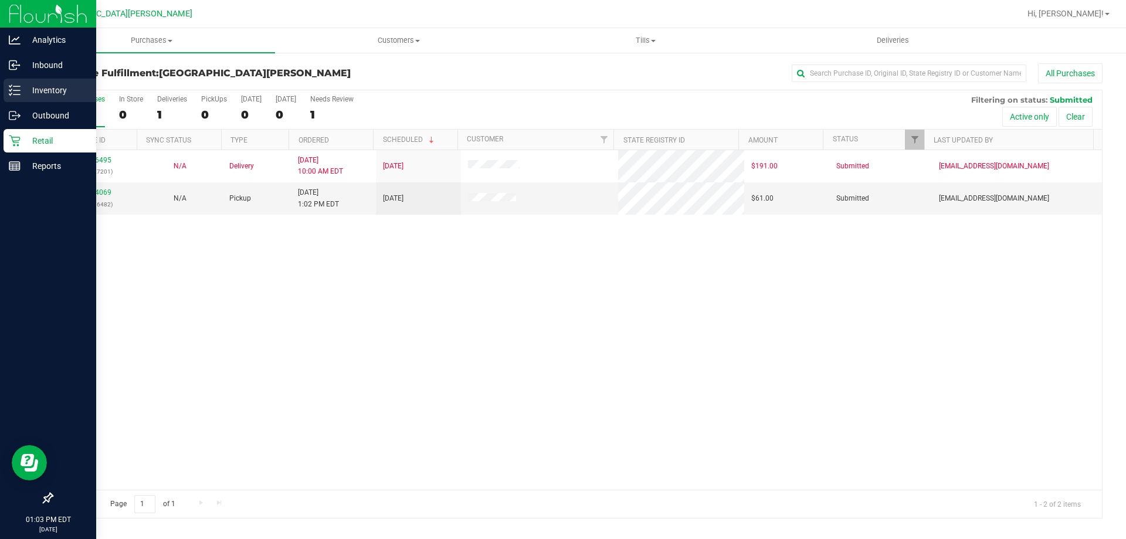
click at [36, 95] on p "Inventory" at bounding box center [56, 90] width 70 height 14
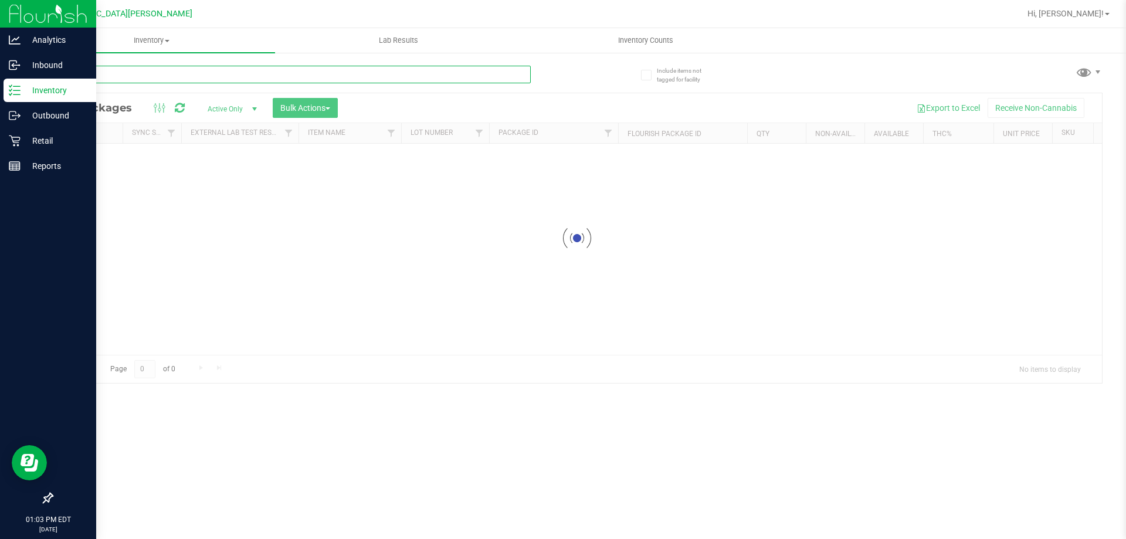
click at [148, 81] on input "text" at bounding box center [291, 75] width 479 height 18
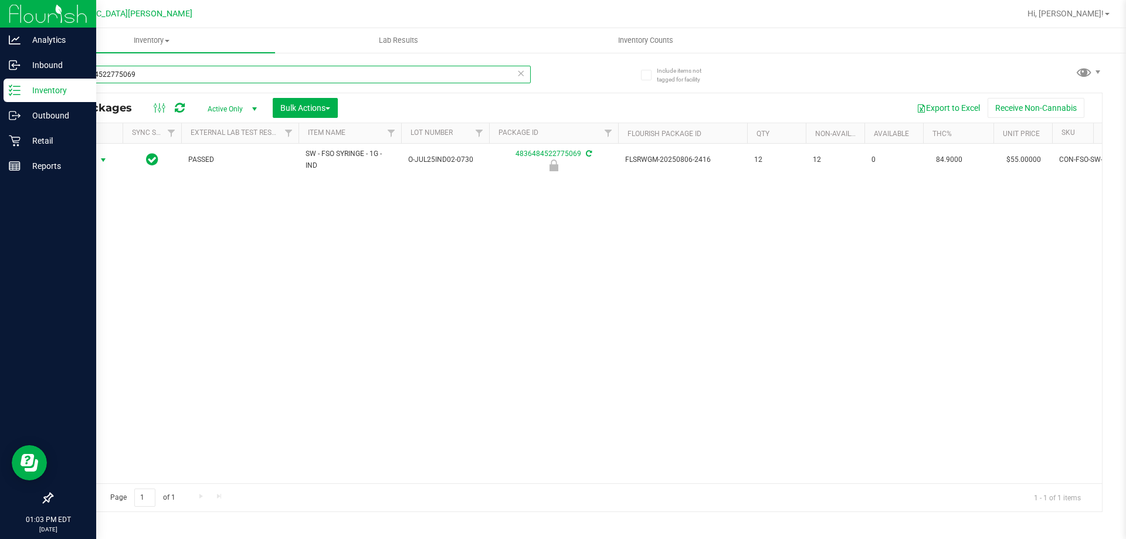
type input "4836484522775069"
click at [84, 158] on span "Action" at bounding box center [80, 160] width 32 height 16
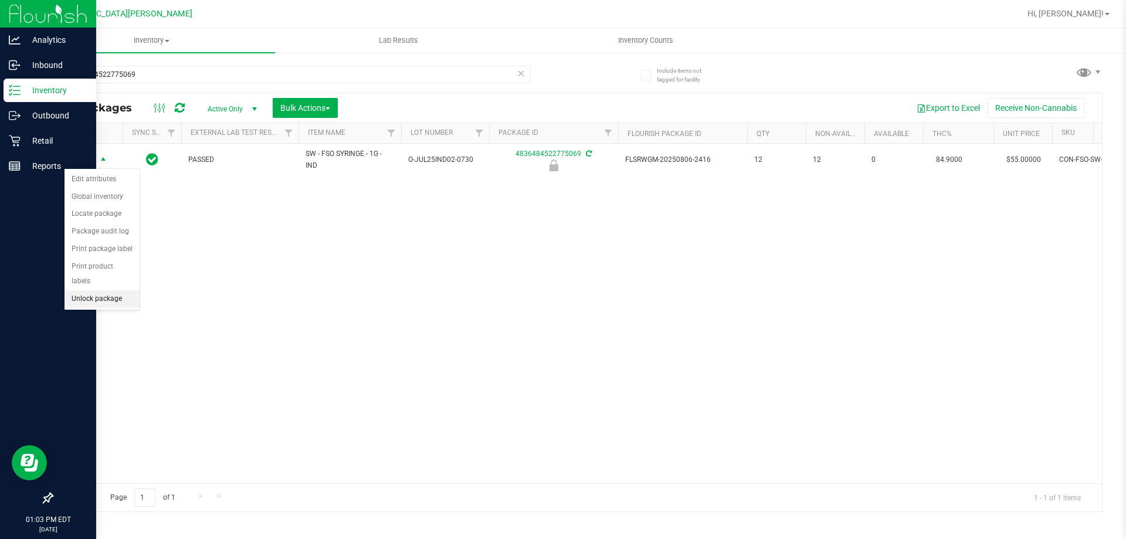
click at [117, 290] on li "Unlock package" at bounding box center [102, 299] width 75 height 18
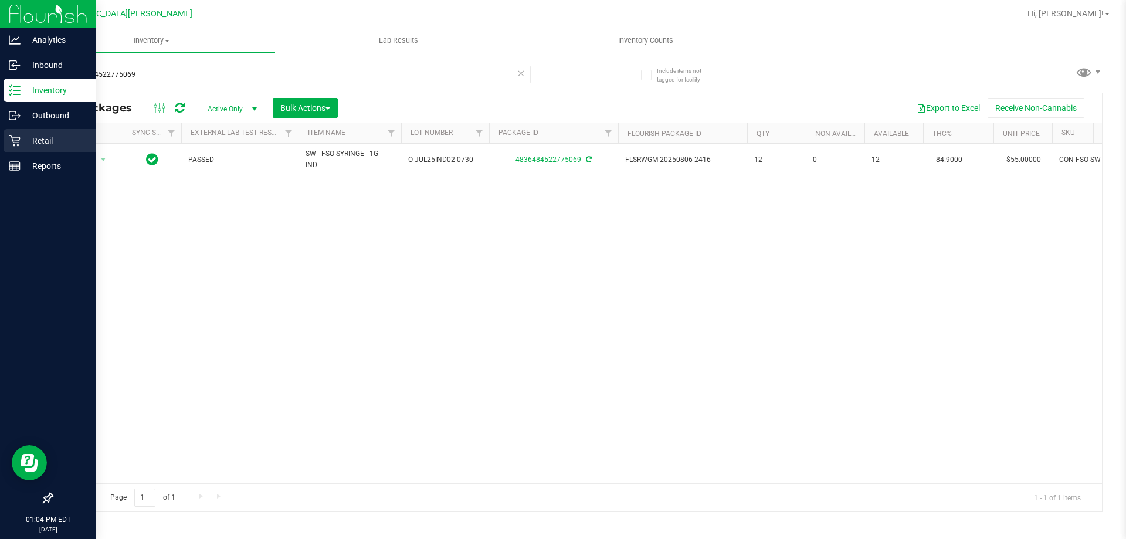
click at [20, 144] on icon at bounding box center [15, 141] width 12 height 12
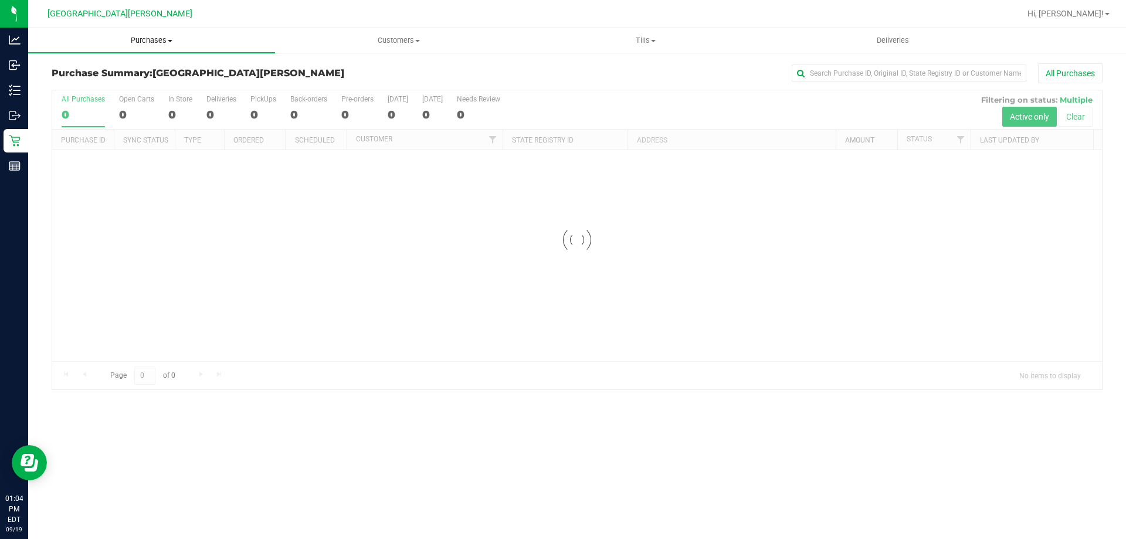
click at [137, 42] on span "Purchases" at bounding box center [151, 40] width 247 height 11
click at [78, 90] on li "Fulfillment" at bounding box center [151, 85] width 247 height 14
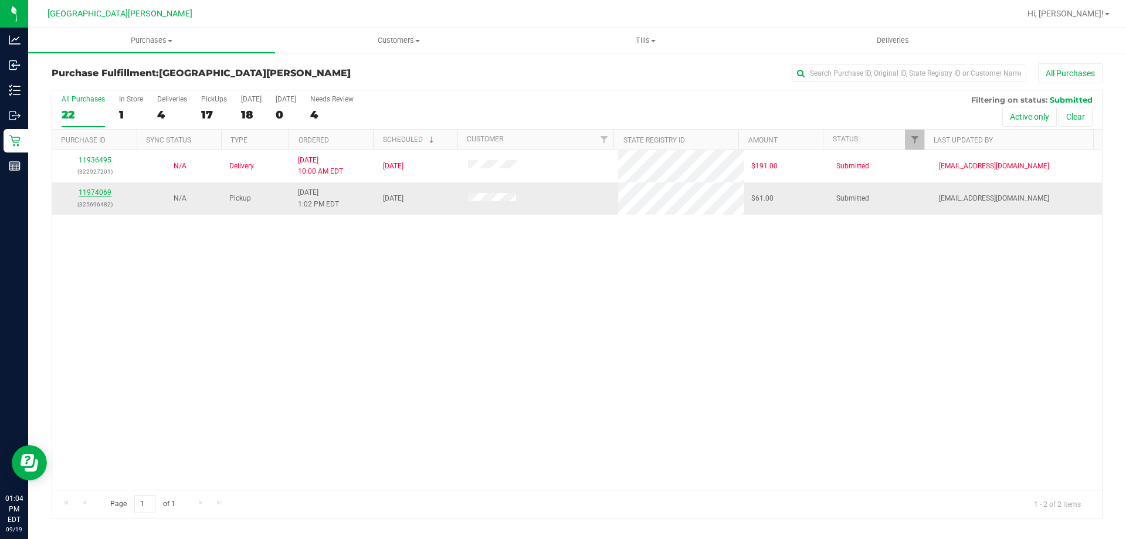
click at [96, 189] on link "11974069" at bounding box center [95, 192] width 33 height 8
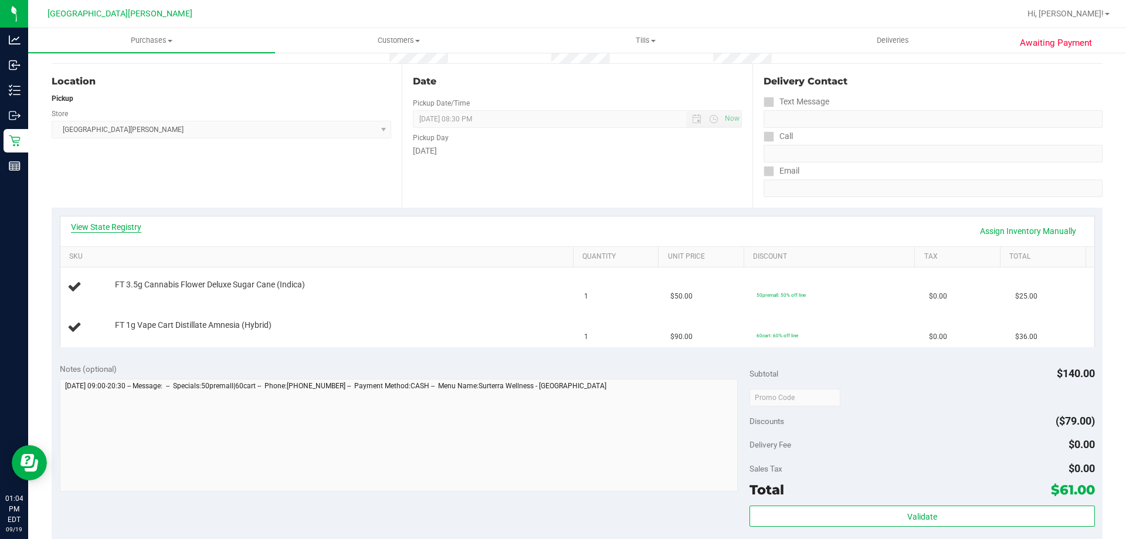
scroll to position [117, 0]
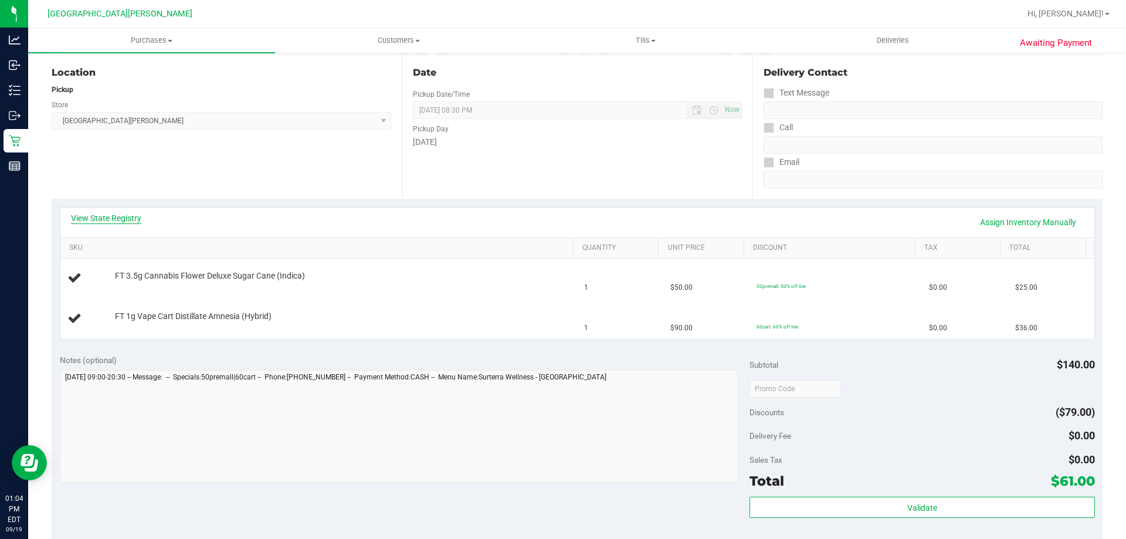
click at [91, 216] on link "View State Registry" at bounding box center [106, 218] width 70 height 12
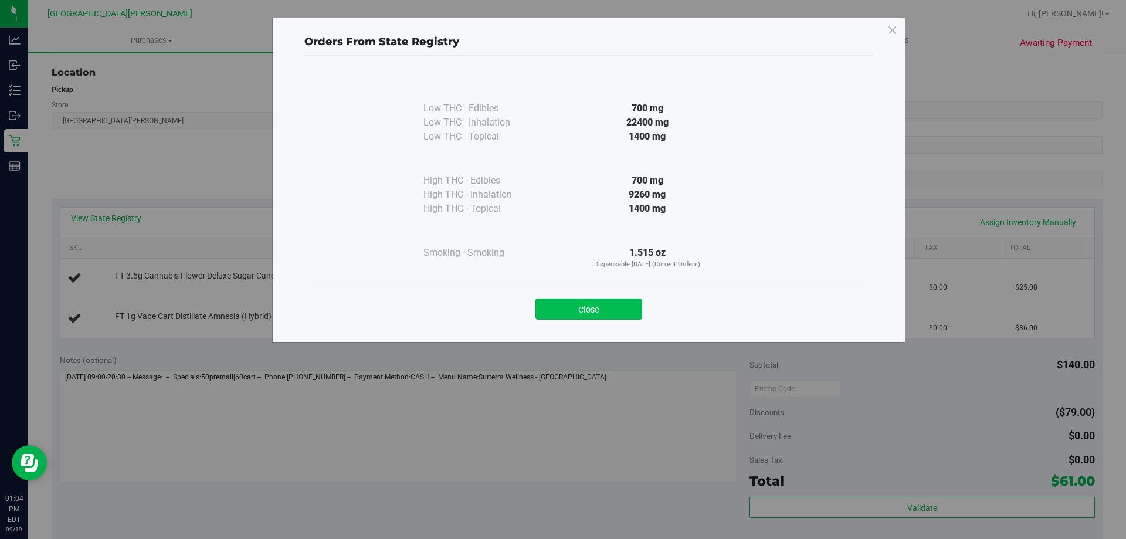
click at [615, 310] on button "Close" at bounding box center [588, 309] width 107 height 21
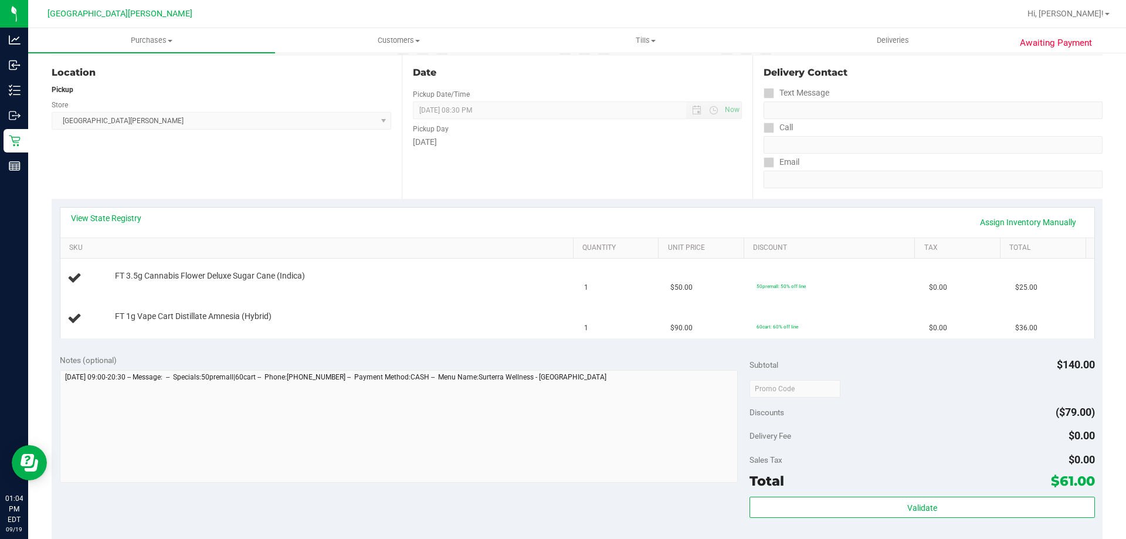
click at [560, 221] on div "View State Registry Assign Inventory Manually" at bounding box center [577, 222] width 1013 height 20
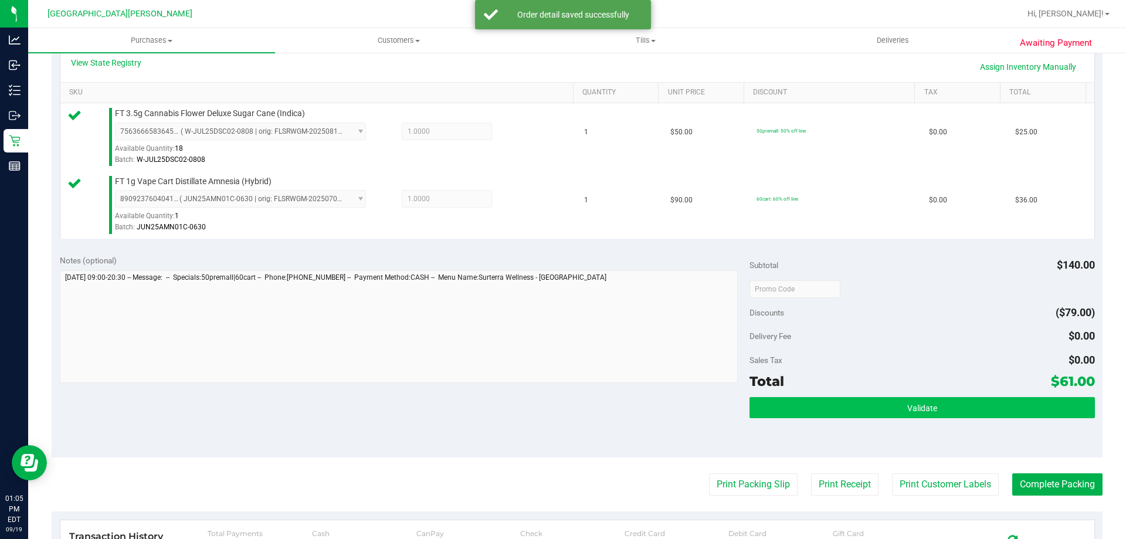
scroll to position [352, 0]
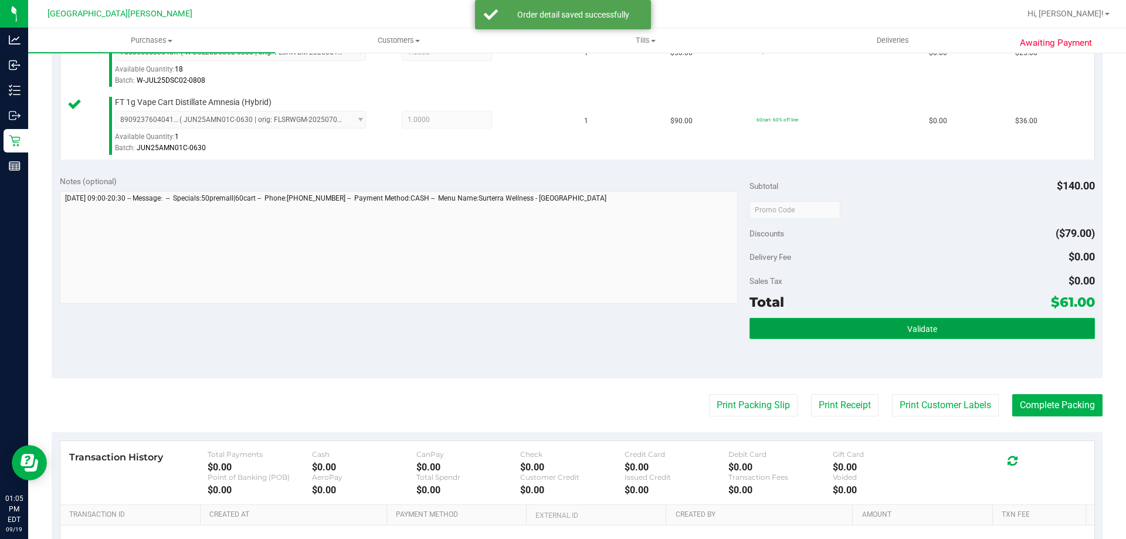
drag, startPoint x: 952, startPoint y: 326, endPoint x: 931, endPoint y: 328, distance: 21.2
click at [949, 326] on button "Validate" at bounding box center [922, 328] width 345 height 21
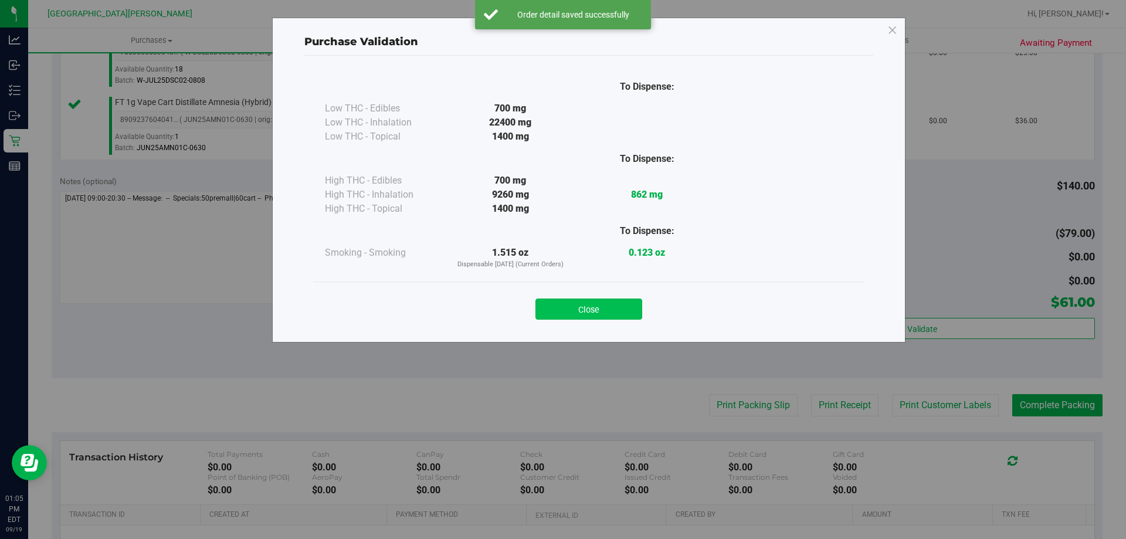
click at [585, 313] on button "Close" at bounding box center [588, 309] width 107 height 21
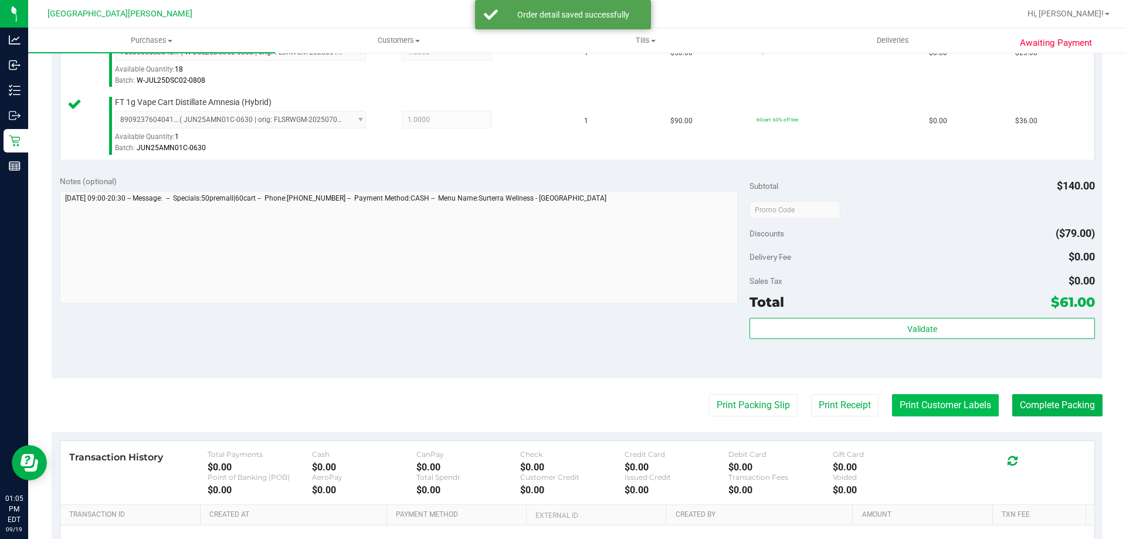
click at [930, 411] on button "Print Customer Labels" at bounding box center [945, 405] width 107 height 22
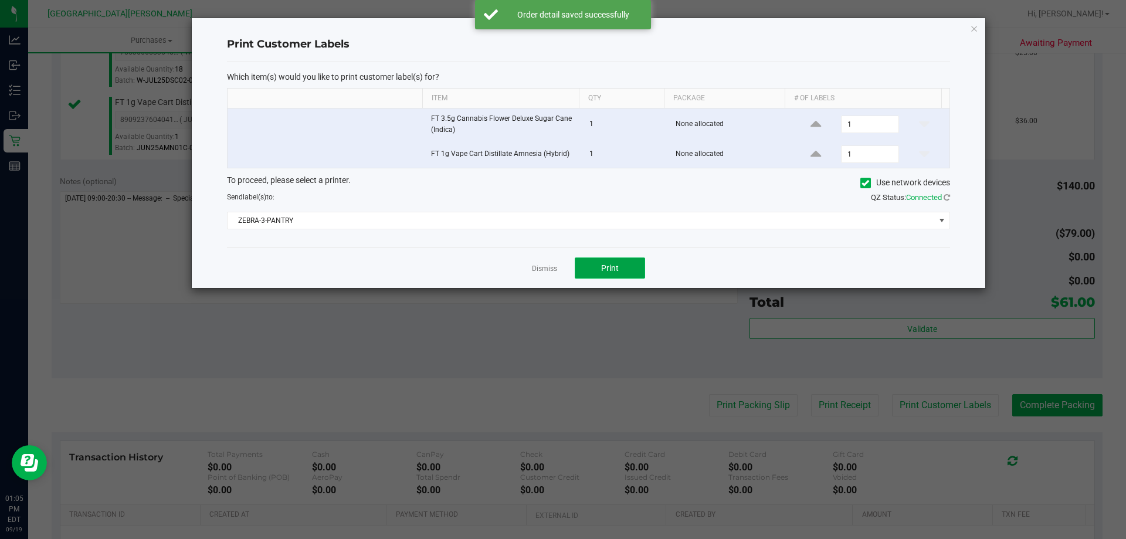
click at [611, 270] on span "Print" at bounding box center [610, 267] width 18 height 9
click at [535, 270] on link "Dismiss" at bounding box center [544, 269] width 25 height 10
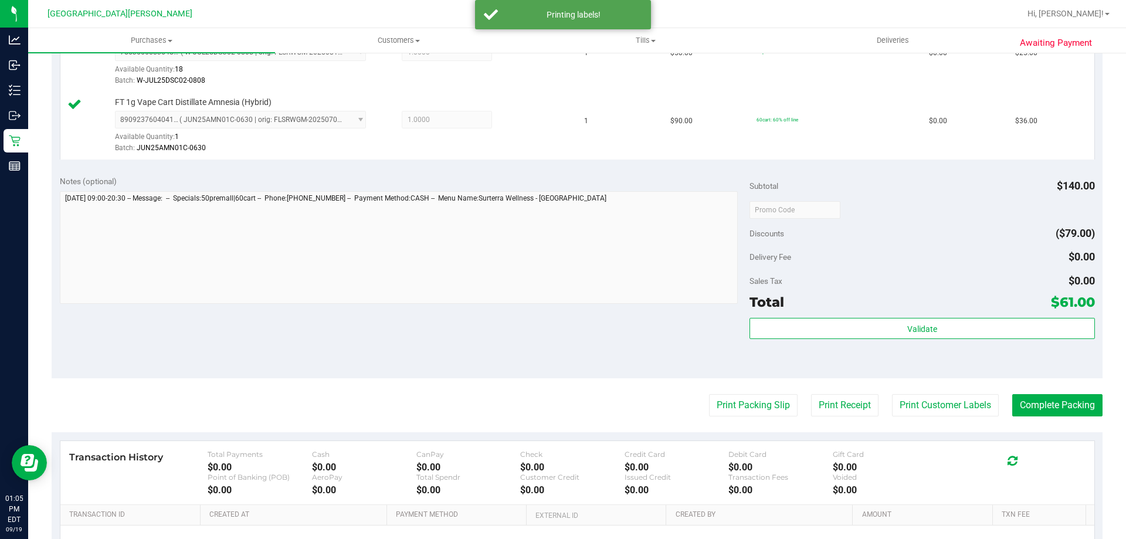
click at [509, 307] on div "Notes (optional) Subtotal $140.00 Discounts ($79.00) Delivery Fee $0.00 Sales T…" at bounding box center [577, 272] width 1051 height 211
click at [1057, 395] on button "Complete Packing" at bounding box center [1057, 405] width 90 height 22
